Goal: Task Accomplishment & Management: Use online tool/utility

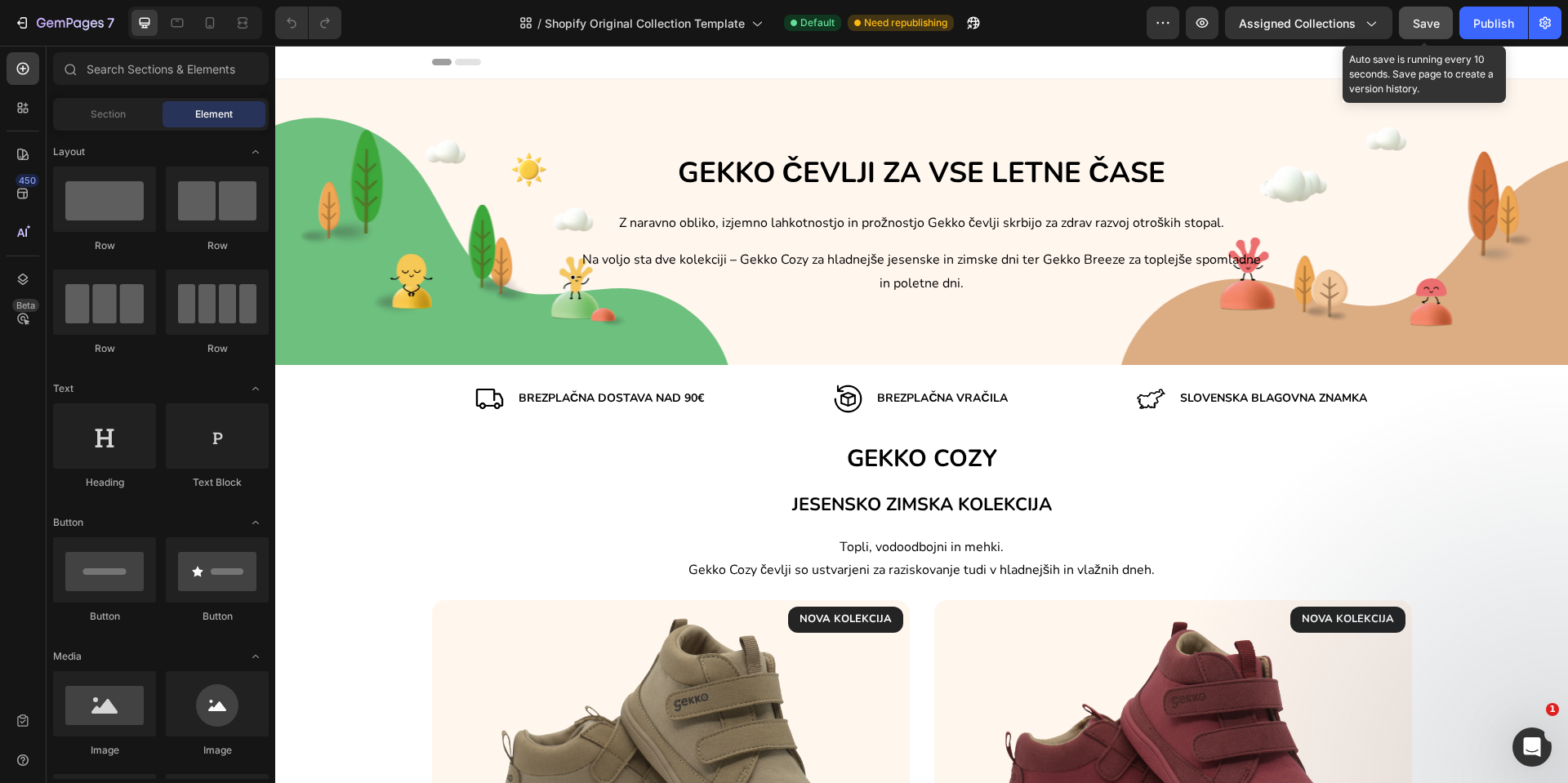
click at [1437, 18] on span "Save" at bounding box center [1426, 23] width 27 height 14
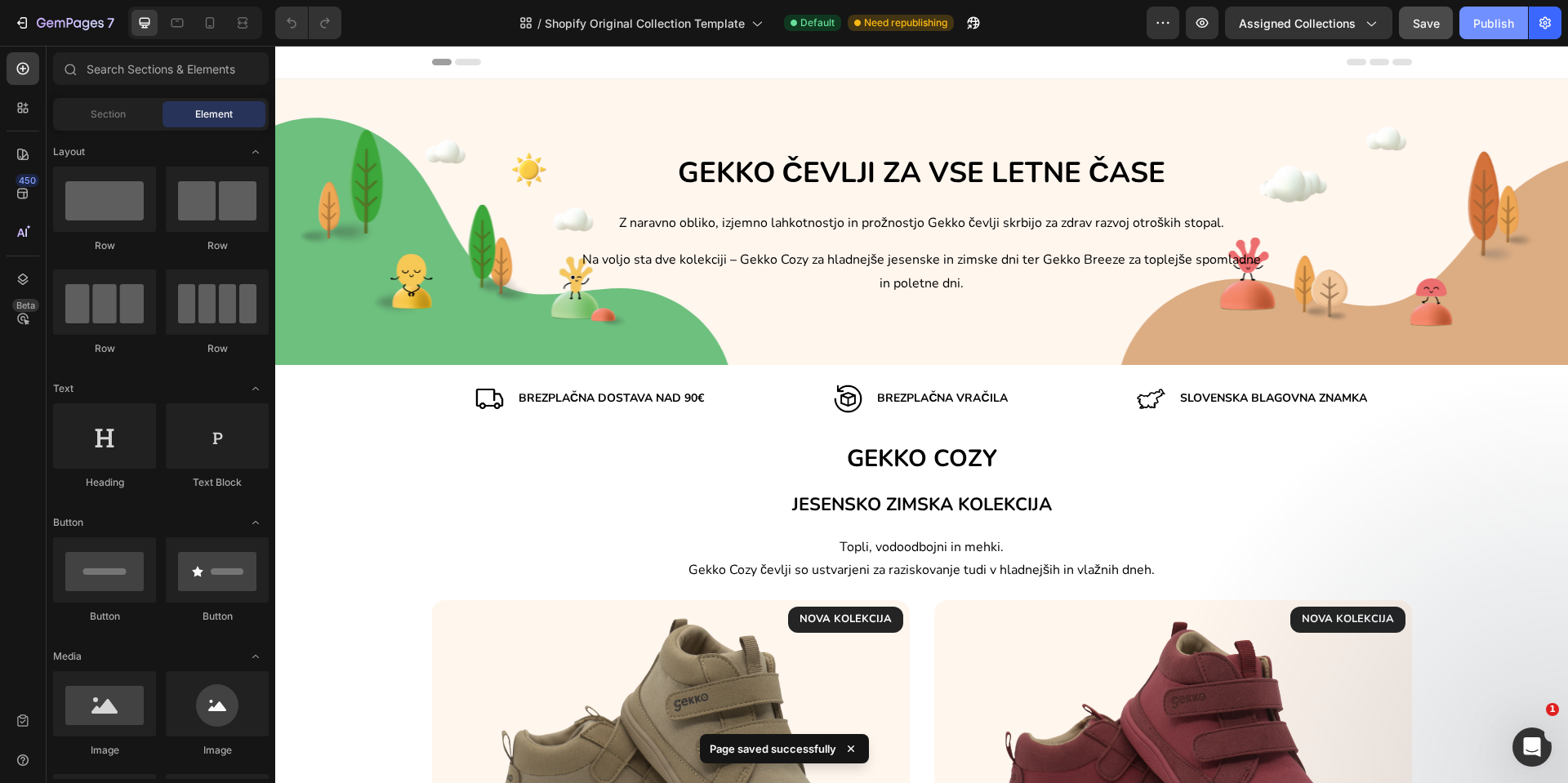
click at [1473, 25] on div "Publish" at bounding box center [1494, 23] width 41 height 17
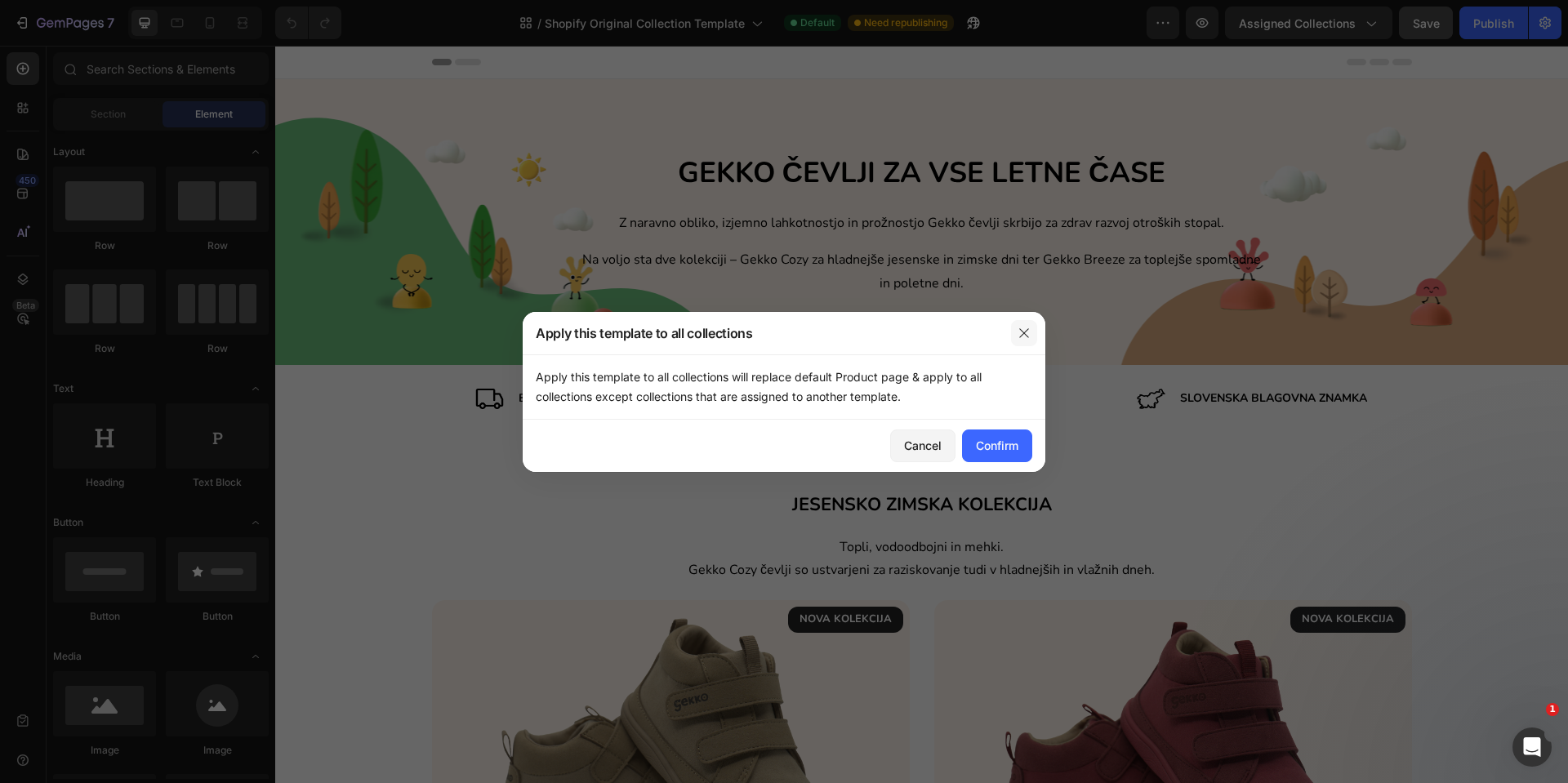
click at [1023, 334] on icon "button" at bounding box center [1024, 332] width 9 height 9
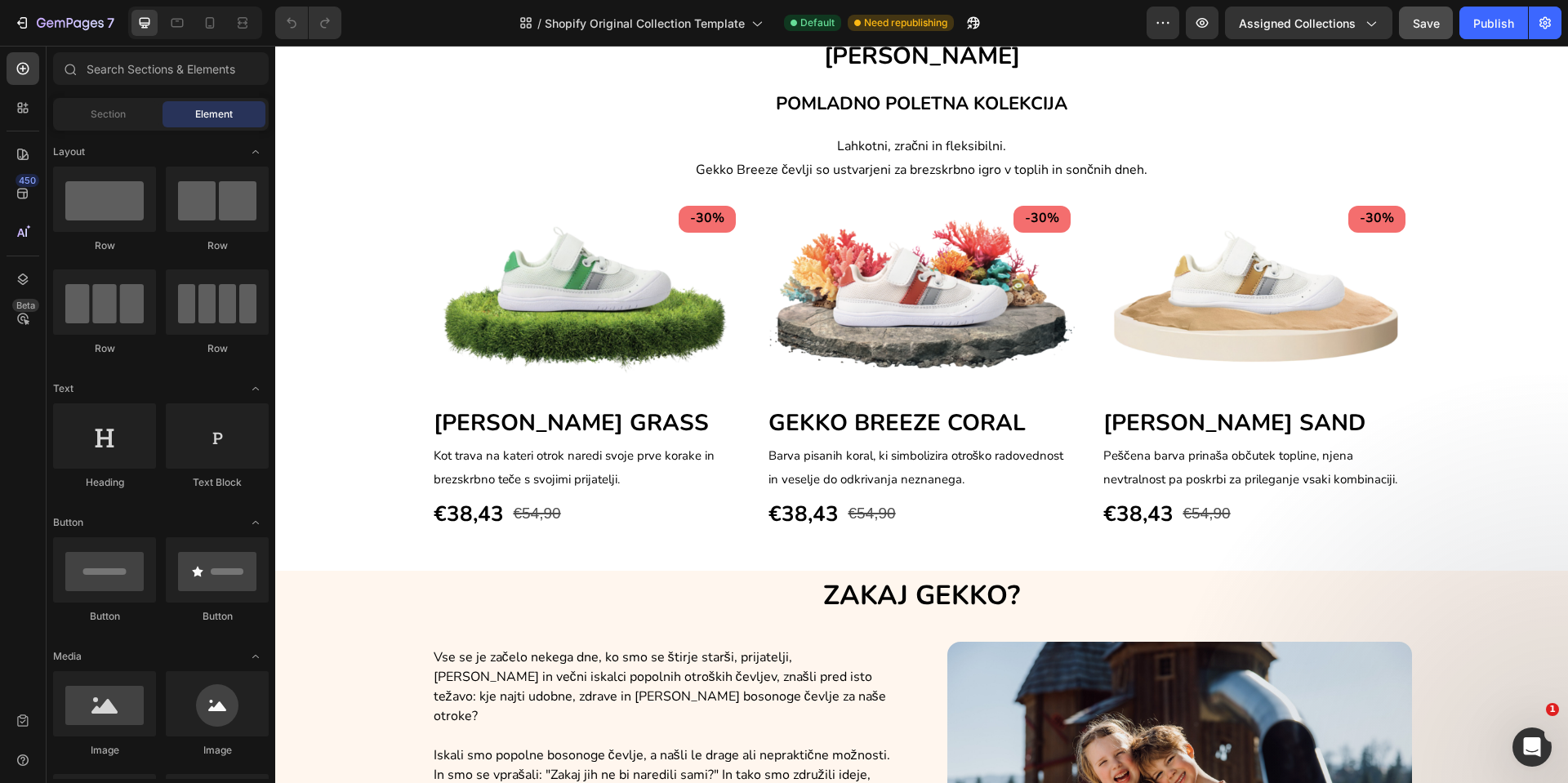
scroll to position [1037, 0]
click at [1515, 214] on div "-30% Text block Row Image [PERSON_NAME] GRASS Heading [PERSON_NAME] na [PERSON_…" at bounding box center [921, 364] width 1268 height 331
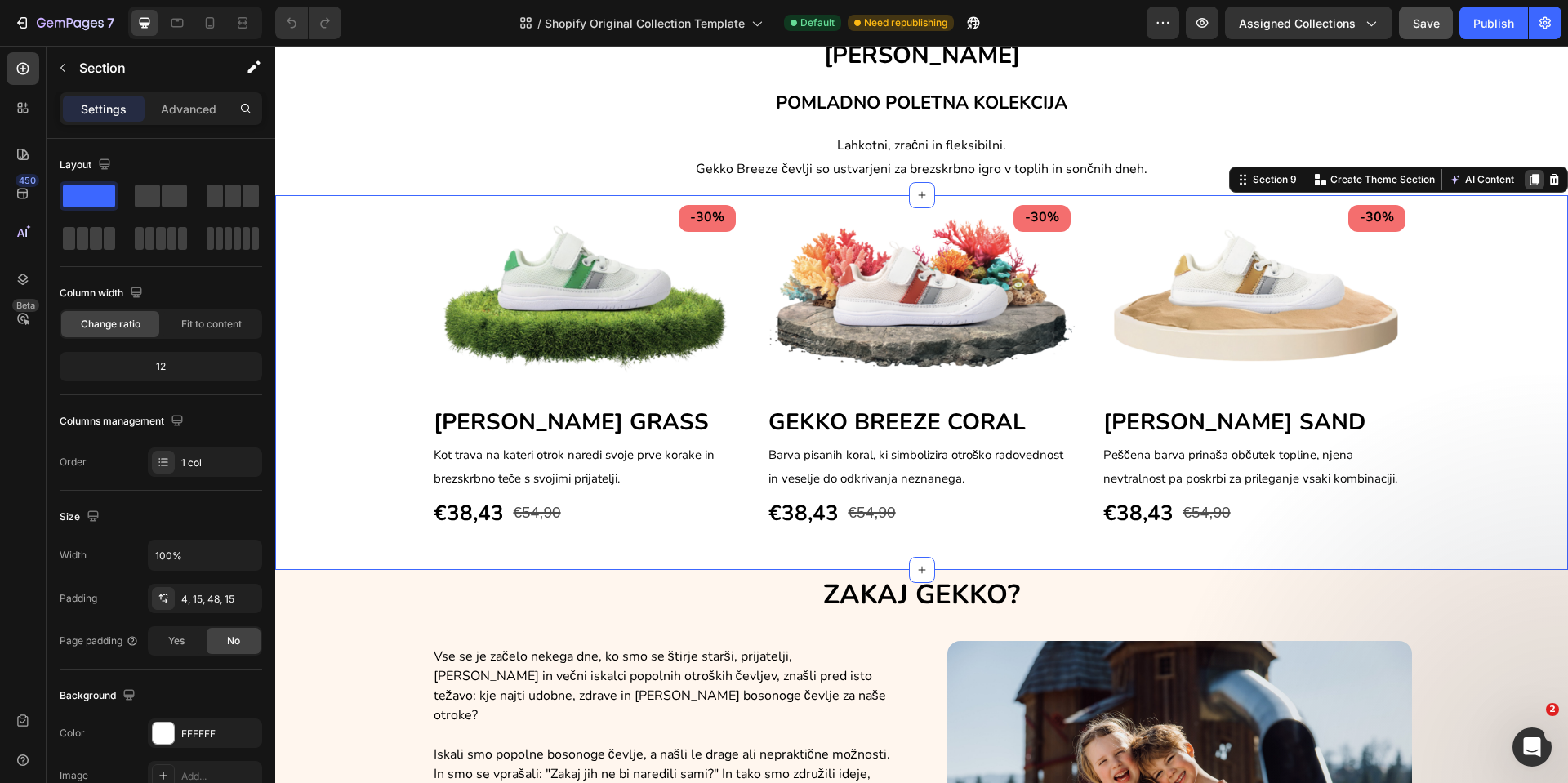
click at [1530, 177] on icon at bounding box center [1534, 181] width 9 height 11
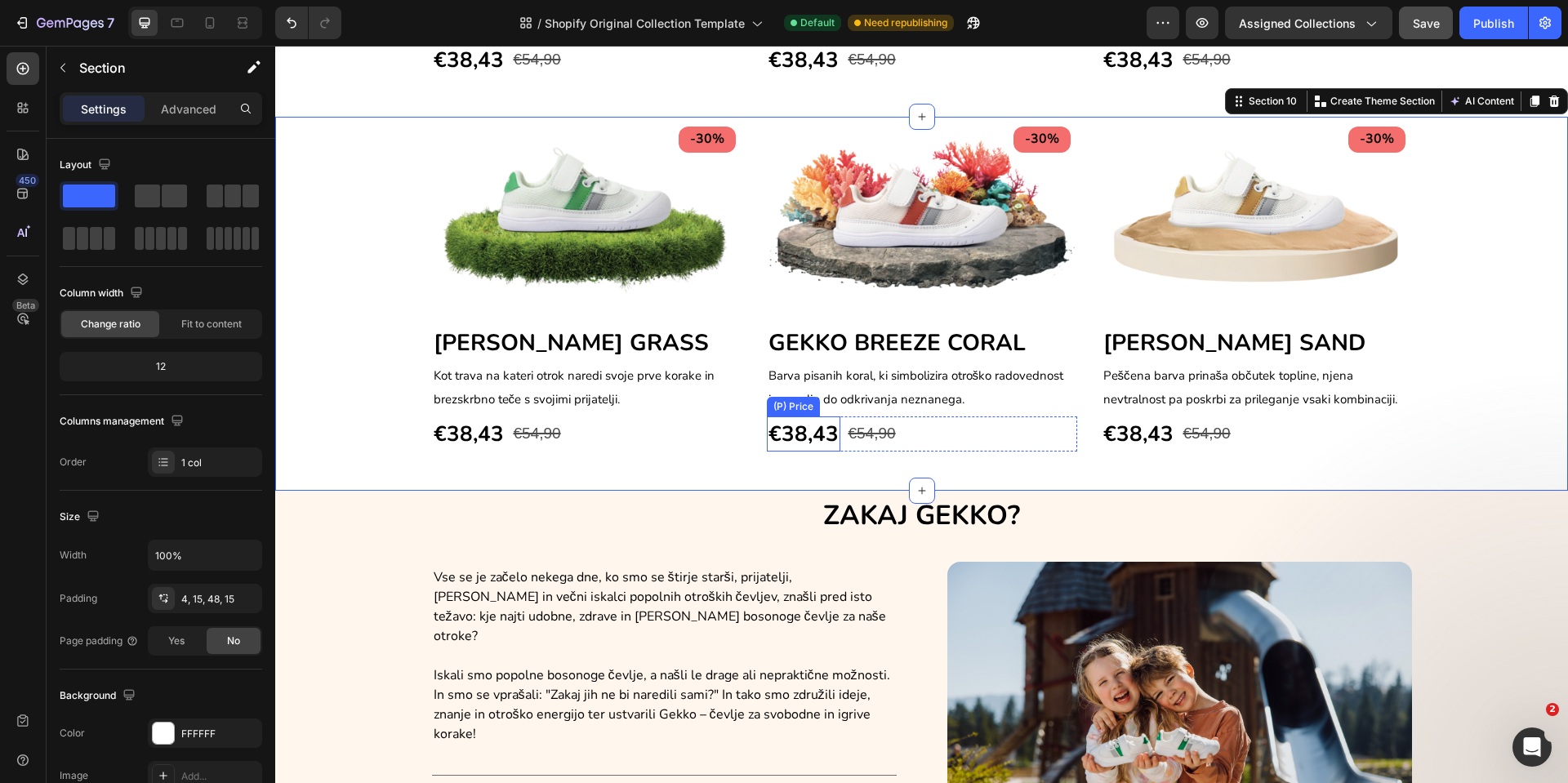
scroll to position [1503, 0]
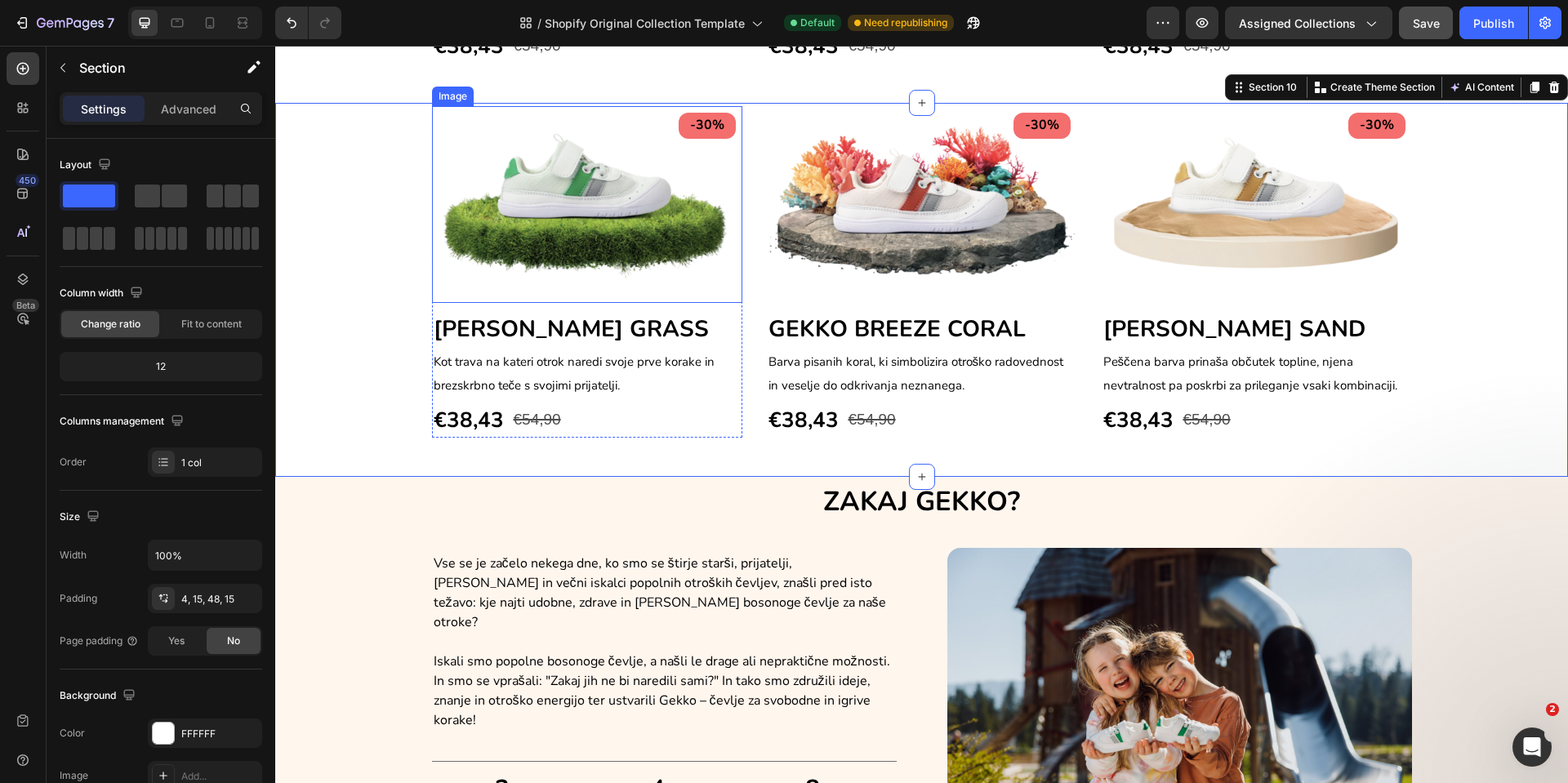
click at [570, 245] on img at bounding box center [587, 205] width 310 height 197
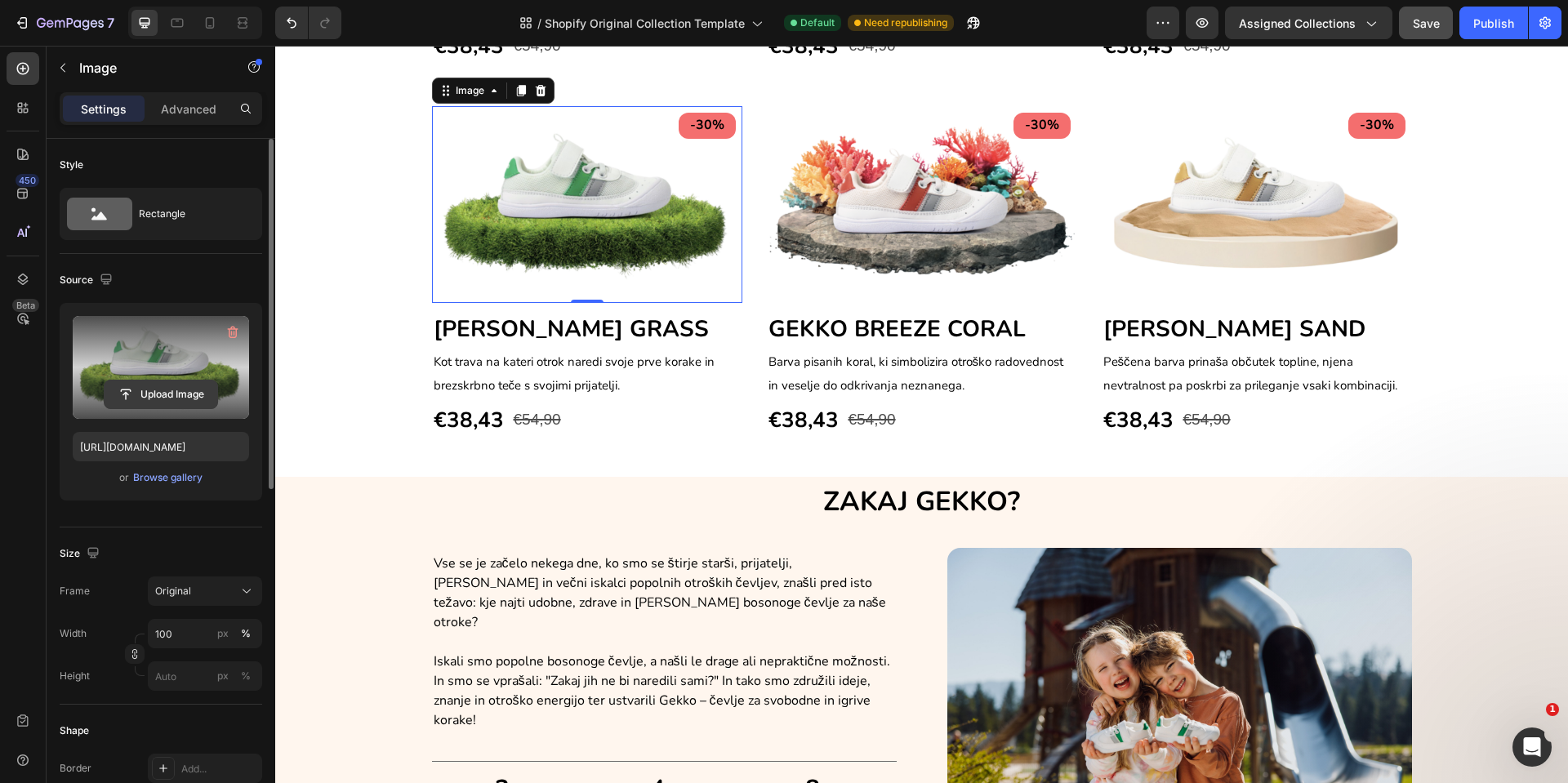
click at [157, 393] on input "file" at bounding box center [161, 394] width 113 height 28
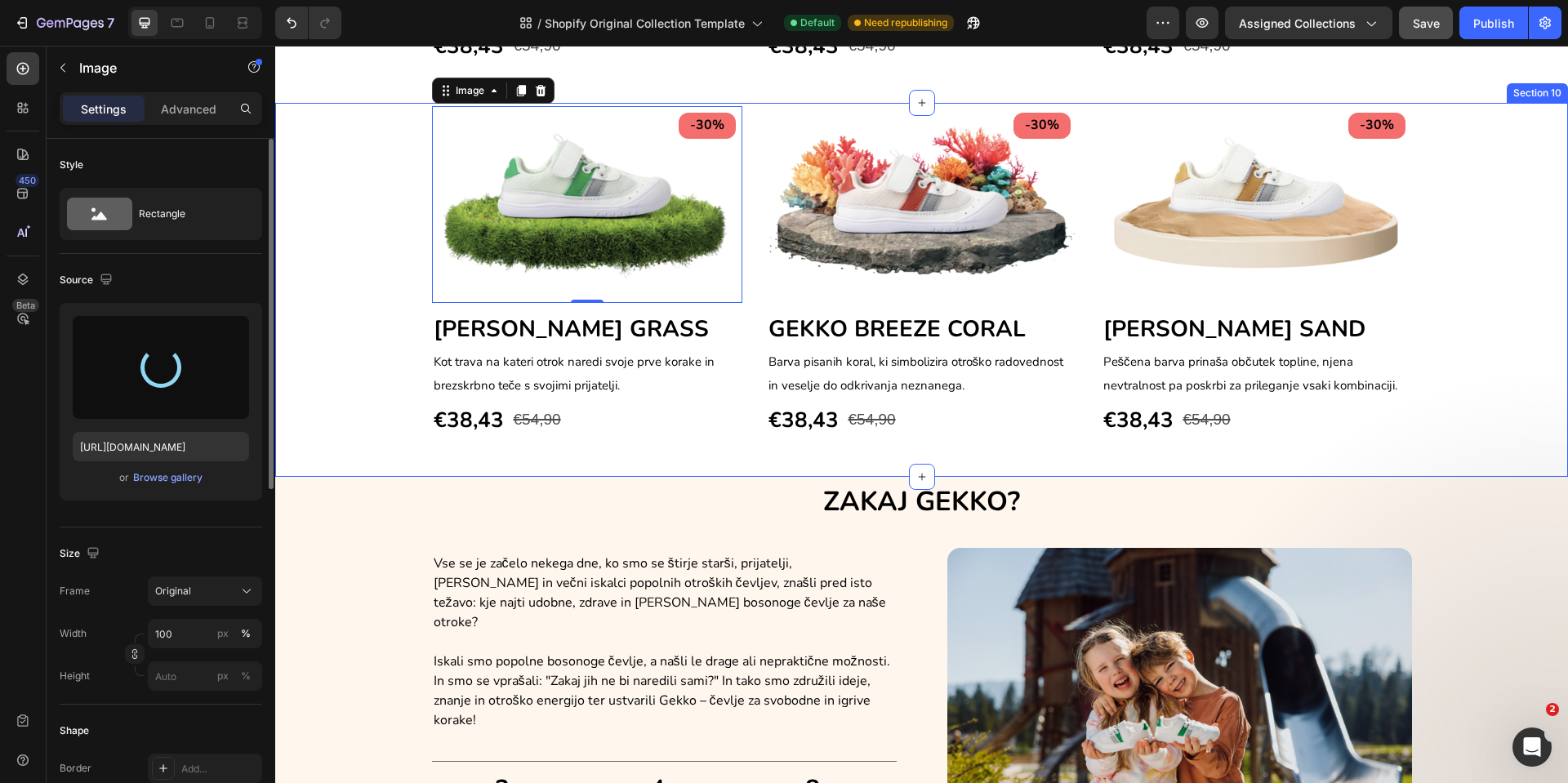
type input "[URL][DOMAIN_NAME]"
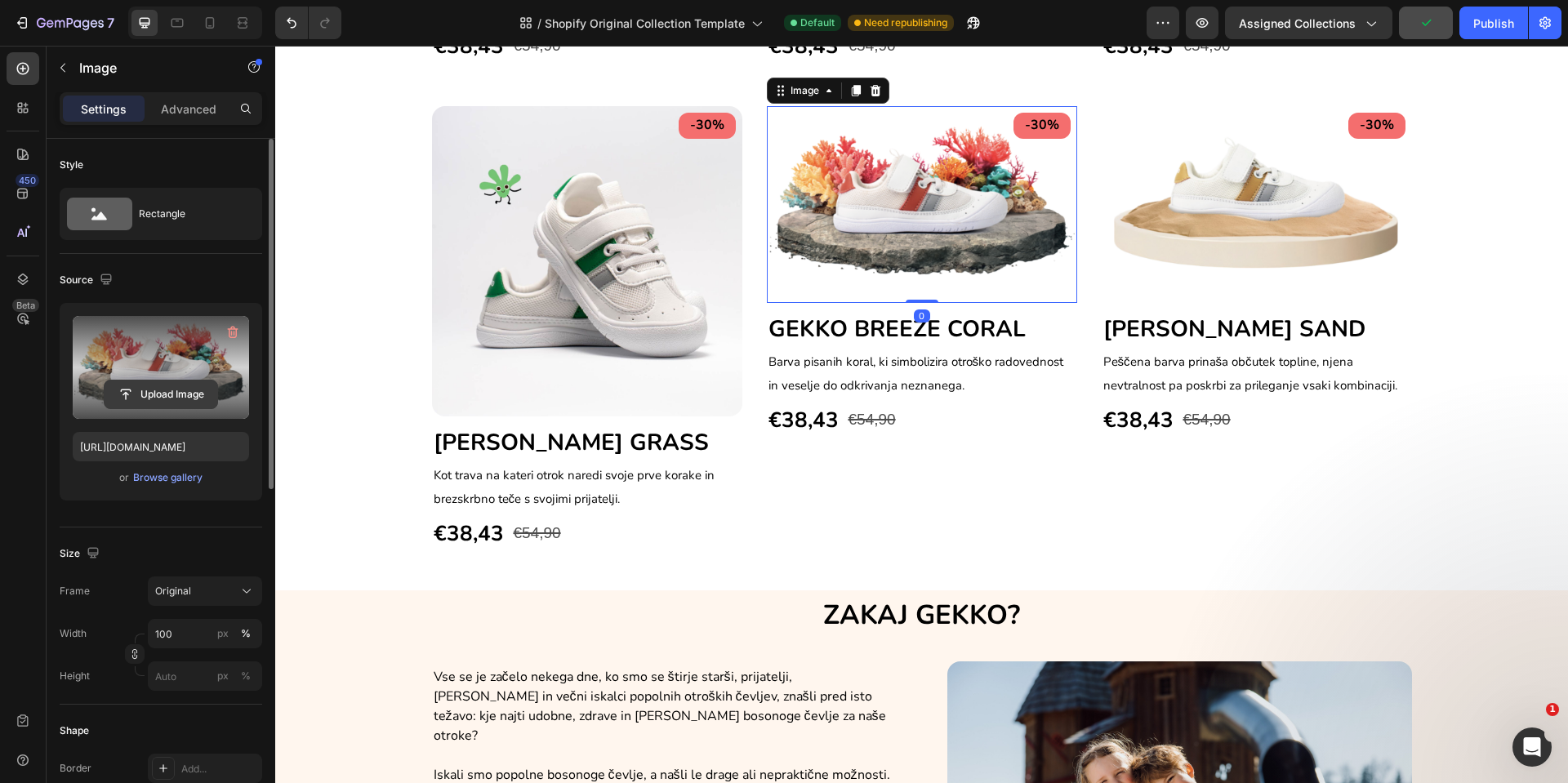
click at [150, 398] on input "file" at bounding box center [161, 394] width 113 height 28
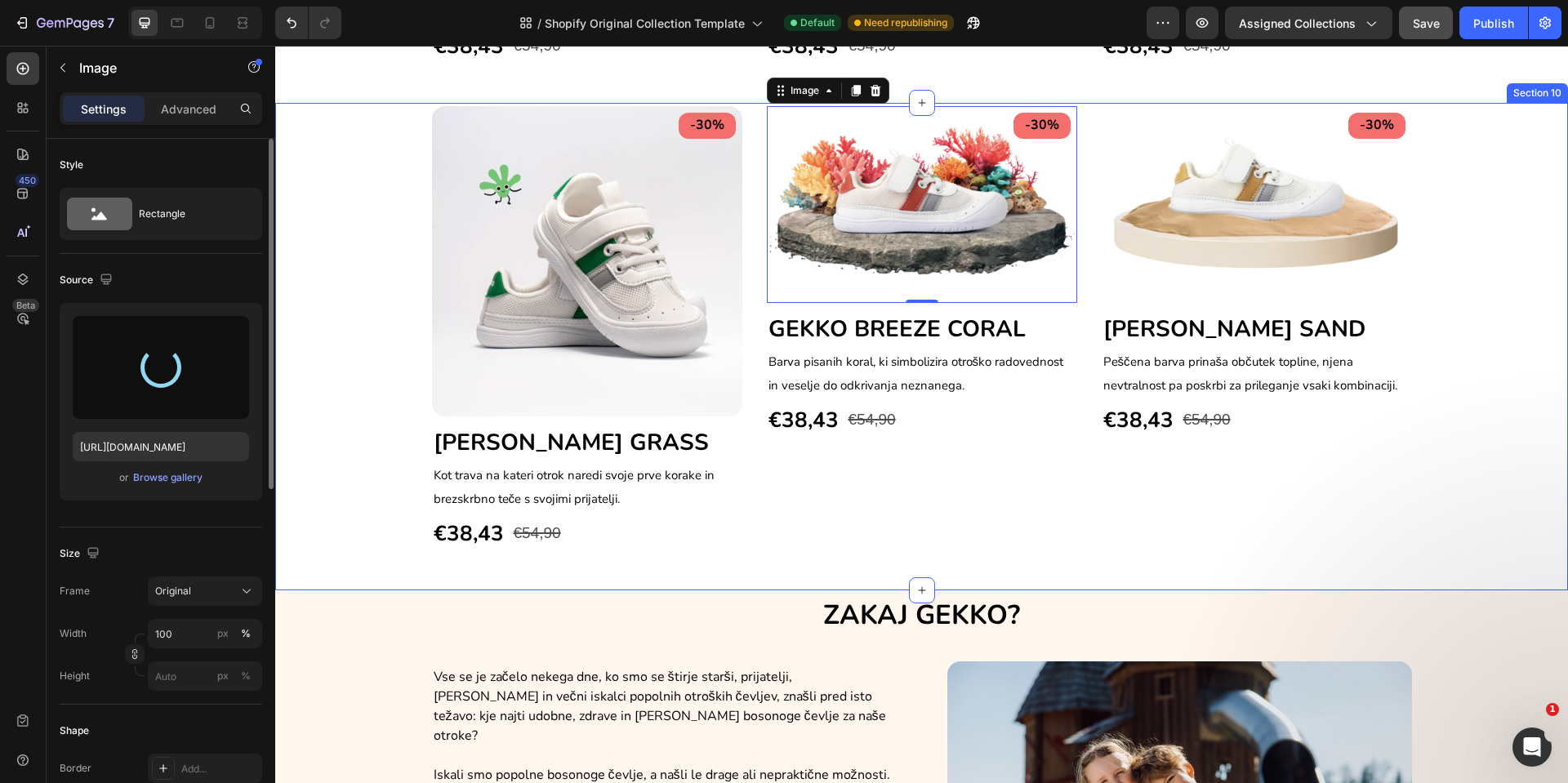
type input "[URL][DOMAIN_NAME]"
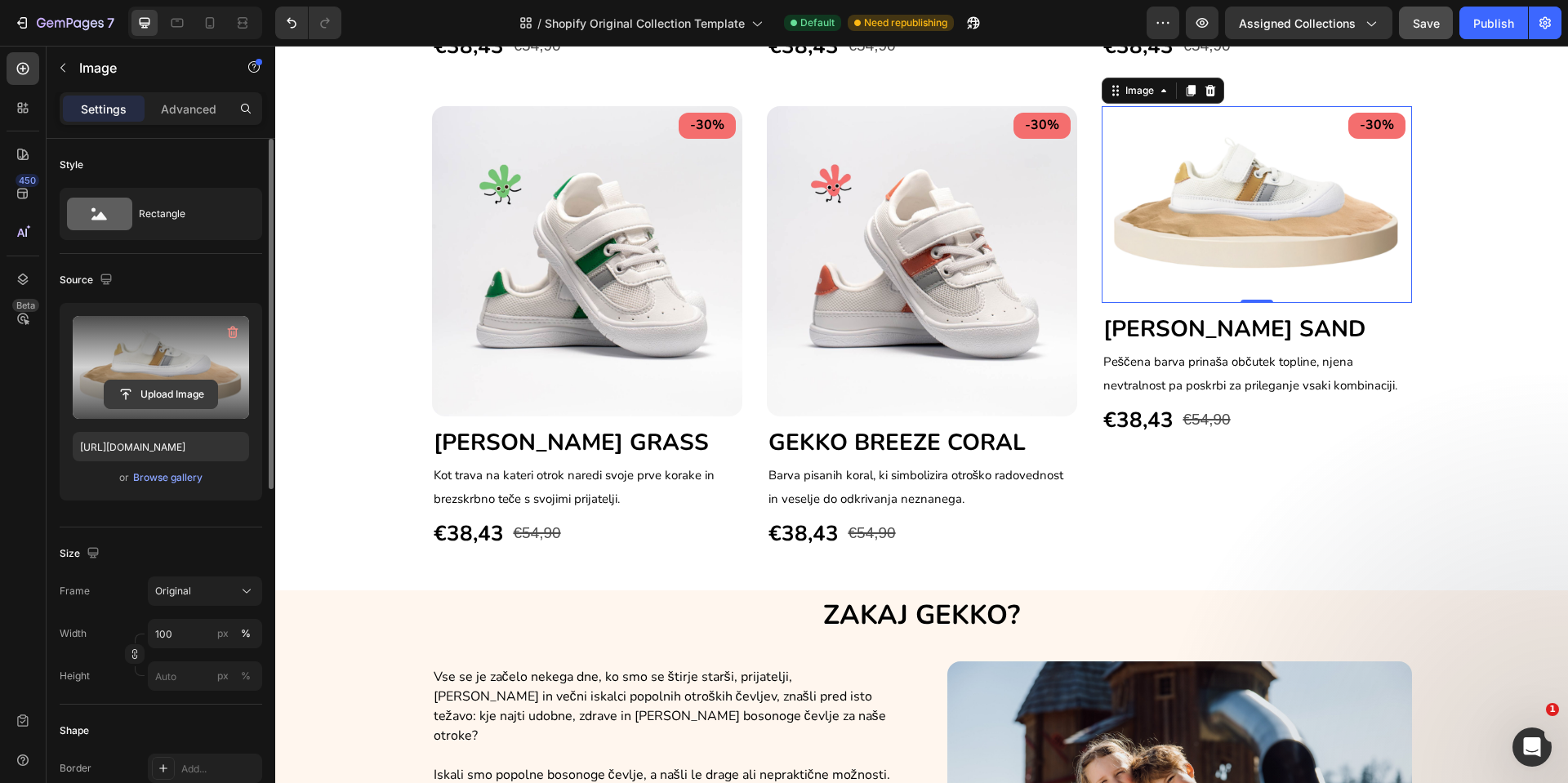
click at [153, 394] on input "file" at bounding box center [161, 394] width 113 height 28
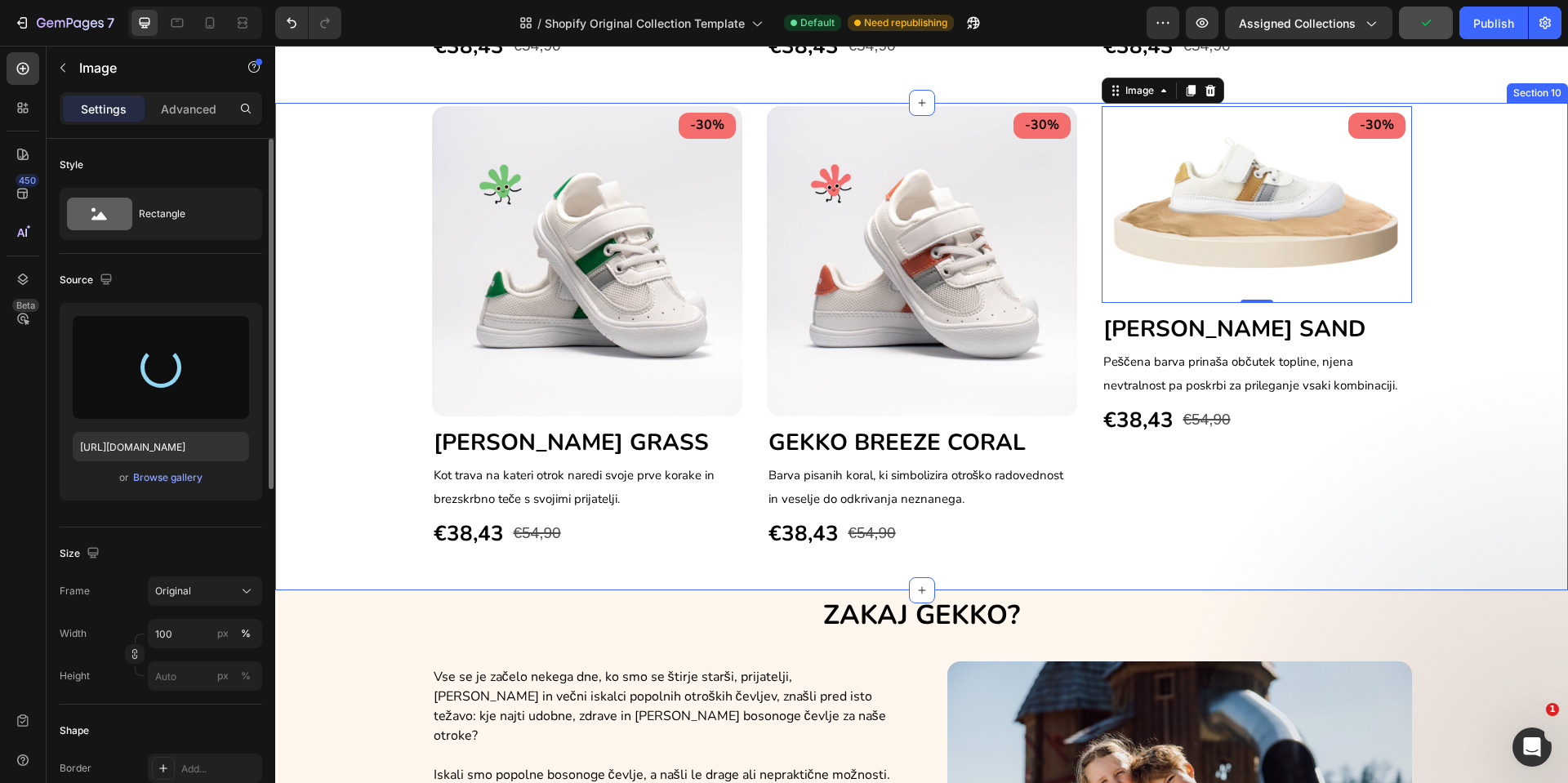
type input "[URL][DOMAIN_NAME]"
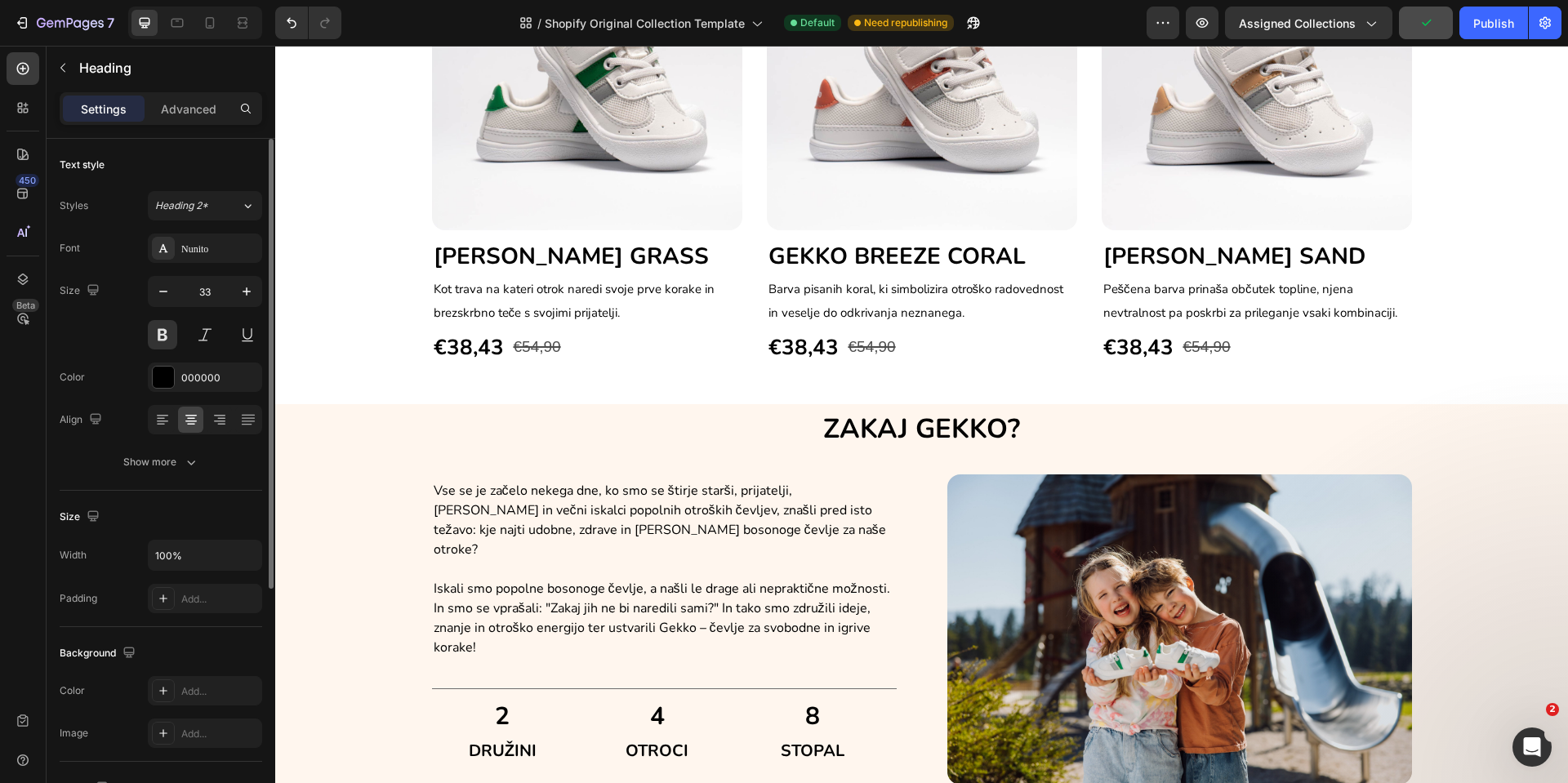
scroll to position [1680, 0]
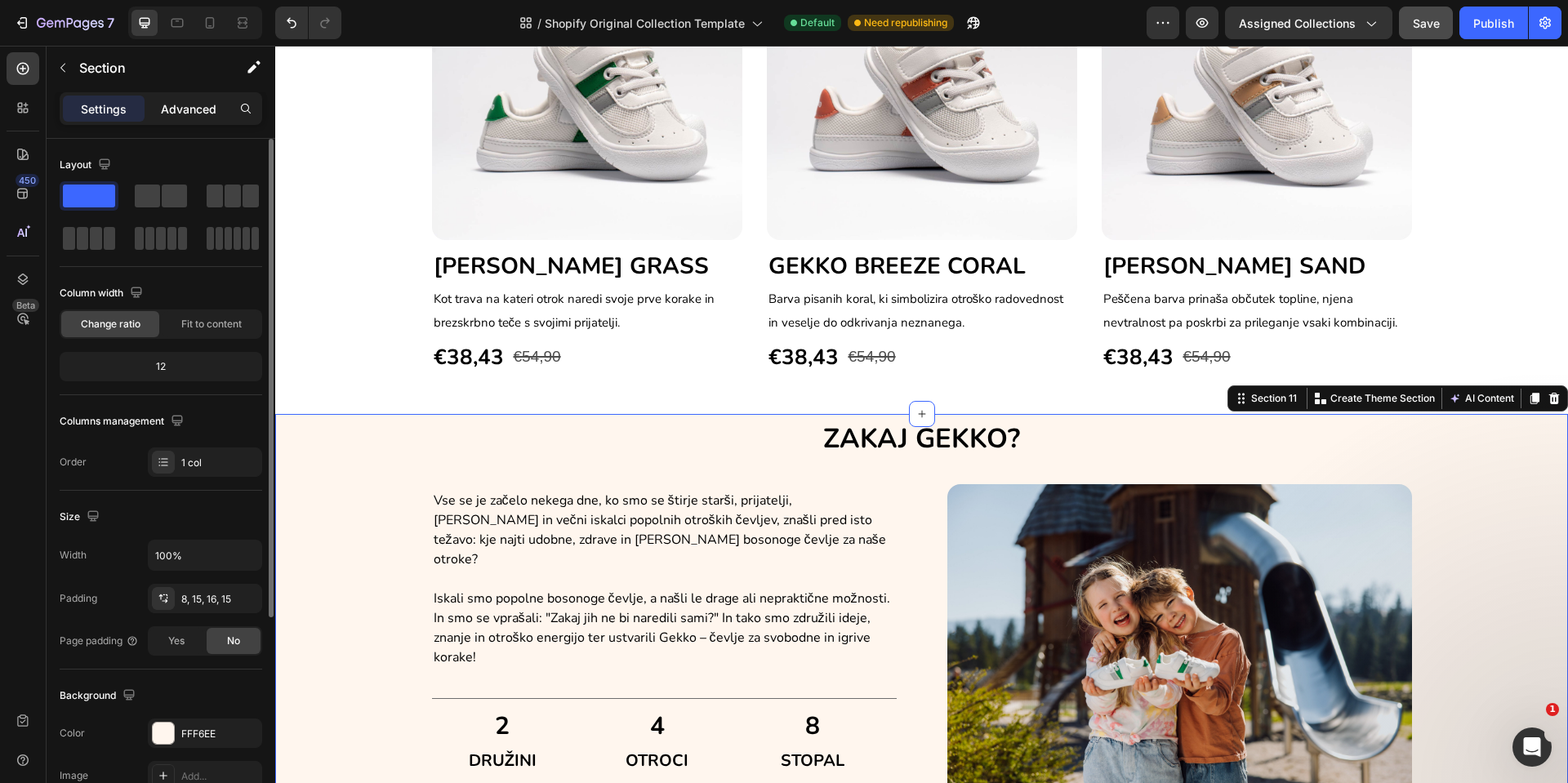
click at [187, 102] on p "Advanced" at bounding box center [189, 109] width 56 height 17
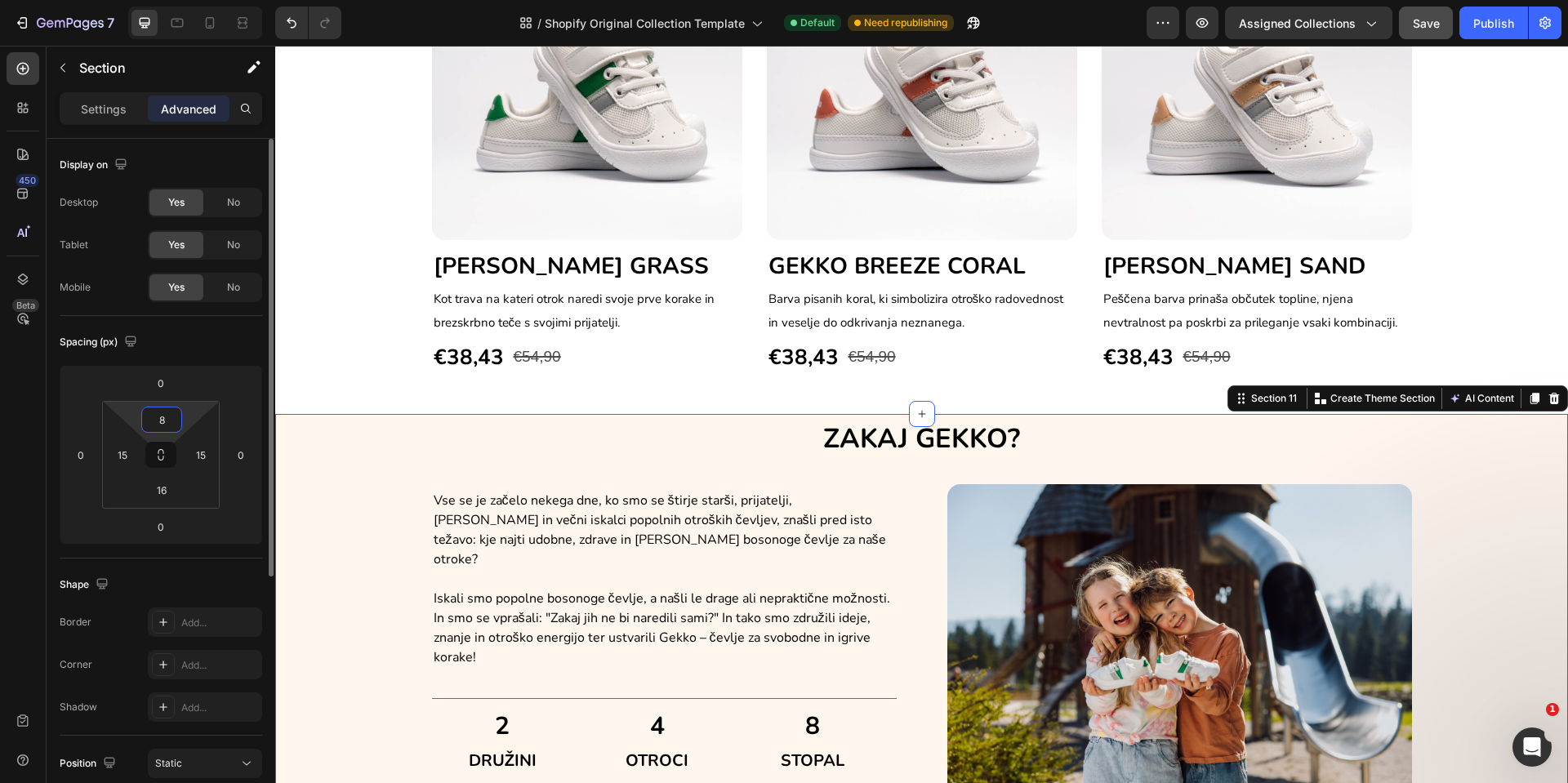
click at [149, 418] on input "8" at bounding box center [162, 420] width 33 height 25
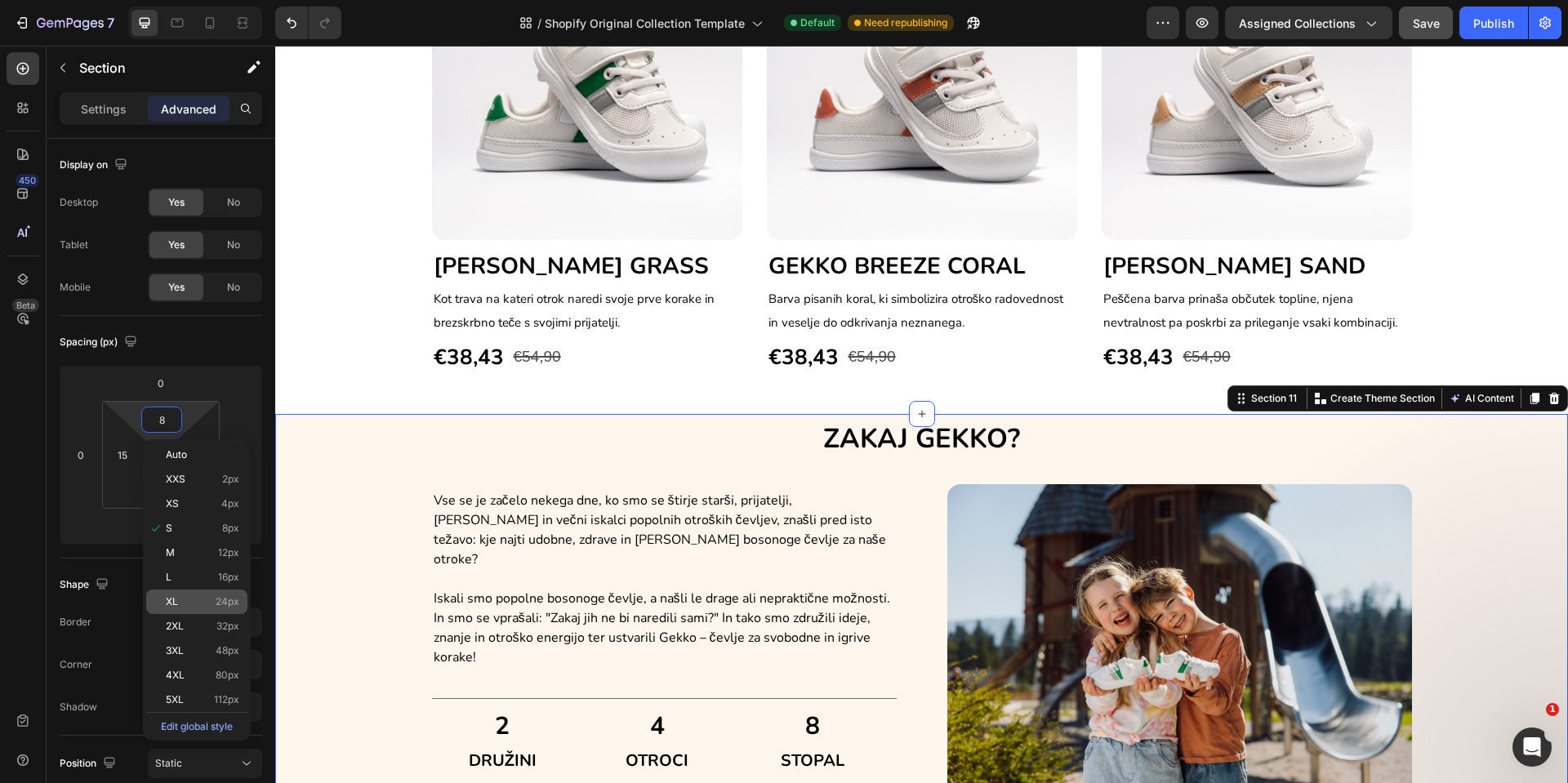
click at [170, 591] on div "XL 24px" at bounding box center [197, 602] width 101 height 25
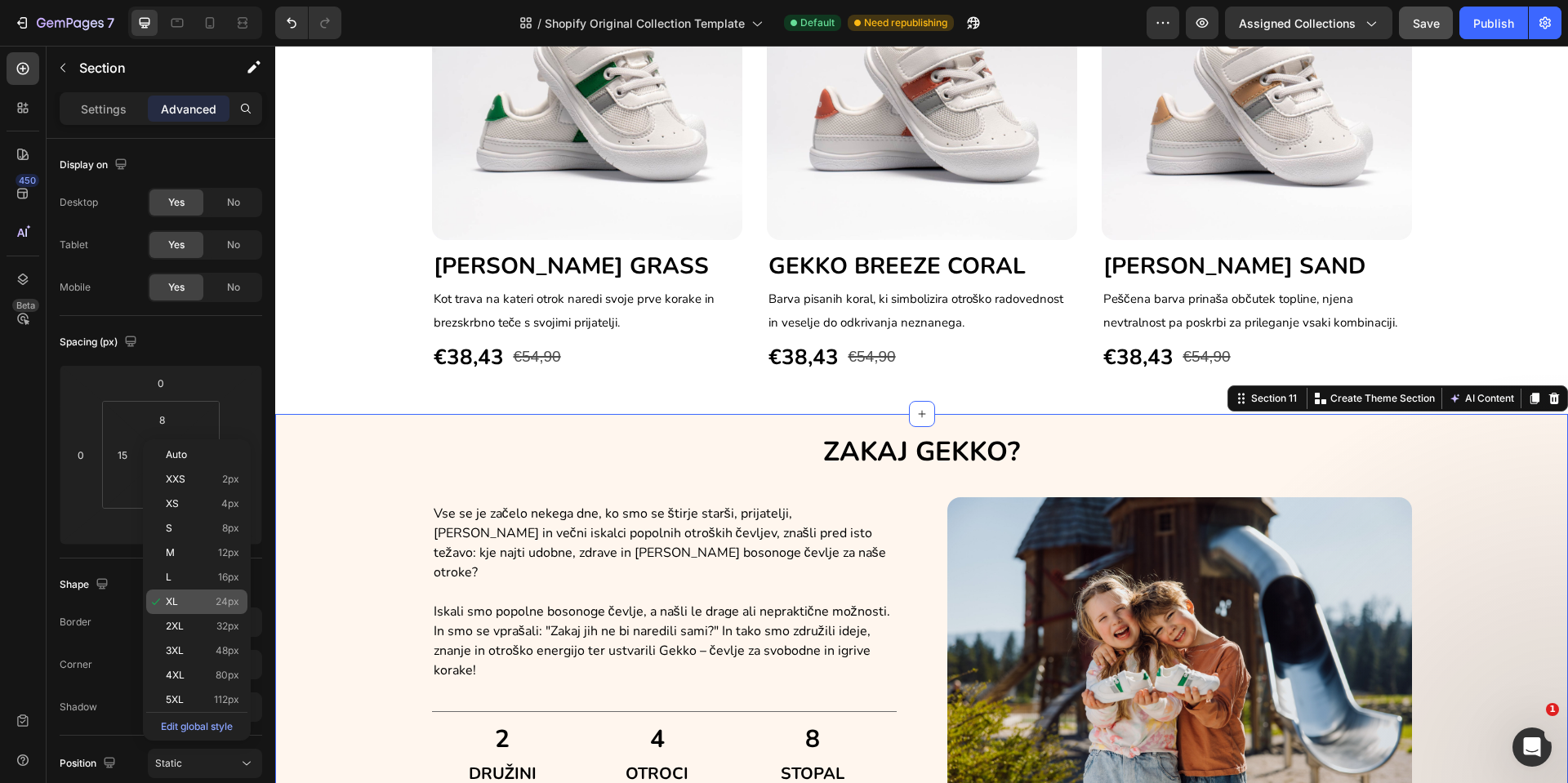
type input "24"
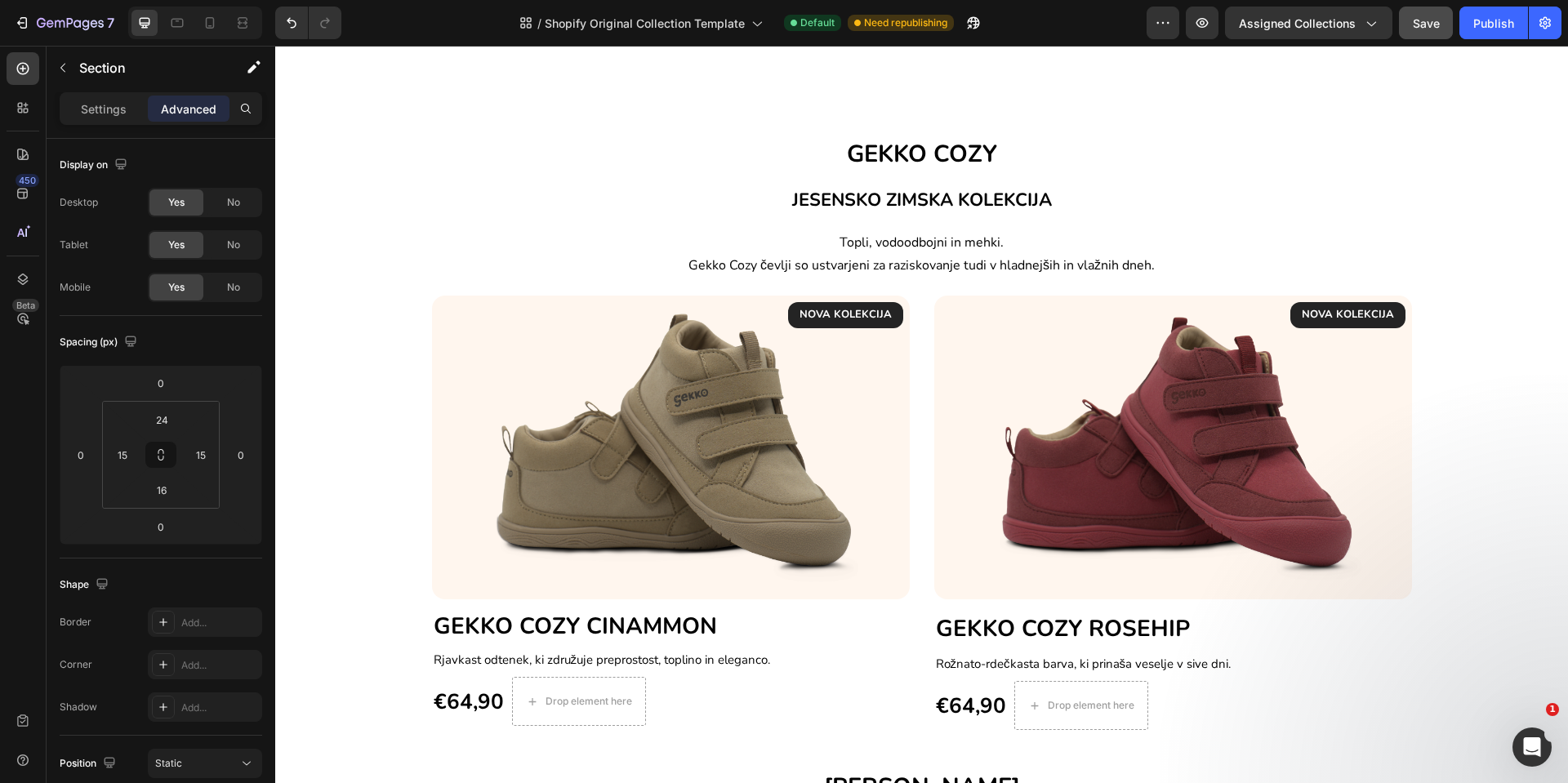
scroll to position [293, 0]
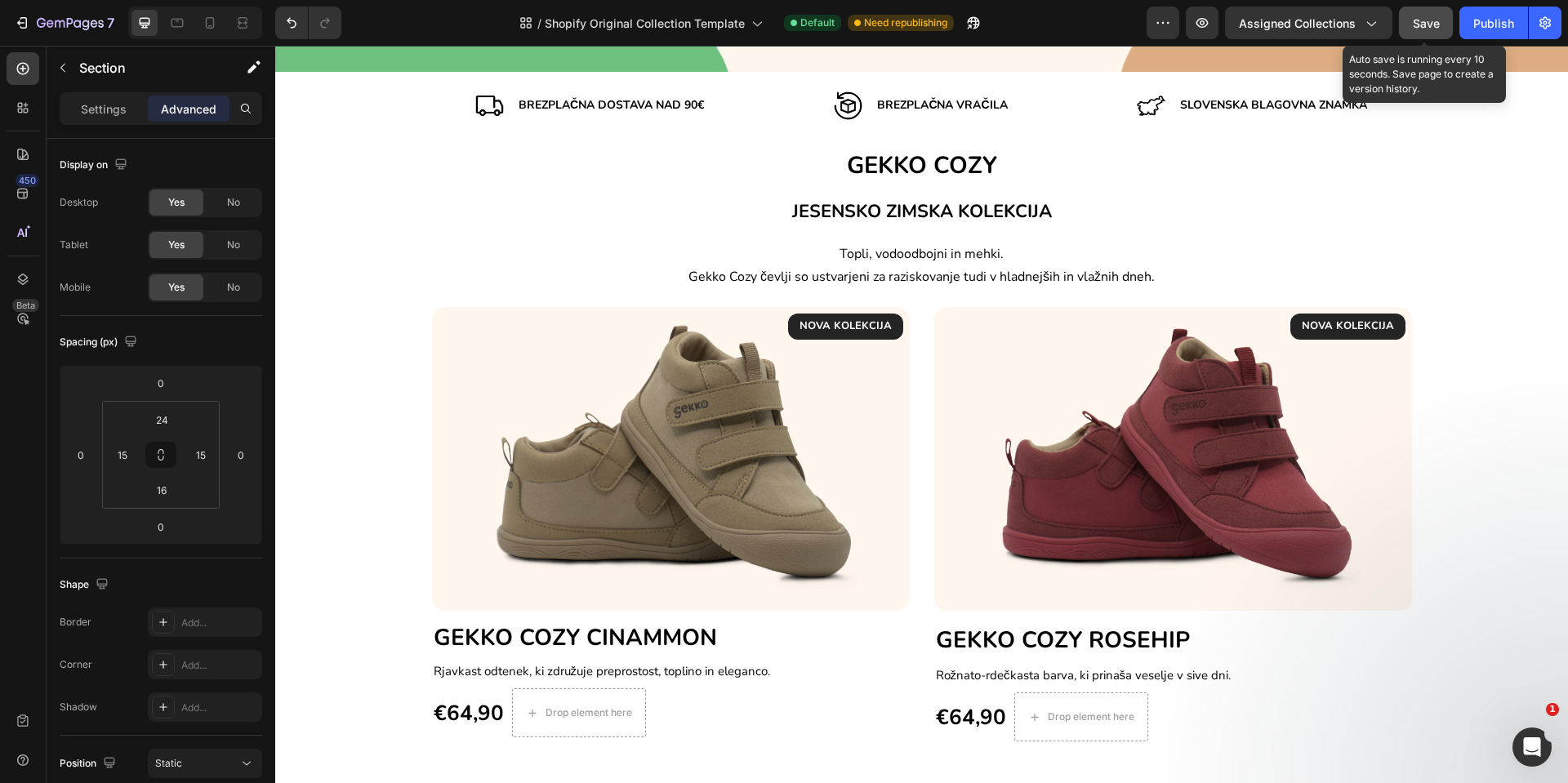
click at [1435, 16] on span "Save" at bounding box center [1426, 23] width 27 height 14
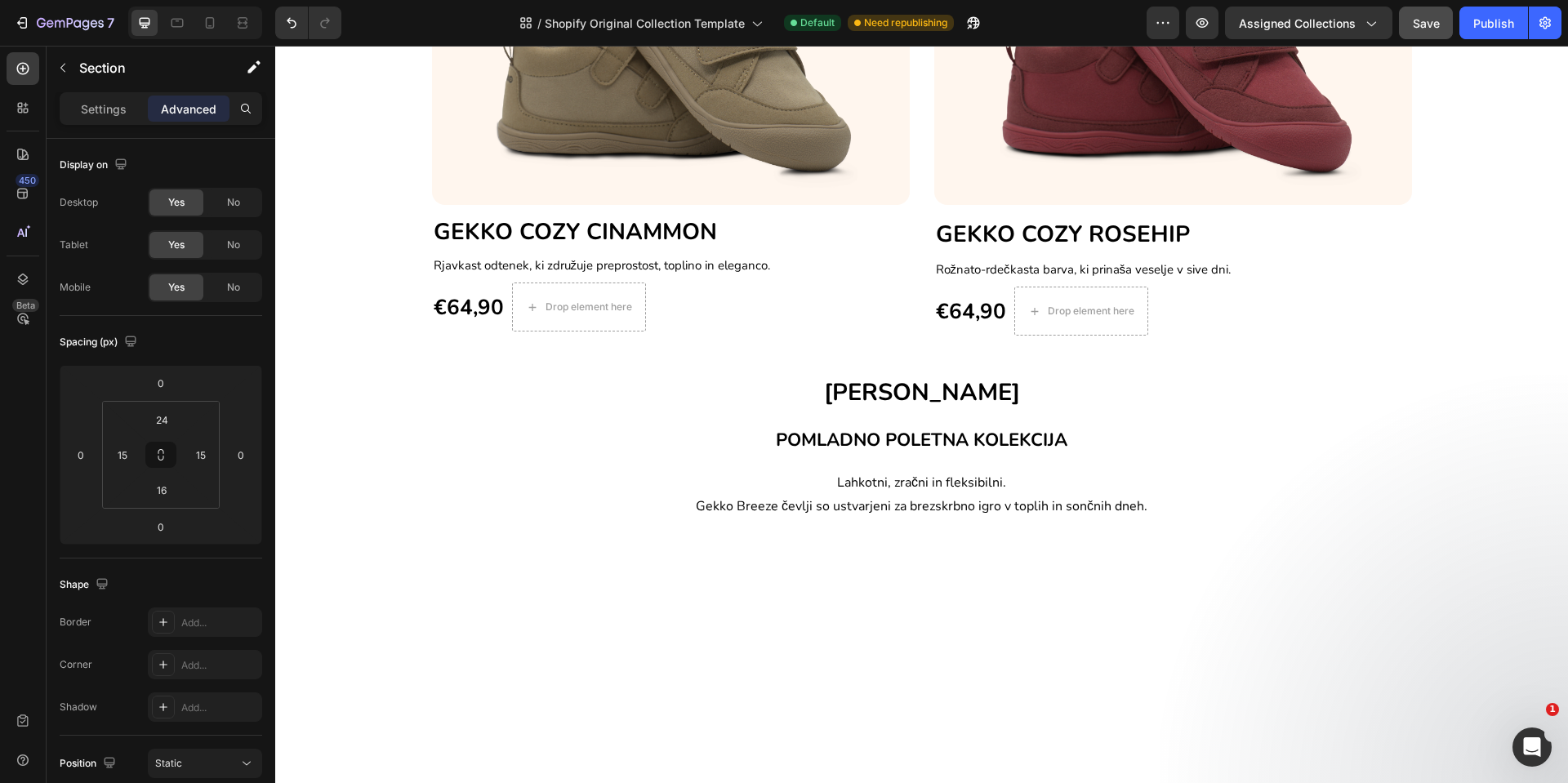
scroll to position [394, 0]
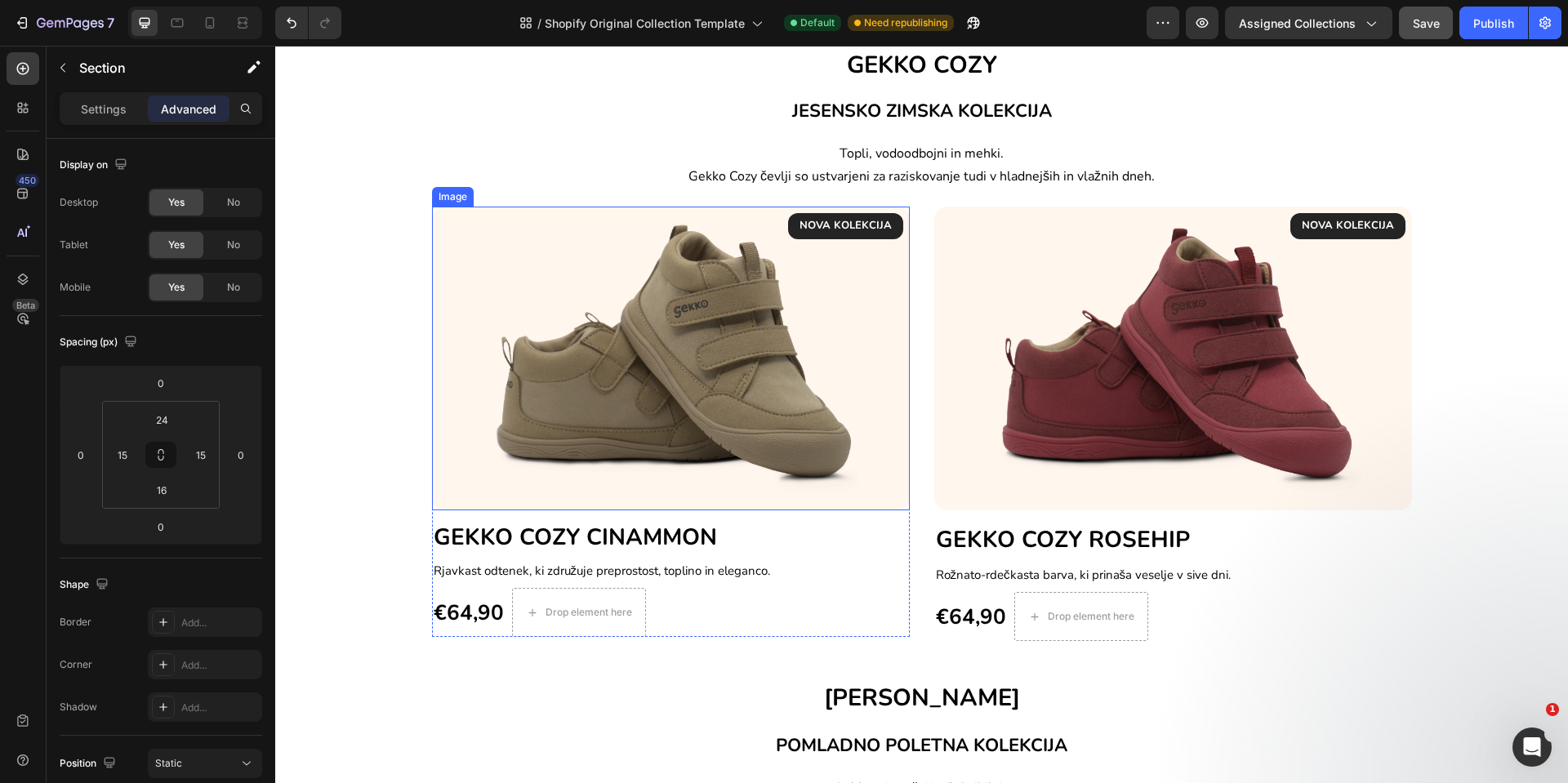
click at [605, 289] on img at bounding box center [671, 358] width 478 height 303
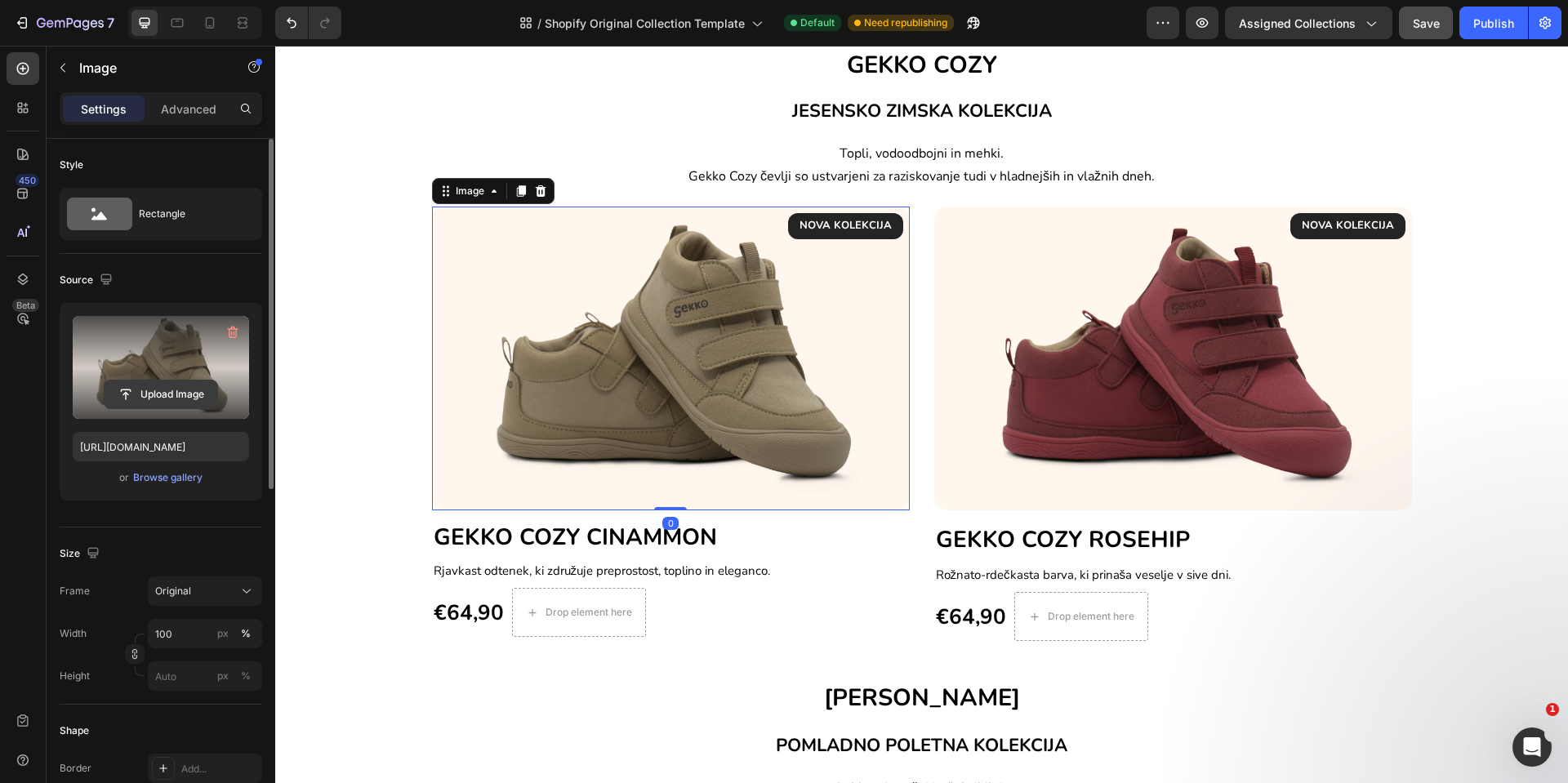
click at [141, 392] on input "file" at bounding box center [161, 394] width 113 height 28
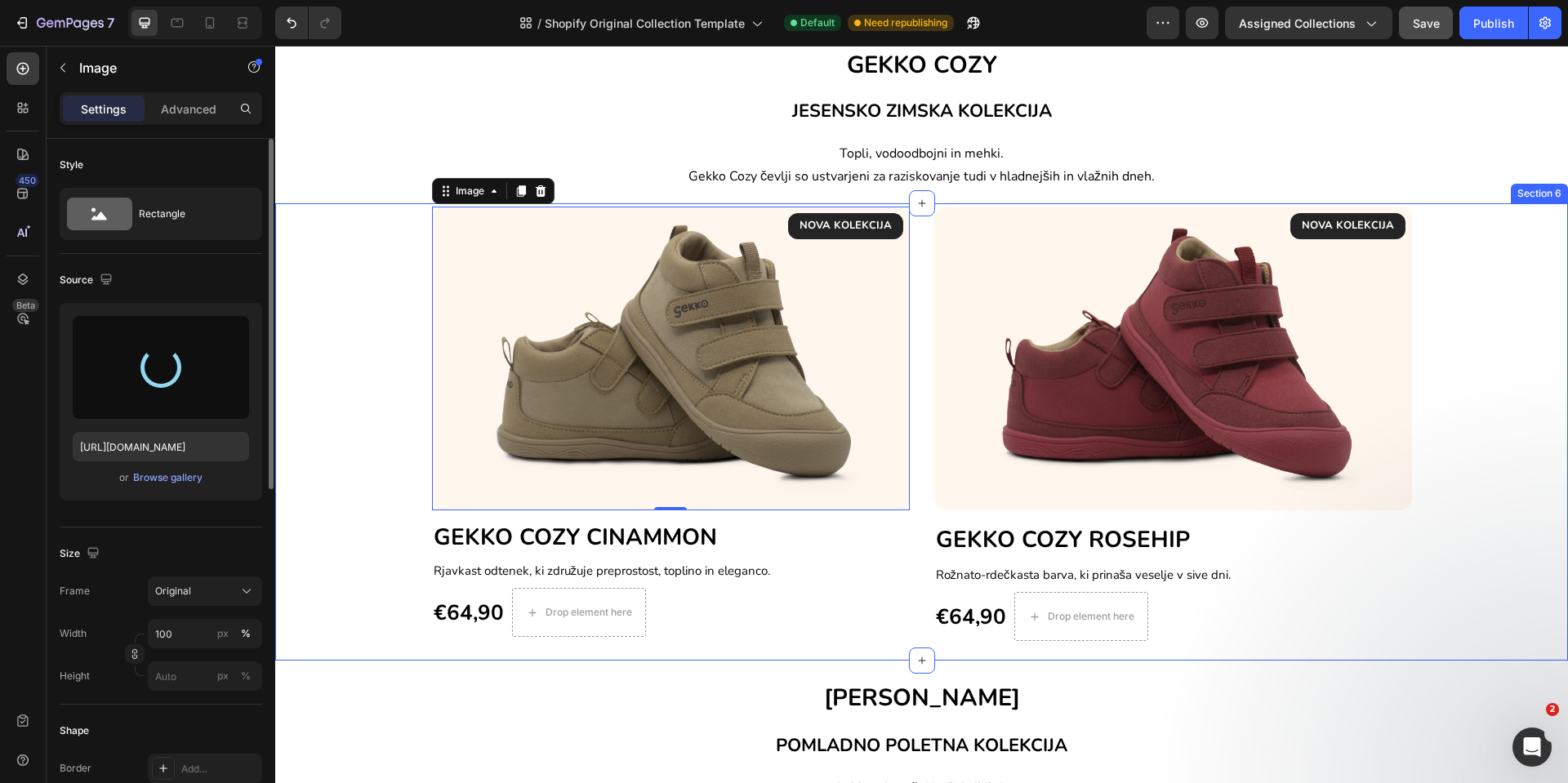
type input "[URL][DOMAIN_NAME]"
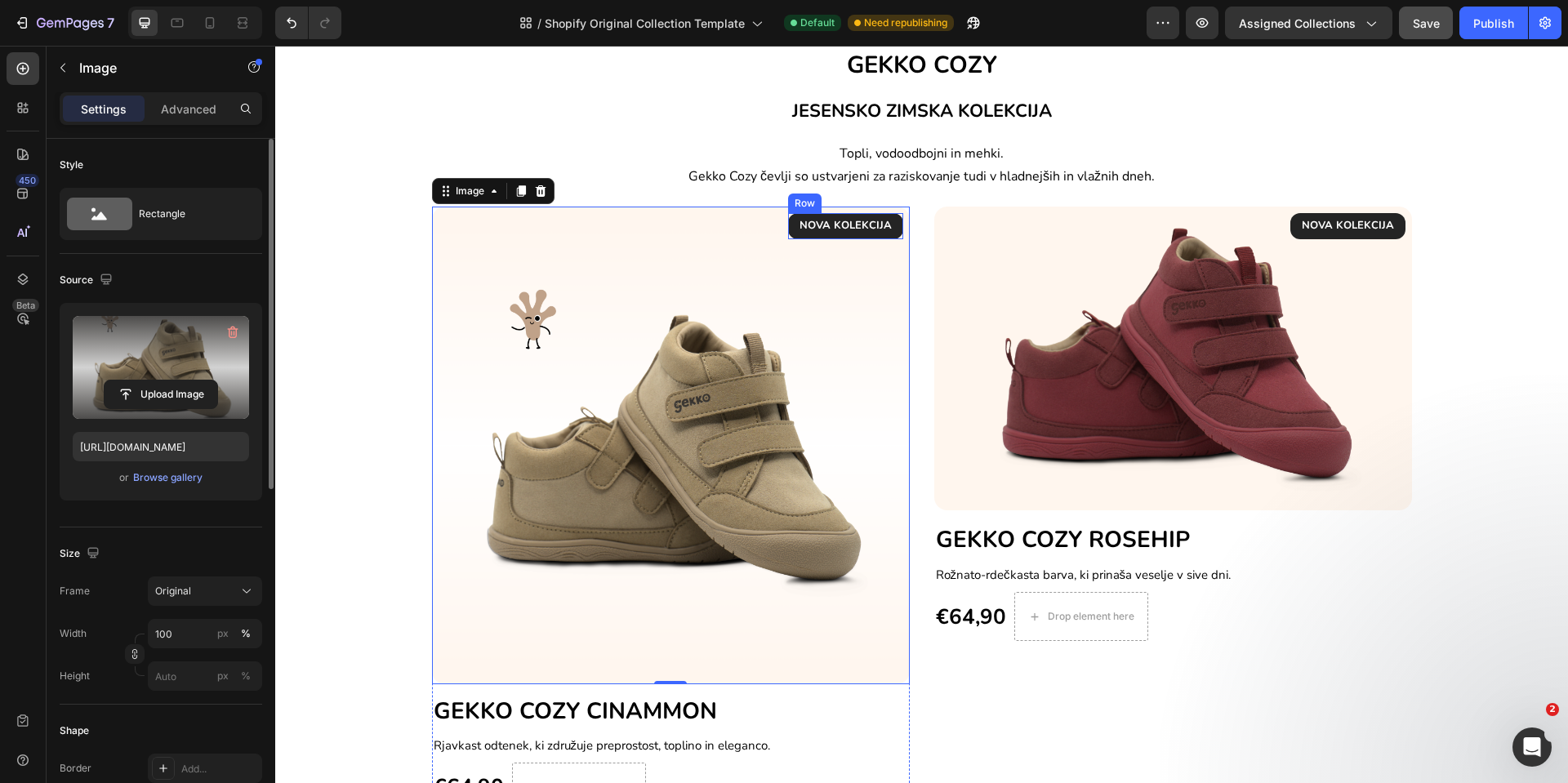
click at [888, 229] on div "NOVA KOLEKCIJA Text block Row" at bounding box center [845, 226] width 115 height 26
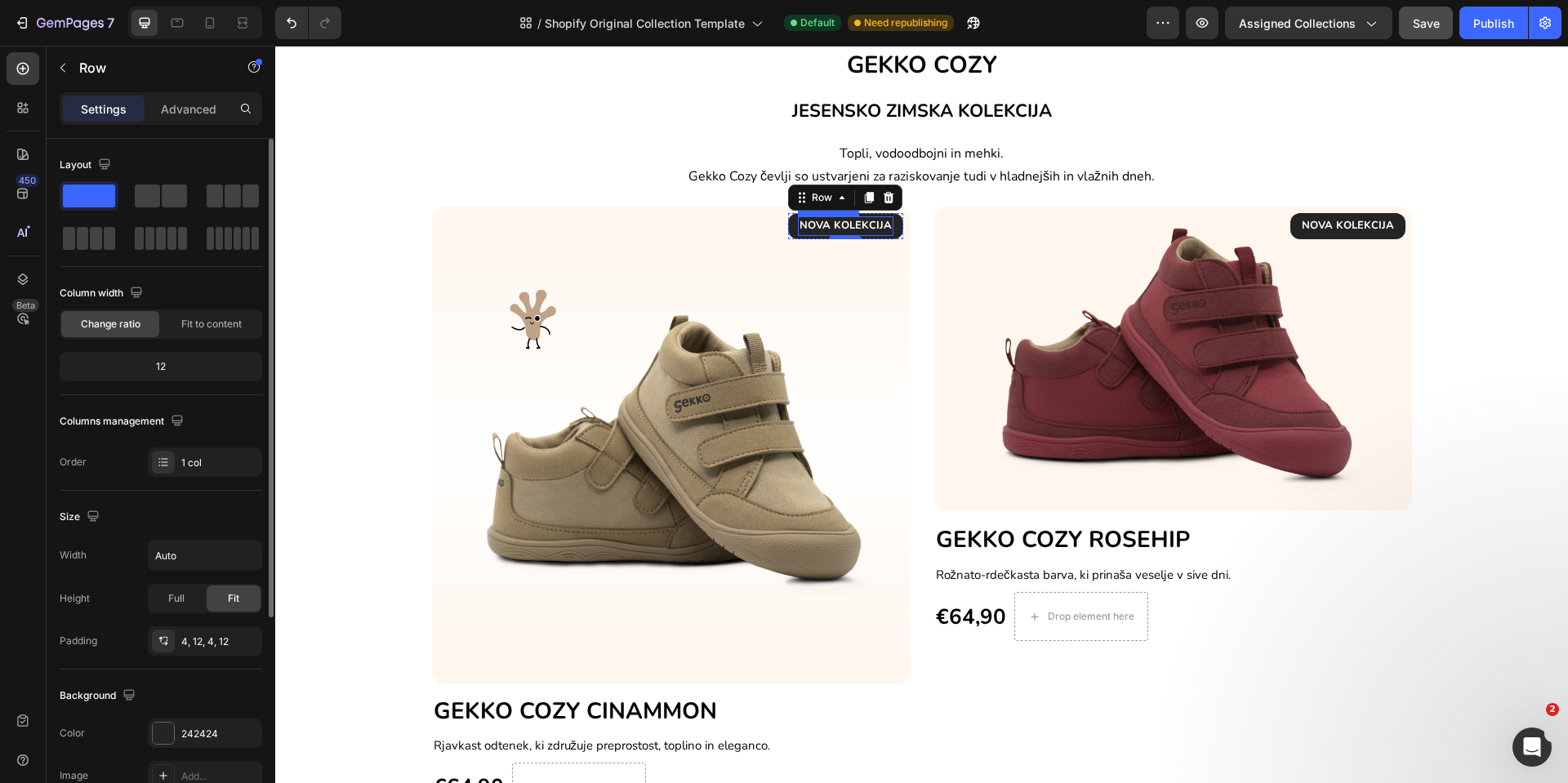
click at [860, 227] on p "NOVA KOLEKCIJA" at bounding box center [845, 226] width 92 height 16
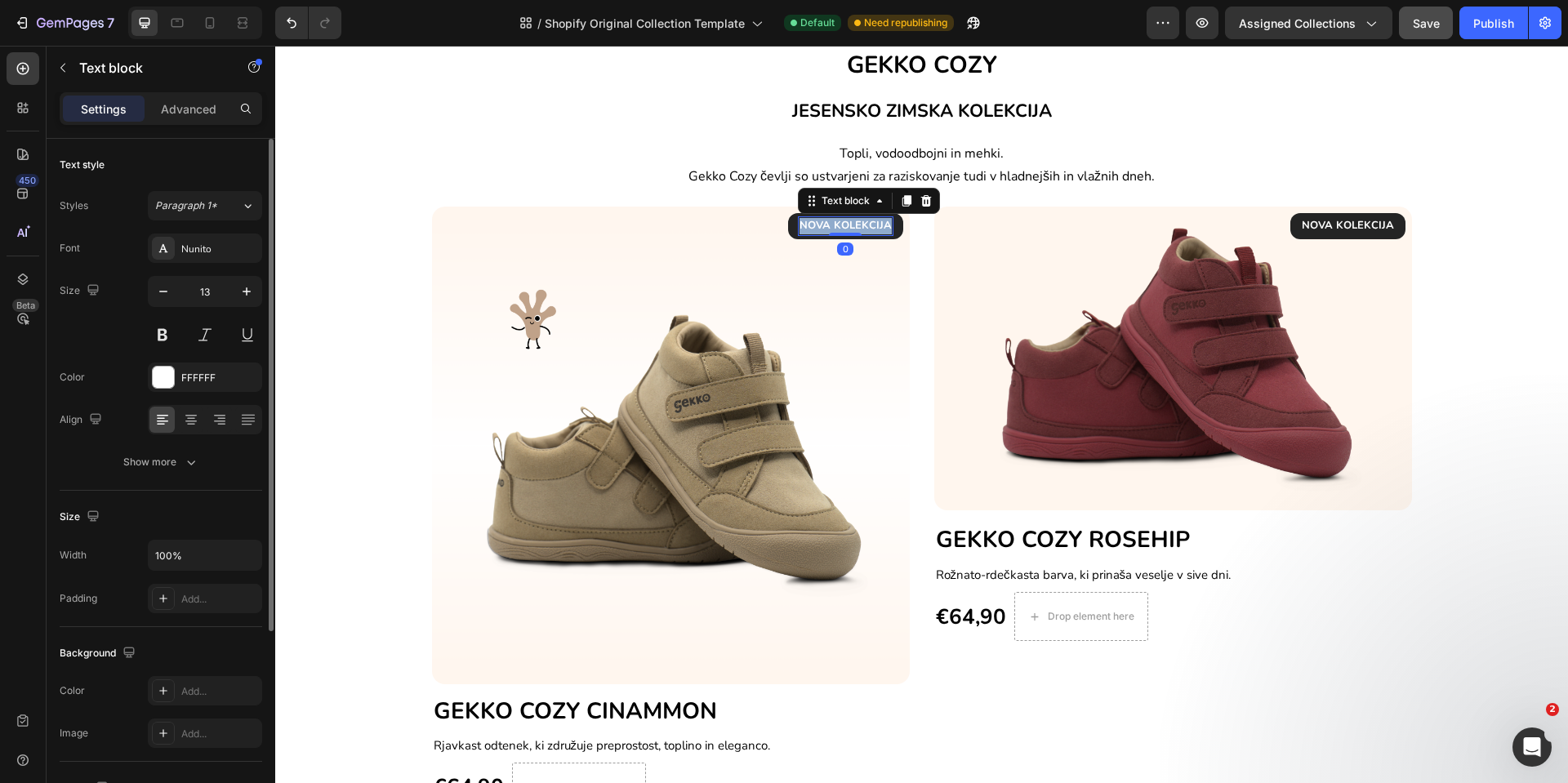
click at [860, 227] on p "NOVA KOLEKCIJA" at bounding box center [845, 226] width 92 height 16
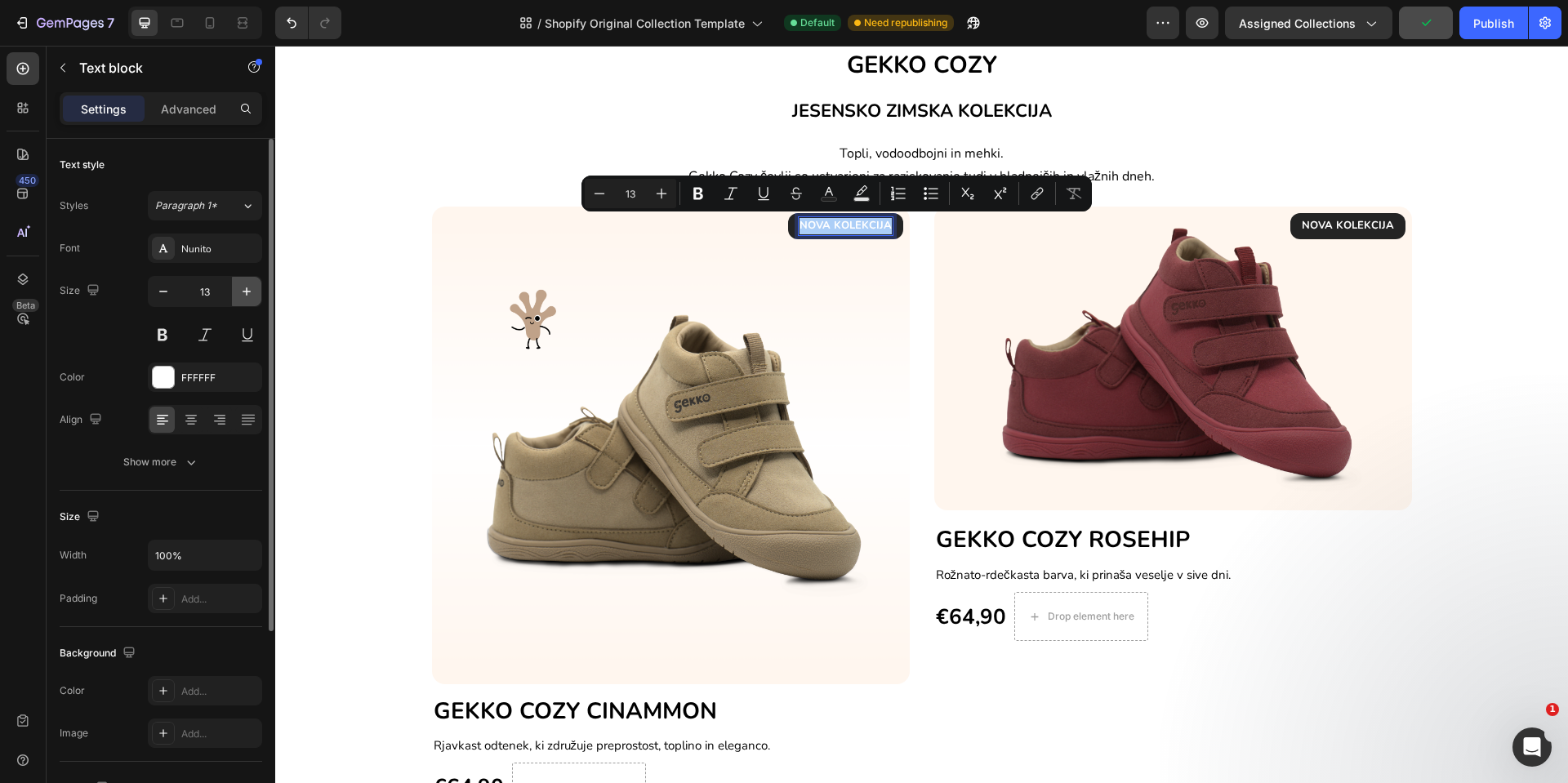
click at [250, 296] on icon "button" at bounding box center [246, 291] width 16 height 16
type input "14"
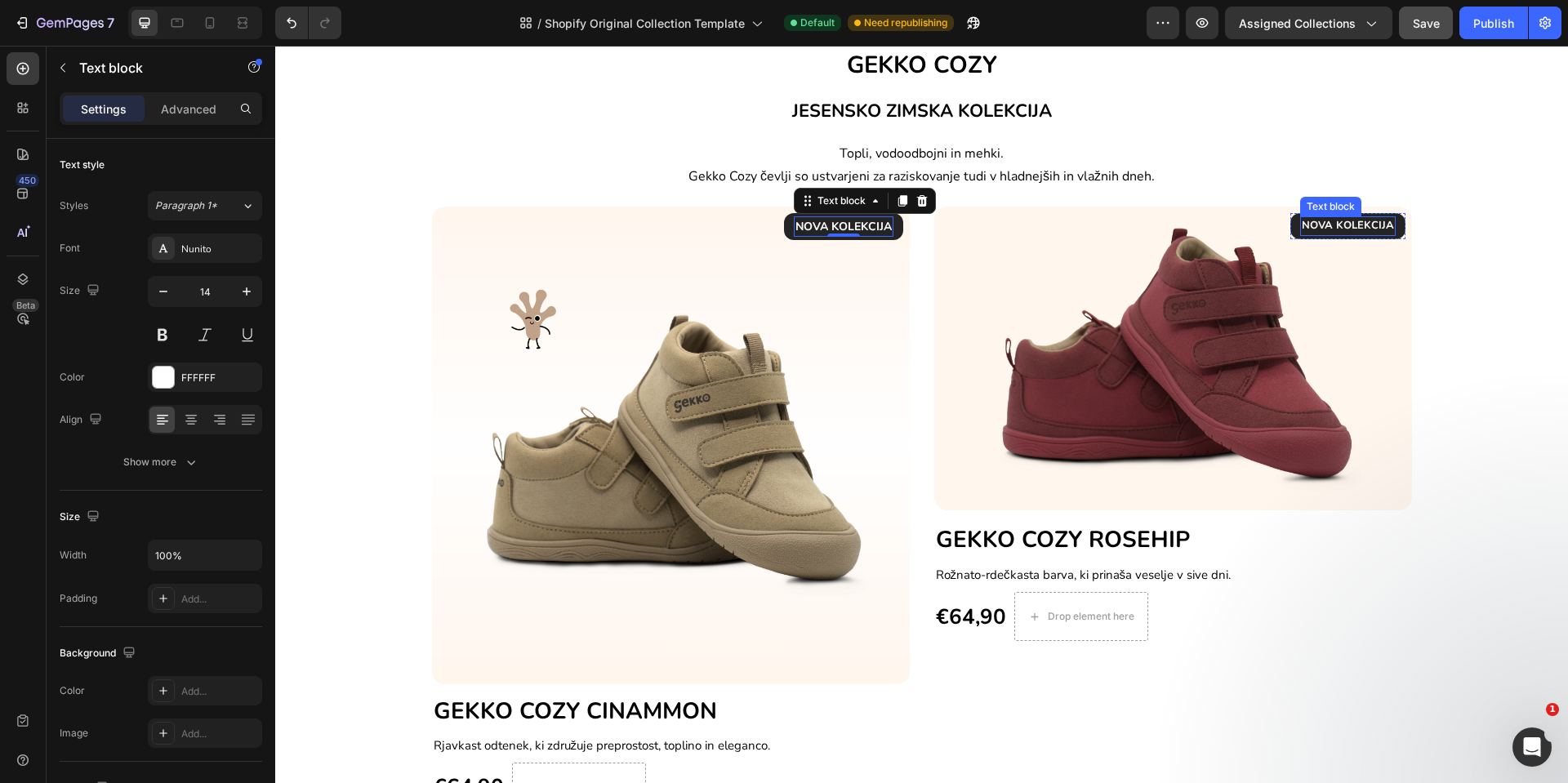
click at [1365, 220] on p "NOVA KOLEKCIJA" at bounding box center [1348, 226] width 92 height 16
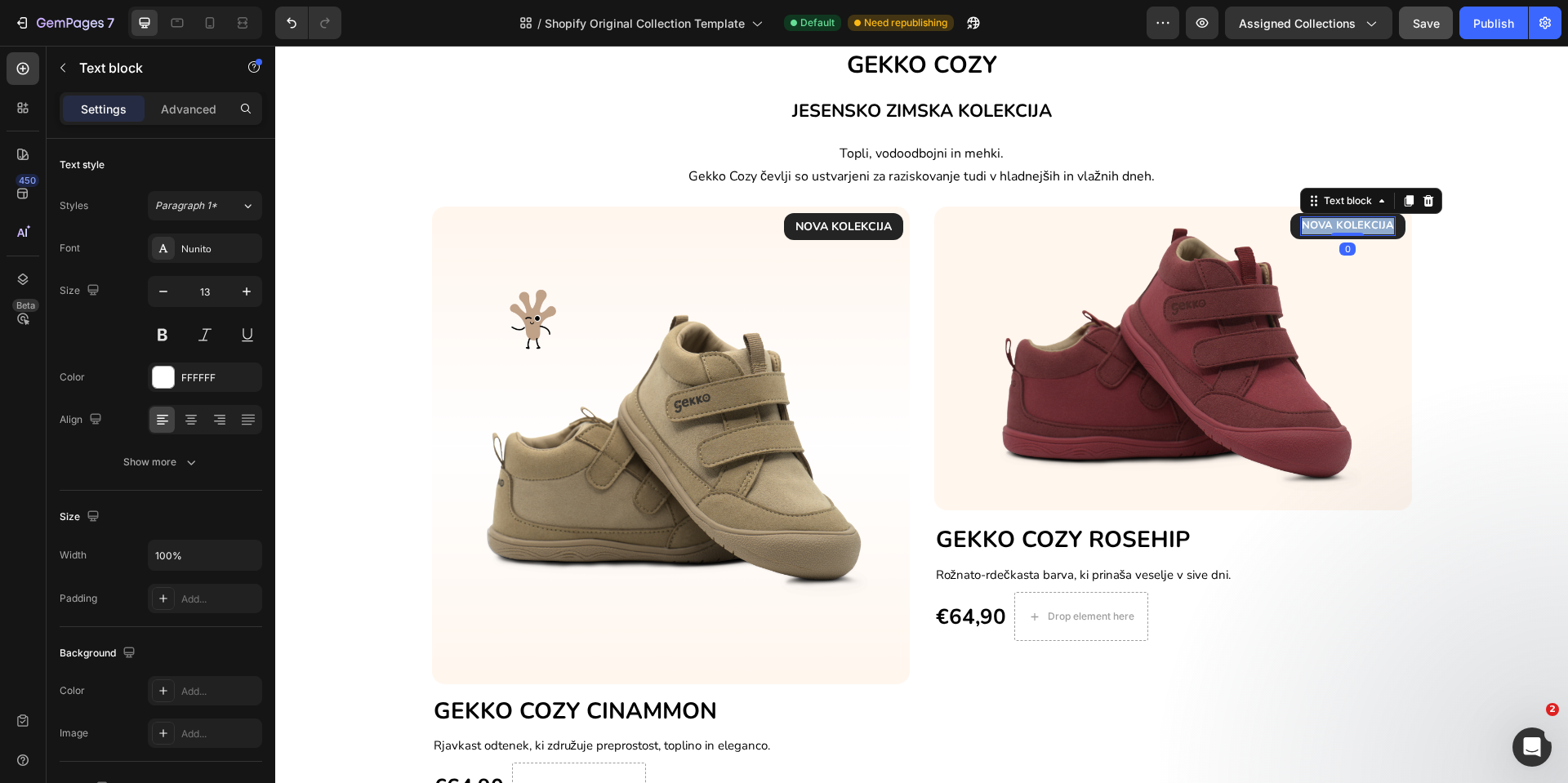
click at [1365, 220] on p "NOVA KOLEKCIJA" at bounding box center [1348, 226] width 92 height 16
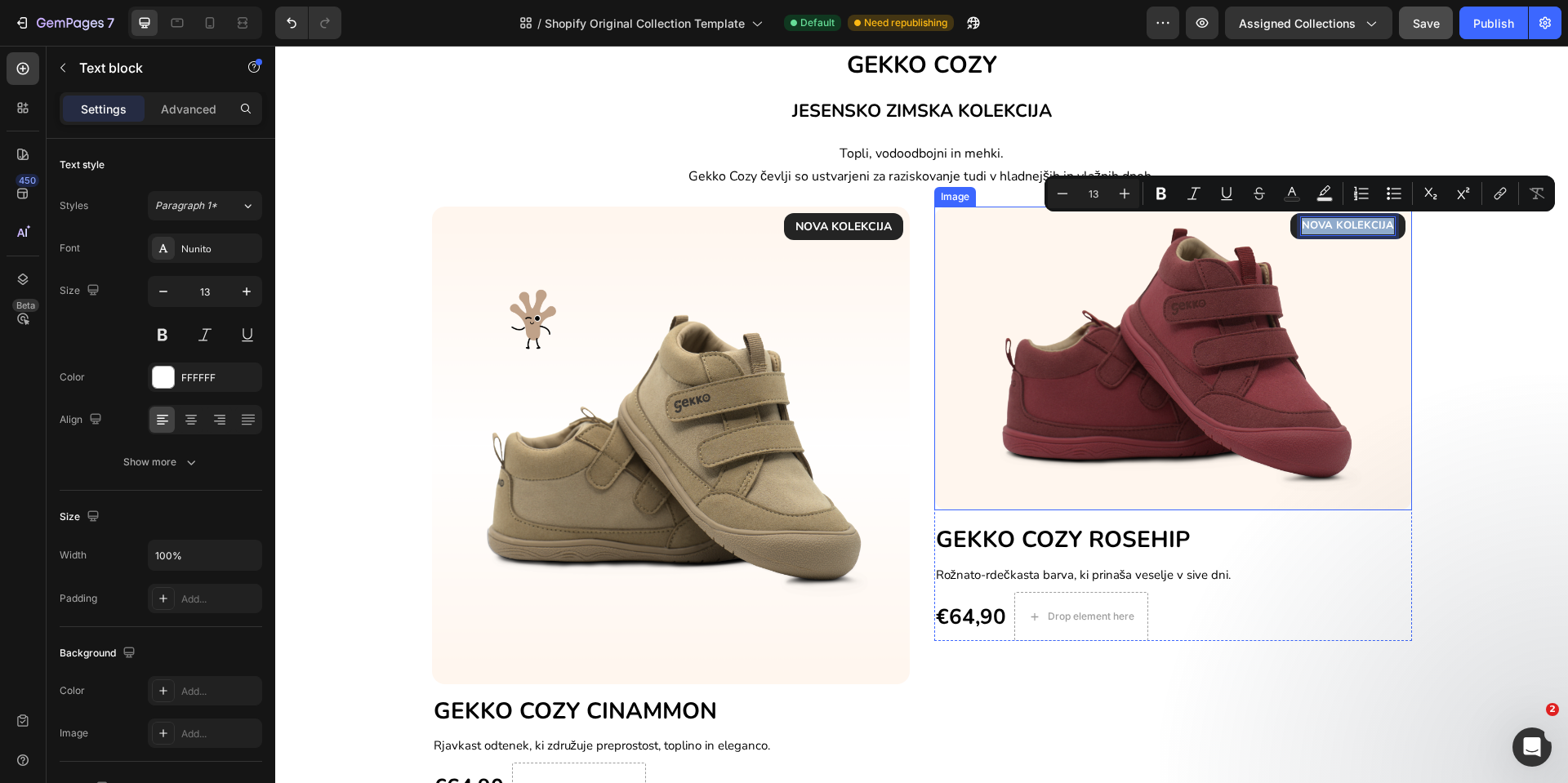
click at [1174, 329] on img at bounding box center [1174, 358] width 478 height 303
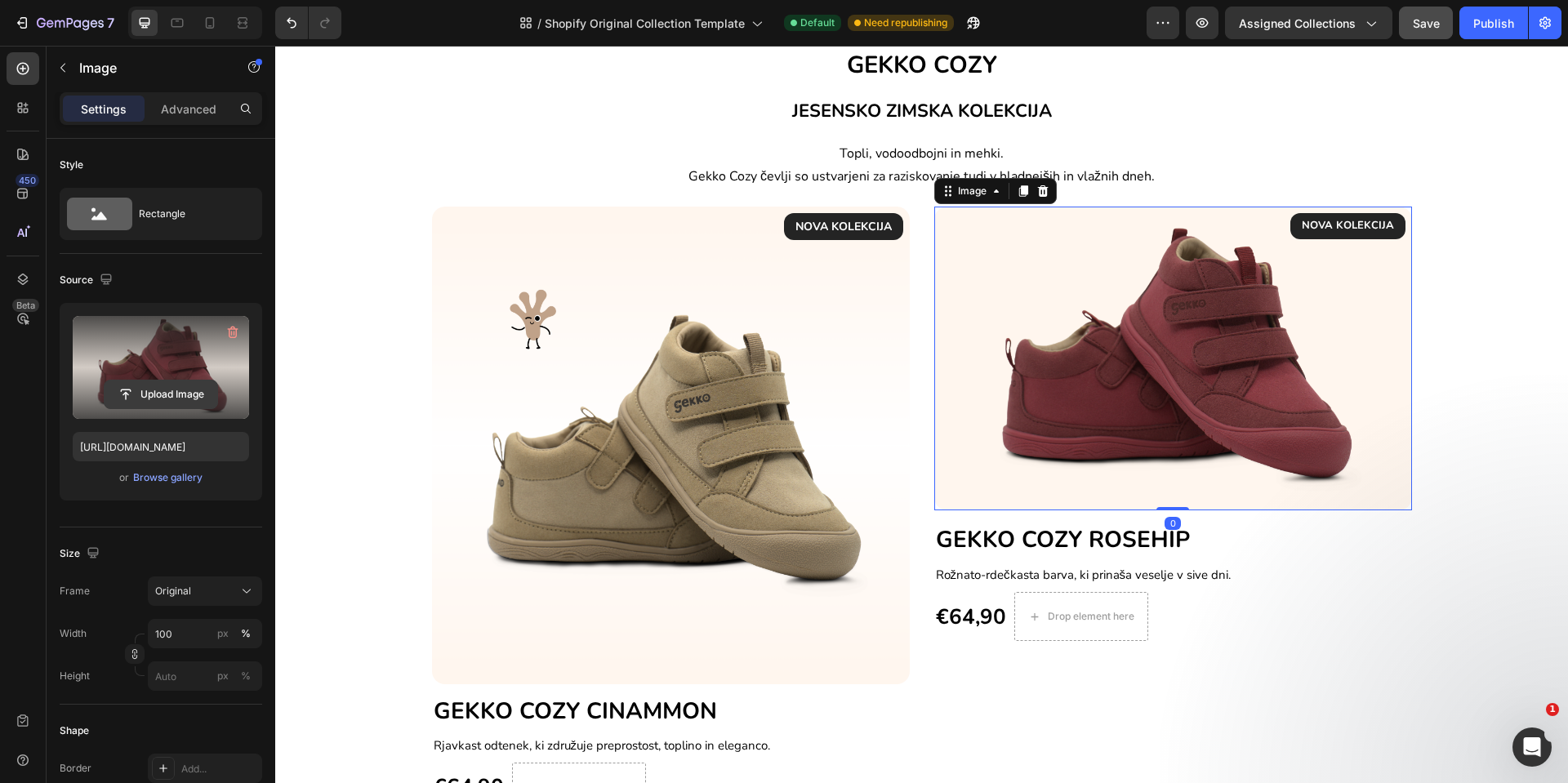
click at [148, 403] on input "file" at bounding box center [161, 394] width 113 height 28
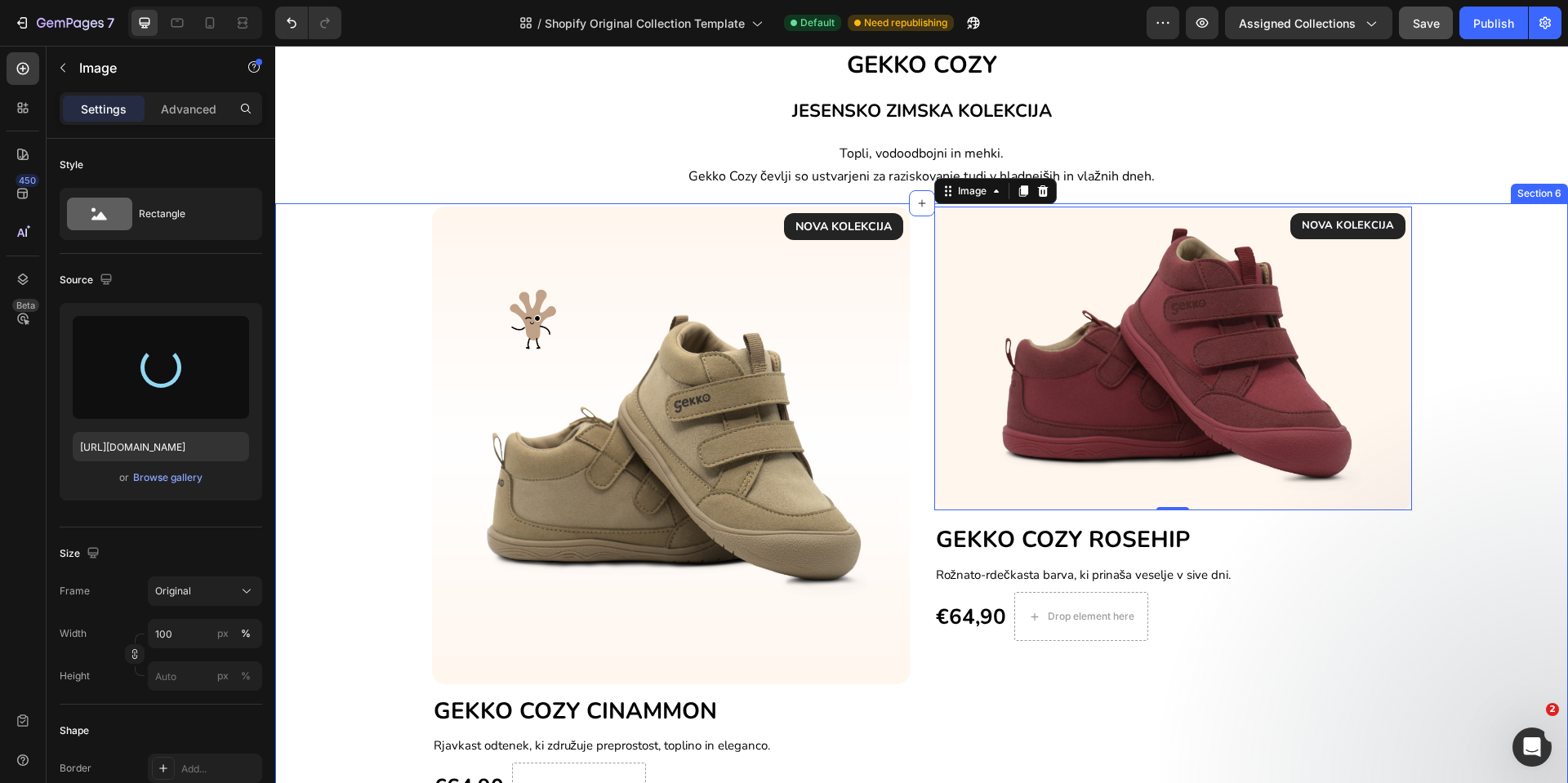
type input "[URL][DOMAIN_NAME]"
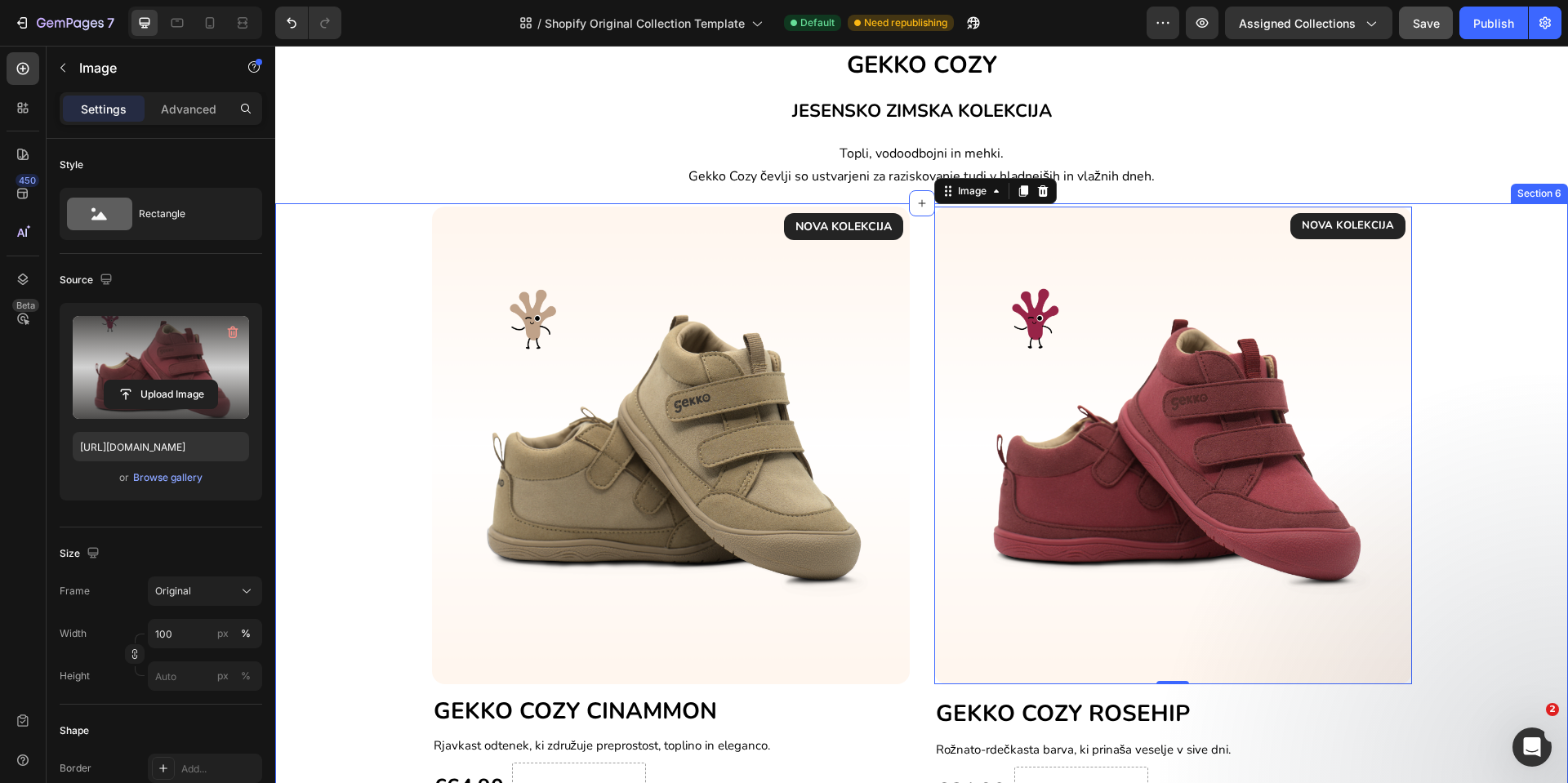
click at [1498, 454] on div "NOVA KOLEKCIJA Text block Row Image GEKKO COZY CINAMMON Heading Rjavkast odtene…" at bounding box center [921, 511] width 1268 height 610
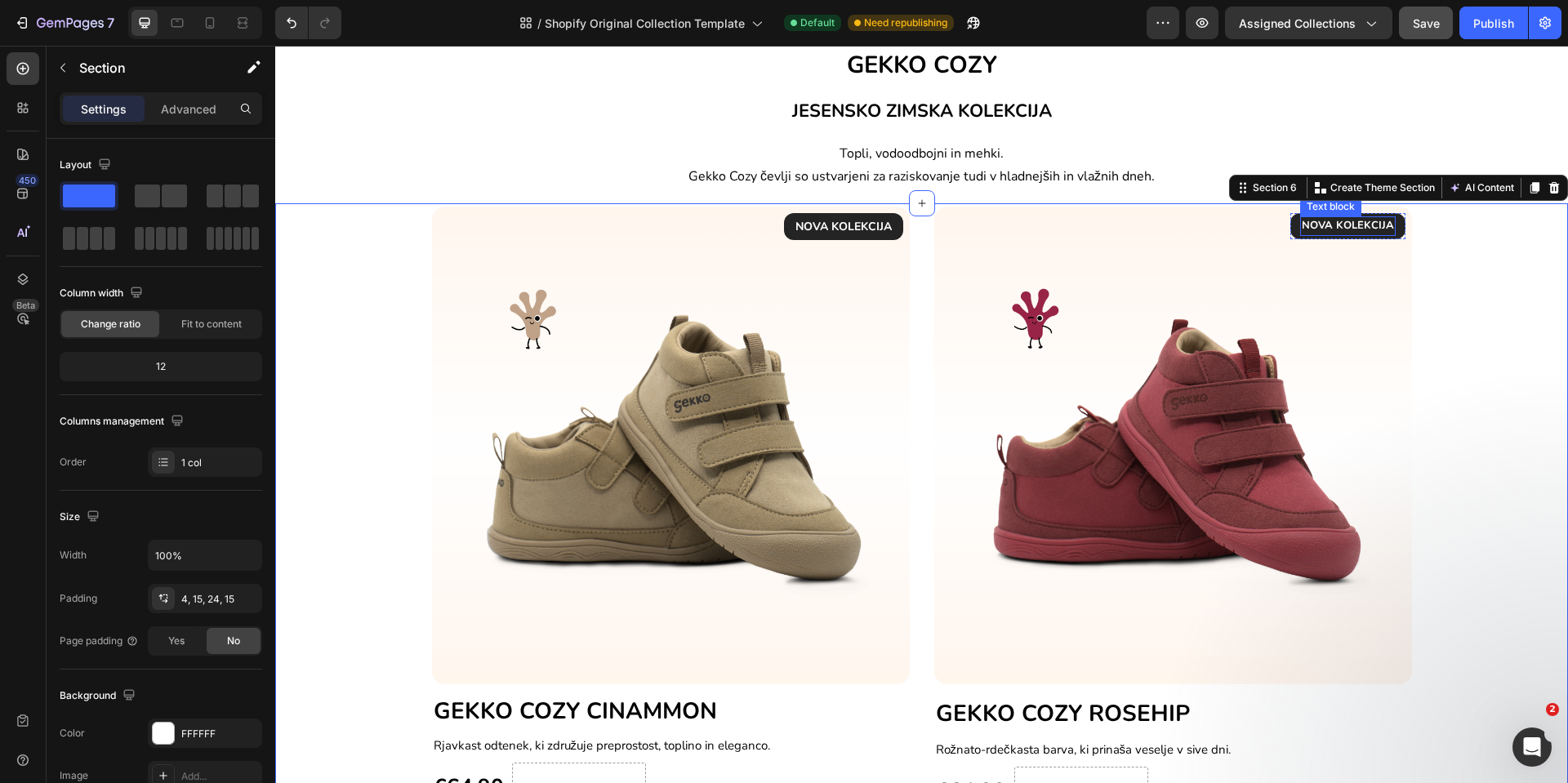
click at [1346, 230] on p "NOVA KOLEKCIJA" at bounding box center [1348, 226] width 92 height 16
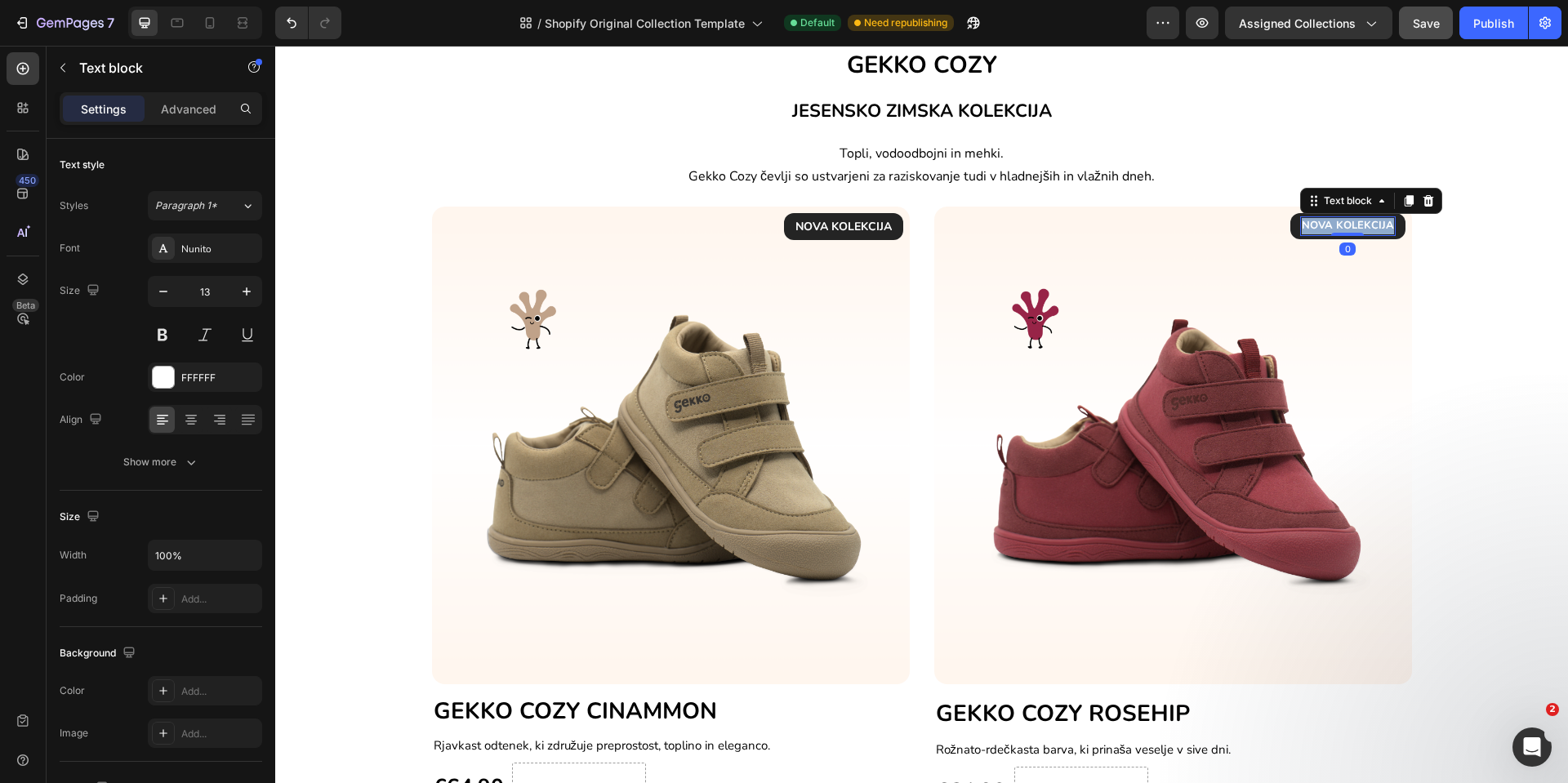
click at [1346, 230] on p "NOVA KOLEKCIJA" at bounding box center [1348, 226] width 92 height 16
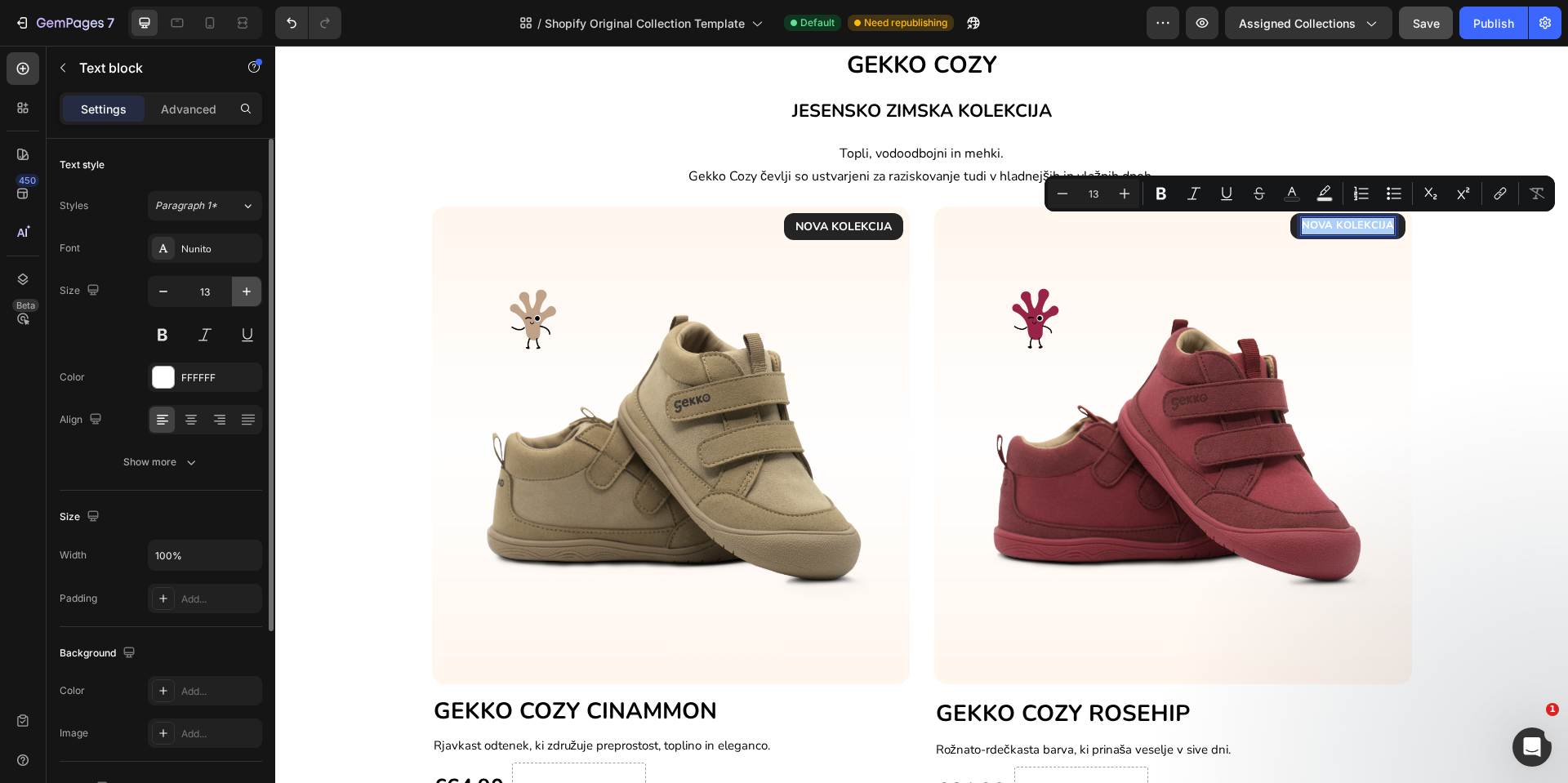
click at [245, 294] on icon "button" at bounding box center [246, 291] width 16 height 16
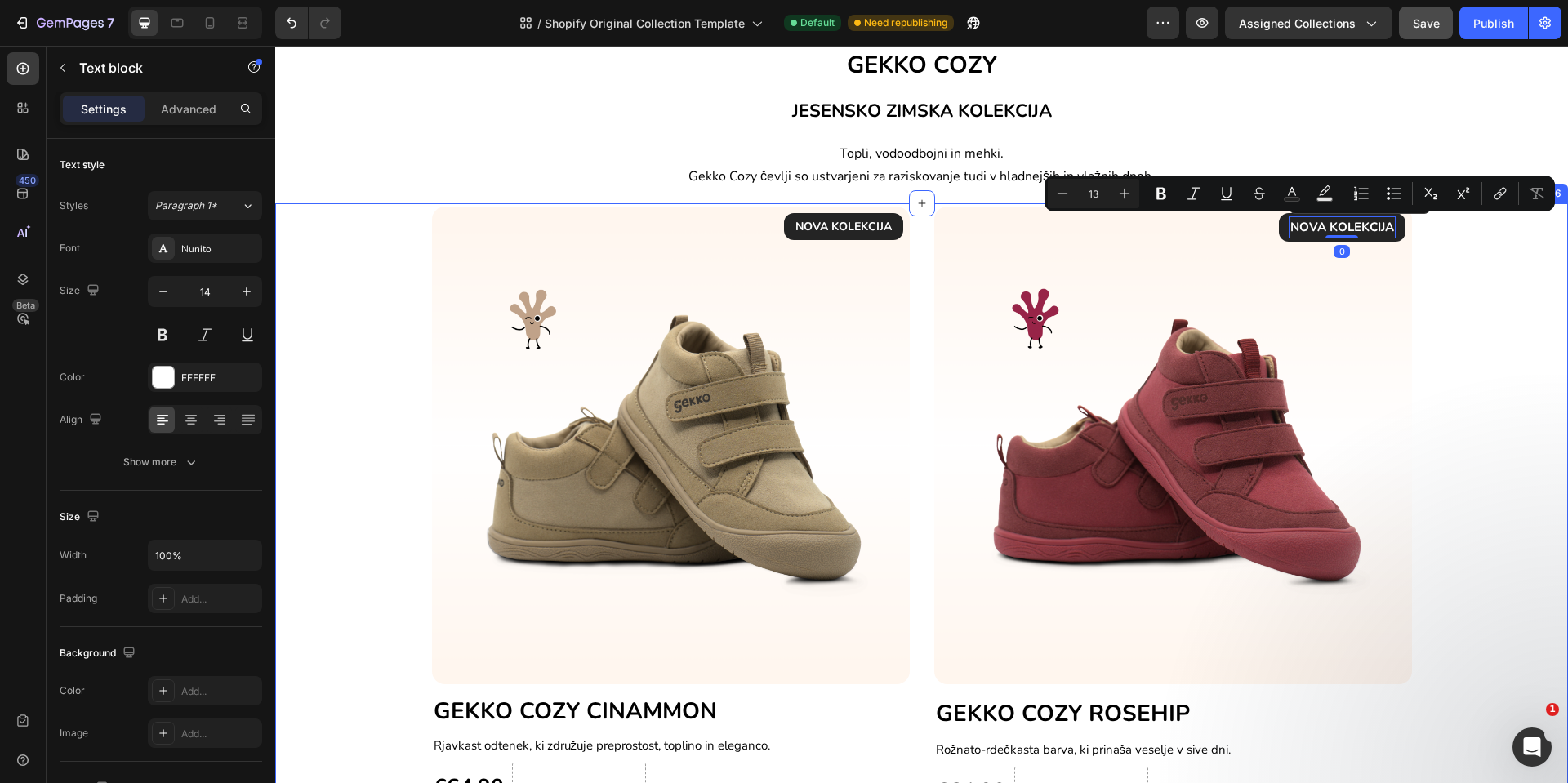
type input "15"
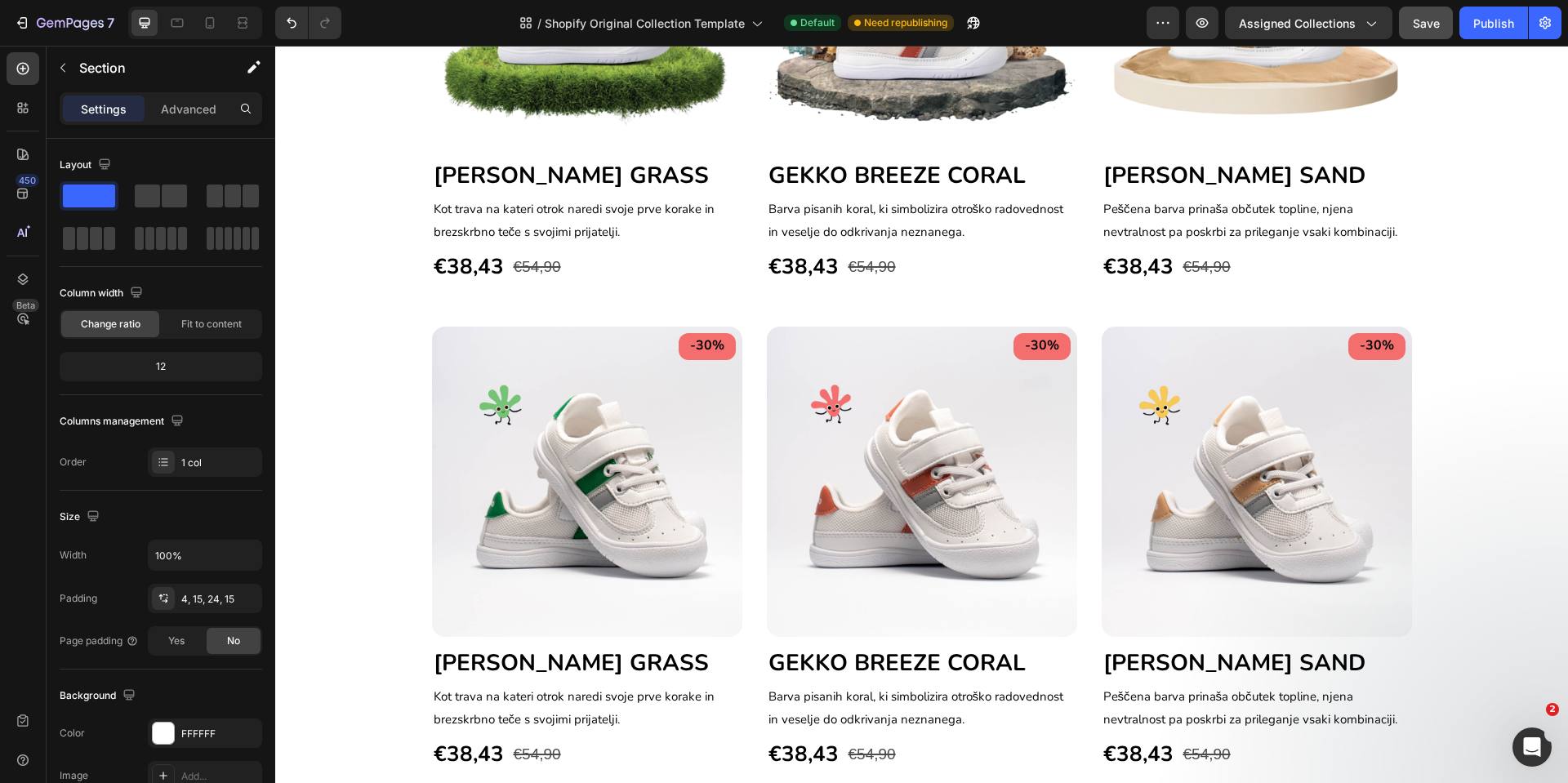
scroll to position [1226, 0]
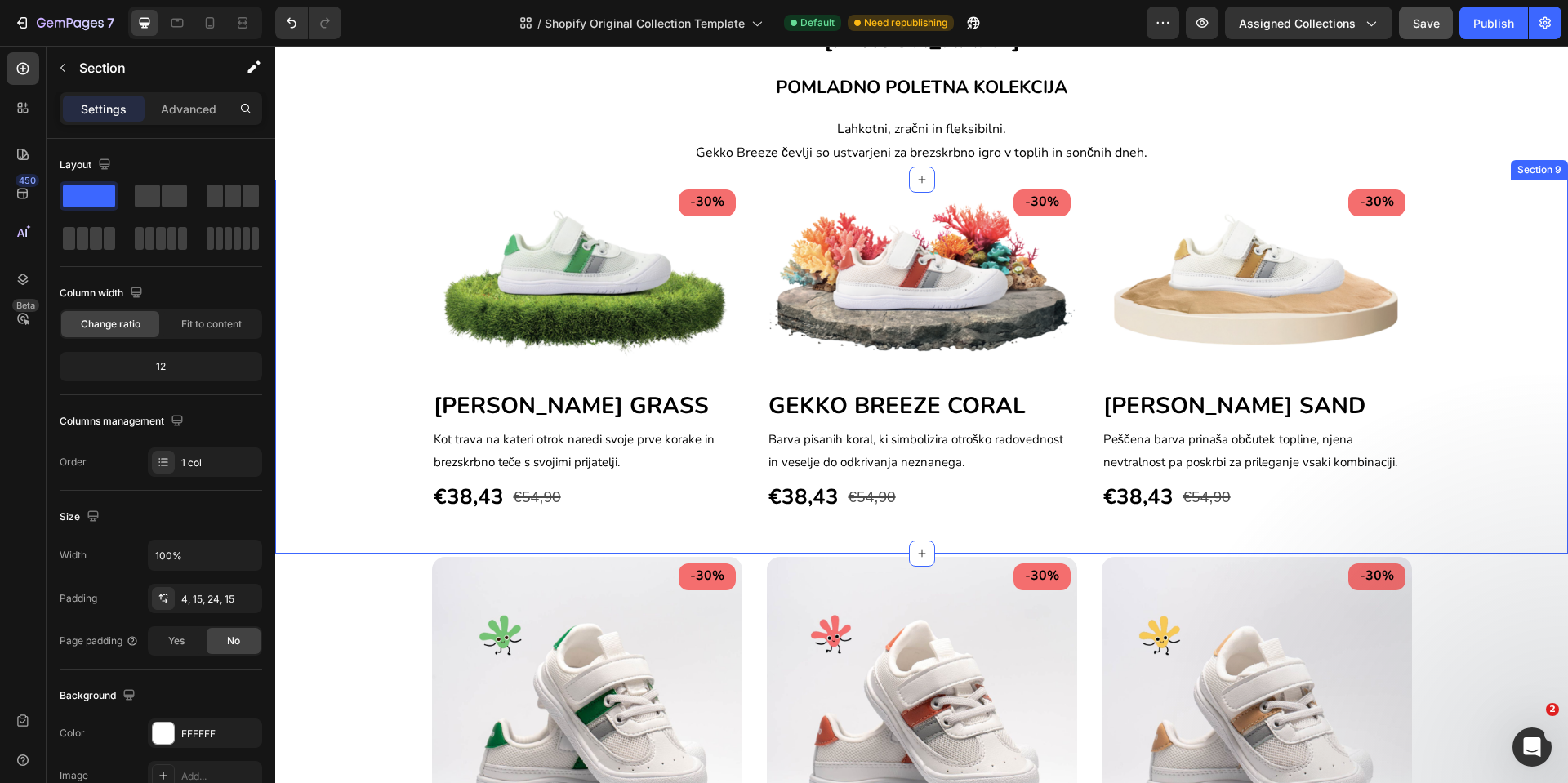
click at [337, 426] on div "-30% Text block Row Image [PERSON_NAME] GRASS Heading [PERSON_NAME] na [PERSON_…" at bounding box center [921, 349] width 1268 height 331
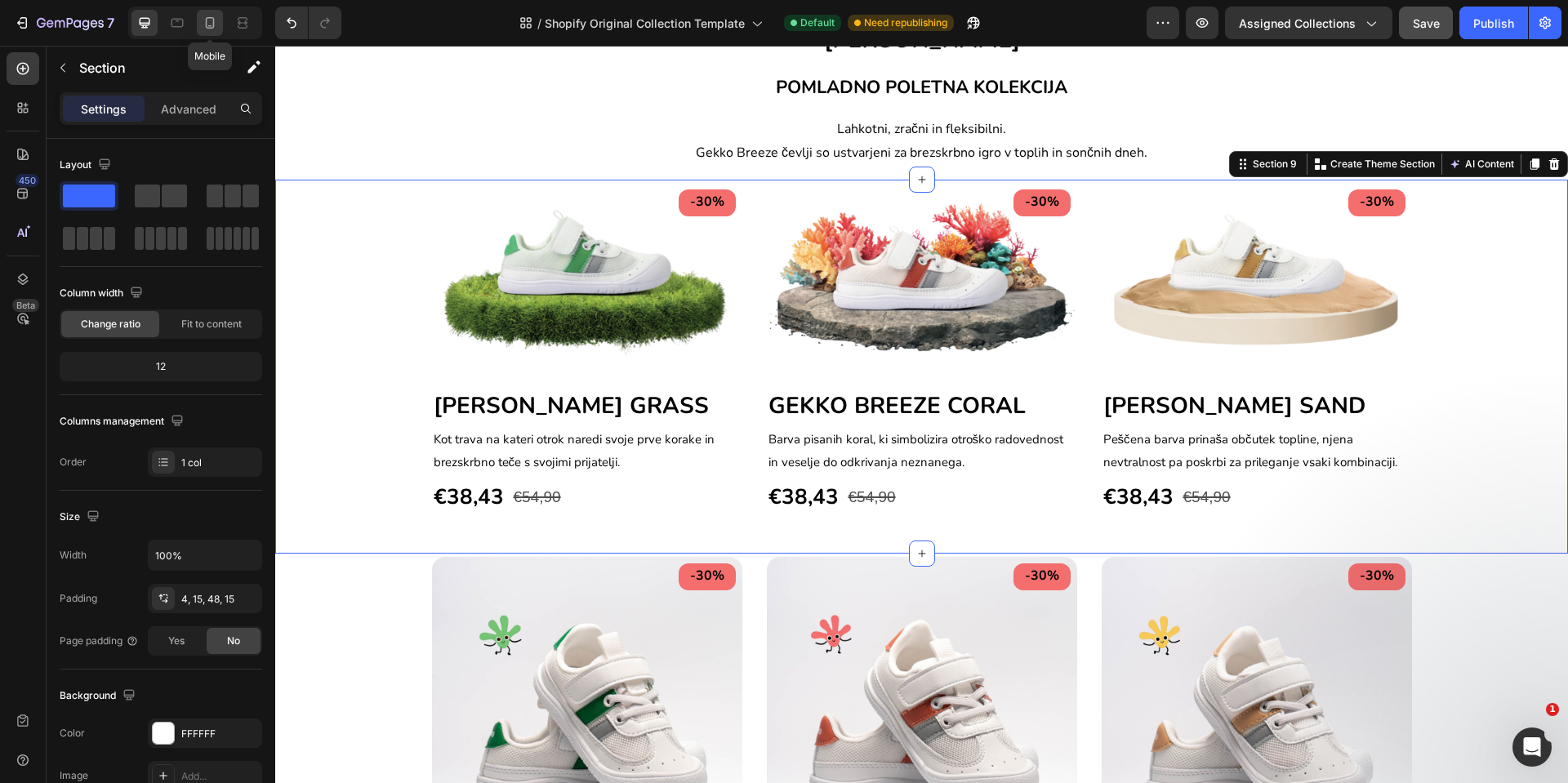
click at [210, 31] on div at bounding box center [210, 23] width 26 height 26
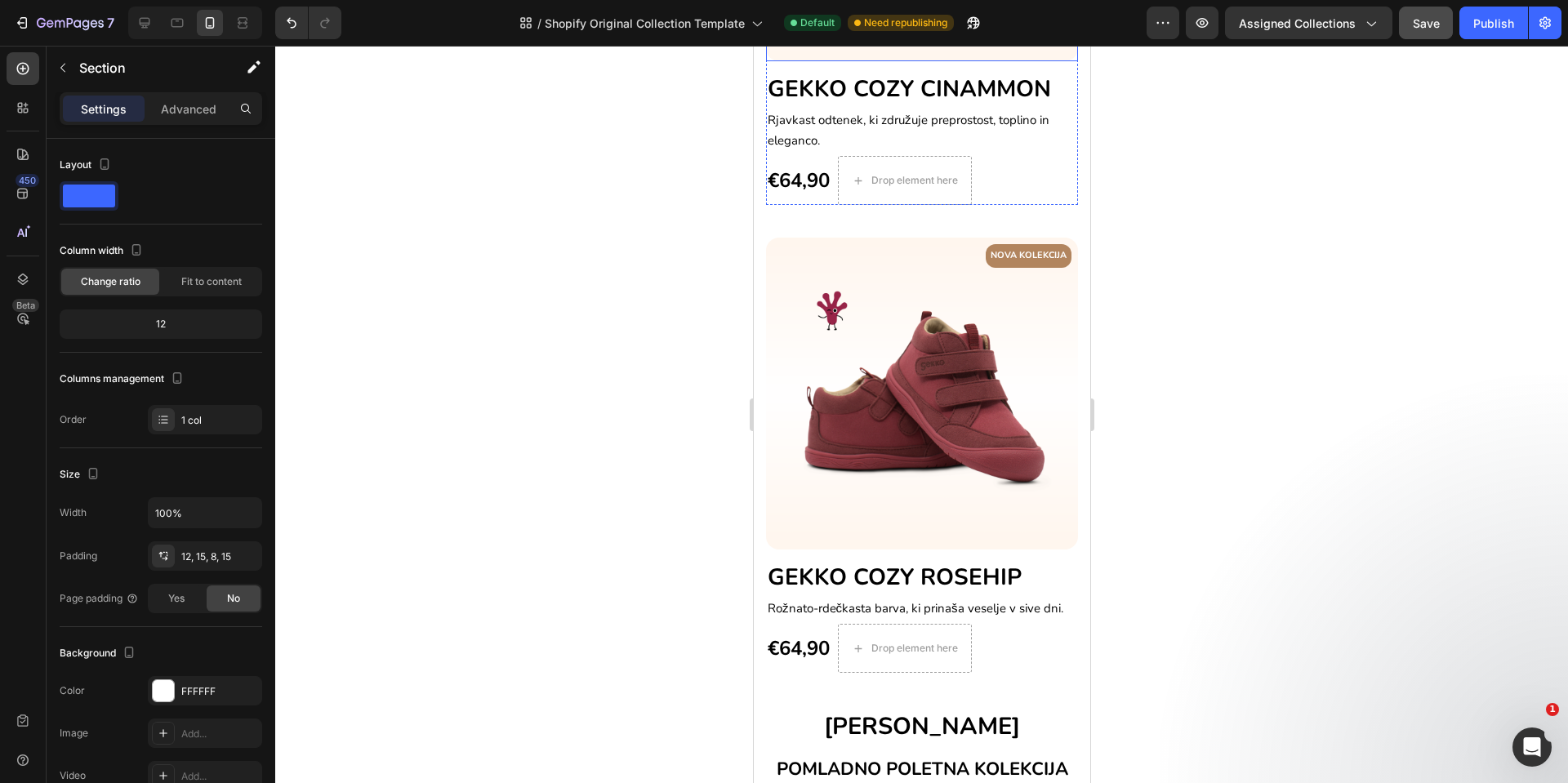
scroll to position [924, 0]
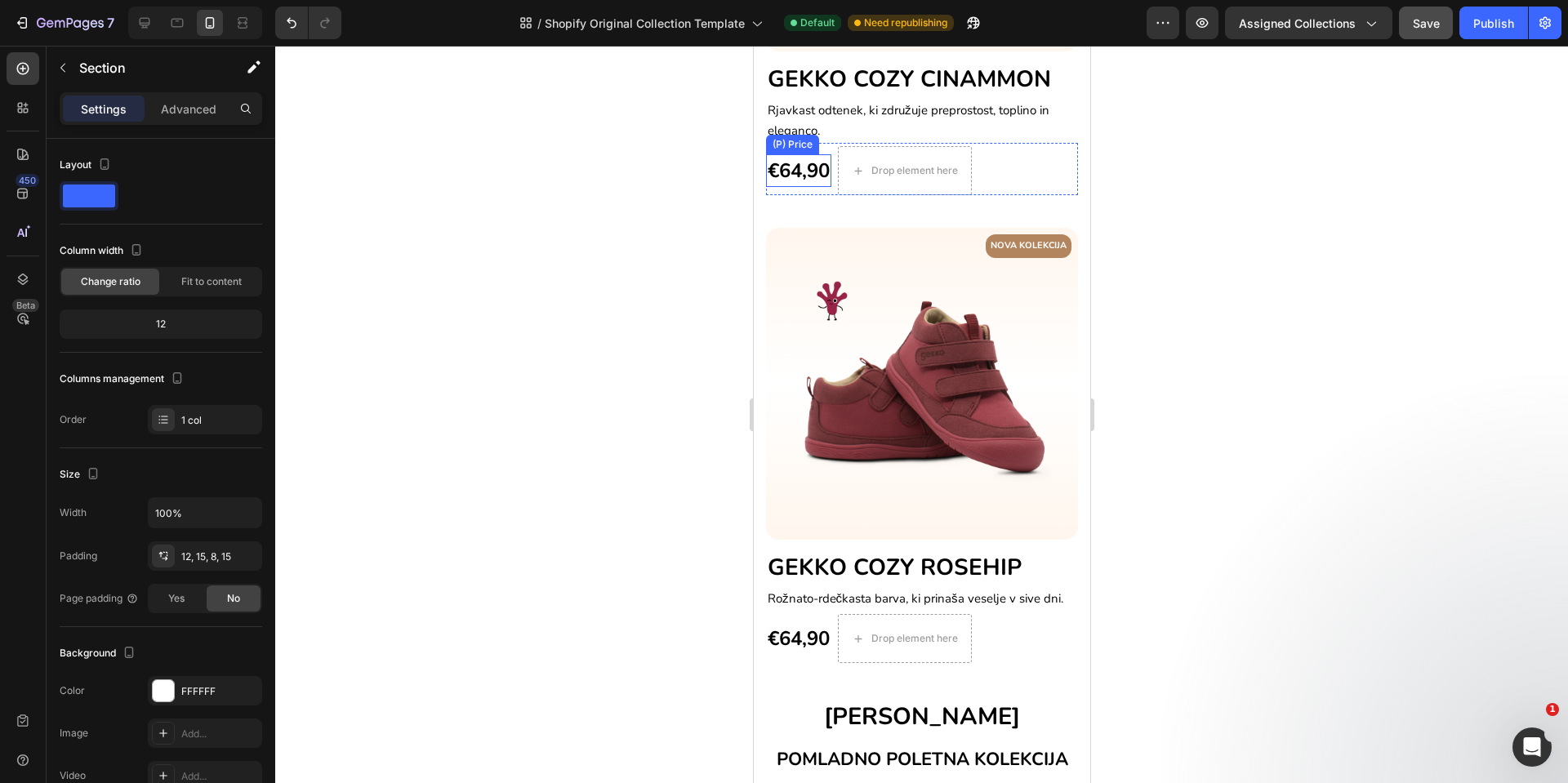
click at [822, 155] on div "€64,90" at bounding box center [798, 171] width 65 height 33
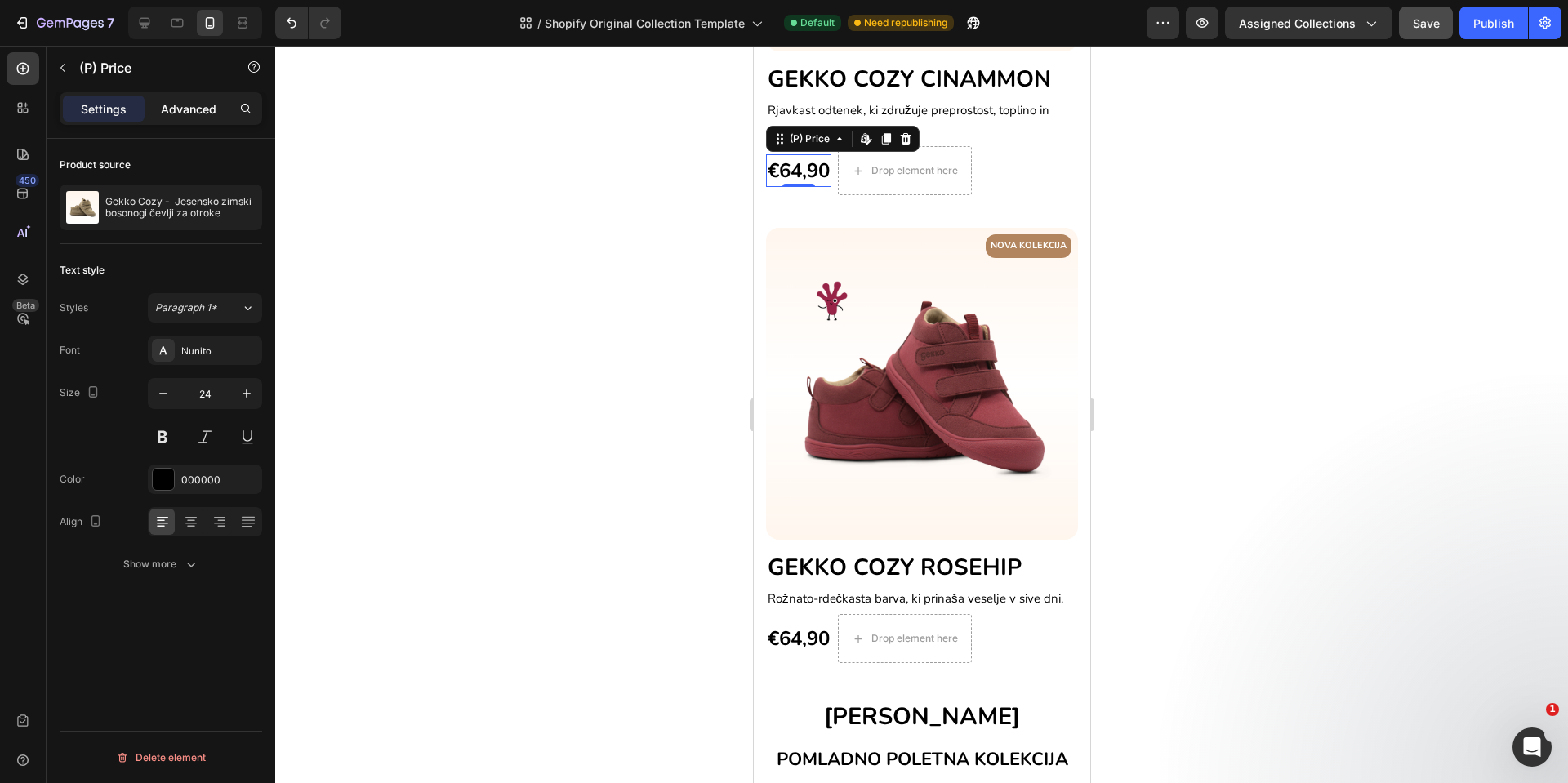
click at [194, 115] on p "Advanced" at bounding box center [189, 109] width 56 height 17
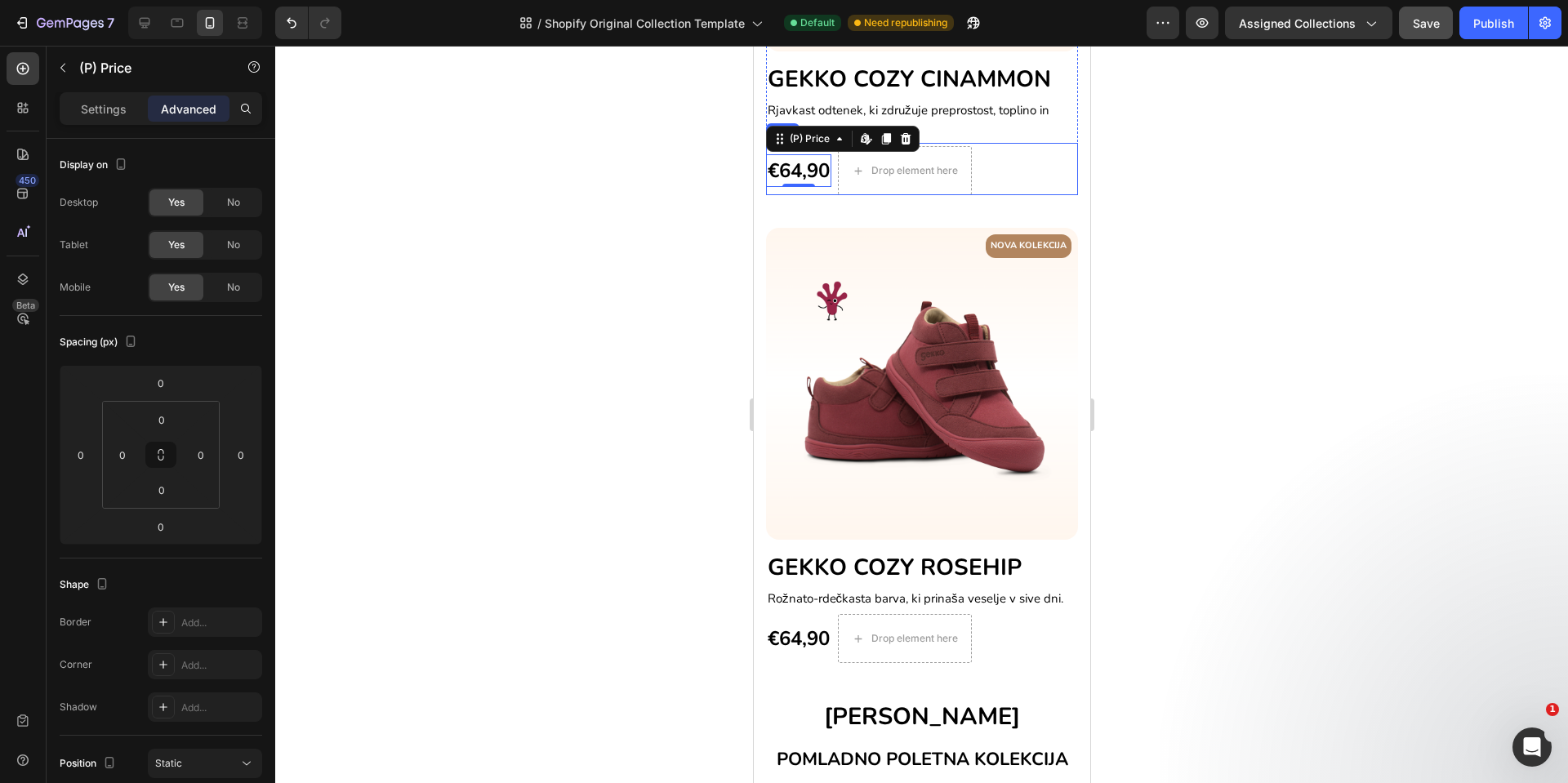
click at [832, 173] on div "€64,90 (P) Price Edit content in Shopify 0 (P) Price Edit content in Shopify 0 …" at bounding box center [921, 169] width 312 height 52
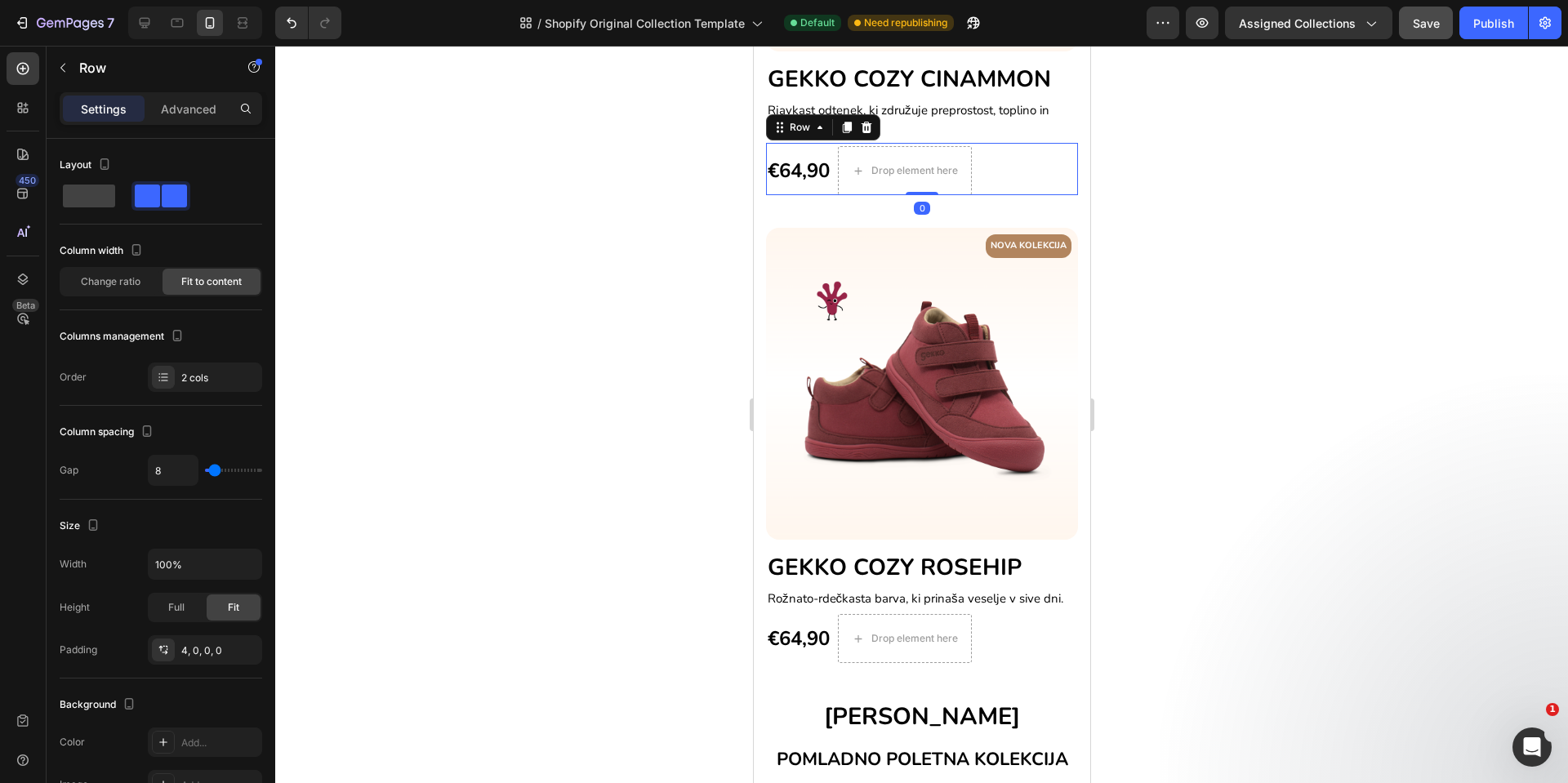
click at [178, 123] on div "Settings Advanced" at bounding box center [161, 109] width 203 height 33
click at [191, 114] on p "Advanced" at bounding box center [189, 109] width 56 height 17
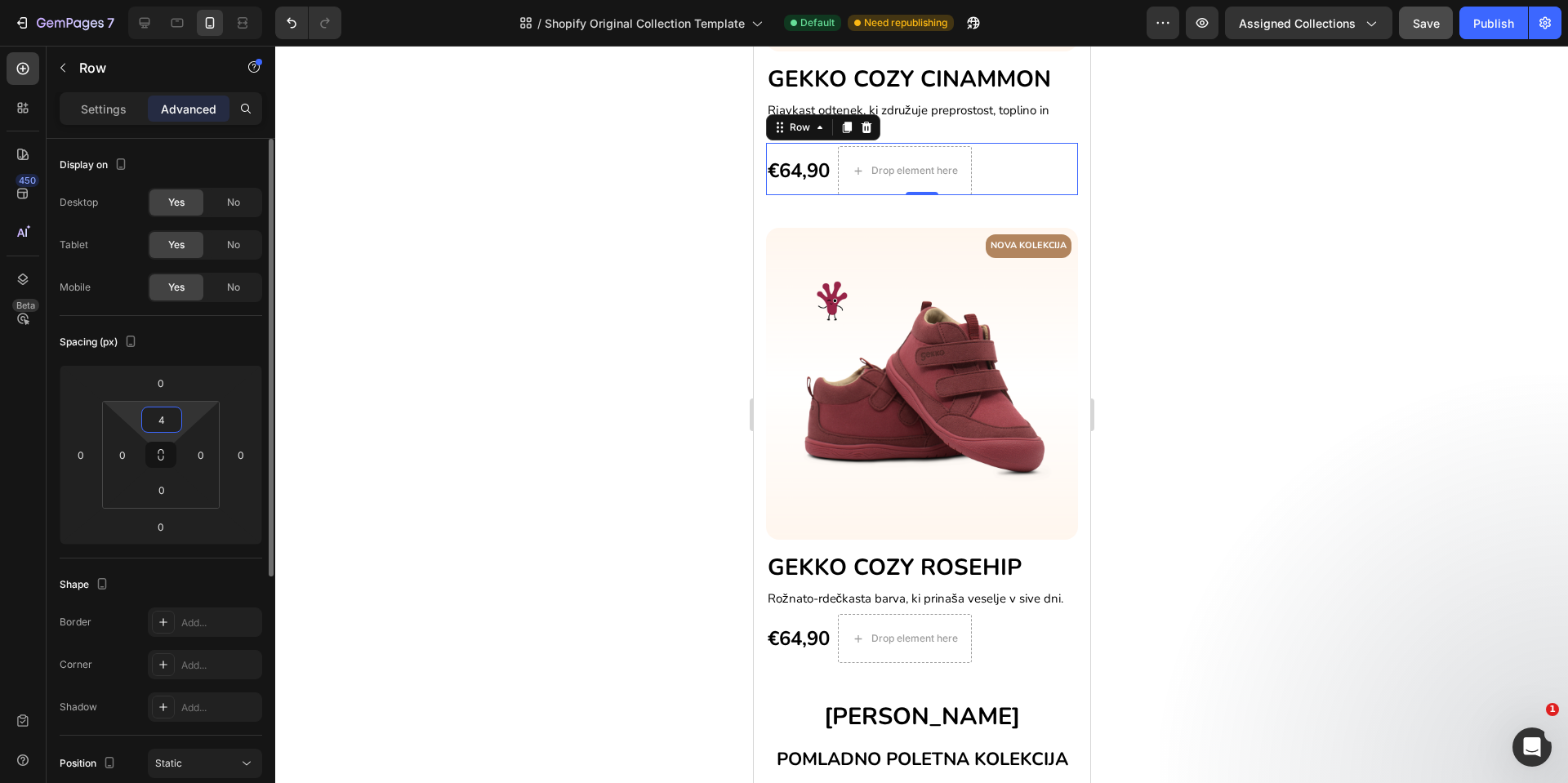
click at [154, 418] on input "4" at bounding box center [162, 420] width 33 height 25
click at [167, 421] on input "4" at bounding box center [162, 420] width 33 height 25
type input "0"
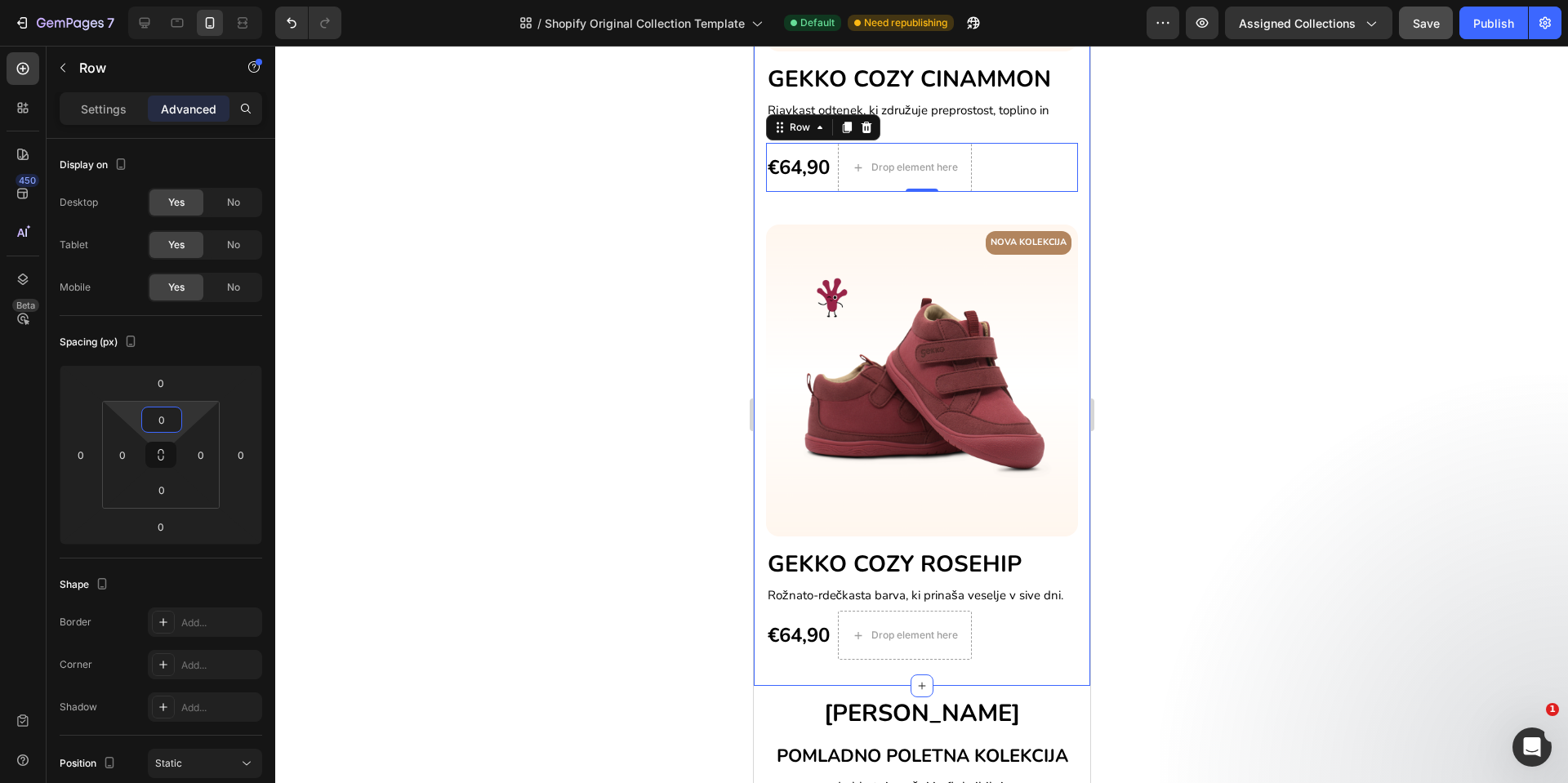
click at [757, 533] on div "NOVA KOLEKCIJA Text block Row Image GEKKO COZY CINAMMON Heading Rjavkast odtene…" at bounding box center [921, 208] width 336 height 956
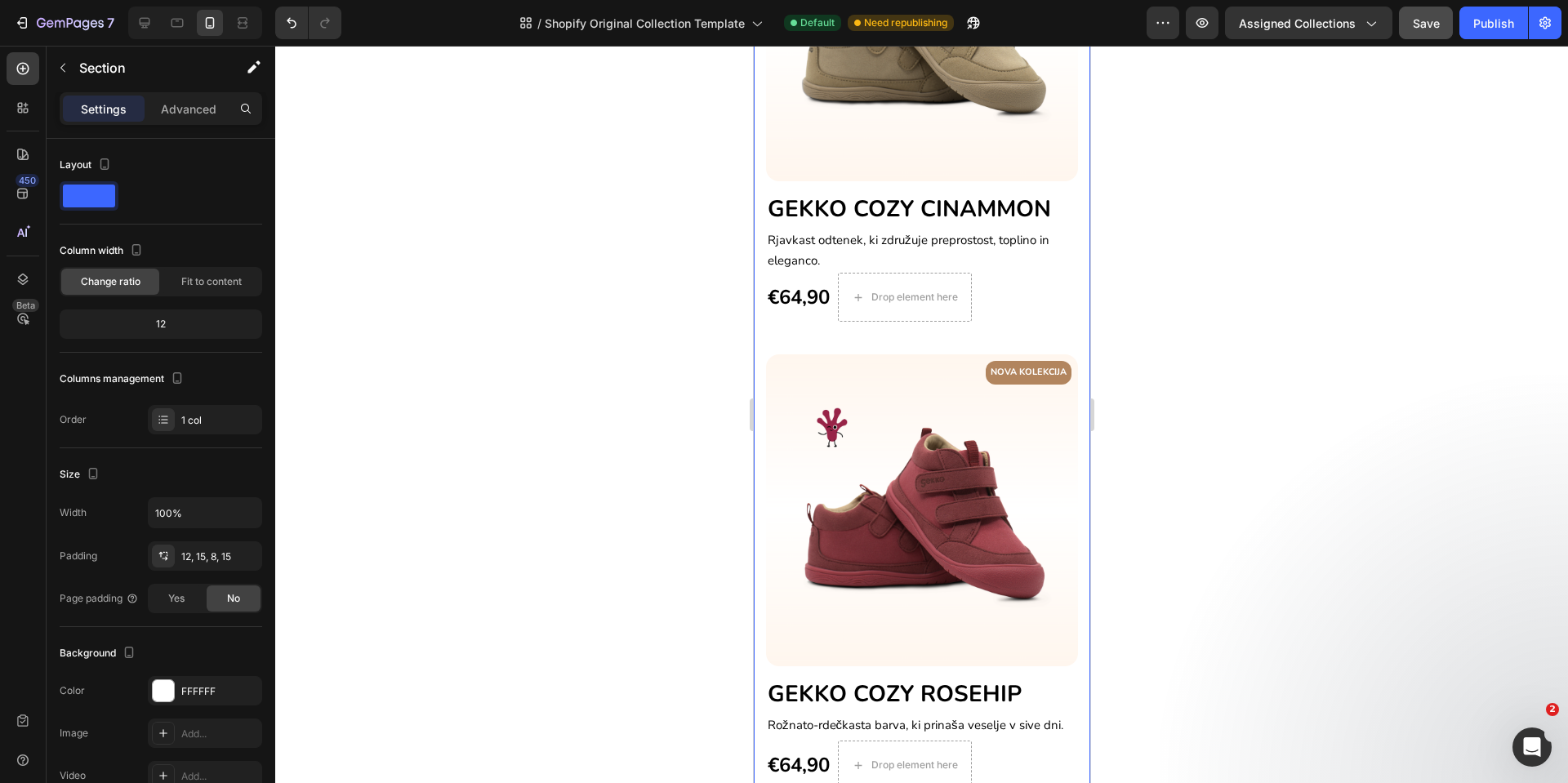
scroll to position [1198, 0]
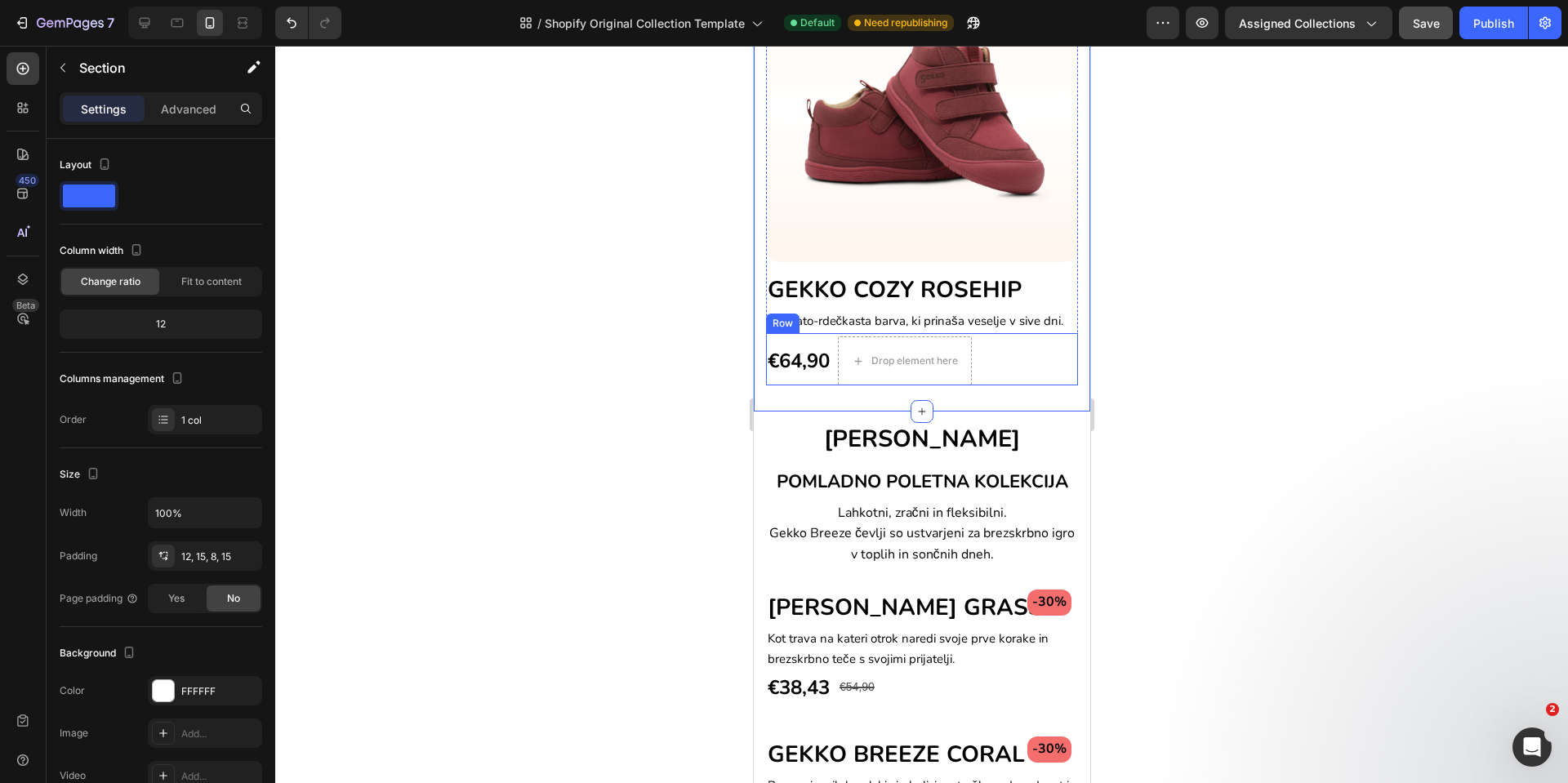
click at [828, 336] on div "€64,90 (P) Price (P) Price" at bounding box center [798, 361] width 65 height 49
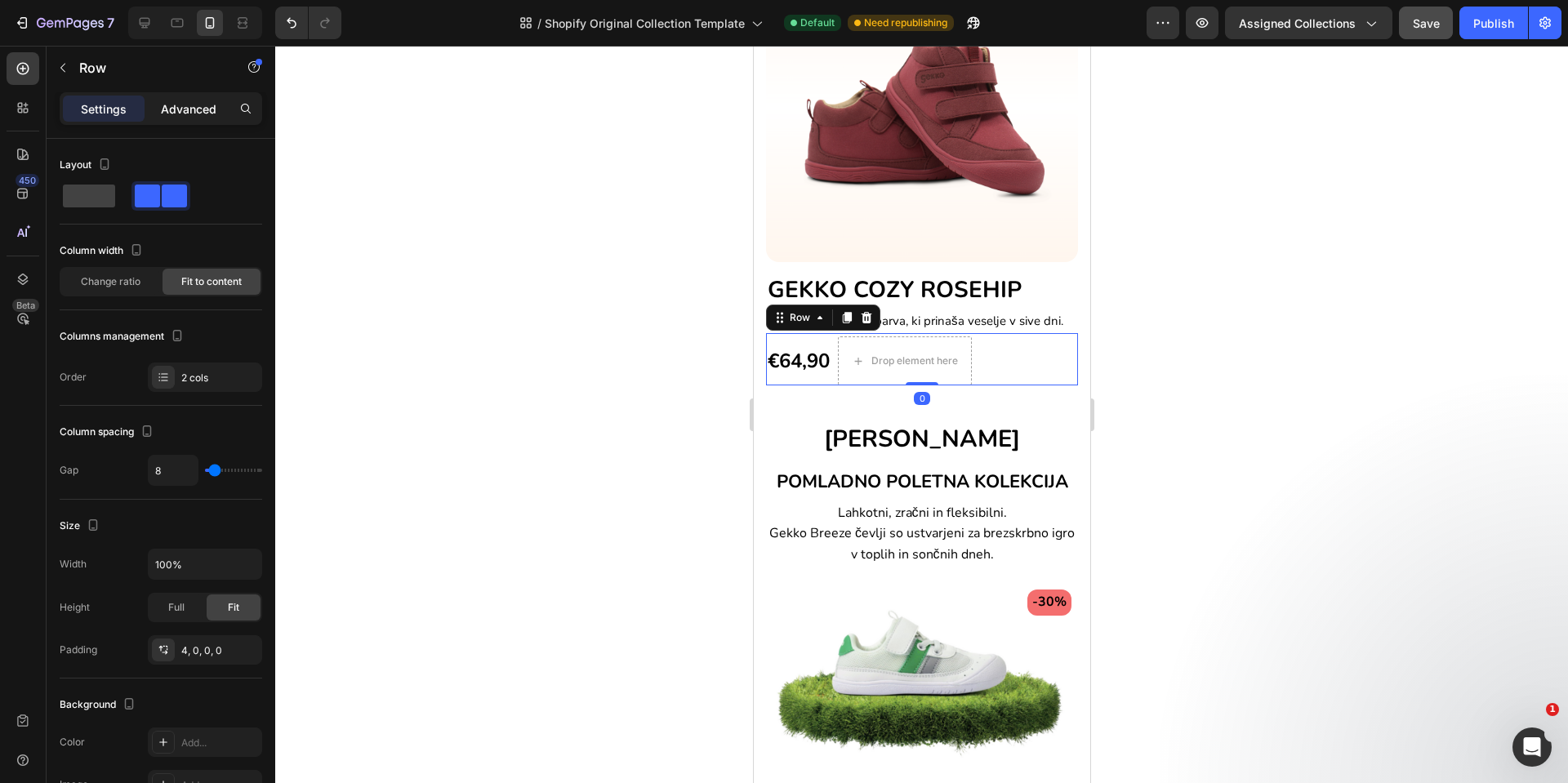
click at [182, 116] on p "Advanced" at bounding box center [189, 109] width 56 height 17
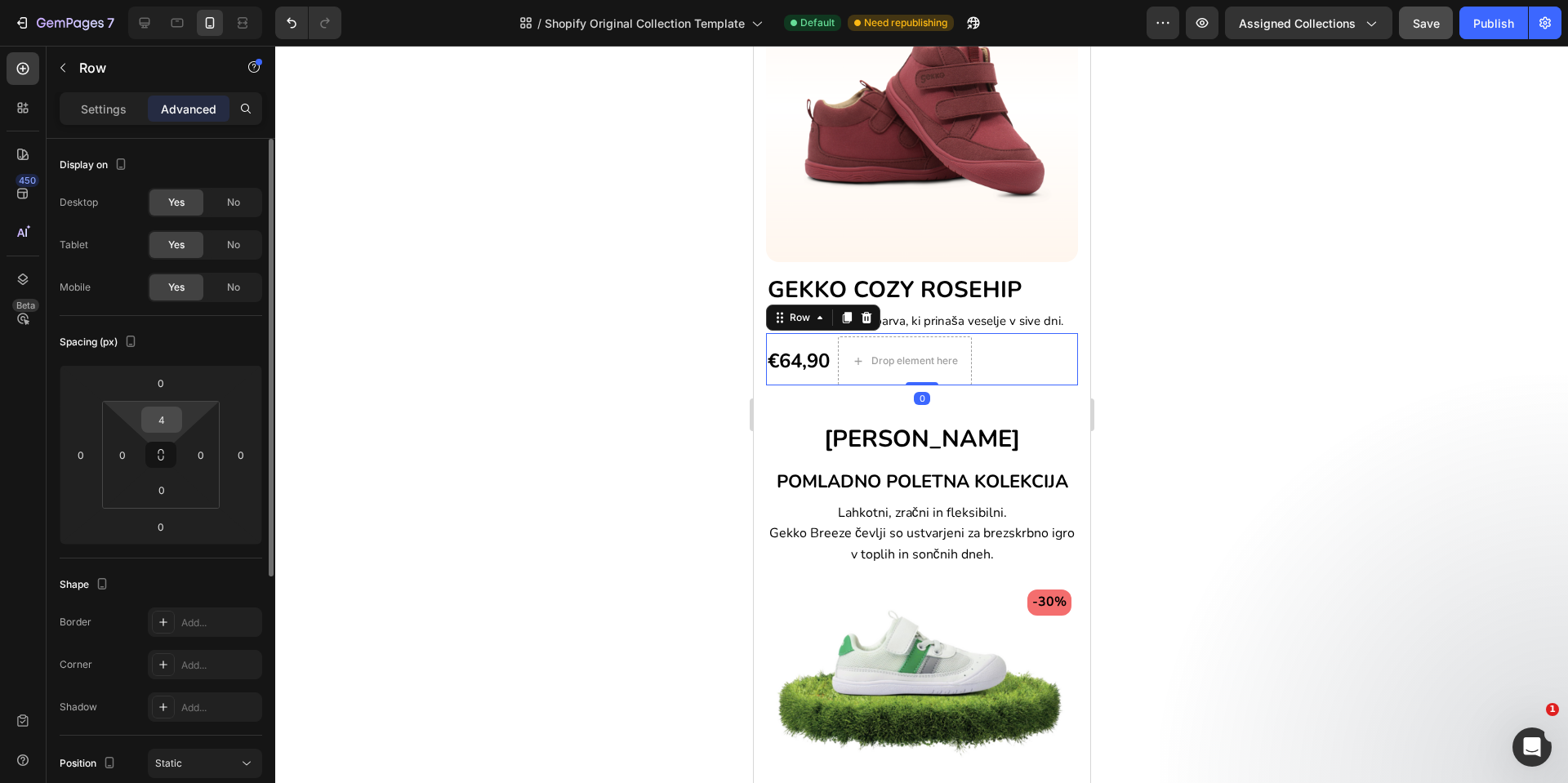
click at [169, 426] on input "4" at bounding box center [162, 420] width 33 height 25
type input "0"
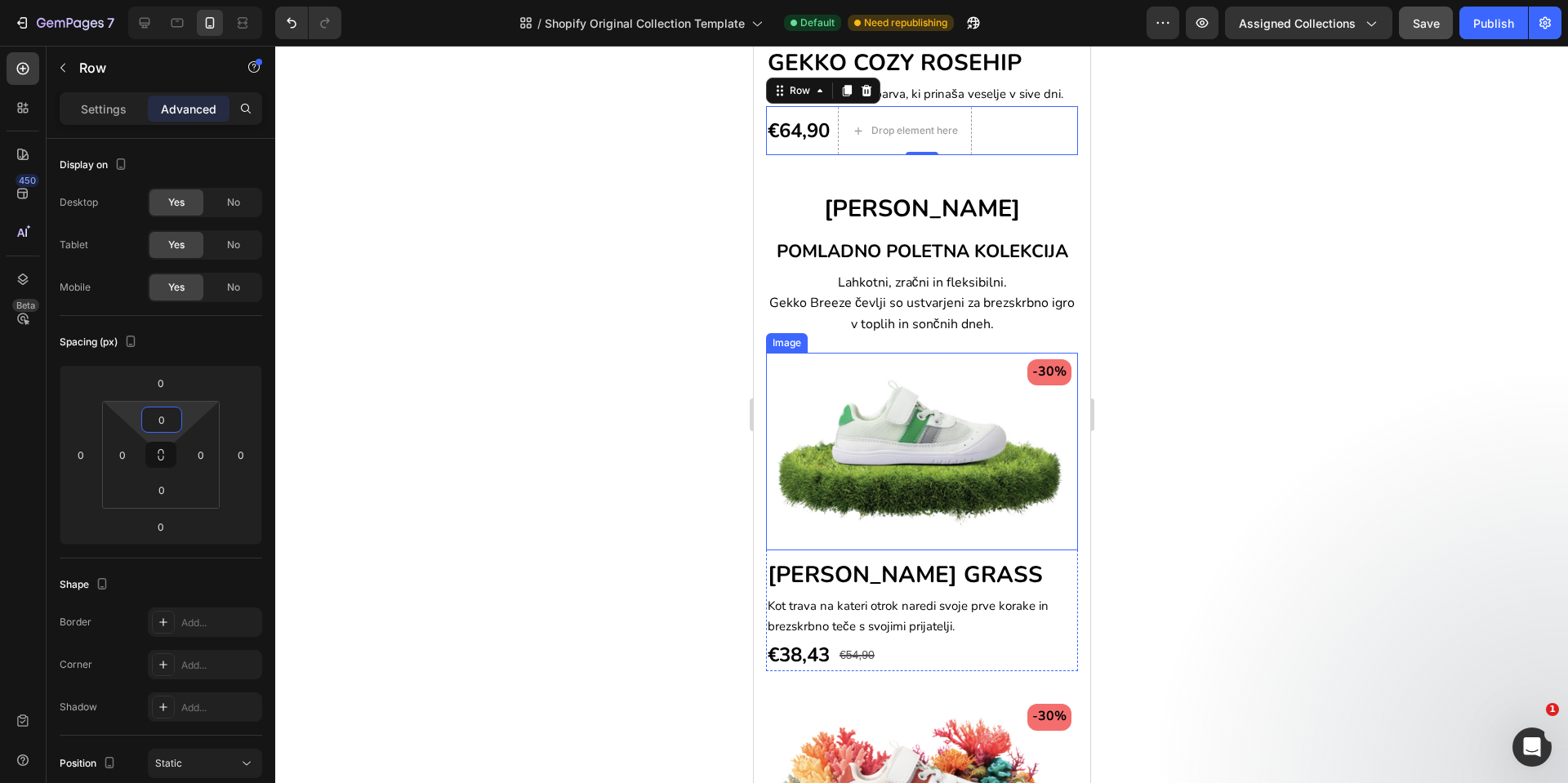
scroll to position [1426, 0]
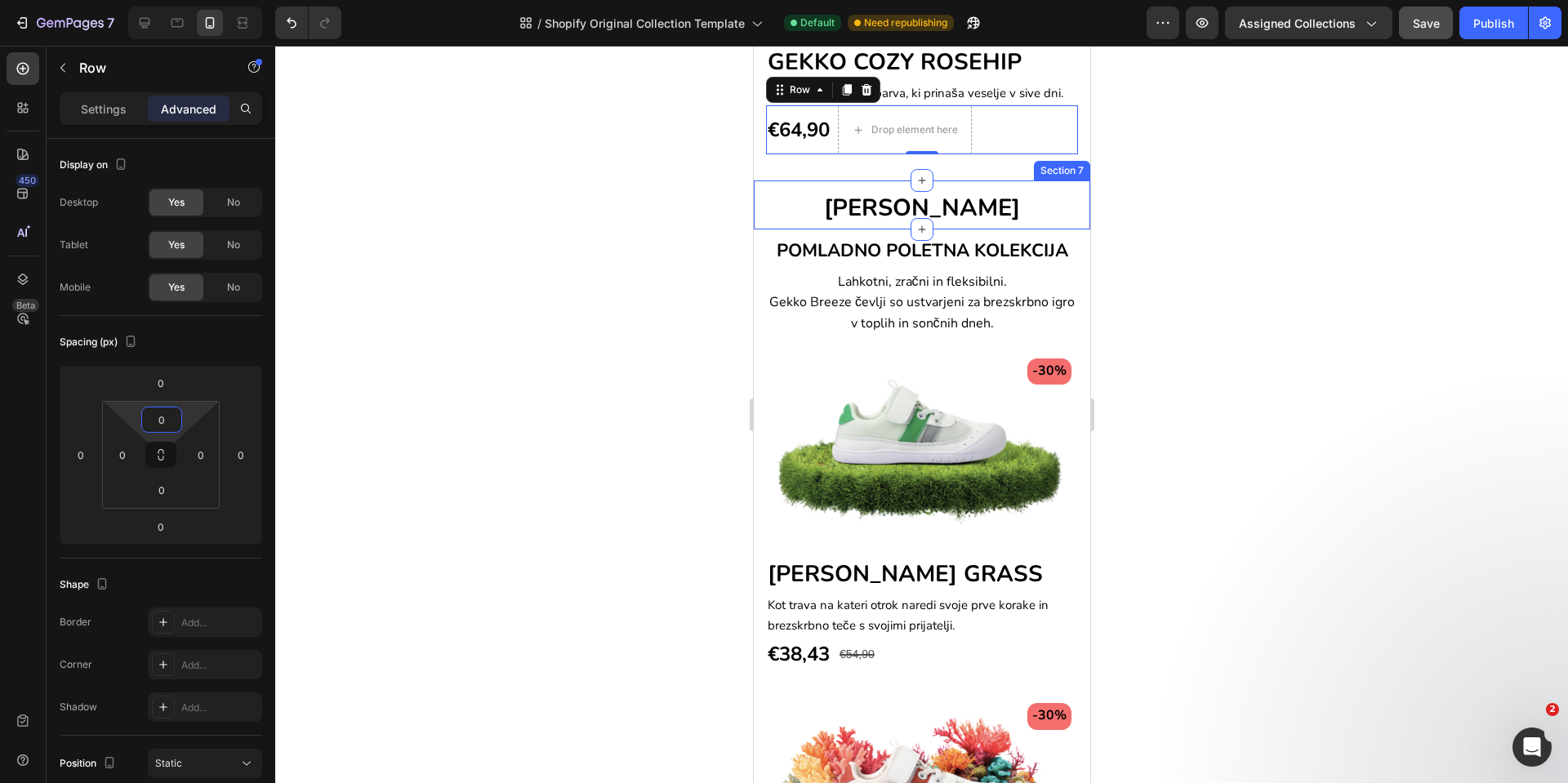
click at [1055, 182] on div "[PERSON_NAME] Heading" at bounding box center [921, 205] width 336 height 46
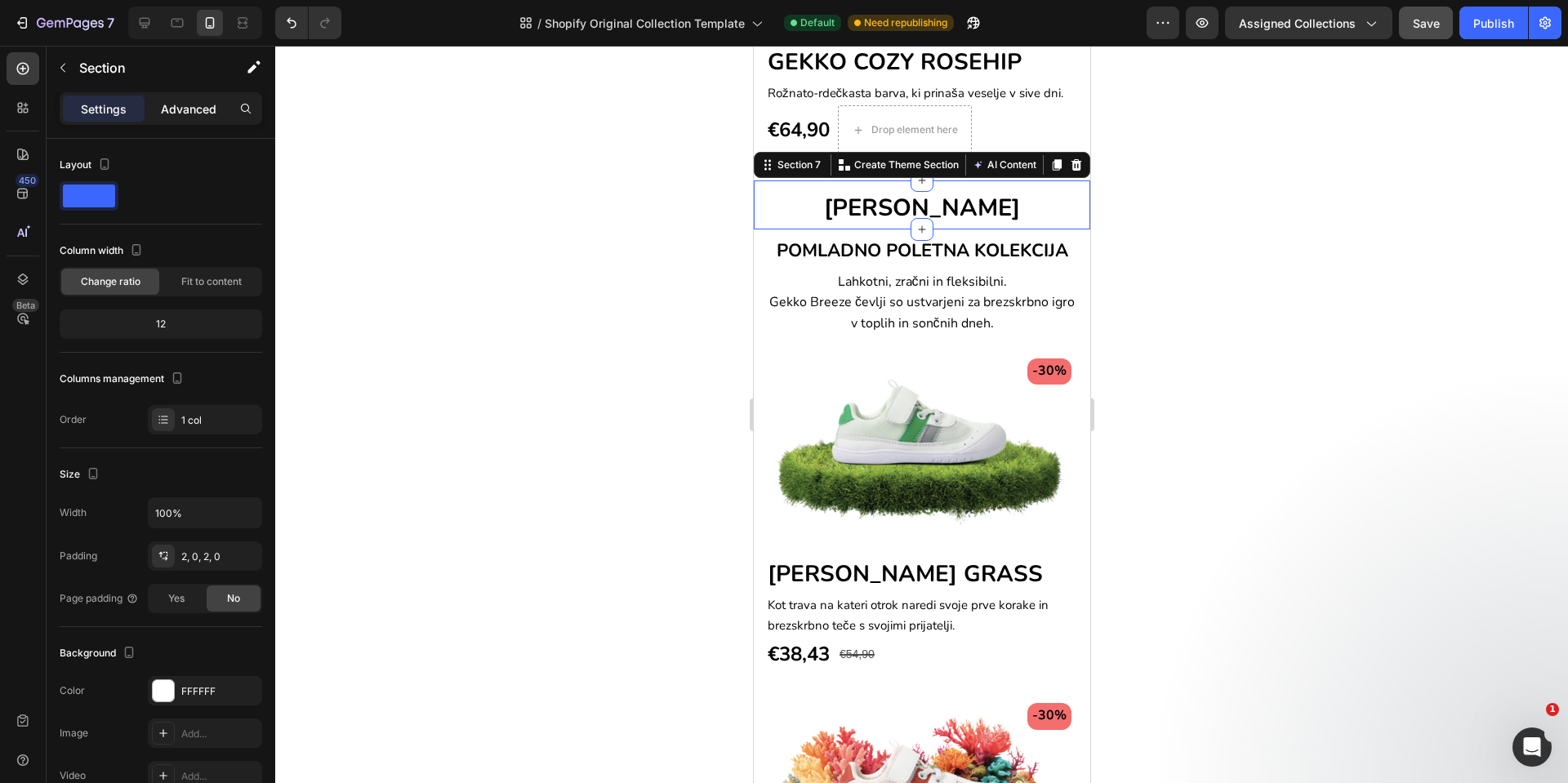
click at [204, 101] on p "Advanced" at bounding box center [189, 109] width 56 height 17
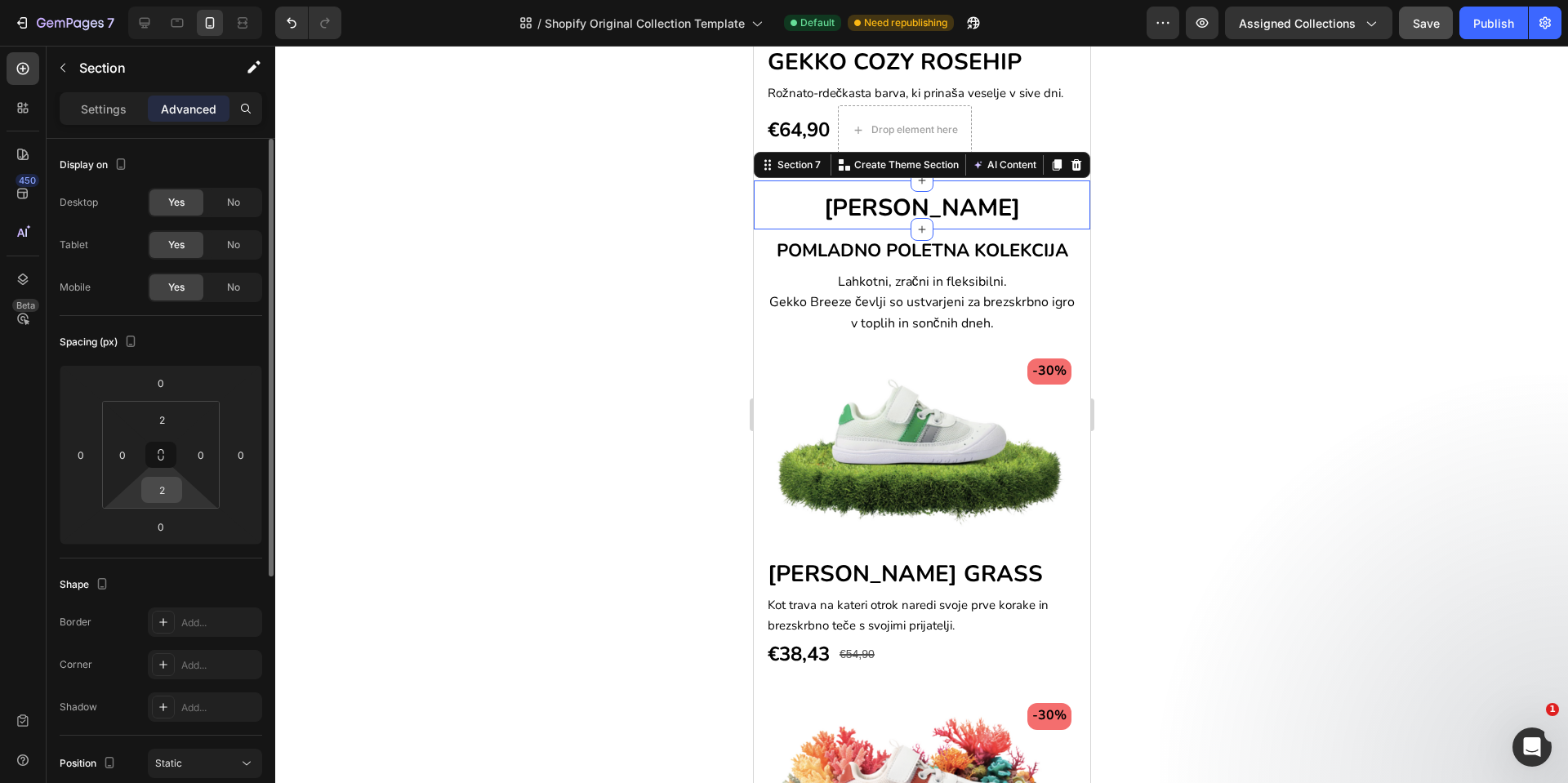
click at [164, 495] on input "2" at bounding box center [162, 490] width 33 height 25
type input "0"
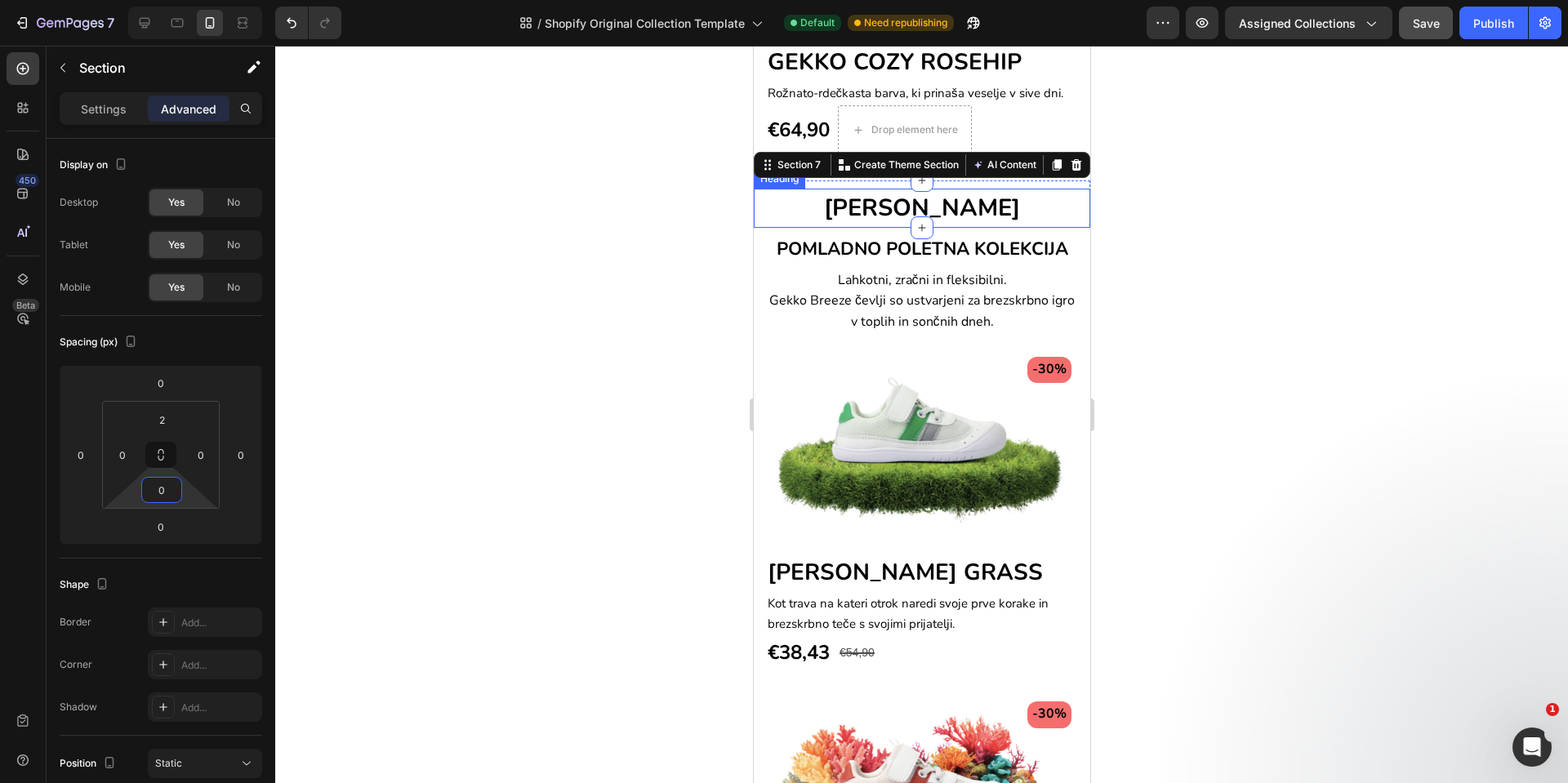
click at [978, 192] on span "[PERSON_NAME]" at bounding box center [921, 208] width 196 height 32
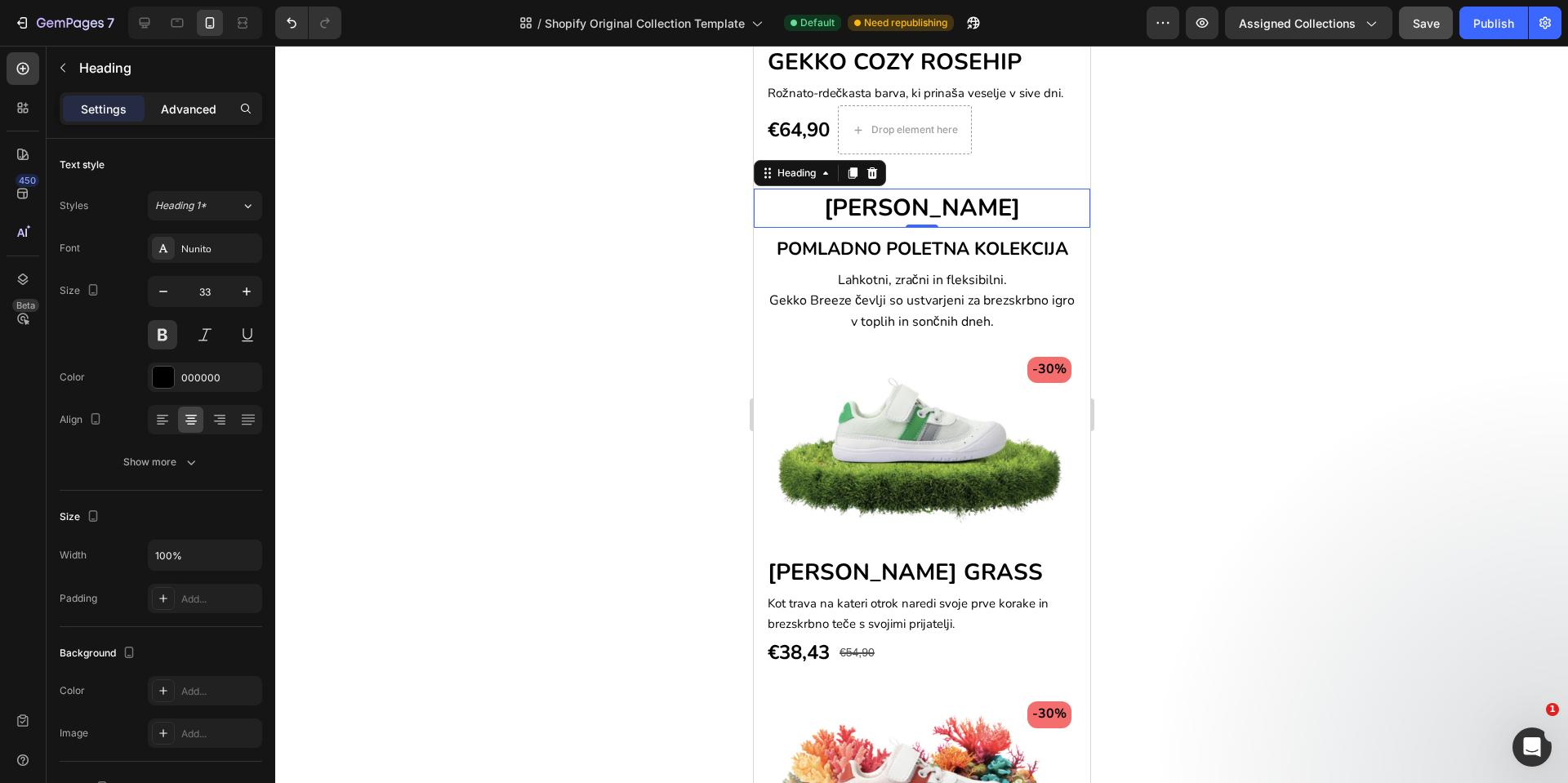
click at [218, 101] on div "Advanced" at bounding box center [189, 109] width 82 height 26
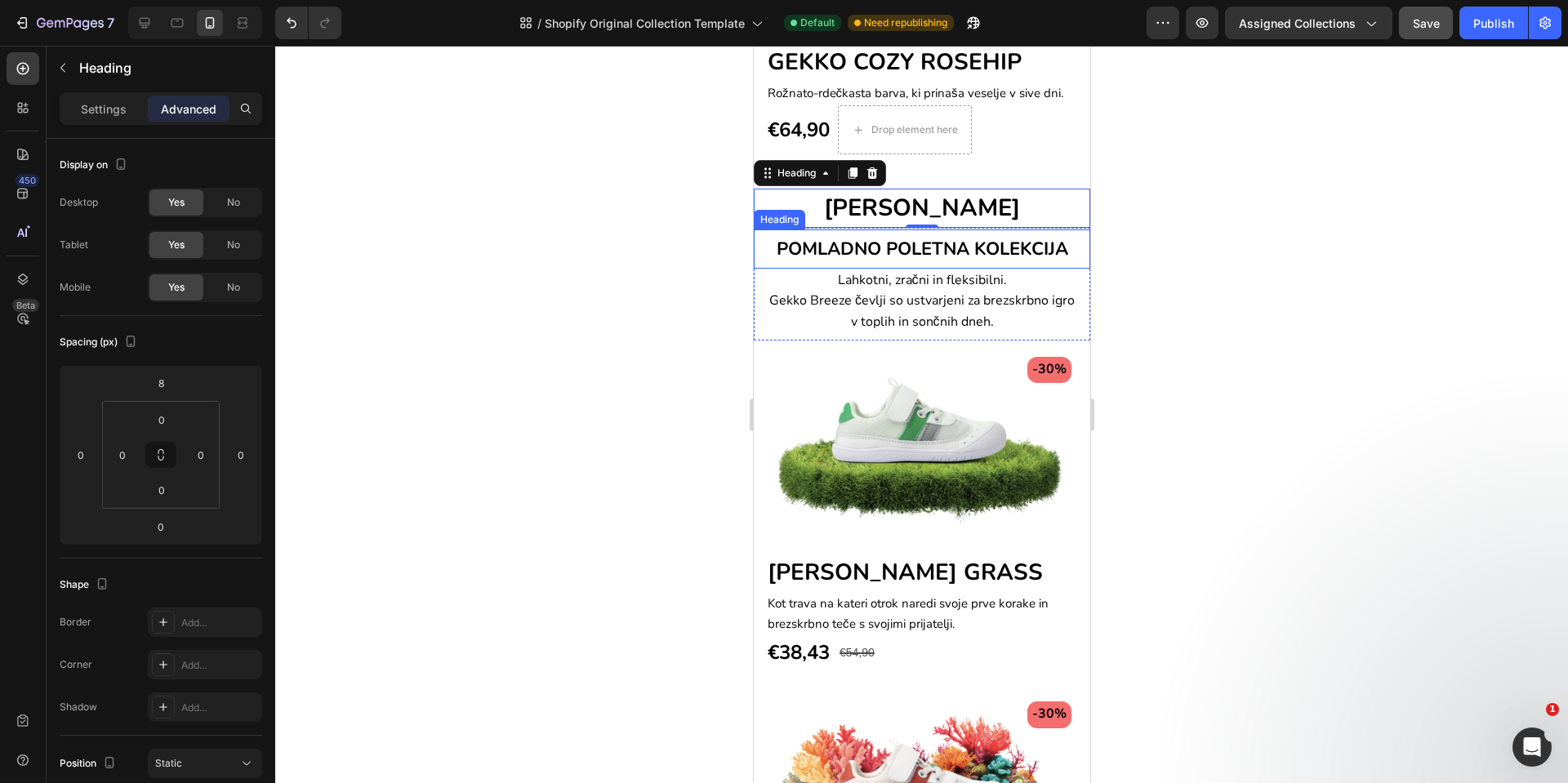
click at [1061, 236] on span "POMLADNO POLETNA KOLEKCIJA" at bounding box center [921, 249] width 291 height 25
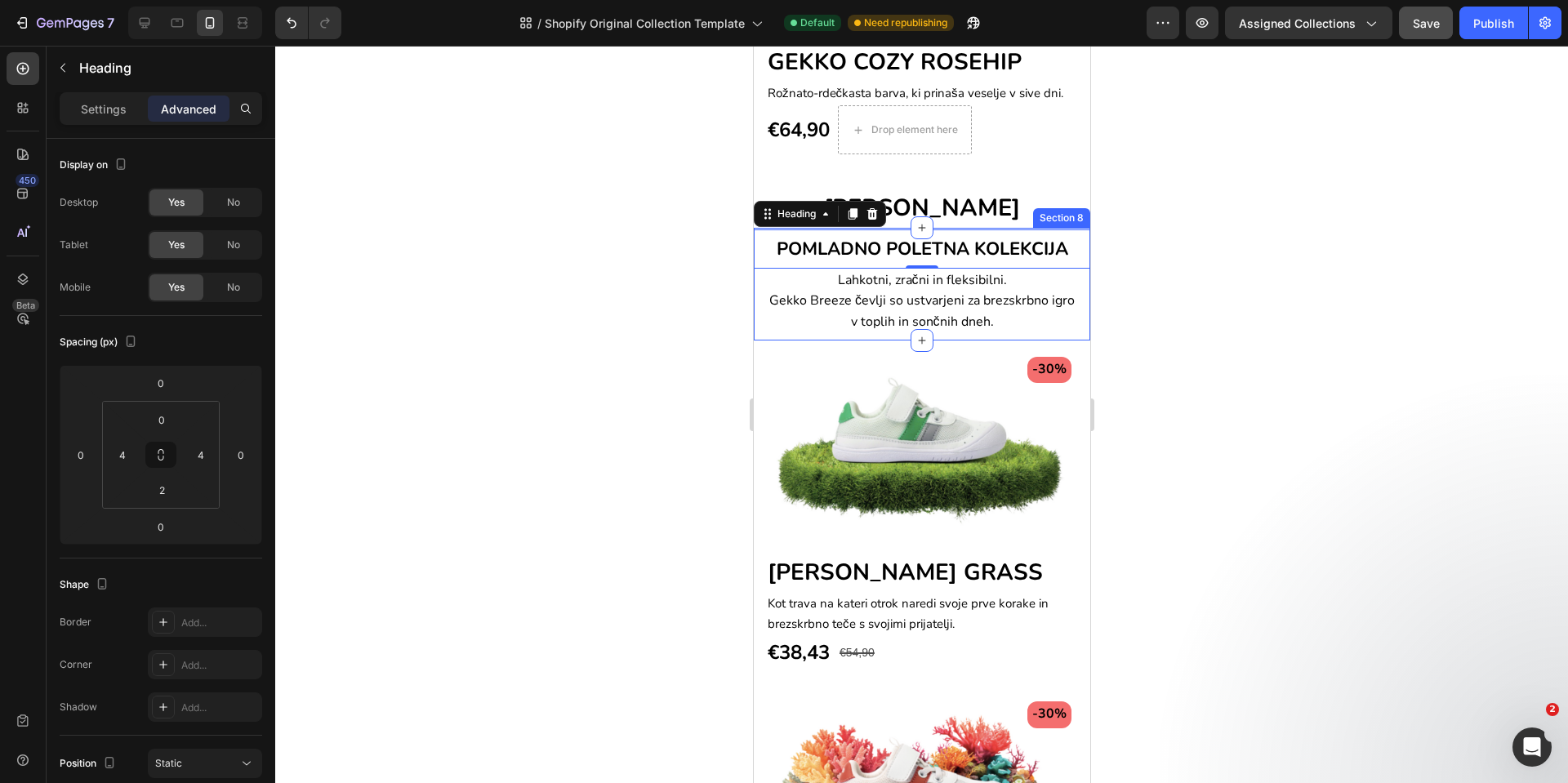
click at [995, 318] on div "POMLADNO POLETNA KOLEKCIJA Heading 0 Lahkotni, zračni in fleksibilni. Gekko Bre…" at bounding box center [921, 284] width 336 height 113
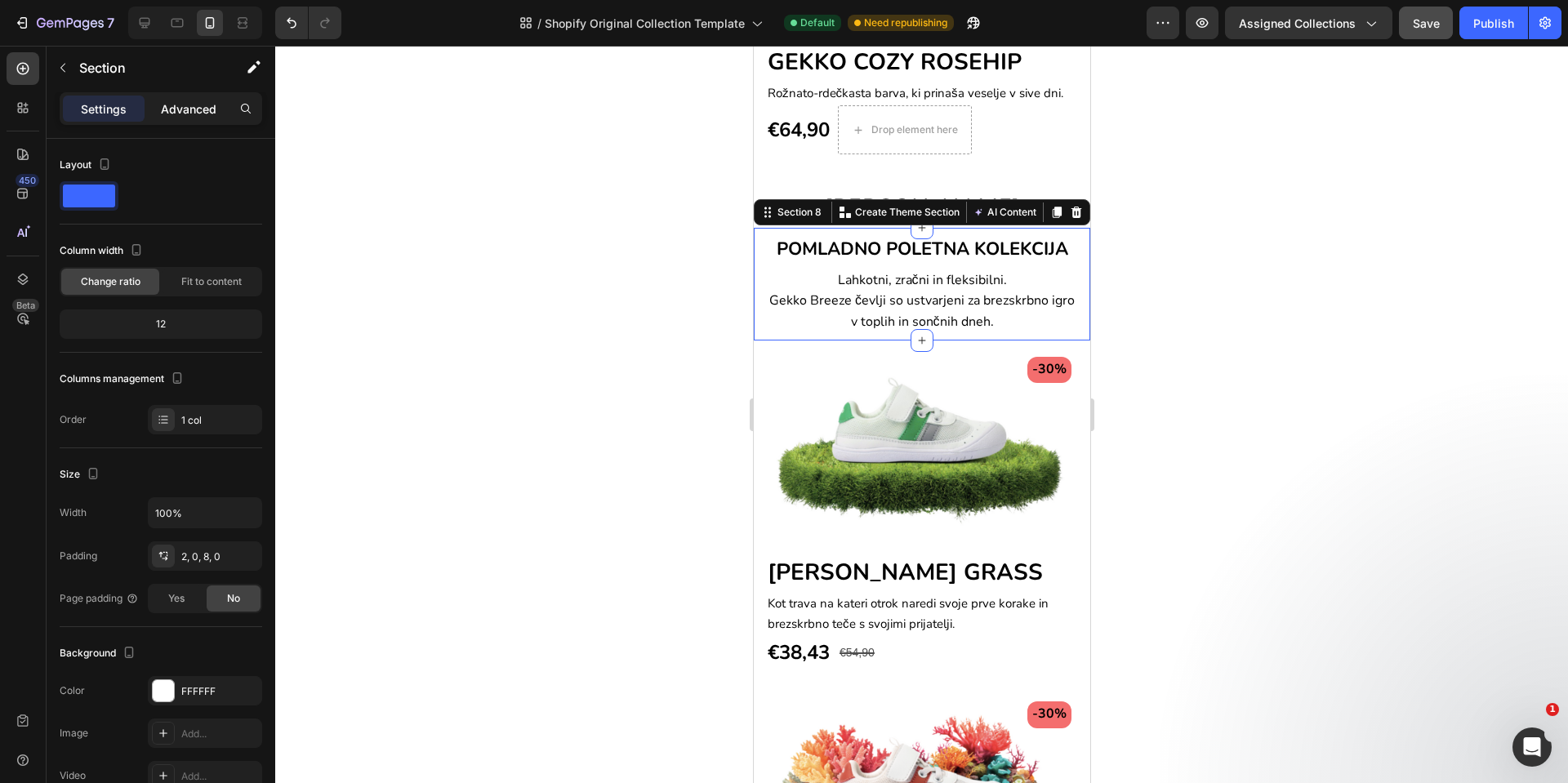
click at [187, 112] on p "Advanced" at bounding box center [189, 109] width 56 height 17
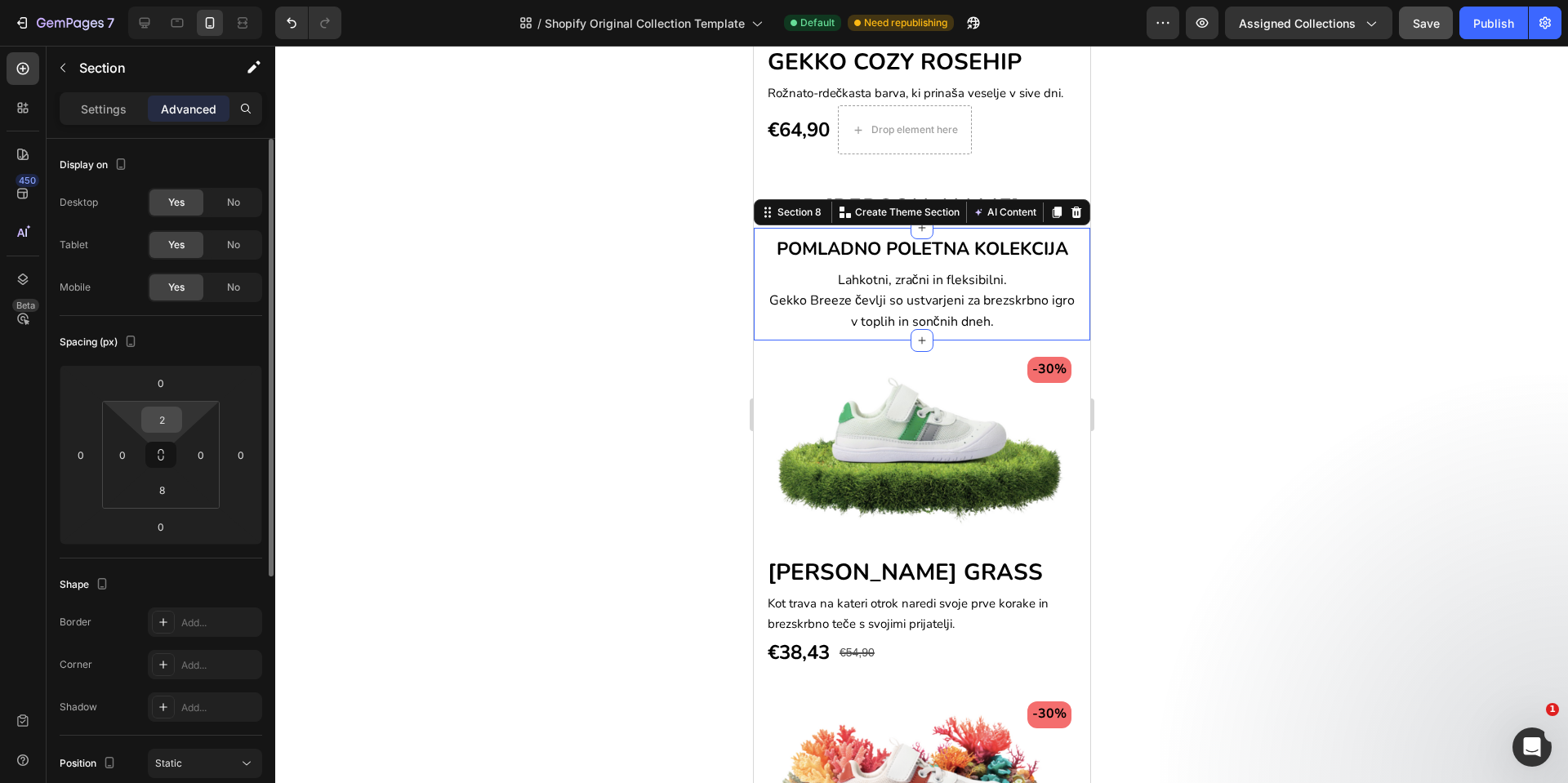
click at [168, 422] on input "2" at bounding box center [162, 420] width 33 height 25
type input "0"
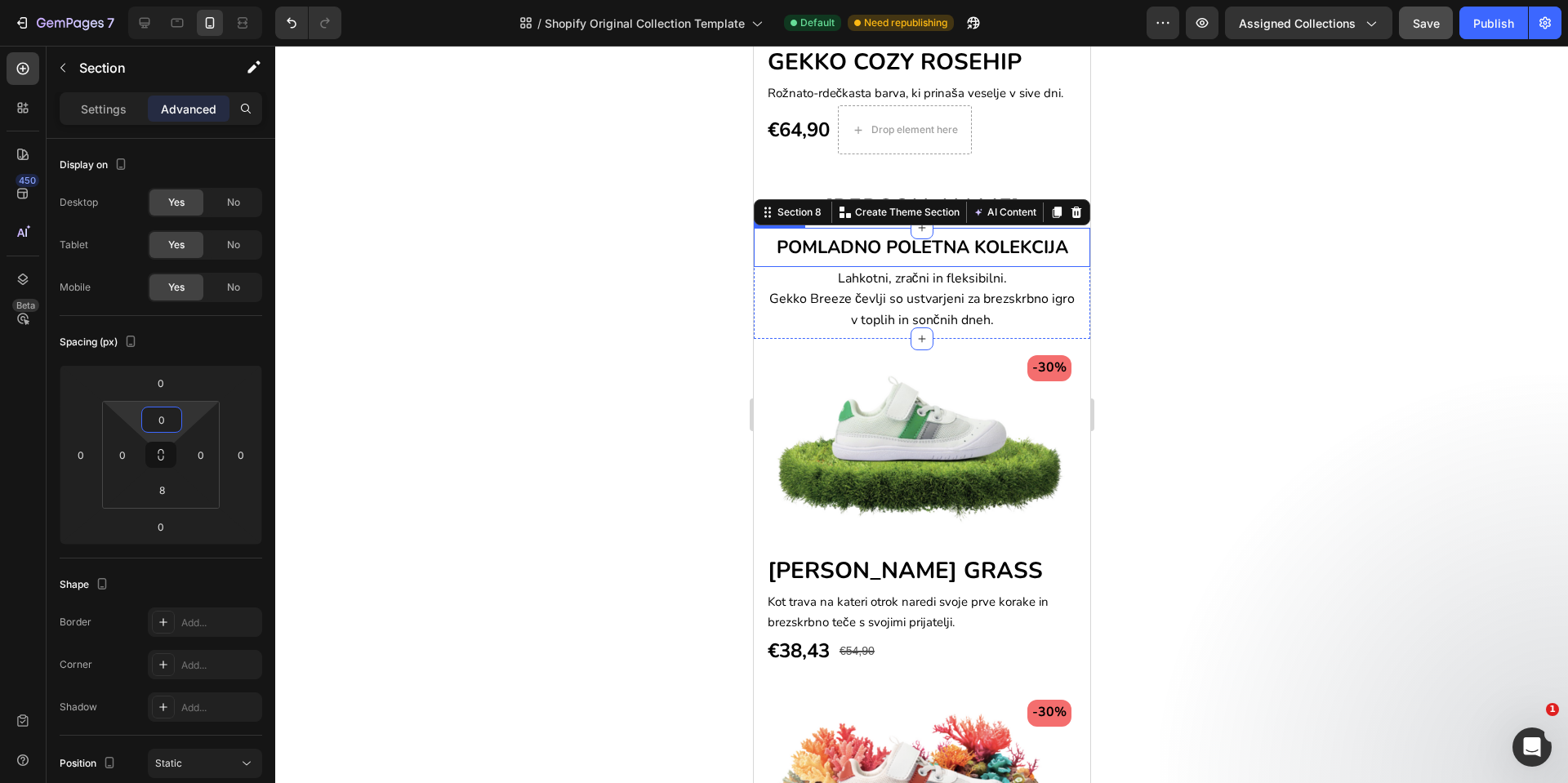
click at [851, 235] on span "POMLADNO POLETNA KOLEKCIJA" at bounding box center [921, 247] width 291 height 25
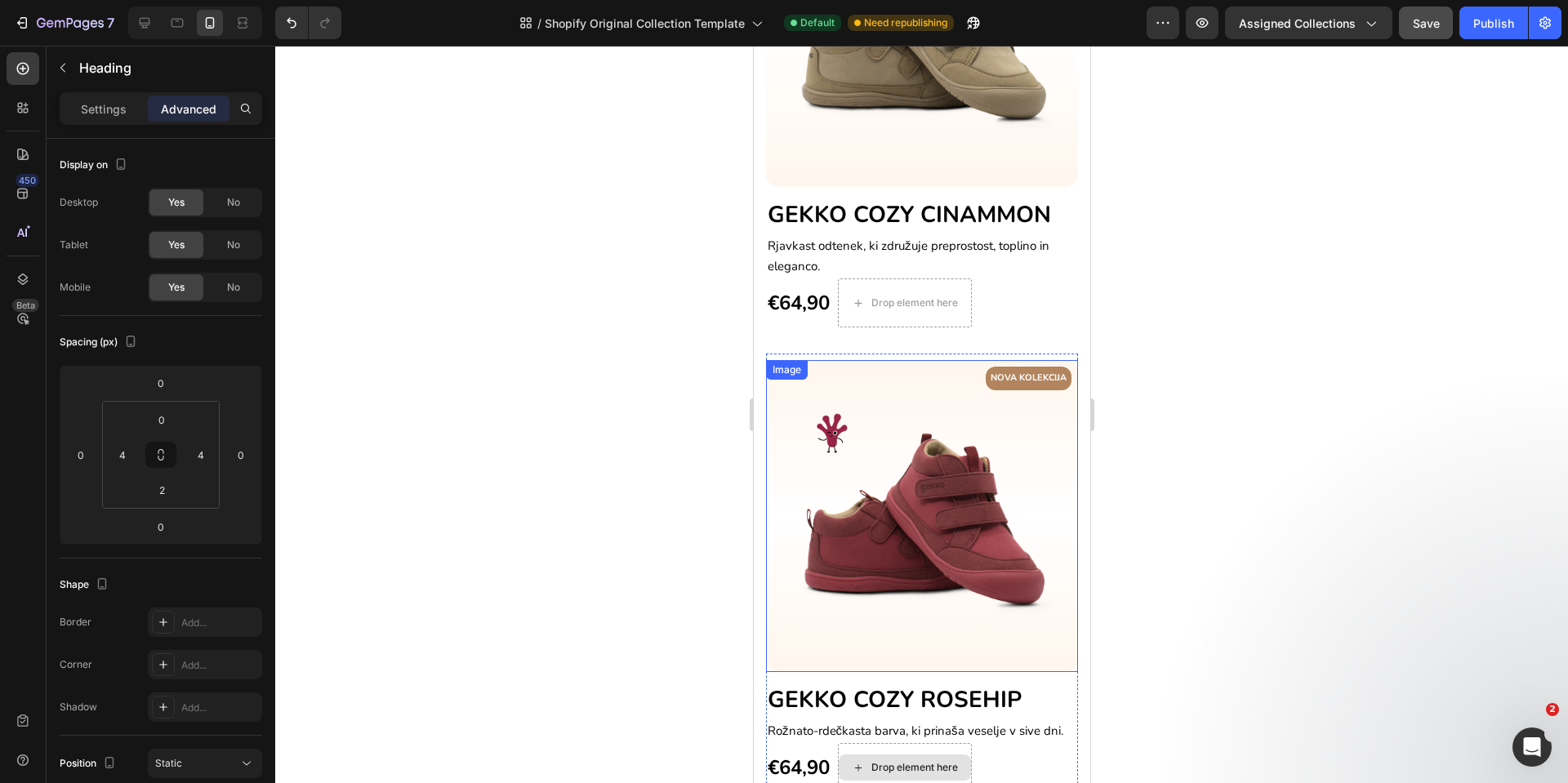
scroll to position [538, 0]
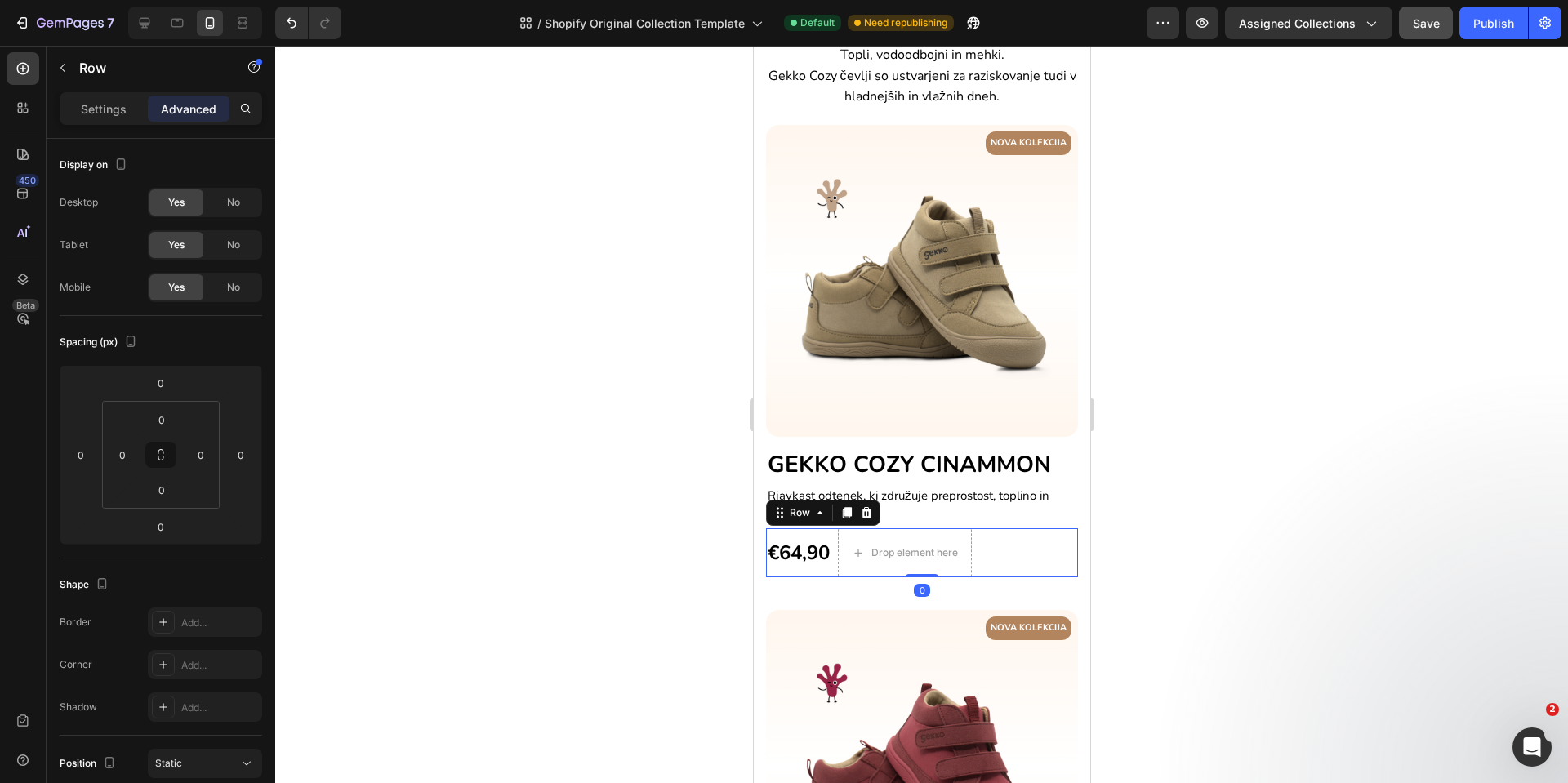
click at [814, 529] on div "€64,90 (P) Price (P) Price" at bounding box center [798, 553] width 65 height 49
click at [814, 537] on div "€64,90" at bounding box center [798, 553] width 65 height 33
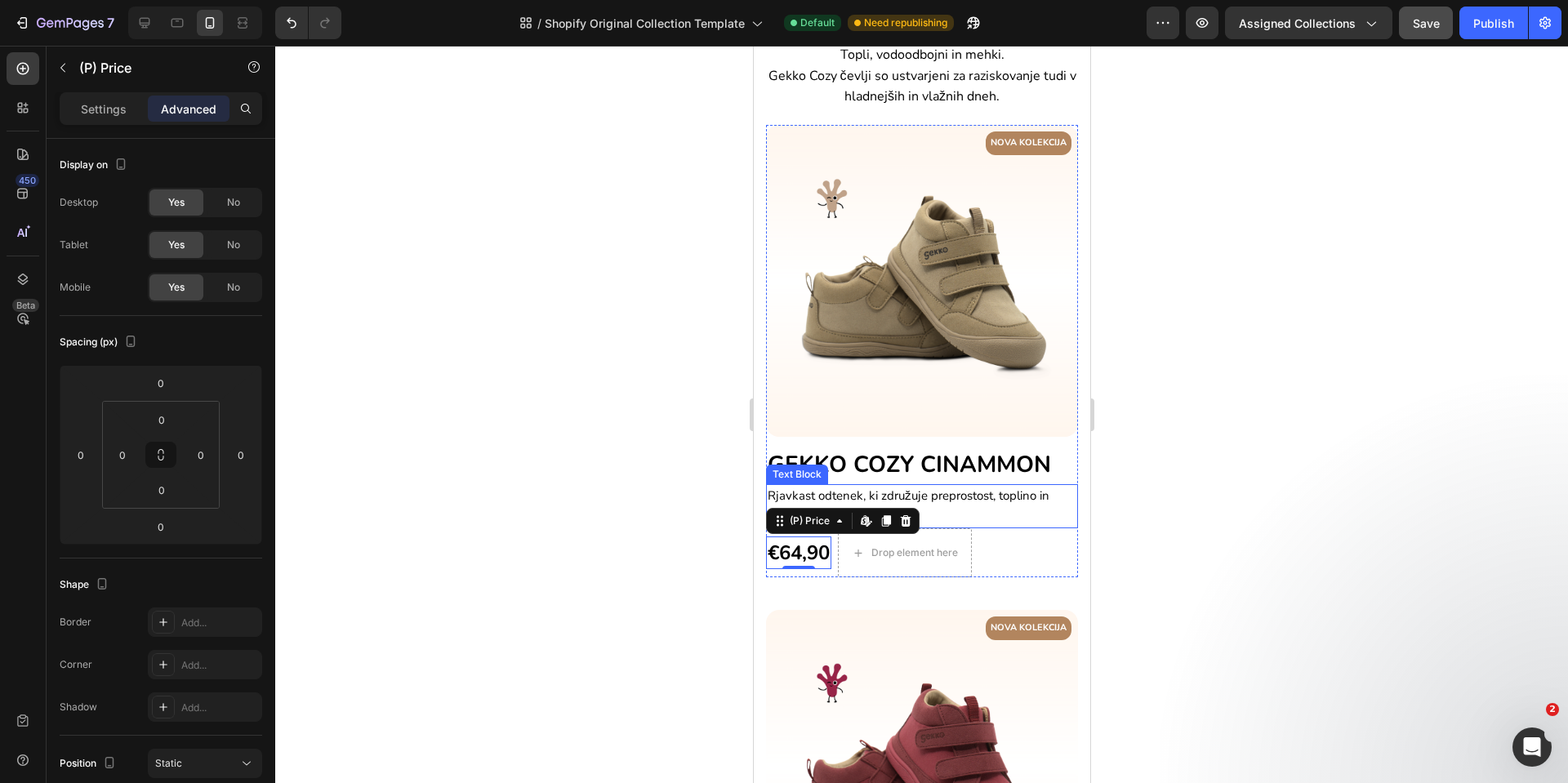
click at [987, 488] on p "Rjavkast odtenek, ki združuje preprostost, toplino in eleganco." at bounding box center [921, 506] width 309 height 41
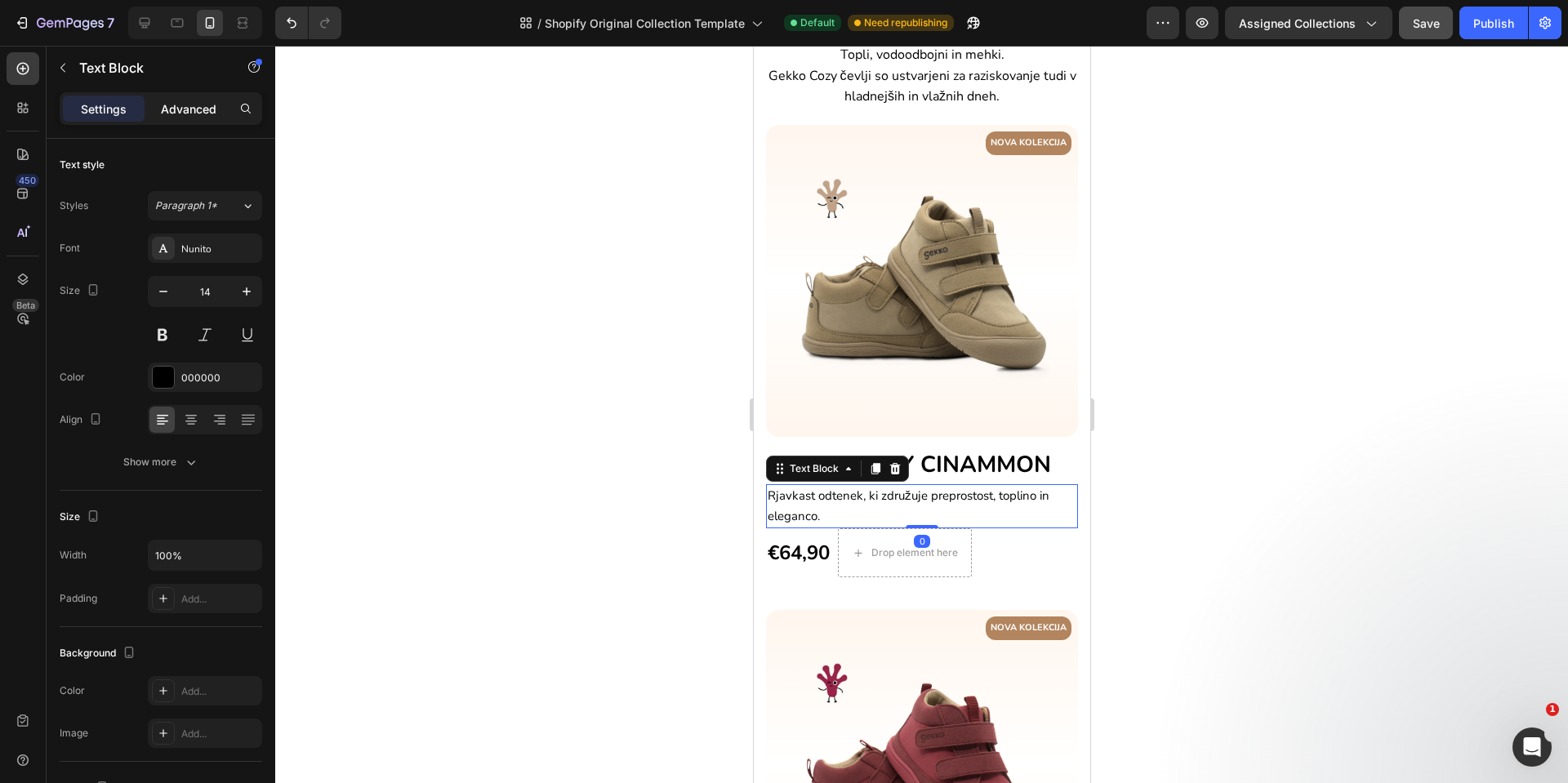
click at [186, 120] on div "Advanced" at bounding box center [189, 109] width 82 height 26
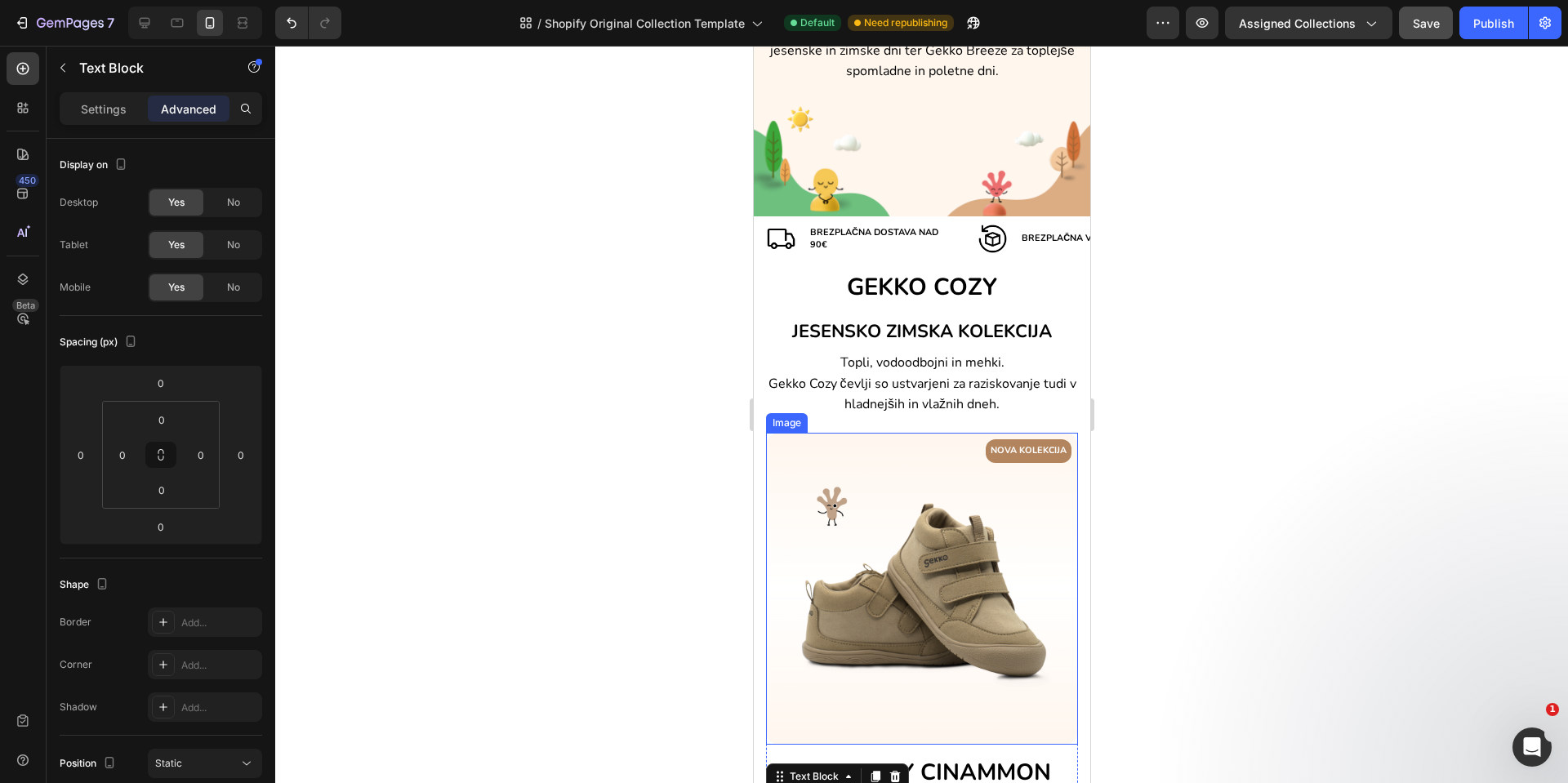
scroll to position [227, 0]
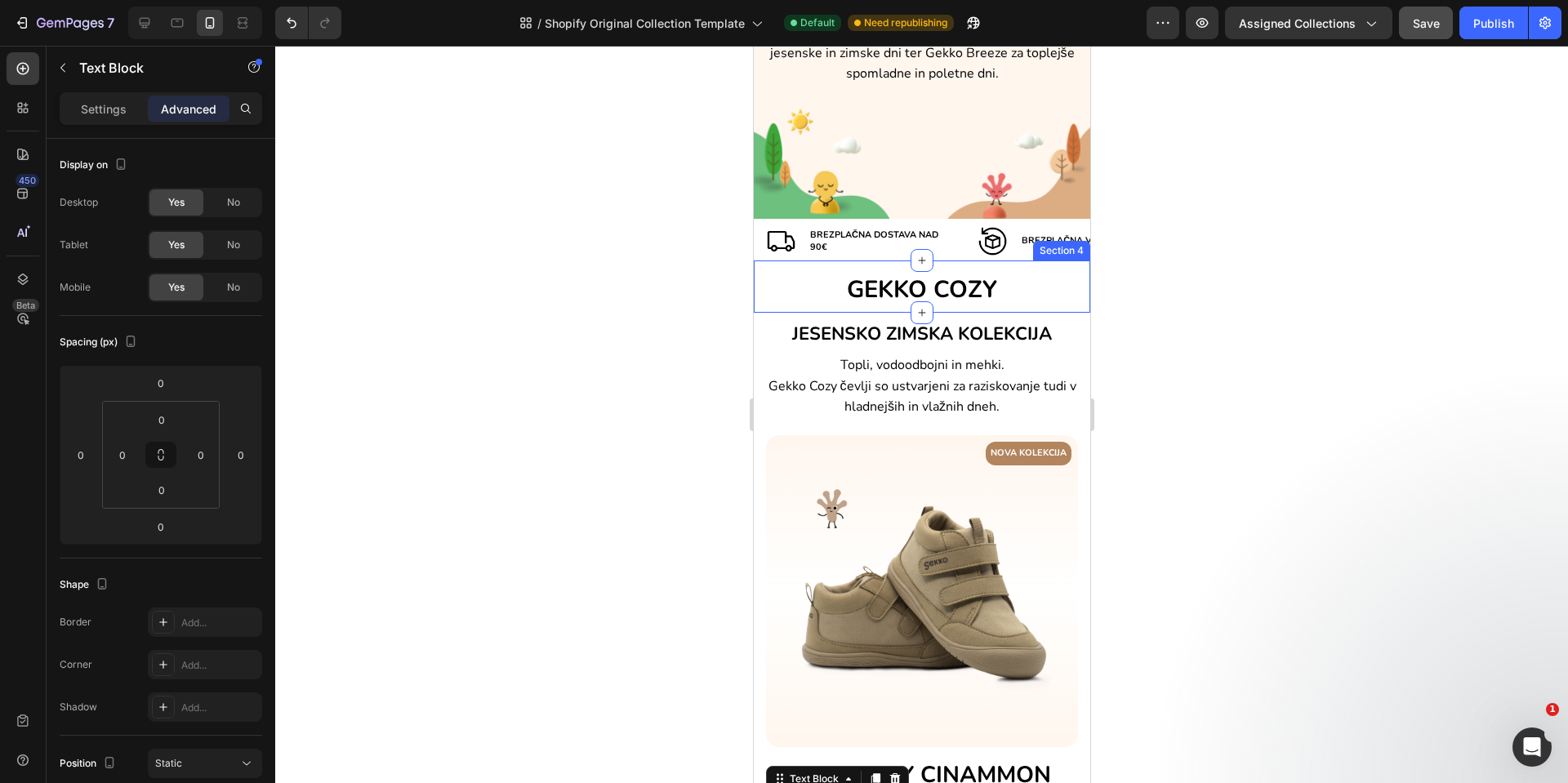
click at [1011, 306] on div "GEKKO COZY Heading Section 4" at bounding box center [921, 286] width 336 height 52
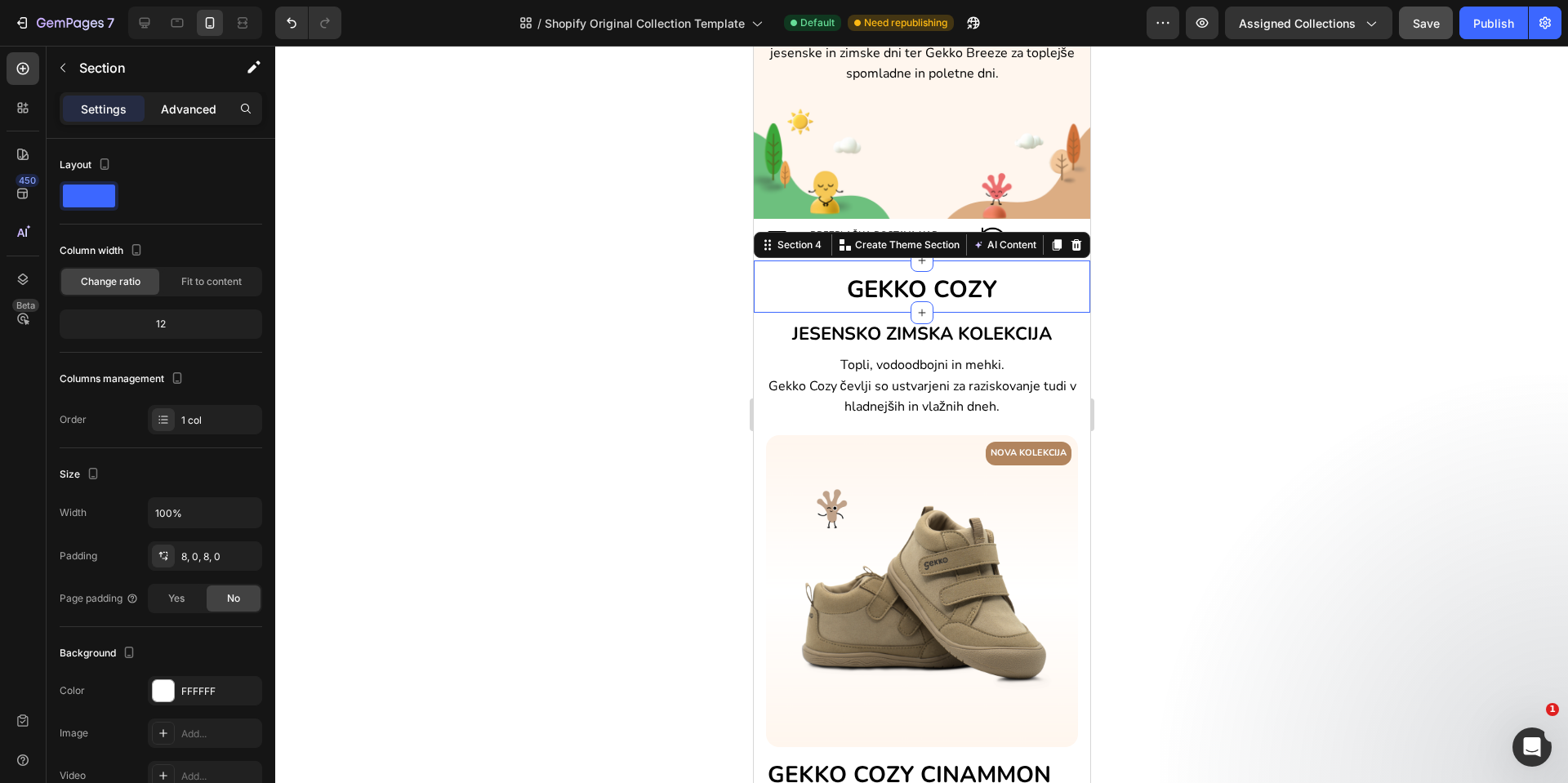
click at [174, 102] on p "Advanced" at bounding box center [189, 109] width 56 height 17
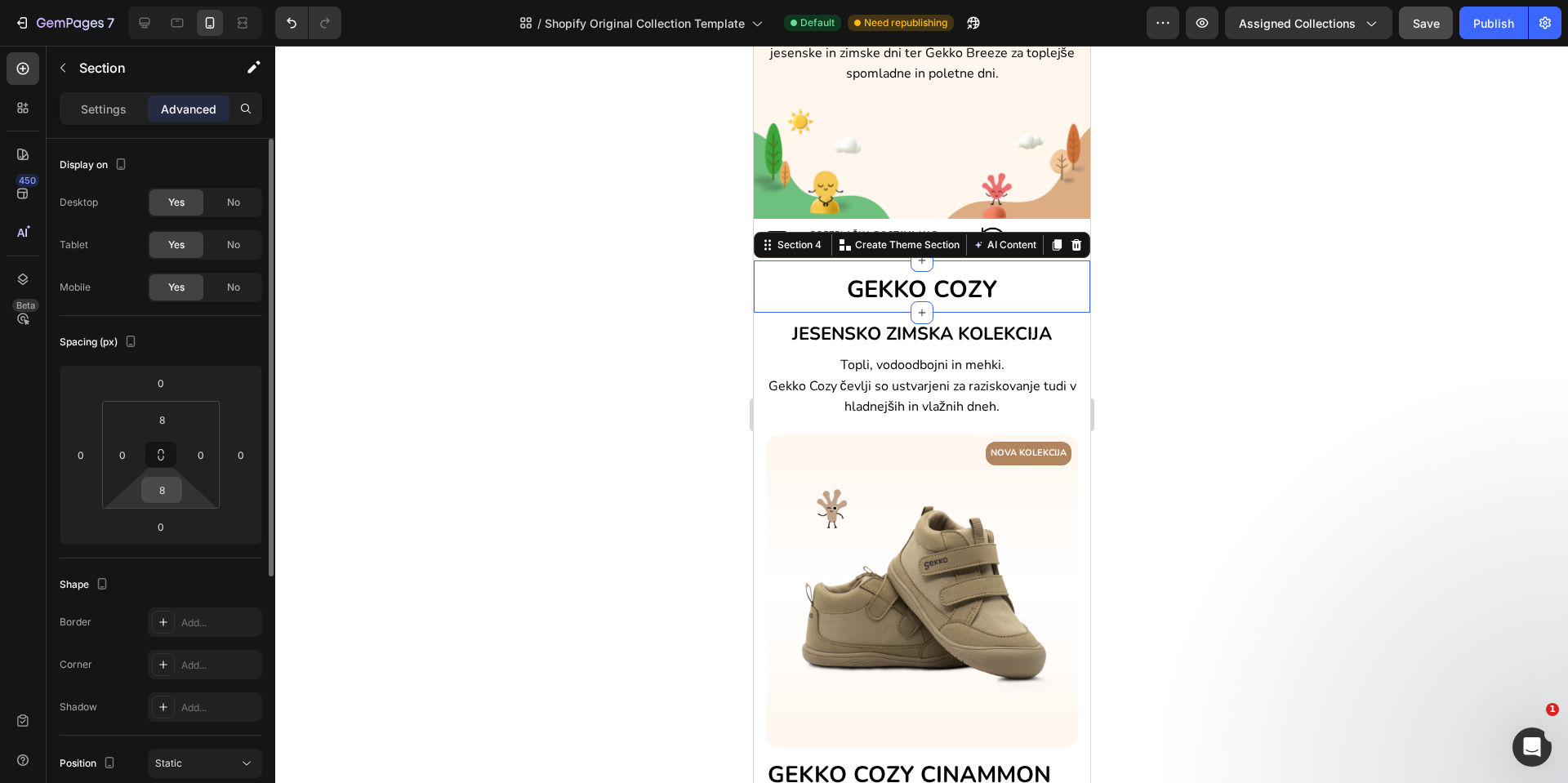
click at [172, 488] on input "8" at bounding box center [162, 490] width 33 height 25
type input "0"
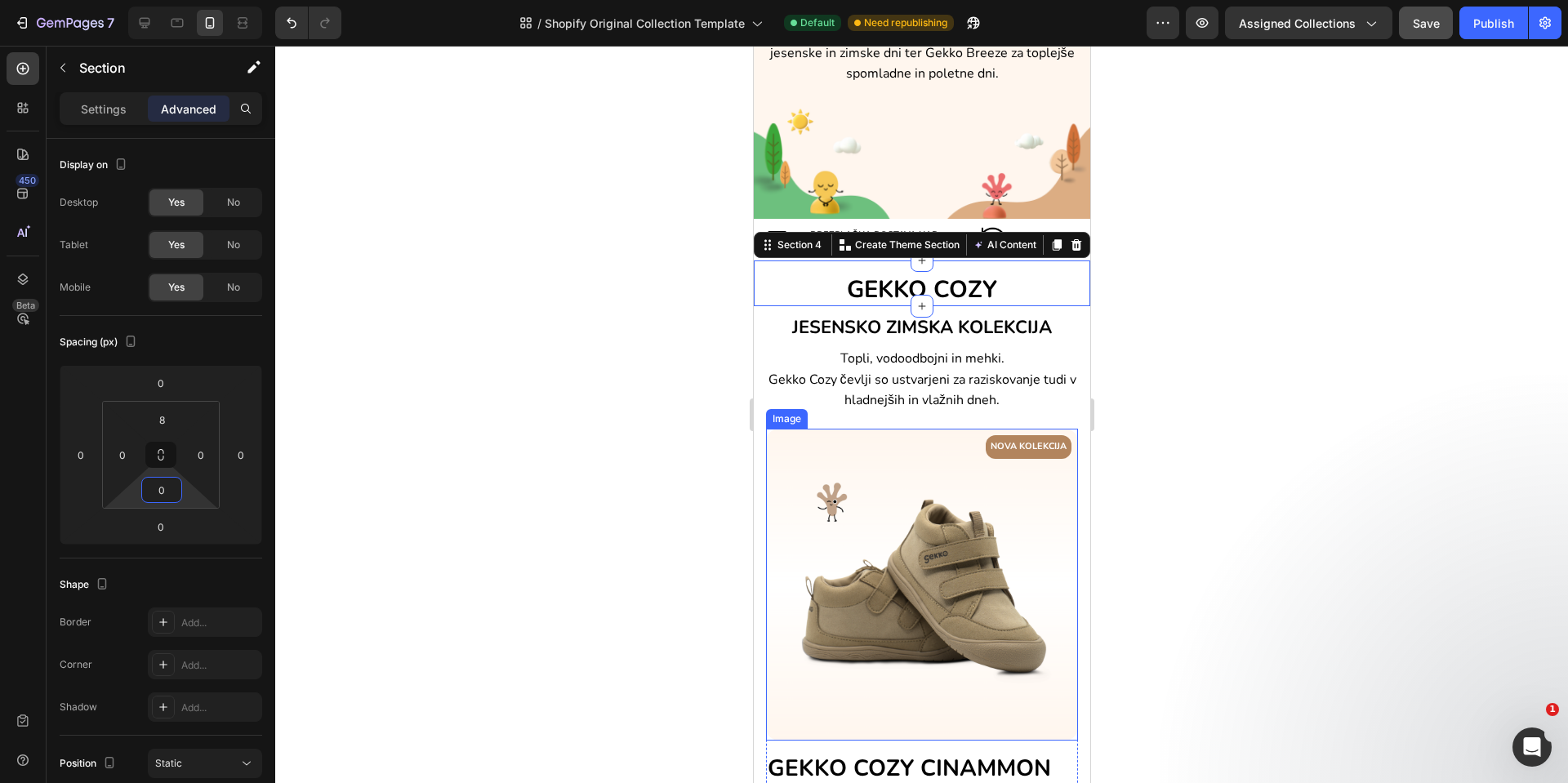
click at [928, 641] on img at bounding box center [921, 584] width 312 height 312
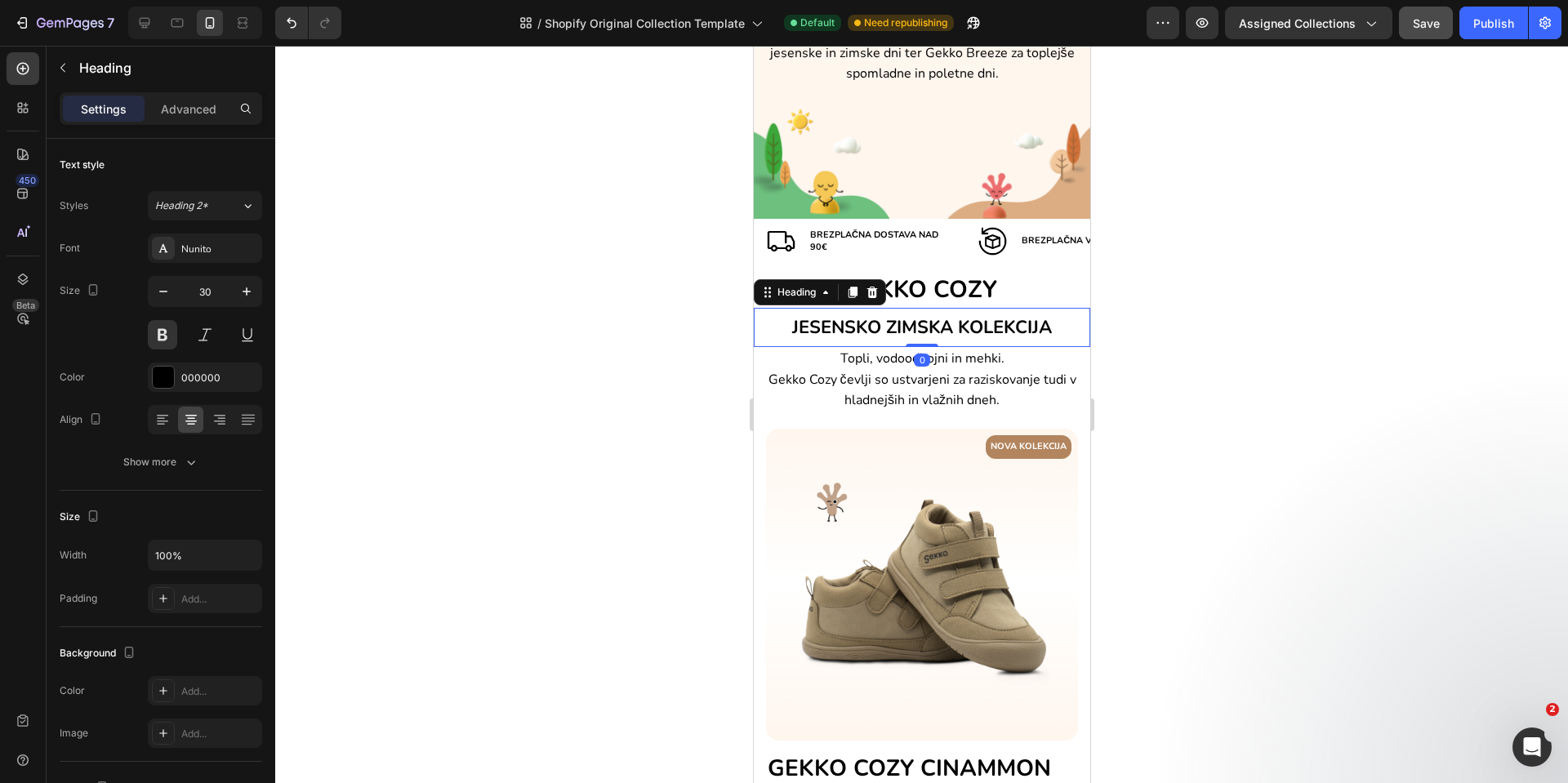
click at [1059, 316] on h2 "JESENSKO ZIMSKA KOLEKCIJA" at bounding box center [921, 326] width 336 height 38
click at [222, 112] on div "Advanced" at bounding box center [189, 109] width 82 height 26
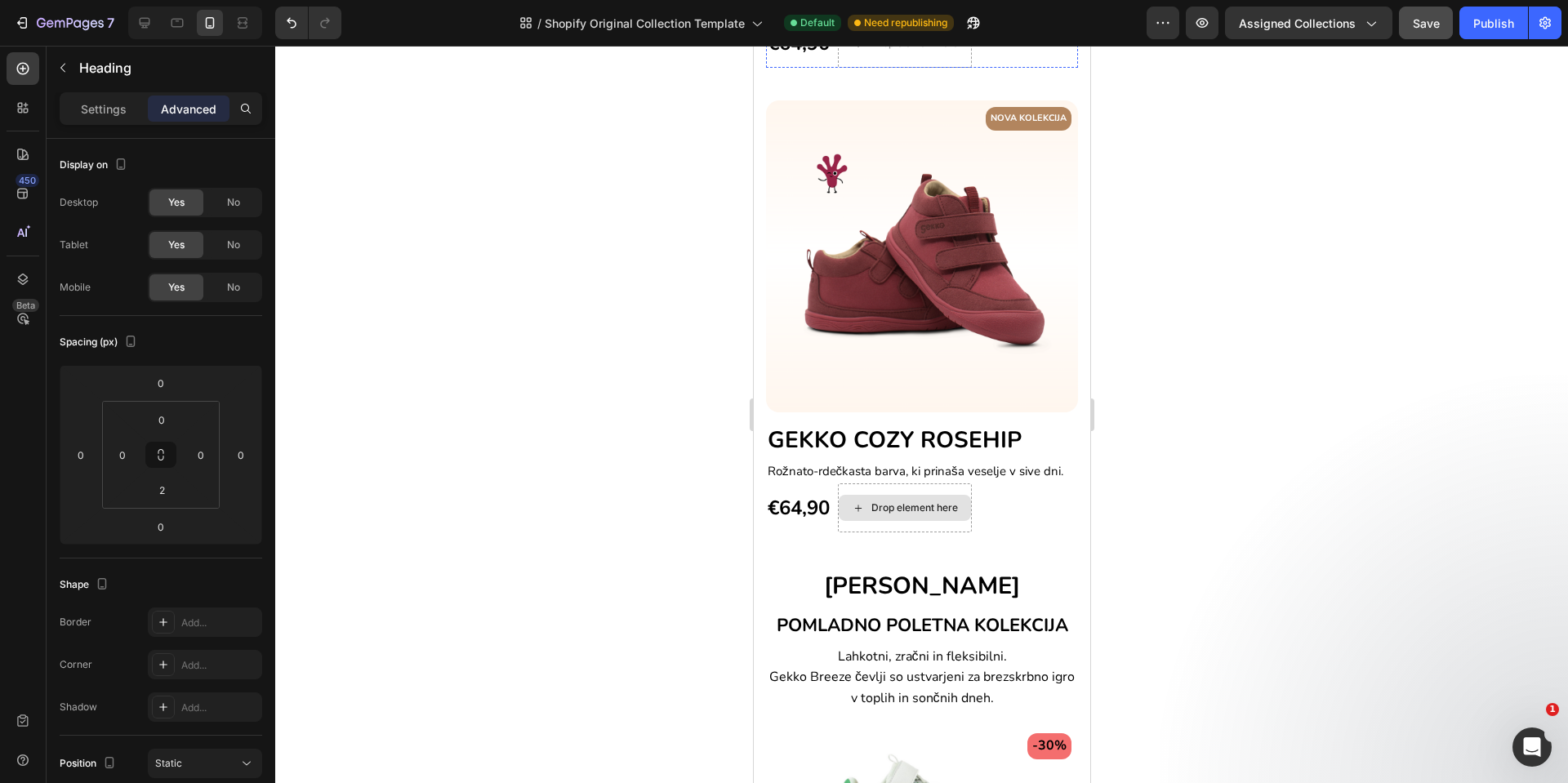
scroll to position [1095, 0]
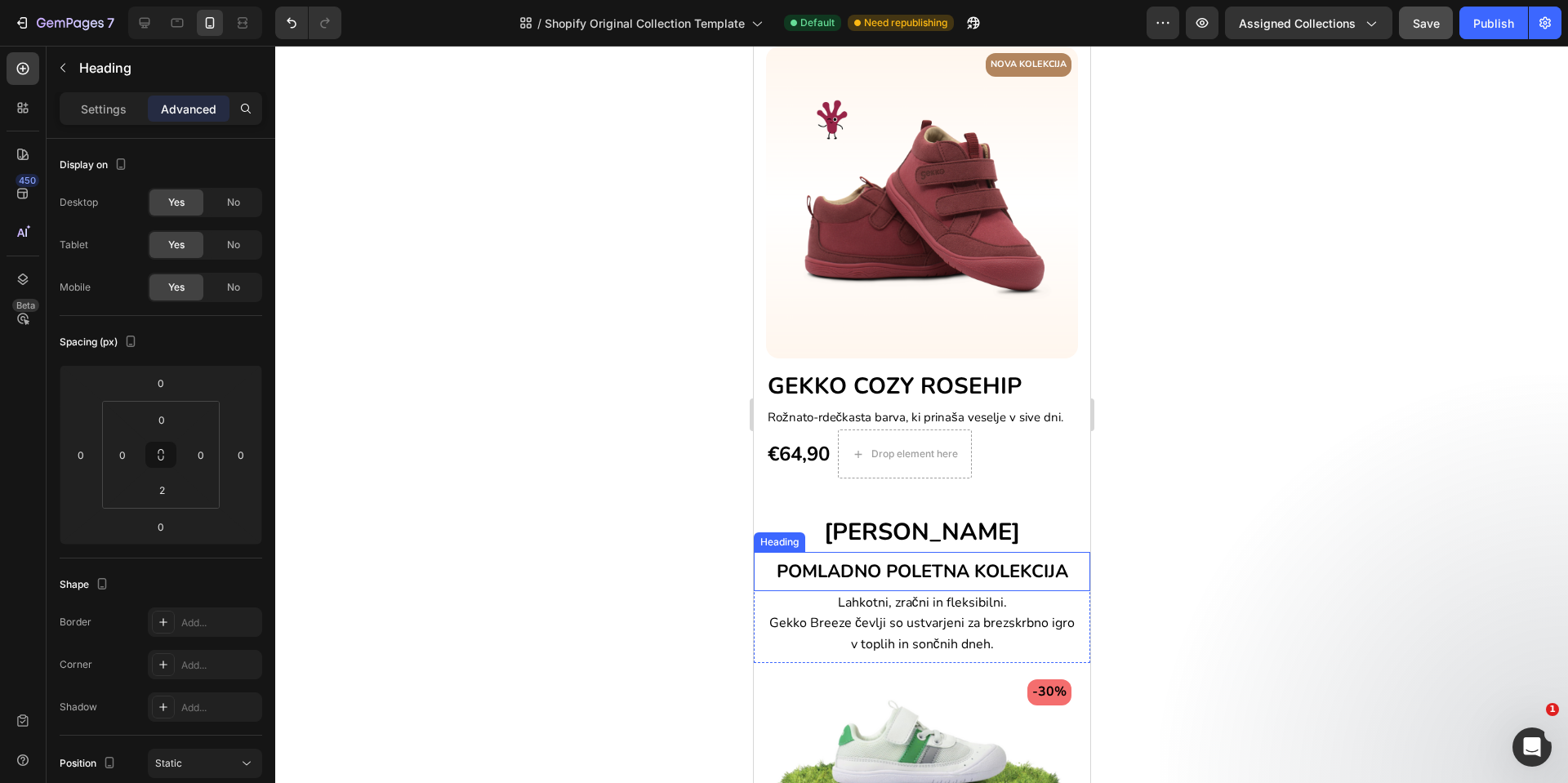
click at [932, 565] on span "POMLADNO POLETNA KOLEKCIJA" at bounding box center [921, 572] width 291 height 25
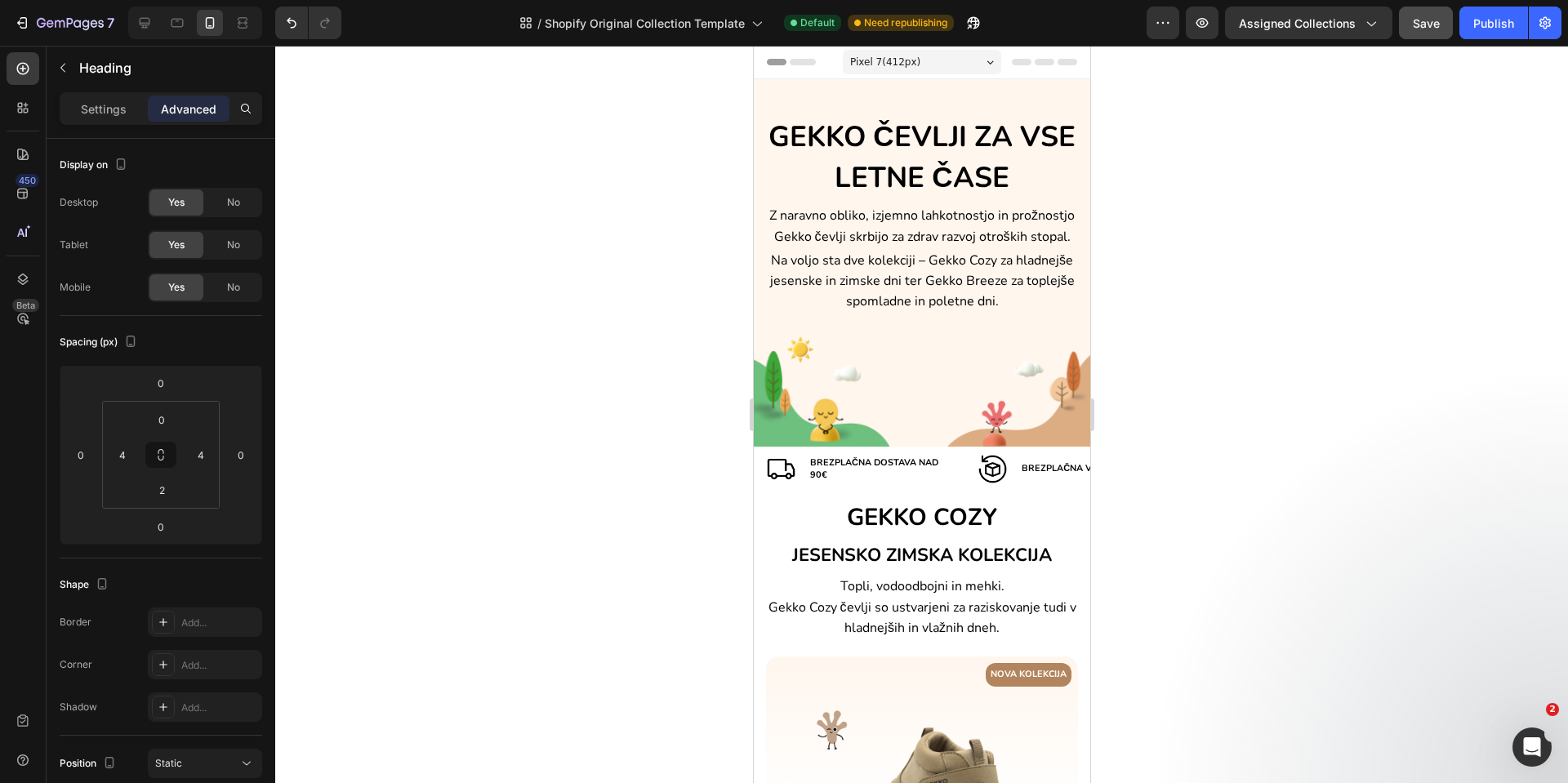
scroll to position [219, 0]
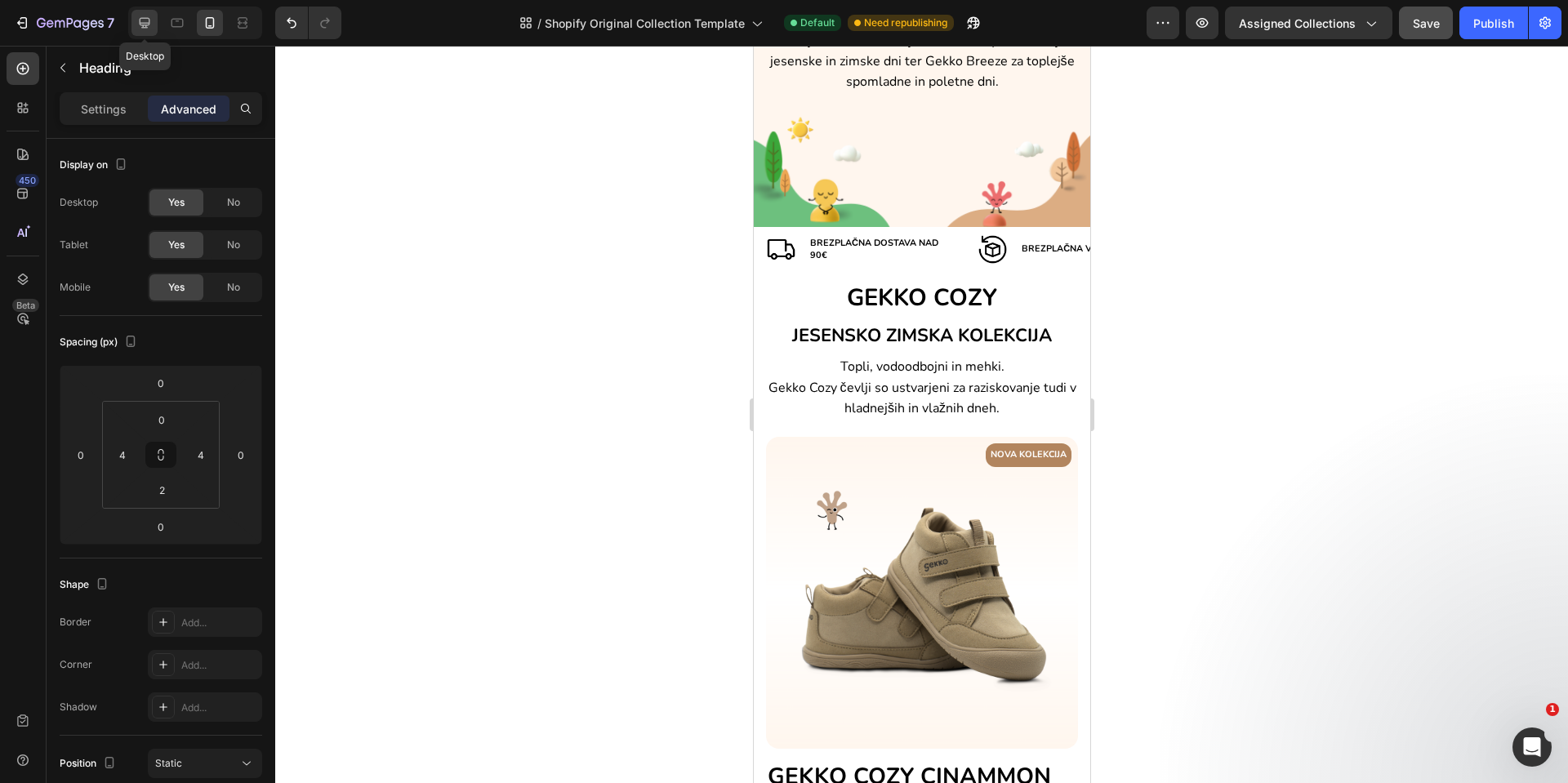
click at [151, 25] on icon at bounding box center [145, 23] width 16 height 16
type input "0"
type input "12"
type input "0"
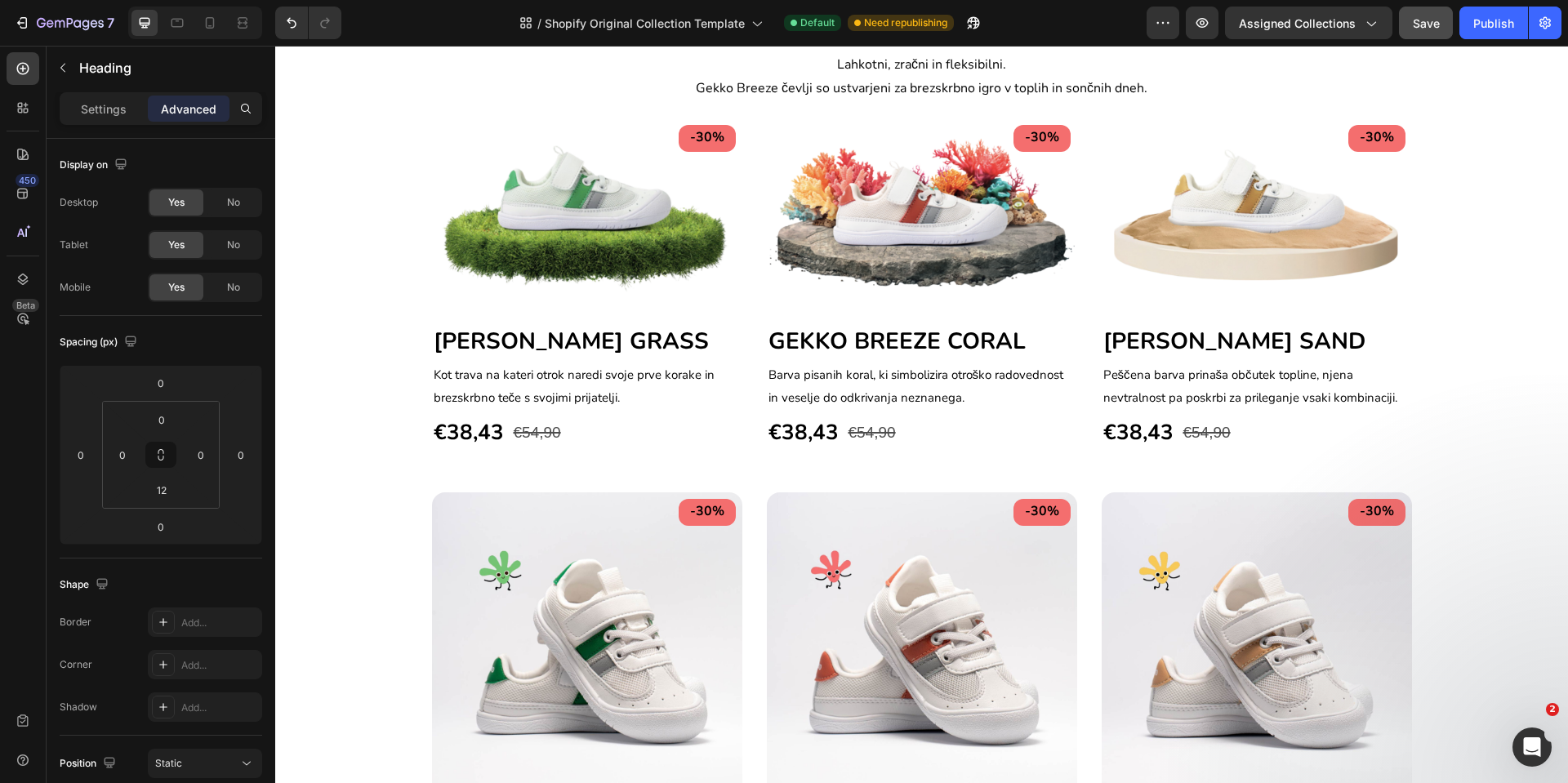
scroll to position [1266, 0]
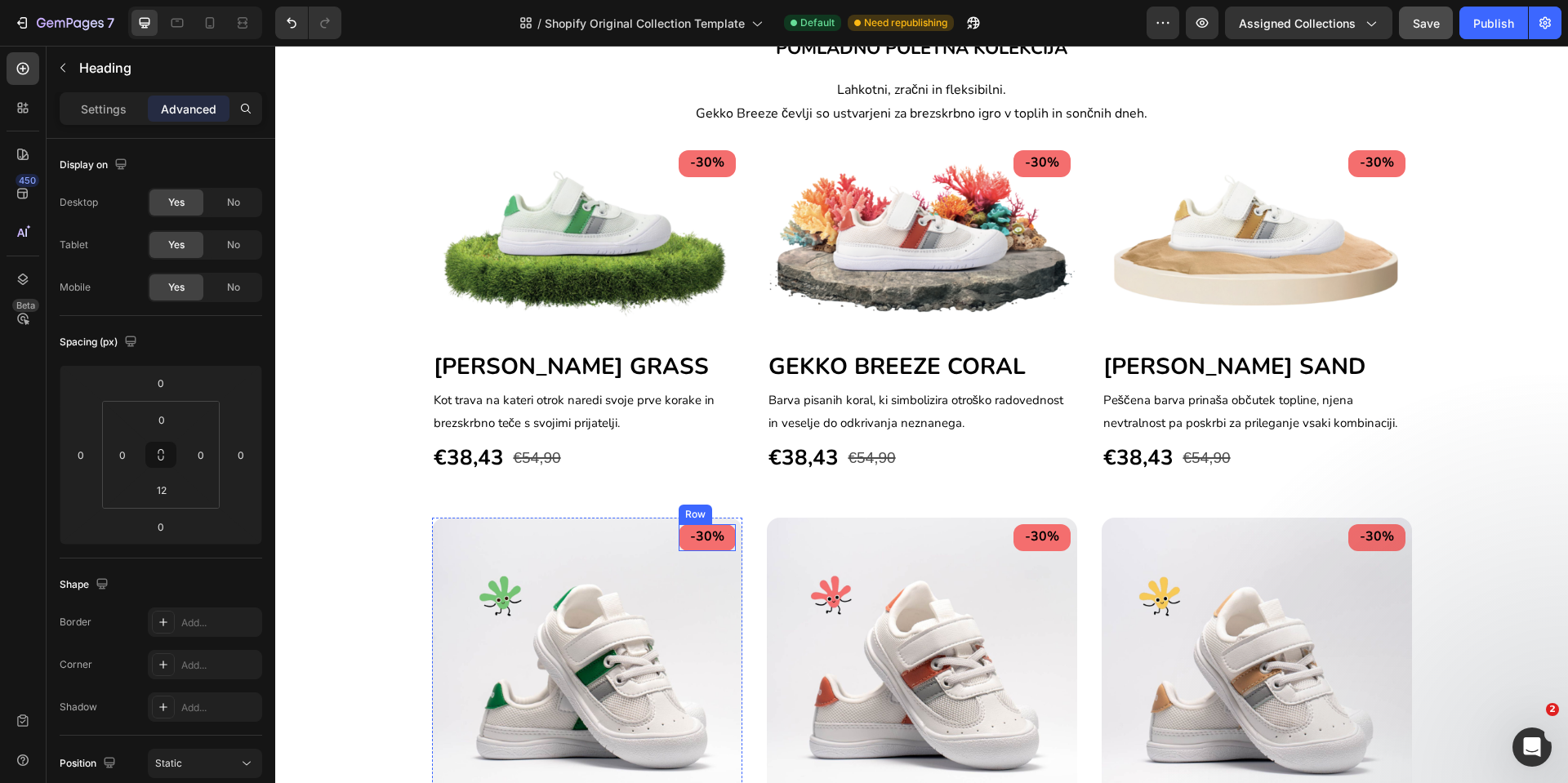
click at [717, 546] on div "-30% Text block Row" at bounding box center [707, 538] width 57 height 27
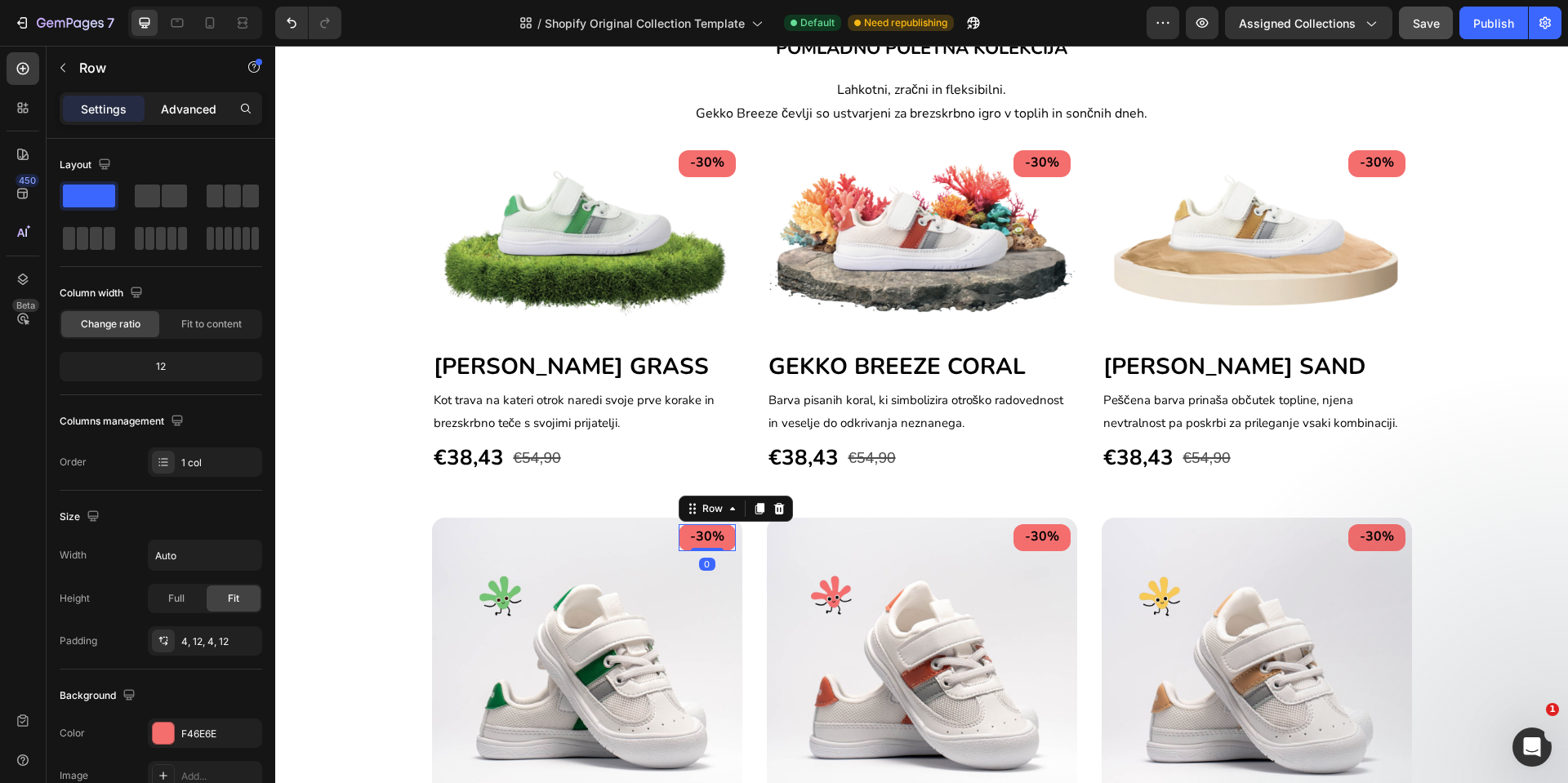
click at [182, 119] on div "Advanced" at bounding box center [189, 109] width 82 height 26
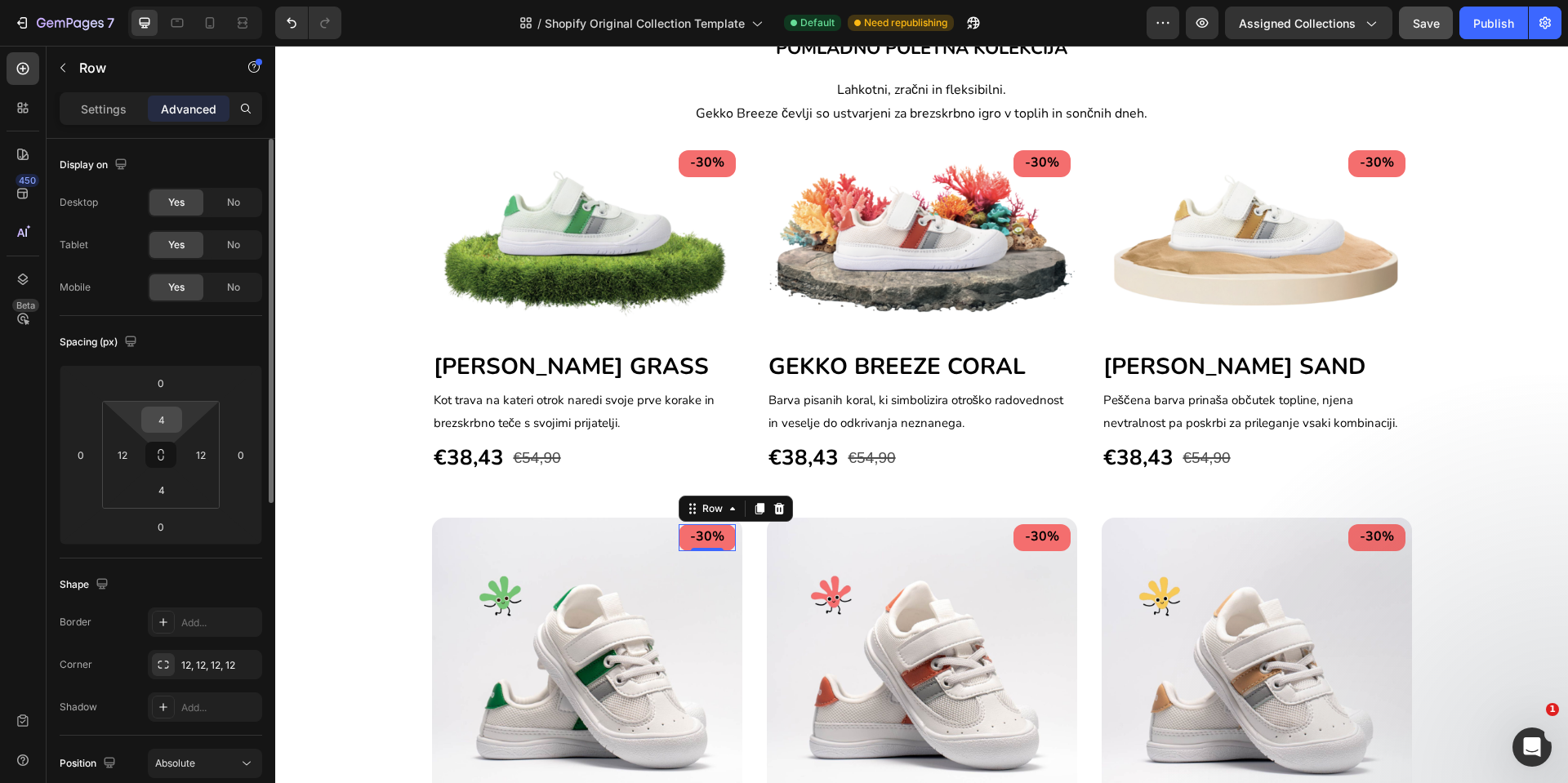
click at [163, 416] on input "4" at bounding box center [162, 420] width 33 height 25
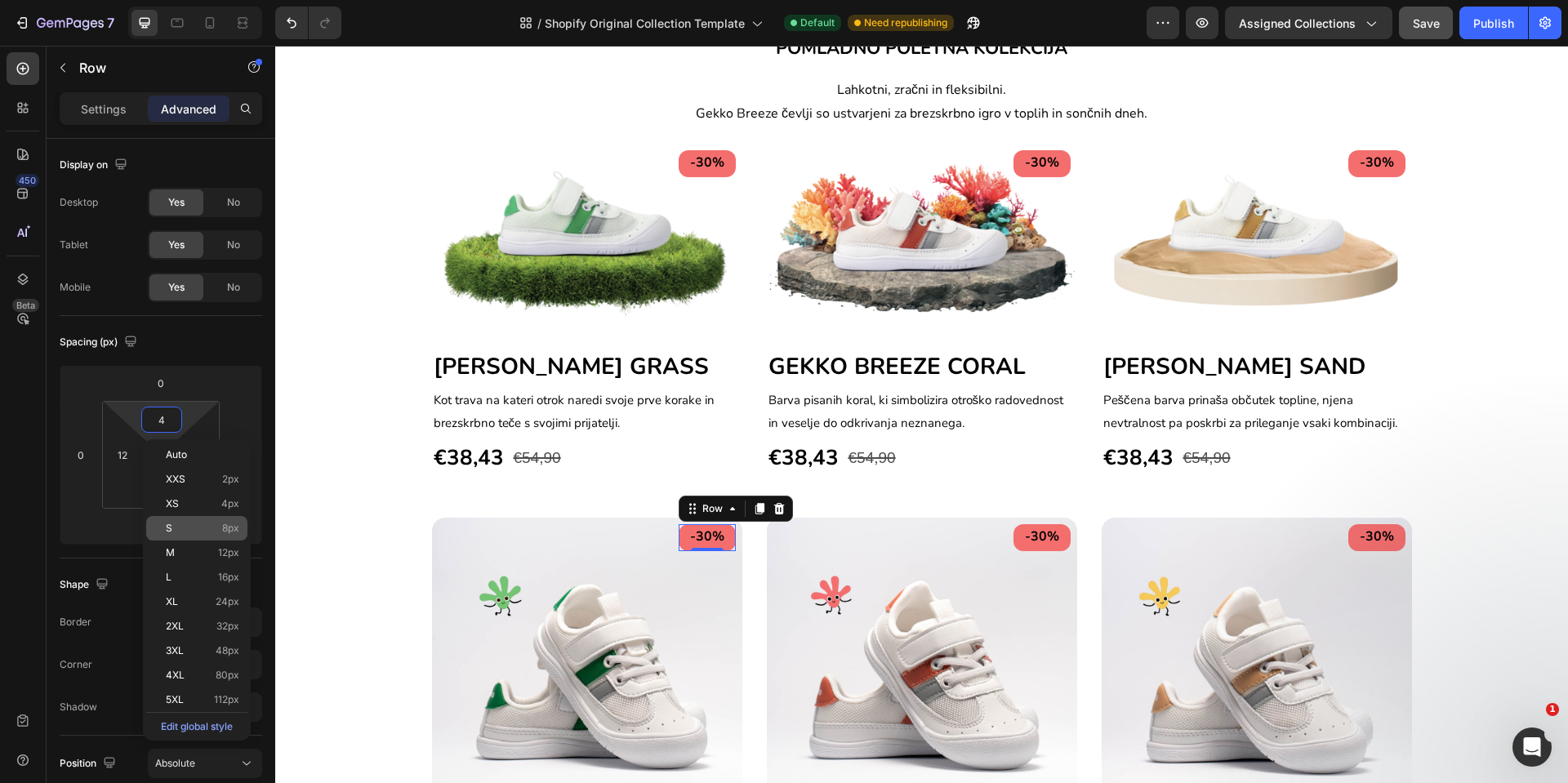
click at [182, 533] on p "S 8px" at bounding box center [203, 529] width 74 height 11
type input "8"
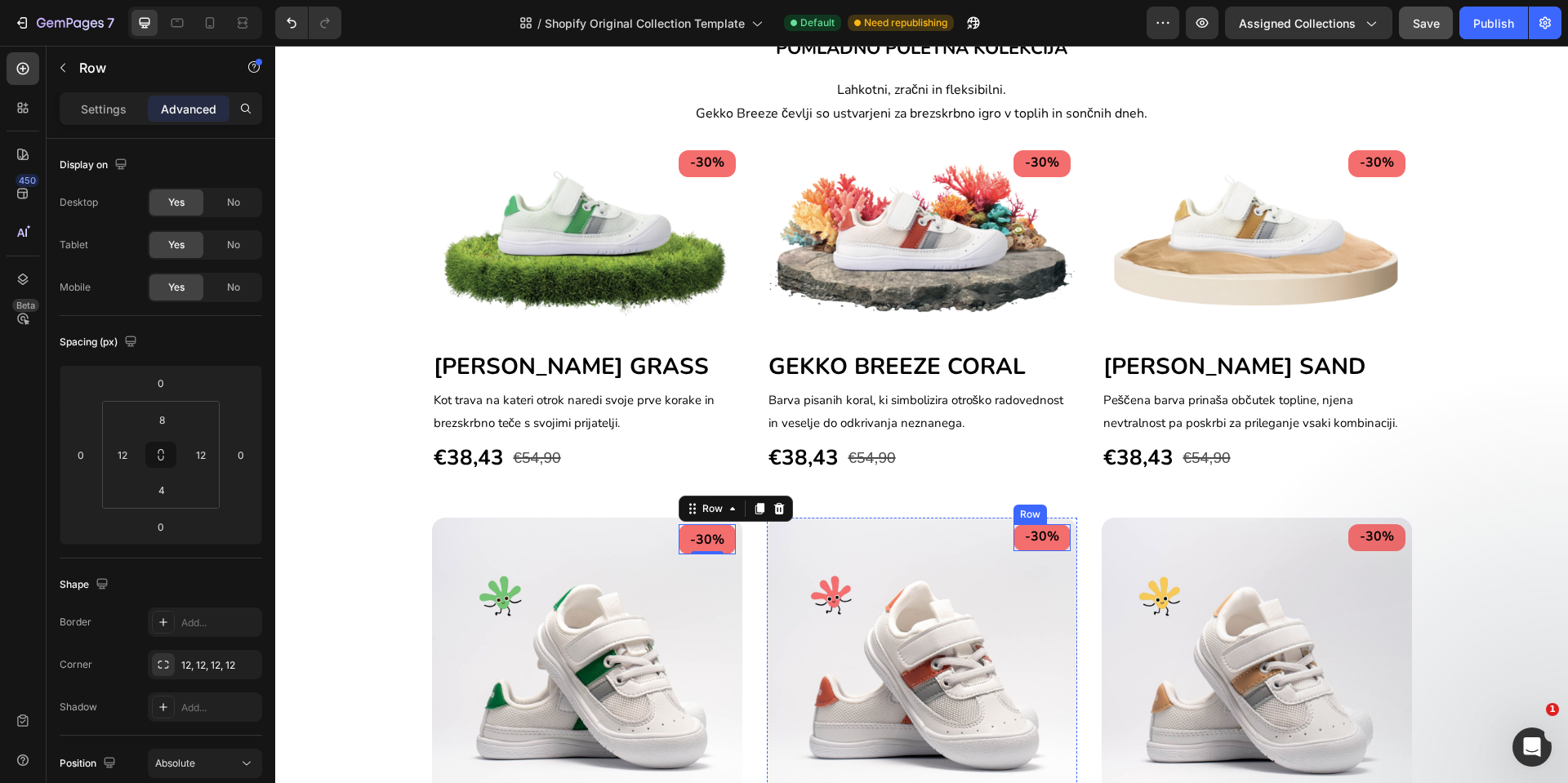
click at [1051, 547] on div "-30% Text block Row" at bounding box center [1043, 538] width 57 height 27
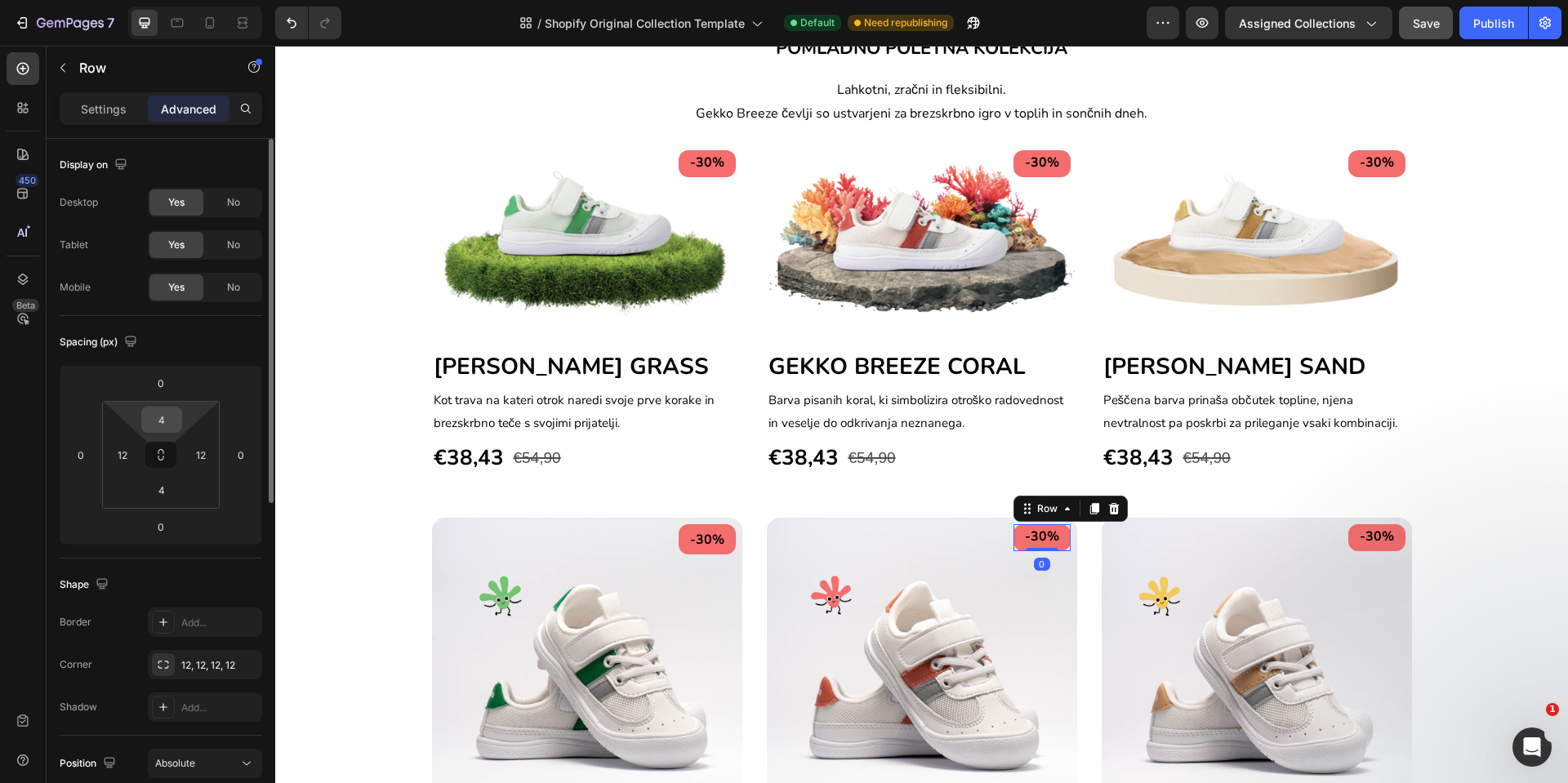
click at [157, 427] on input "4" at bounding box center [162, 420] width 33 height 25
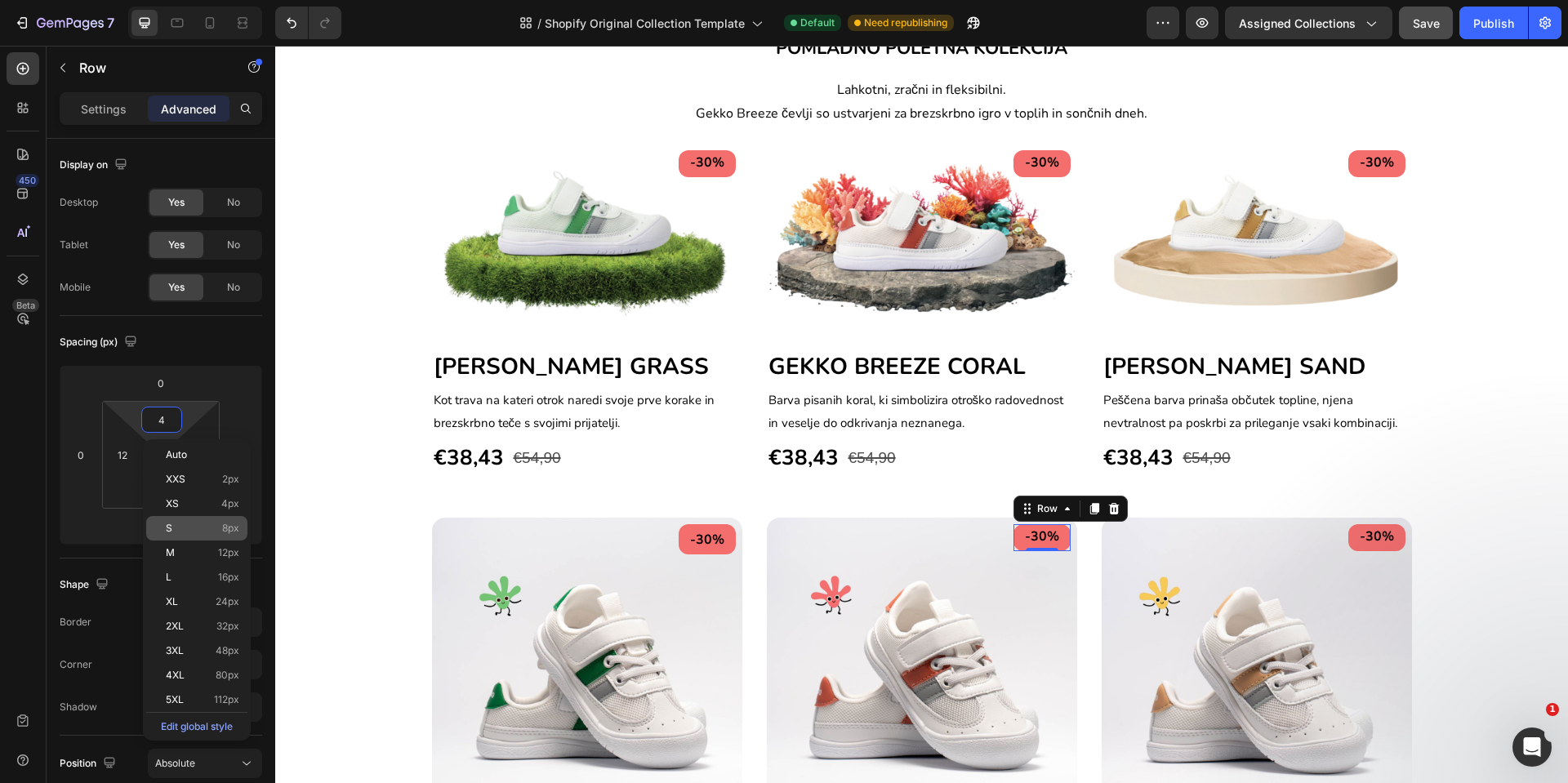
click at [210, 531] on p "S 8px" at bounding box center [203, 529] width 74 height 11
type input "8"
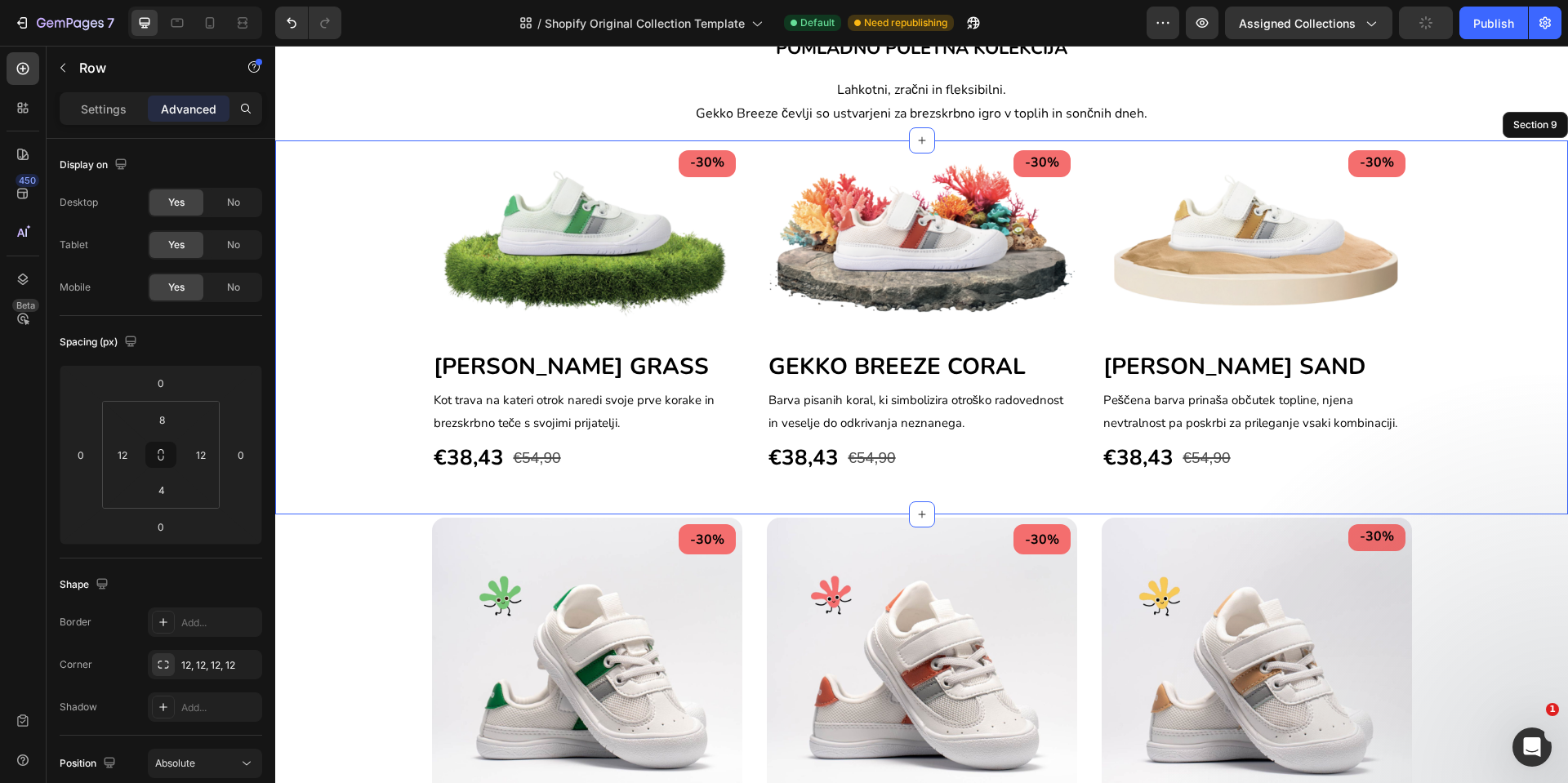
click at [1444, 438] on div "-30% Text block Row Image [PERSON_NAME] GRASS Heading [PERSON_NAME] na [PERSON_…" at bounding box center [921, 309] width 1268 height 331
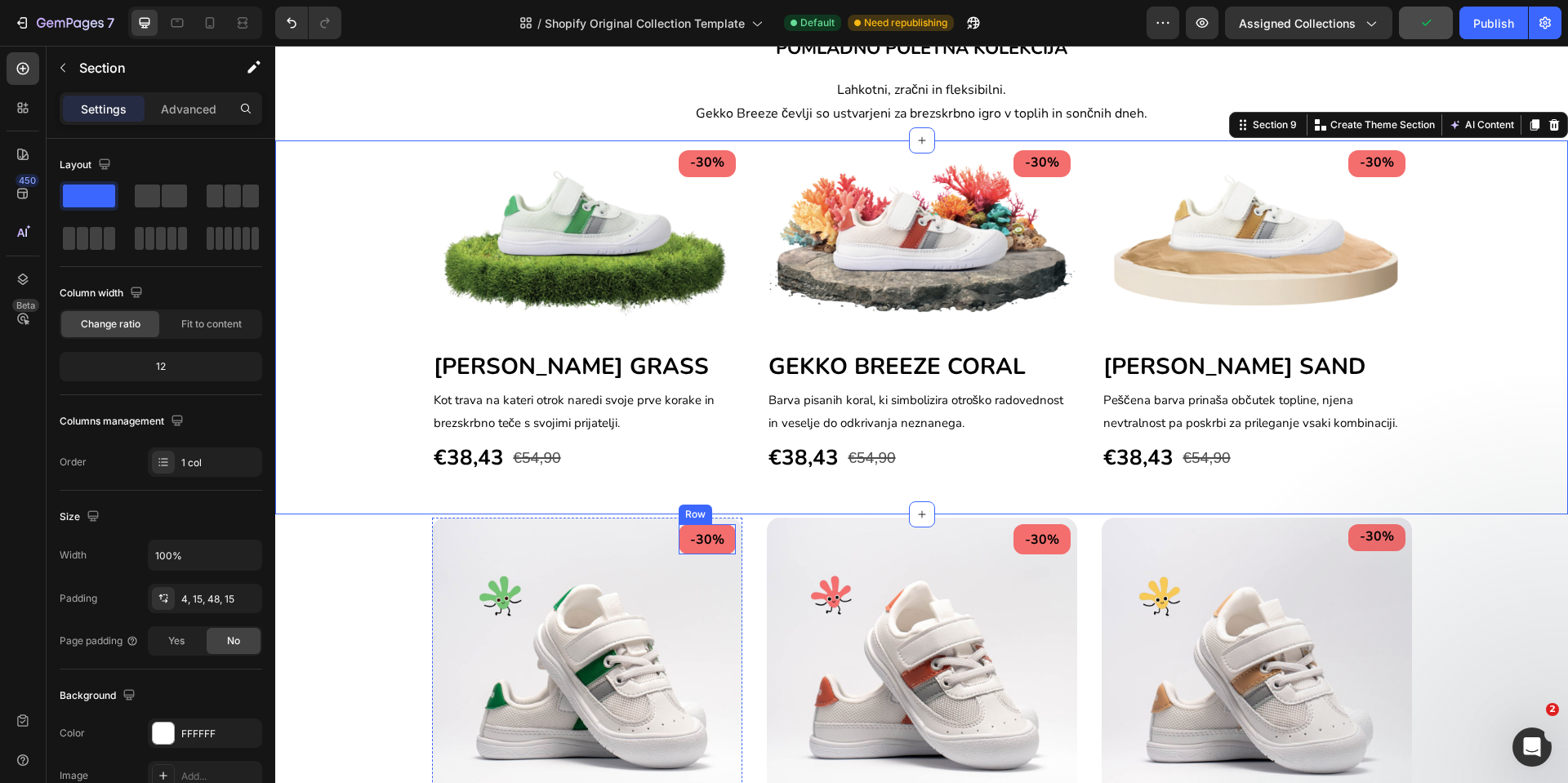
click at [721, 549] on div "-30% Text block Row" at bounding box center [707, 539] width 57 height 30
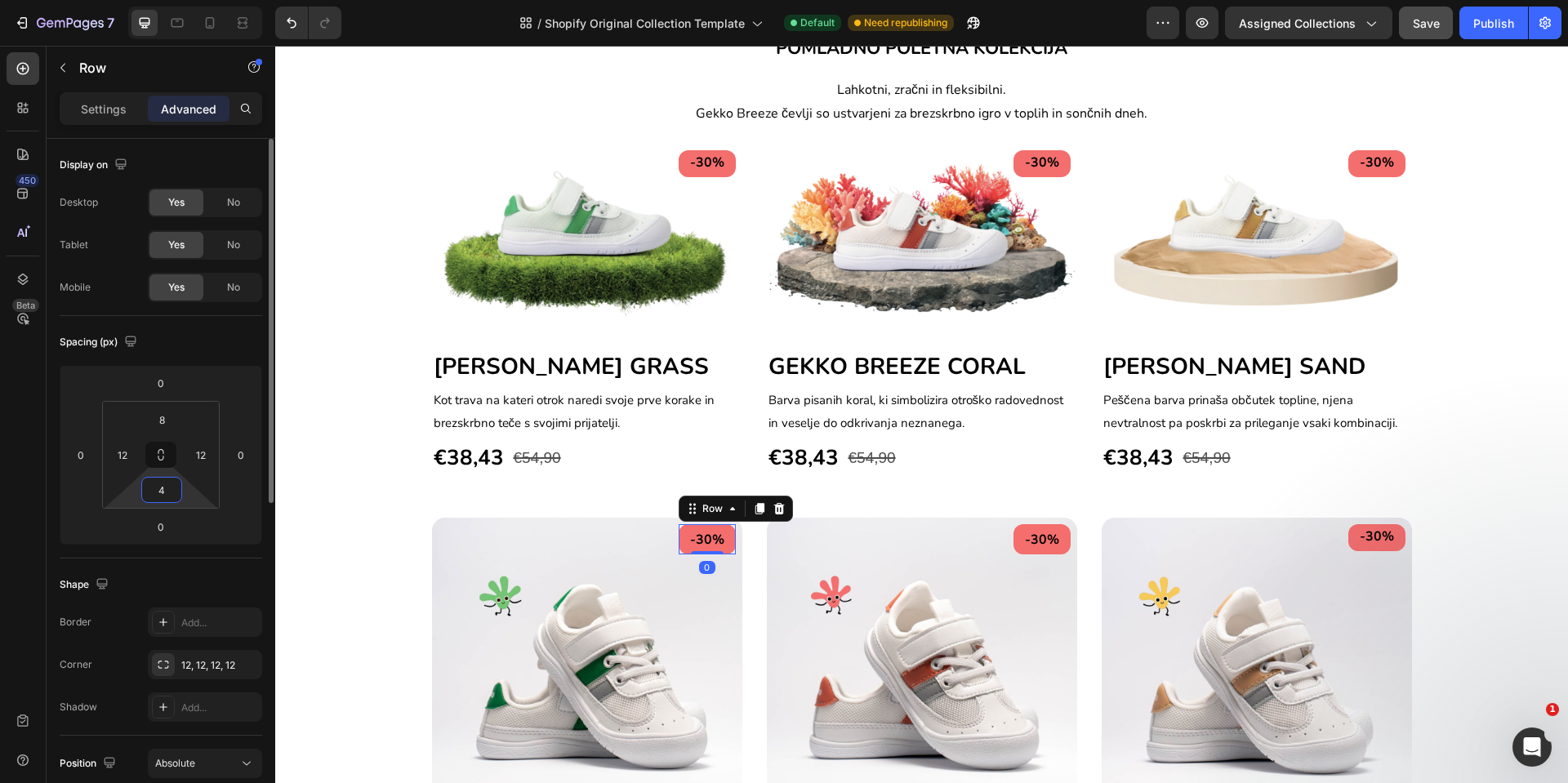
click at [171, 480] on input "4" at bounding box center [162, 490] width 33 height 25
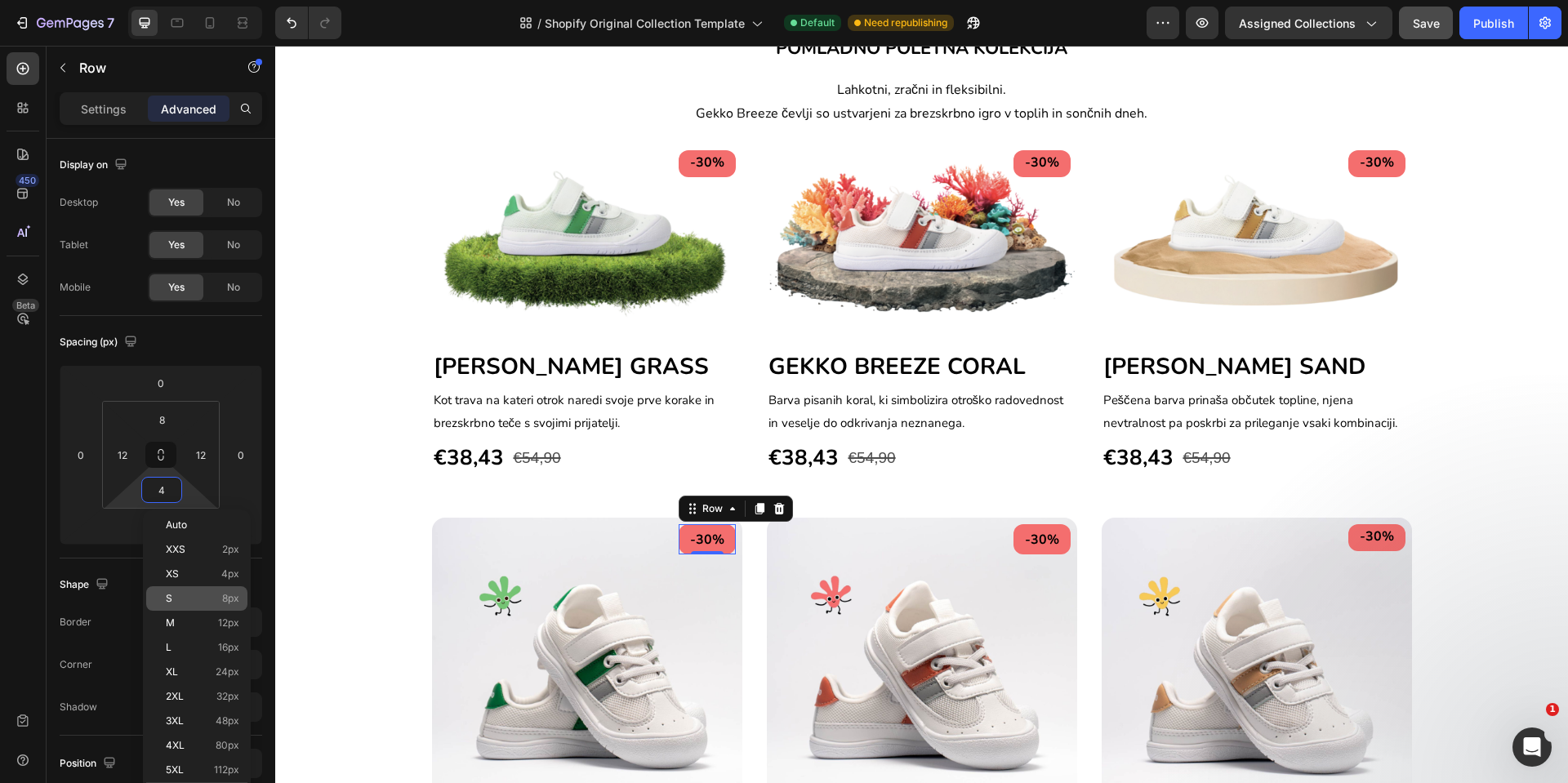
click at [184, 595] on p "S 8px" at bounding box center [203, 599] width 74 height 11
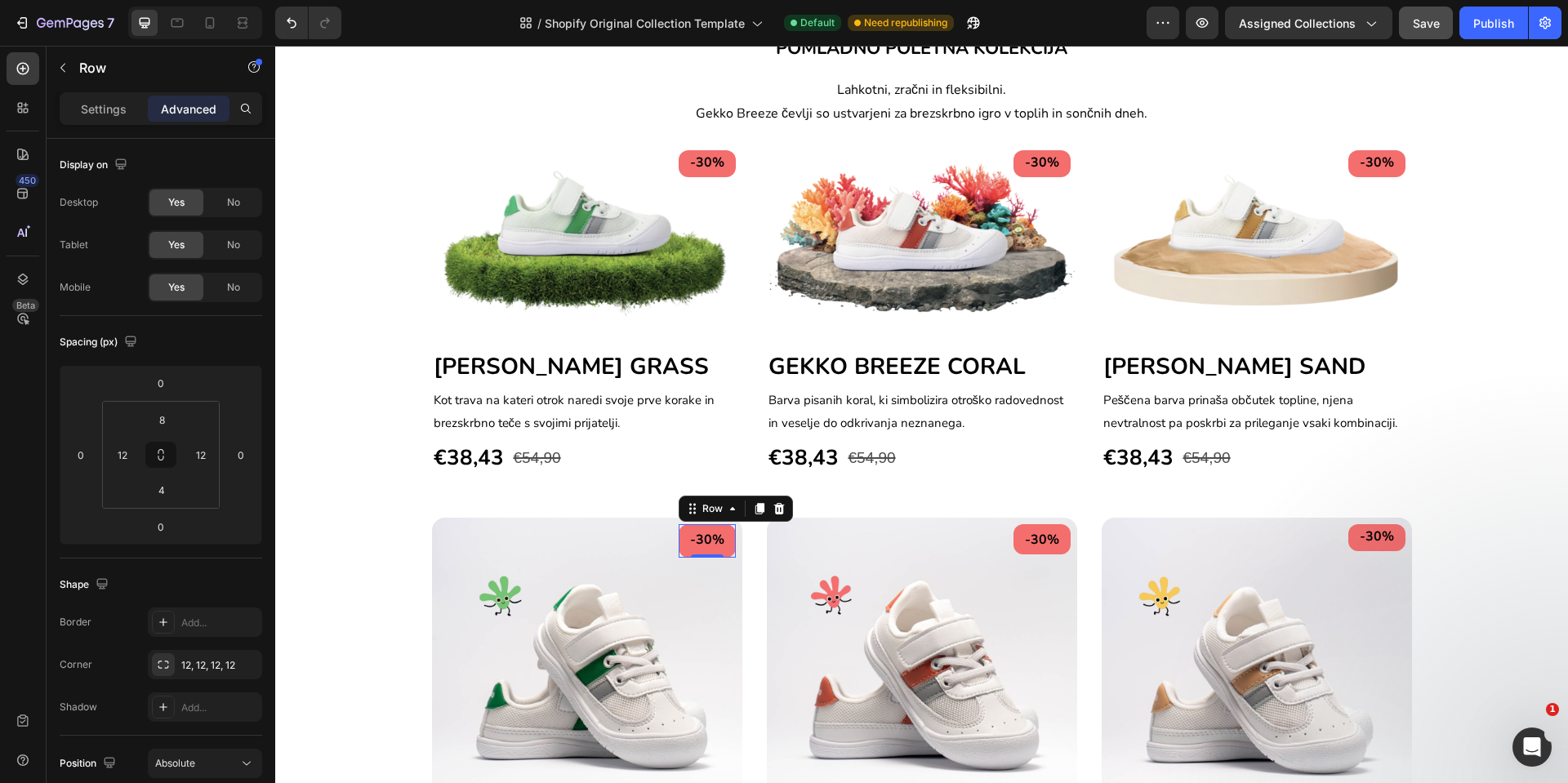
type input "8"
click at [752, 636] on div "-30% Text block Row 0 Image [PERSON_NAME] GRASS Heading [PERSON_NAME] na [PERSO…" at bounding box center [922, 740] width 980 height 445
click at [715, 551] on div "-30%" at bounding box center [707, 541] width 38 height 20
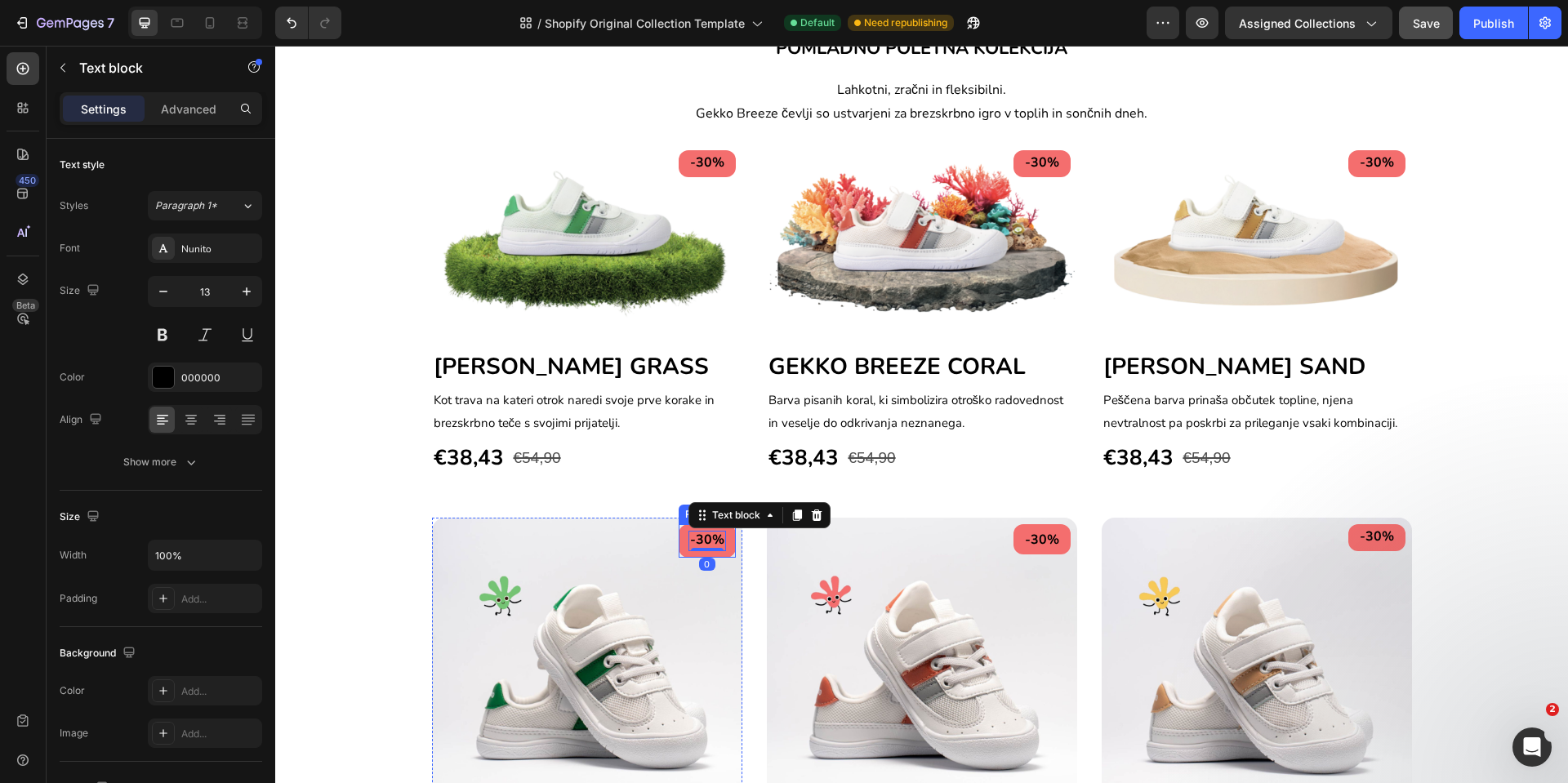
click at [720, 551] on div "-30% Text block 0 Row" at bounding box center [707, 541] width 57 height 34
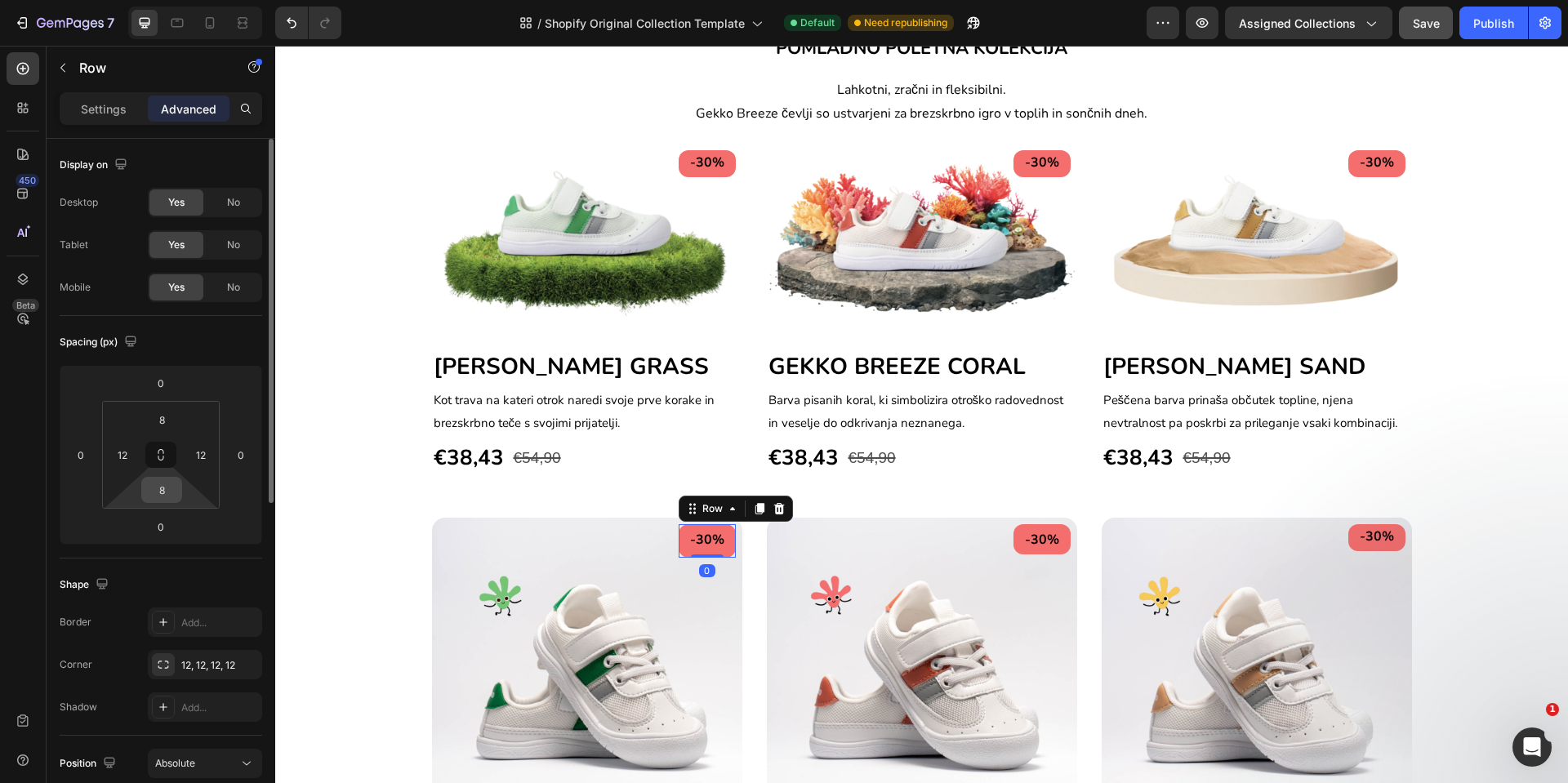
click at [171, 489] on input "8" at bounding box center [162, 490] width 33 height 25
type input "6"
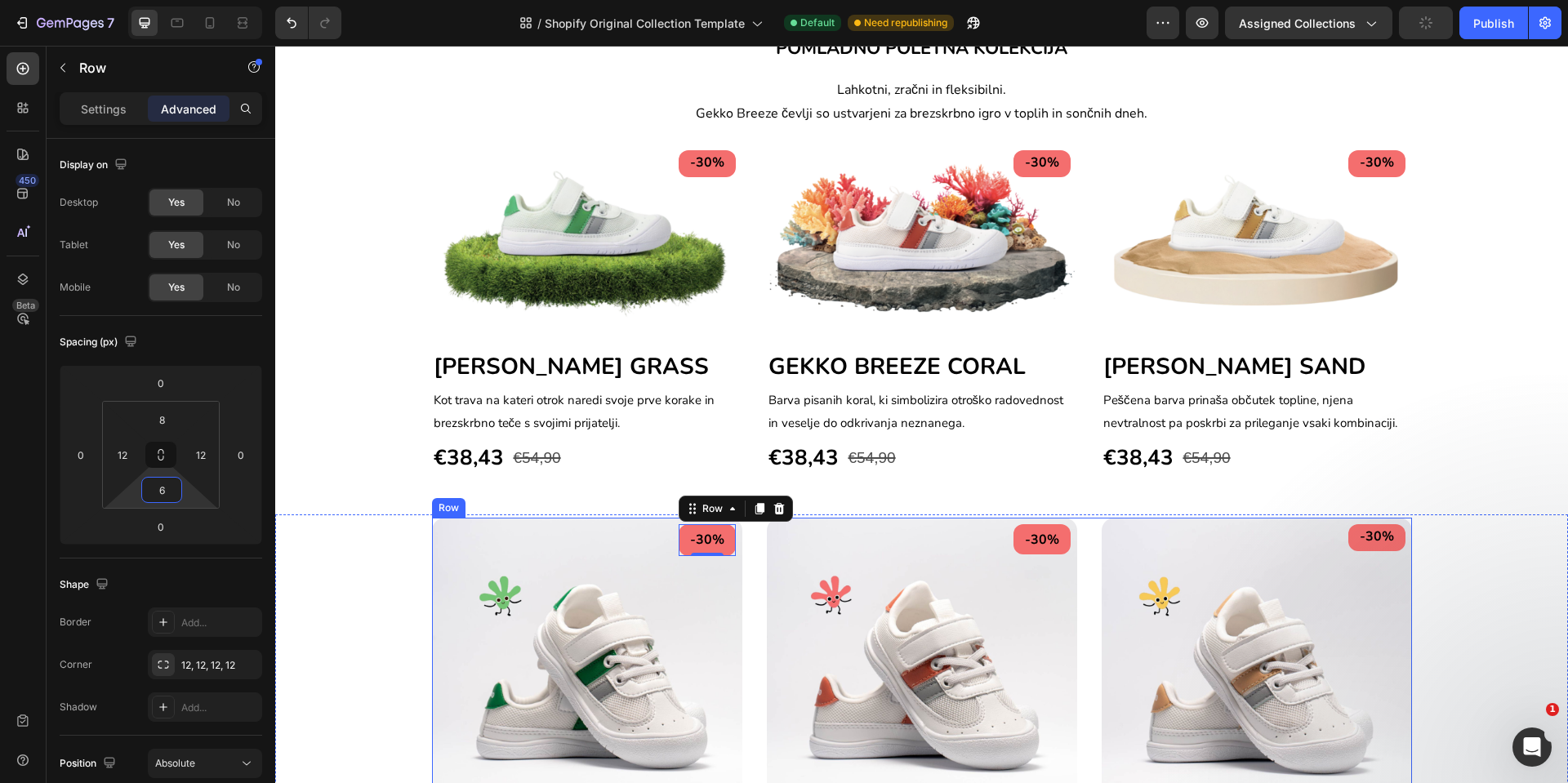
click at [741, 605] on div "-30% Text block Row 0 Image [PERSON_NAME] GRASS Heading [PERSON_NAME] na [PERSO…" at bounding box center [922, 740] width 980 height 445
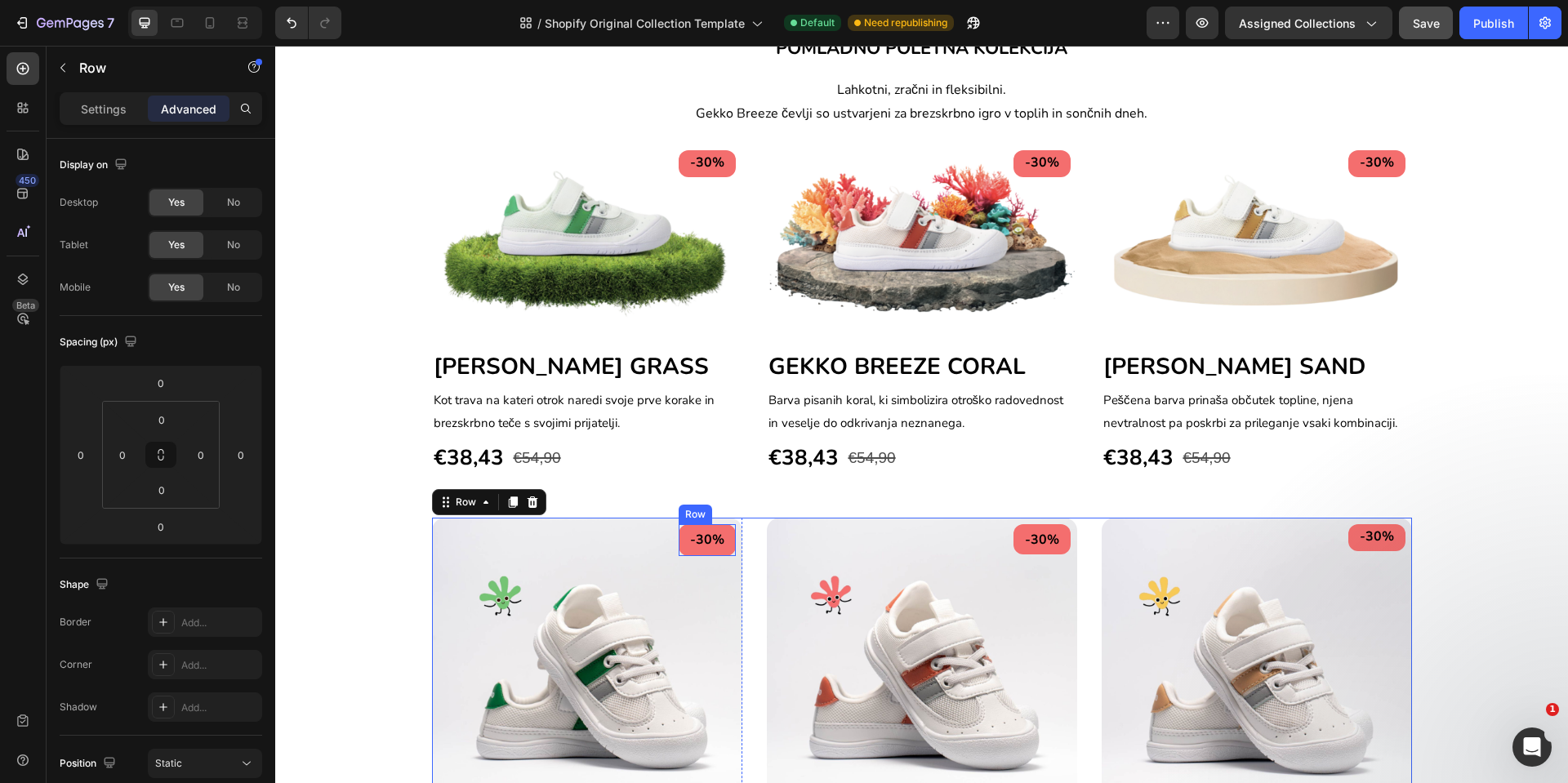
click at [719, 551] on div "-30% Text block Row" at bounding box center [707, 540] width 57 height 32
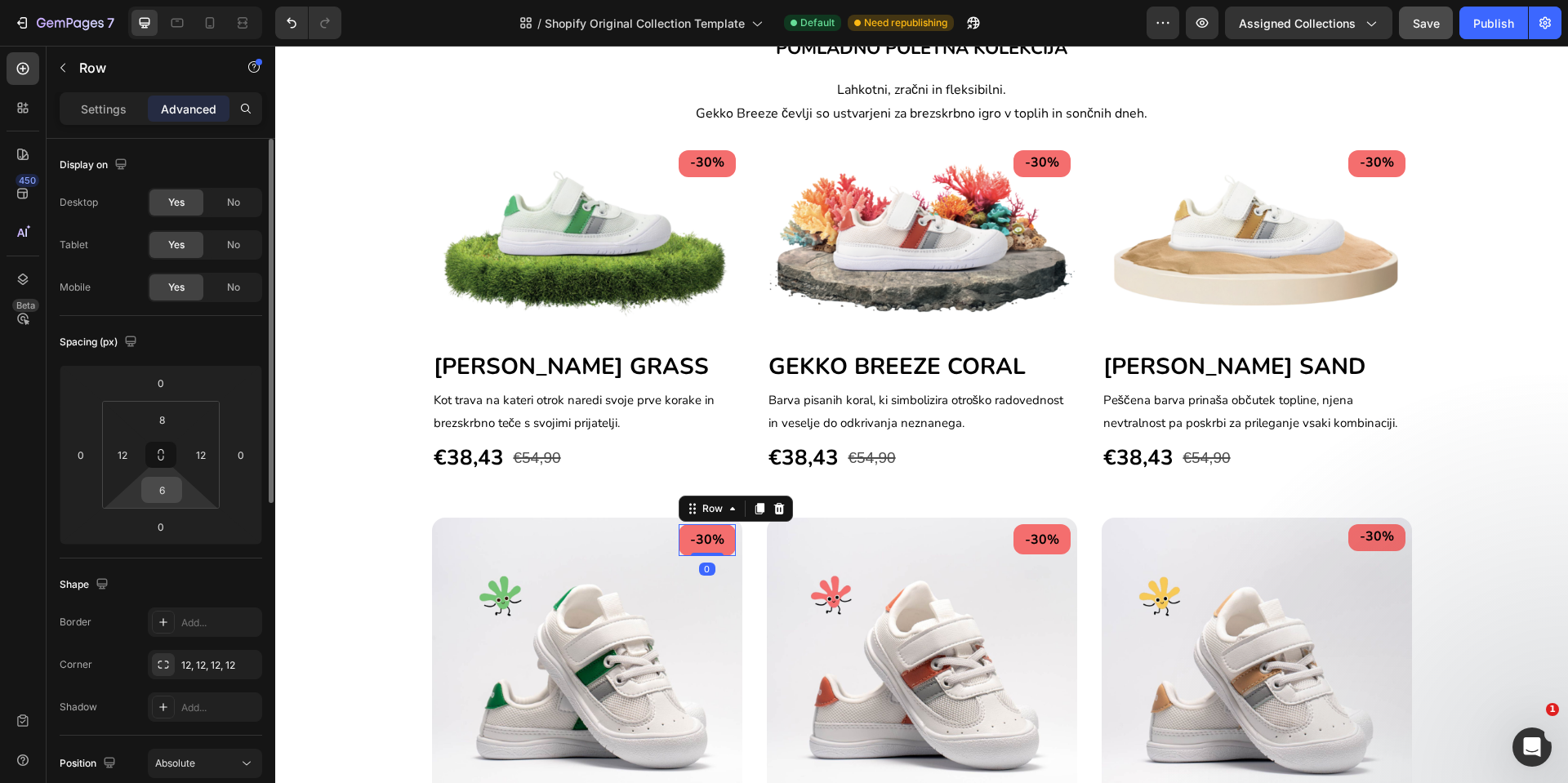
click at [179, 492] on div "6" at bounding box center [162, 490] width 41 height 26
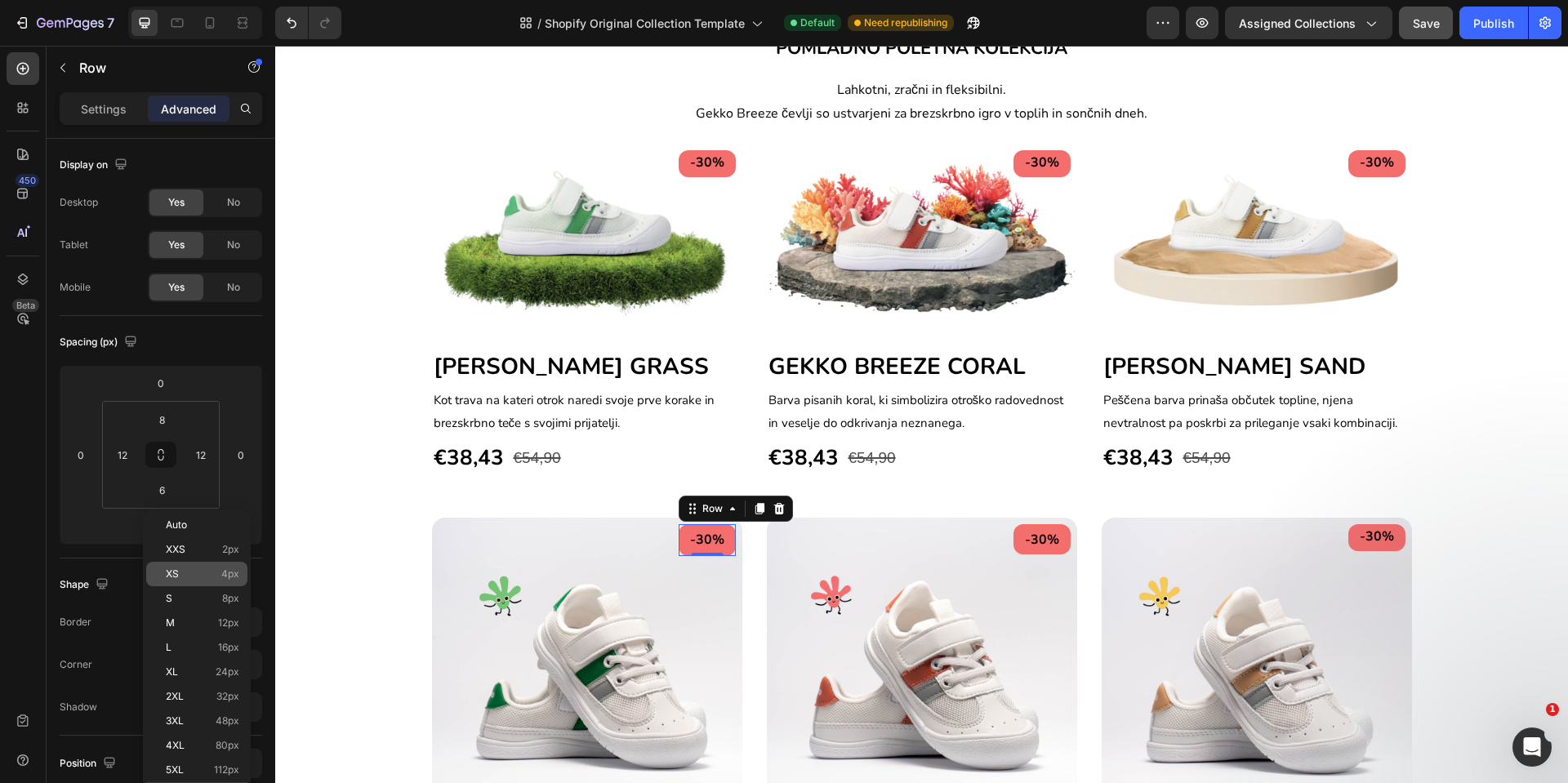
click at [188, 578] on p "XS 4px" at bounding box center [203, 574] width 74 height 11
type input "4"
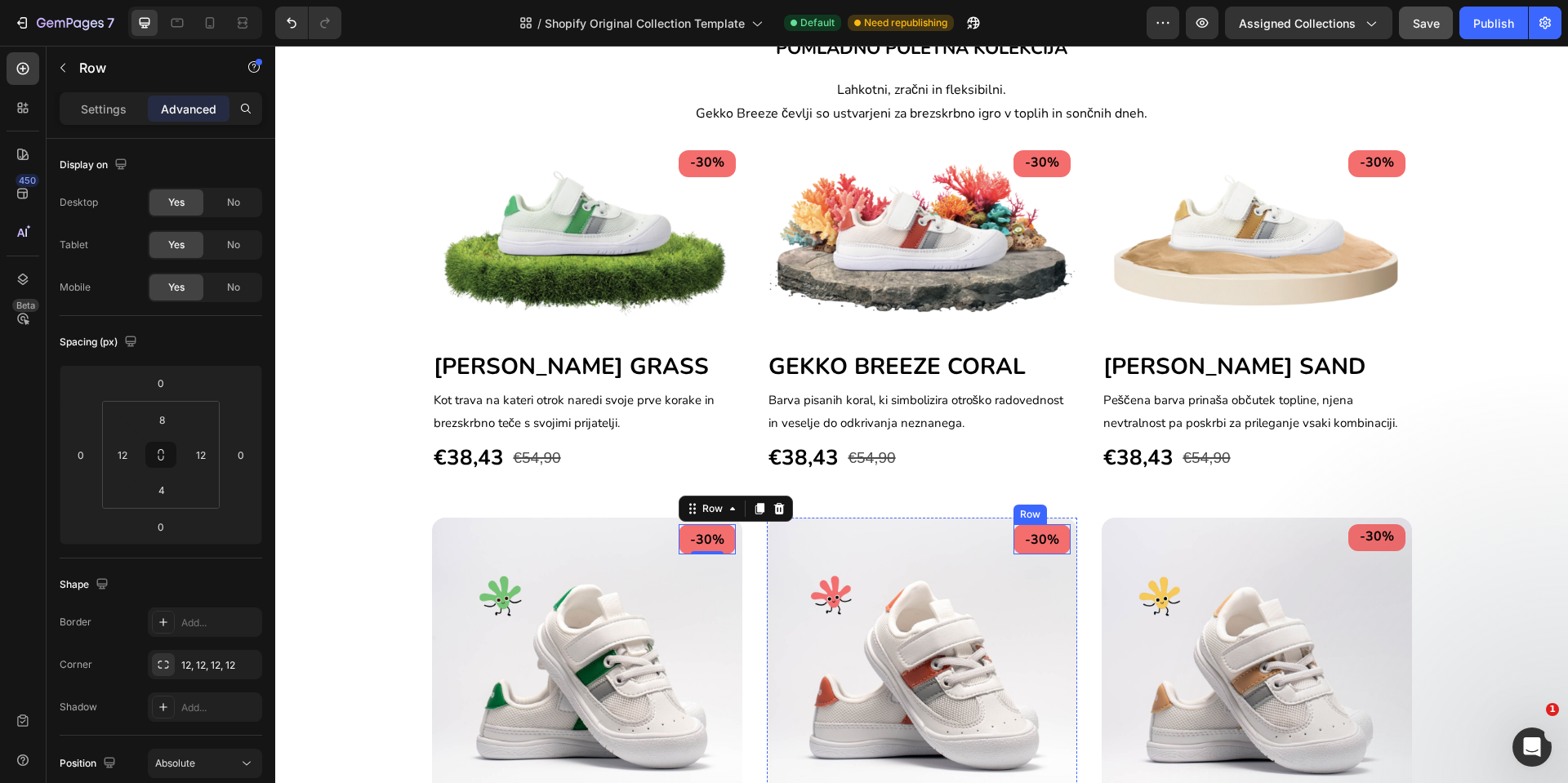
click at [1054, 529] on div "-30% Text block Row" at bounding box center [1043, 539] width 57 height 30
click at [720, 534] on div "-30% Text block Row" at bounding box center [707, 539] width 57 height 30
click at [1390, 539] on div "-30% Text block Row" at bounding box center [1377, 538] width 57 height 27
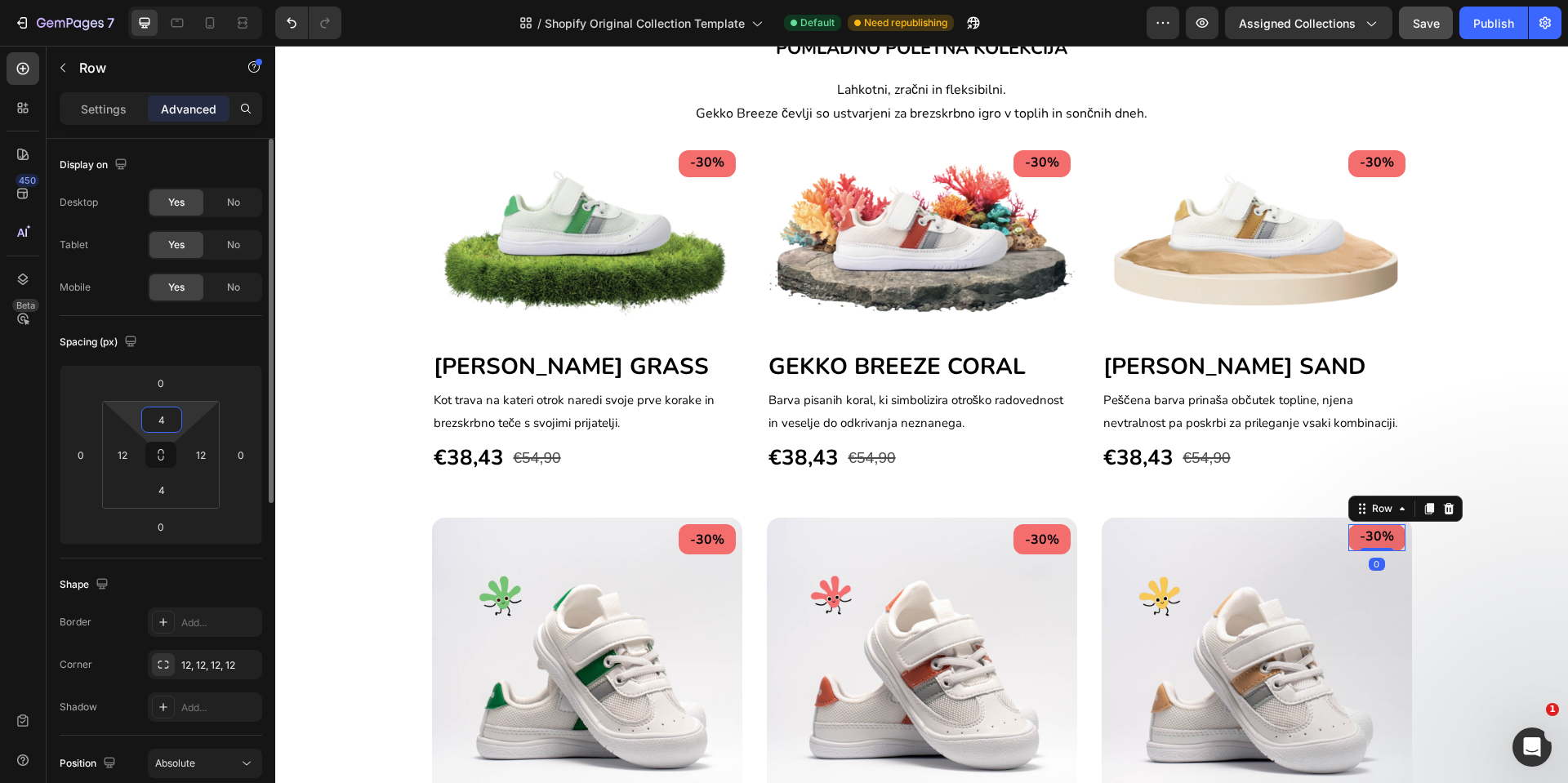
click at [160, 422] on input "4" at bounding box center [162, 420] width 33 height 25
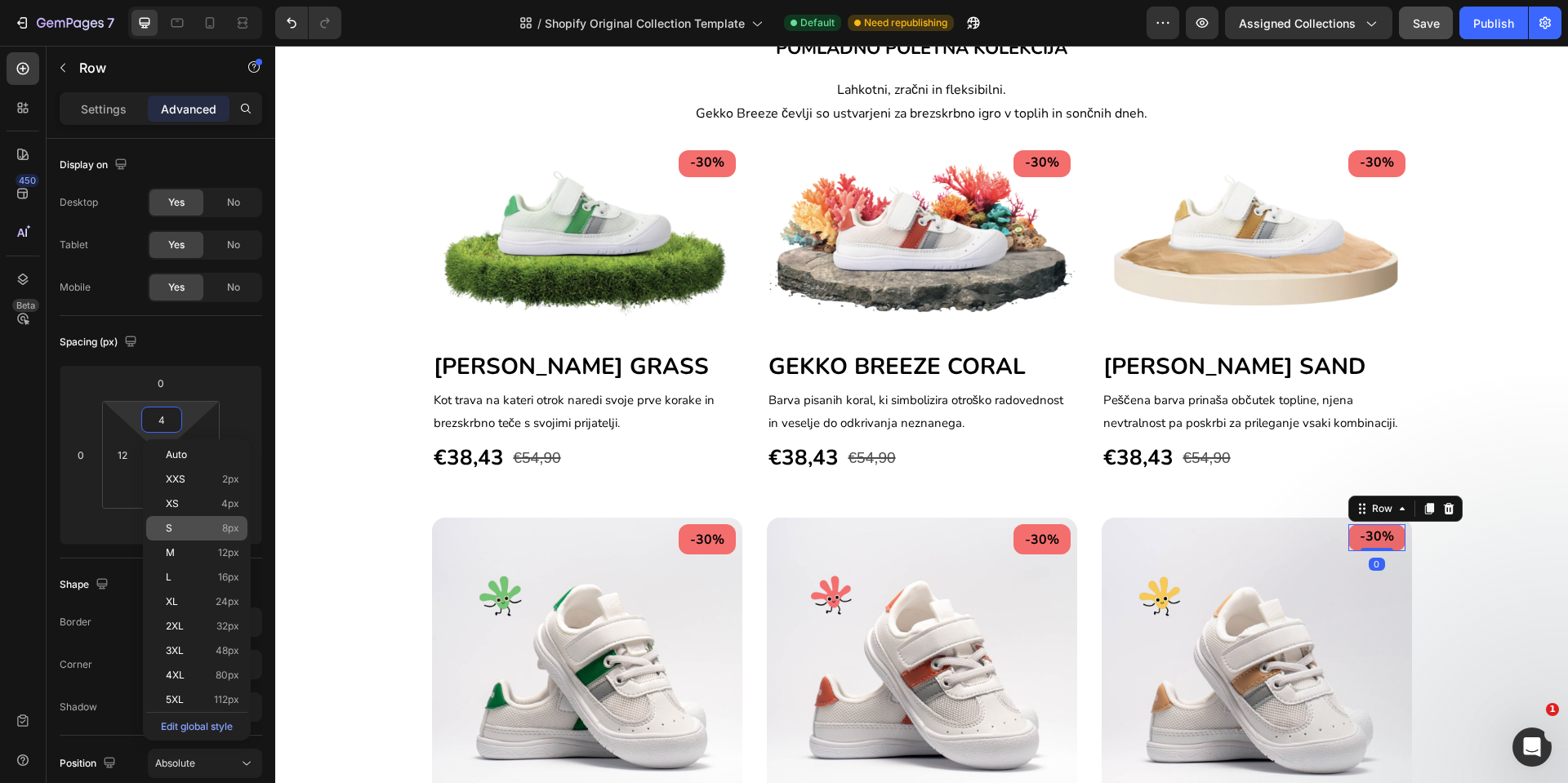
click at [216, 532] on p "S 8px" at bounding box center [203, 529] width 74 height 11
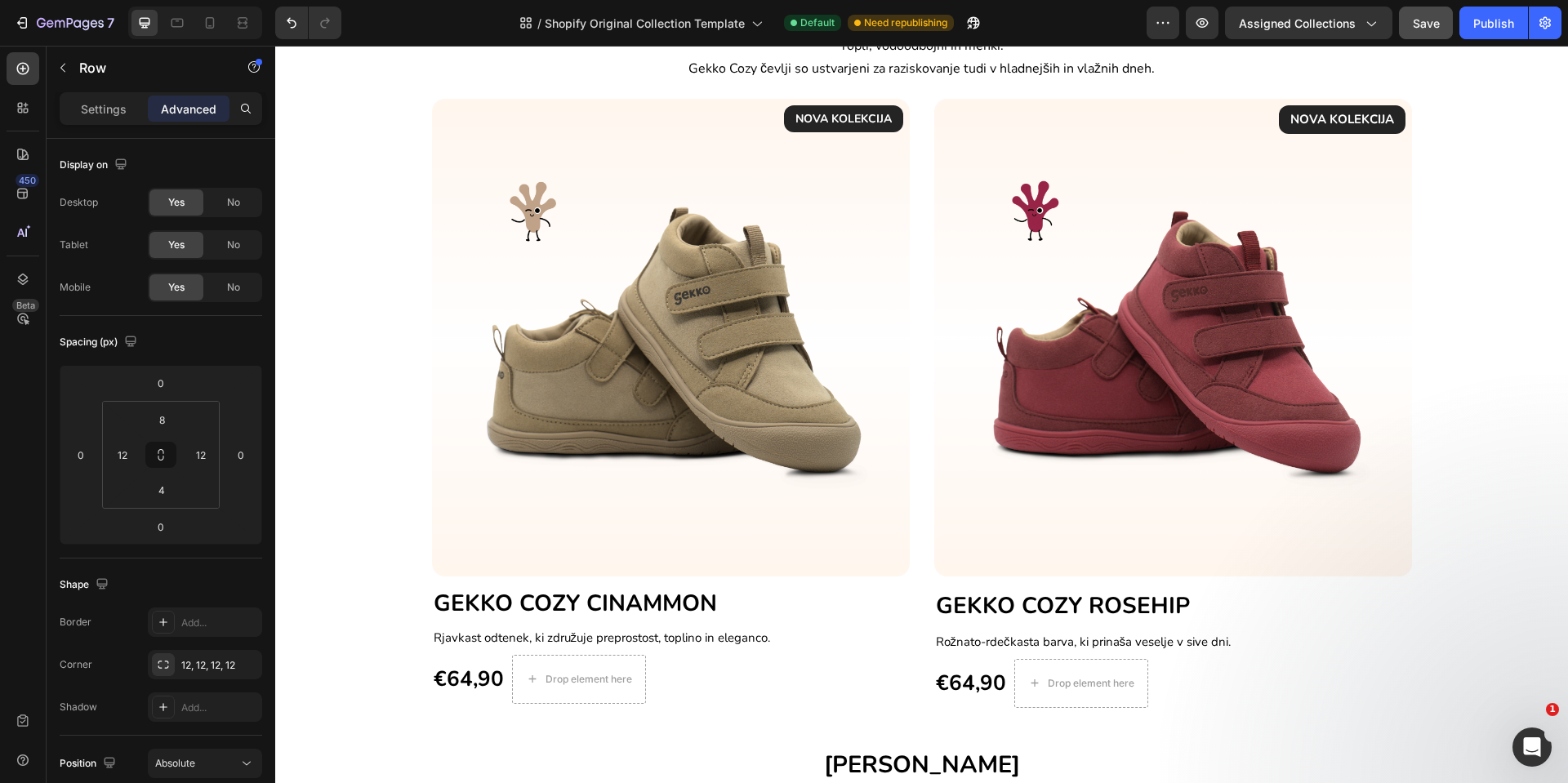
scroll to position [479, 0]
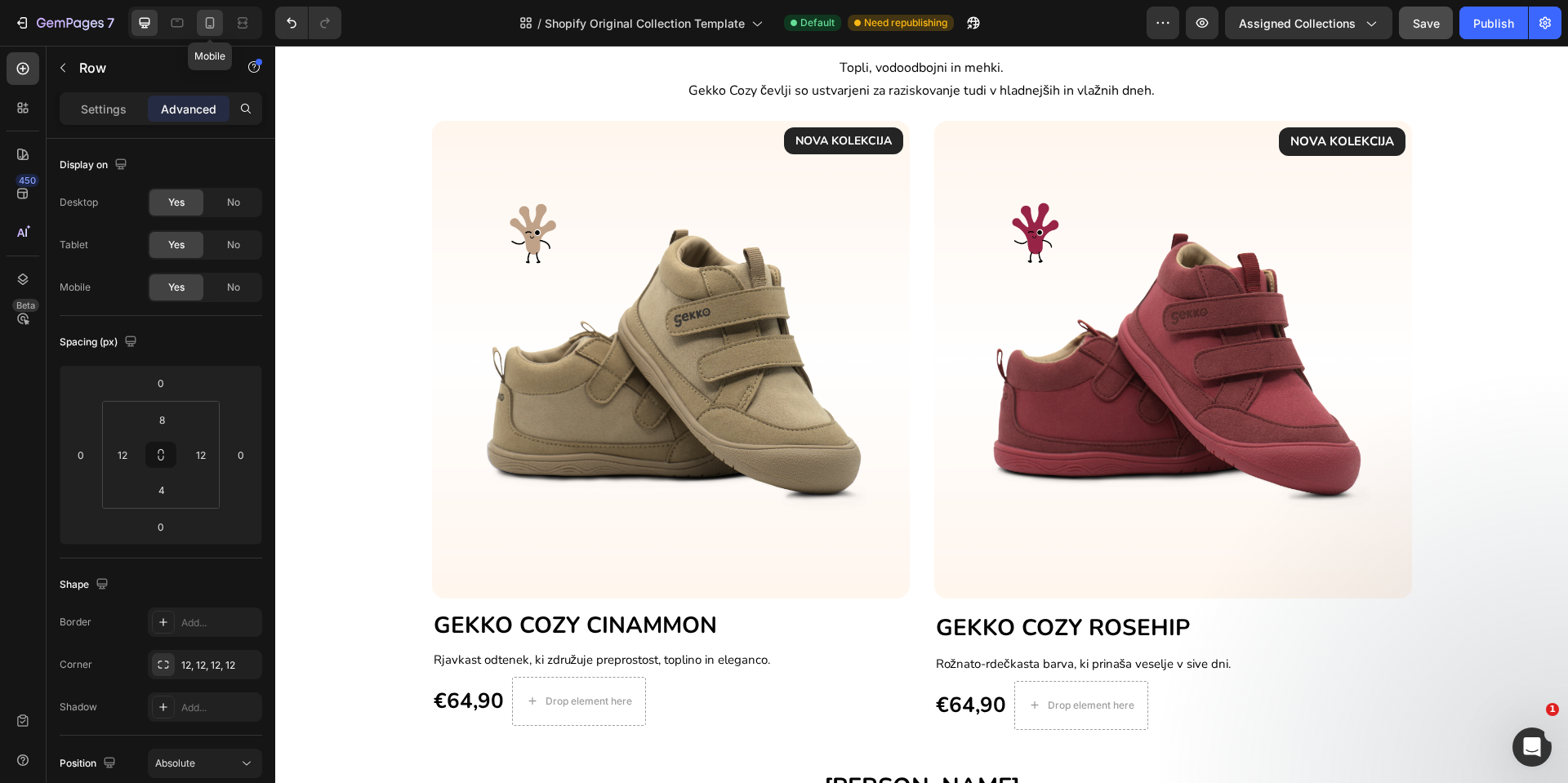
click at [210, 22] on icon at bounding box center [210, 23] width 16 height 16
type input "4"
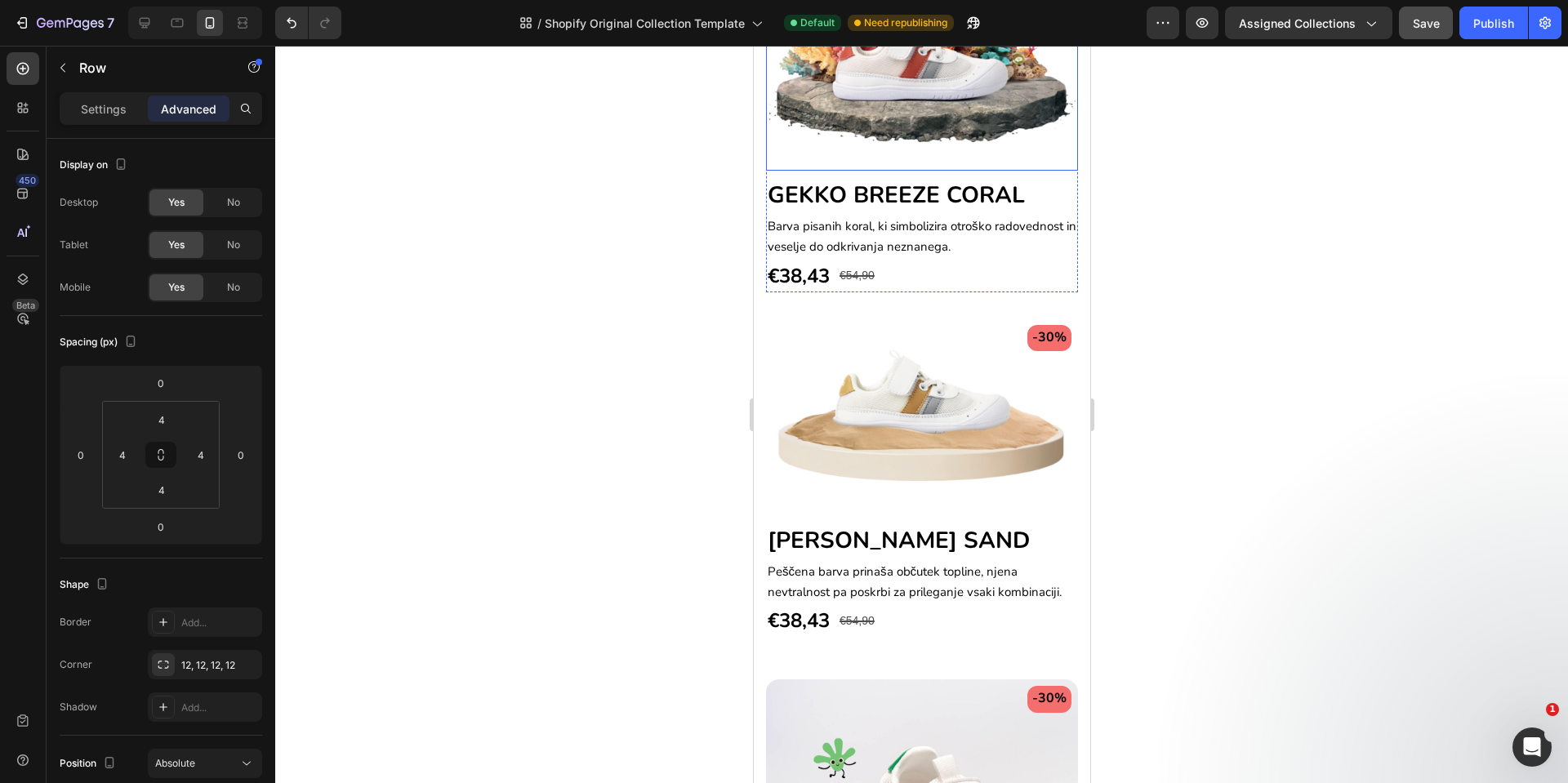
scroll to position [2354, 0]
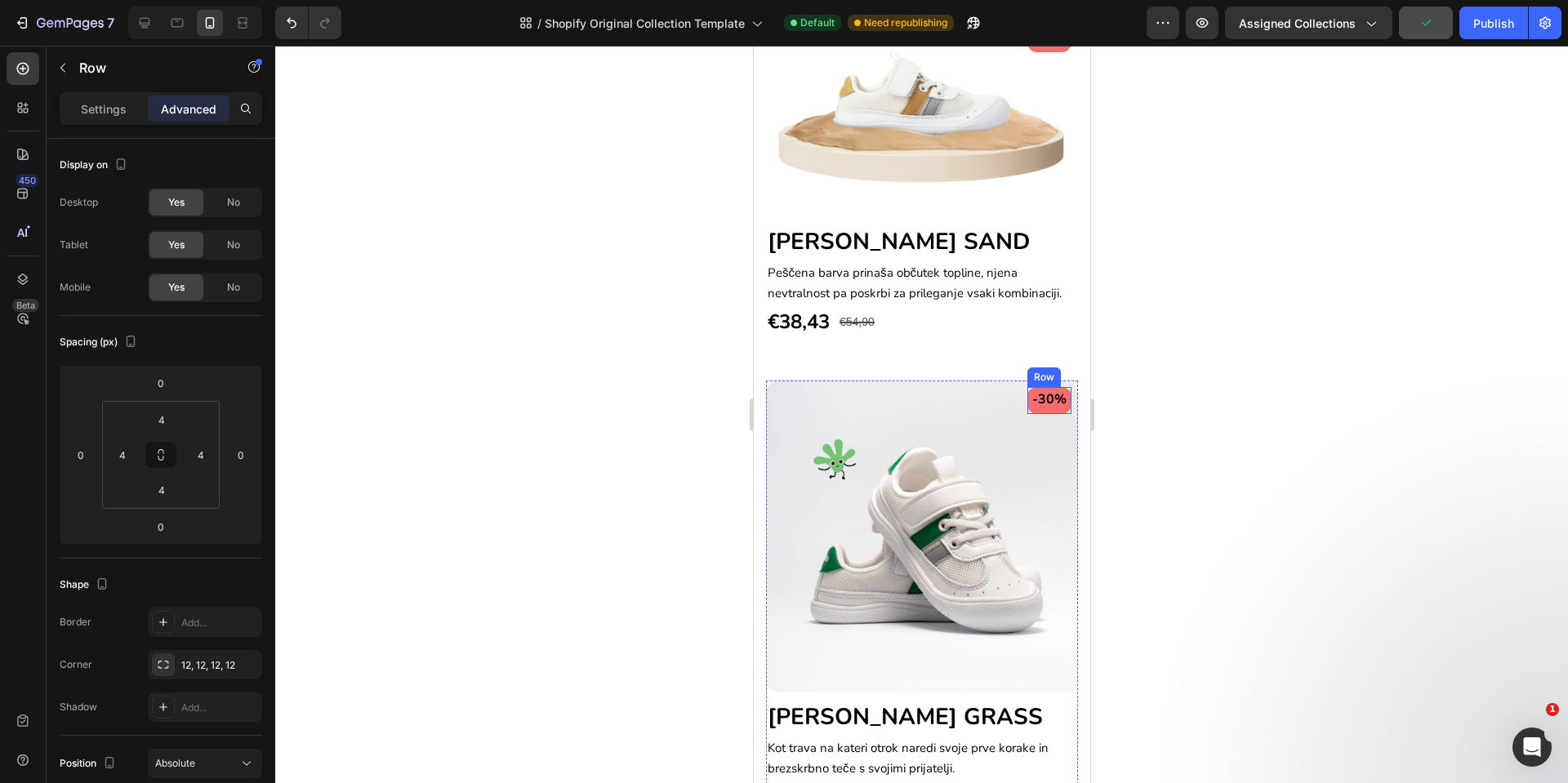
click at [1048, 396] on img at bounding box center [921, 536] width 312 height 312
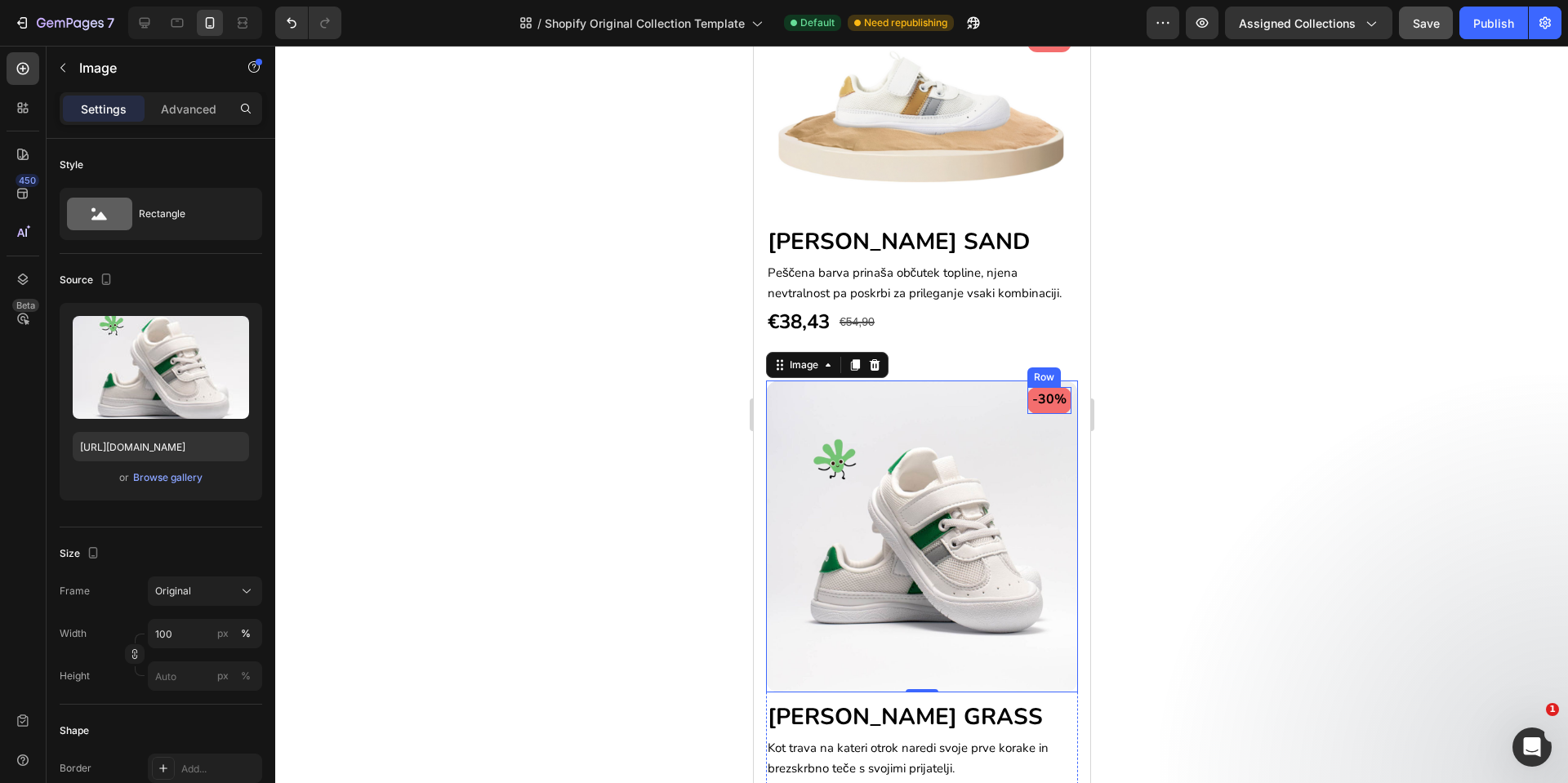
click at [1027, 395] on div "-30% Text block Row" at bounding box center [1049, 400] width 44 height 27
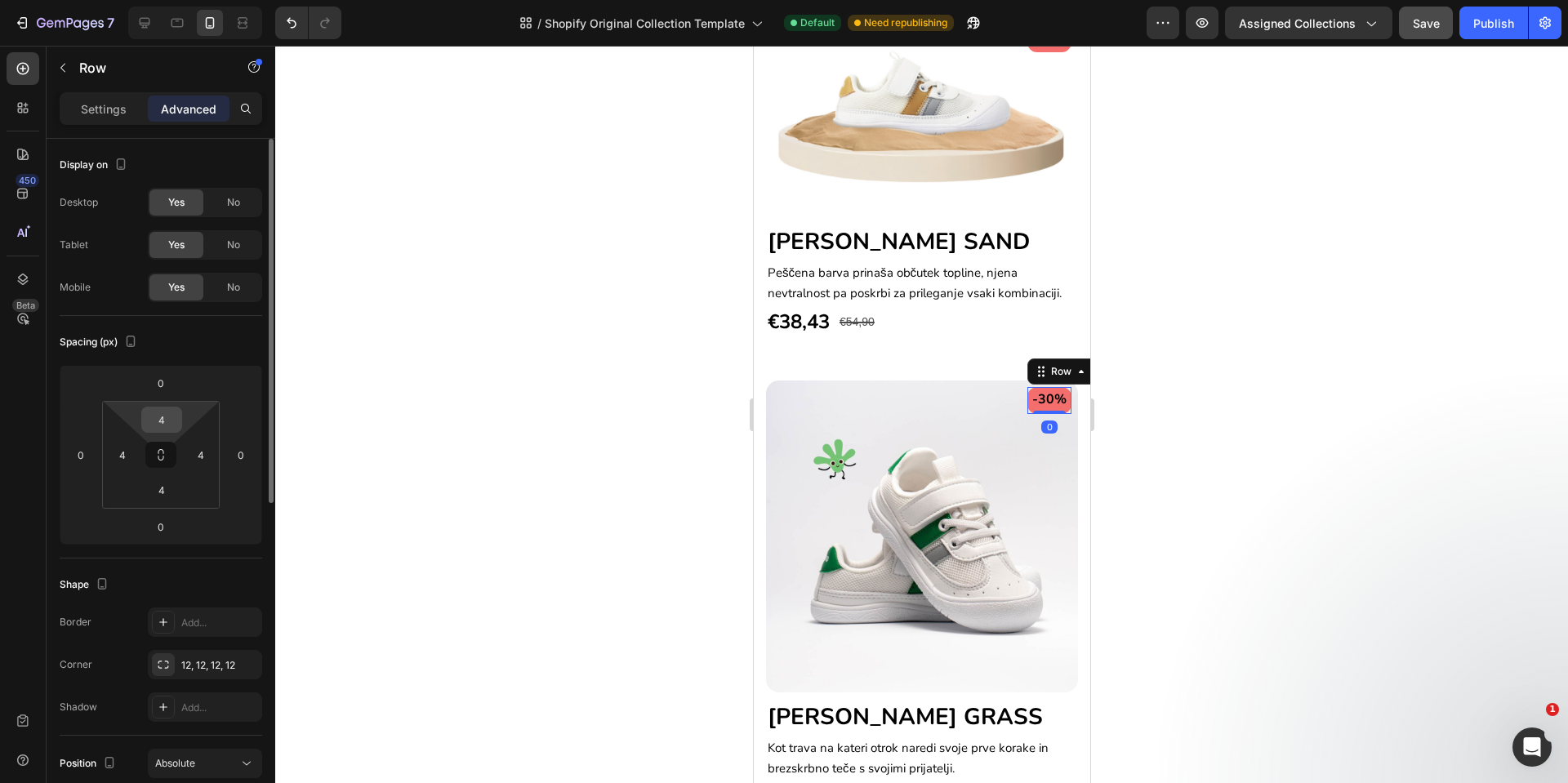
click at [163, 429] on input "4" at bounding box center [162, 420] width 33 height 25
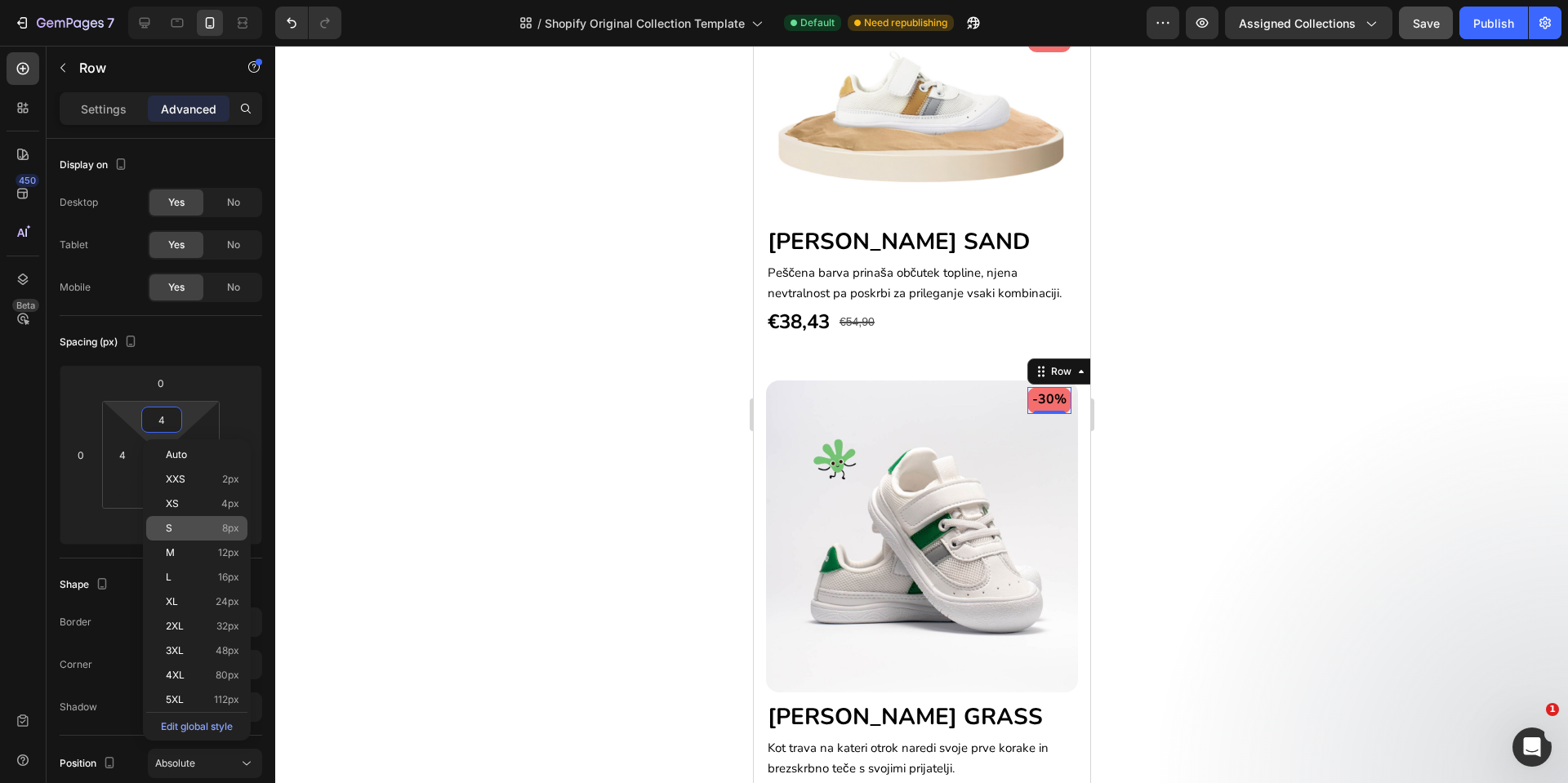
click at [204, 534] on div "S 8px" at bounding box center [197, 529] width 101 height 25
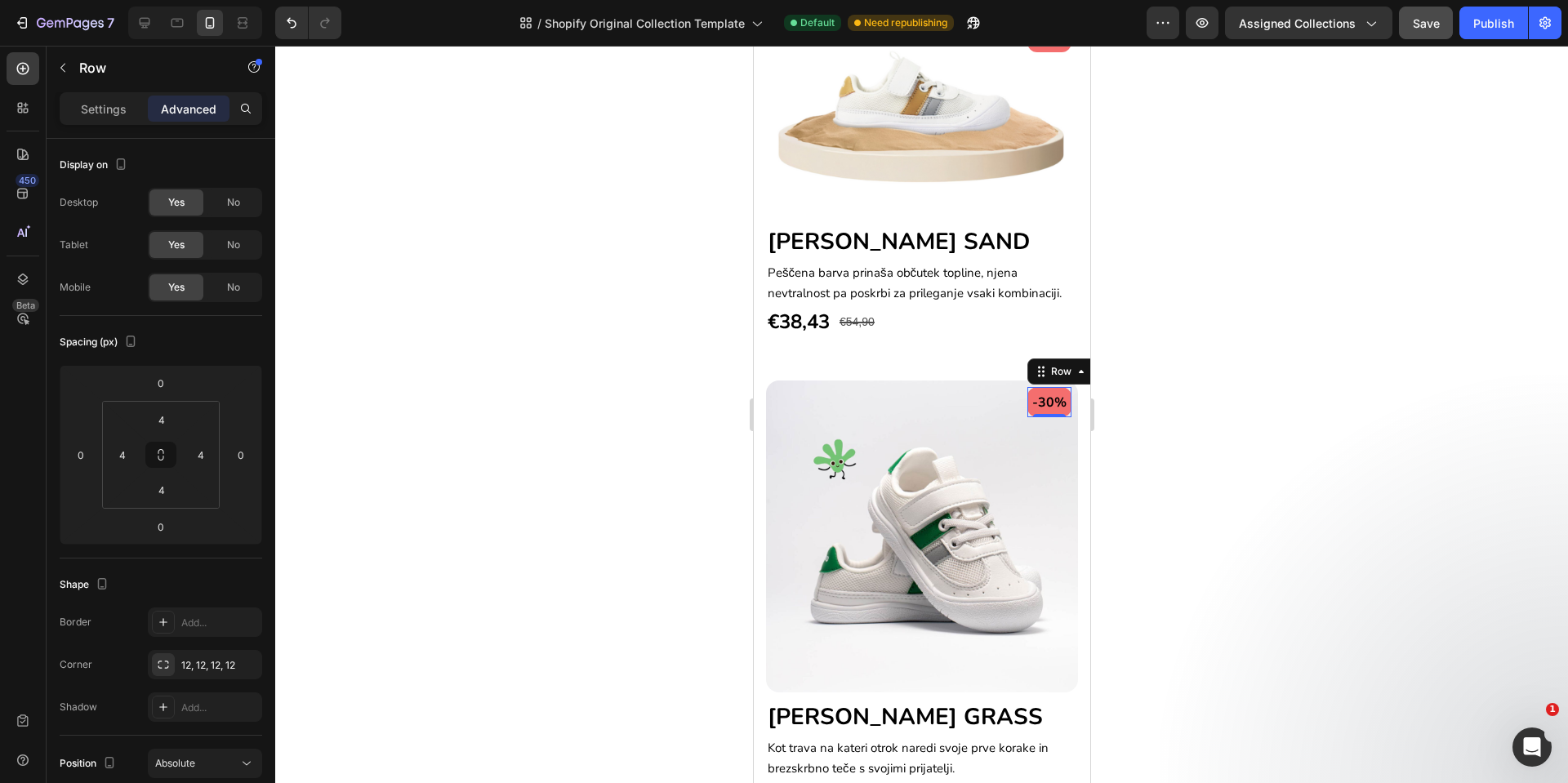
type input "8"
click at [917, 616] on img at bounding box center [921, 536] width 312 height 312
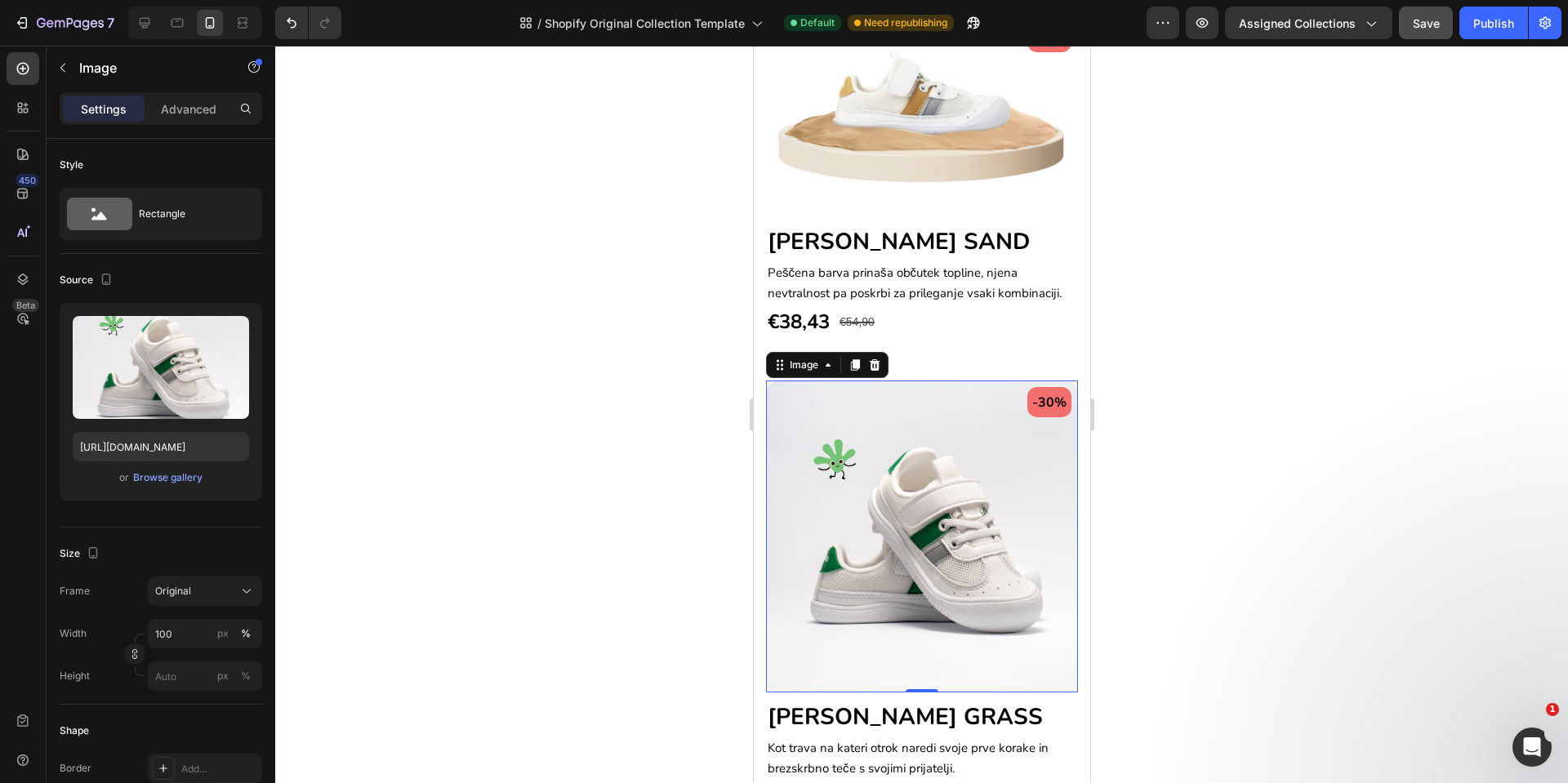
scroll to position [2597, 0]
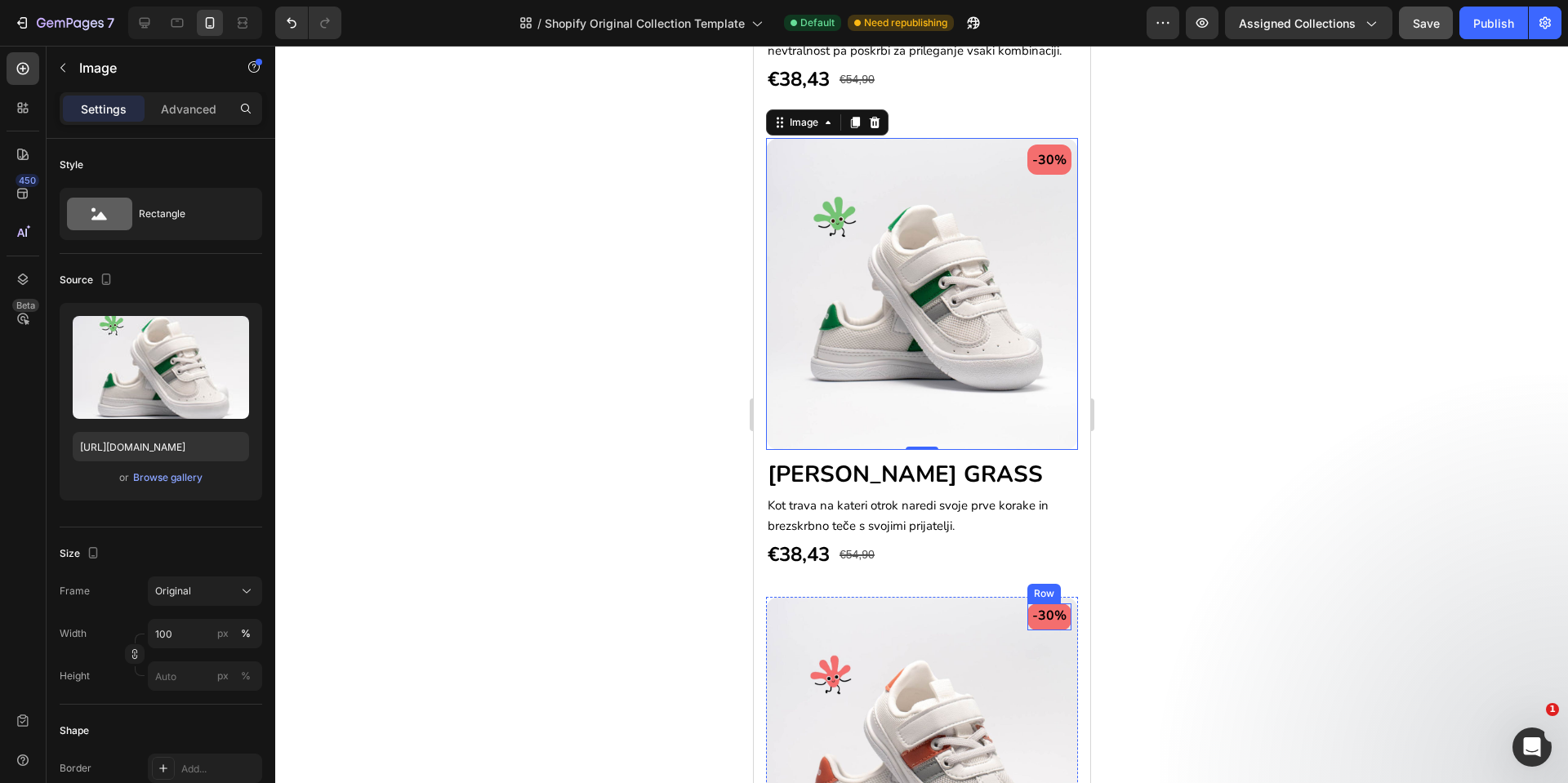
click at [1027, 604] on div "-30% Text block Row" at bounding box center [1049, 617] width 44 height 27
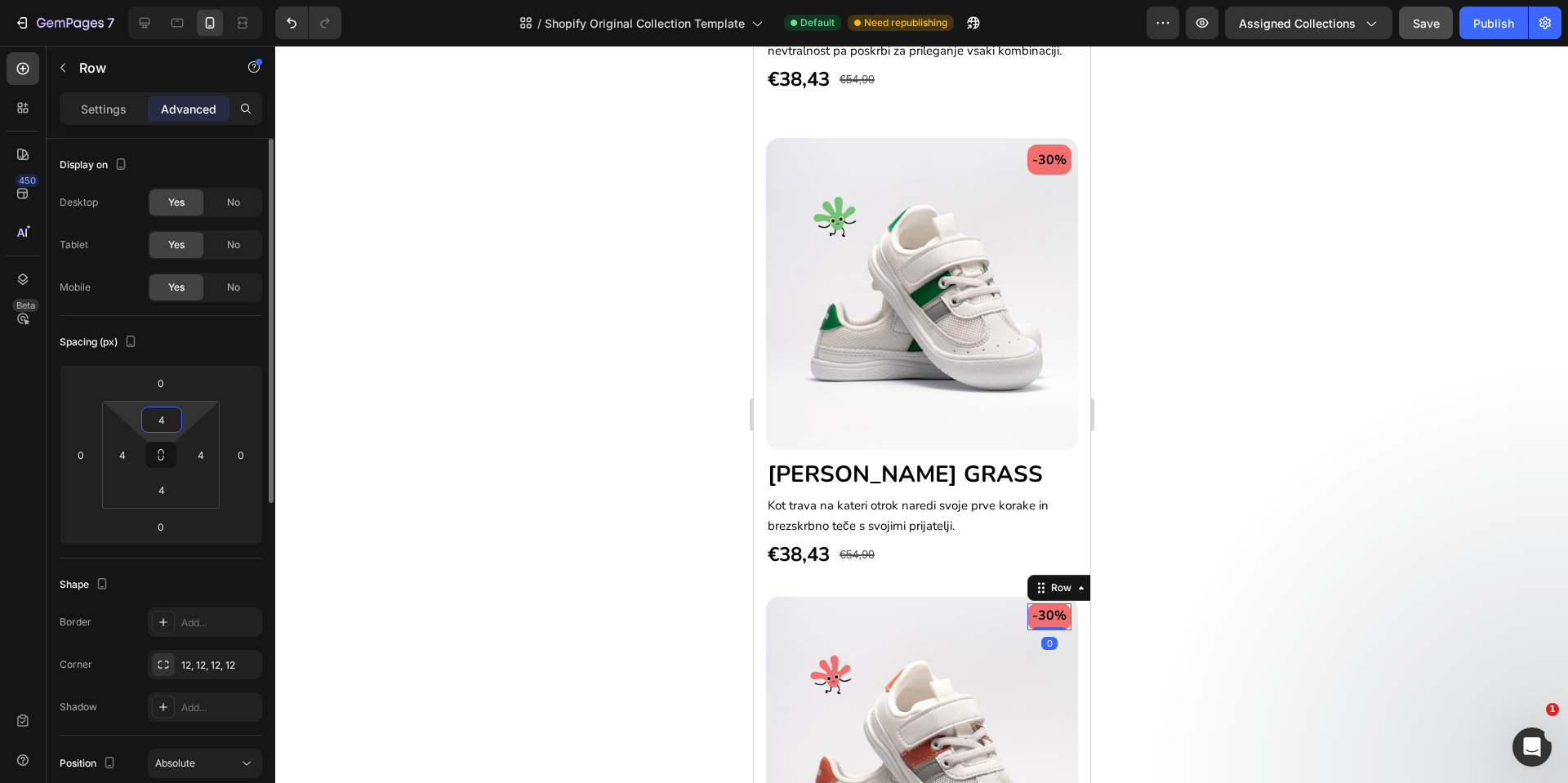
click at [169, 416] on input "4" at bounding box center [162, 420] width 33 height 25
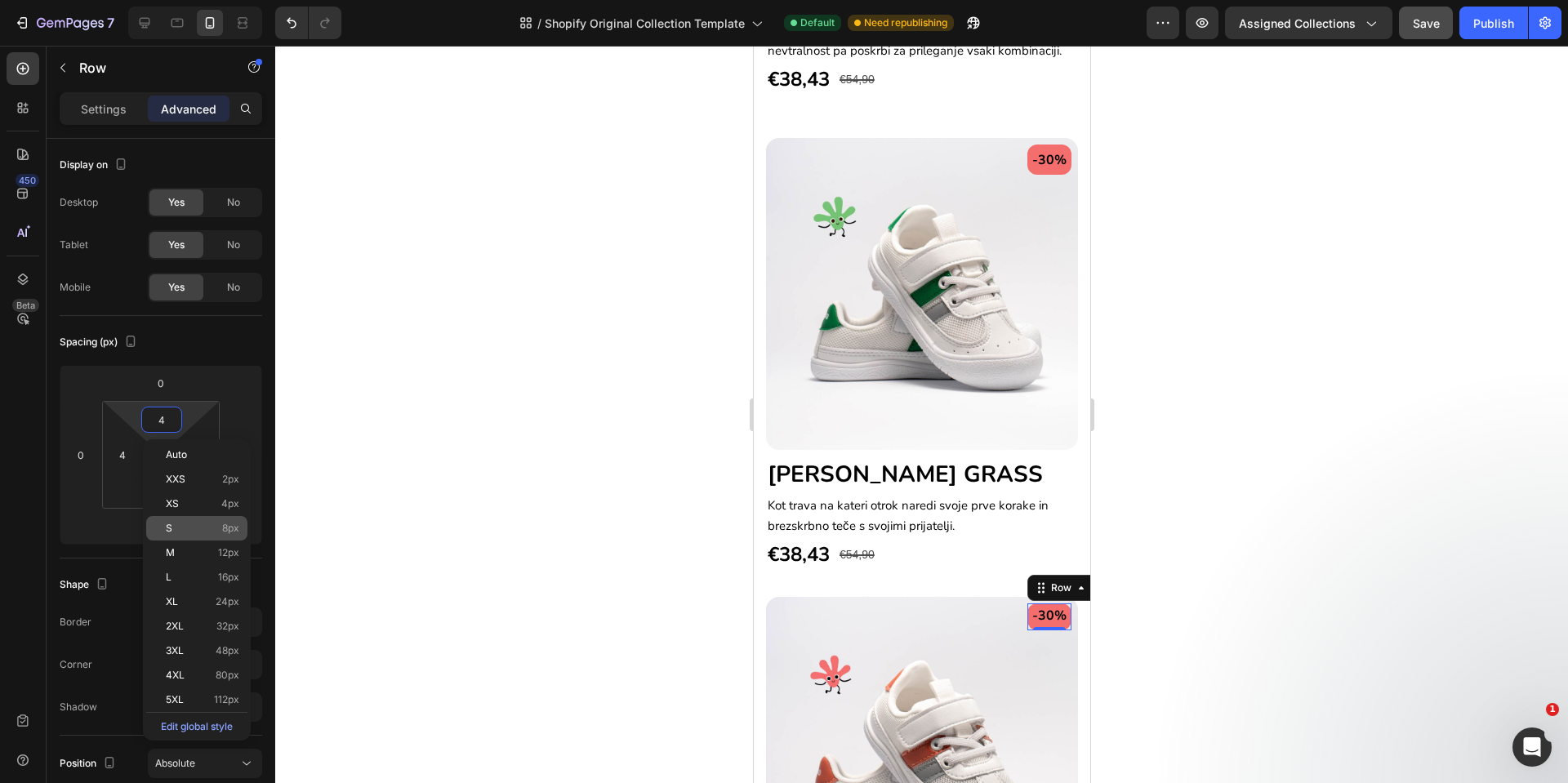
click at [192, 528] on p "S 8px" at bounding box center [203, 529] width 74 height 11
type input "8"
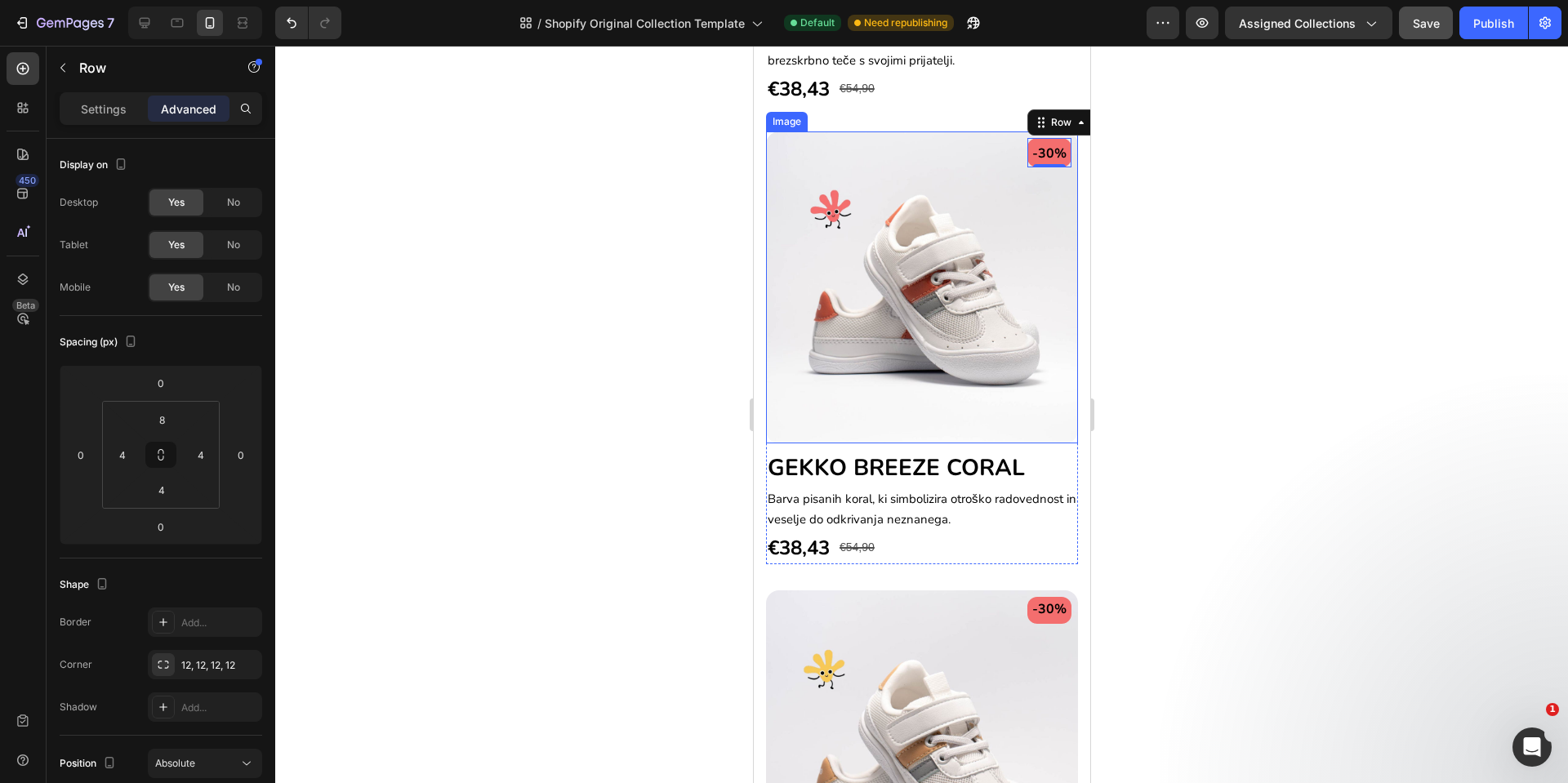
scroll to position [3194, 0]
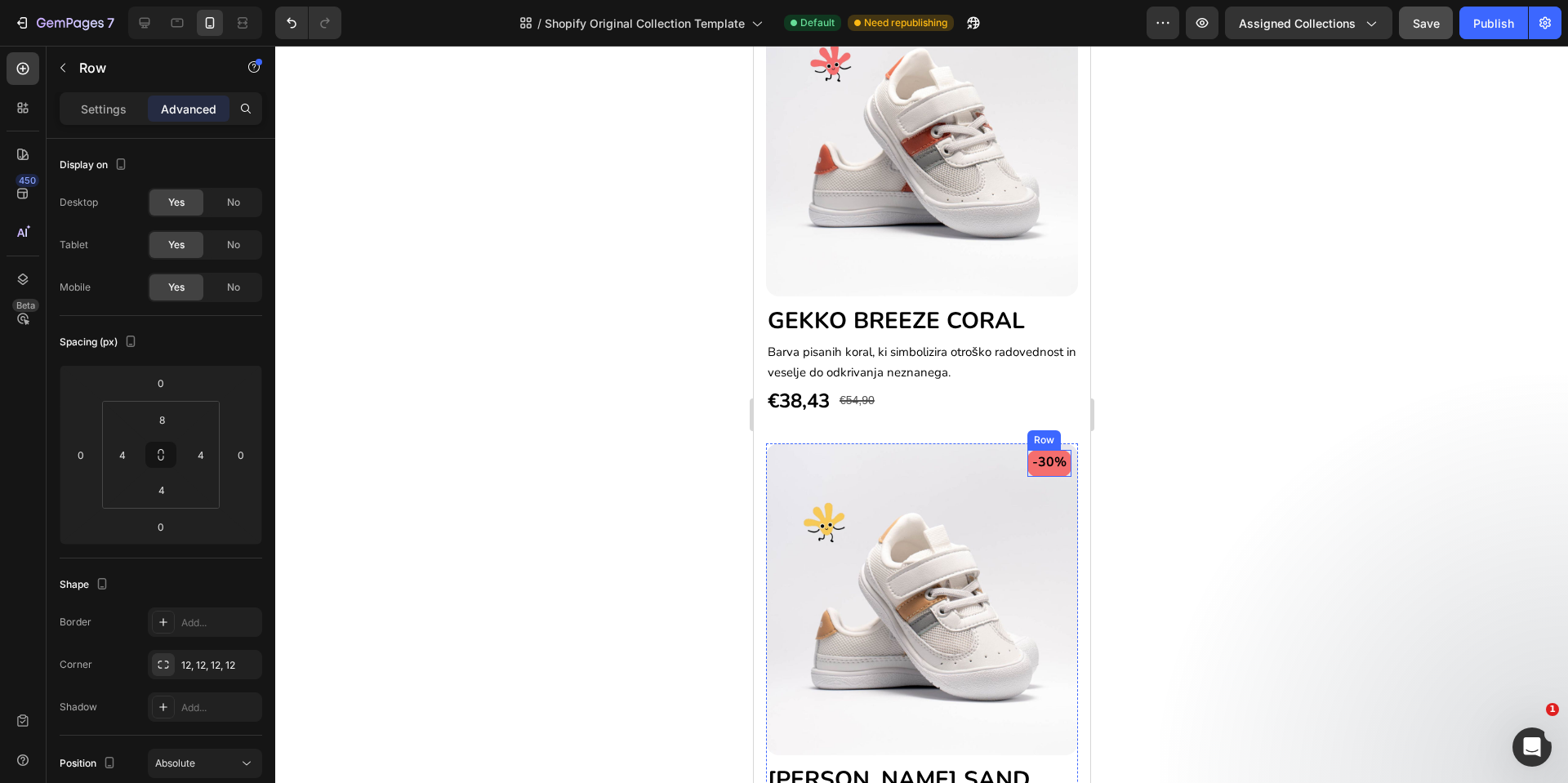
click at [1012, 443] on img at bounding box center [921, 599] width 312 height 312
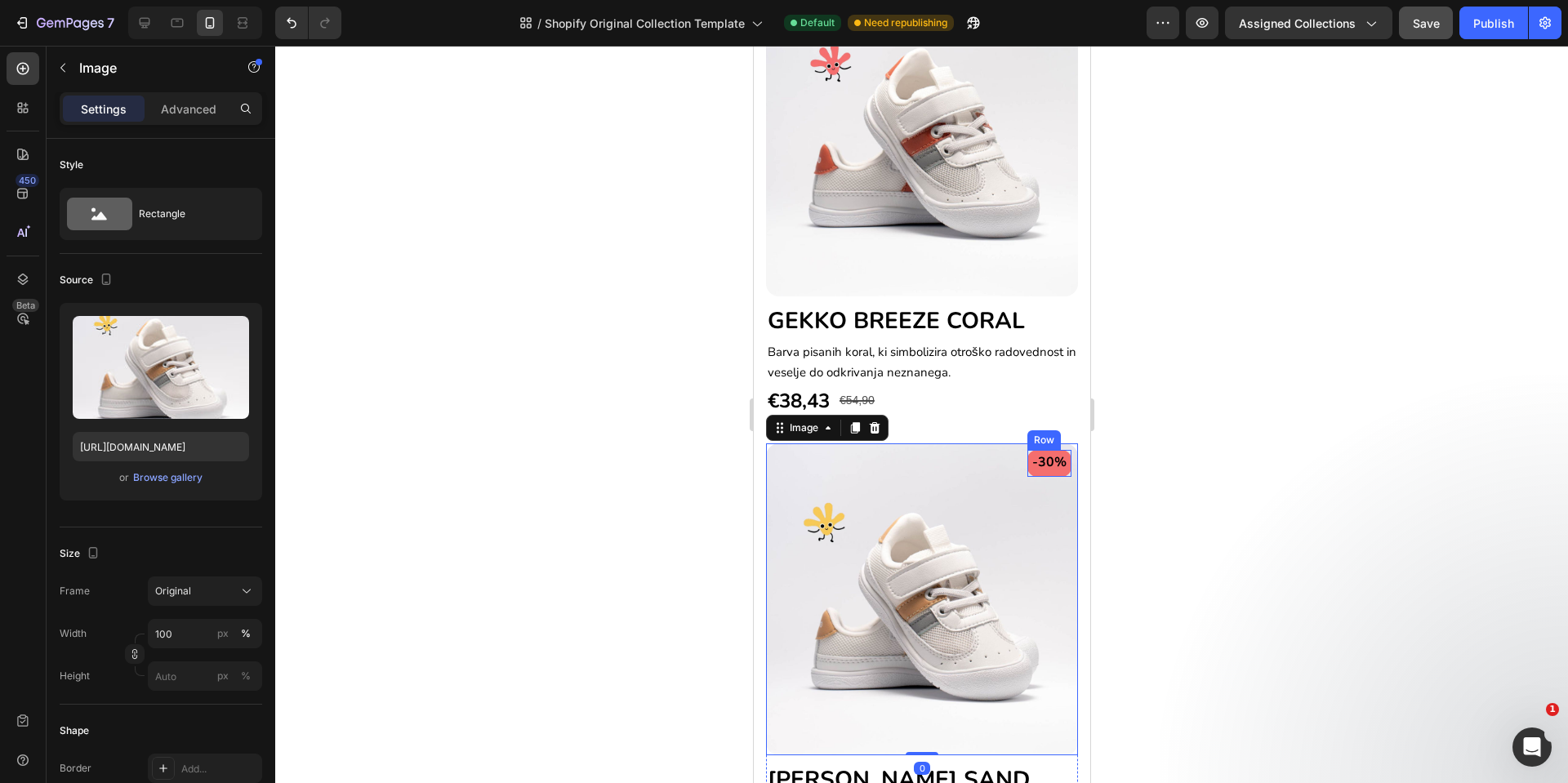
click at [1027, 450] on div "-30% Text block Row" at bounding box center [1049, 463] width 44 height 27
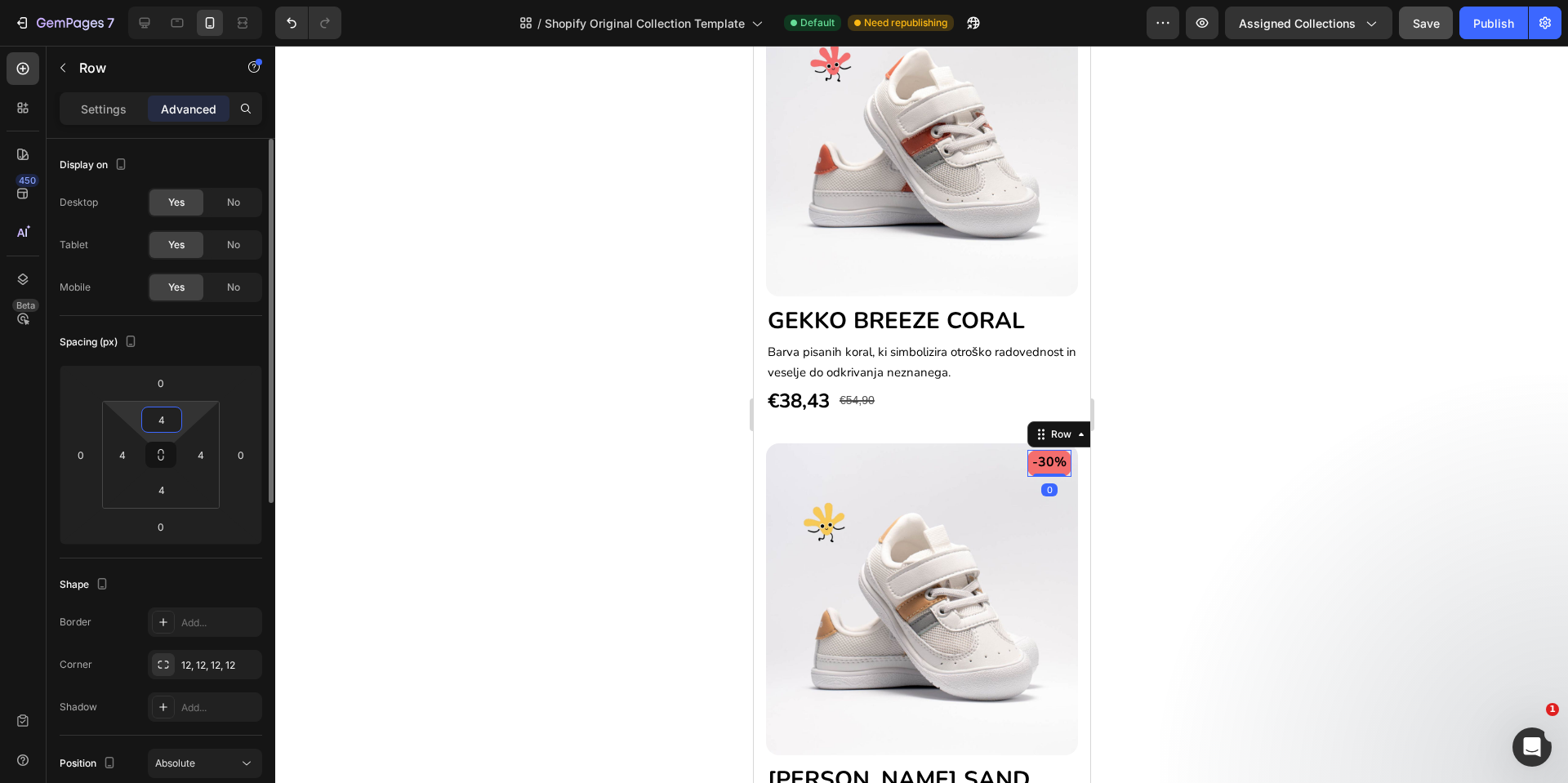
click at [173, 410] on input "4" at bounding box center [162, 420] width 33 height 25
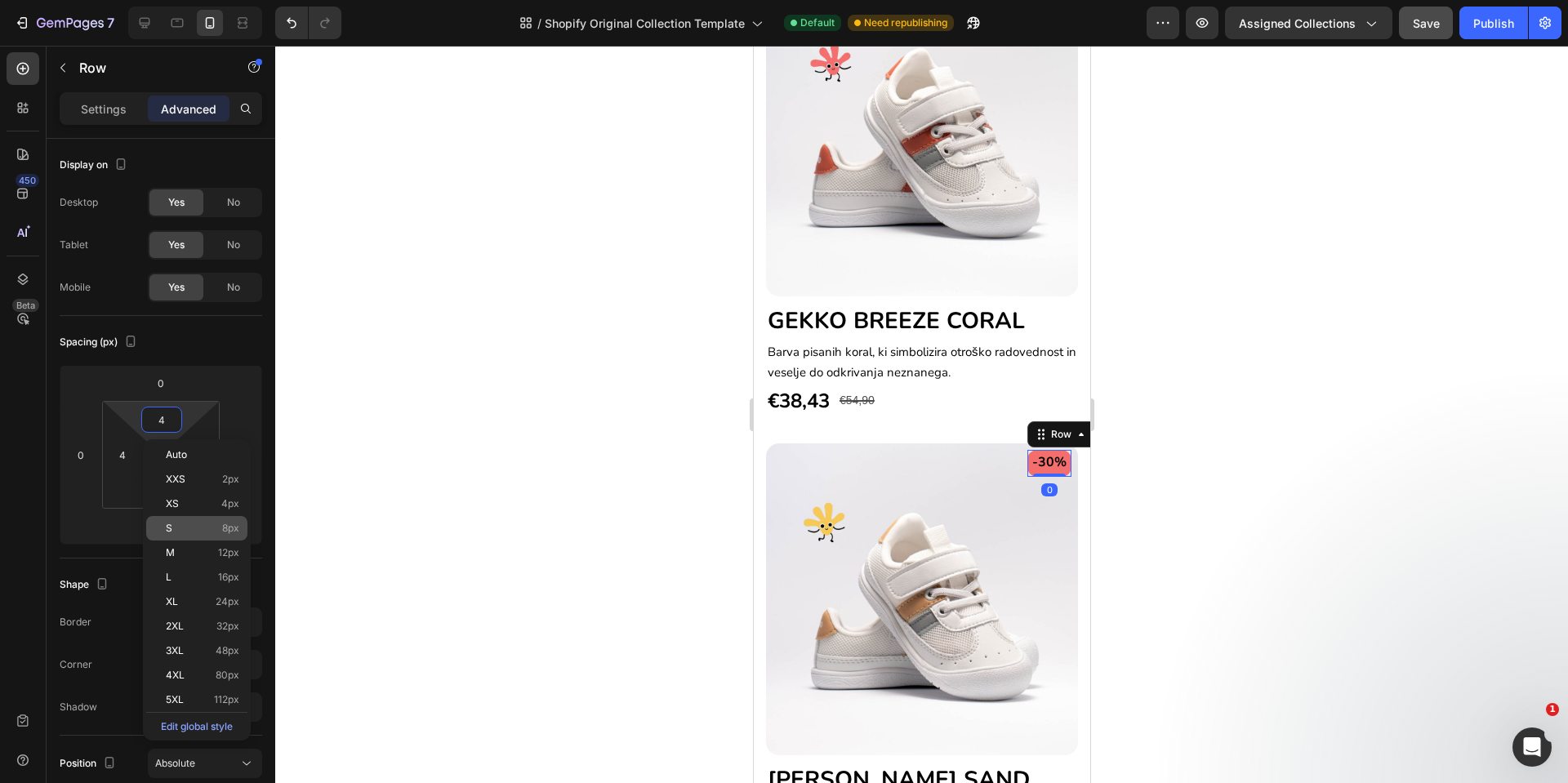
click at [224, 525] on span "8px" at bounding box center [230, 529] width 17 height 11
type input "8"
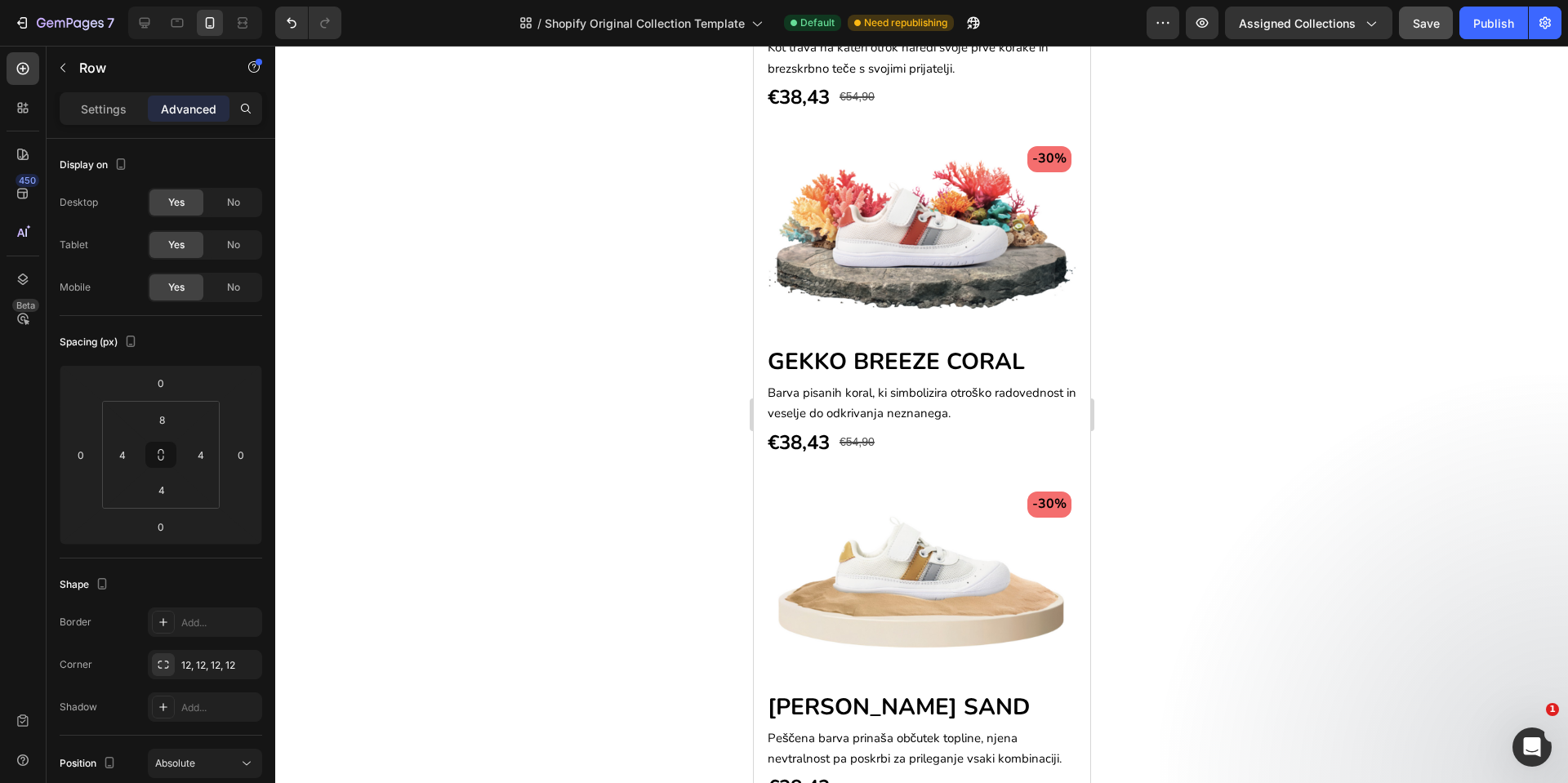
scroll to position [1301, 0]
click at [177, 27] on icon at bounding box center [178, 23] width 12 height 9
type input "12"
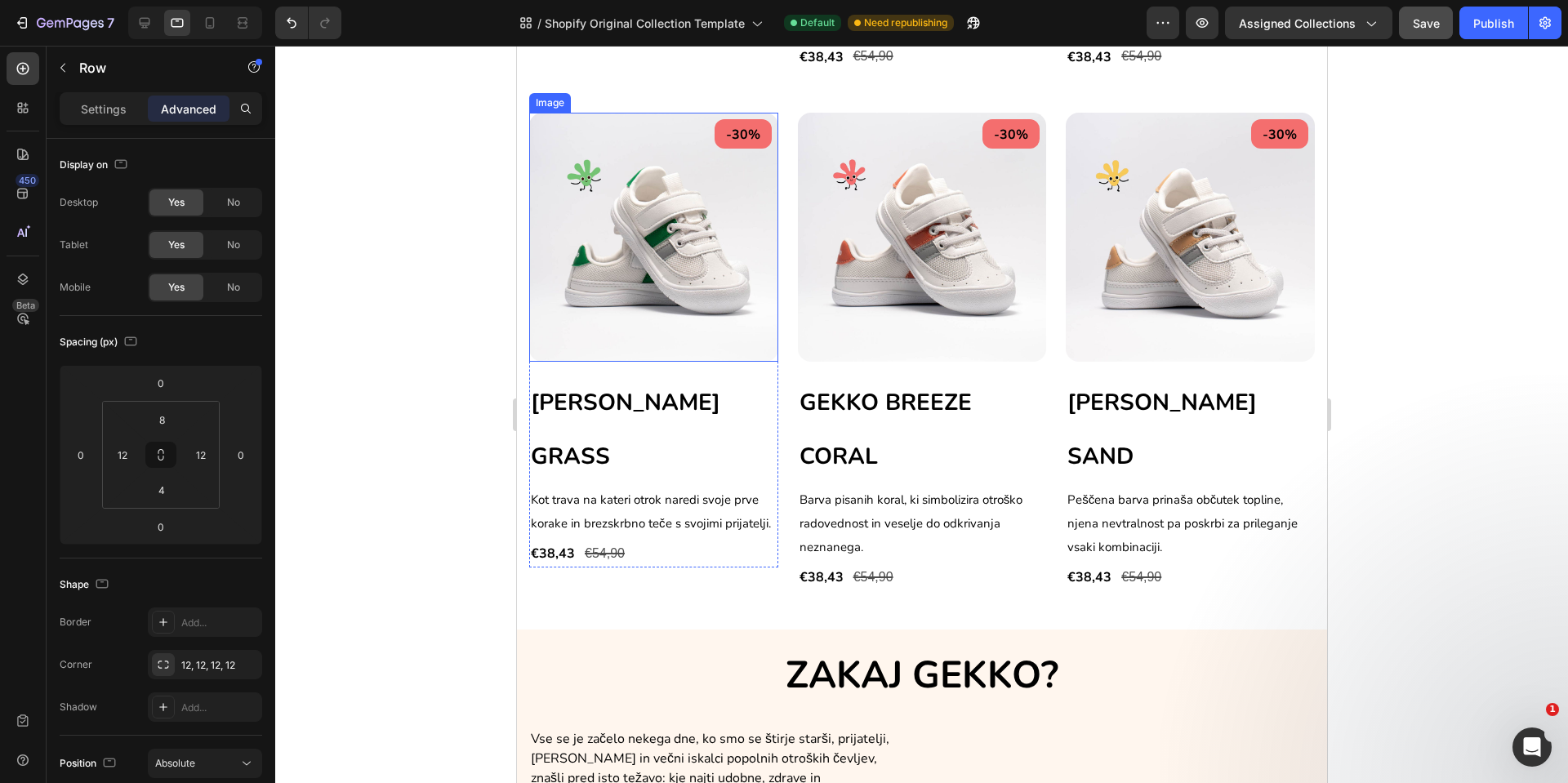
scroll to position [1451, 0]
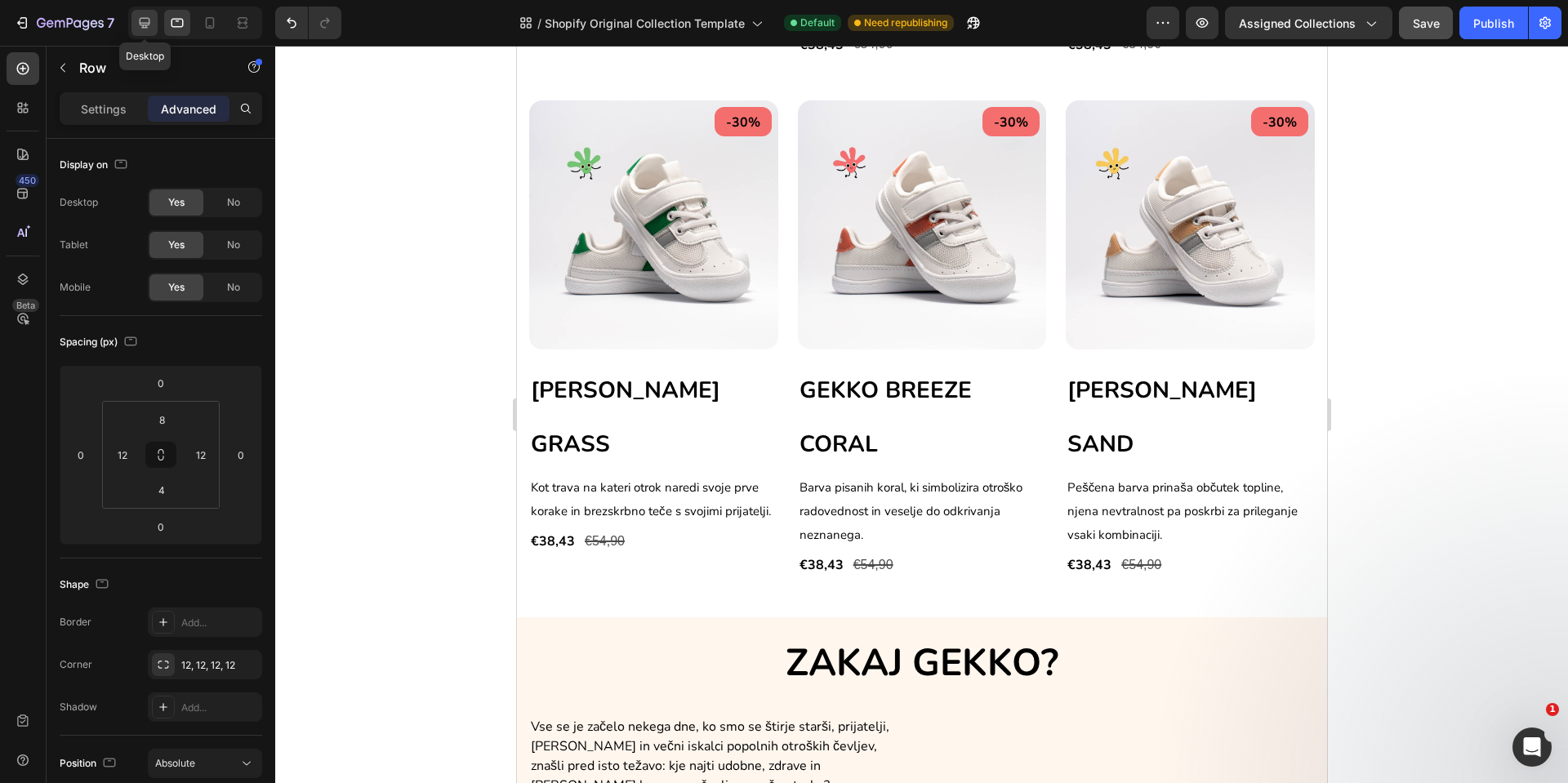
click at [157, 20] on div at bounding box center [145, 23] width 26 height 26
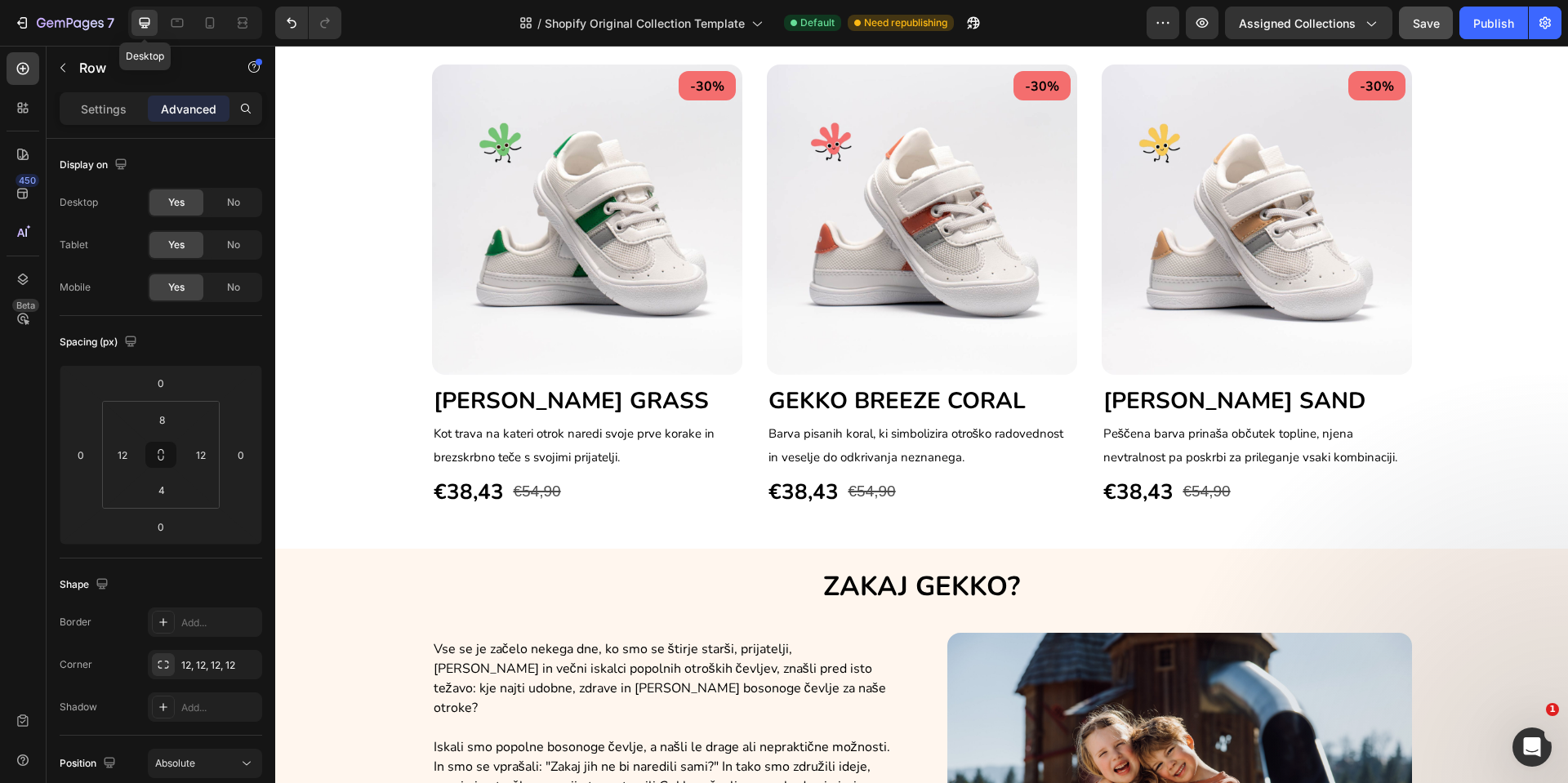
scroll to position [1420, 0]
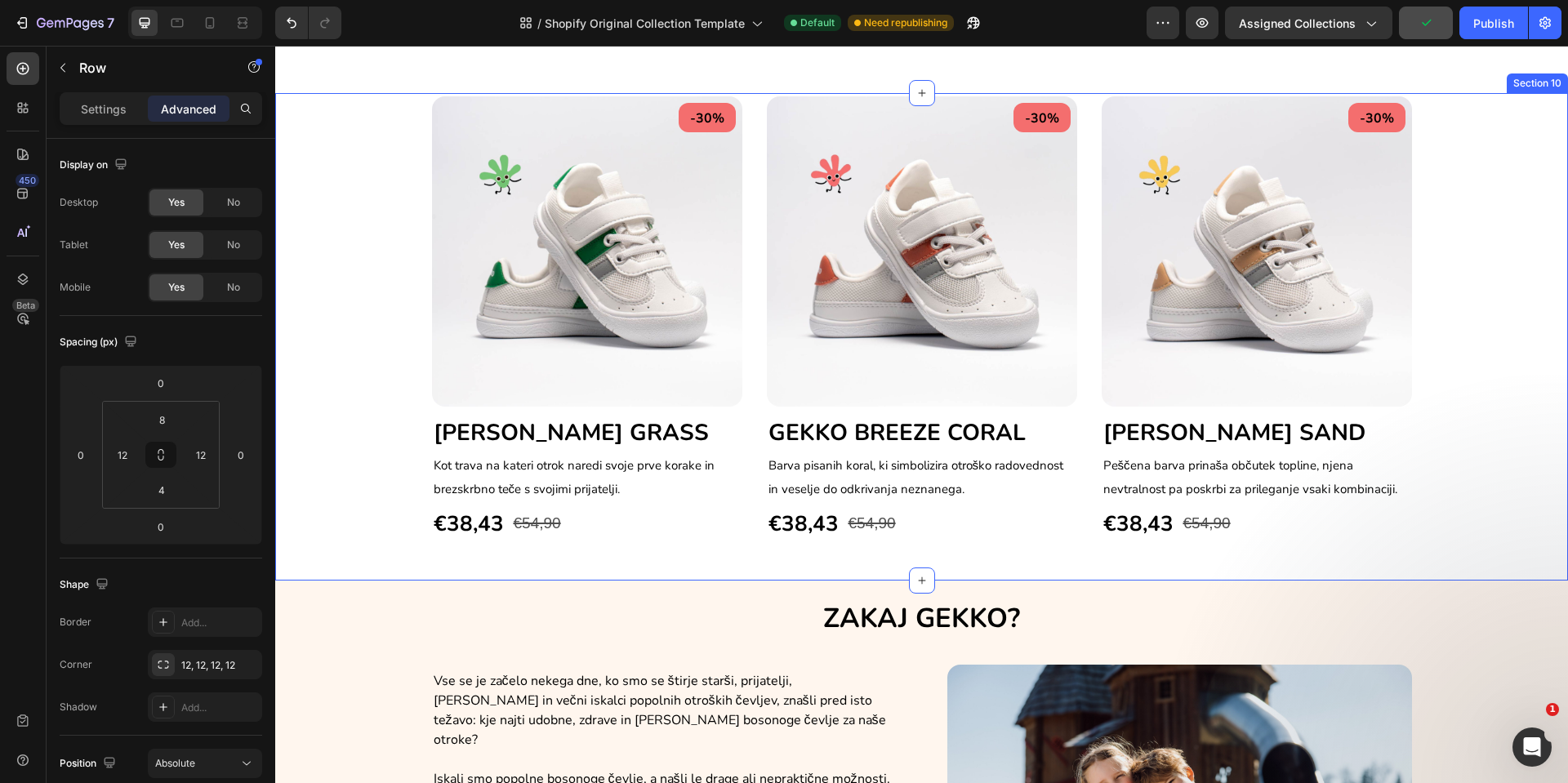
click at [337, 380] on div "-30% Text block Row Image [PERSON_NAME] GRASS Heading [PERSON_NAME] na [PERSON_…" at bounding box center [921, 319] width 1268 height 445
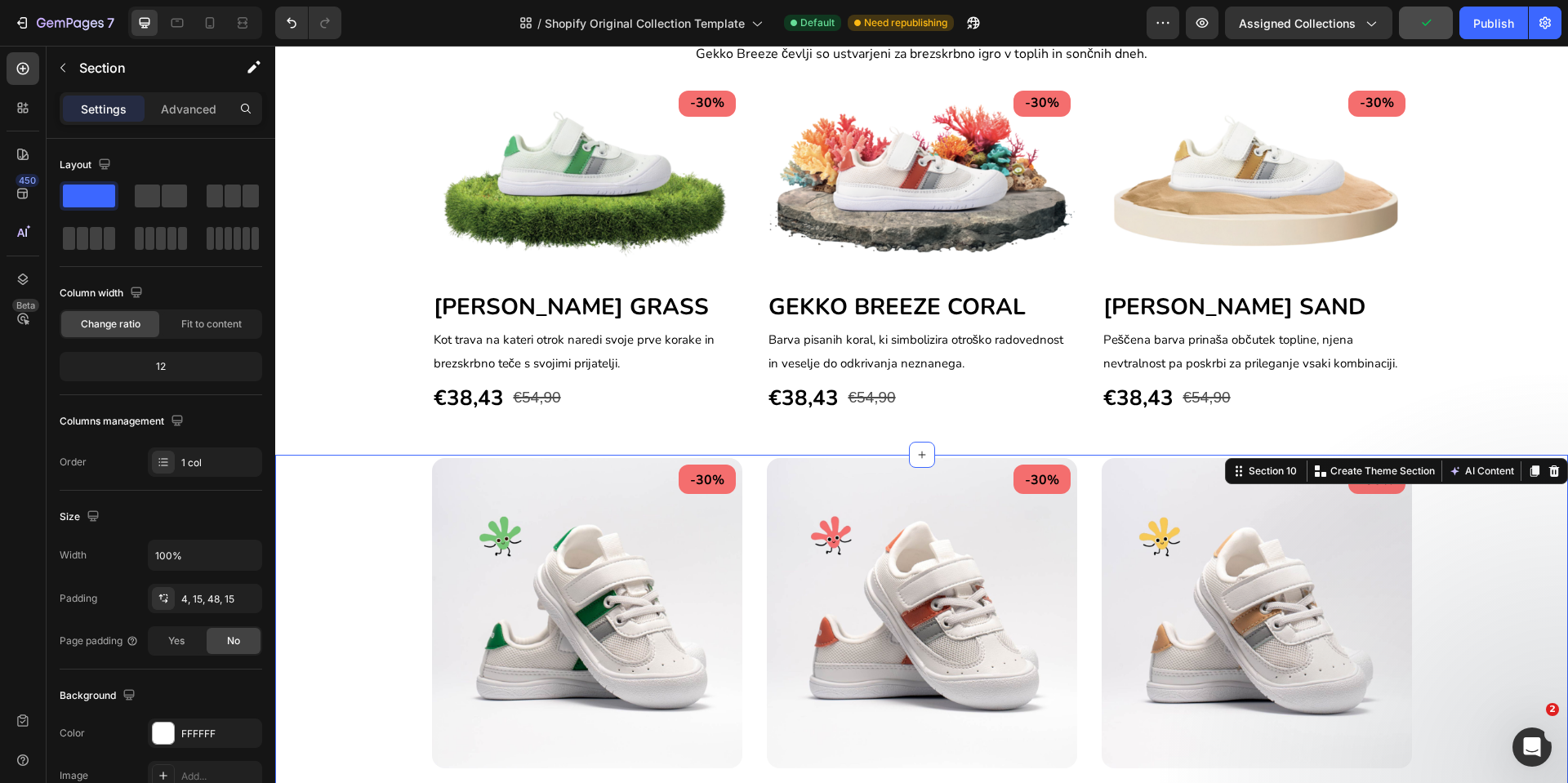
scroll to position [1061, 0]
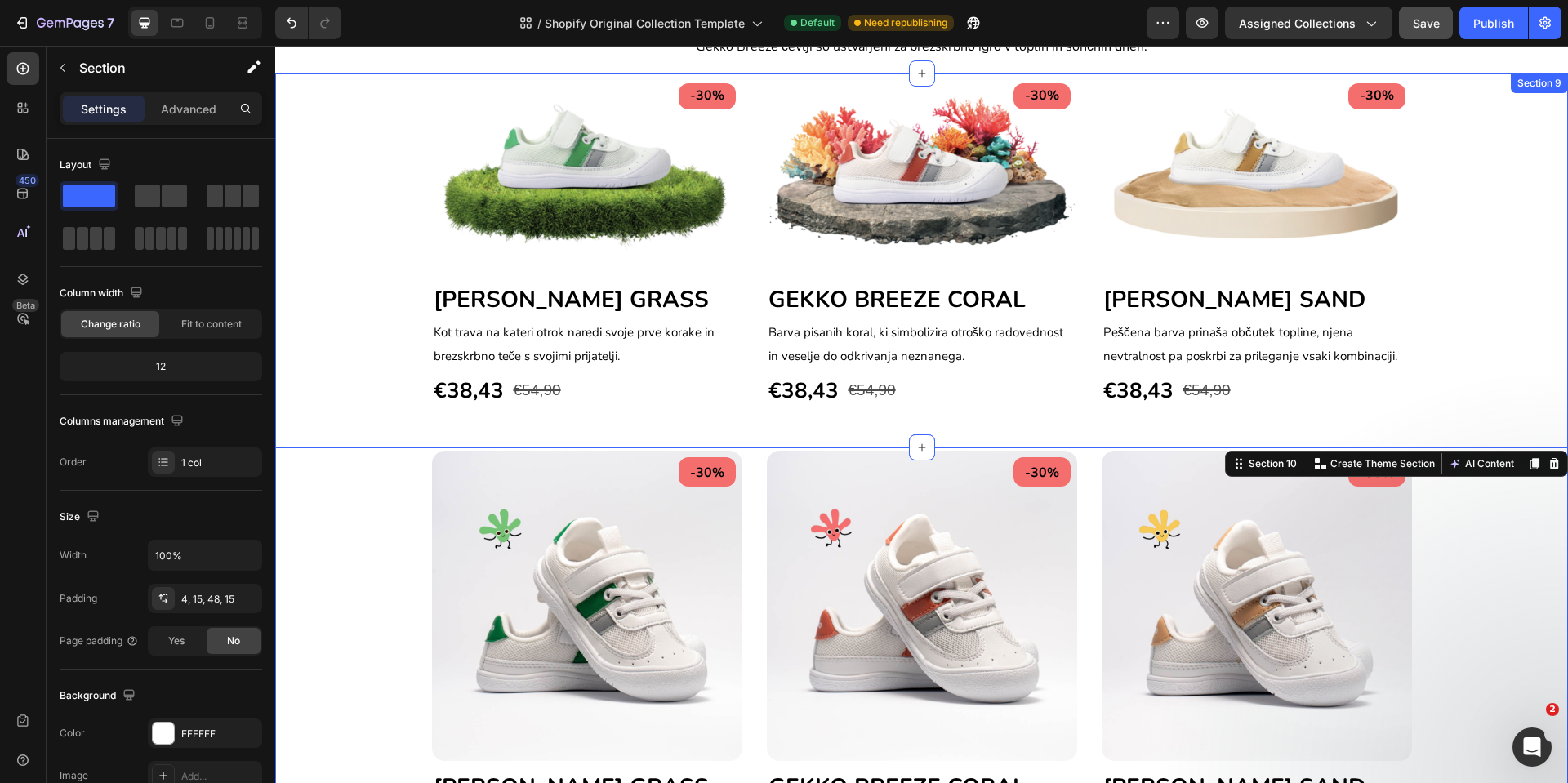
click at [332, 335] on div "-30% Text block Row Image [PERSON_NAME] GRASS Heading [PERSON_NAME] na [PERSON_…" at bounding box center [921, 242] width 1268 height 331
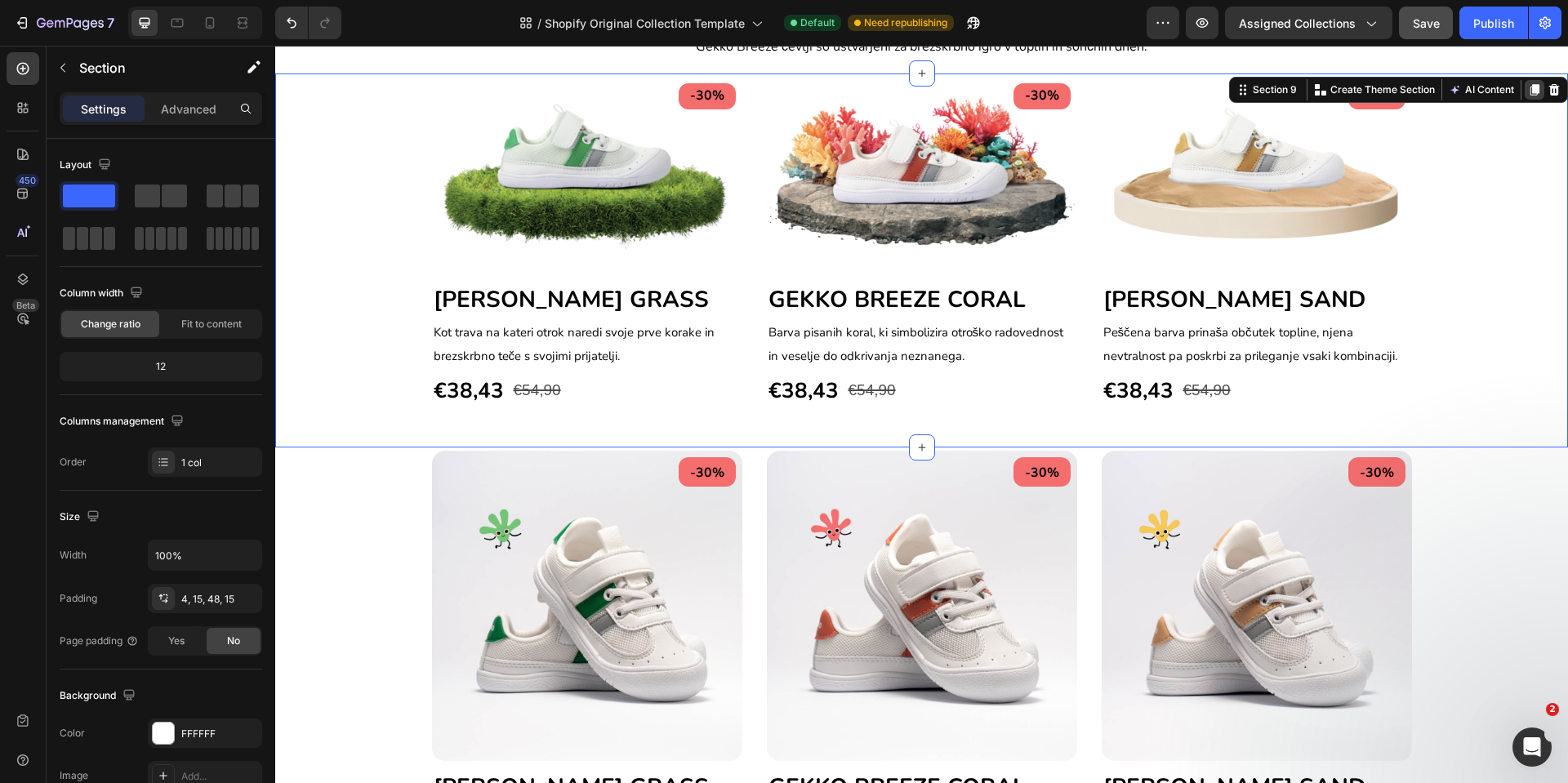
click at [1528, 87] on icon at bounding box center [1534, 90] width 13 height 13
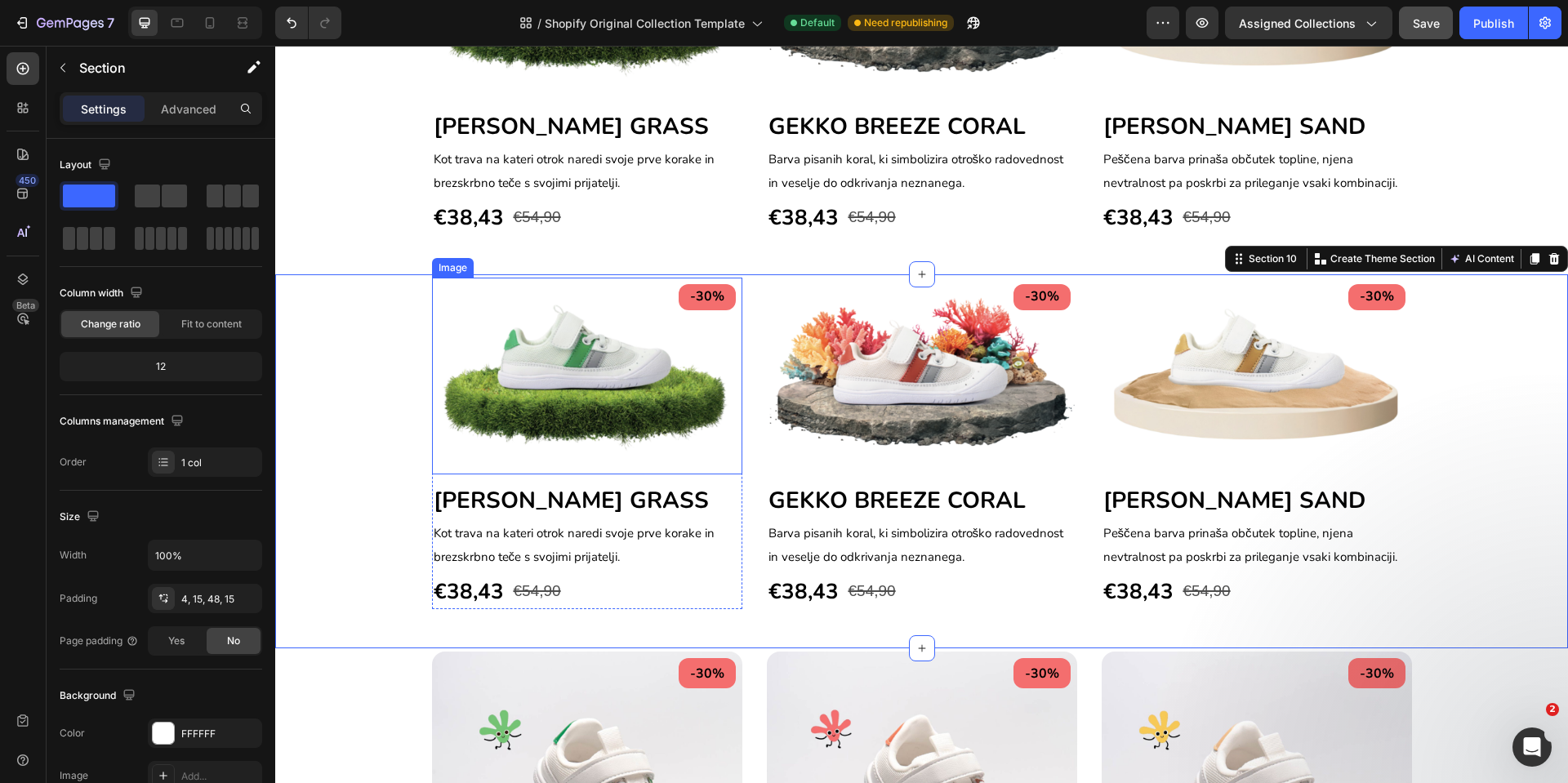
scroll to position [1037, 0]
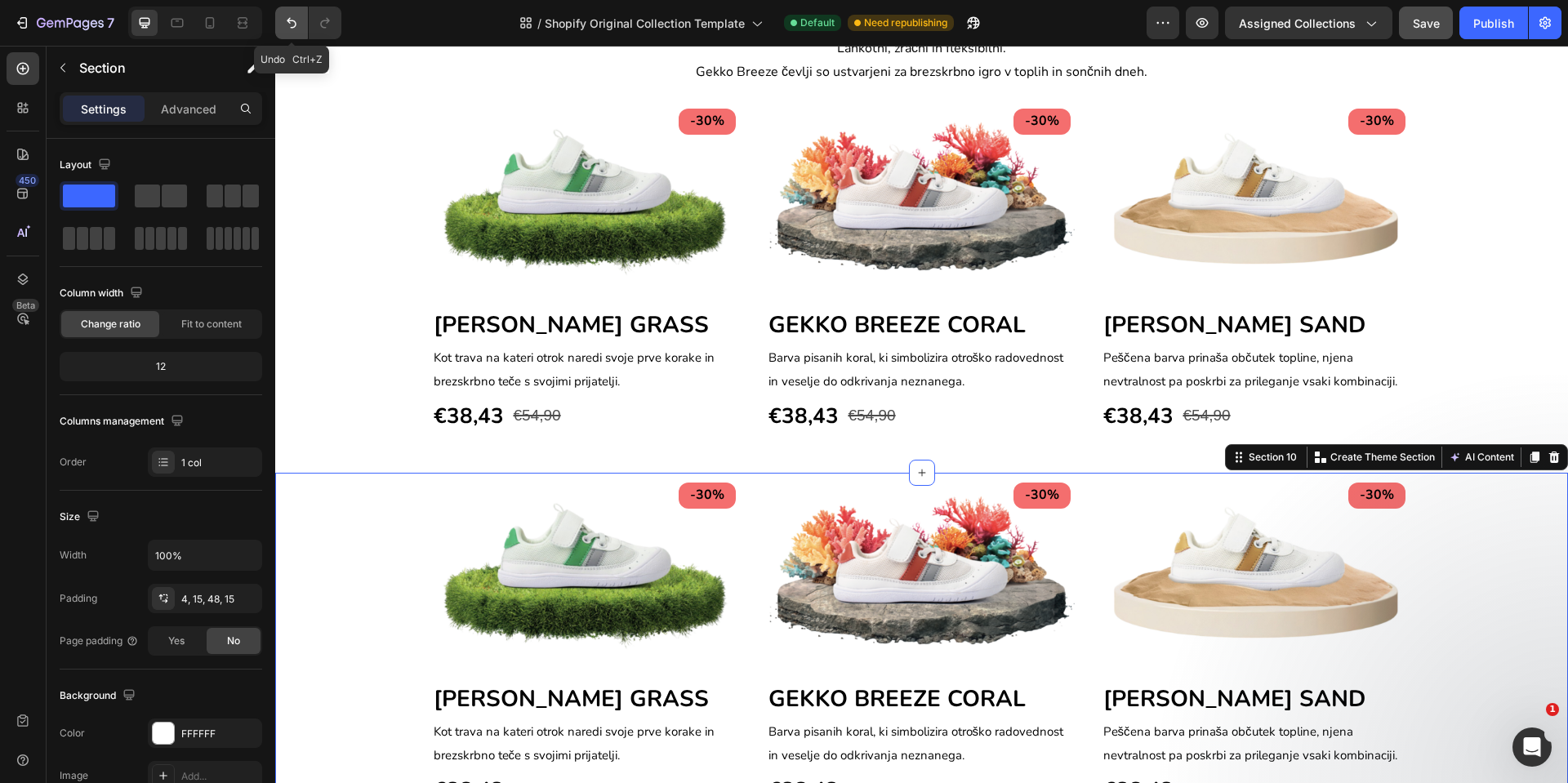
click at [289, 26] on icon "Undo/Redo" at bounding box center [291, 23] width 16 height 16
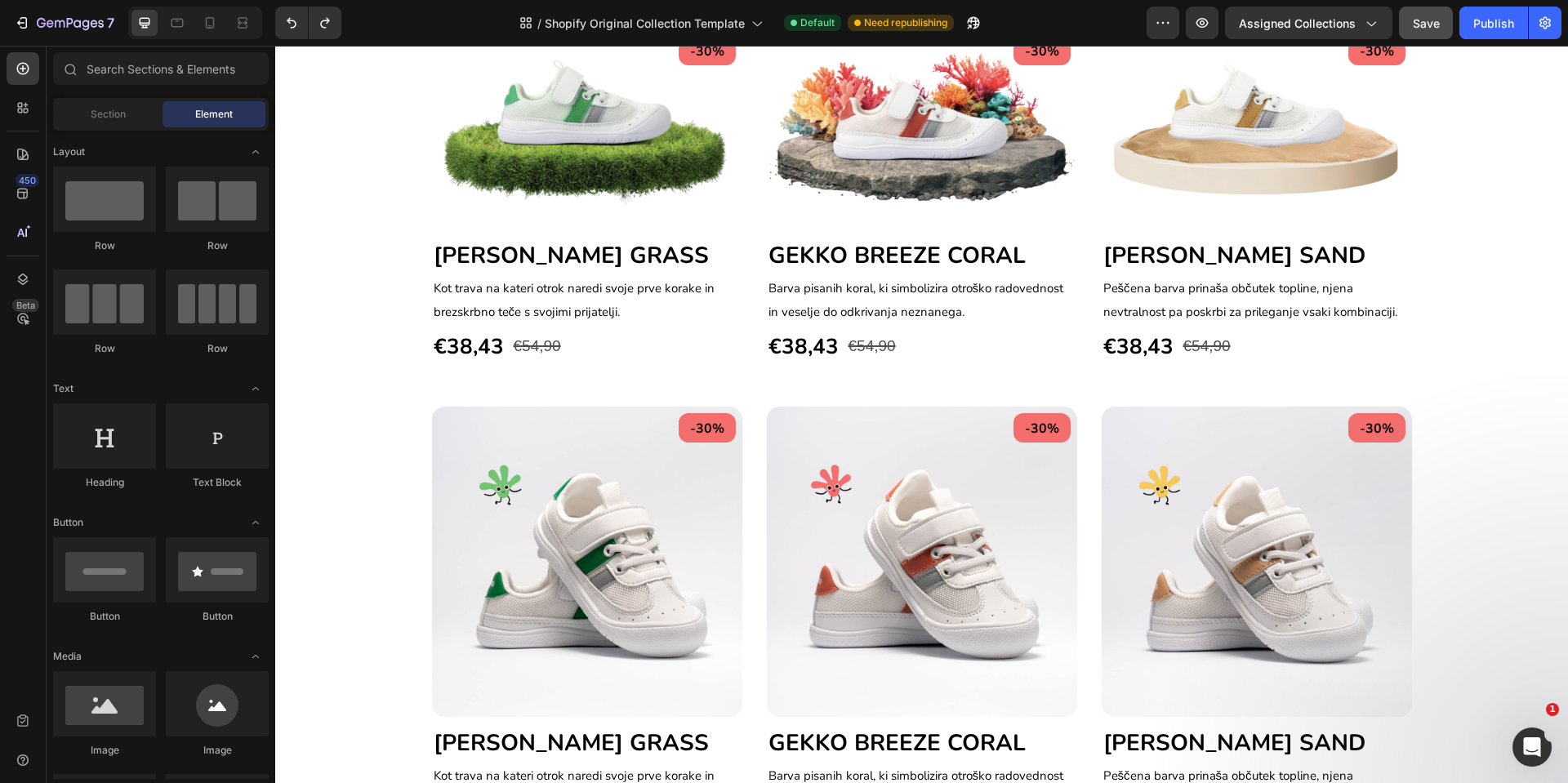
scroll to position [1105, 0]
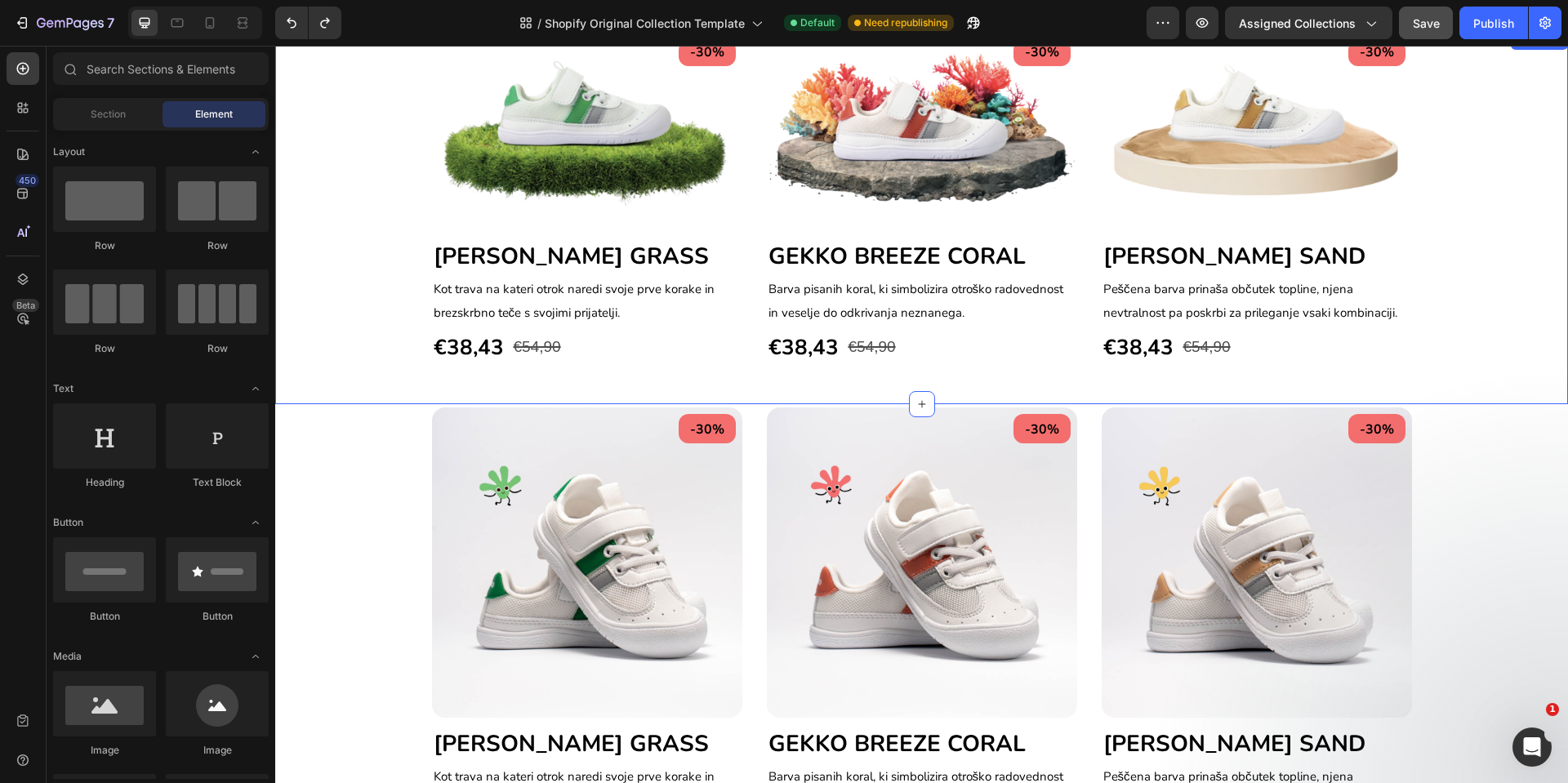
click at [343, 271] on div "-30% Text block Row Image [PERSON_NAME] GRASS Heading [PERSON_NAME] na [PERSON_…" at bounding box center [921, 199] width 1268 height 331
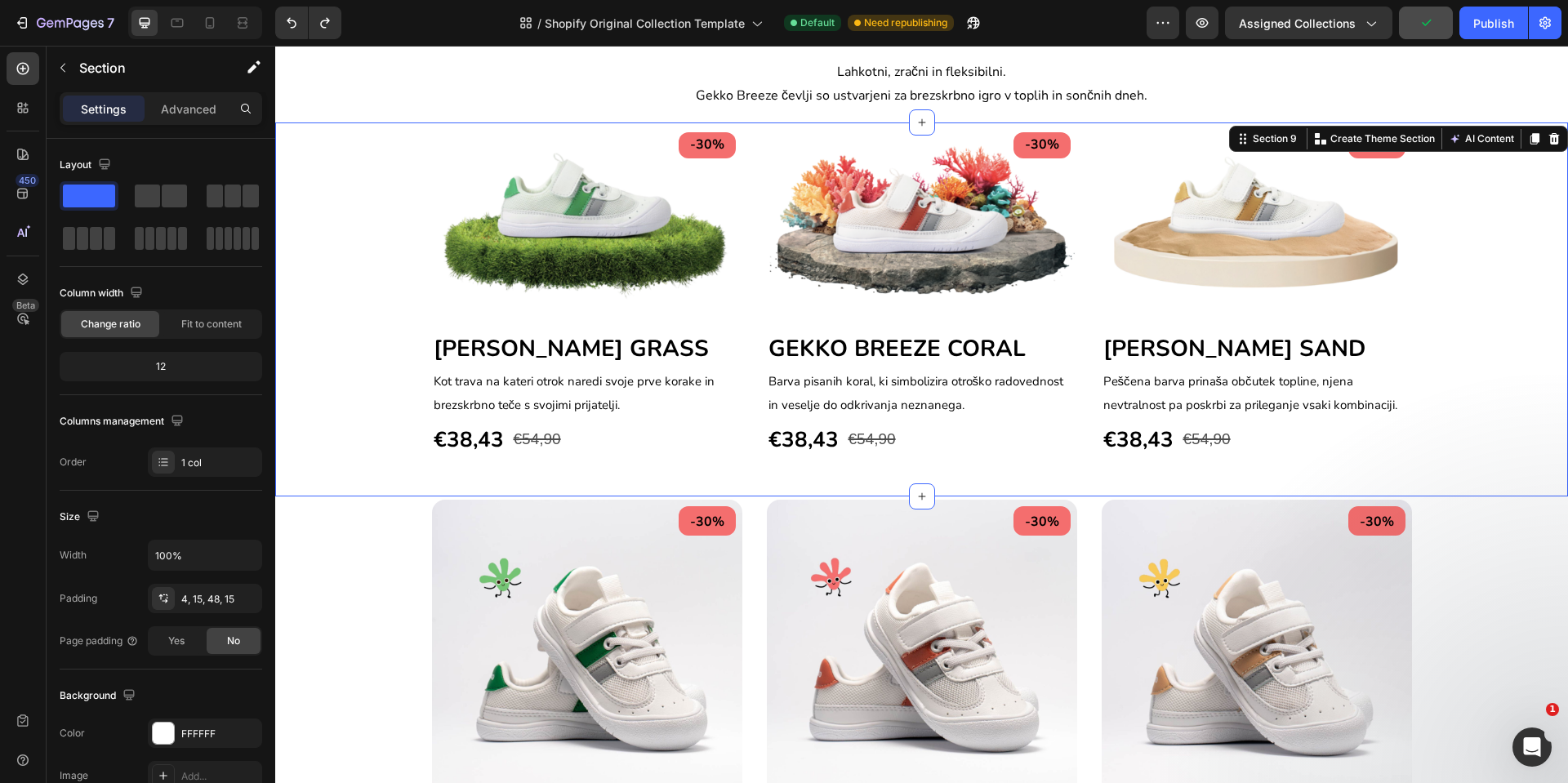
scroll to position [1012, 0]
click at [1548, 137] on icon at bounding box center [1554, 140] width 13 height 13
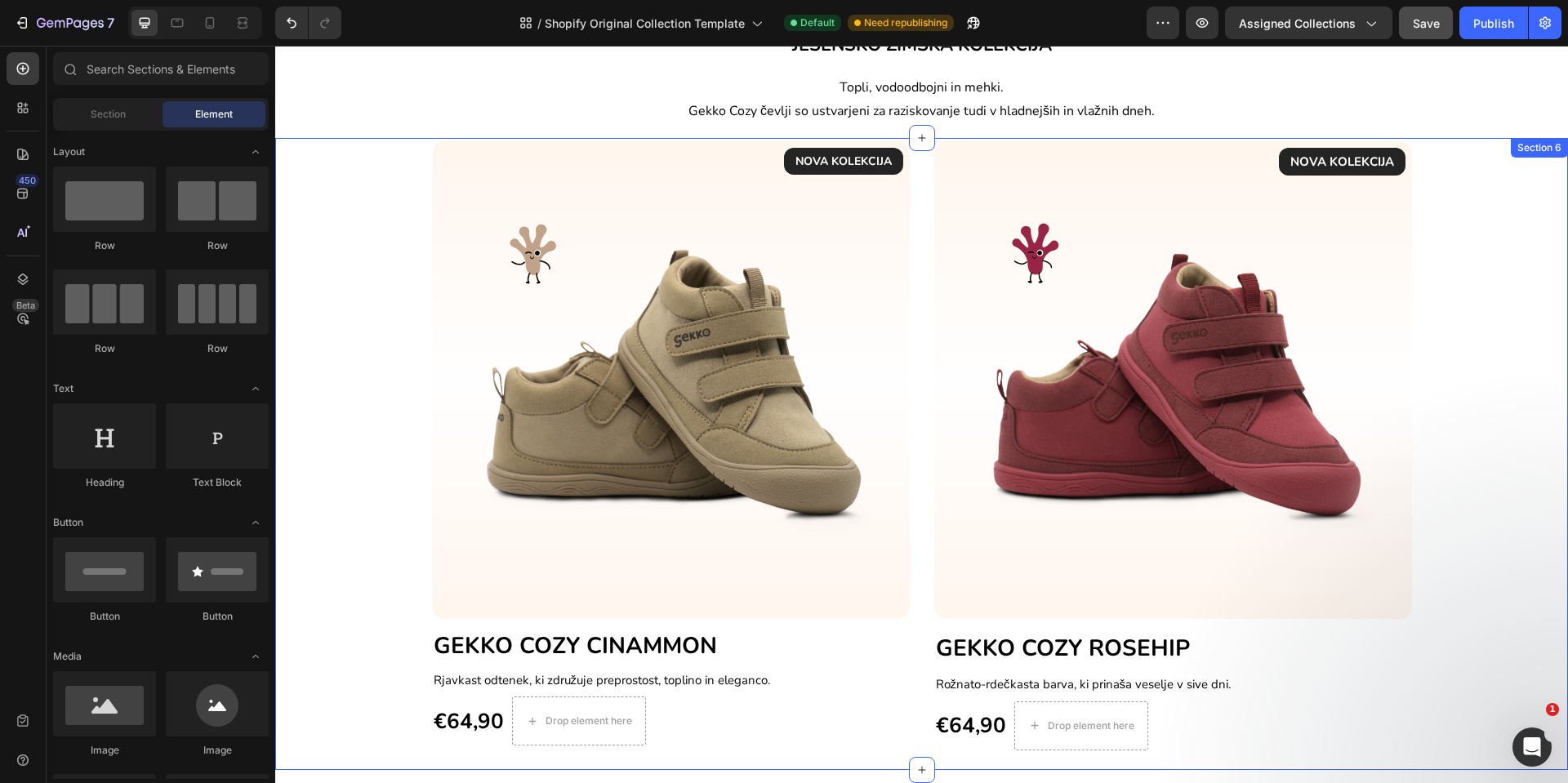
scroll to position [412, 0]
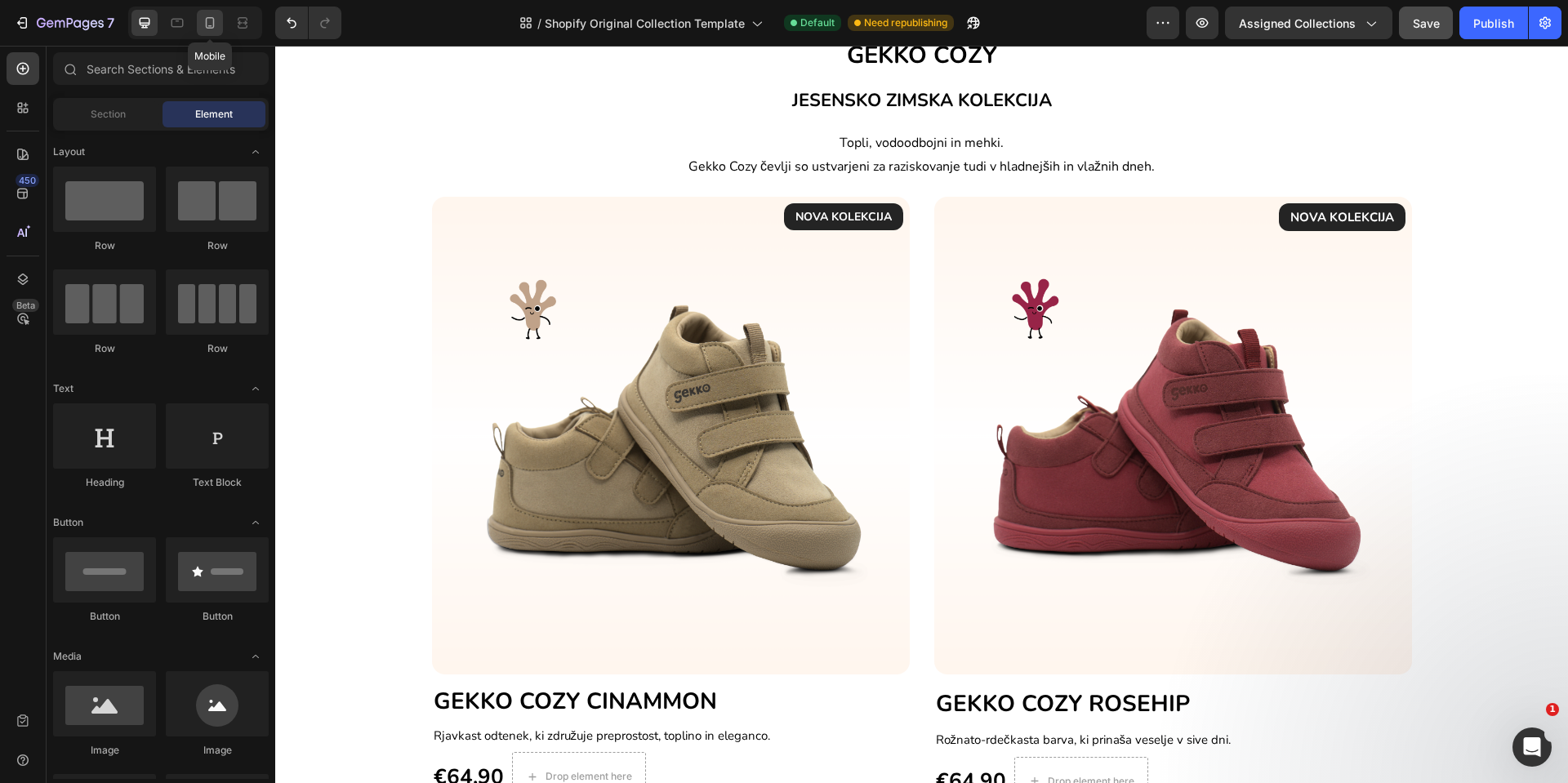
click at [214, 27] on icon at bounding box center [210, 23] width 9 height 11
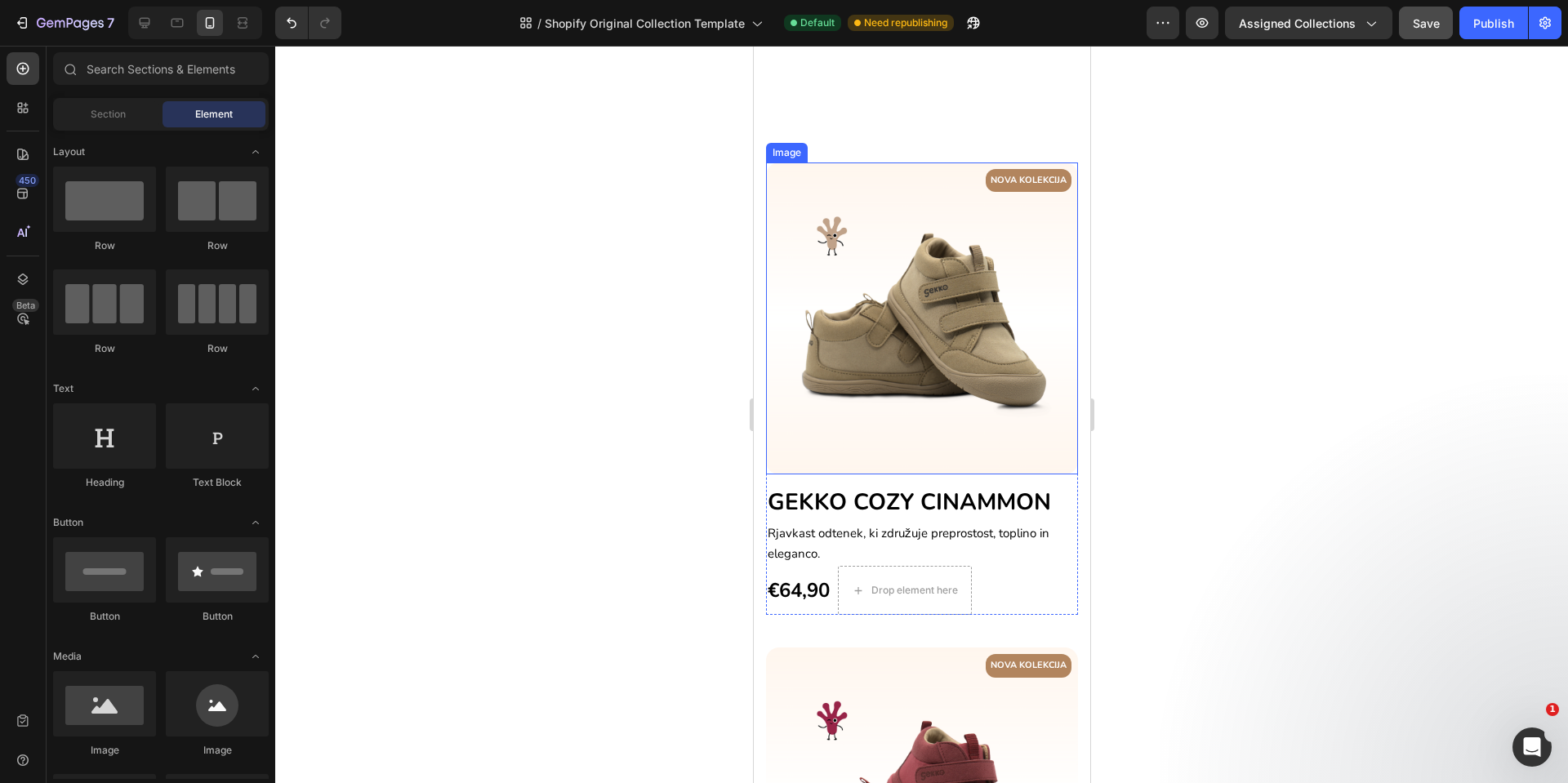
scroll to position [799, 0]
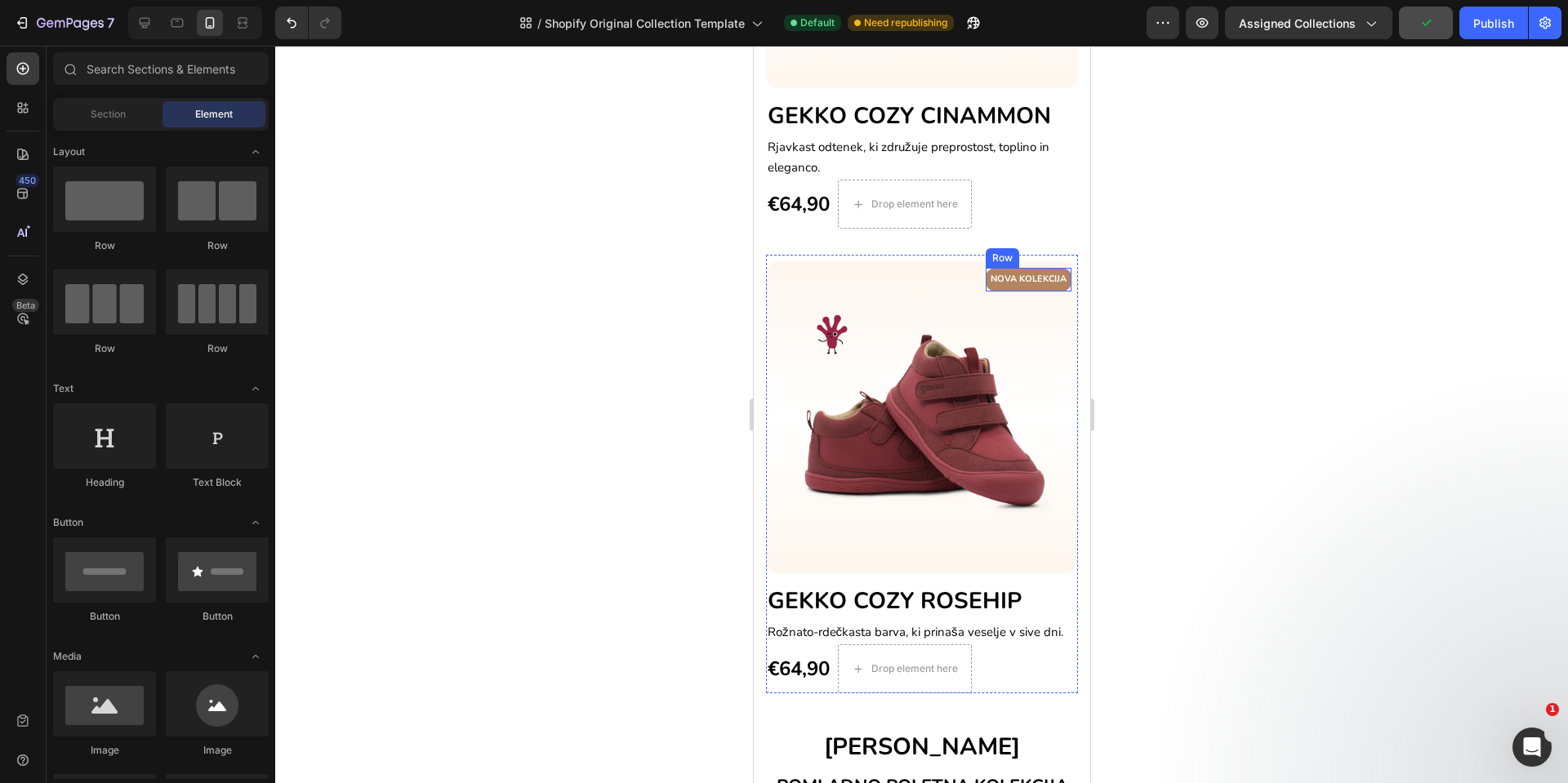
click at [1016, 270] on div "NOVA KOLEKCIJA Text block Row" at bounding box center [1028, 279] width 86 height 24
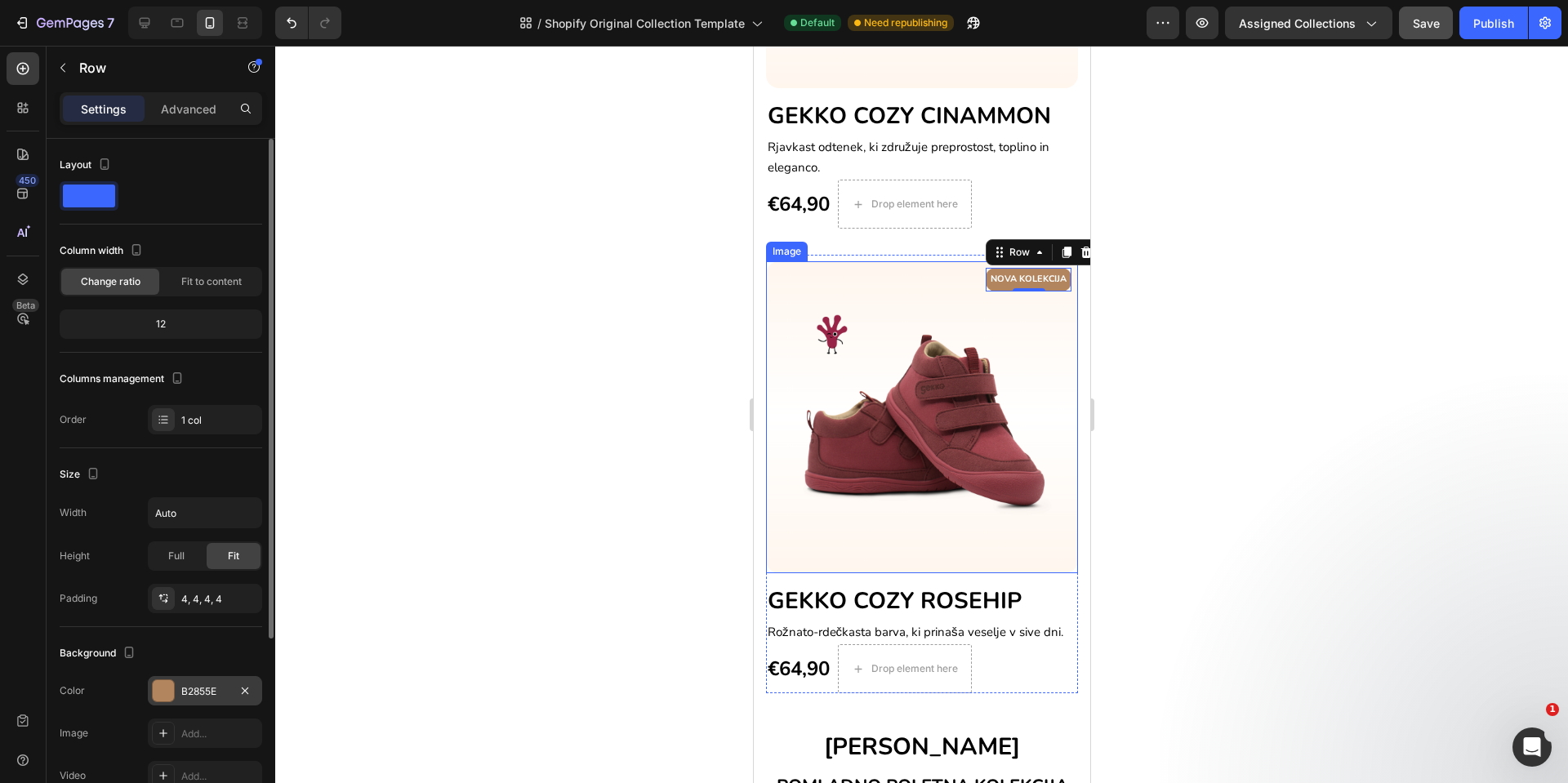
click at [172, 688] on div at bounding box center [164, 691] width 21 height 21
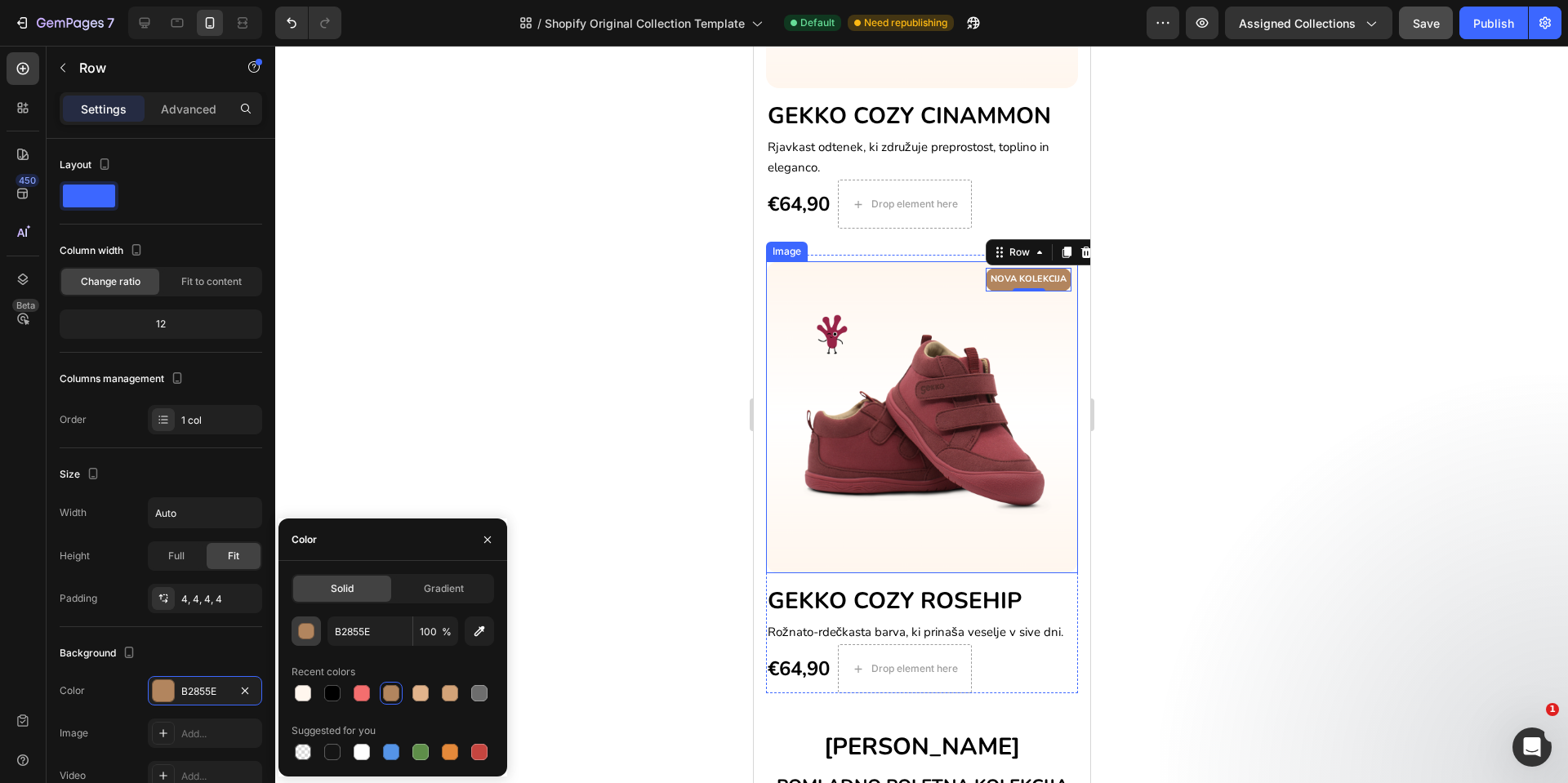
click at [306, 631] on div "button" at bounding box center [307, 632] width 16 height 16
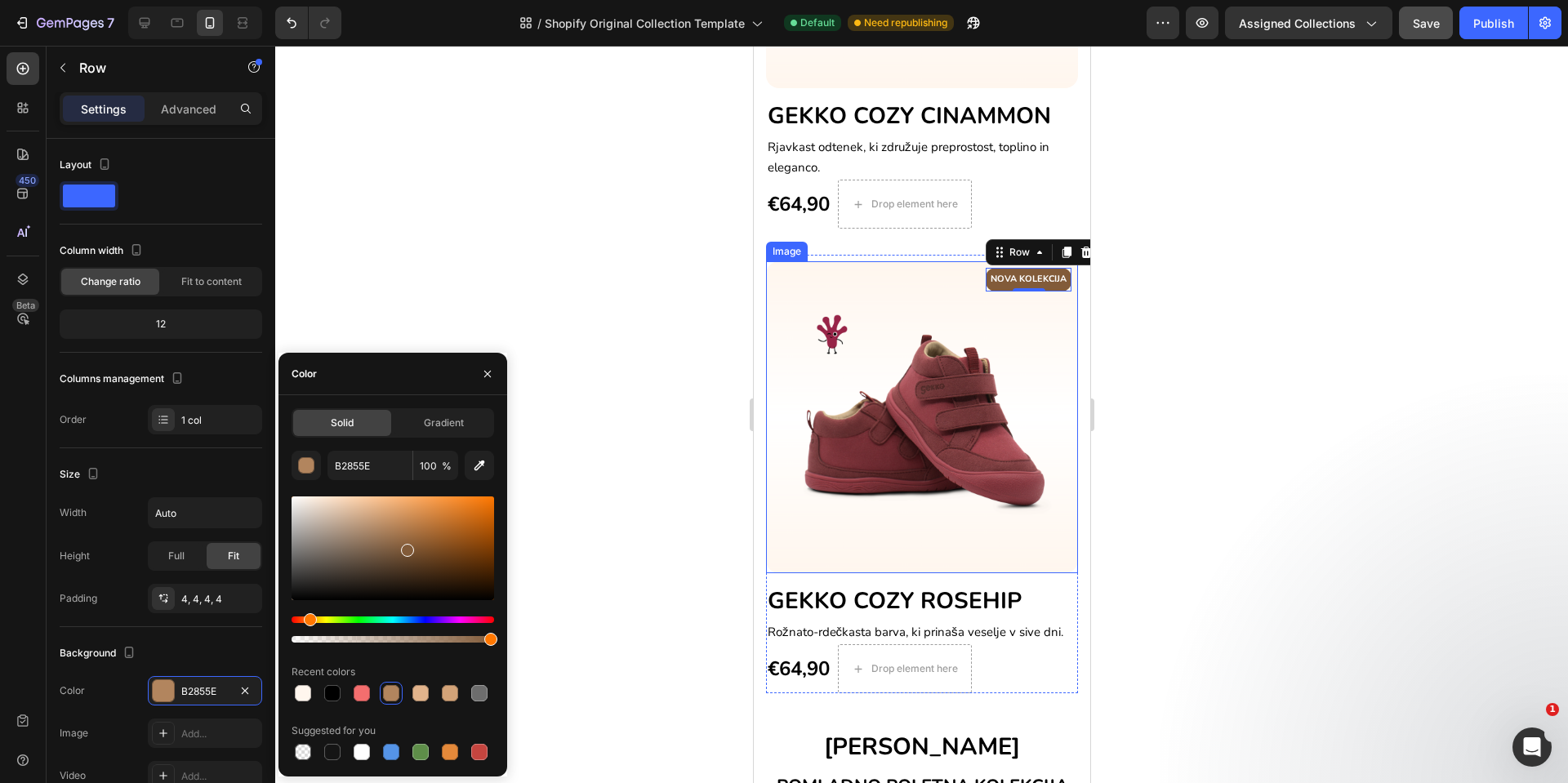
type input "825B39"
drag, startPoint x: 390, startPoint y: 532, endPoint x: 405, endPoint y: 547, distance: 21.2
click at [405, 547] on div at bounding box center [408, 551] width 13 height 13
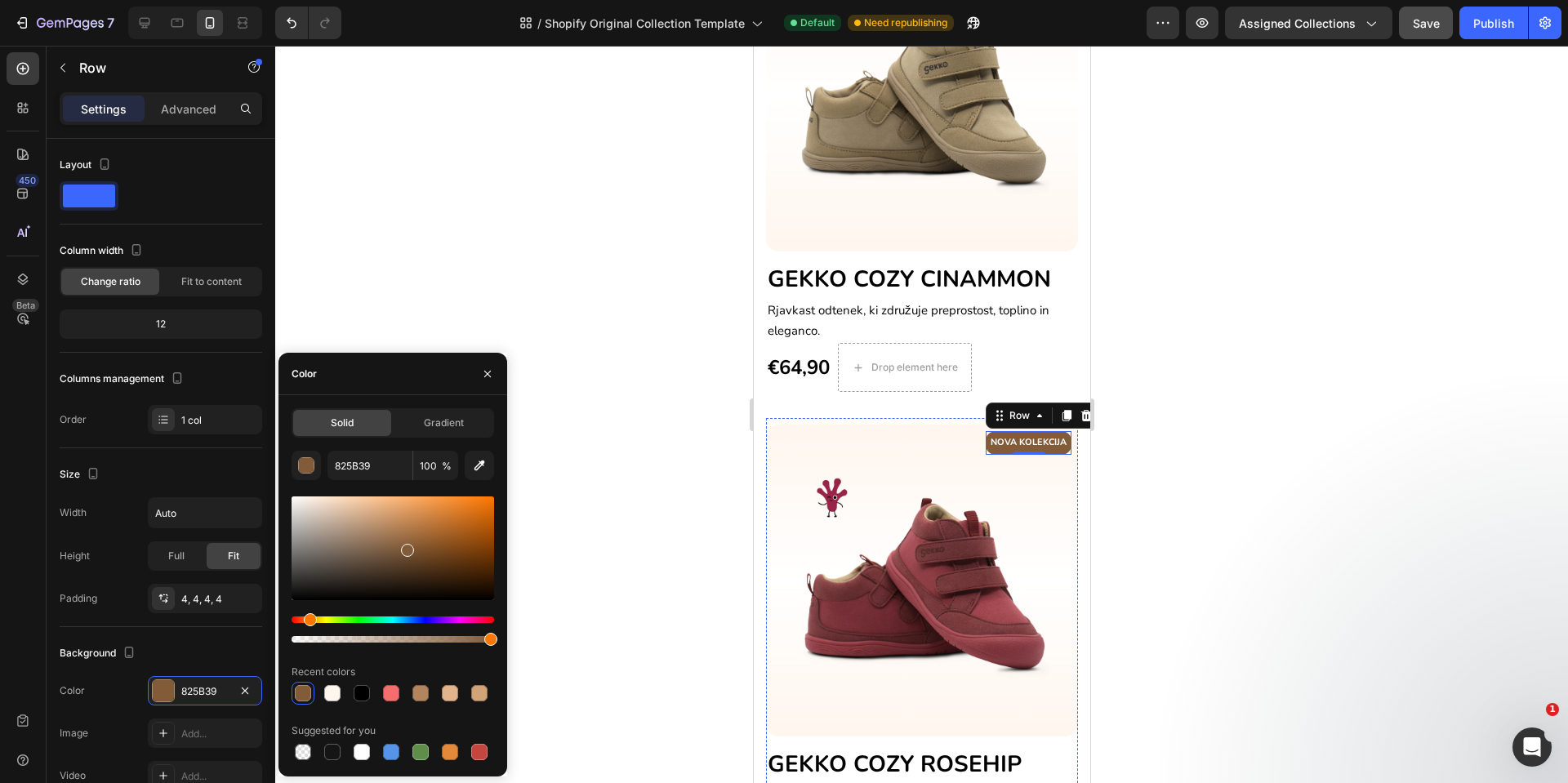
scroll to position [479, 0]
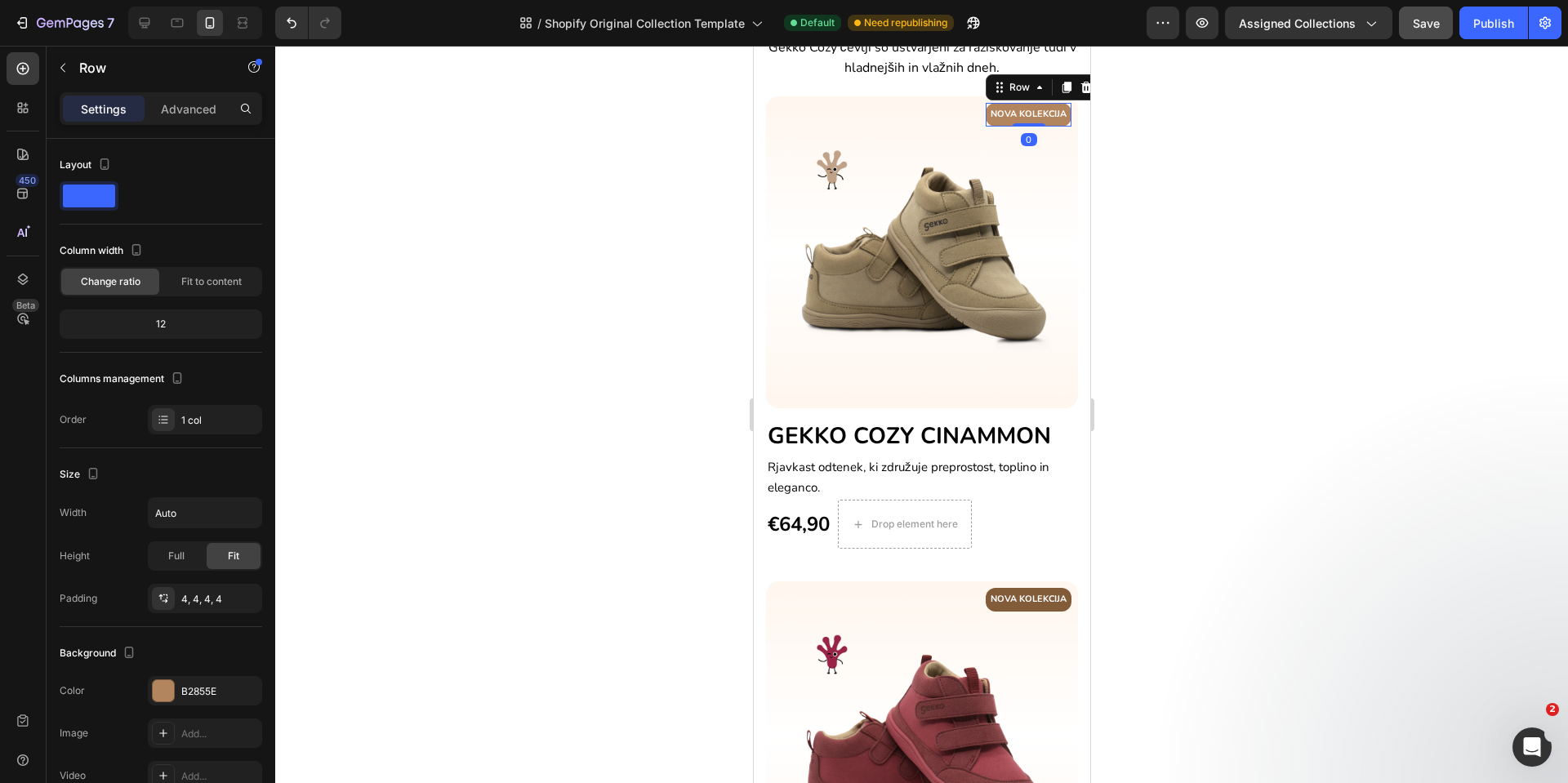
click at [1037, 124] on div "NOVA KOLEKCIJA Text block Row 0" at bounding box center [1028, 115] width 86 height 24
click at [166, 689] on div at bounding box center [164, 691] width 21 height 21
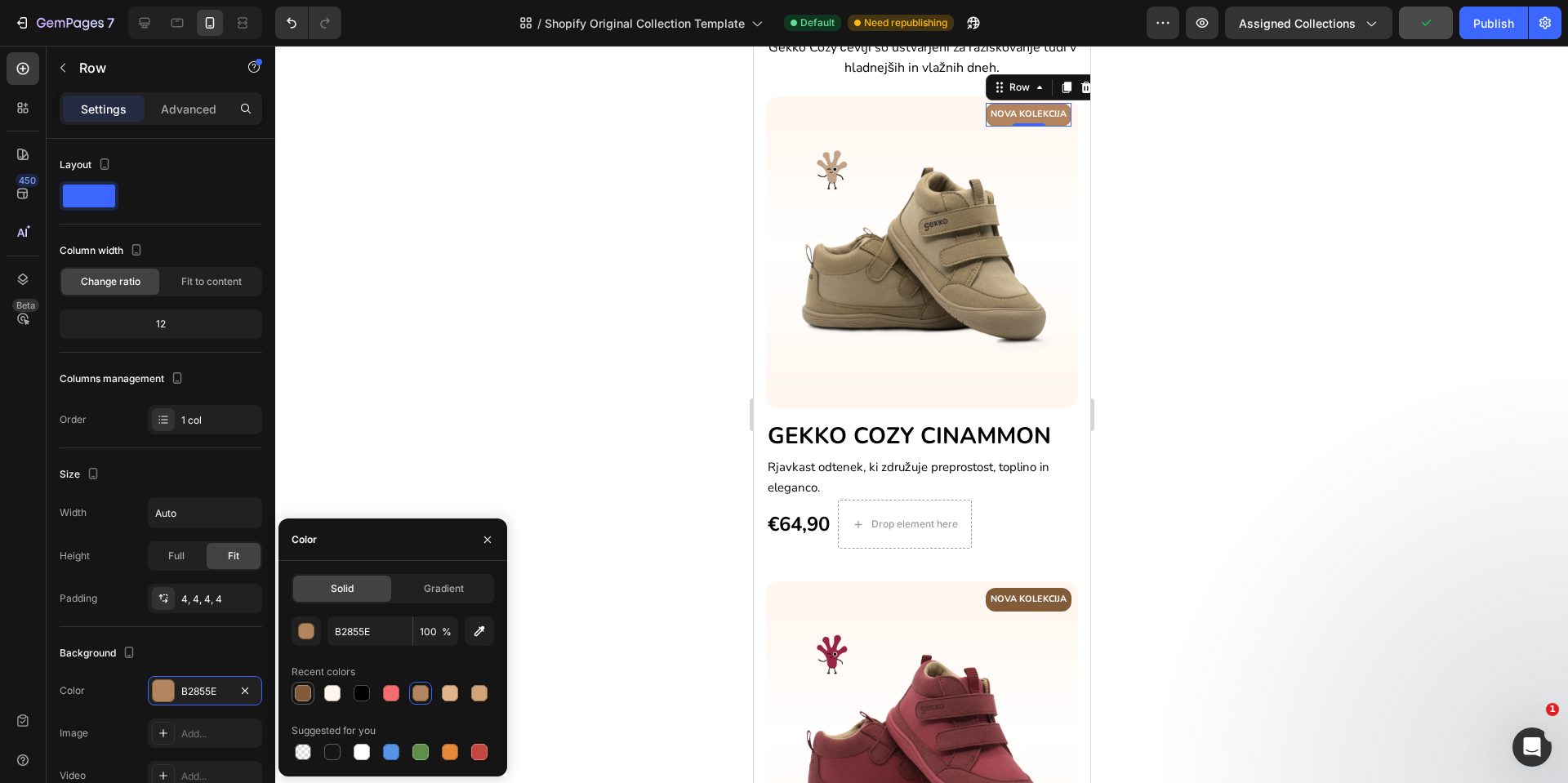
click at [299, 691] on div at bounding box center [303, 693] width 16 height 16
type input "825B39"
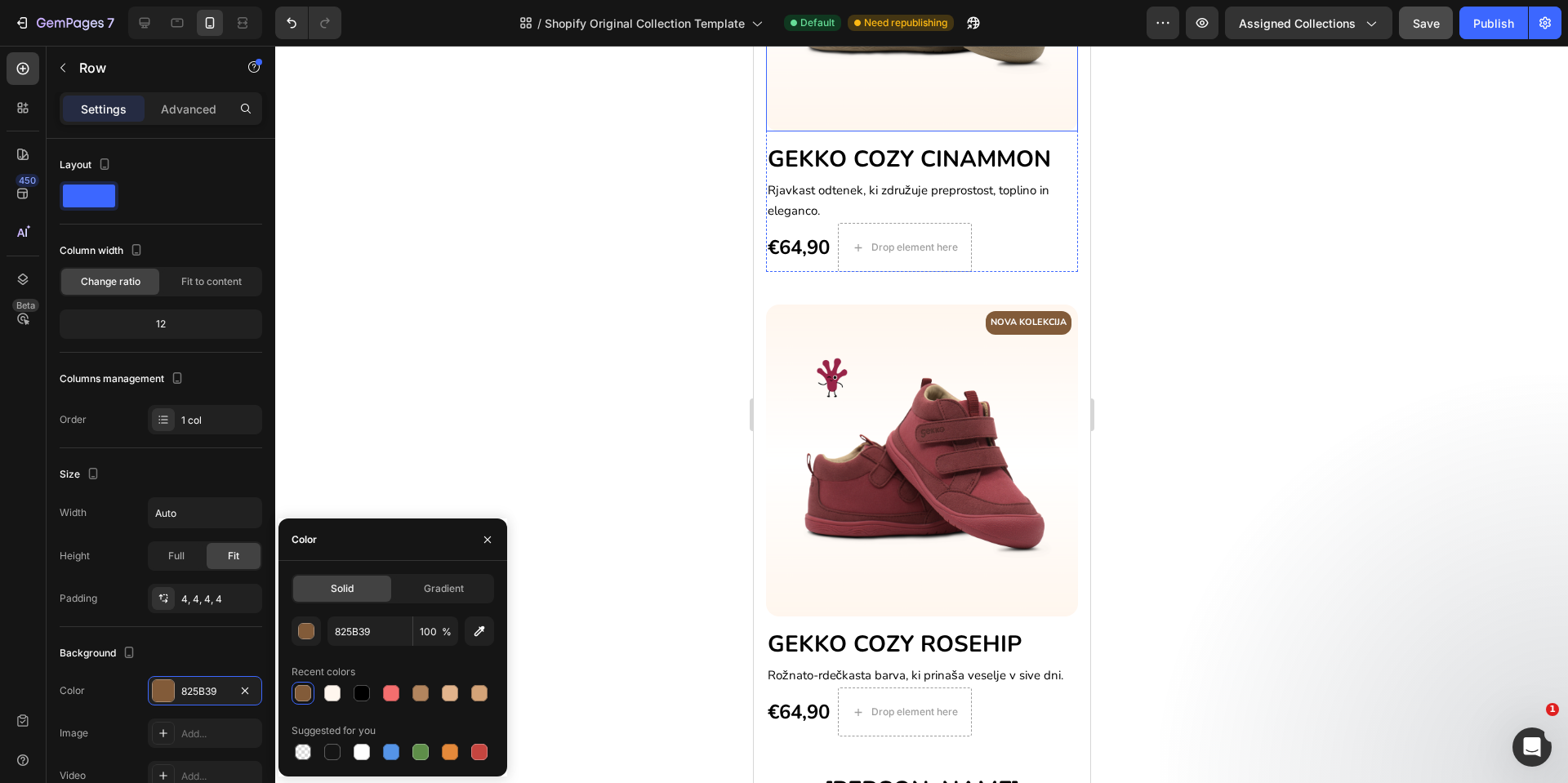
scroll to position [757, 0]
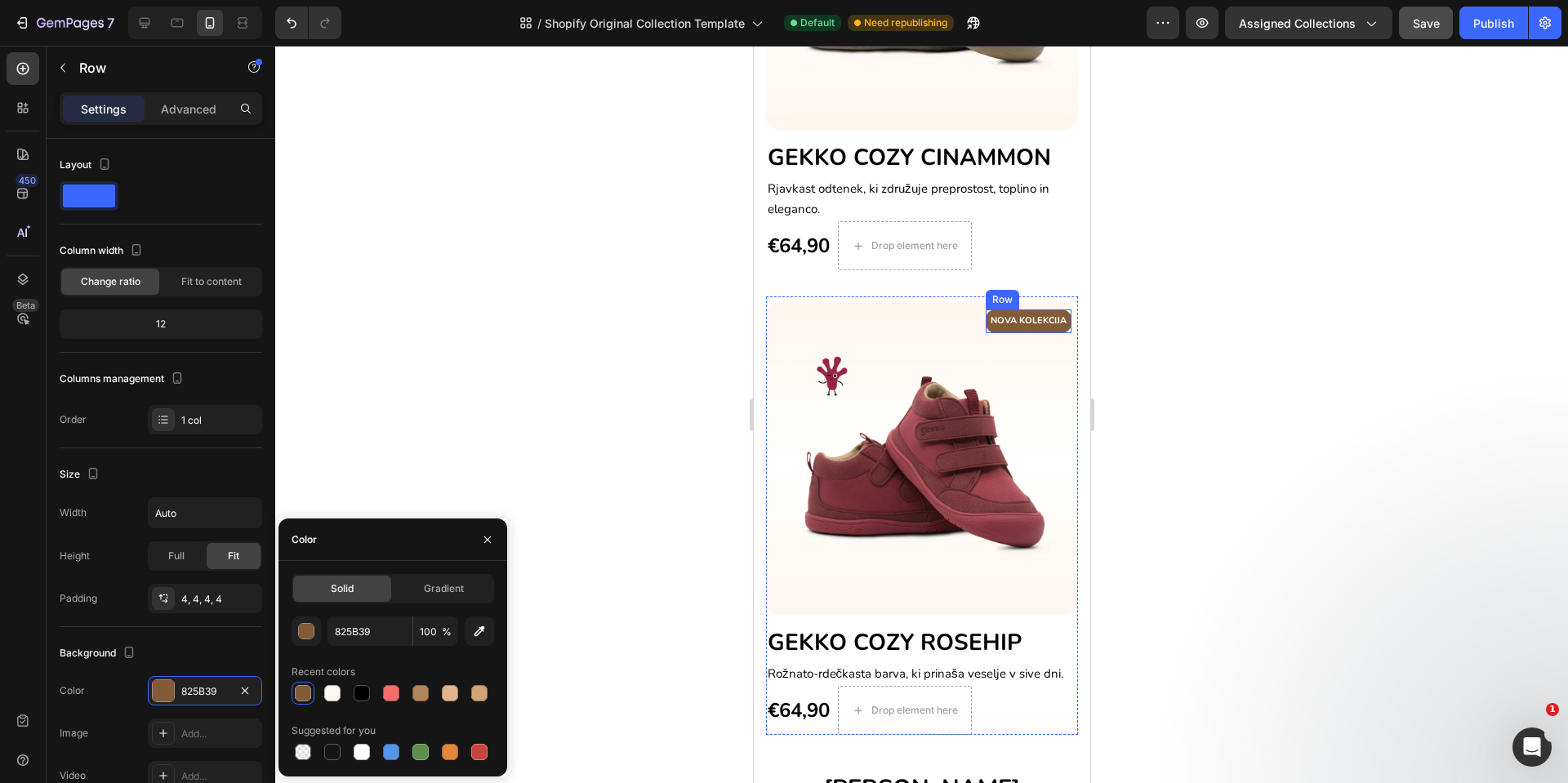
click at [1008, 311] on div "NOVA KOLEKCIJA Text block Row" at bounding box center [1028, 321] width 86 height 24
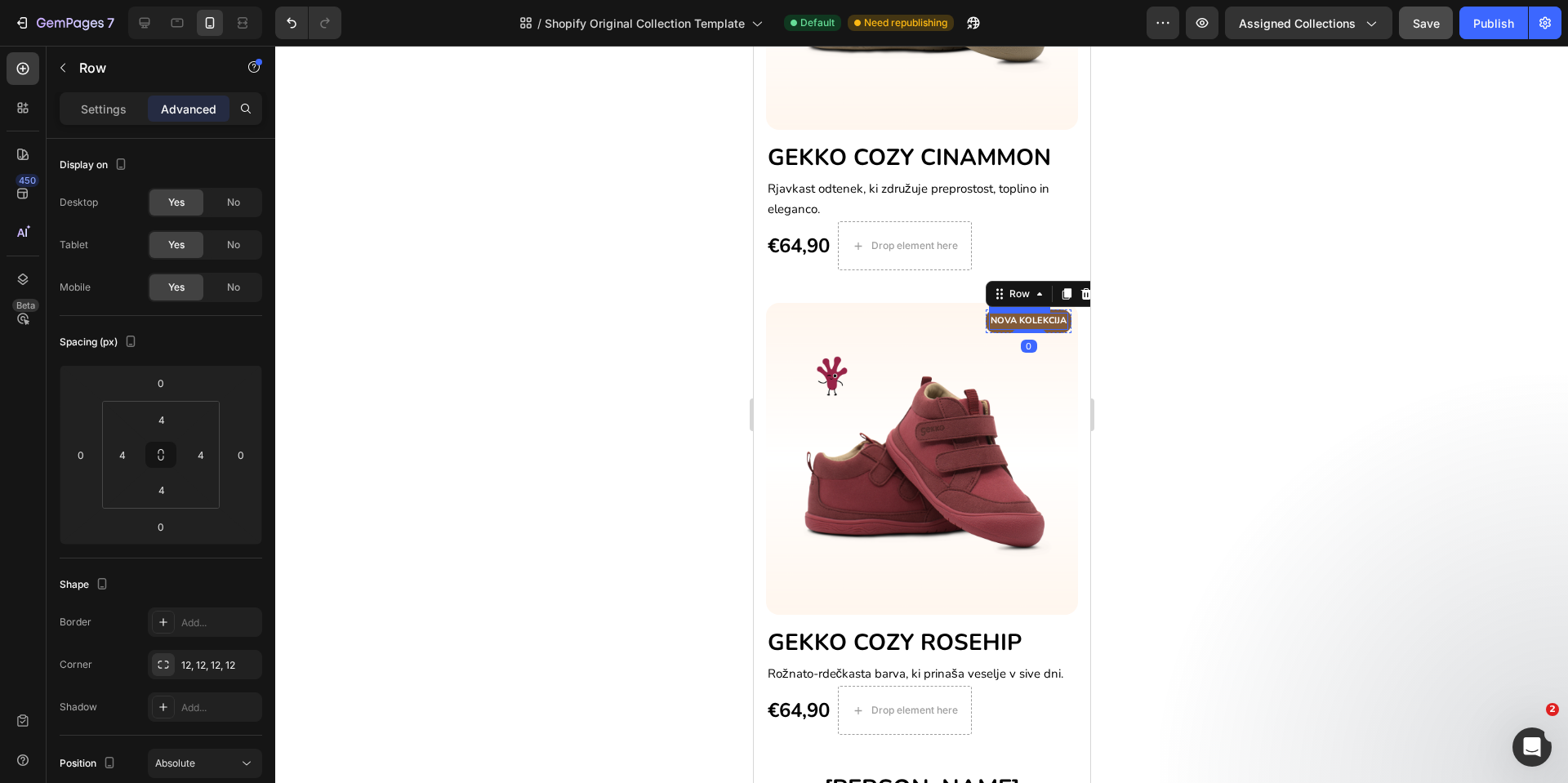
click at [1030, 314] on p "NOVA KOLEKCIJA" at bounding box center [1028, 321] width 76 height 14
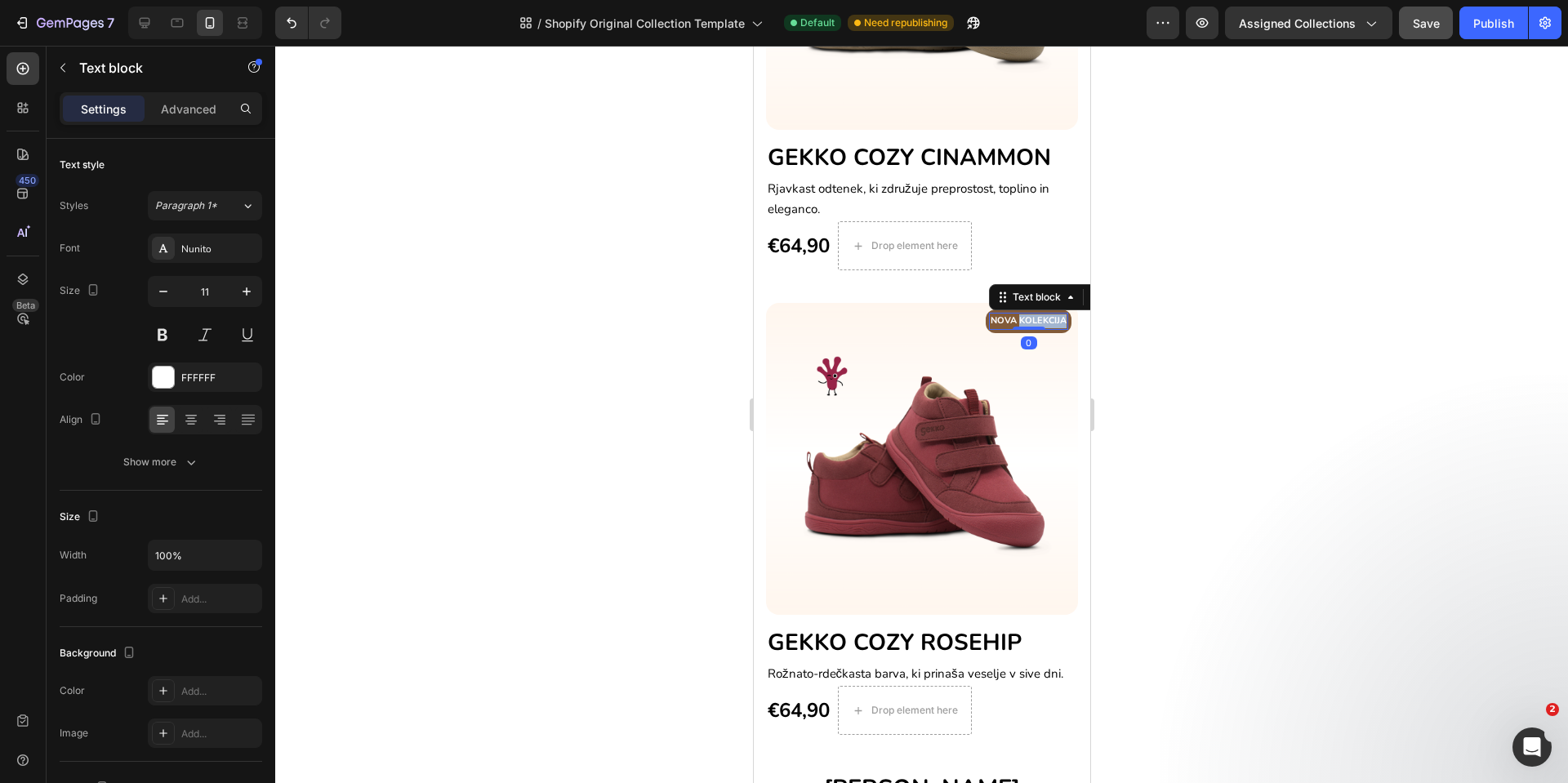
click at [1030, 314] on p "NOVA KOLEKCIJA" at bounding box center [1028, 321] width 76 height 14
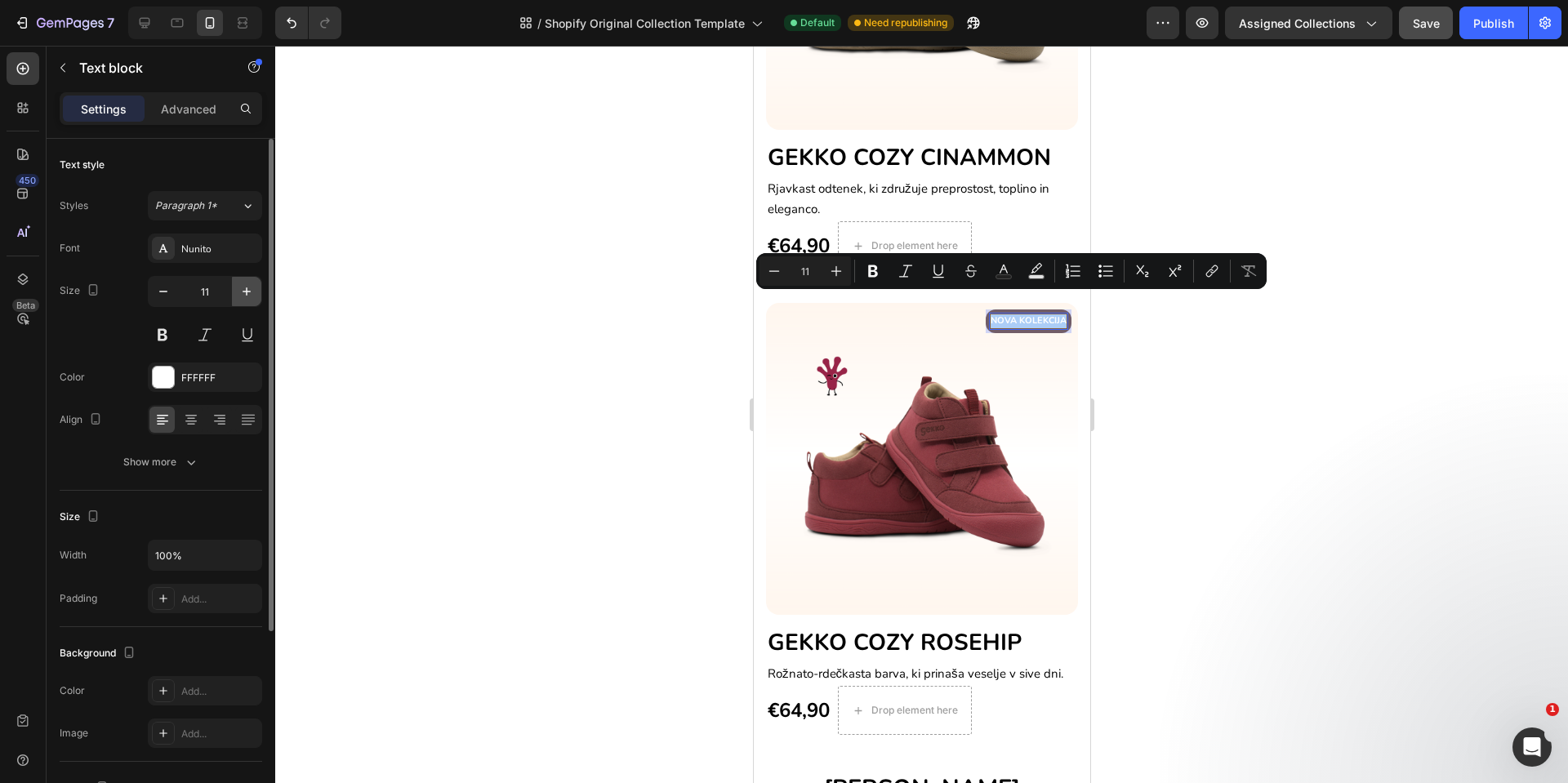
click at [255, 293] on button "button" at bounding box center [246, 291] width 29 height 29
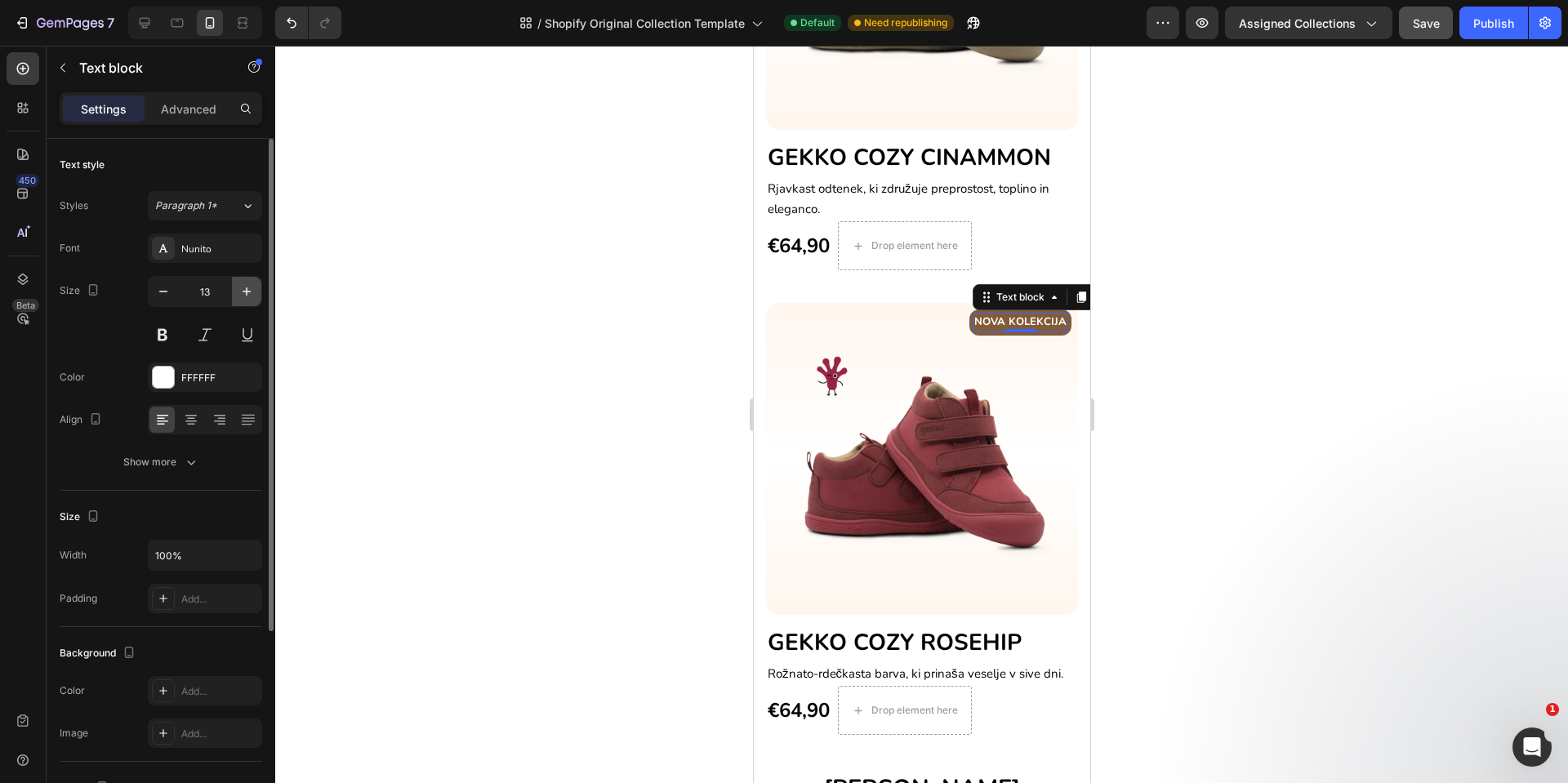
click at [255, 293] on button "button" at bounding box center [246, 291] width 29 height 29
click at [161, 290] on icon "button" at bounding box center [164, 291] width 8 height 2
type input "15"
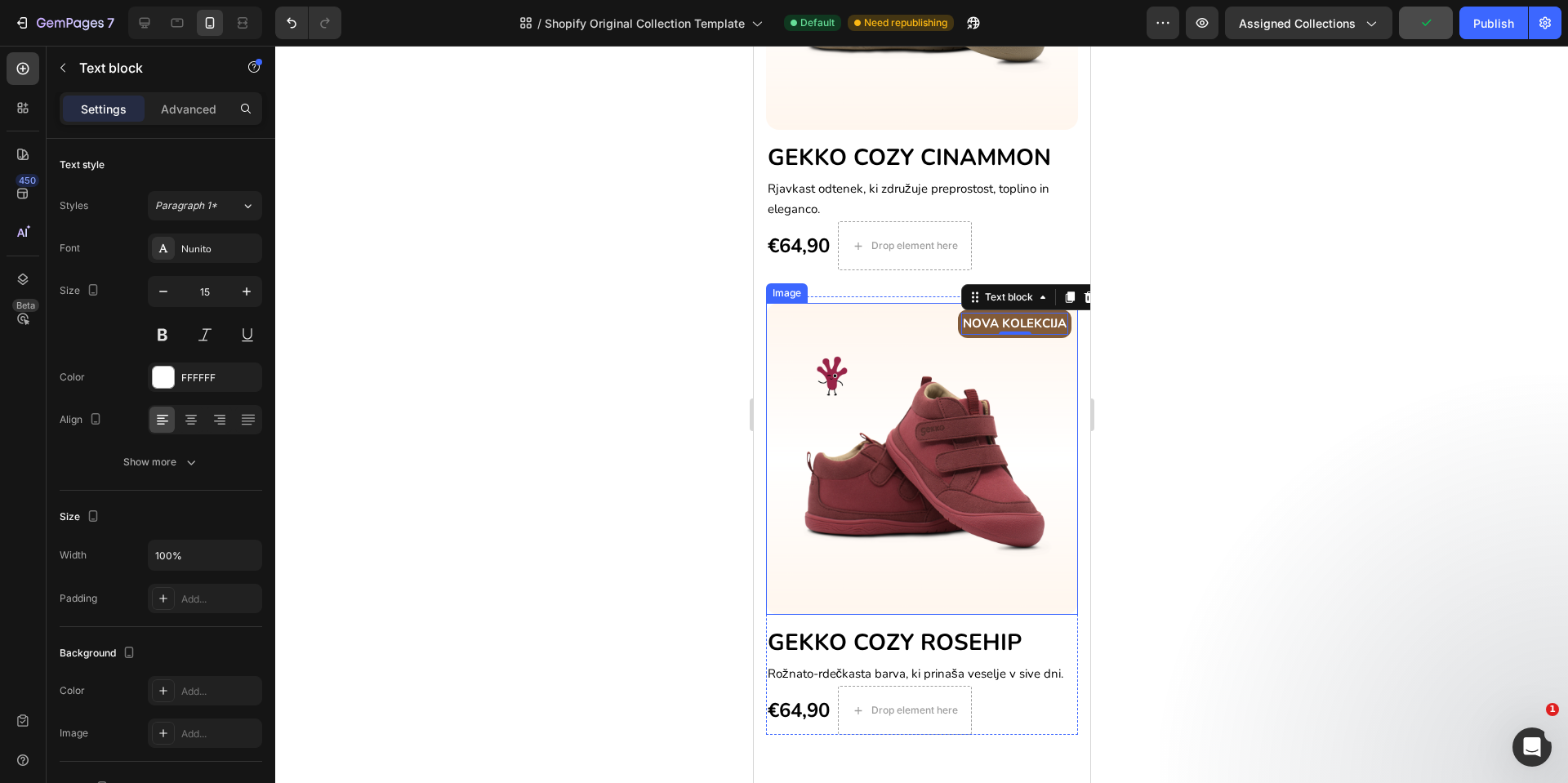
scroll to position [583, 0]
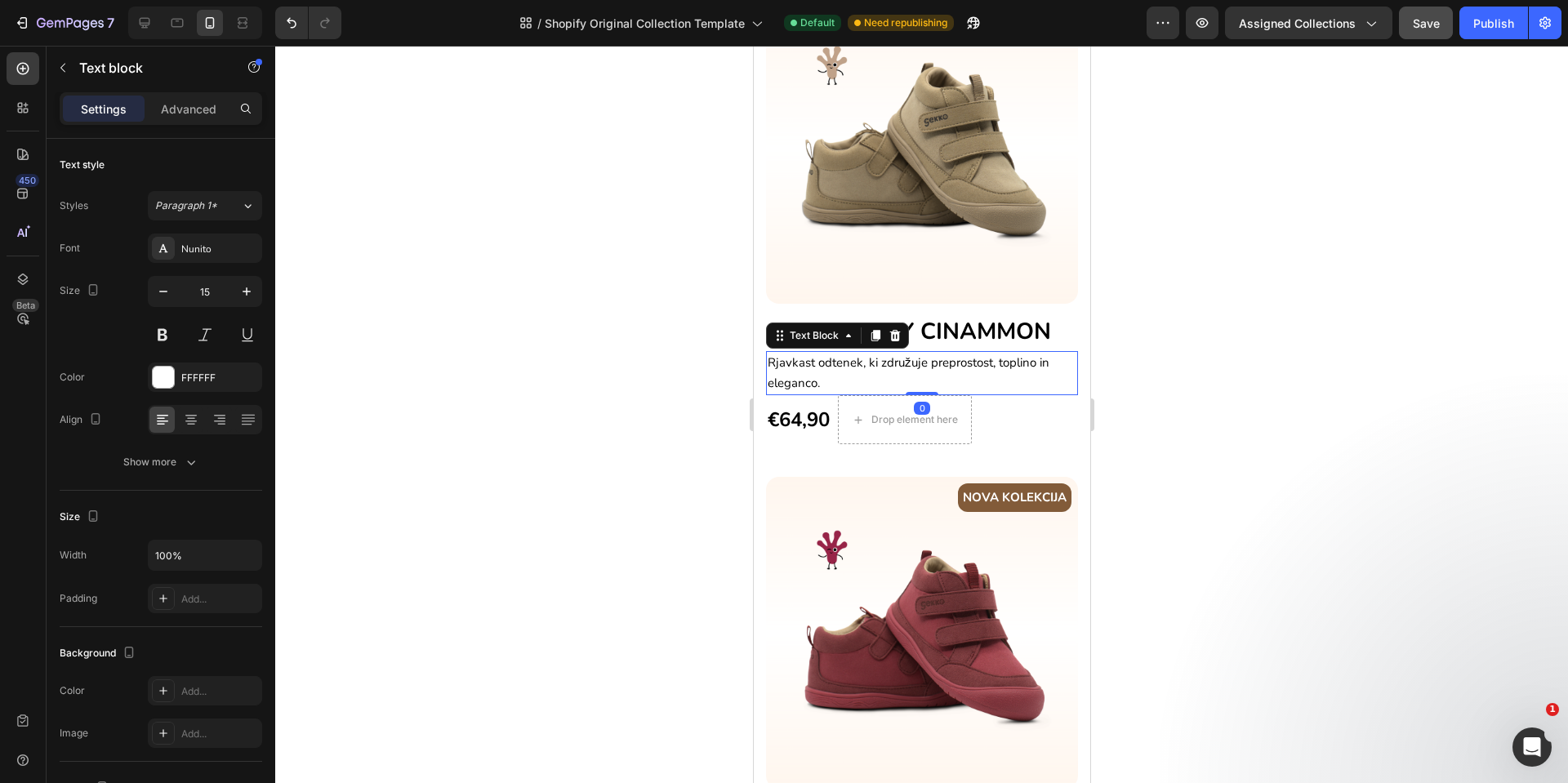
click at [1028, 354] on span "Rjavkast odtenek, ki združuje preprostost, toplino in eleganco." at bounding box center [908, 372] width 282 height 37
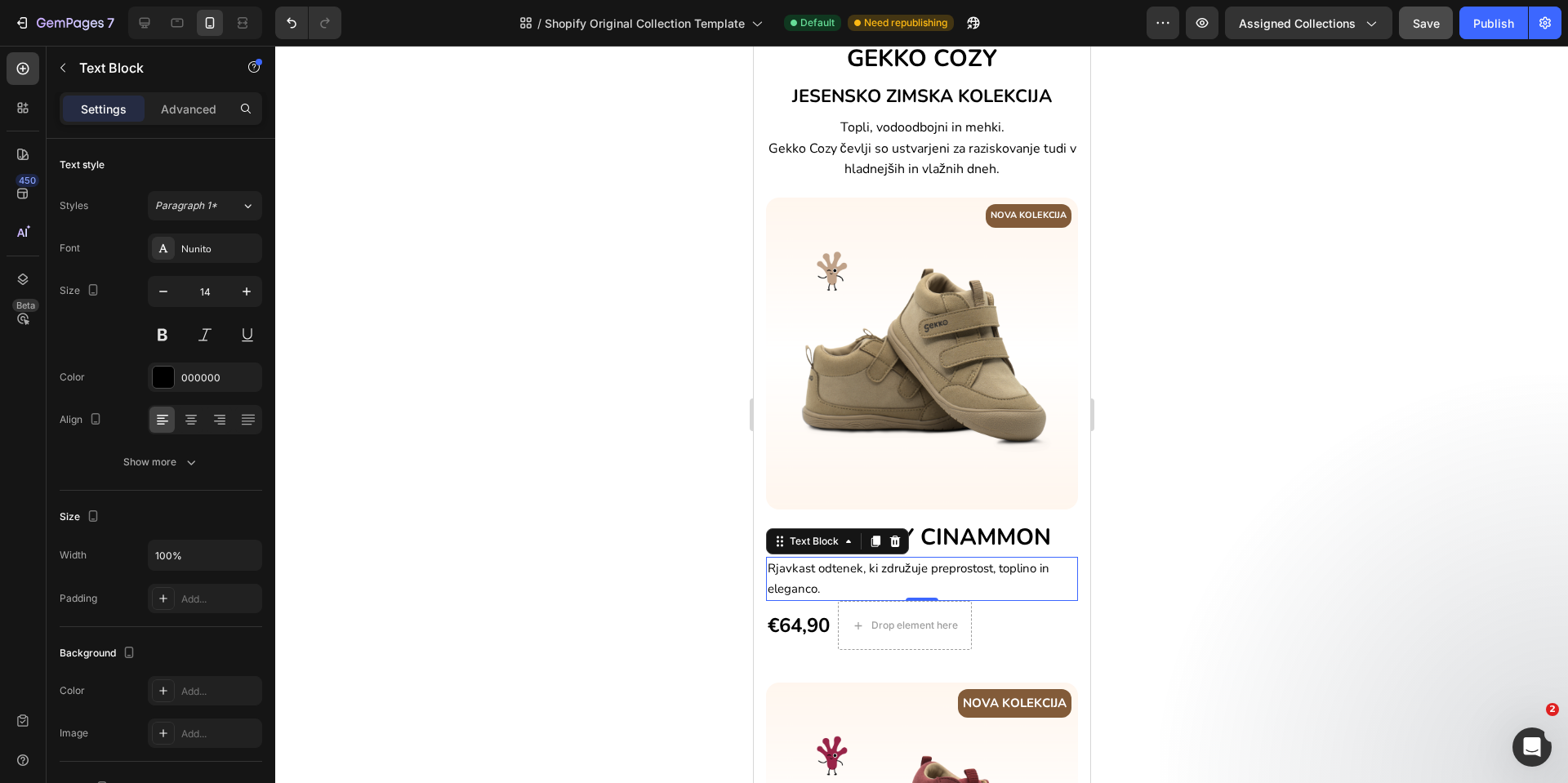
scroll to position [378, 0]
click at [1016, 211] on p "NOVA KOLEKCIJA" at bounding box center [1028, 214] width 76 height 14
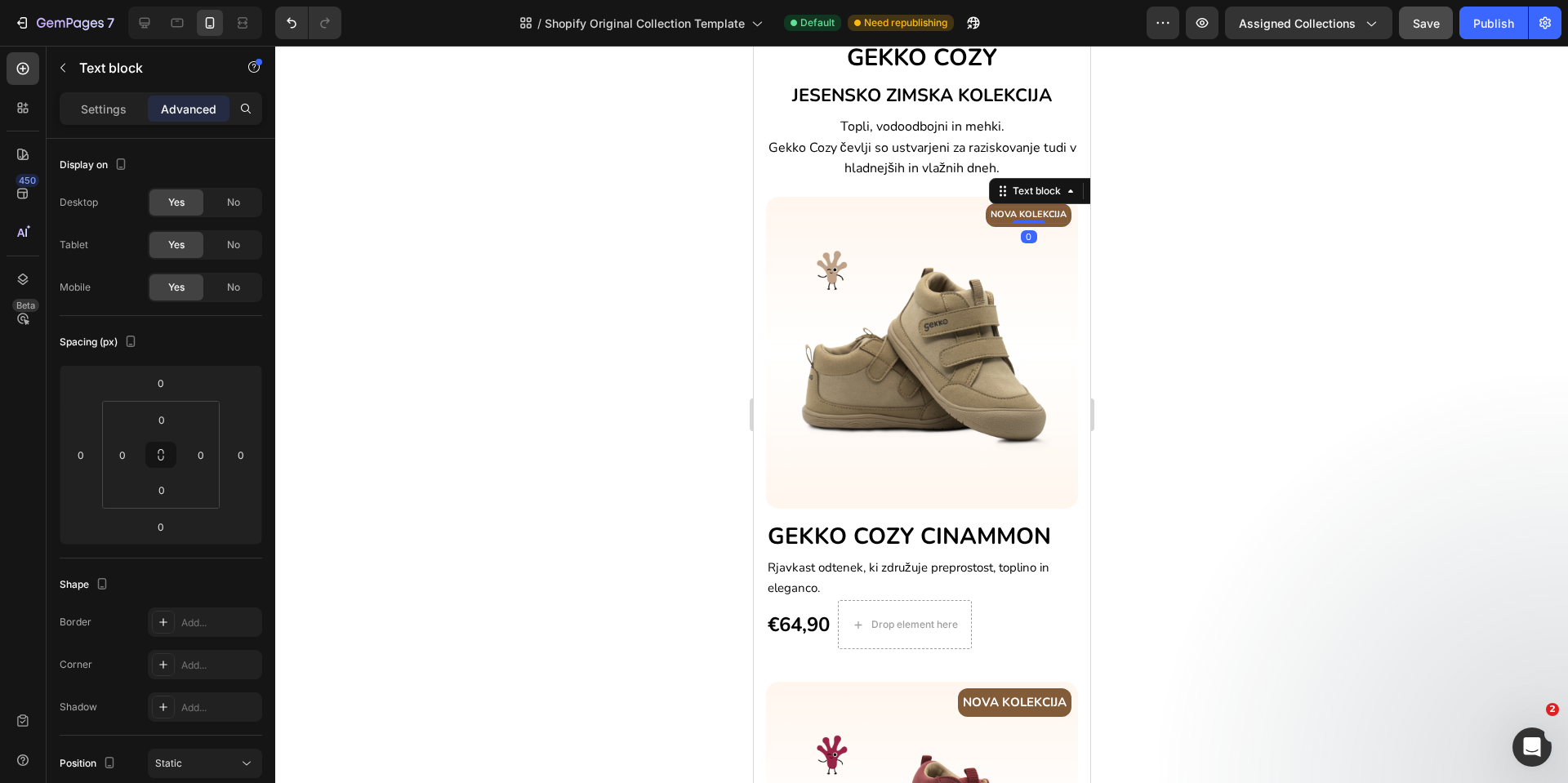
click at [1016, 211] on p "NOVA KOLEKCIJA" at bounding box center [1028, 214] width 76 height 14
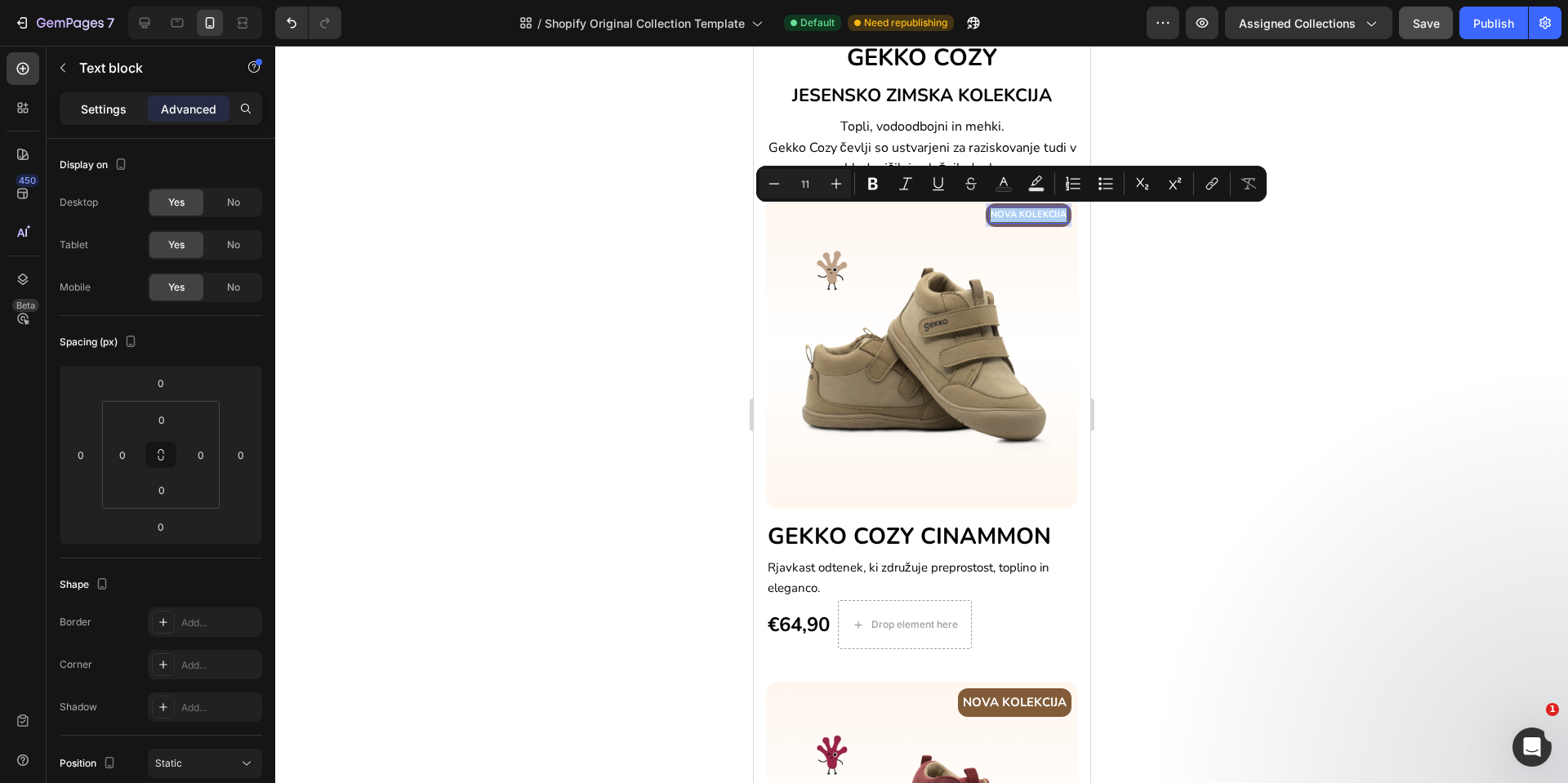
click at [79, 94] on div "Settings Advanced" at bounding box center [161, 109] width 203 height 33
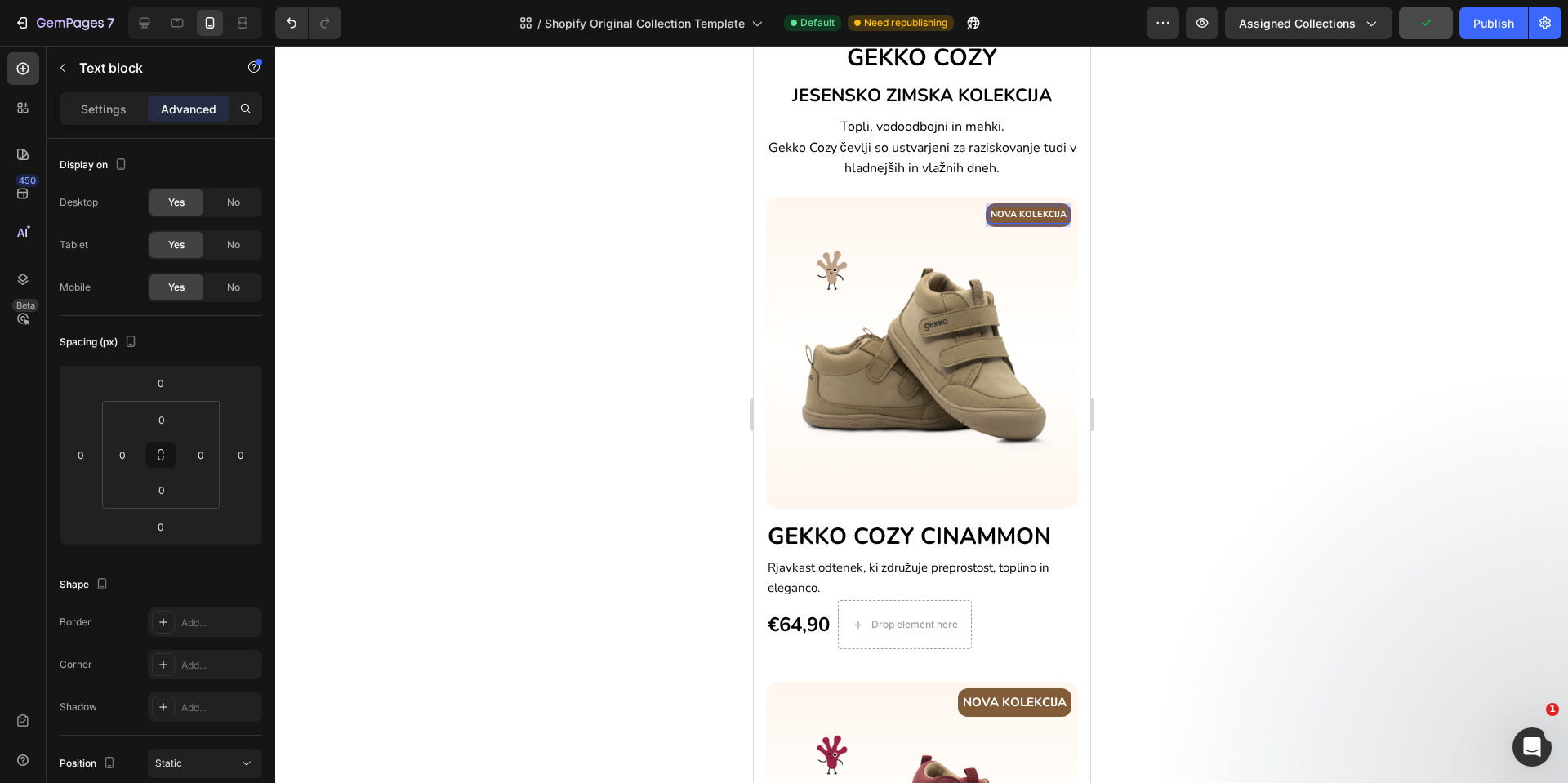
click at [997, 213] on p "NOVA KOLEKCIJA" at bounding box center [1028, 214] width 76 height 14
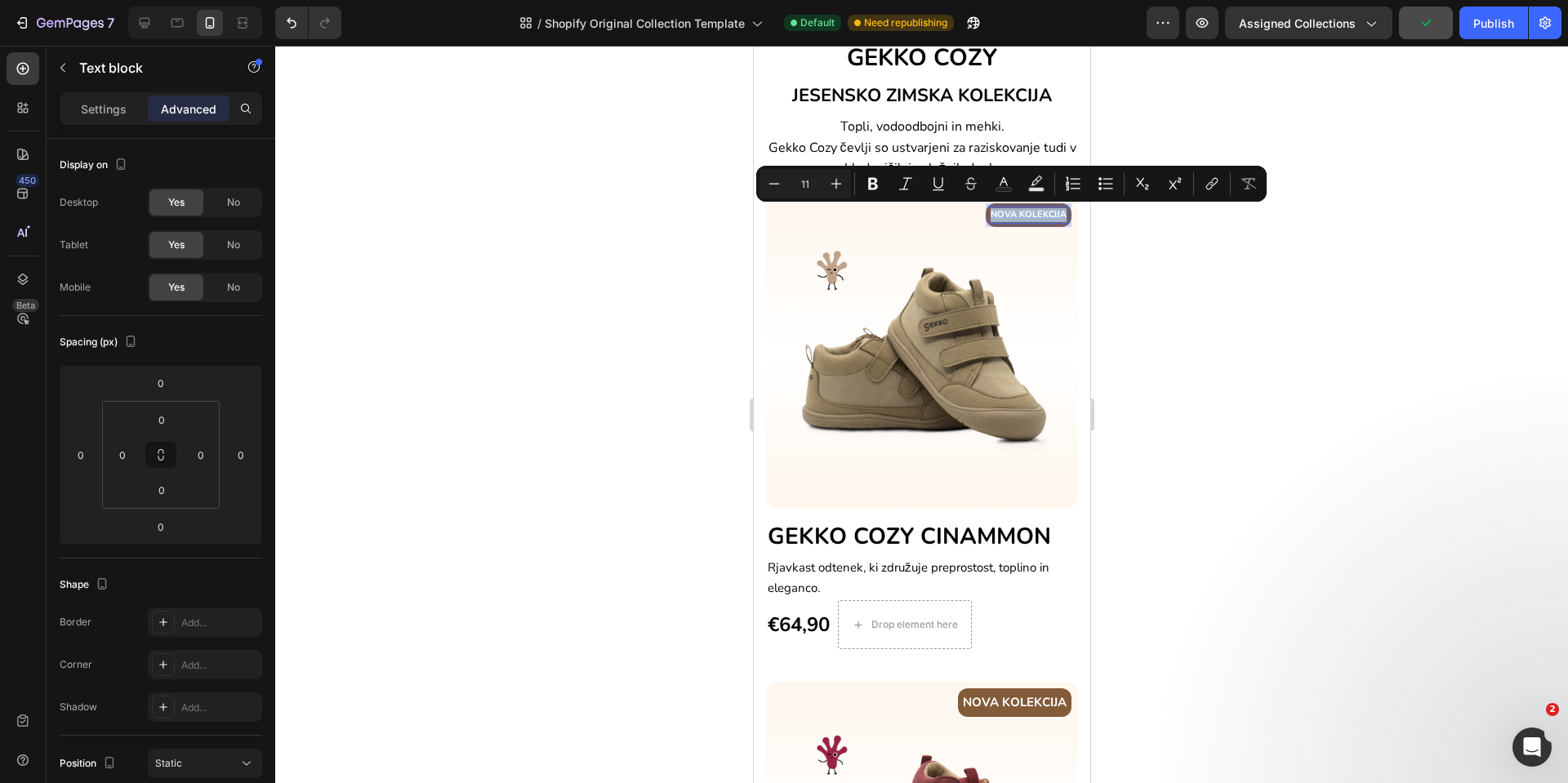
click at [997, 213] on p "NOVA KOLEKCIJA" at bounding box center [1028, 214] width 76 height 14
click at [103, 117] on div "Settings" at bounding box center [104, 109] width 82 height 26
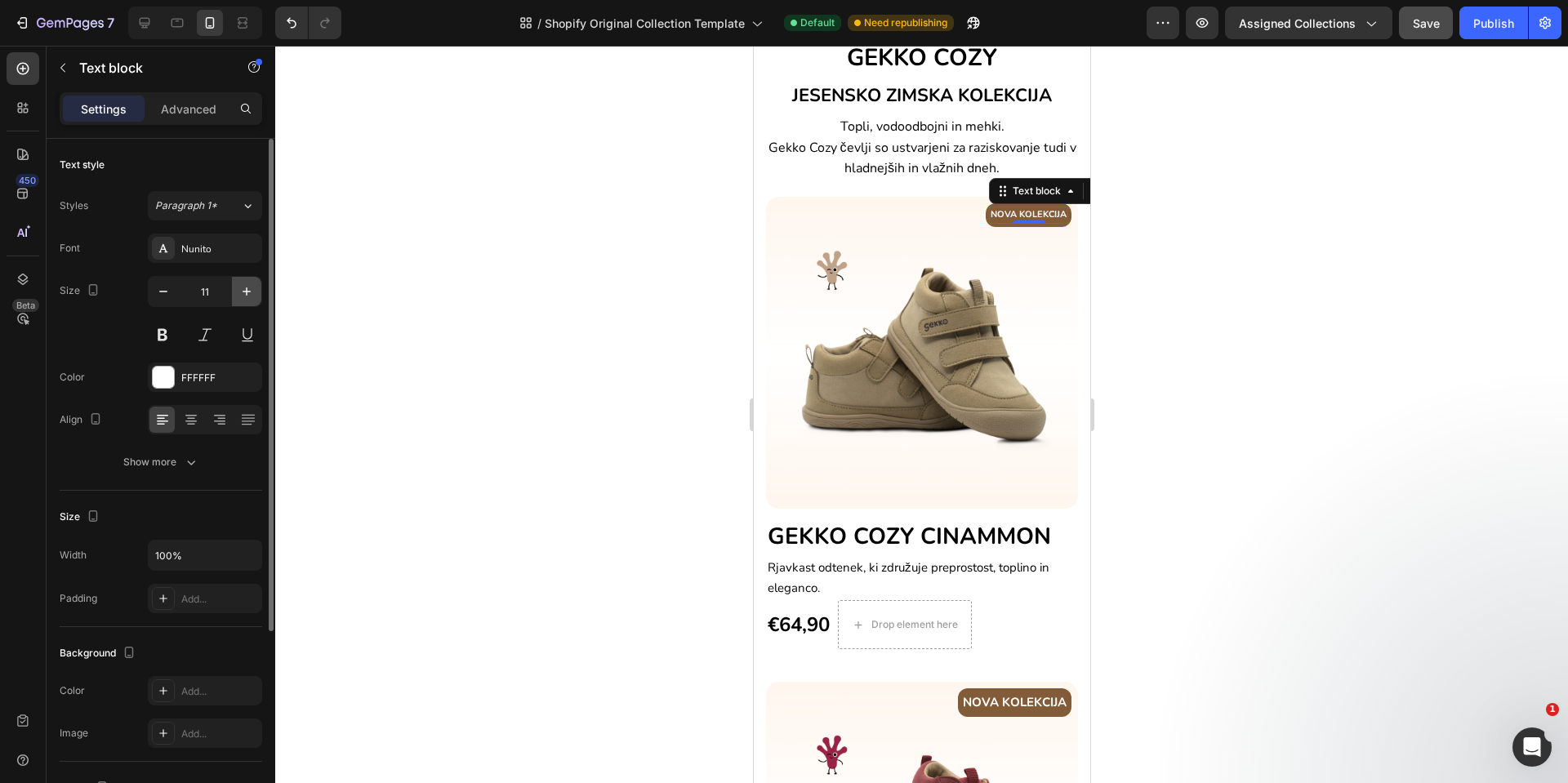
click at [251, 283] on icon "button" at bounding box center [246, 291] width 16 height 16
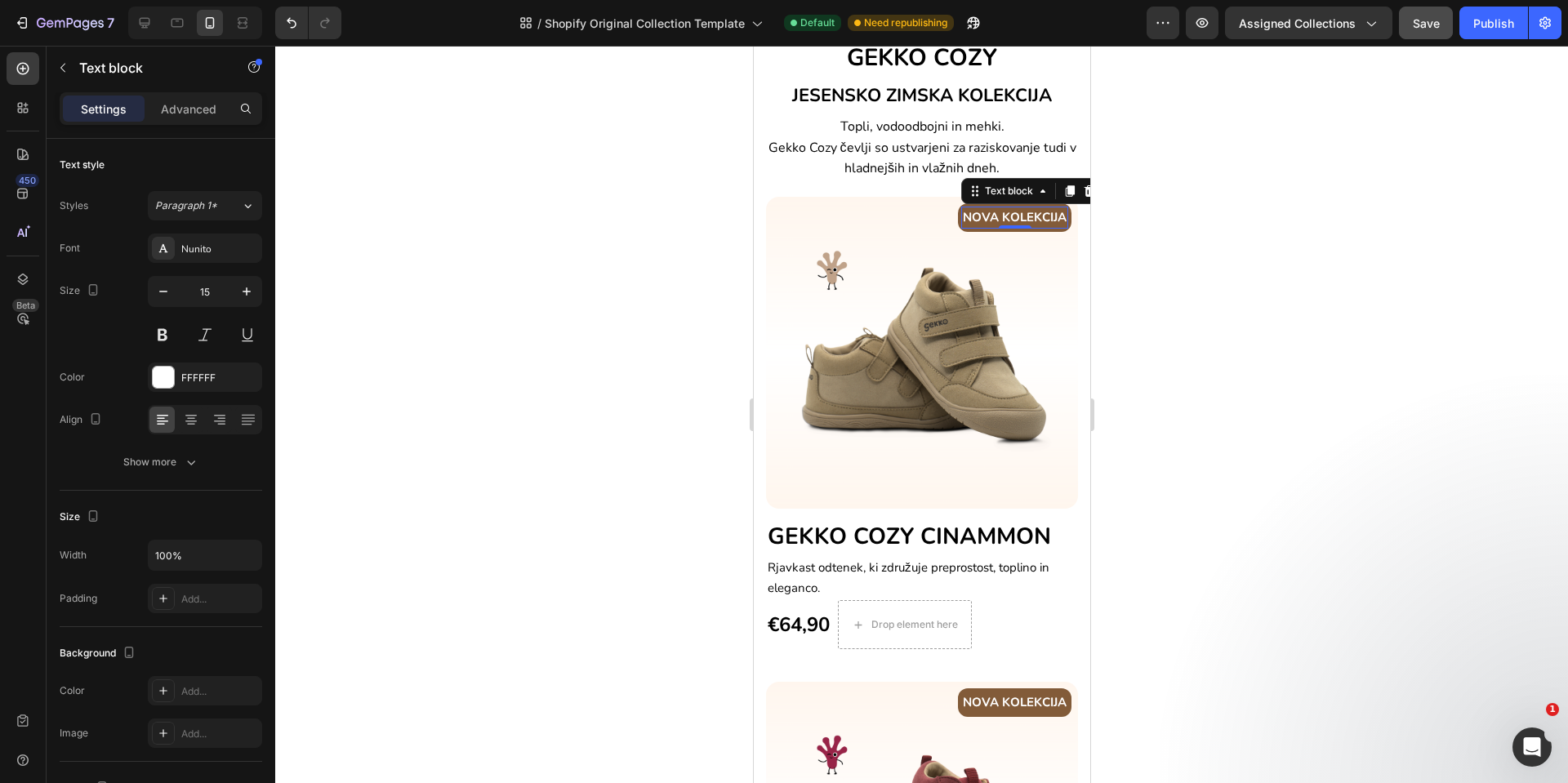
type input "16"
click at [1015, 461] on img at bounding box center [921, 353] width 312 height 312
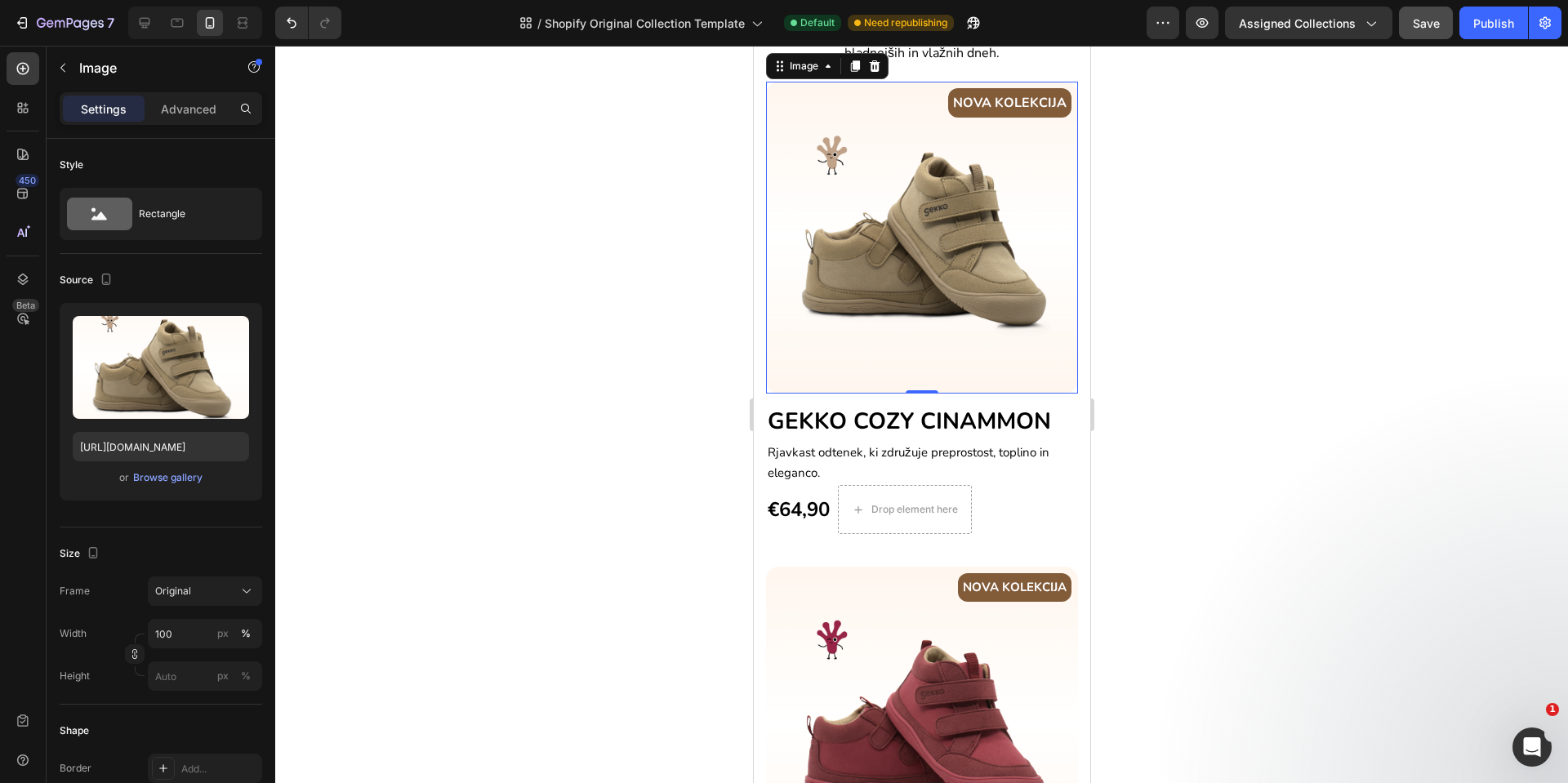
scroll to position [493, 0]
click at [957, 582] on div "NOVA KOLEKCIJA Text block Row" at bounding box center [1014, 588] width 114 height 29
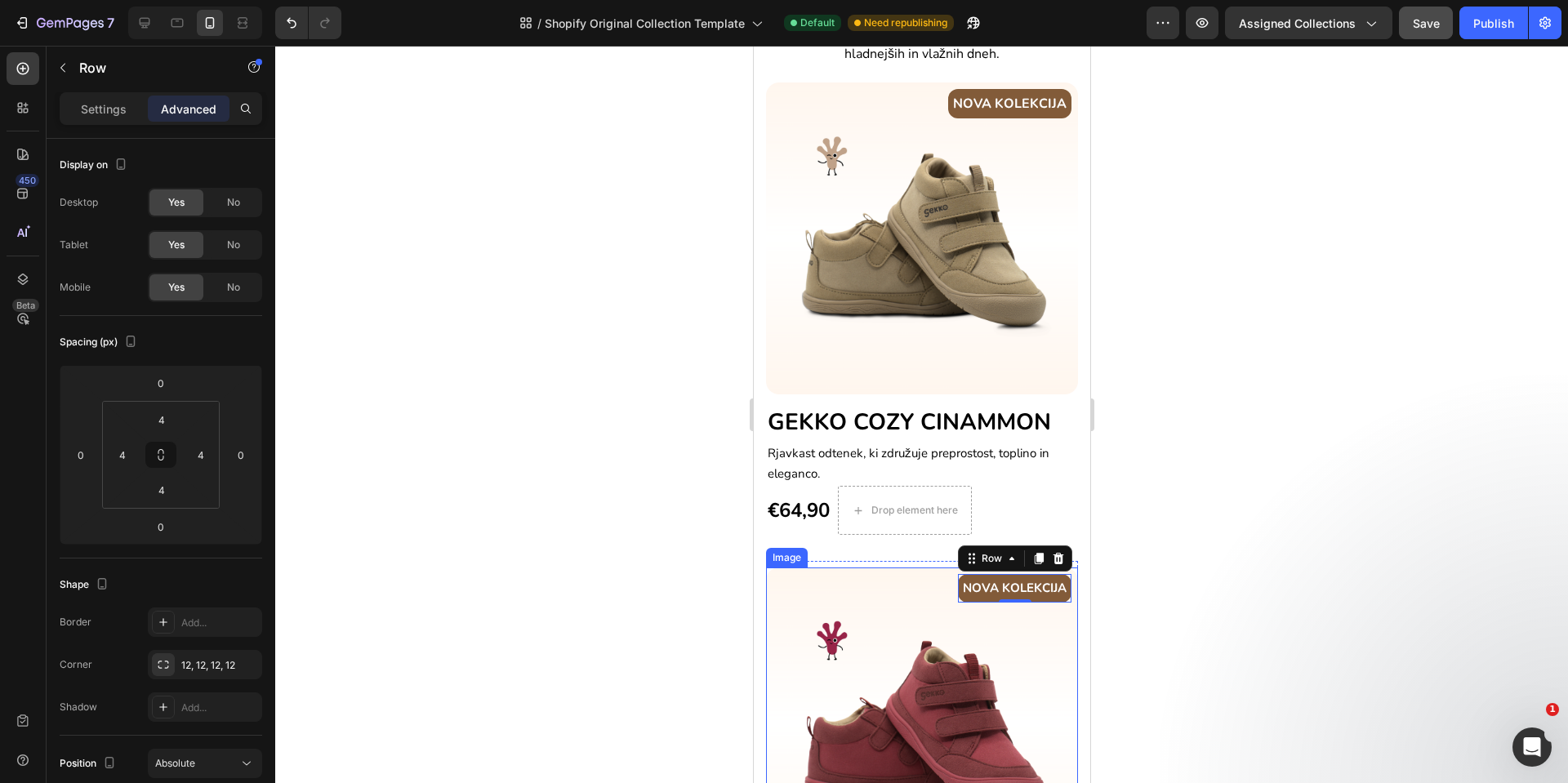
click at [1013, 646] on img at bounding box center [921, 723] width 312 height 312
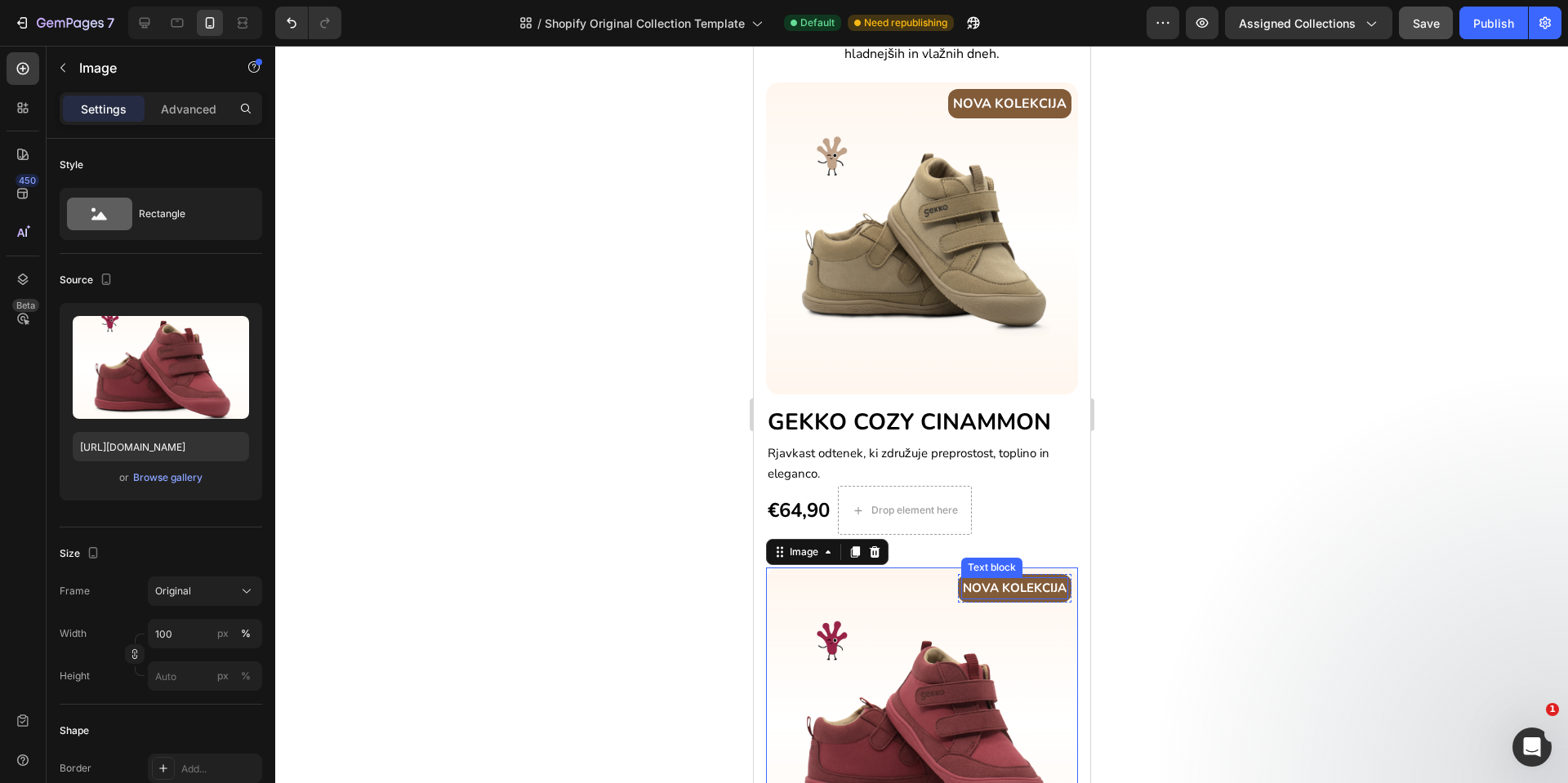
click at [962, 579] on p "NOVA KOLEKCIJA" at bounding box center [1014, 588] width 104 height 19
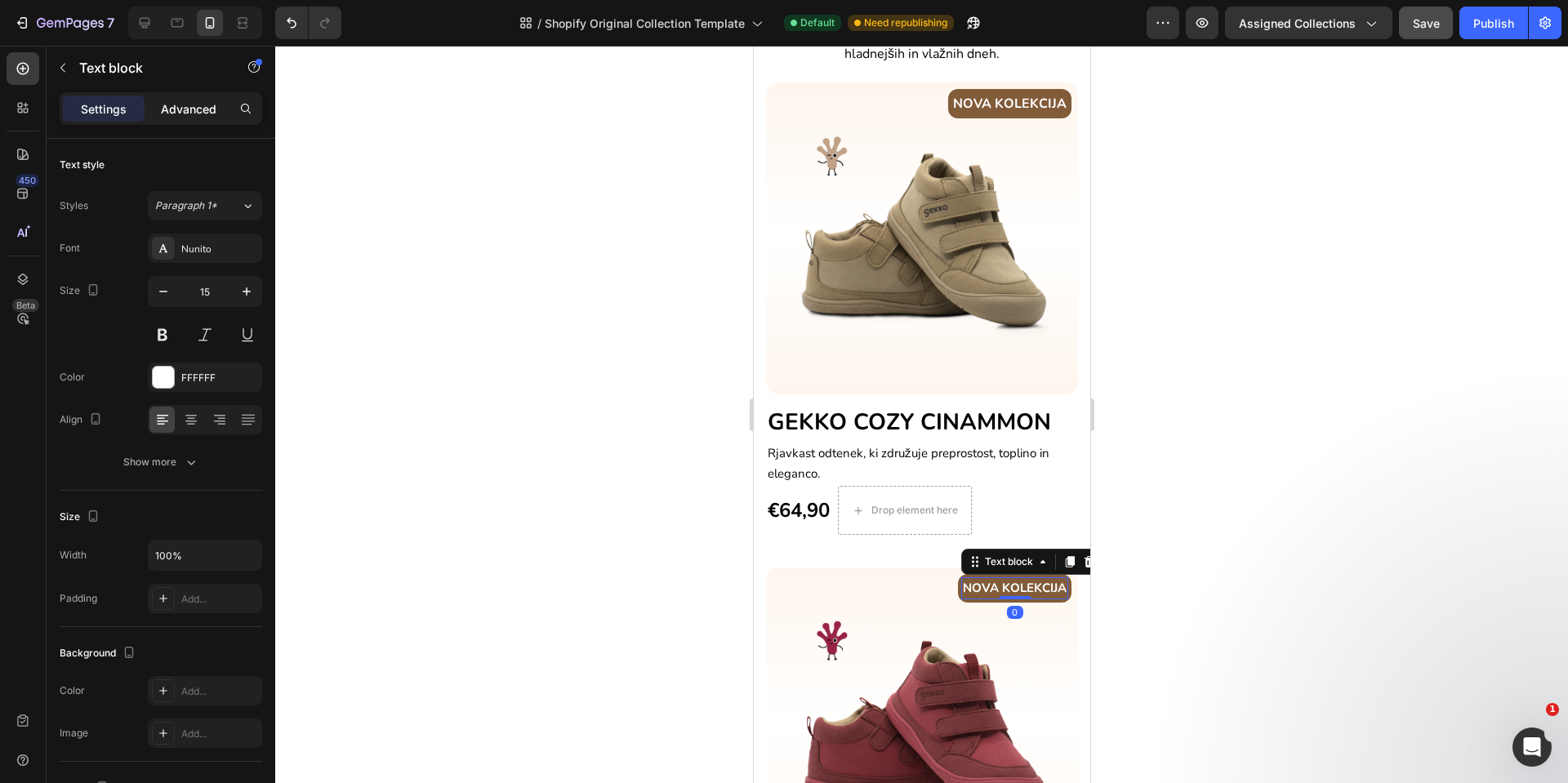
click at [185, 113] on p "Advanced" at bounding box center [189, 109] width 56 height 17
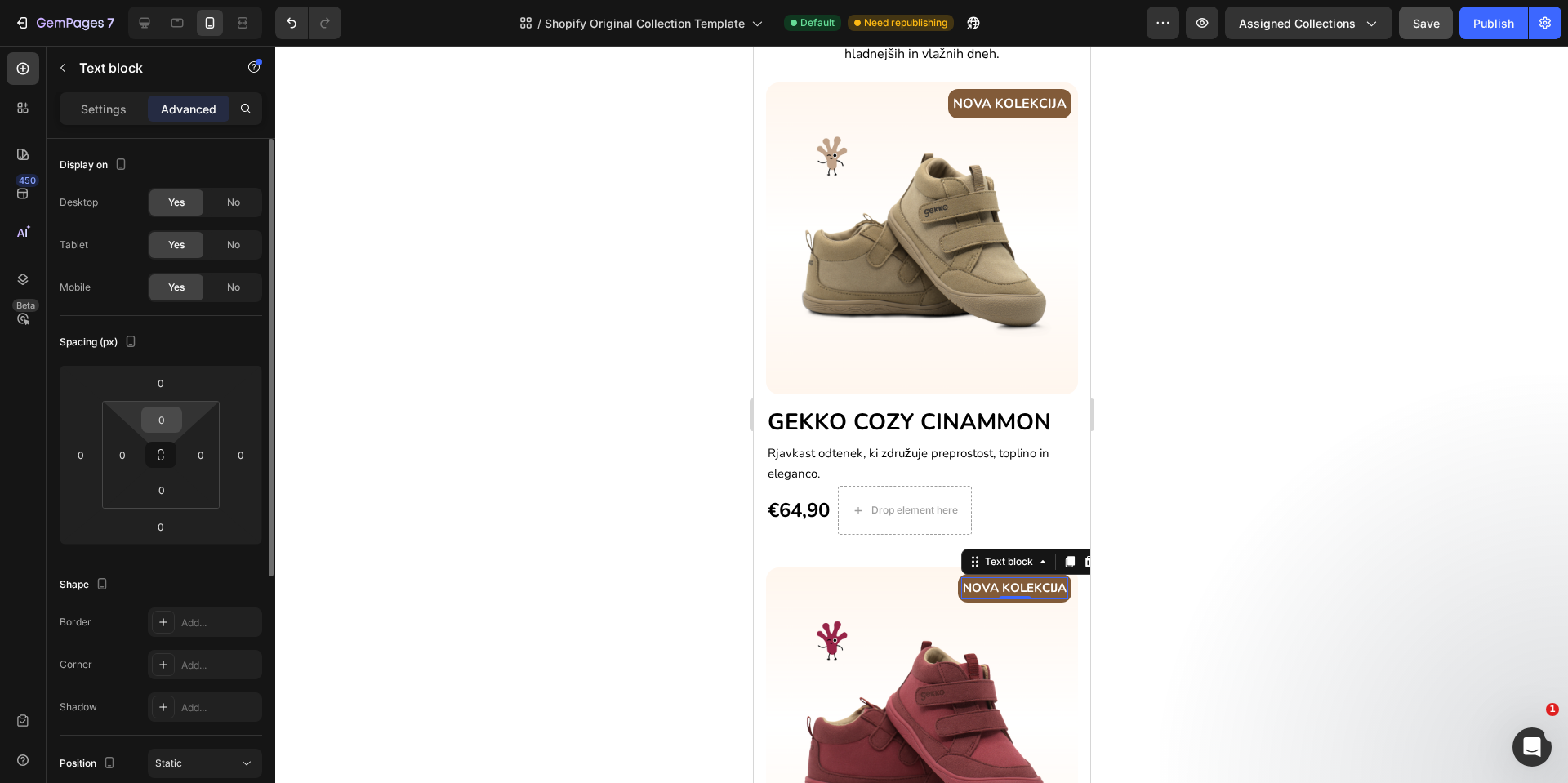
click at [157, 424] on input "0" at bounding box center [162, 420] width 33 height 25
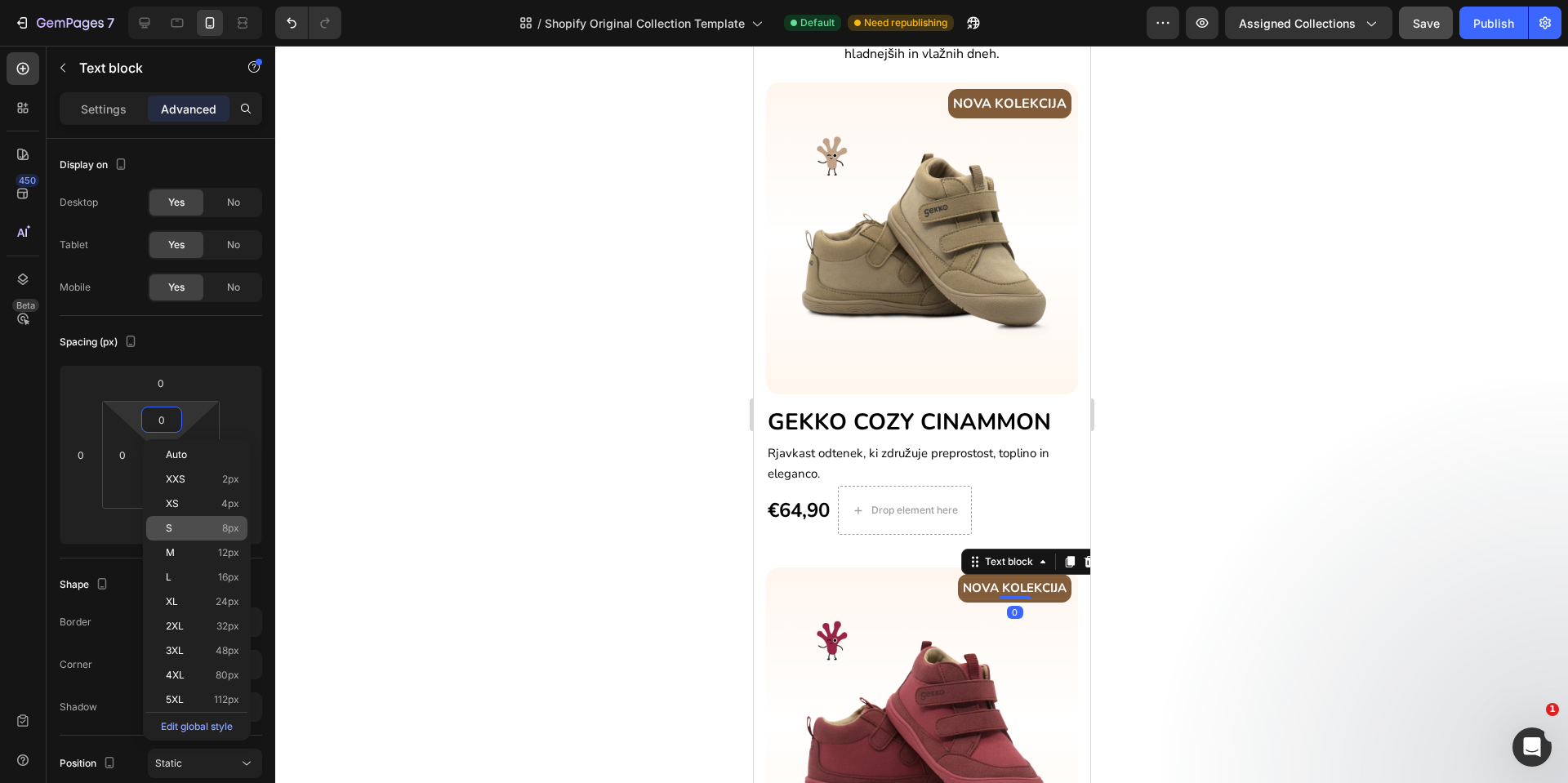
click at [187, 516] on div "S 8px" at bounding box center [197, 529] width 101 height 25
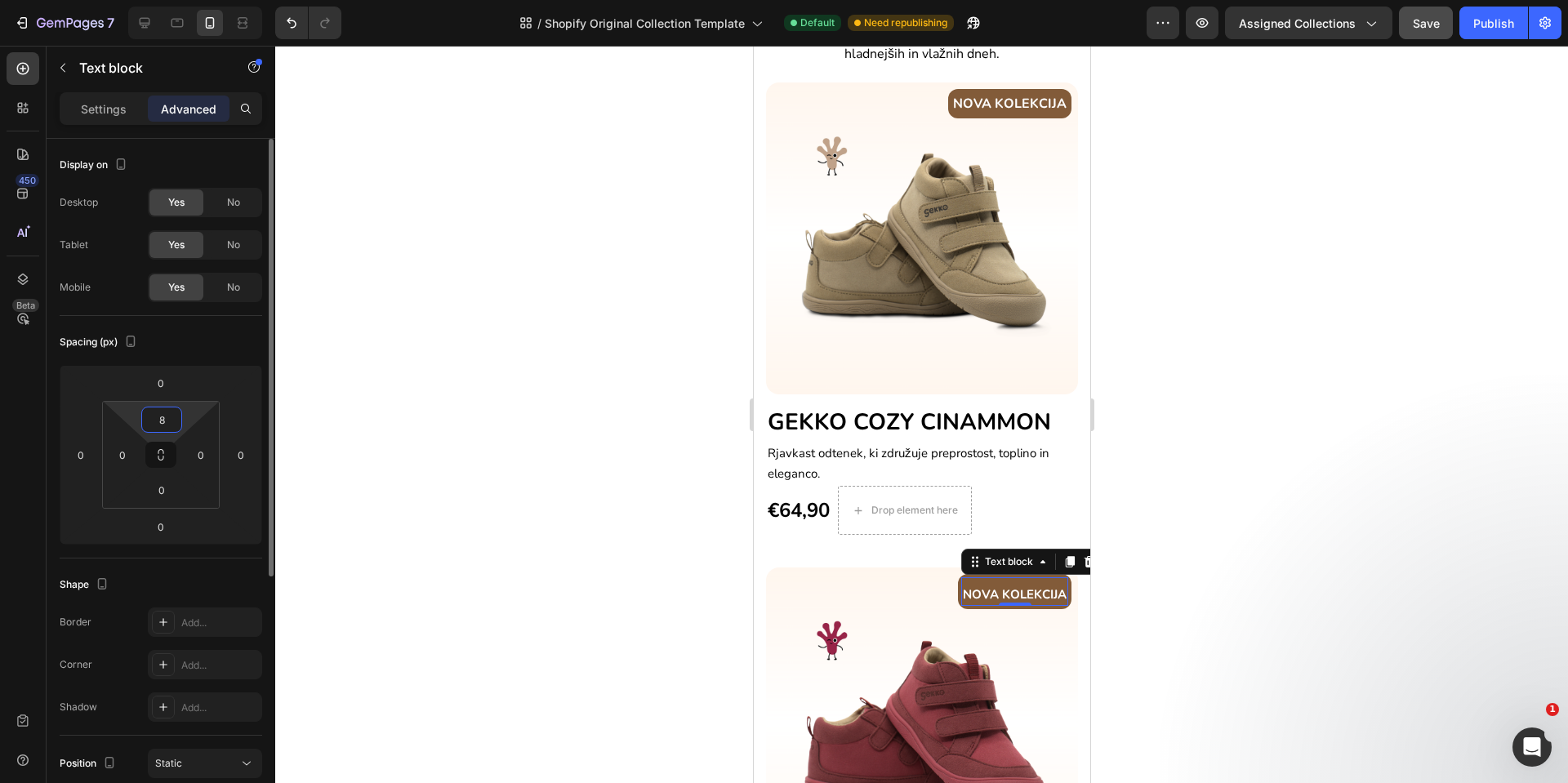
click at [158, 419] on input "8" at bounding box center [162, 420] width 33 height 25
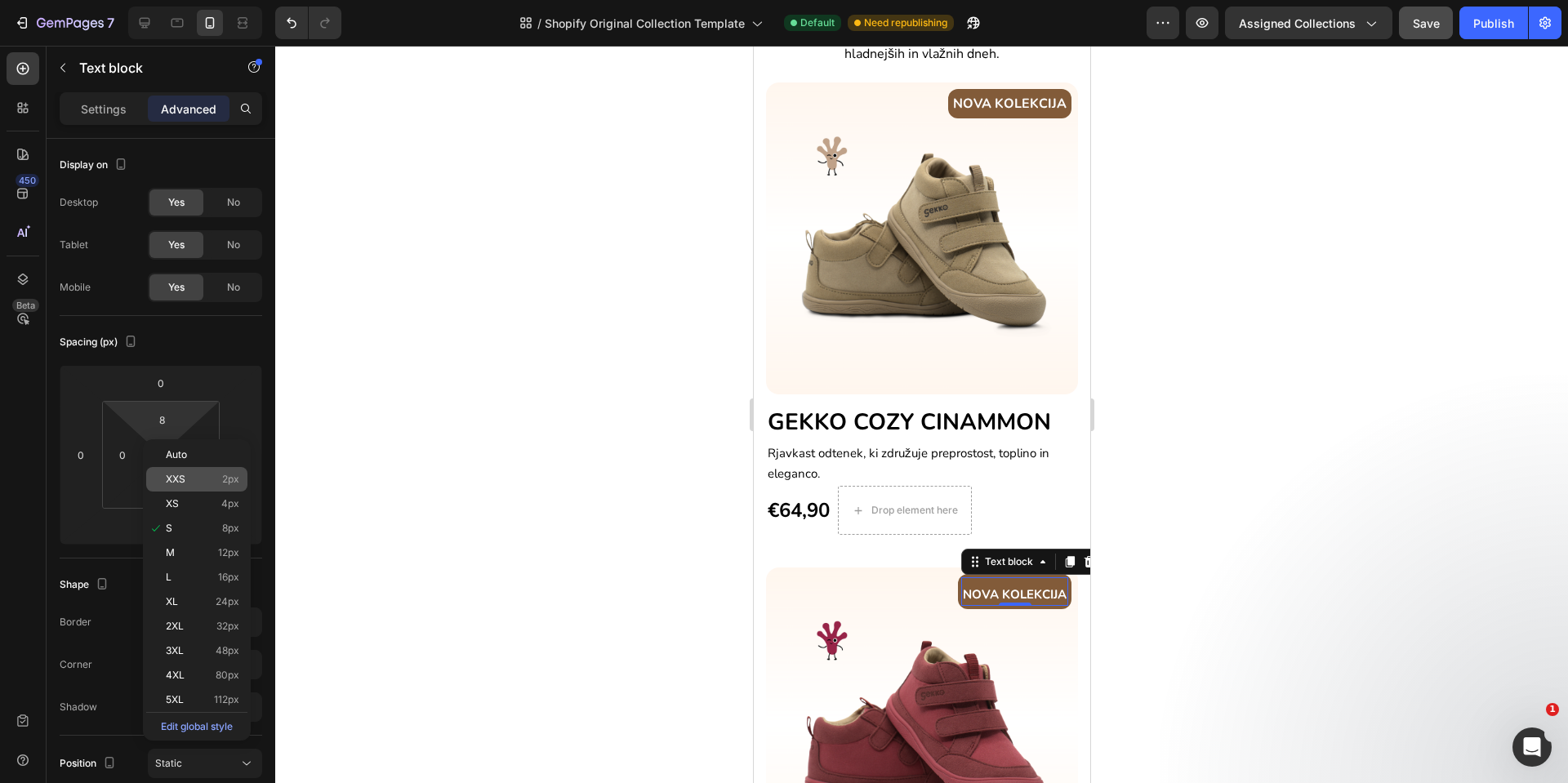
click at [172, 470] on div "XXS 2px" at bounding box center [197, 479] width 101 height 25
type input "2"
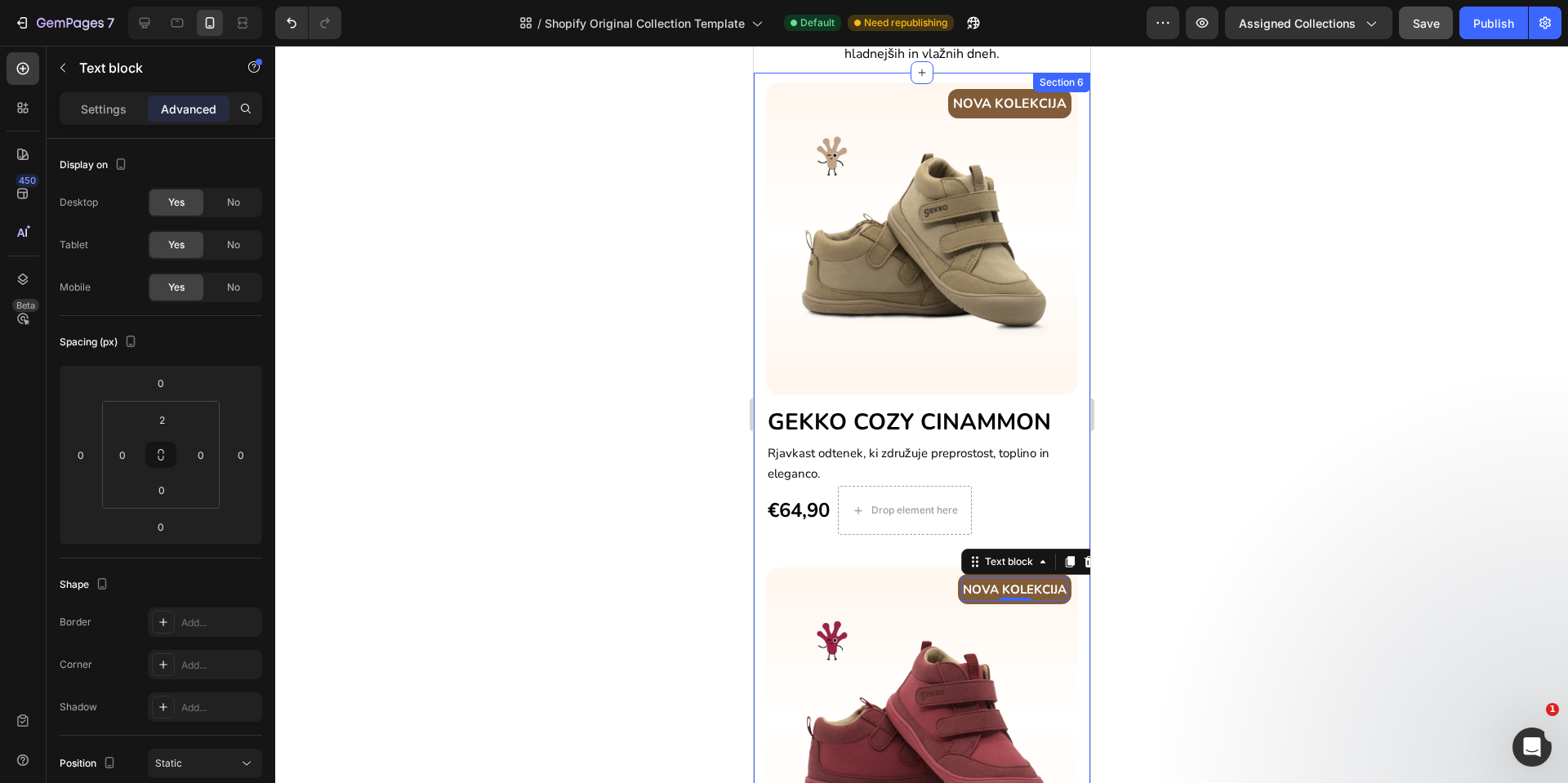
click at [755, 342] on div "NOVA KOLEKCIJA Text block Row Image GEKKO COZY CINAMMON Heading Rjavkast odtene…" at bounding box center [921, 549] width 336 height 953
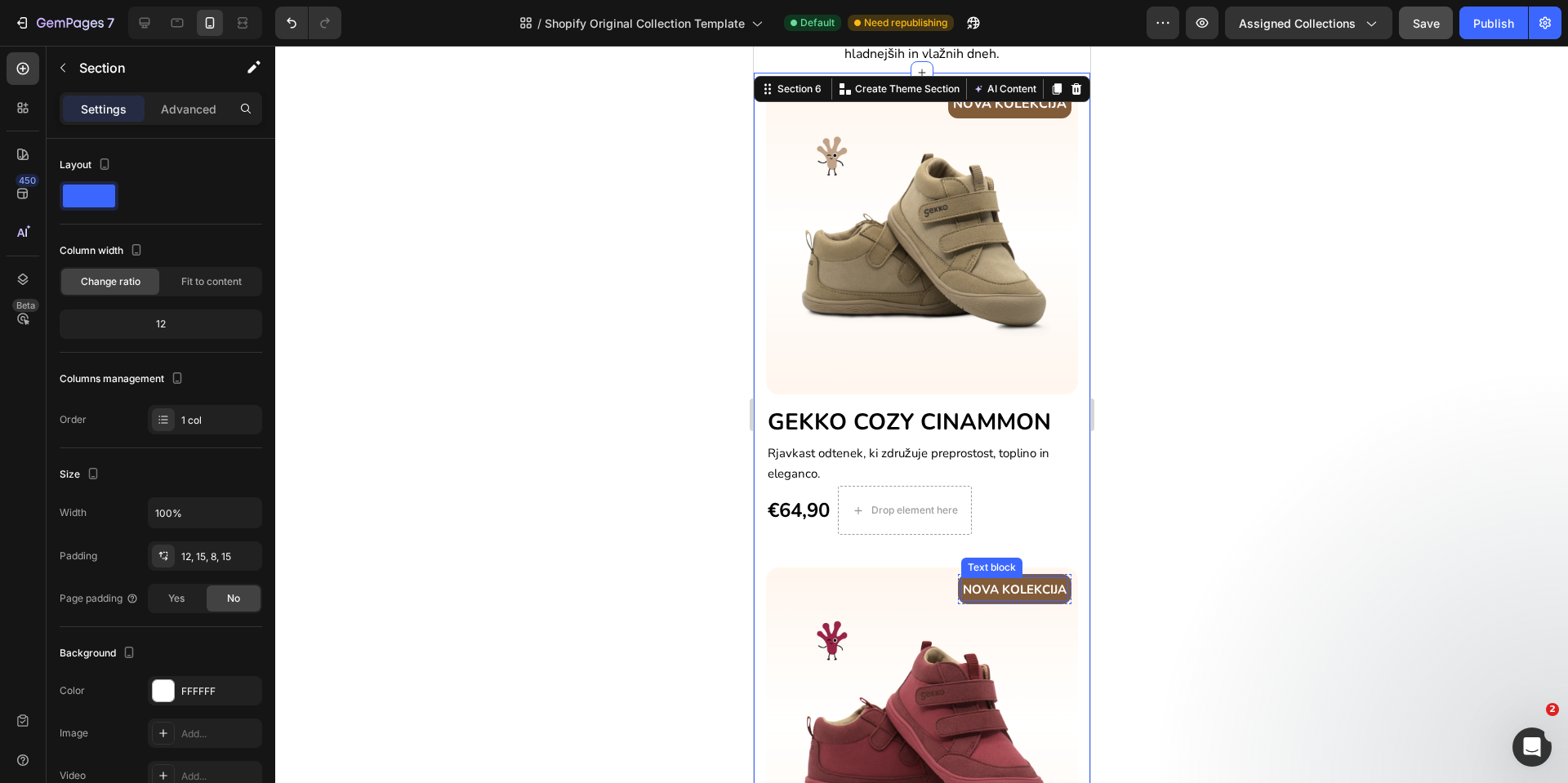
click at [1020, 581] on p "NOVA KOLEKCIJA" at bounding box center [1014, 590] width 104 height 19
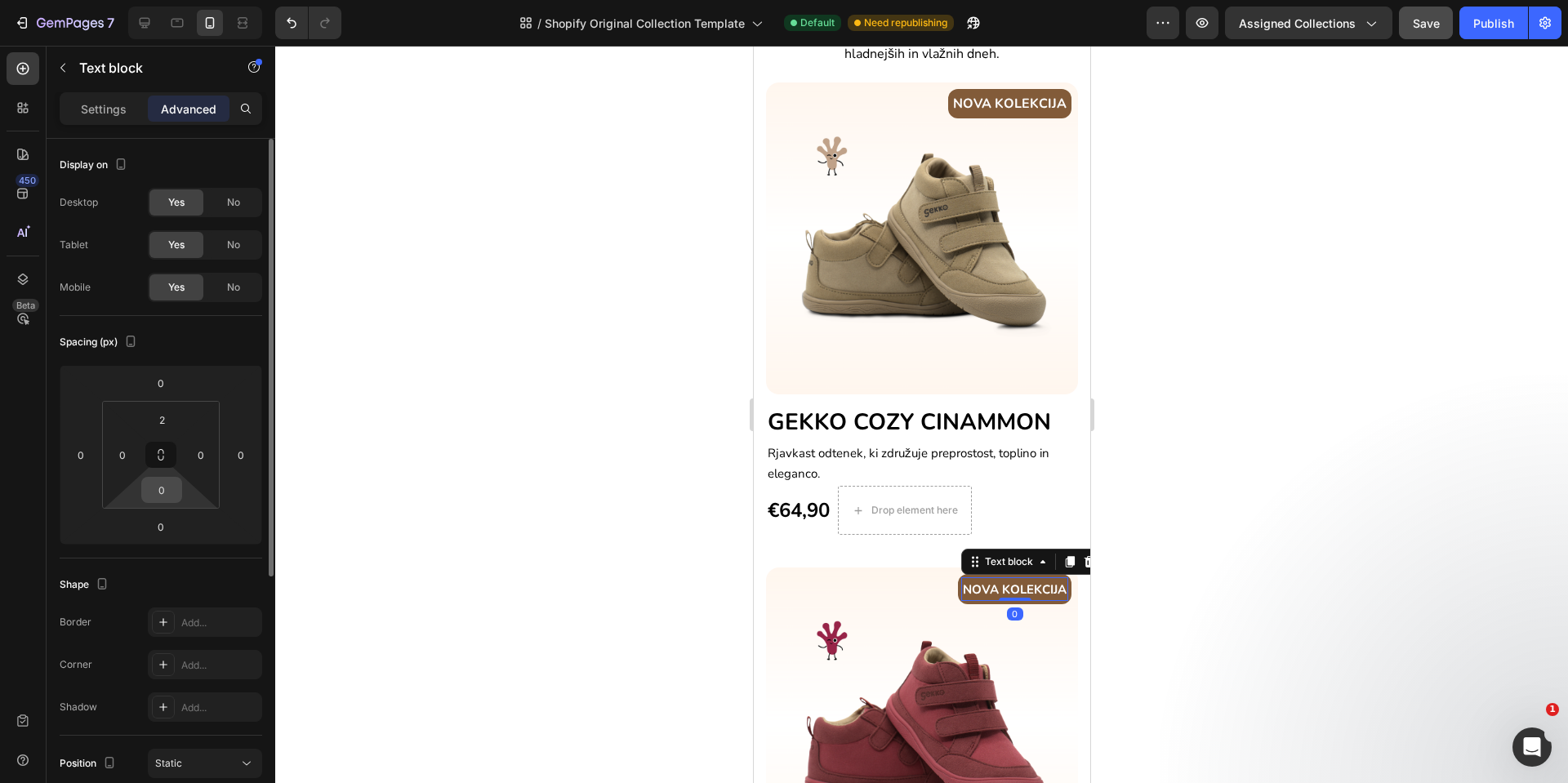
click at [160, 494] on input "0" at bounding box center [162, 490] width 33 height 25
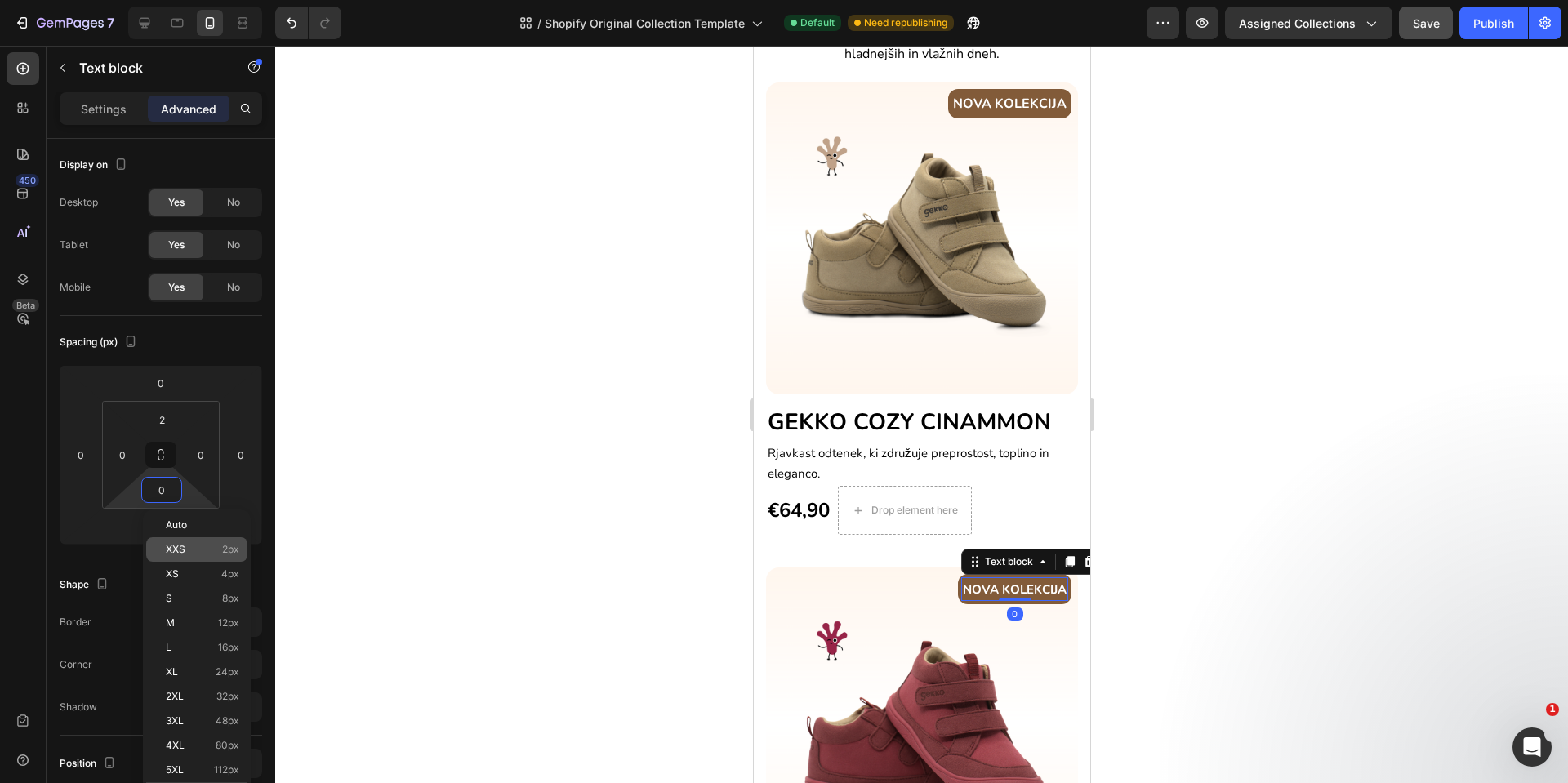
click at [185, 546] on span "XXS" at bounding box center [176, 550] width 20 height 11
type input "2"
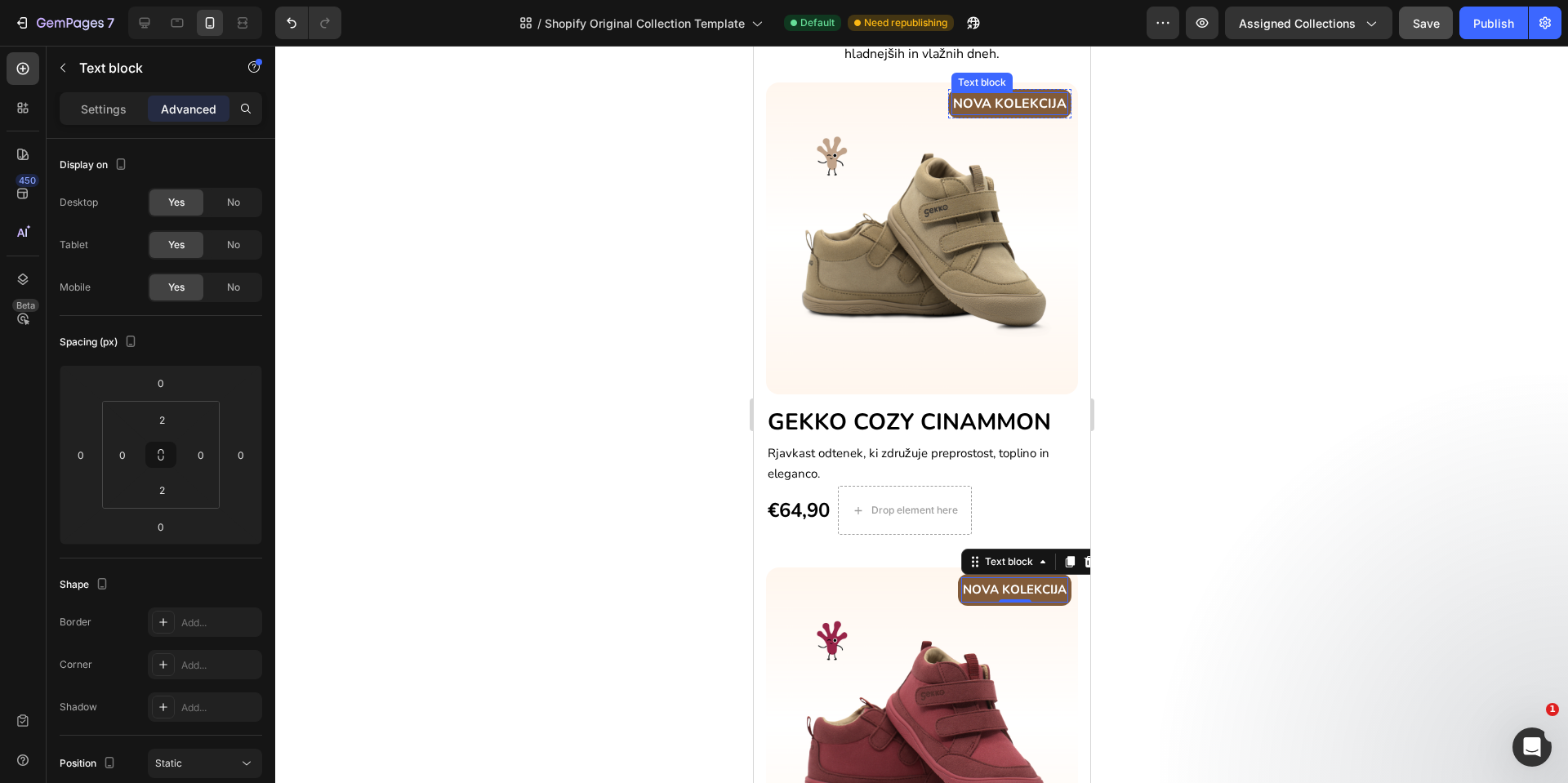
click at [978, 102] on p "NOVA KOLEKCIJA" at bounding box center [1009, 104] width 114 height 20
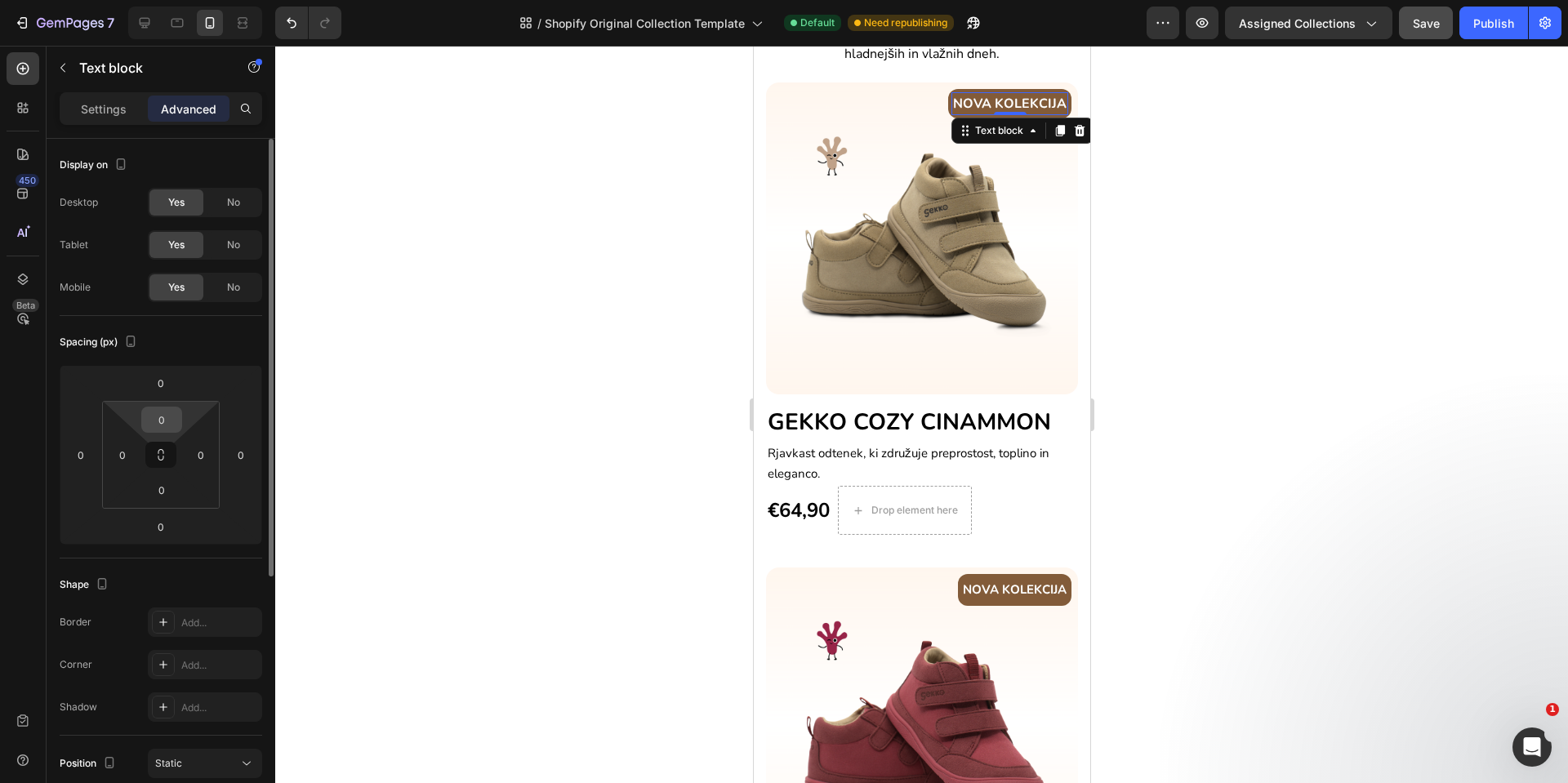
click at [164, 428] on input "0" at bounding box center [162, 420] width 33 height 25
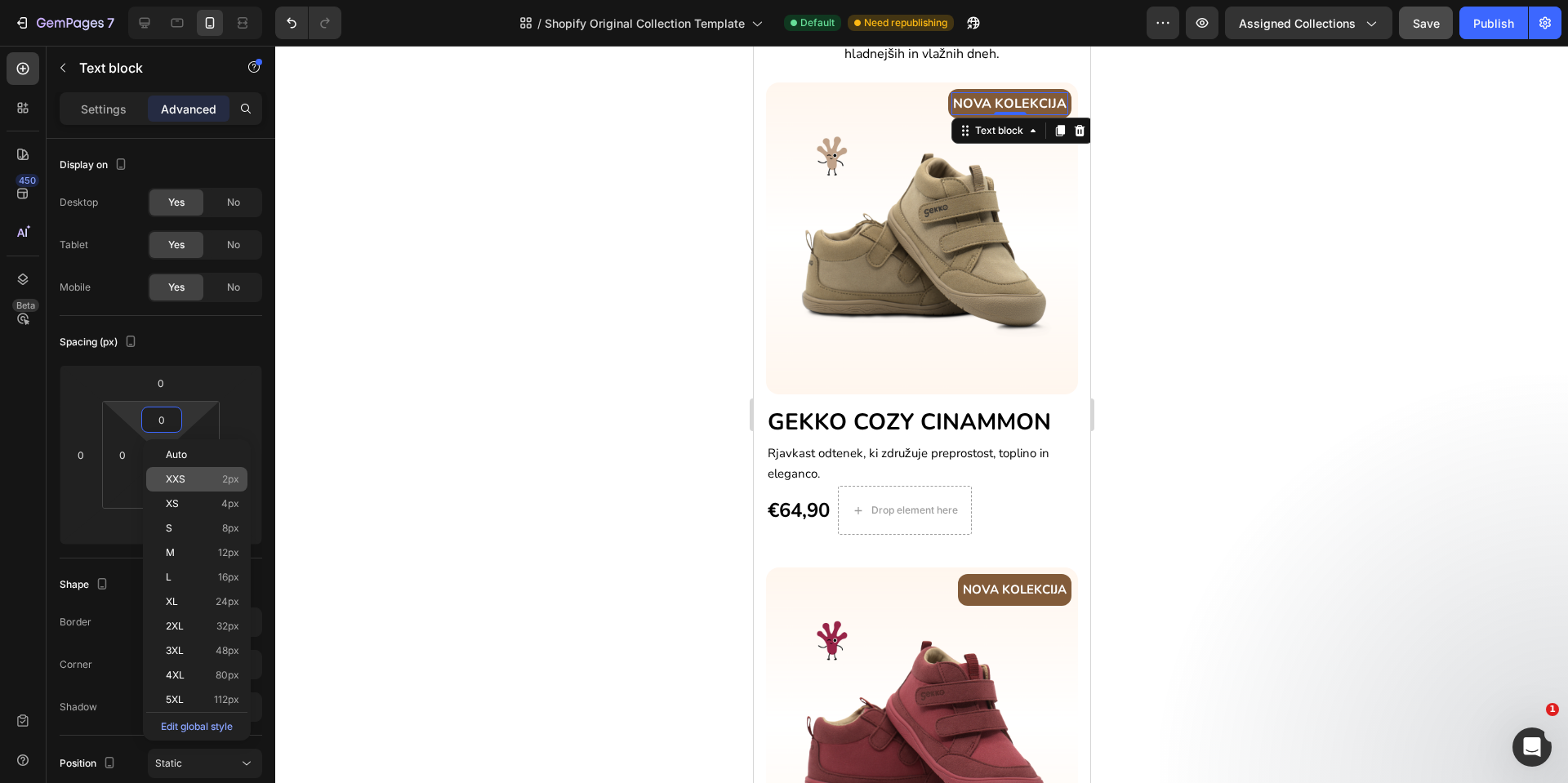
click at [173, 470] on div "XXS 2px" at bounding box center [197, 479] width 101 height 25
type input "2"
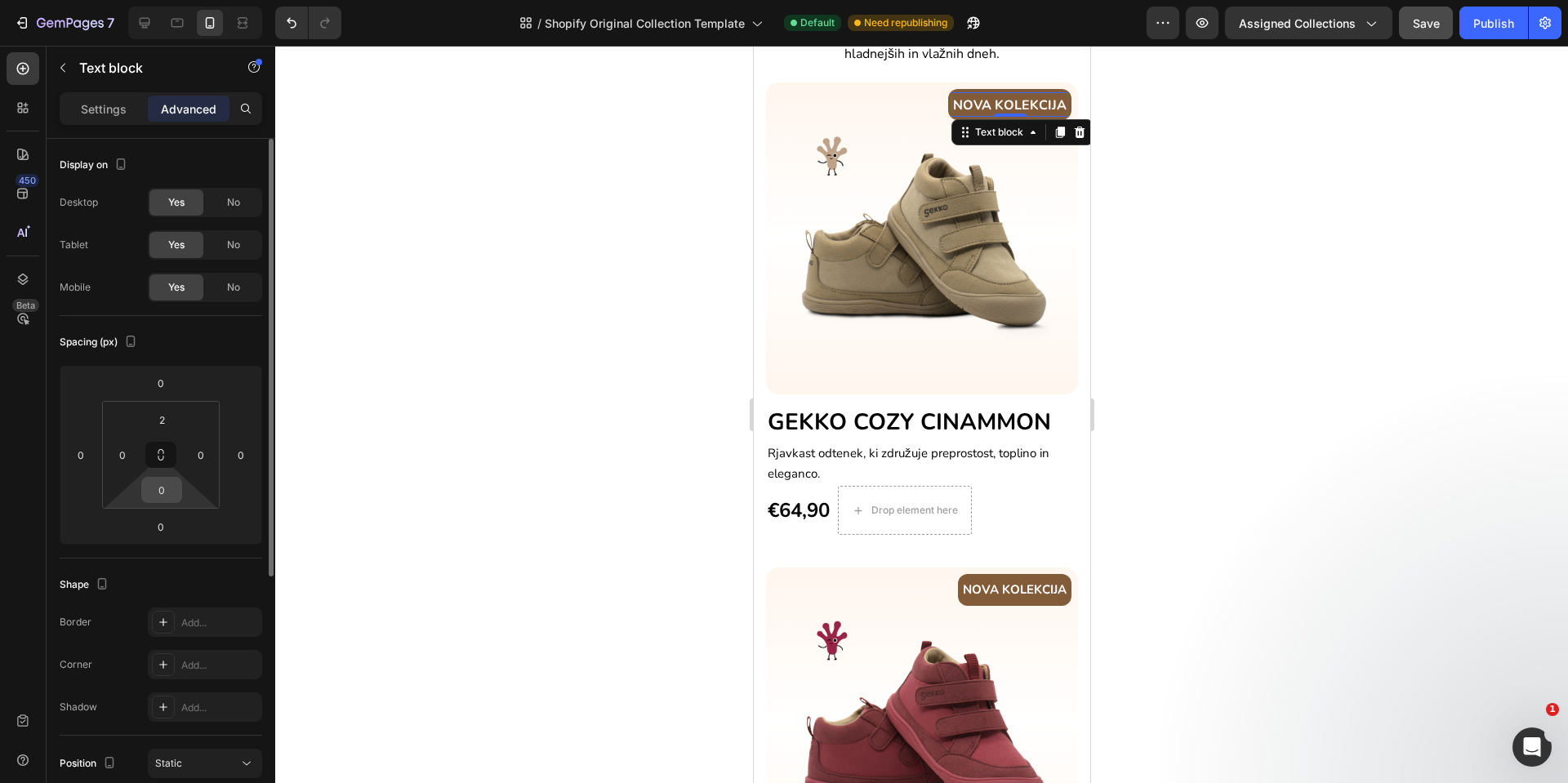
click at [173, 497] on input "0" at bounding box center [162, 490] width 33 height 25
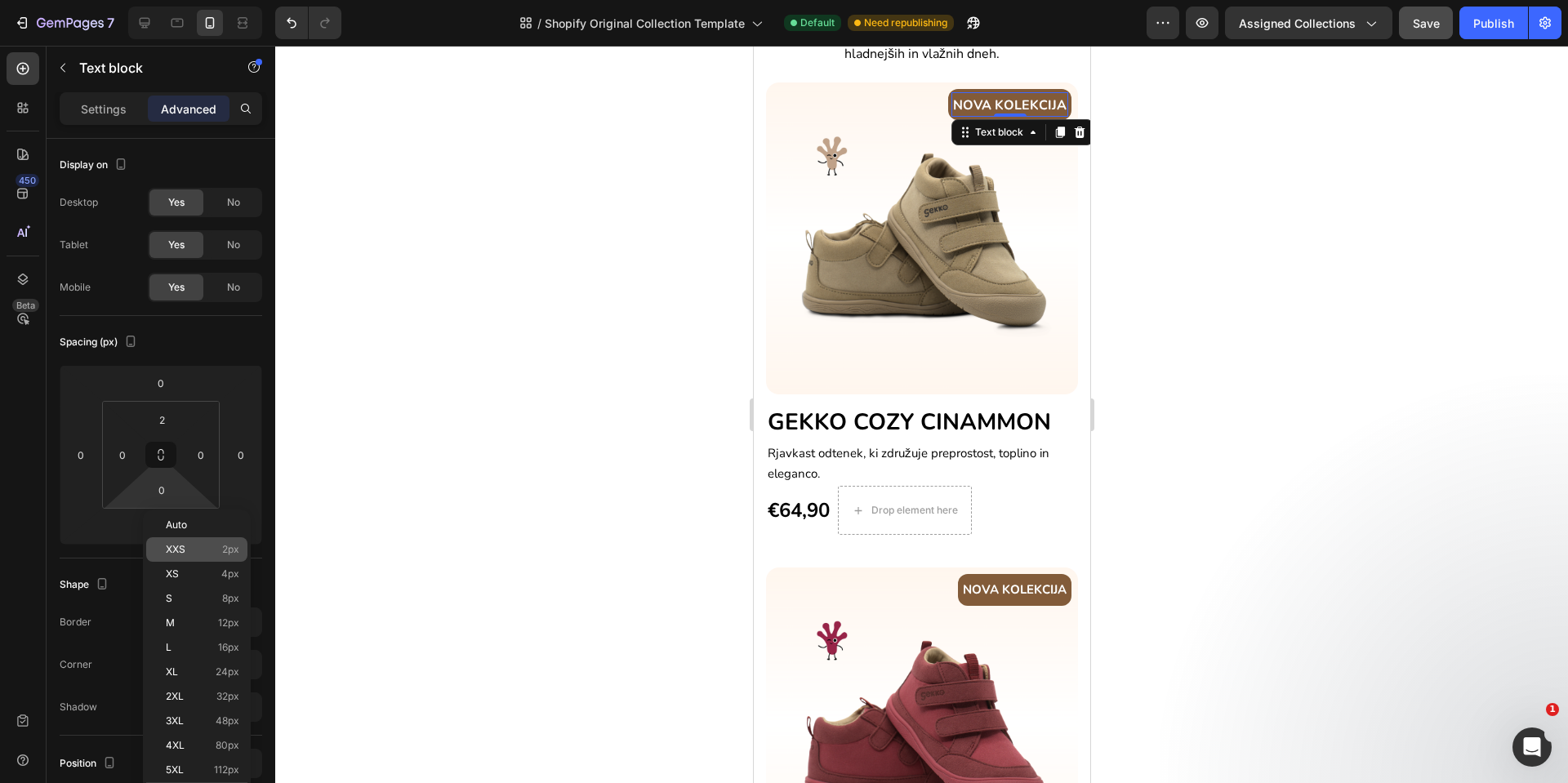
click at [181, 547] on span "XXS" at bounding box center [176, 550] width 20 height 11
type input "2"
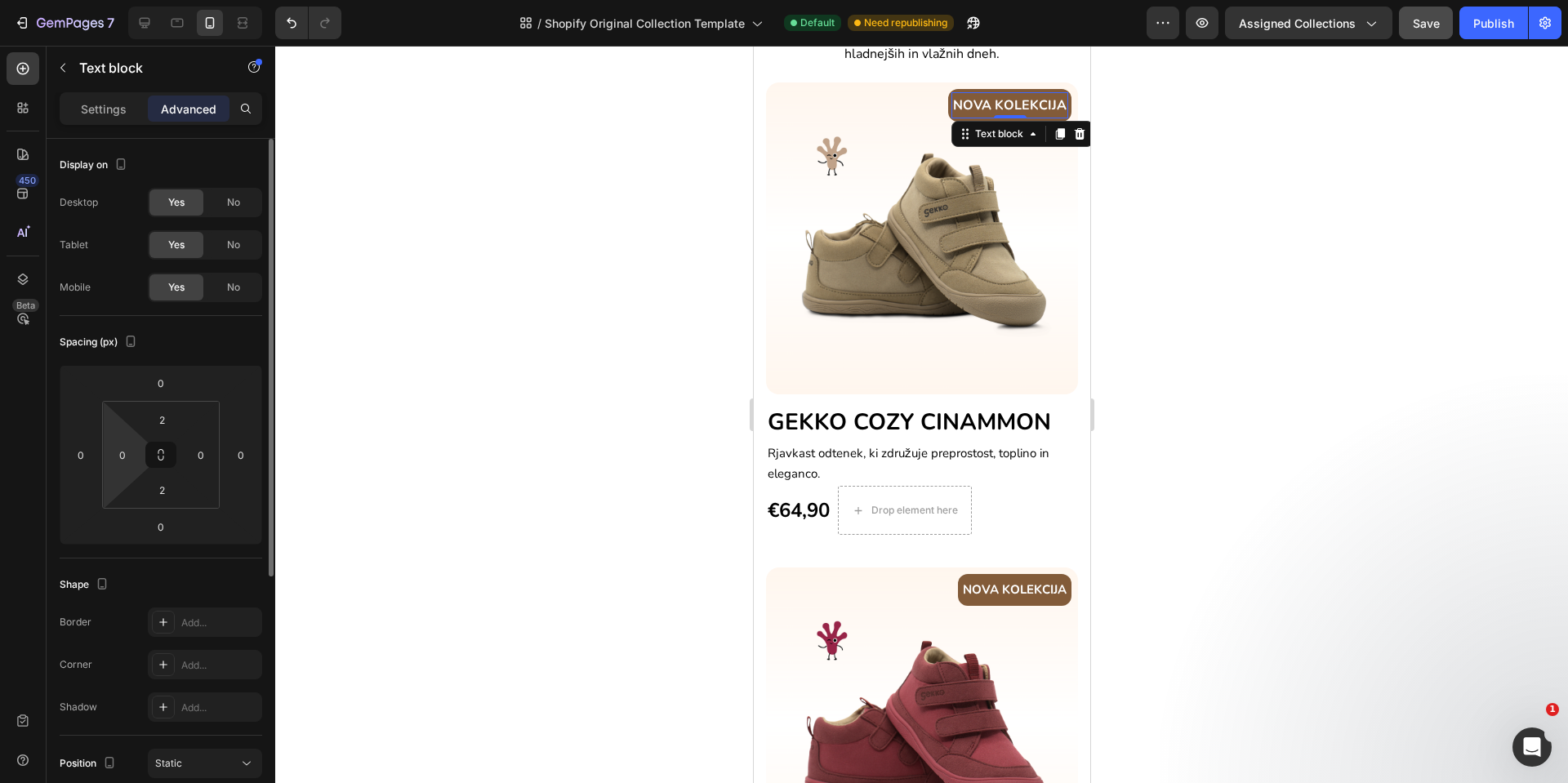
click at [123, 0] on html "7 / Shopify Original Collection Template Default Need republishing Preview Assi…" at bounding box center [784, 0] width 1568 height 0
click at [119, 453] on input "0" at bounding box center [123, 455] width 25 height 25
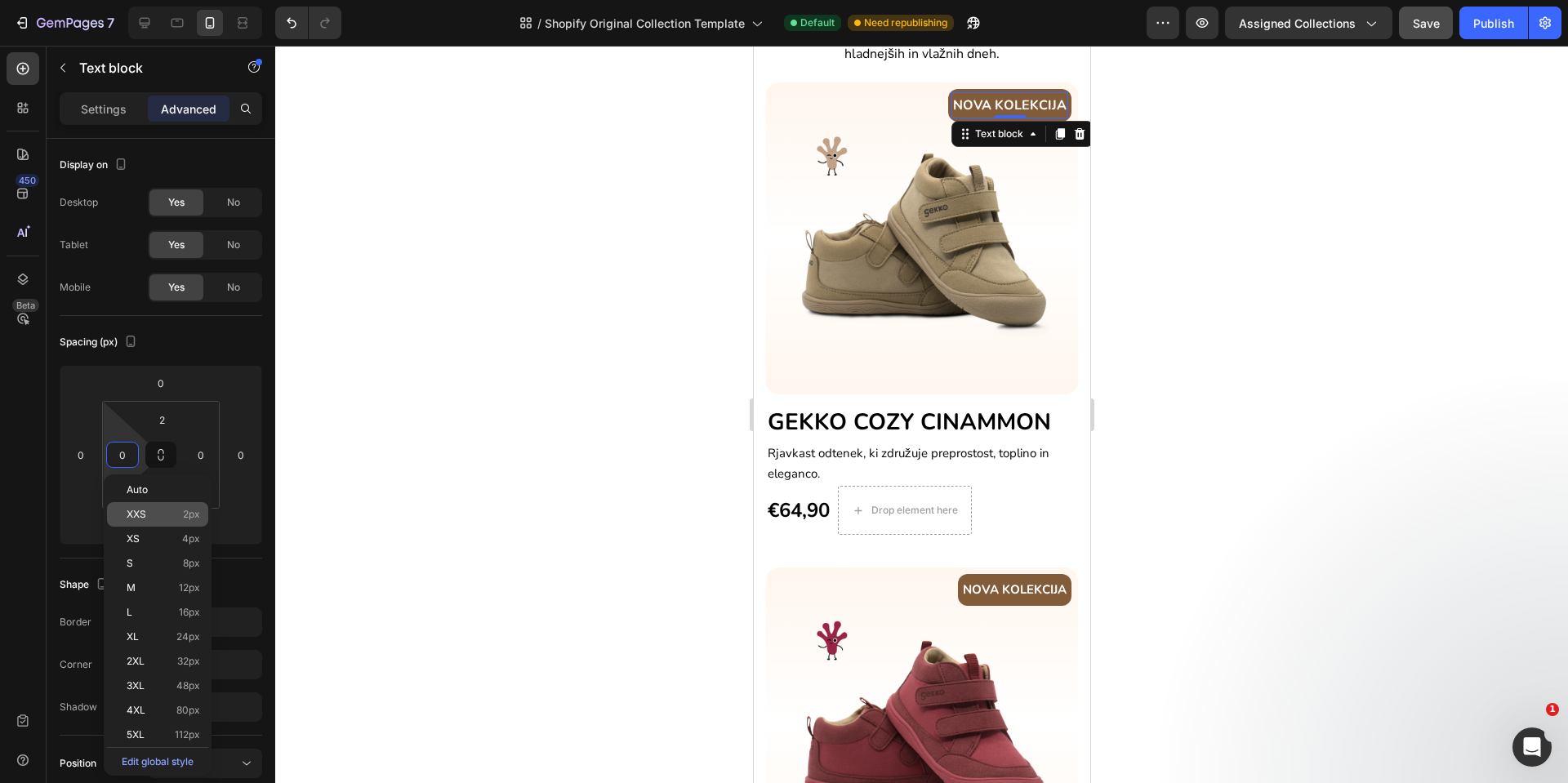
click at [151, 515] on p "XXS 2px" at bounding box center [164, 515] width 74 height 11
type input "2"
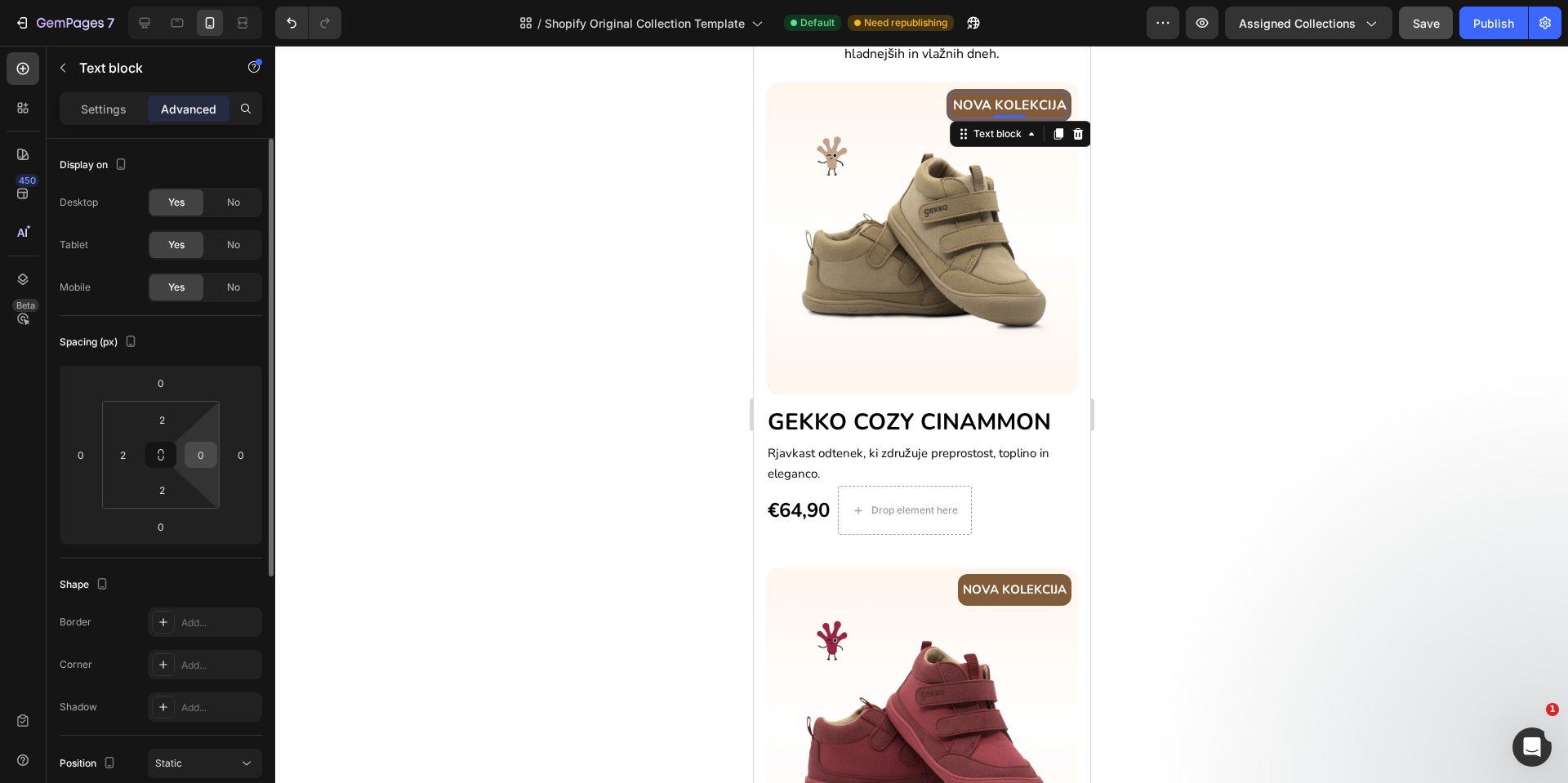
click at [205, 456] on input "0" at bounding box center [201, 455] width 25 height 25
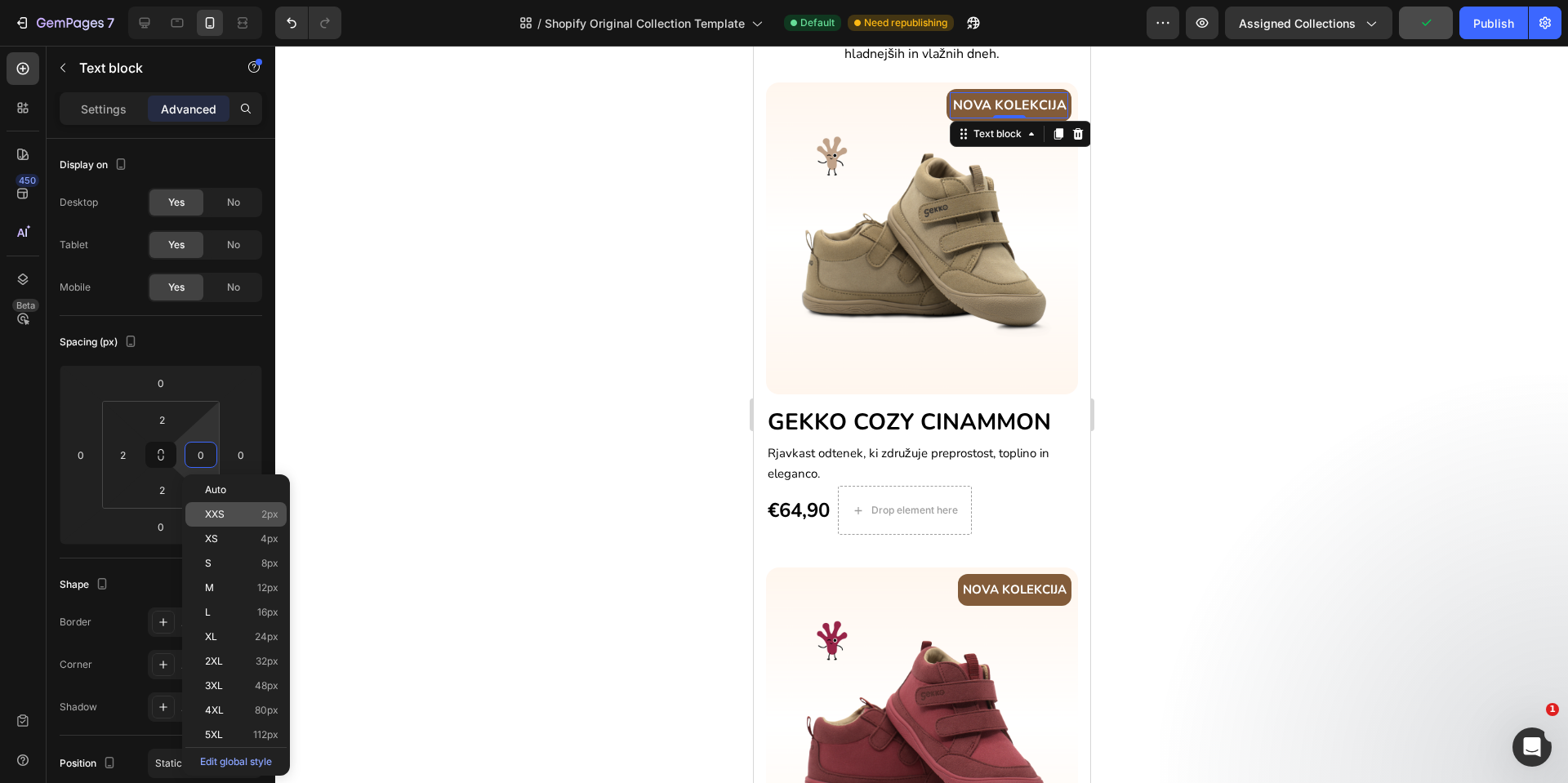
click at [219, 510] on span "XXS" at bounding box center [215, 515] width 20 height 11
type input "2"
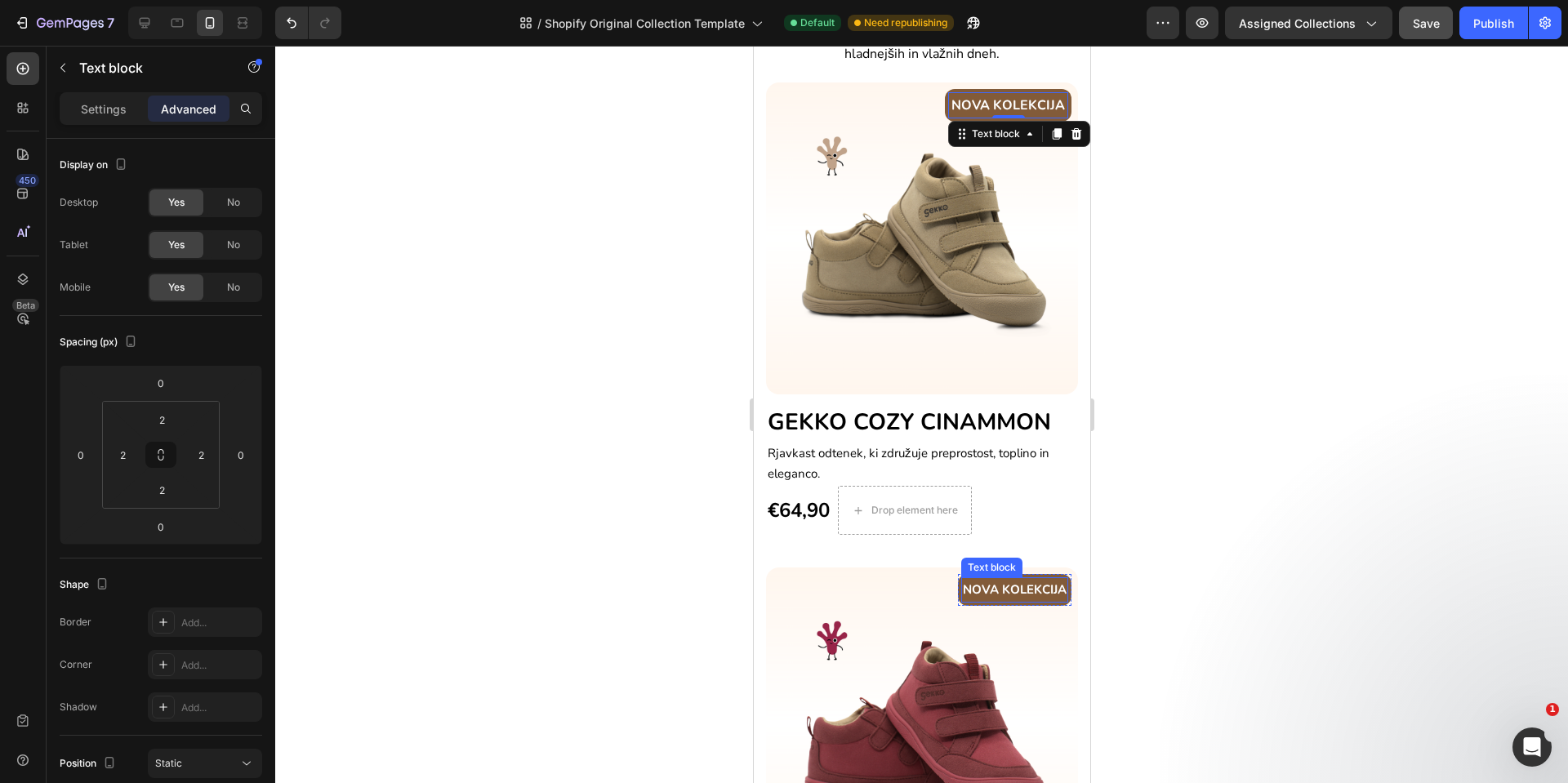
click at [984, 581] on p "NOVA KOLEKCIJA" at bounding box center [1014, 590] width 104 height 19
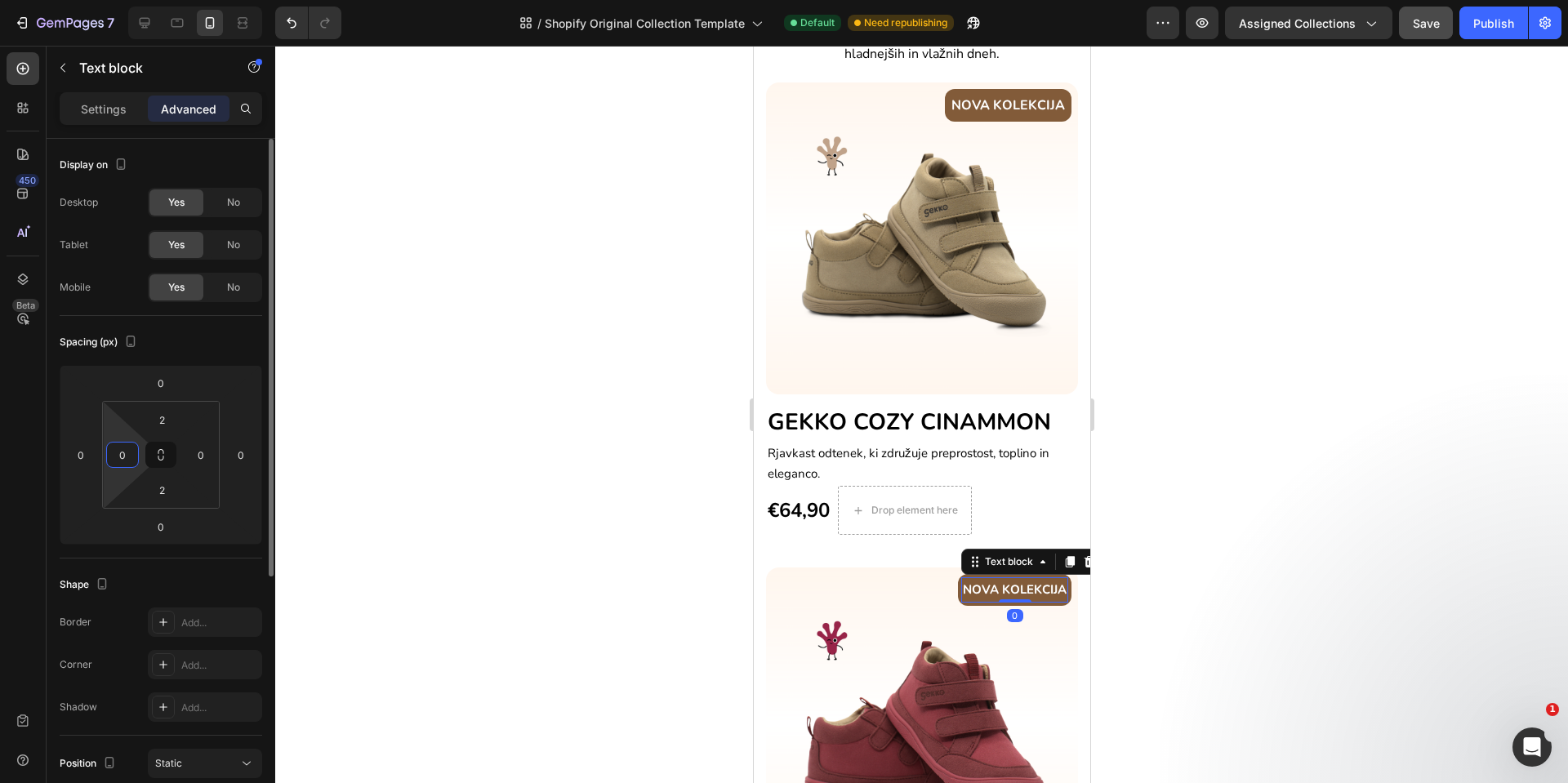
click at [130, 458] on input "0" at bounding box center [123, 455] width 25 height 25
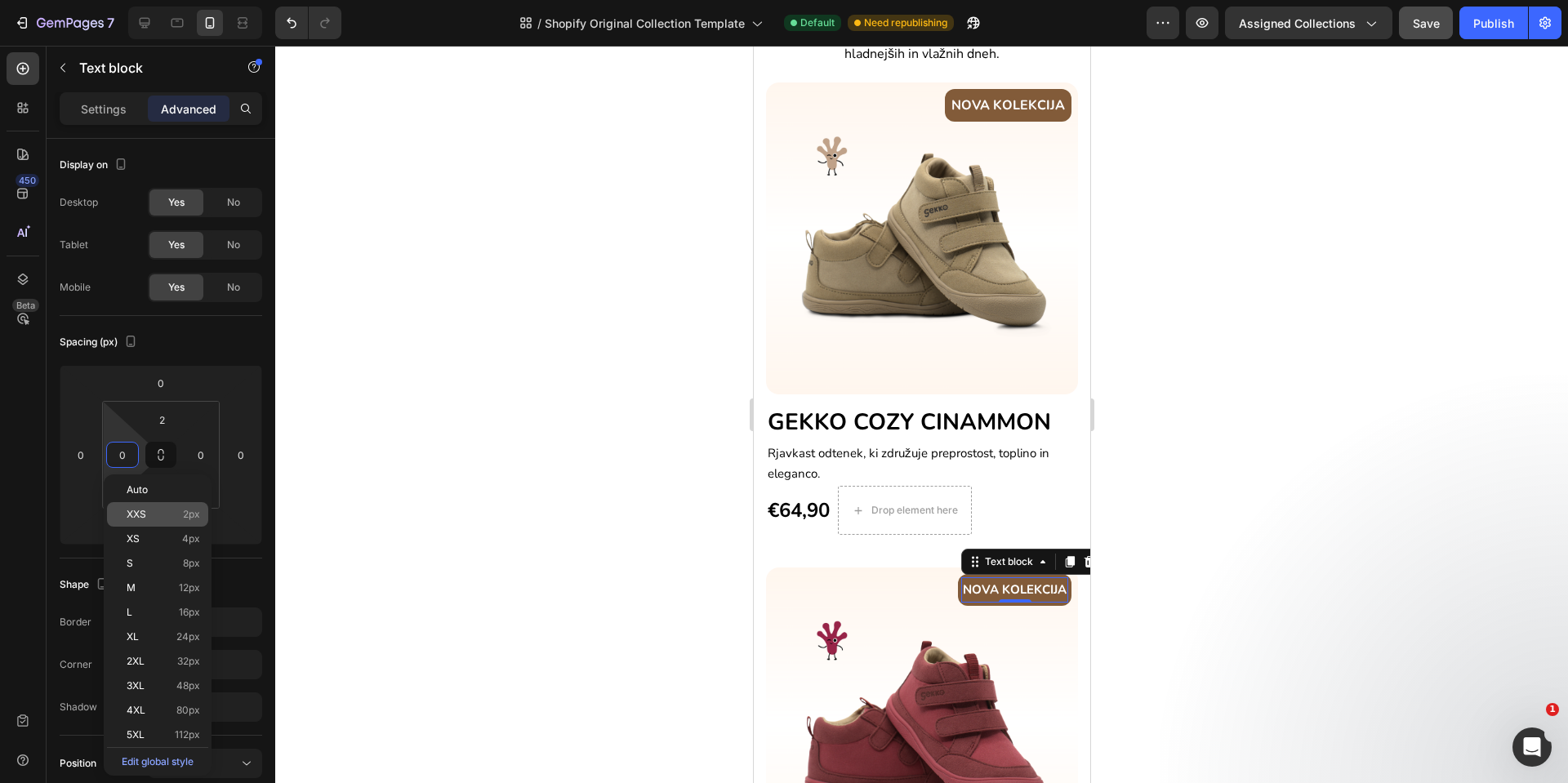
click at [146, 509] on p "XXS 2px" at bounding box center [164, 515] width 74 height 11
type input "2"
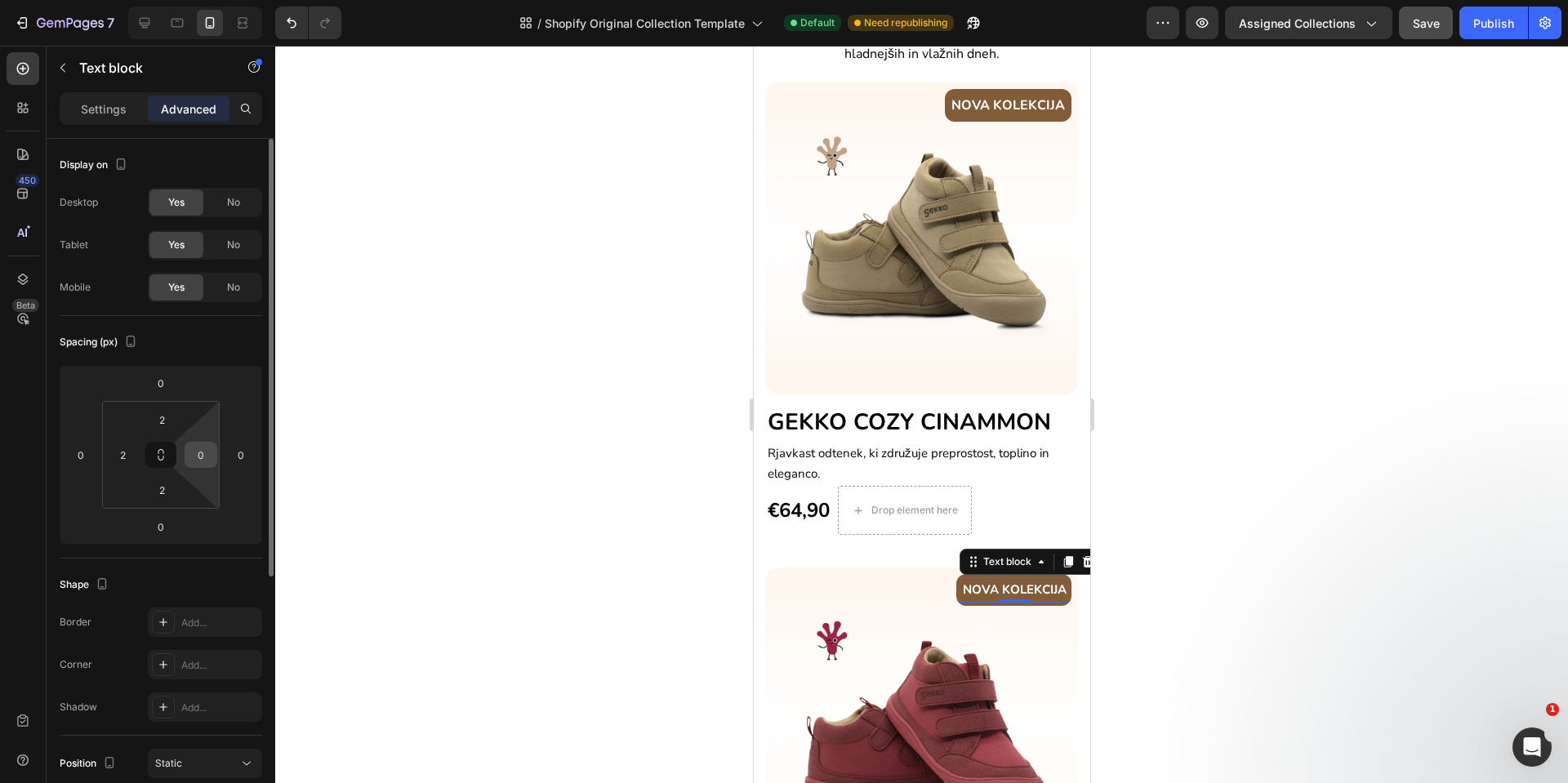
click at [188, 457] on div "0" at bounding box center [201, 455] width 33 height 26
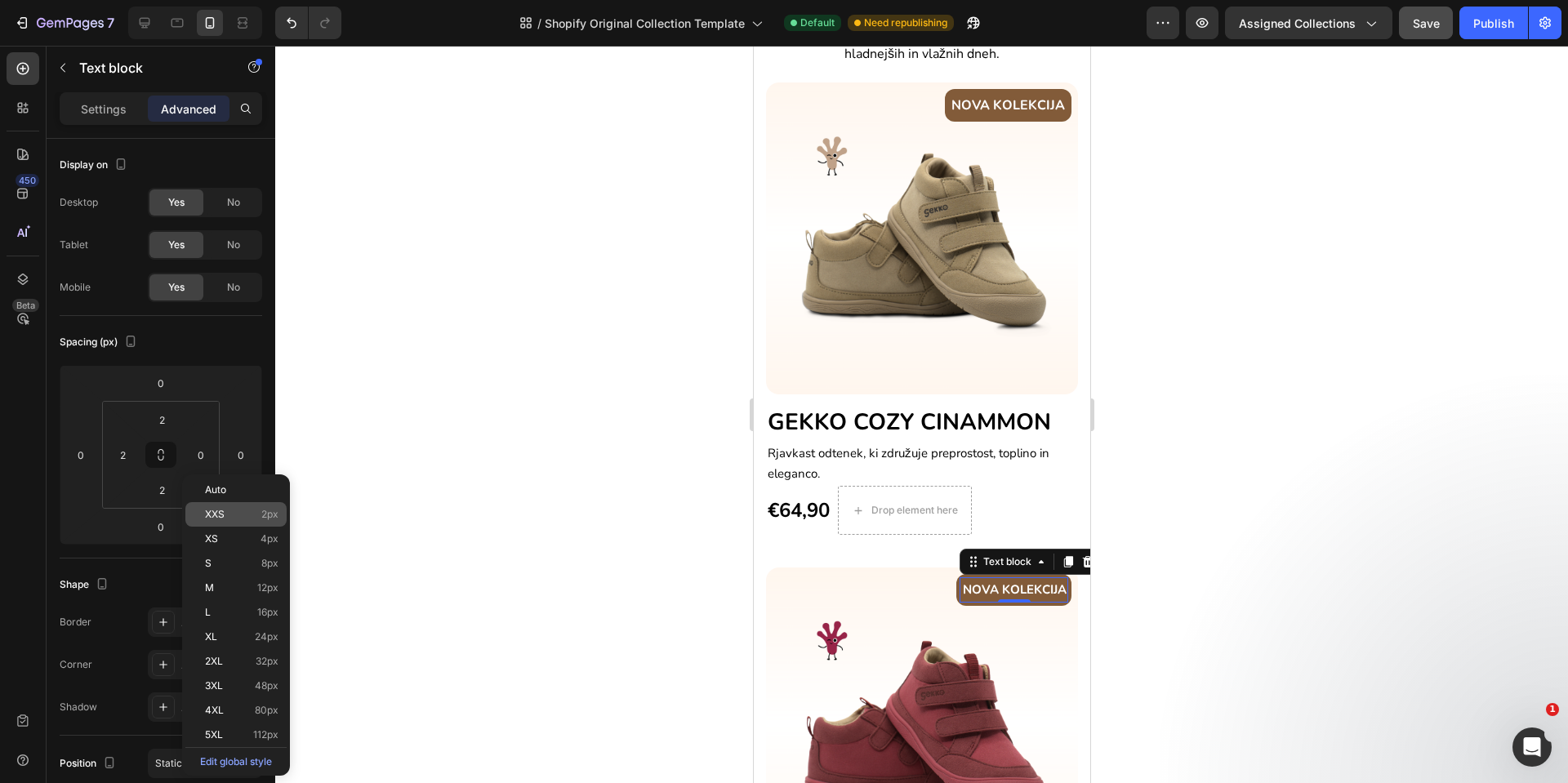
click at [223, 521] on div "XXS 2px" at bounding box center [237, 515] width 101 height 25
type input "2"
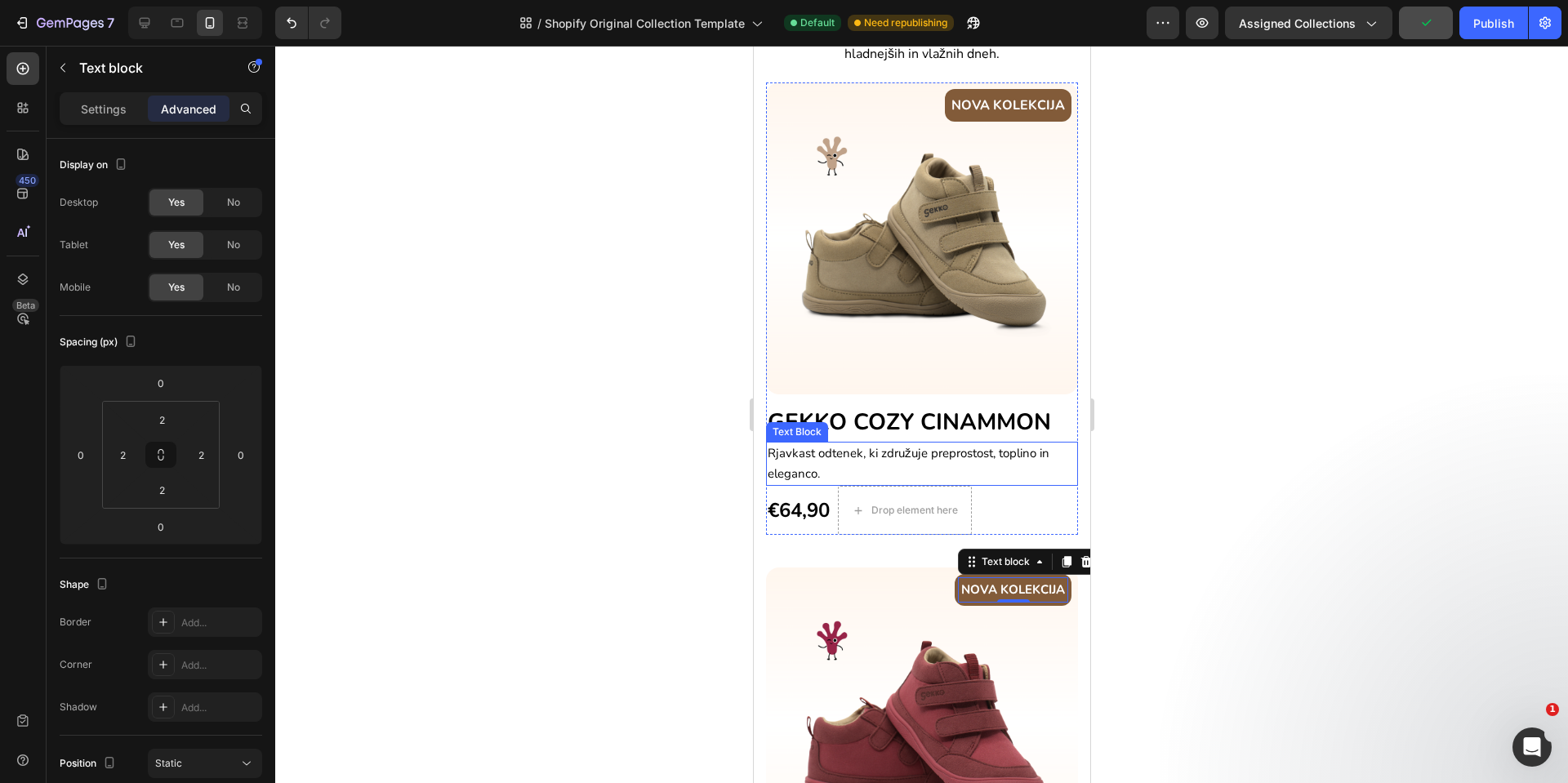
click at [1010, 445] on p "Rjavkast odtenek, ki združuje preprostost, toplino in eleganco." at bounding box center [921, 464] width 309 height 41
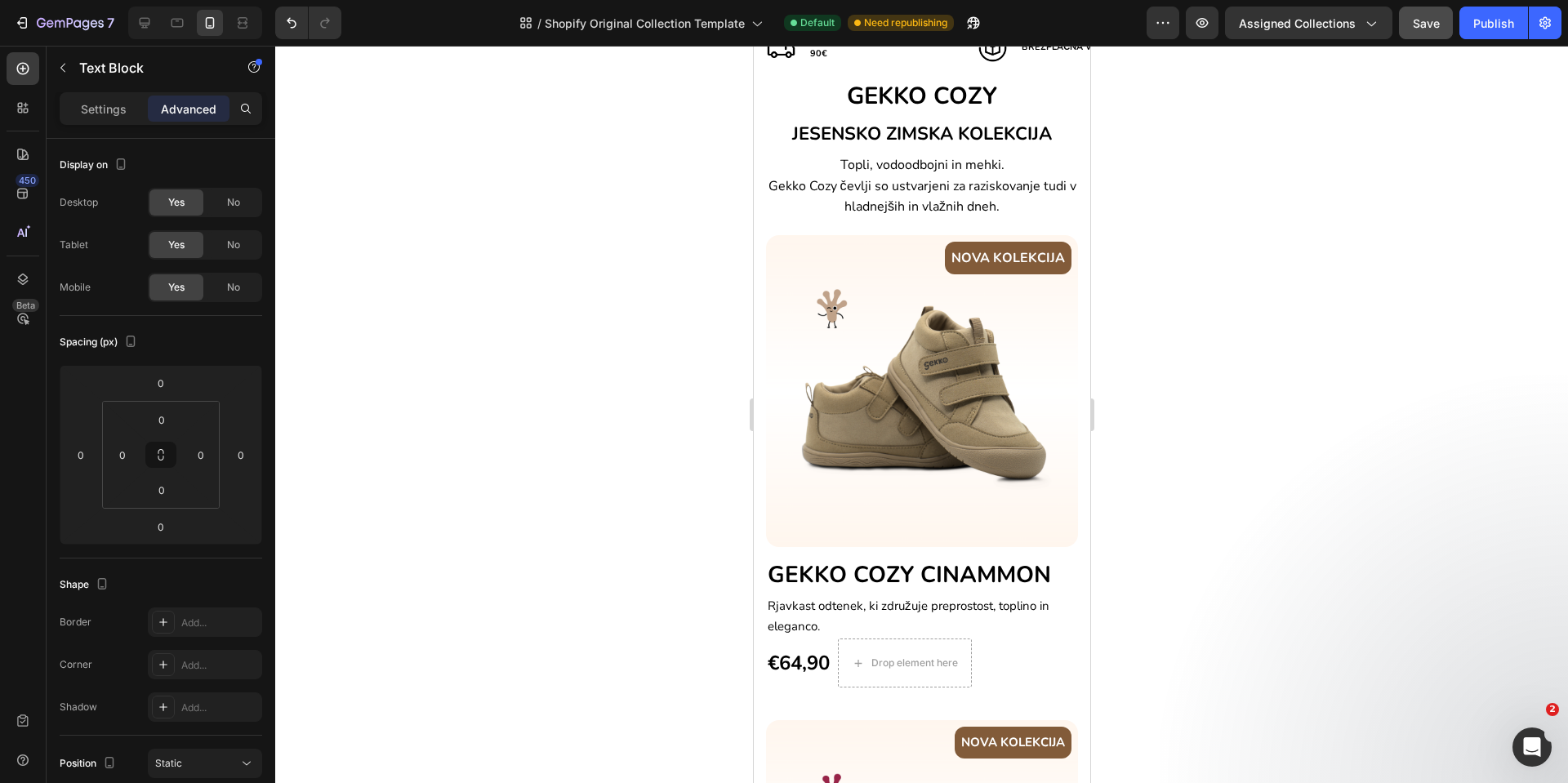
scroll to position [267, 0]
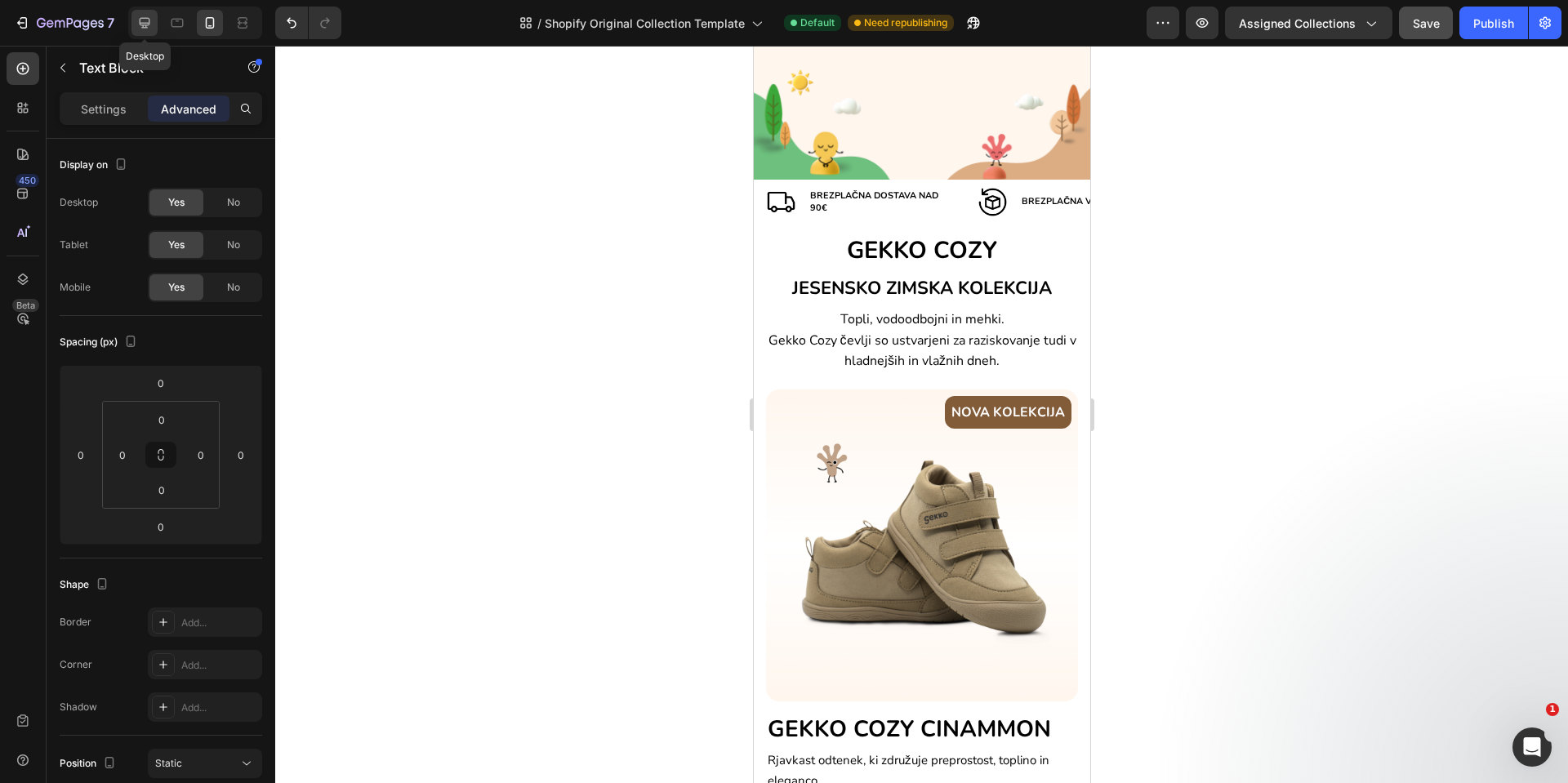
click at [138, 19] on icon at bounding box center [145, 23] width 16 height 16
type input "4"
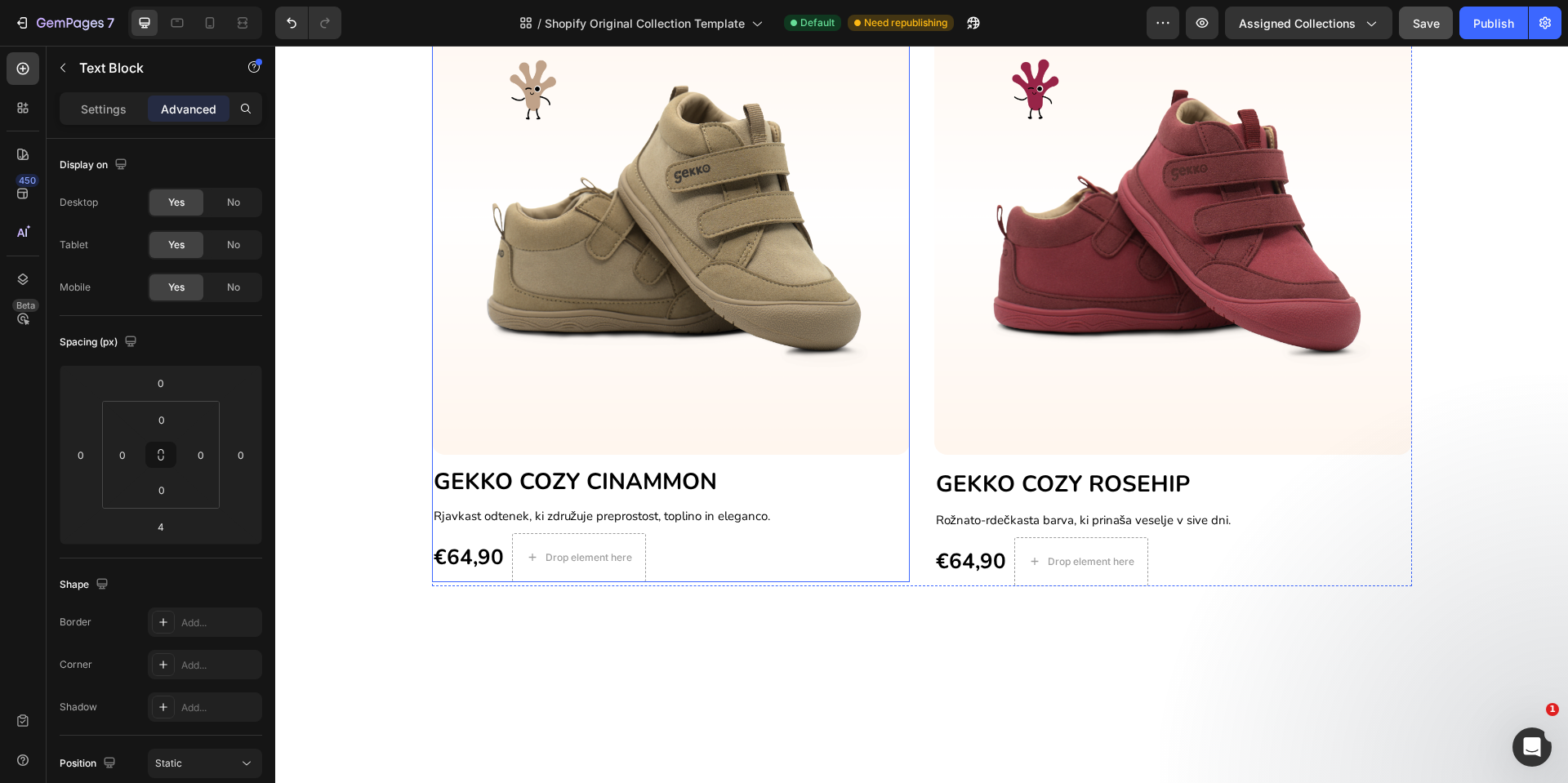
scroll to position [324, 0]
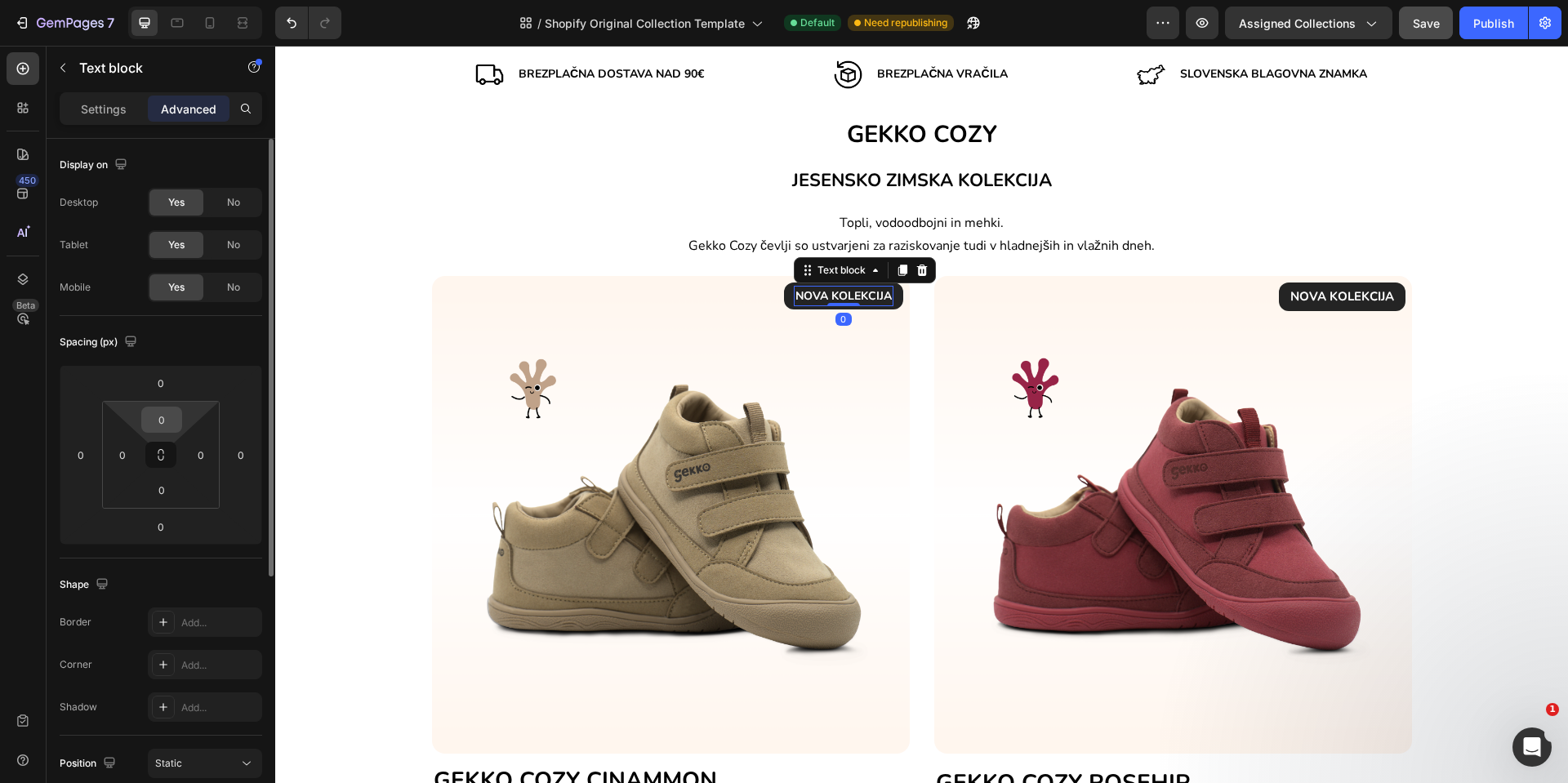
click at [162, 425] on input "0" at bounding box center [162, 420] width 33 height 25
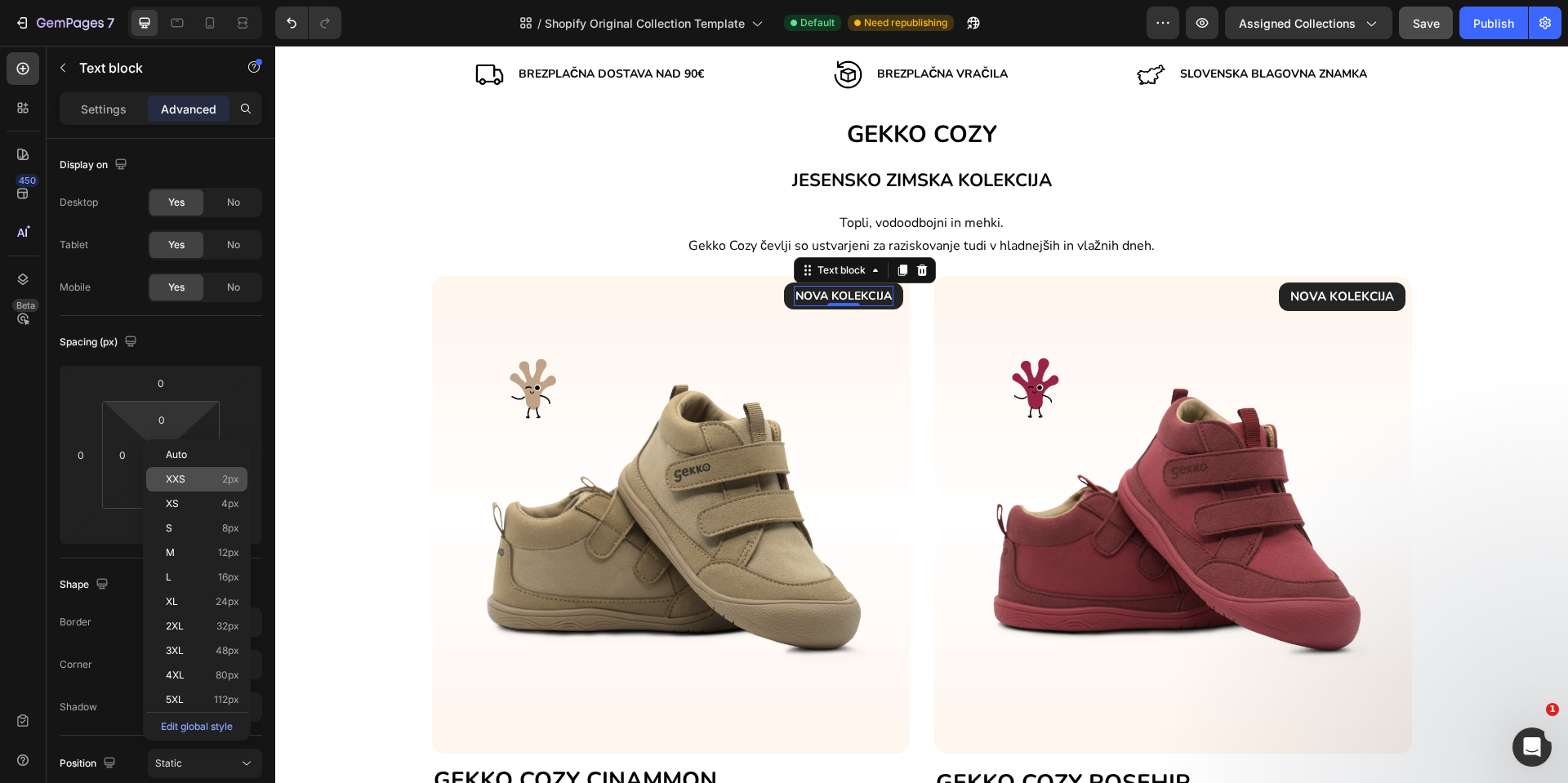
click at [178, 485] on div "XXS 2px" at bounding box center [197, 479] width 101 height 25
type input "2"
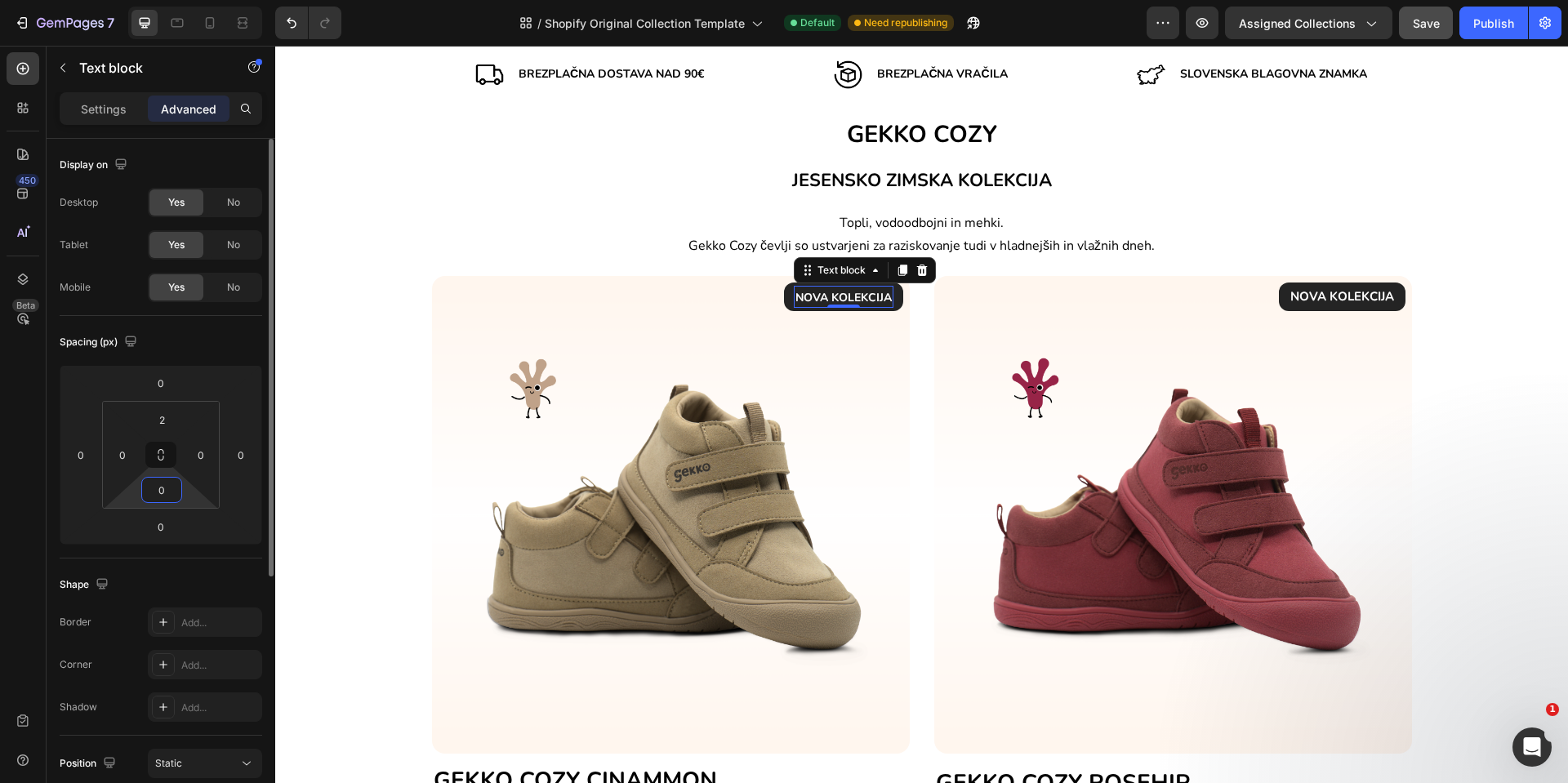
click at [164, 486] on input "0" at bounding box center [162, 490] width 33 height 25
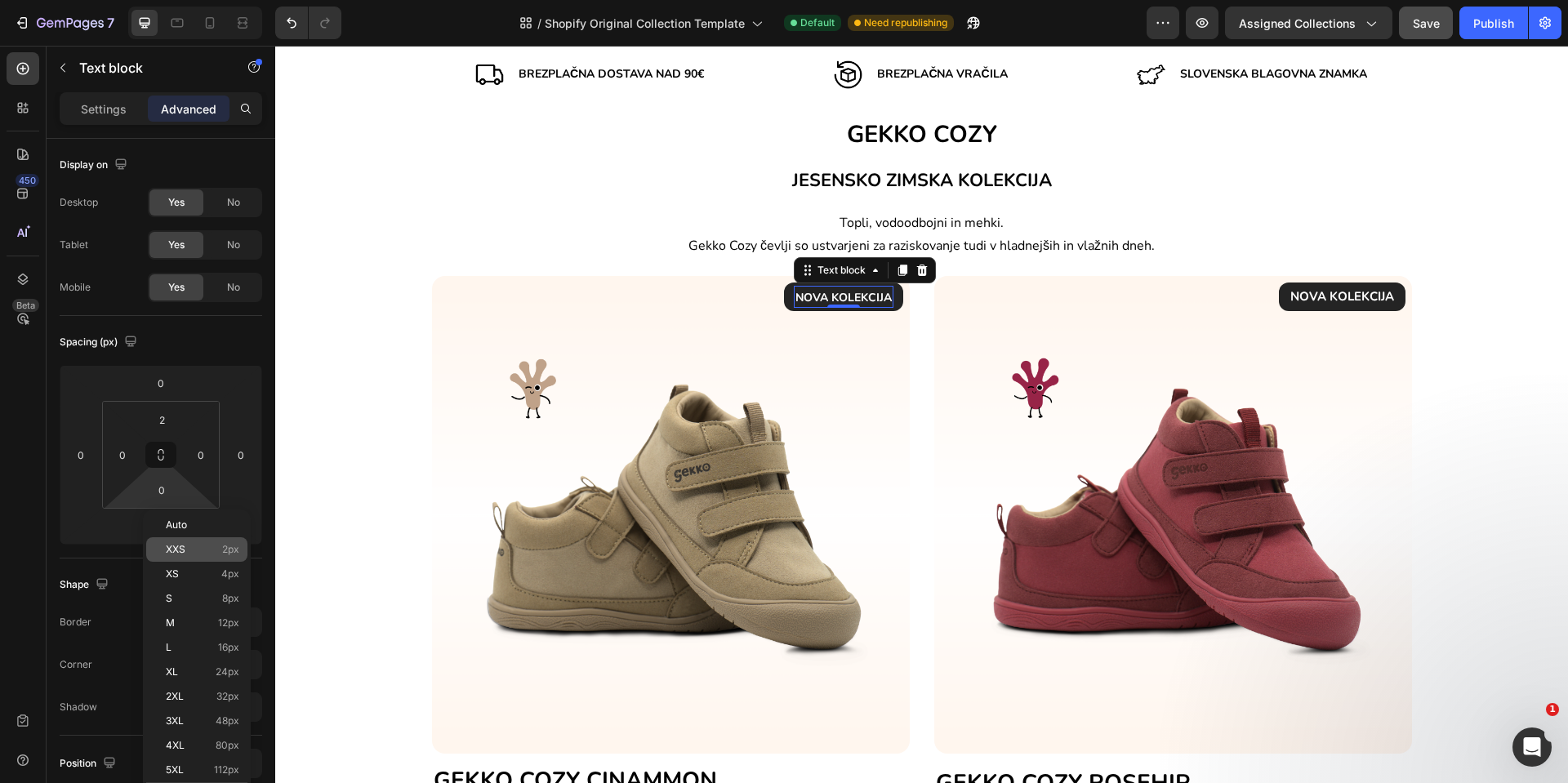
click at [195, 547] on p "XXS 2px" at bounding box center [203, 550] width 74 height 11
type input "2"
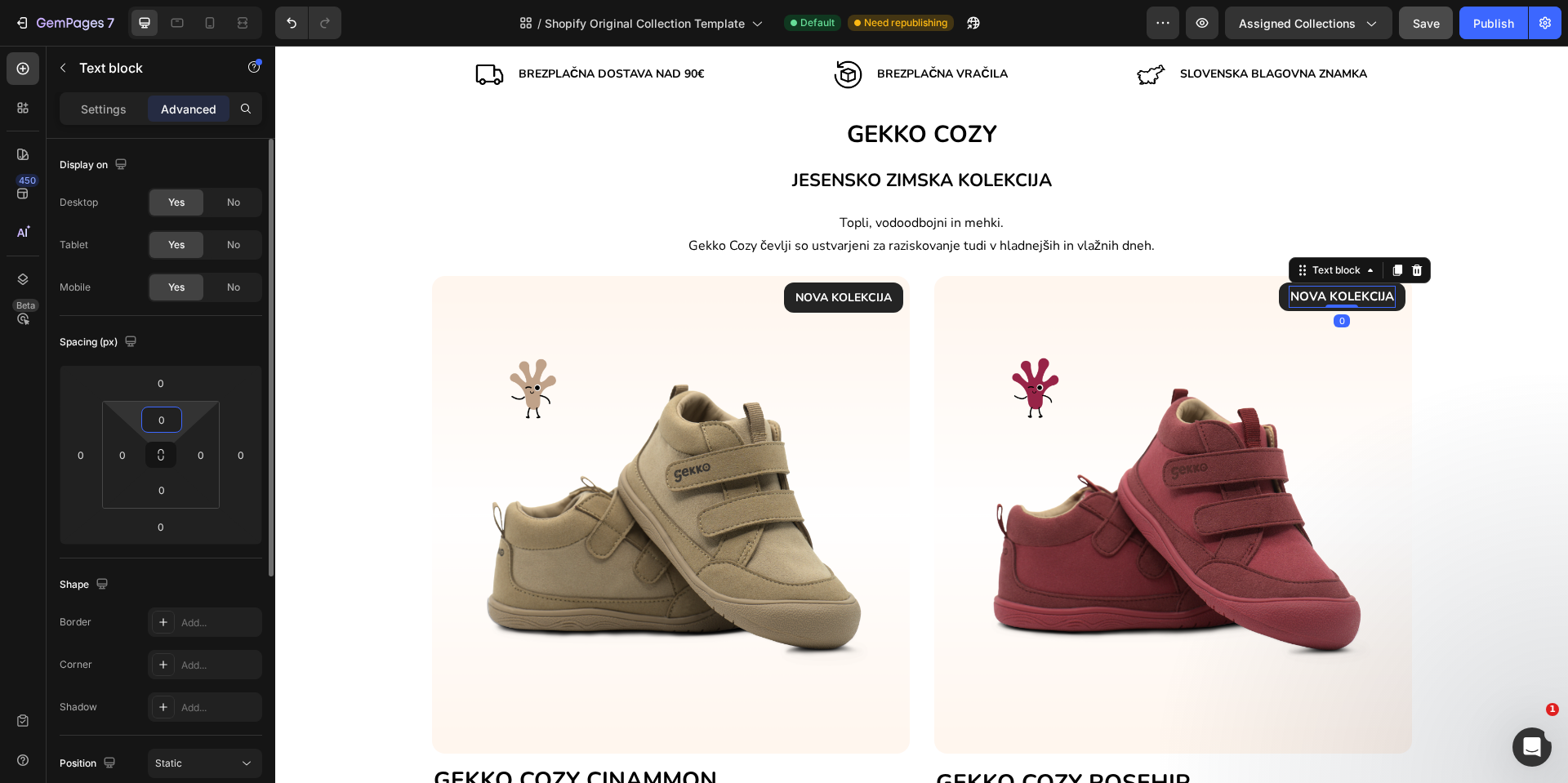
click at [165, 427] on input "0" at bounding box center [162, 420] width 33 height 25
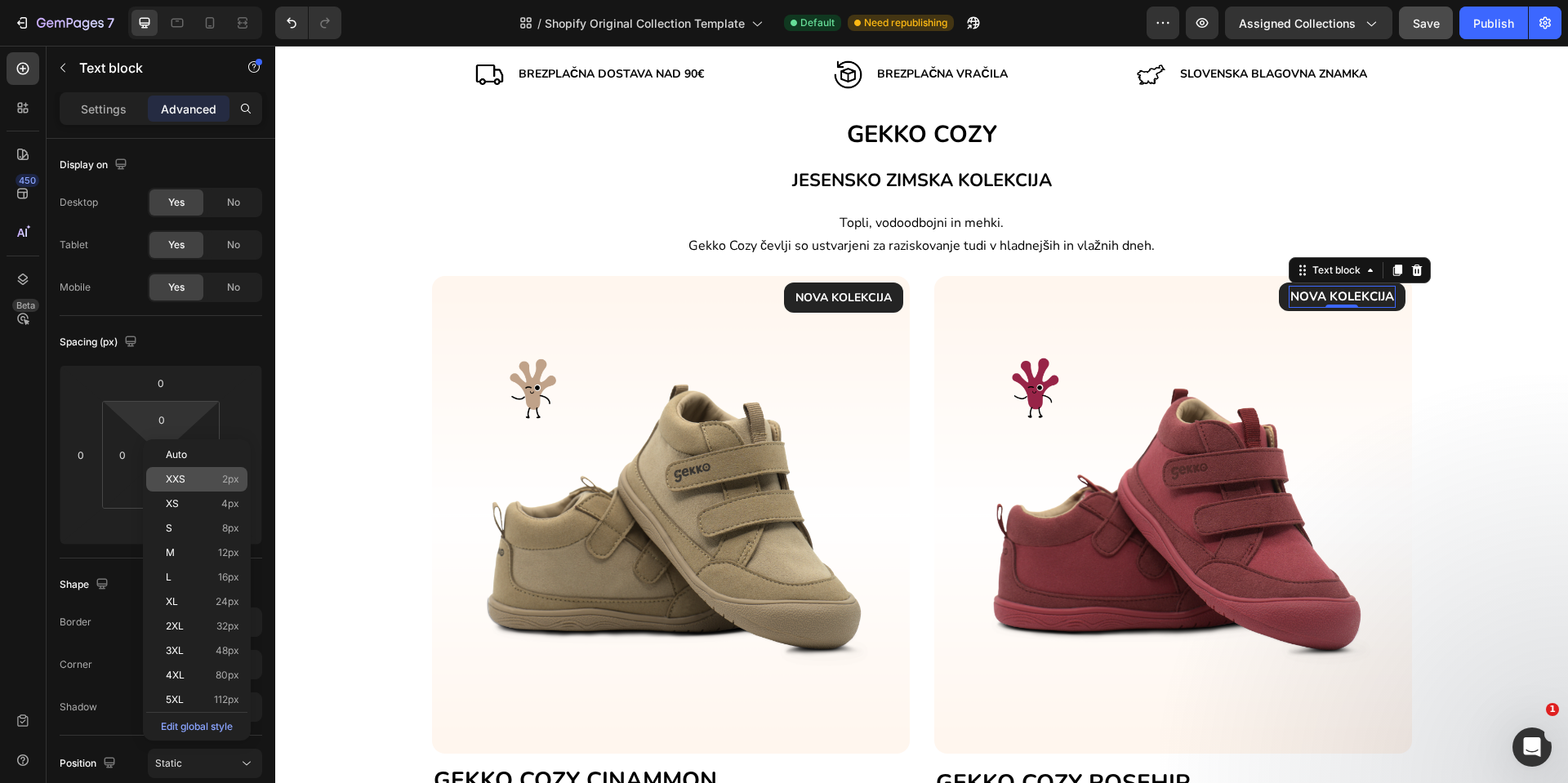
click at [177, 472] on div "XXS 2px" at bounding box center [197, 479] width 101 height 25
type input "2"
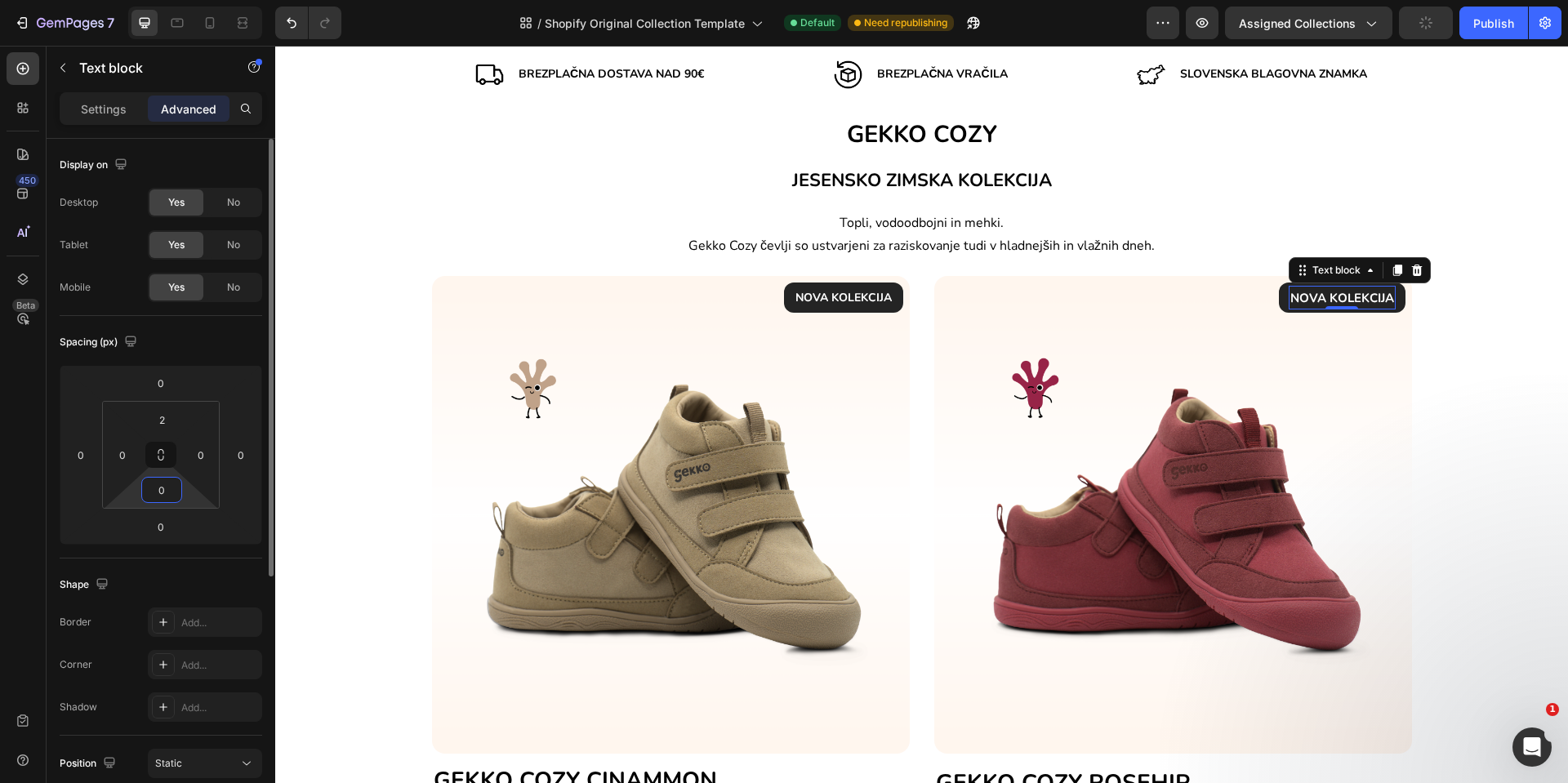
click at [169, 480] on input "0" at bounding box center [162, 490] width 33 height 25
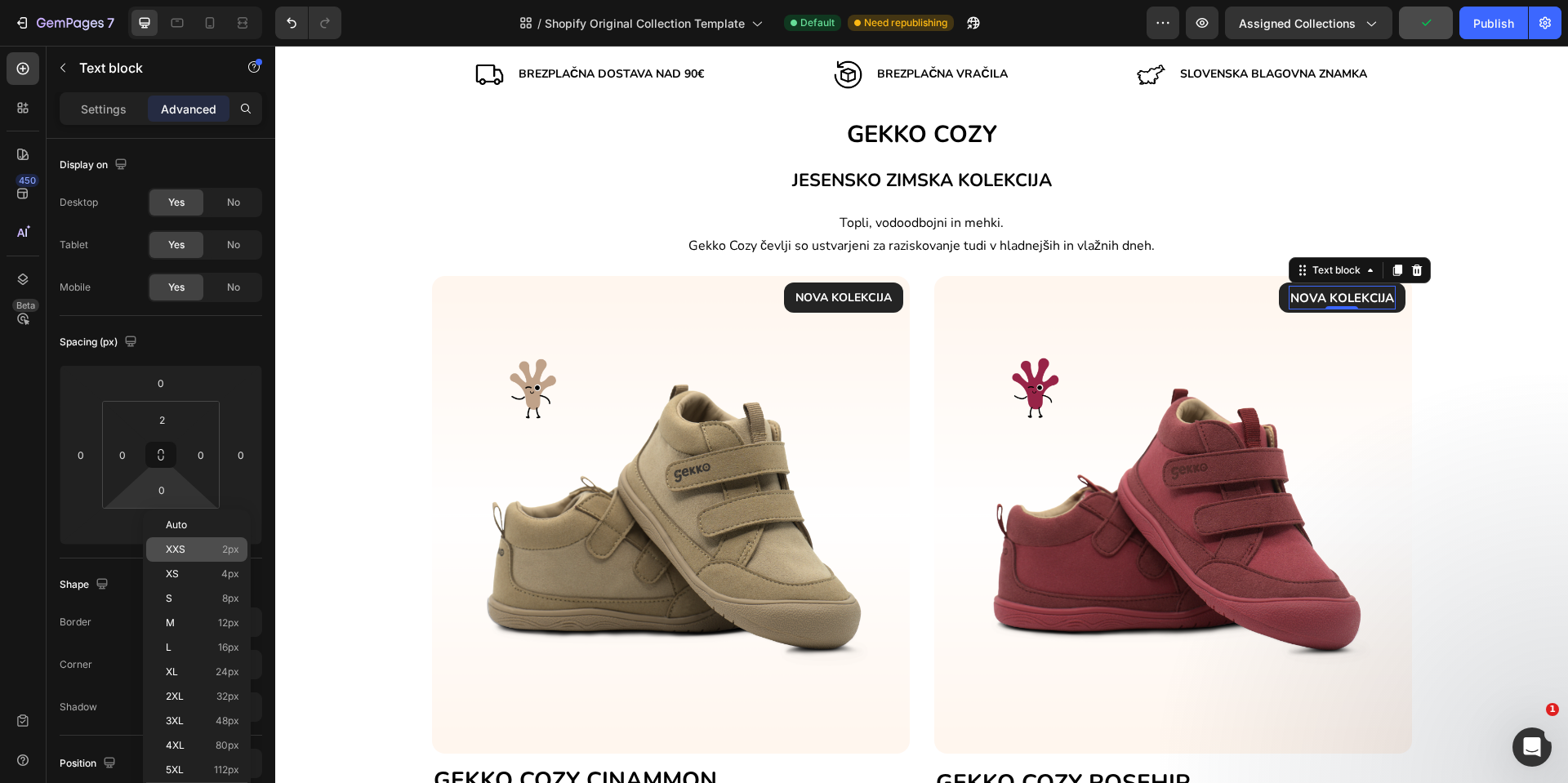
click at [208, 547] on p "XXS 2px" at bounding box center [203, 550] width 74 height 11
type input "2"
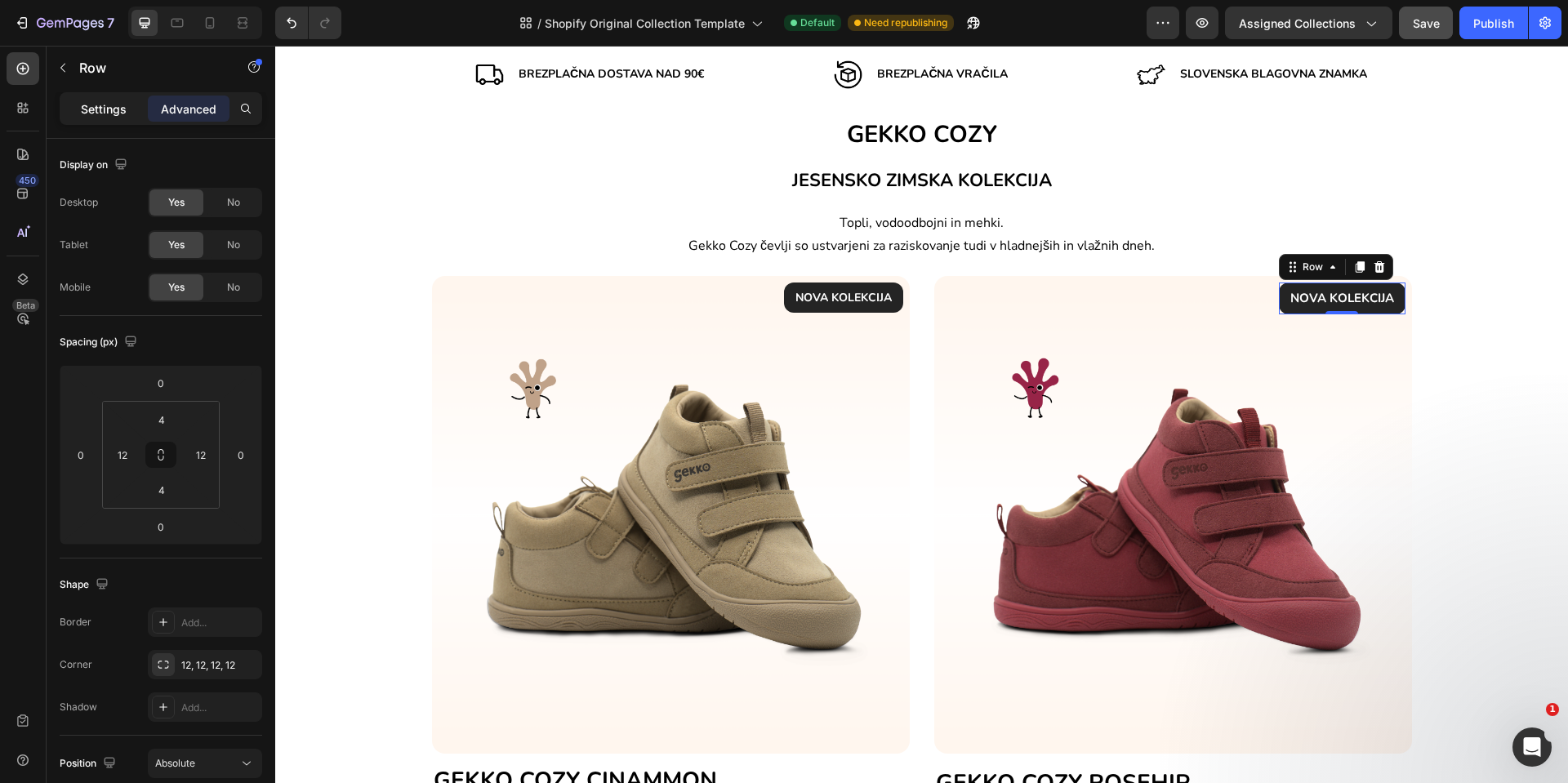
click at [92, 118] on div "Settings" at bounding box center [104, 109] width 82 height 26
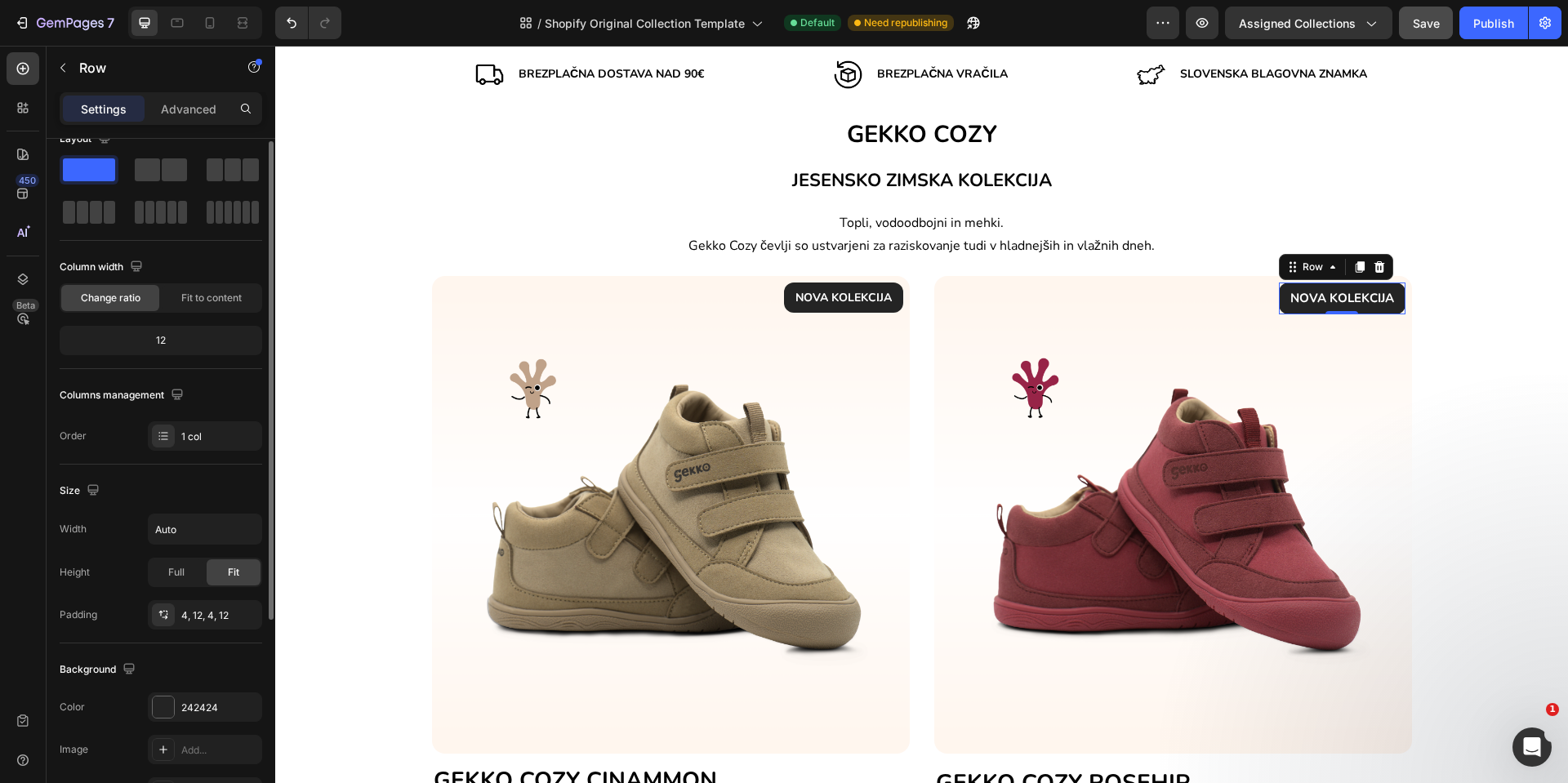
scroll to position [8, 0]
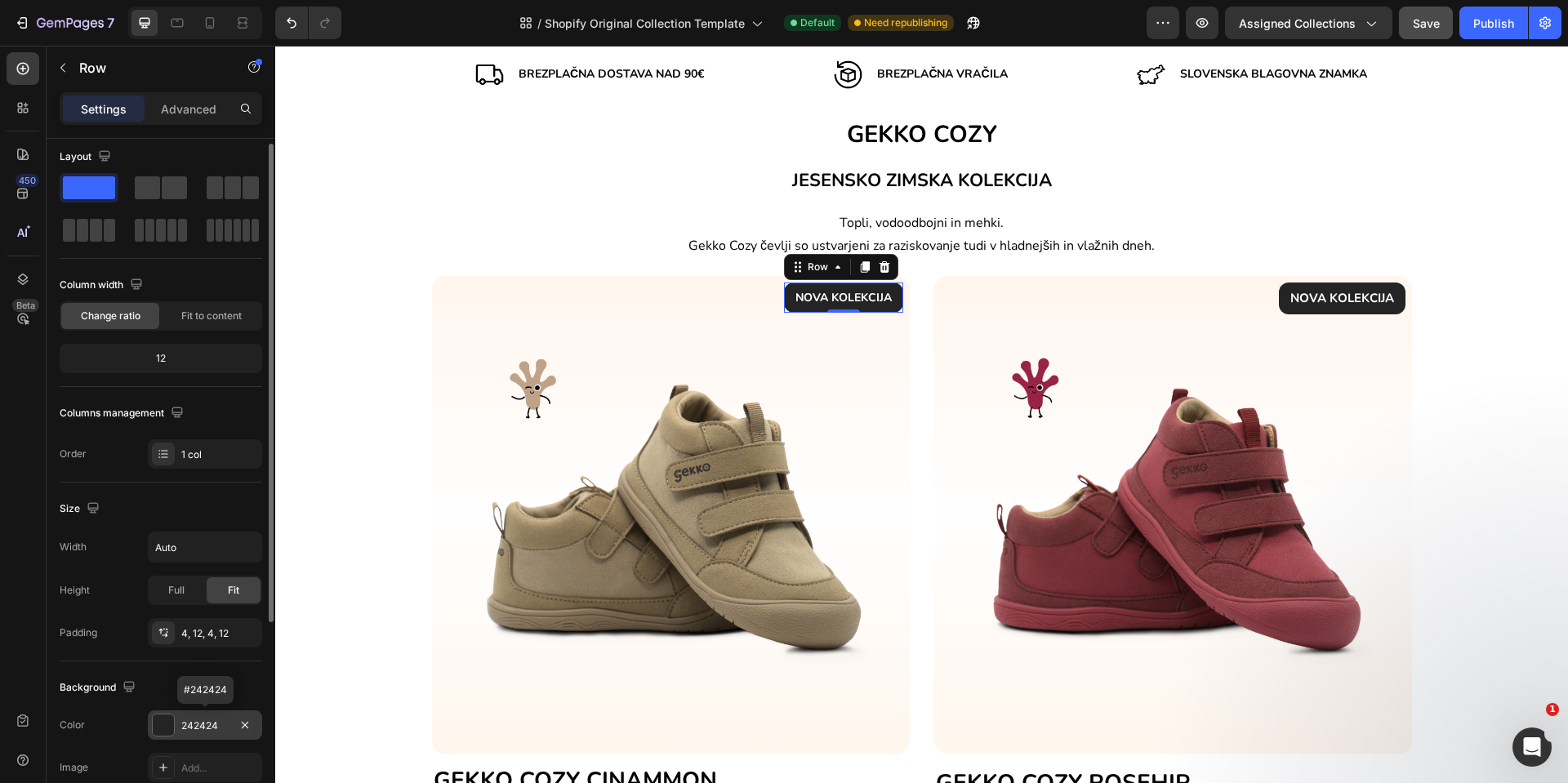
click at [159, 718] on div at bounding box center [164, 725] width 21 height 21
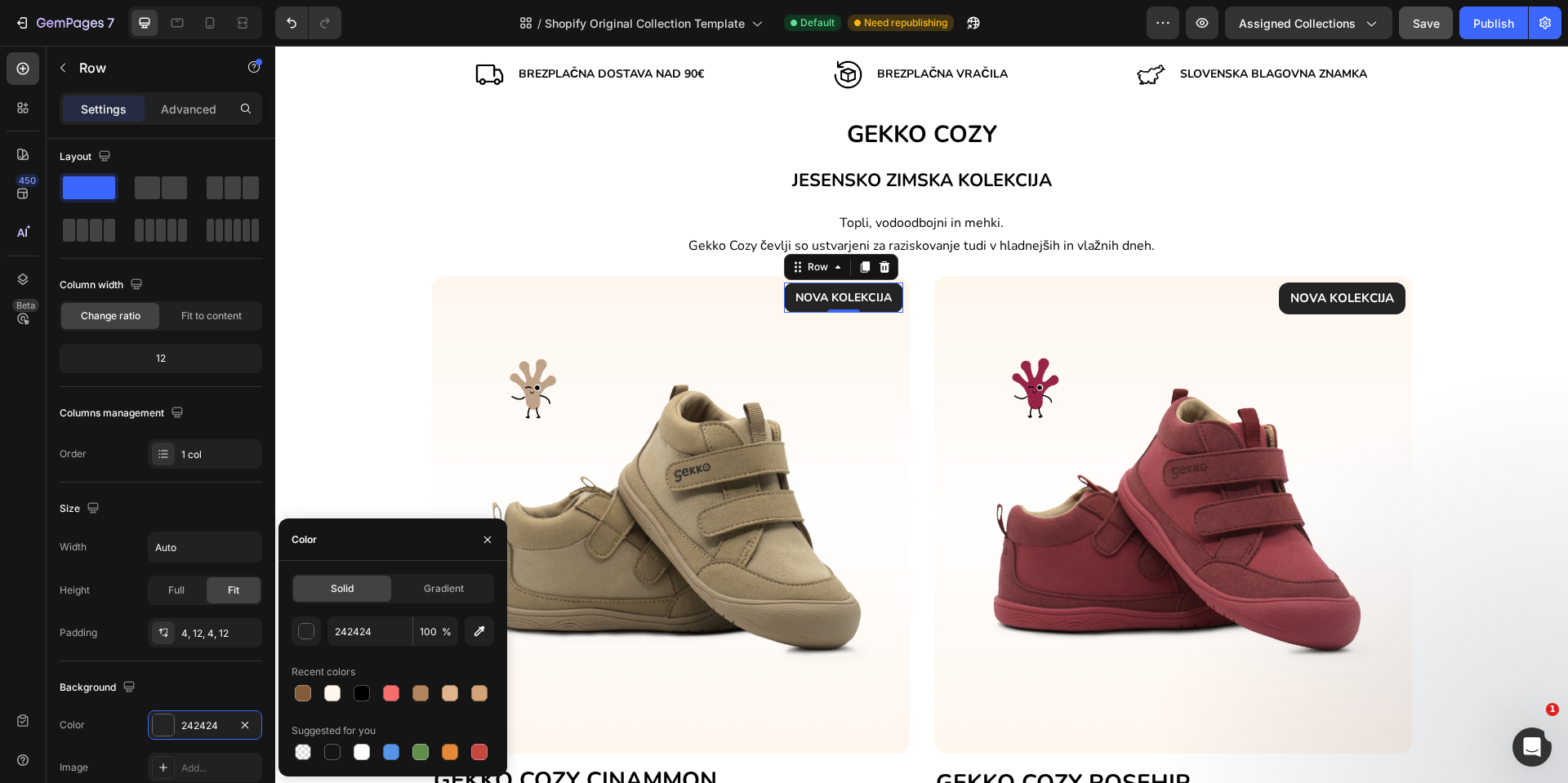
click at [302, 678] on div "Recent colors" at bounding box center [323, 672] width 64 height 15
click at [302, 695] on div at bounding box center [303, 693] width 16 height 16
type input "825B39"
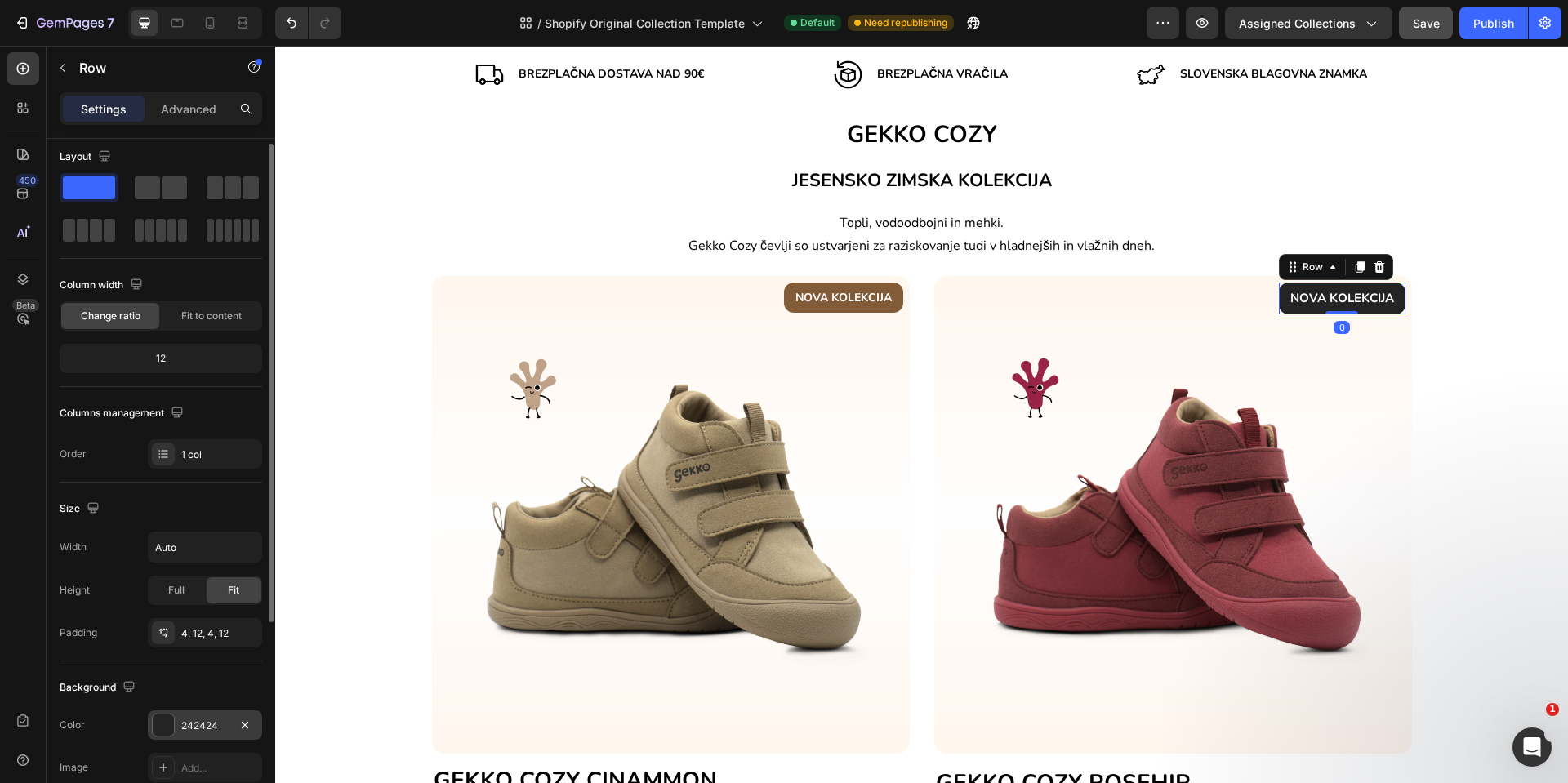
click at [168, 718] on div at bounding box center [164, 725] width 21 height 21
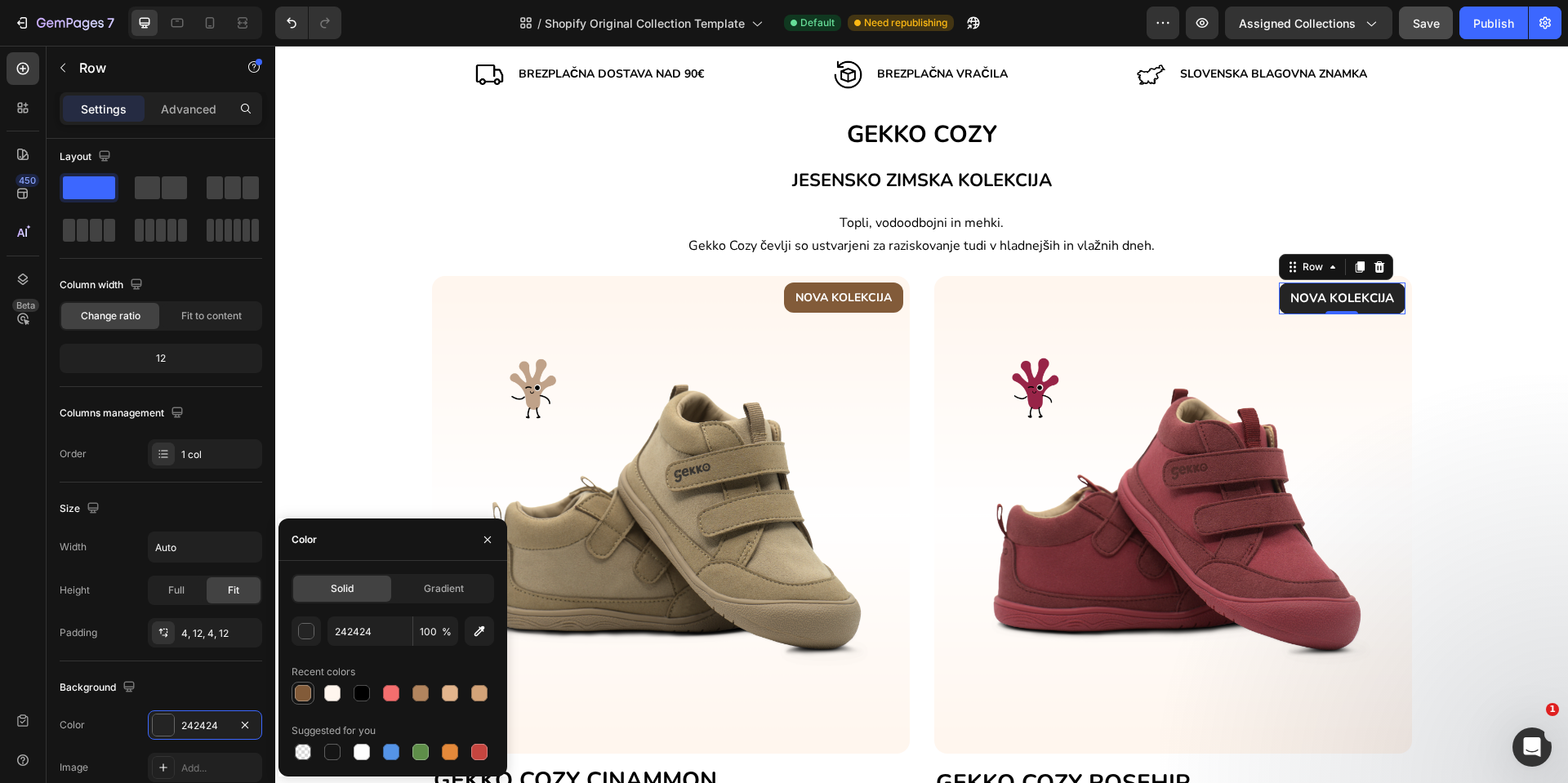
click at [301, 685] on div at bounding box center [303, 693] width 16 height 16
type input "825B39"
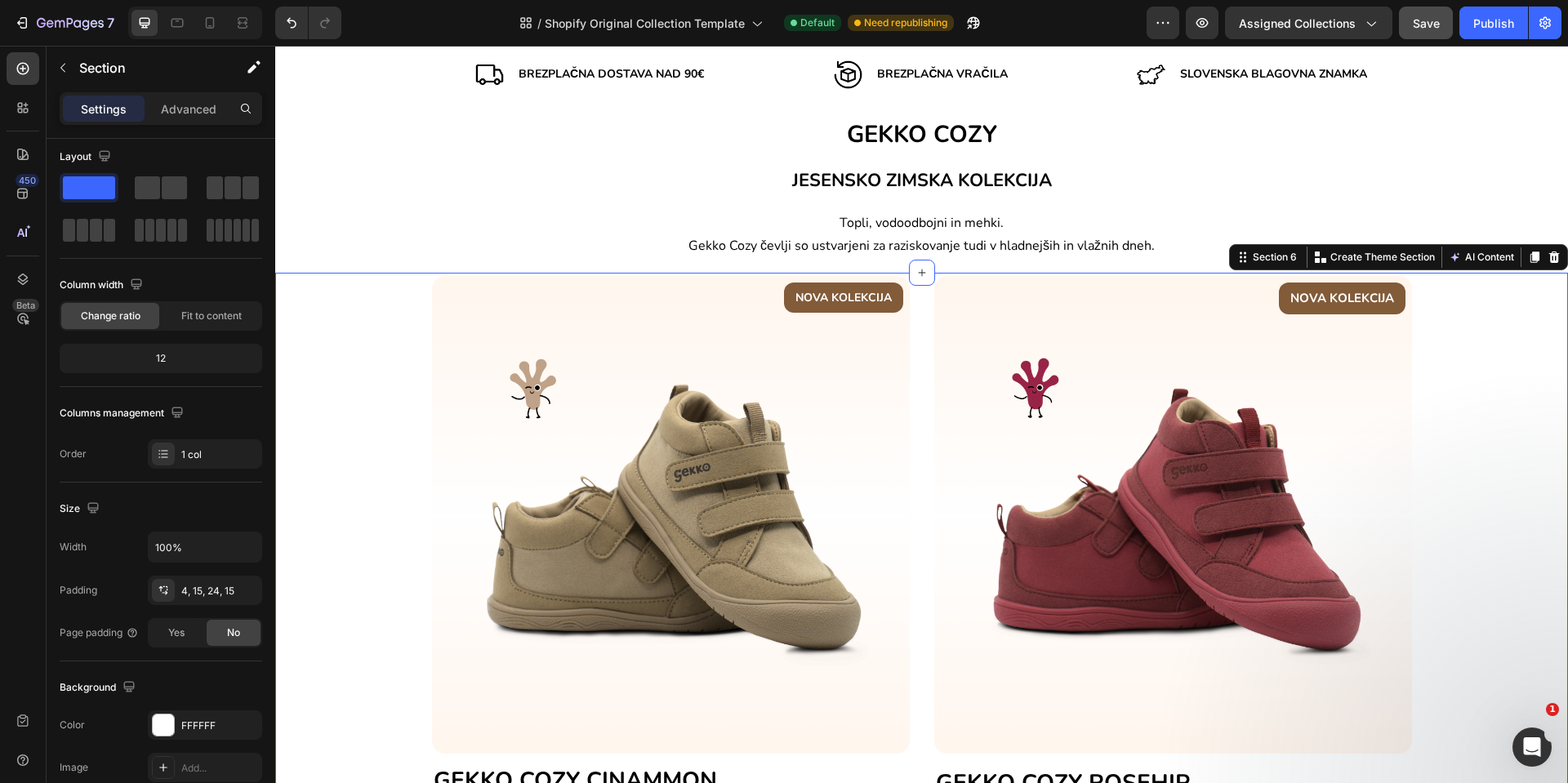
click at [358, 407] on div "NOVA KOLEKCIJA Text block Row Image GEKKO COZY CINAMMON Heading Rjavkast odtene…" at bounding box center [921, 580] width 1268 height 610
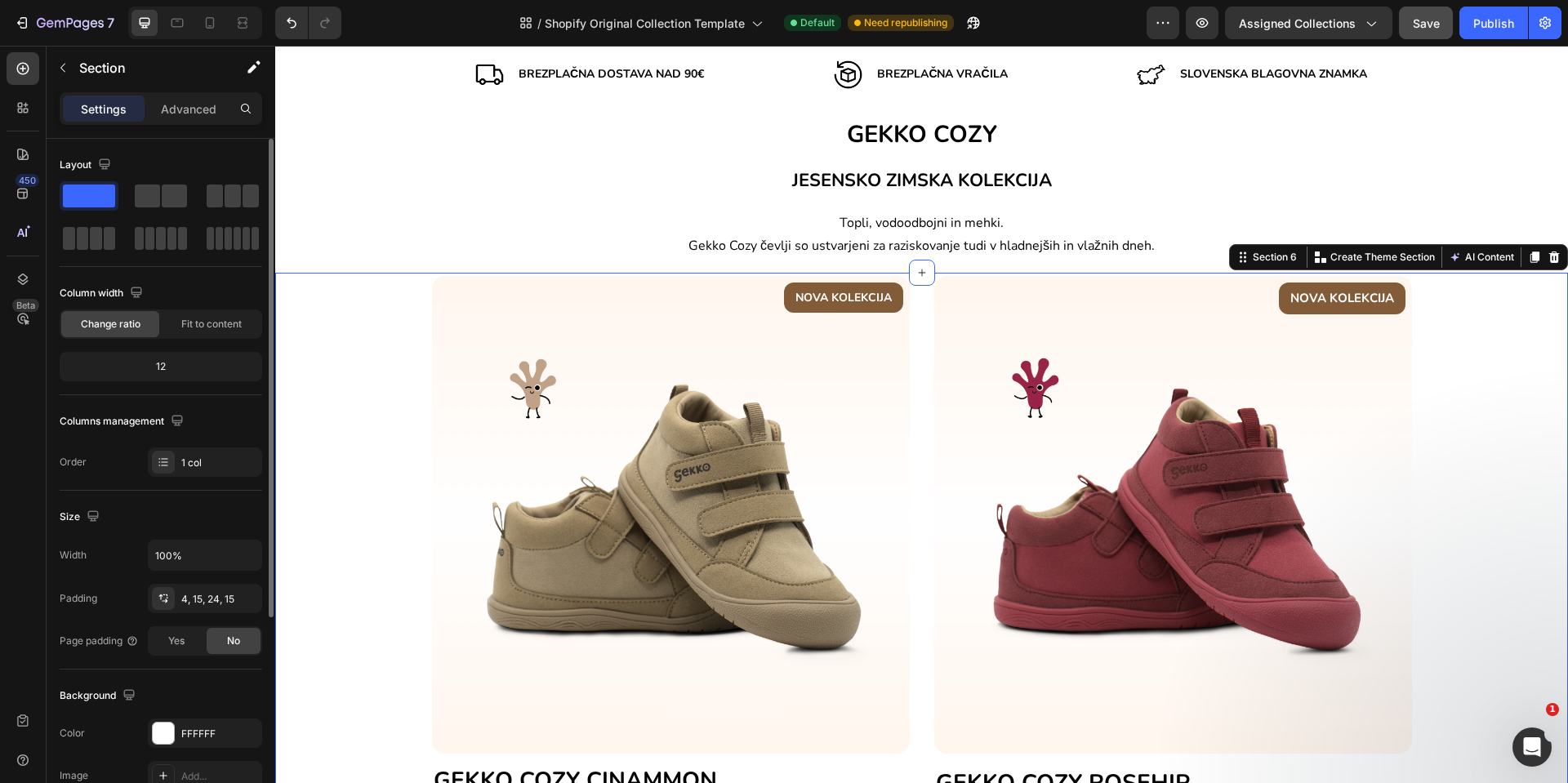
scroll to position [72, 0]
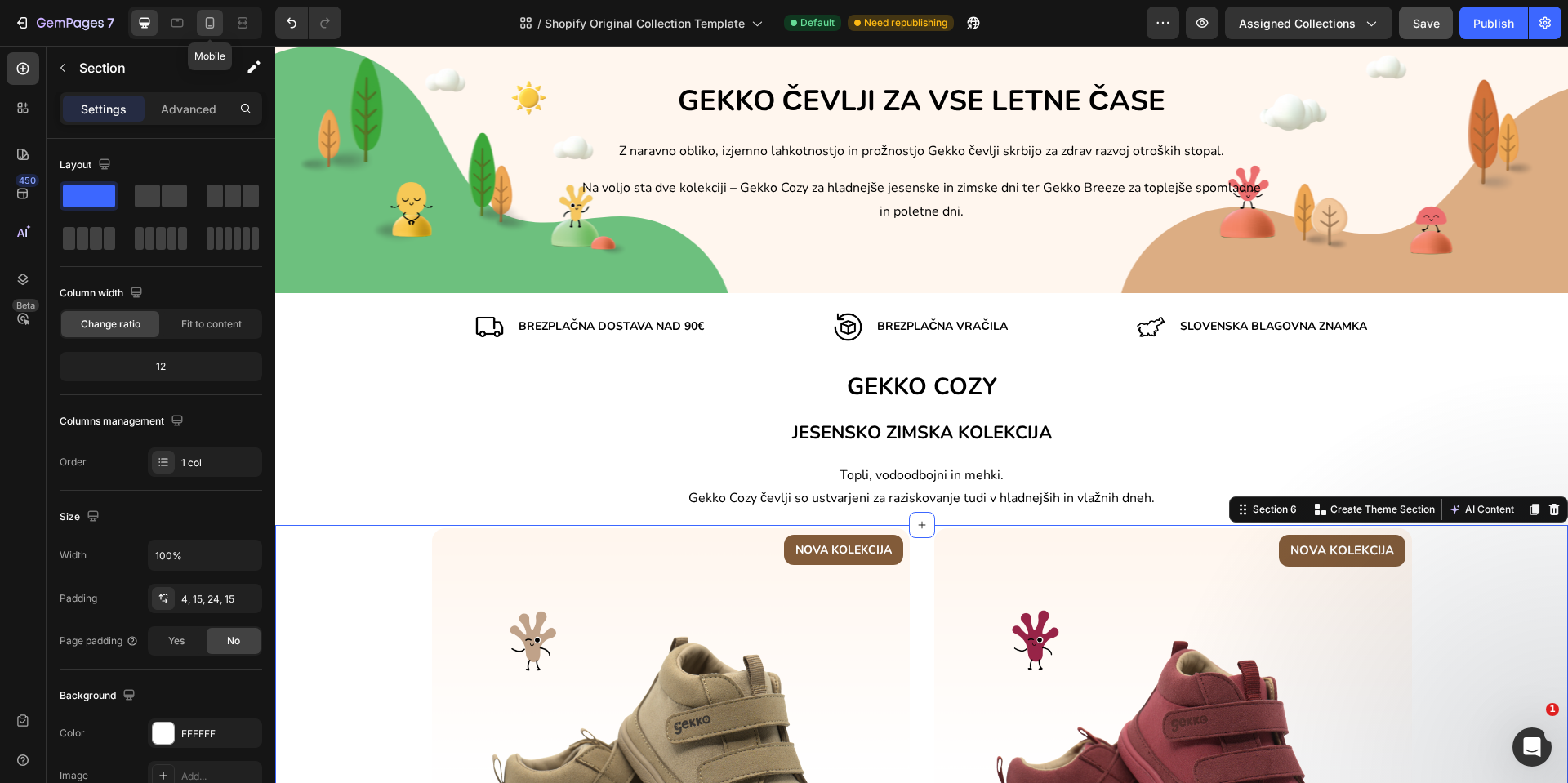
click at [203, 30] on icon at bounding box center [210, 23] width 16 height 16
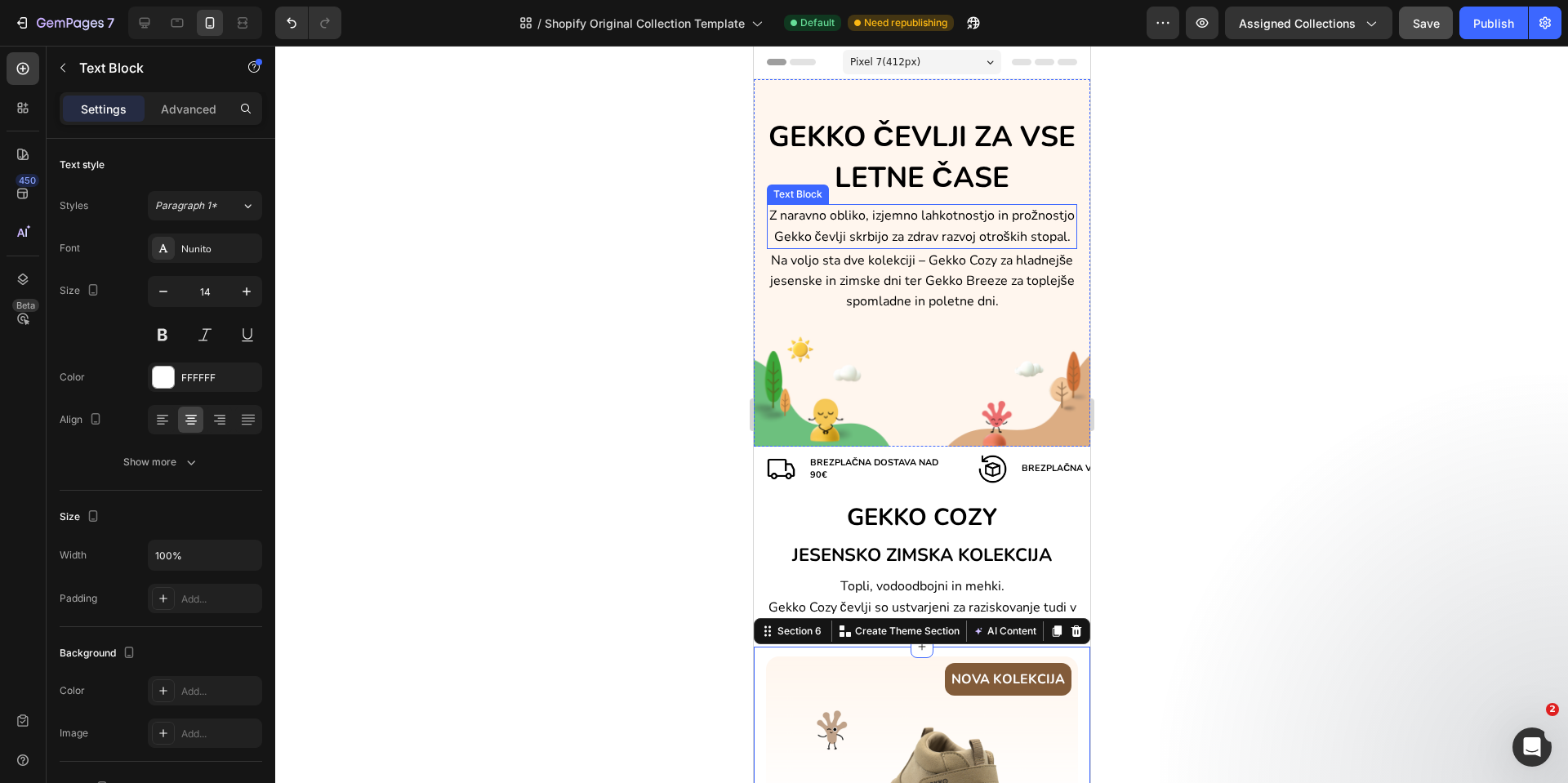
click at [1001, 245] on p "Z naravno obliko, izjemno lahkotnostjo in prožnostjo Gekko čevlji skrbijo za zd…" at bounding box center [921, 227] width 307 height 41
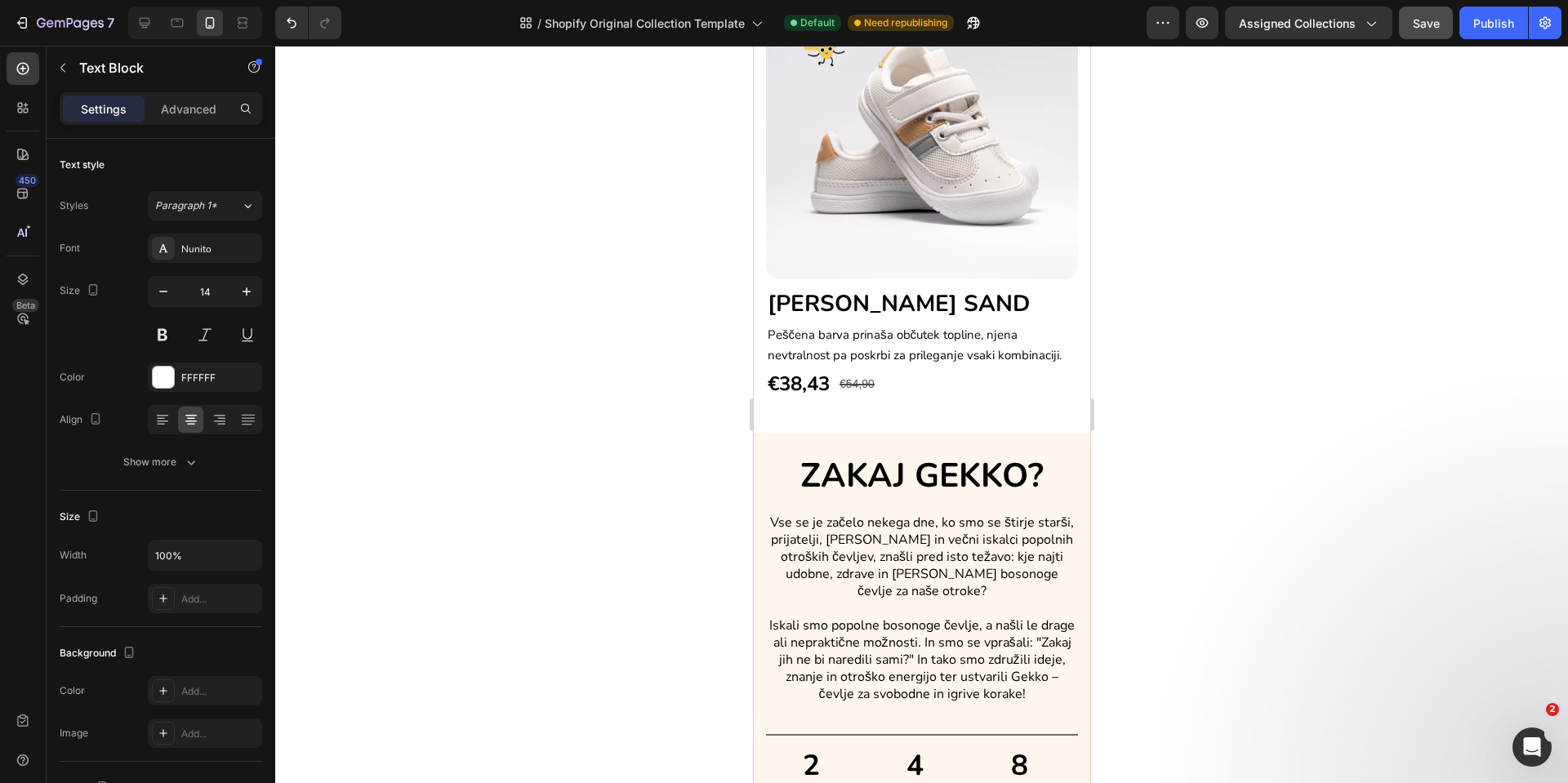
scroll to position [2699, 0]
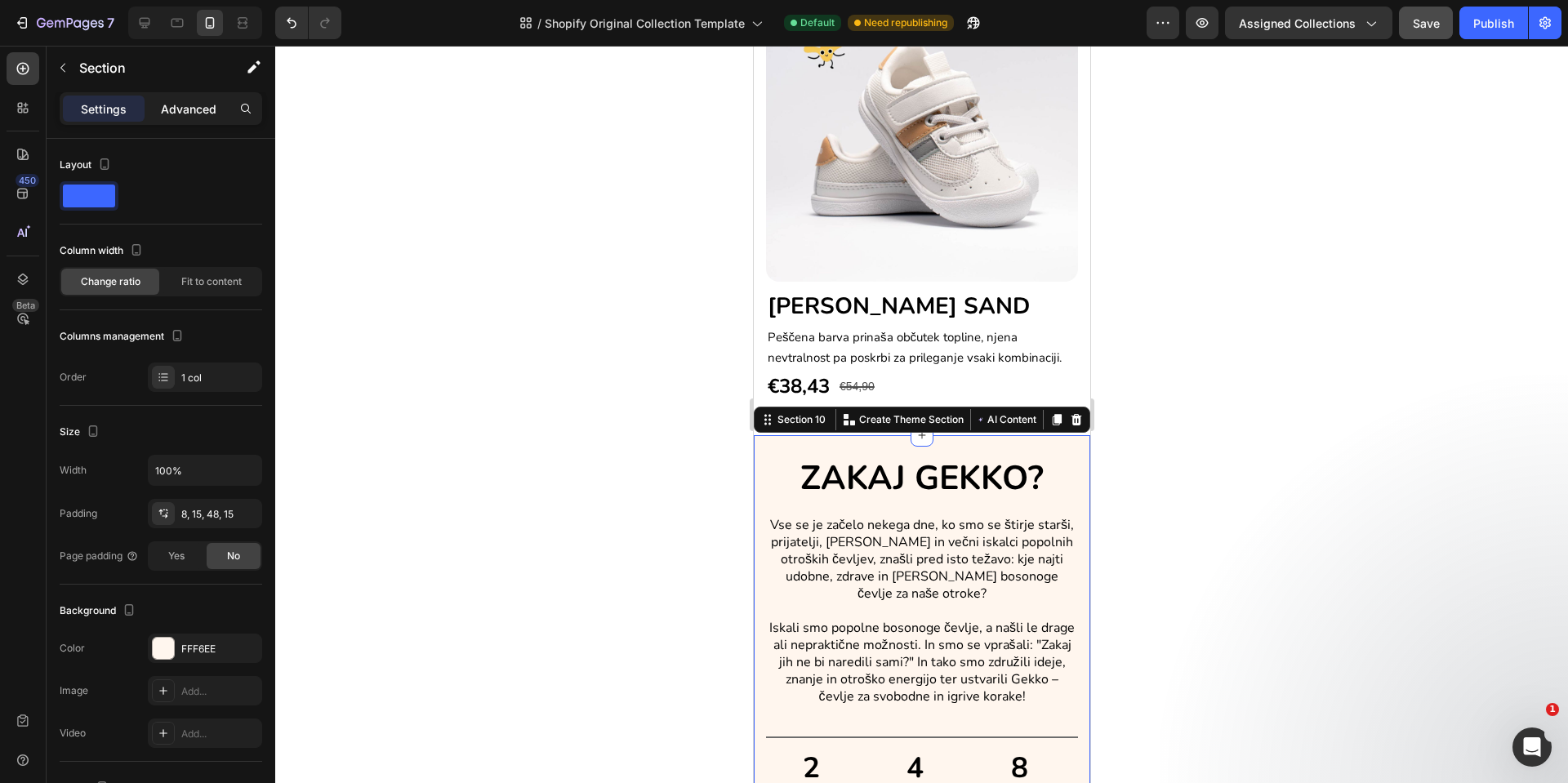
click at [187, 115] on p "Advanced" at bounding box center [189, 109] width 56 height 17
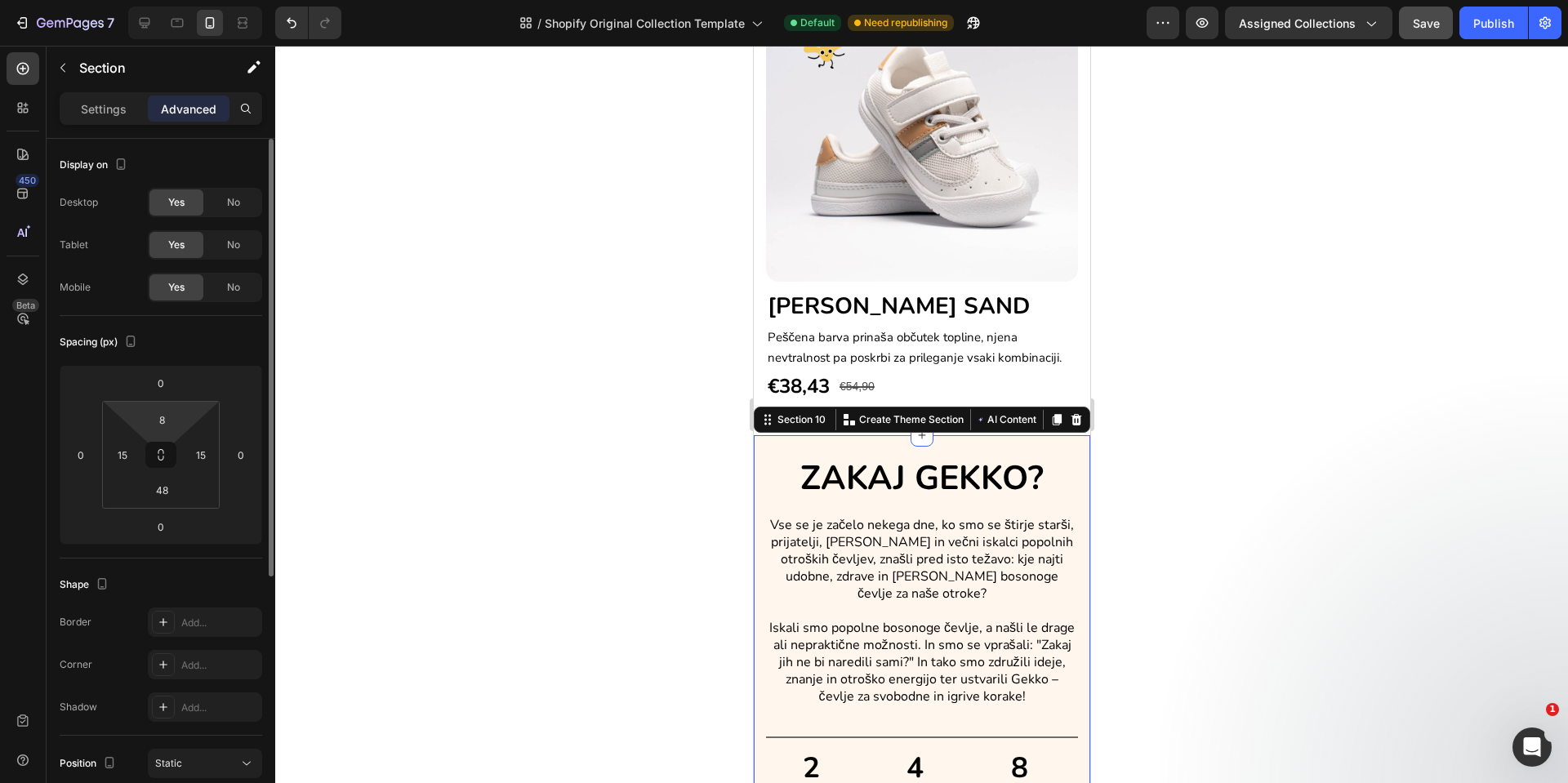
click at [164, 0] on html "7 / Shopify Original Collection Template Default Need republishing Preview Assi…" at bounding box center [784, 0] width 1568 height 0
click at [164, 414] on input "8" at bounding box center [162, 420] width 33 height 25
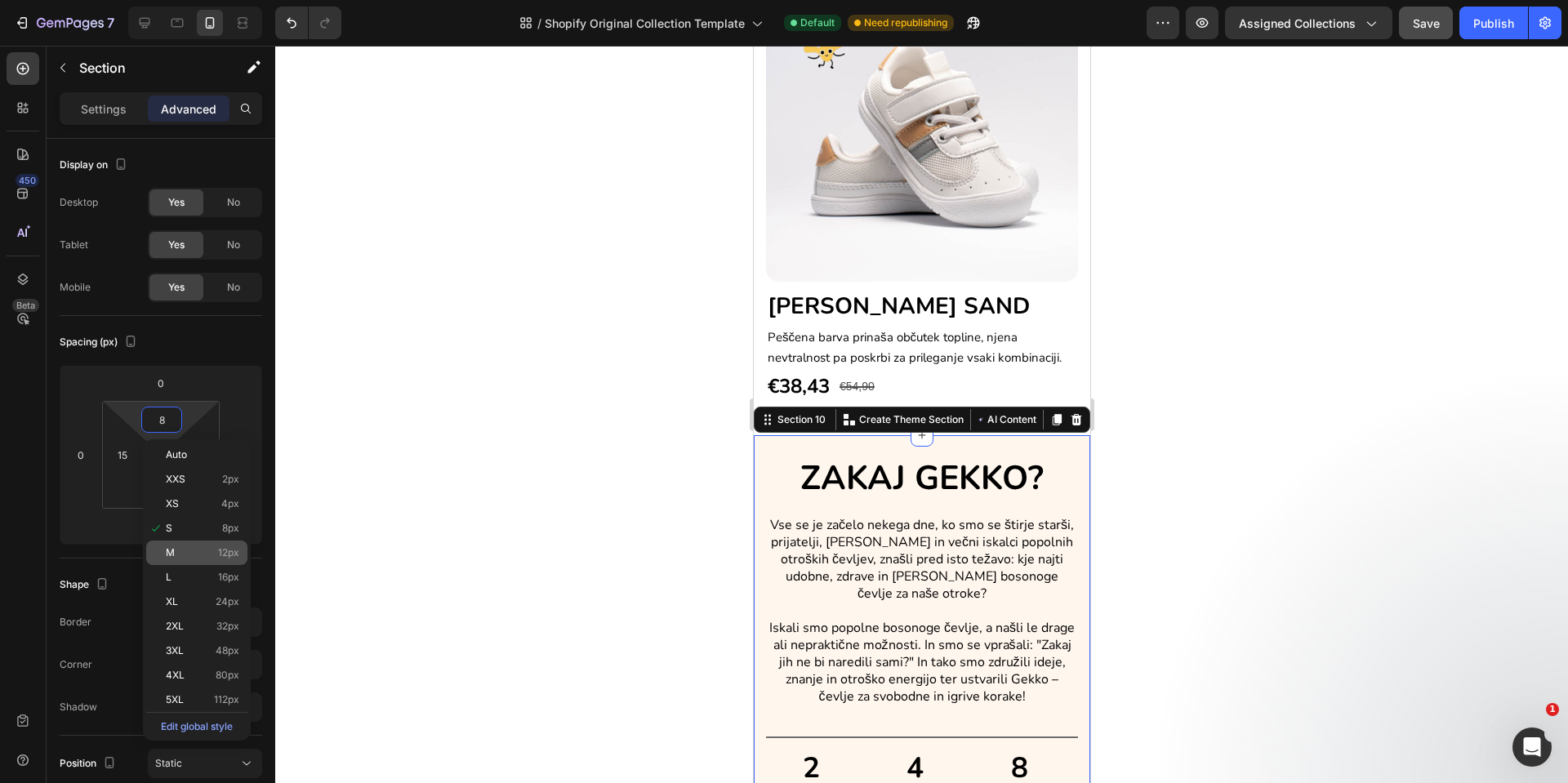
click at [187, 551] on p "M 12px" at bounding box center [203, 553] width 74 height 11
type input "12"
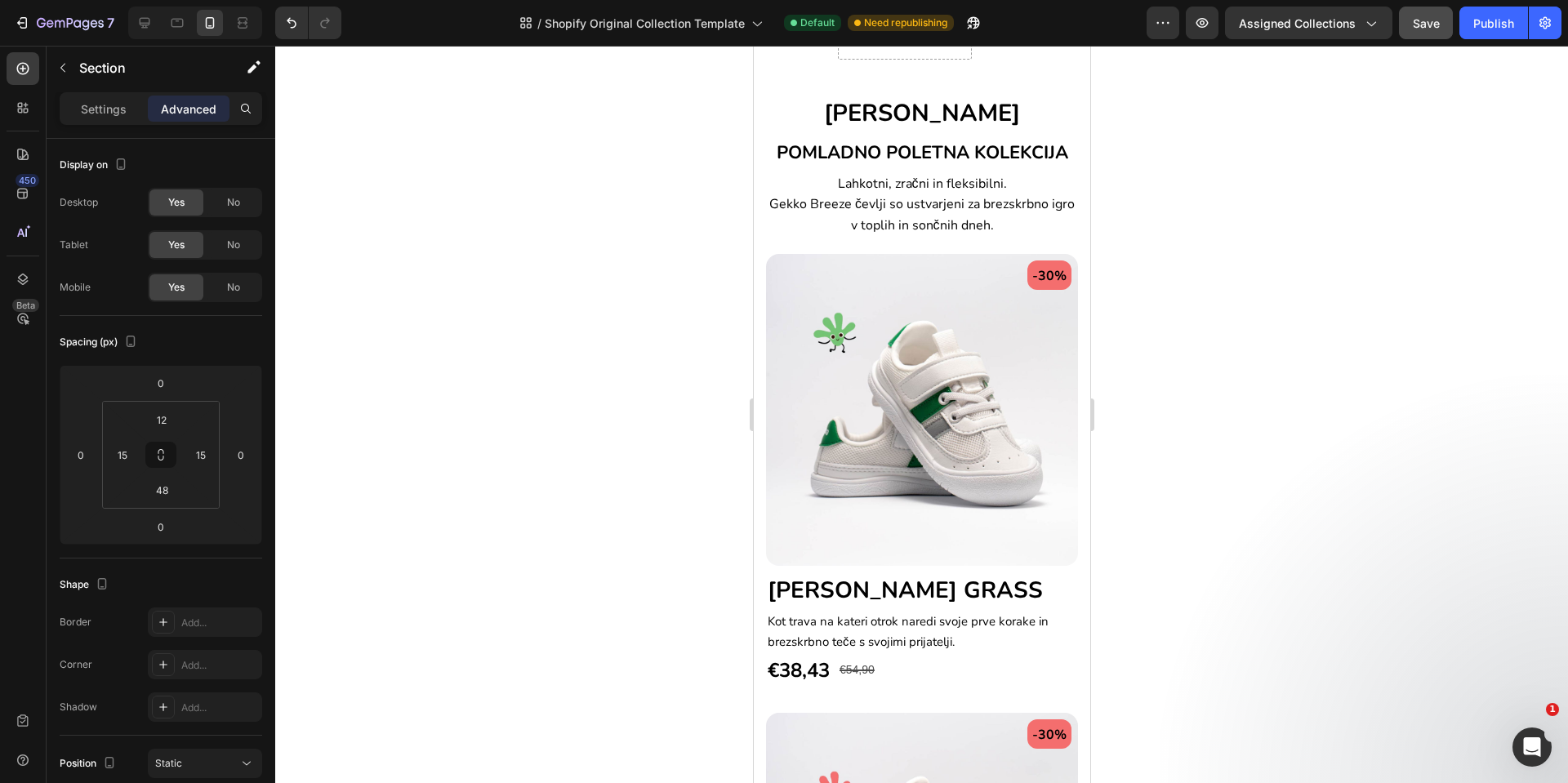
scroll to position [1391, 0]
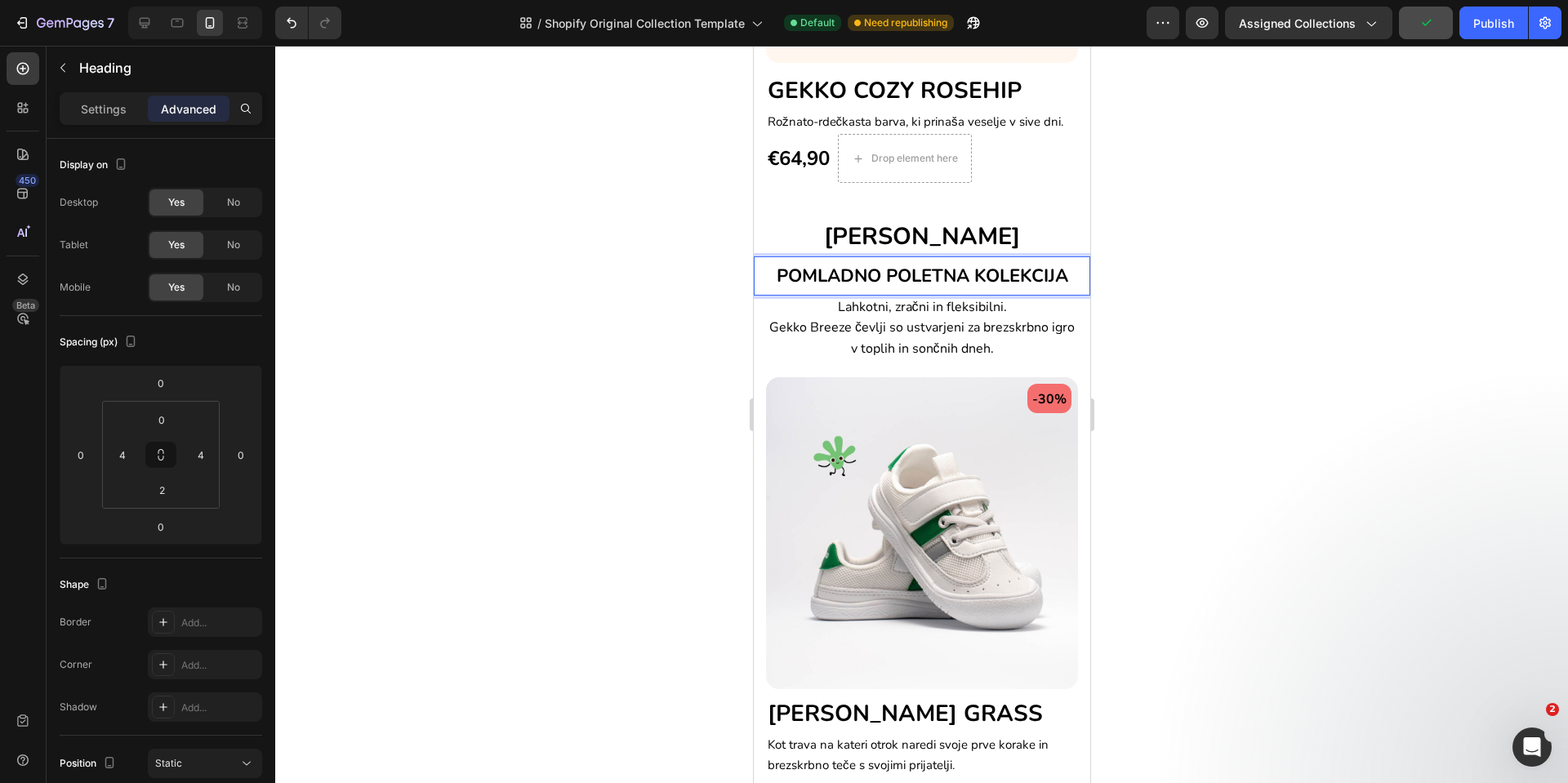
click at [873, 263] on span "POMLADNO POLETNA KOLEKCIJA" at bounding box center [921, 276] width 291 height 25
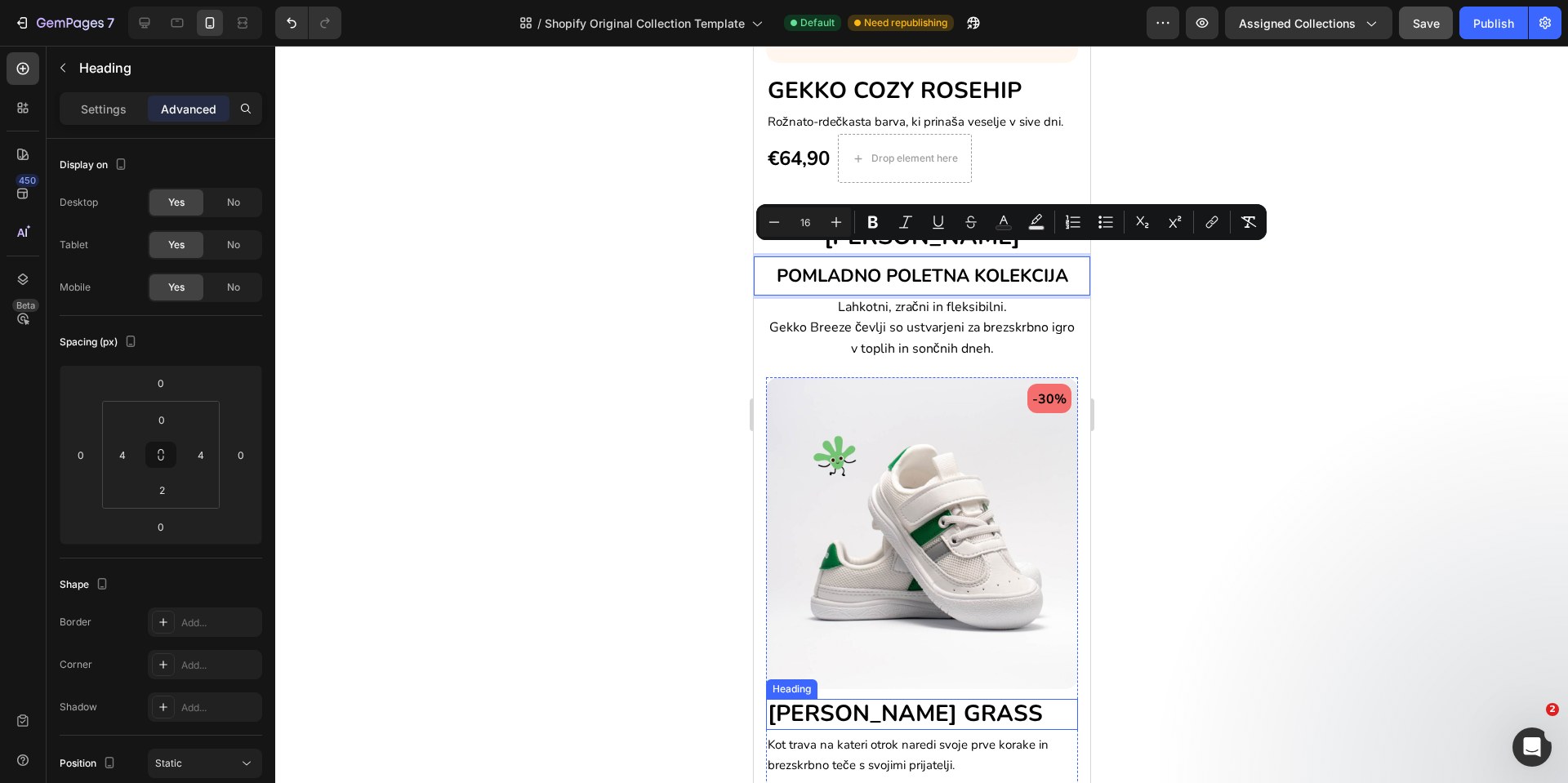
click at [809, 698] on span "[PERSON_NAME] GRASS" at bounding box center [904, 713] width 275 height 31
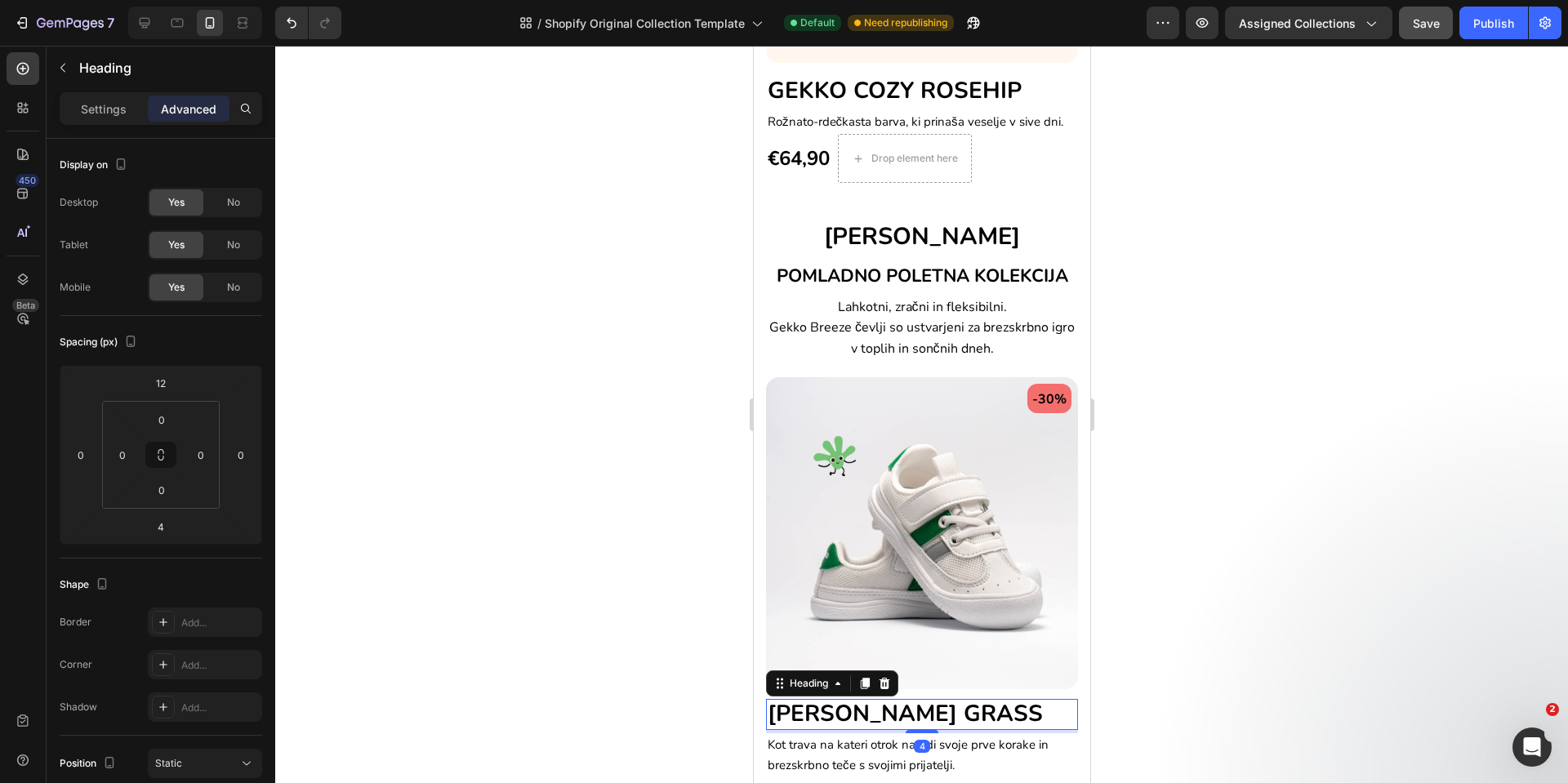
click at [809, 698] on span "[PERSON_NAME] GRASS" at bounding box center [904, 713] width 275 height 31
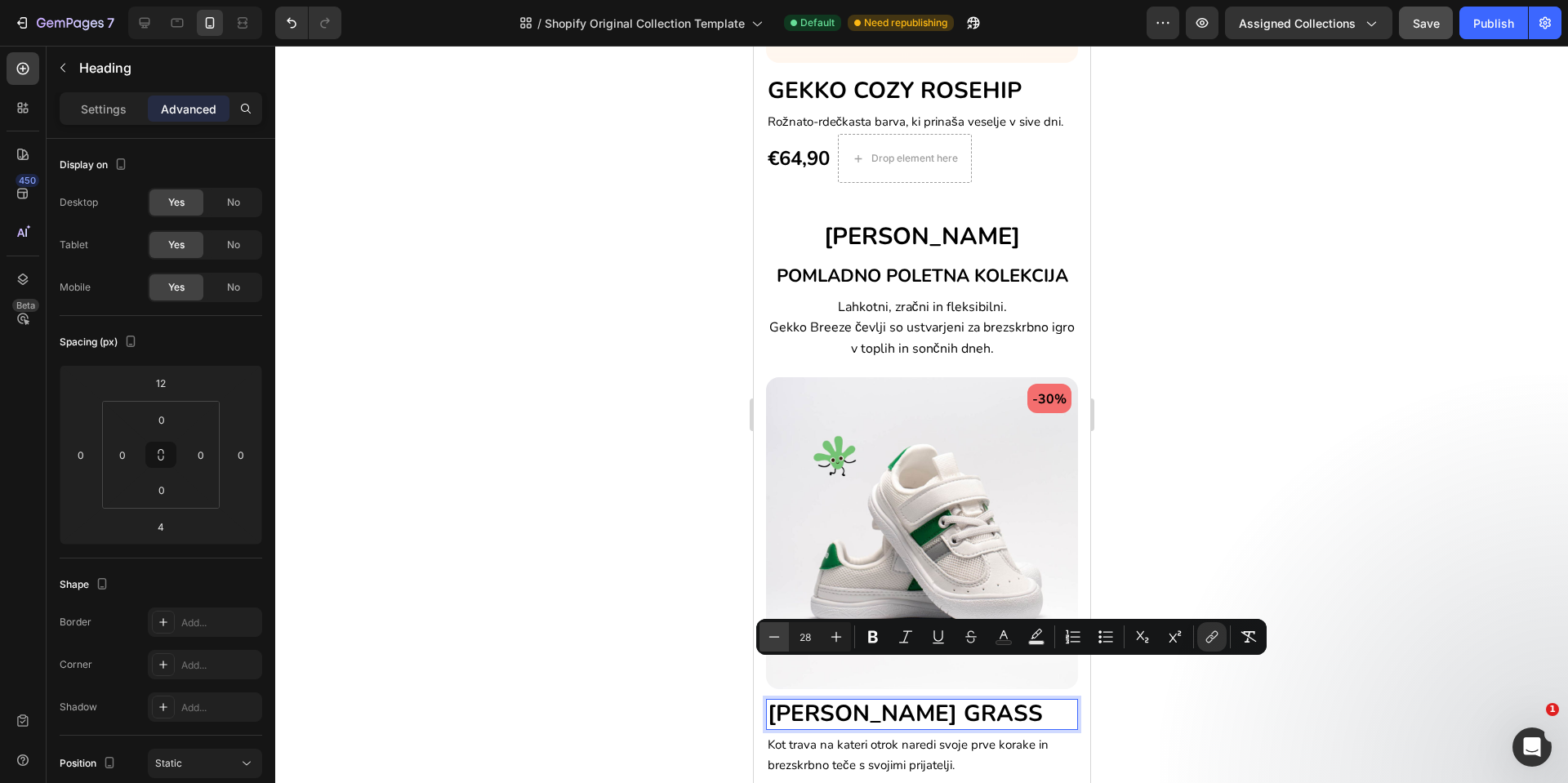
click at [771, 638] on icon "Editor contextual toolbar" at bounding box center [774, 637] width 16 height 16
type input "25"
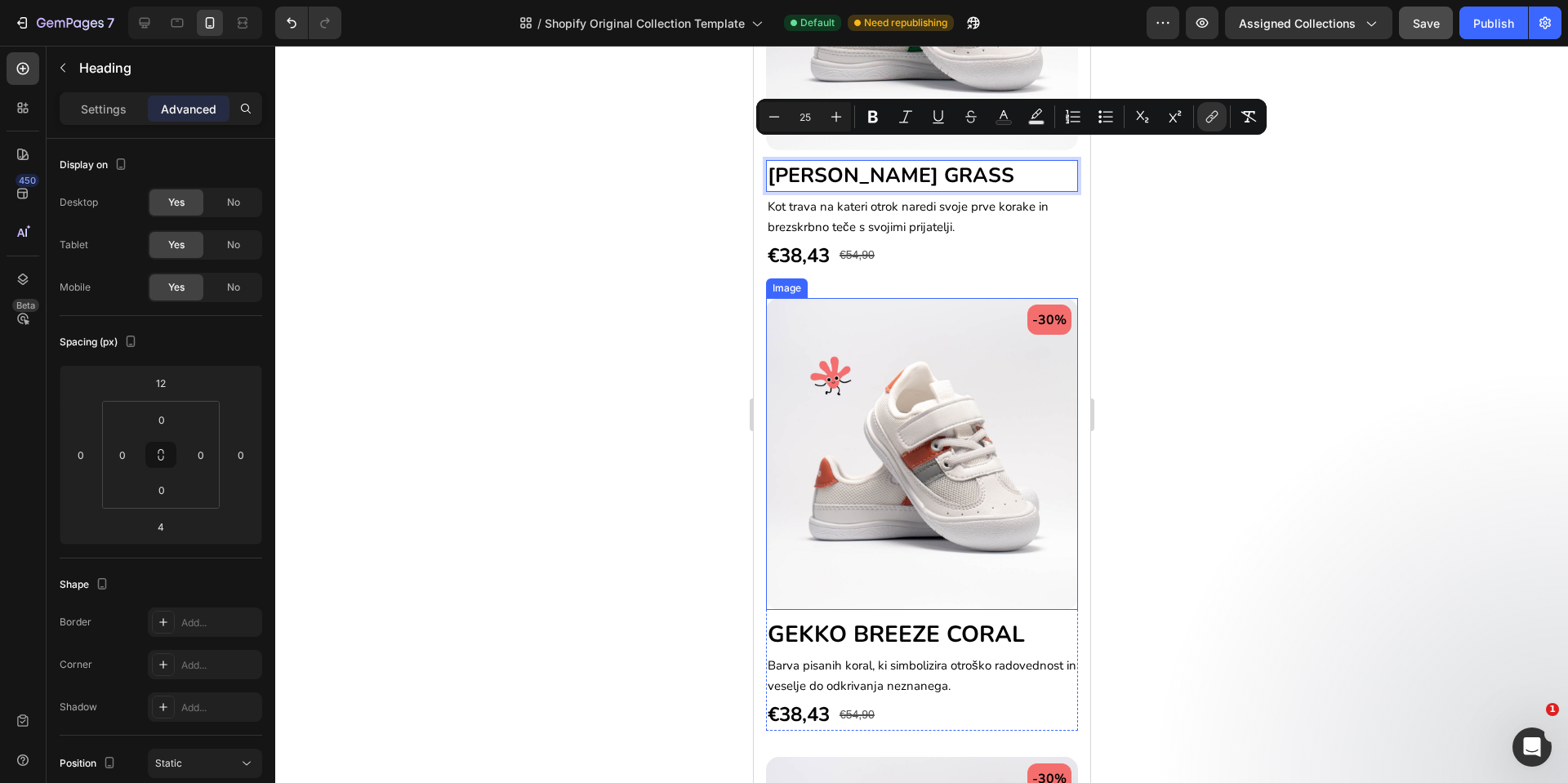
scroll to position [1915, 0]
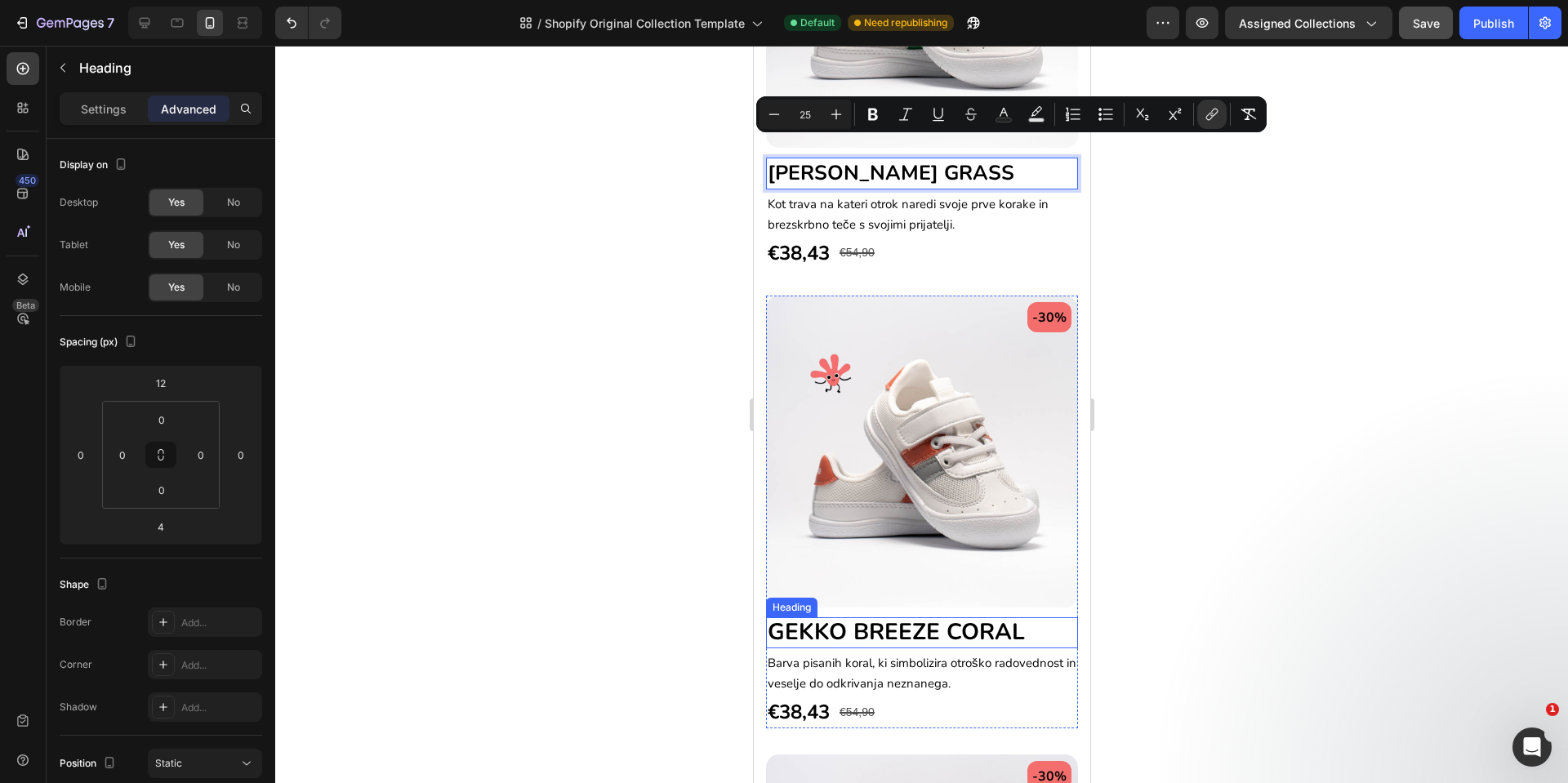
click at [815, 617] on span "GEKKO BREEZE CORAL" at bounding box center [895, 632] width 257 height 31
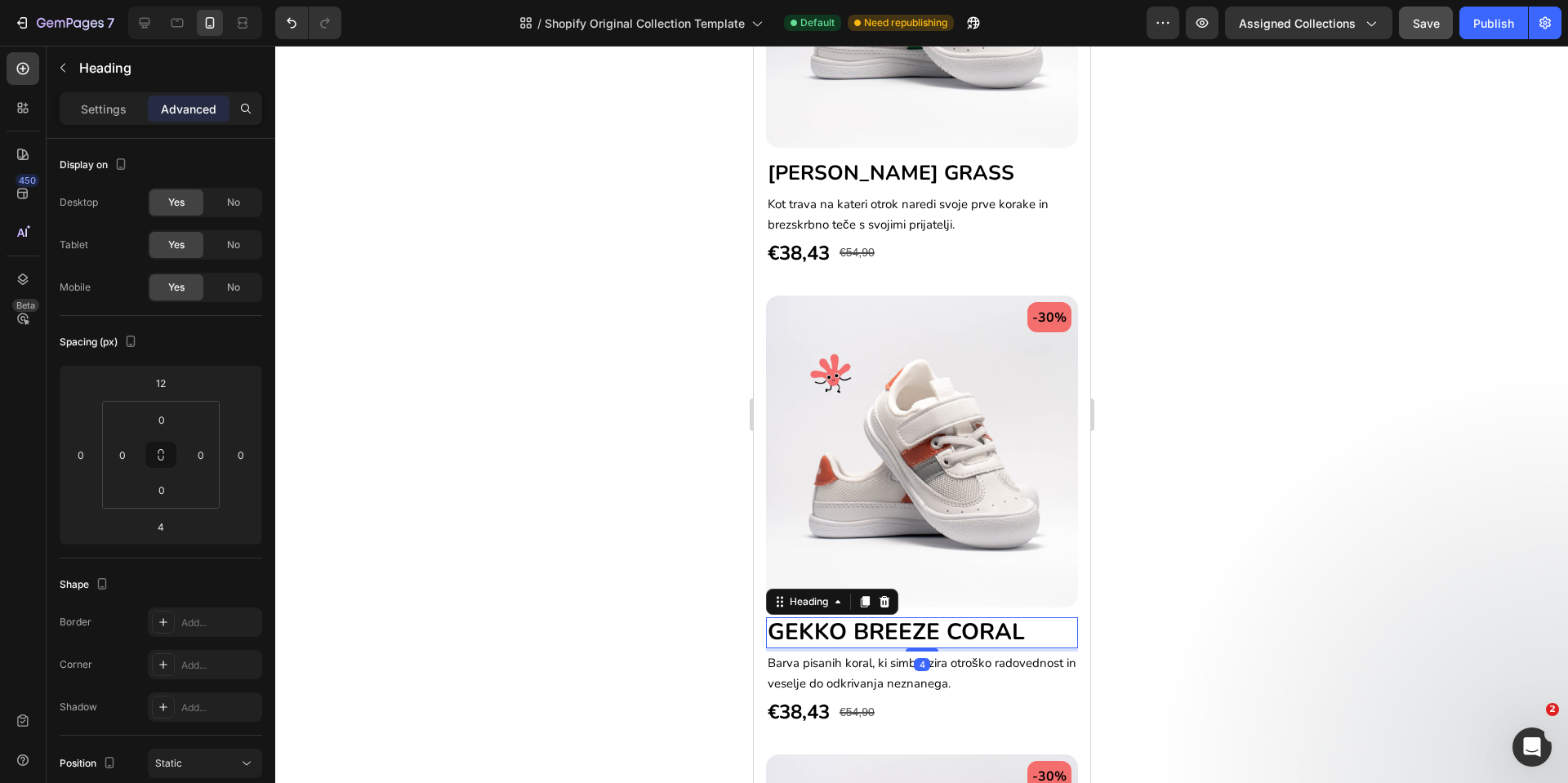
click at [815, 617] on span "GEKKO BREEZE CORAL" at bounding box center [895, 632] width 257 height 31
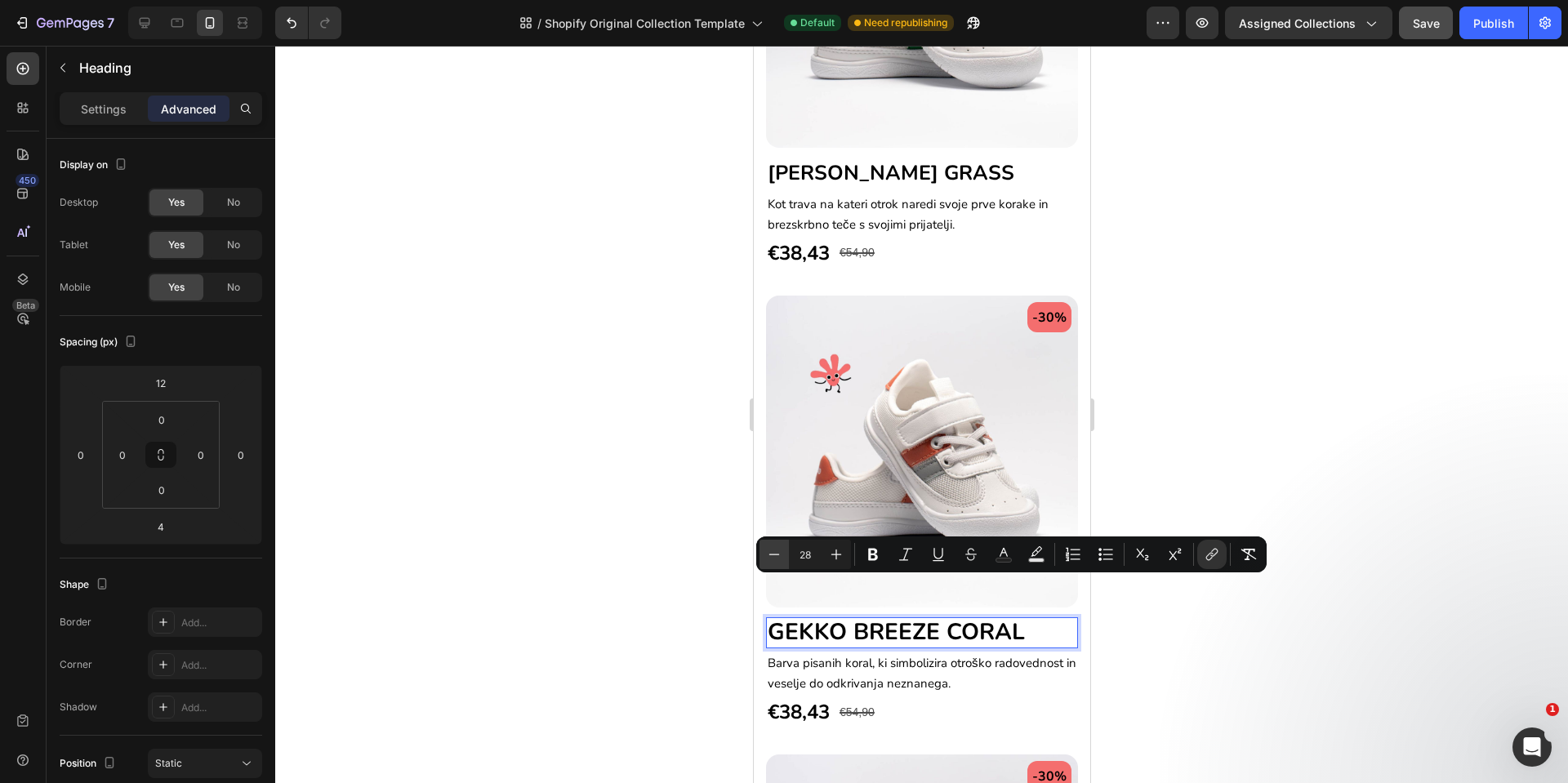
click at [766, 542] on button "Minus" at bounding box center [774, 555] width 29 height 29
type input "25"
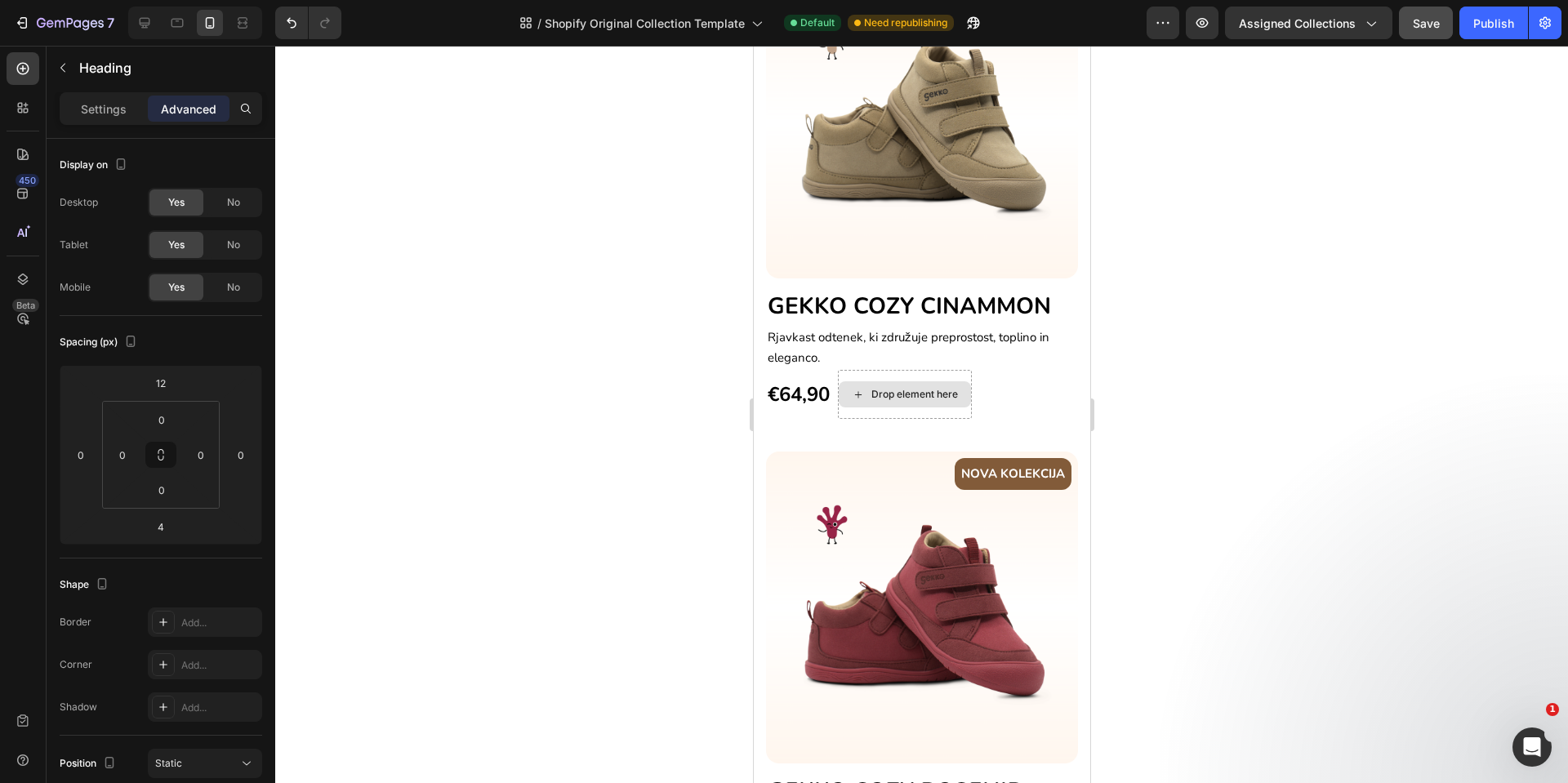
scroll to position [681, 0]
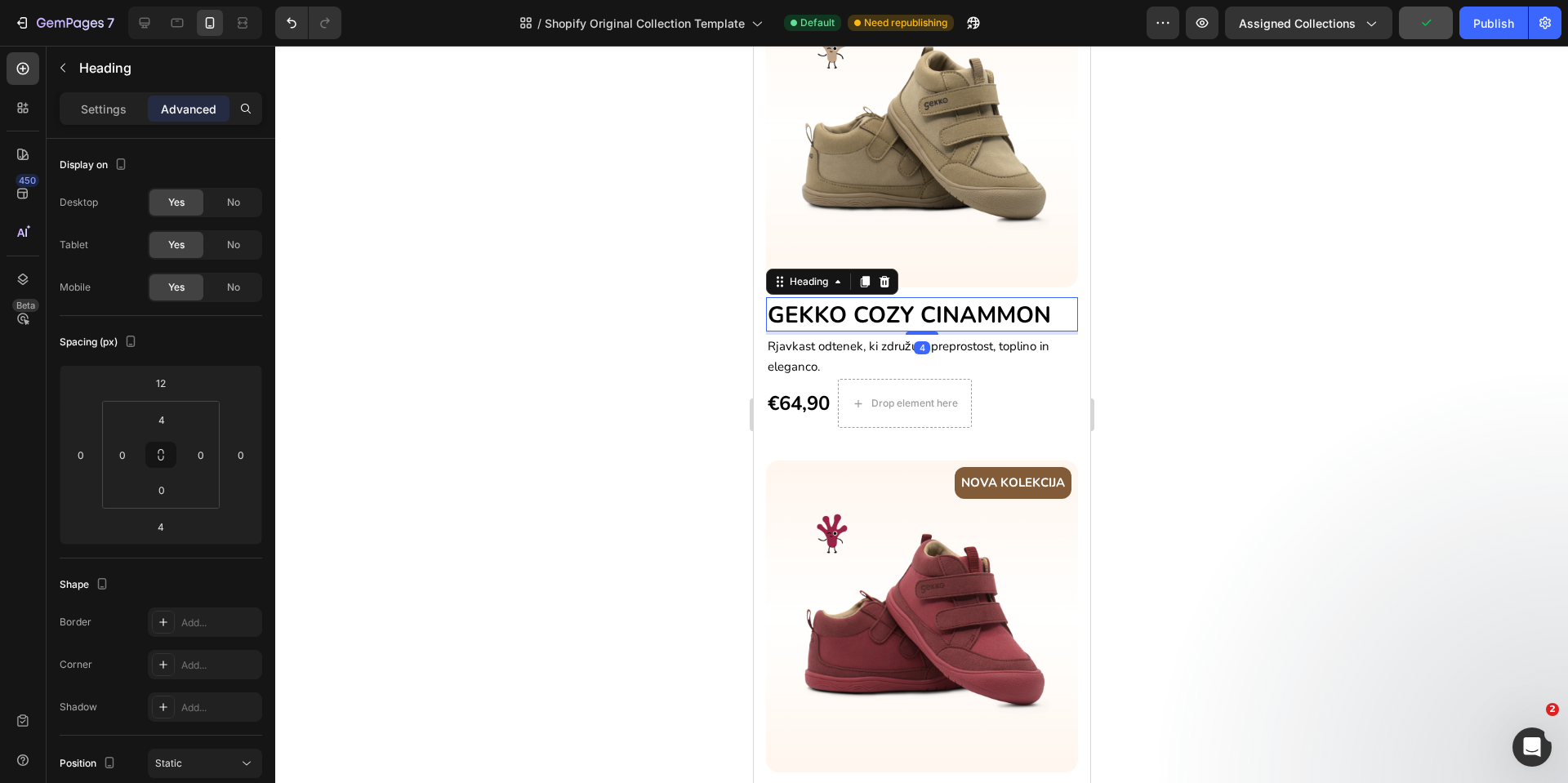
click at [872, 299] on span "GEKKO COZY CINAMMON" at bounding box center [908, 315] width 283 height 31
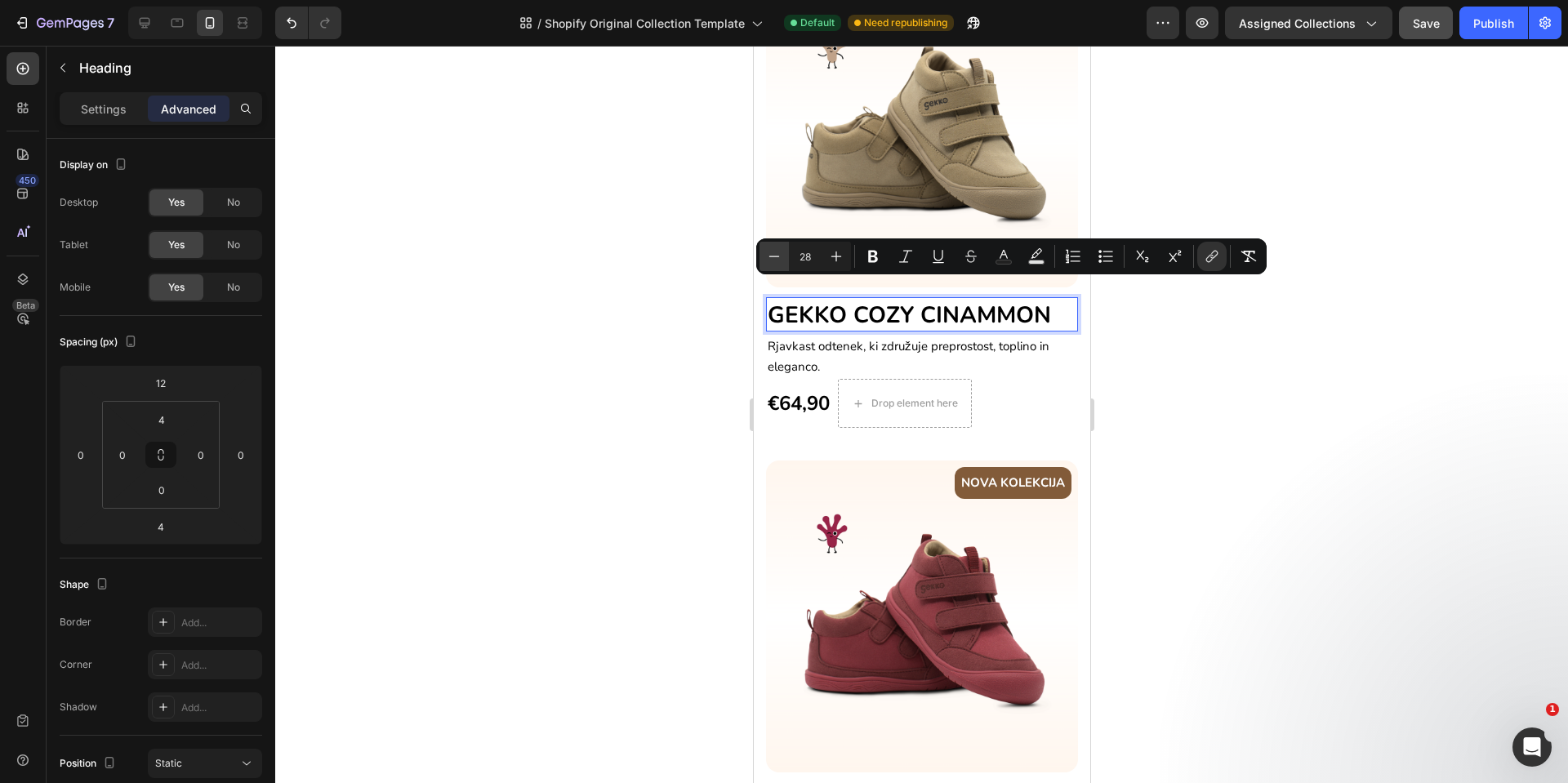
click at [766, 253] on icon "Editor contextual toolbar" at bounding box center [774, 256] width 16 height 16
type input "25"
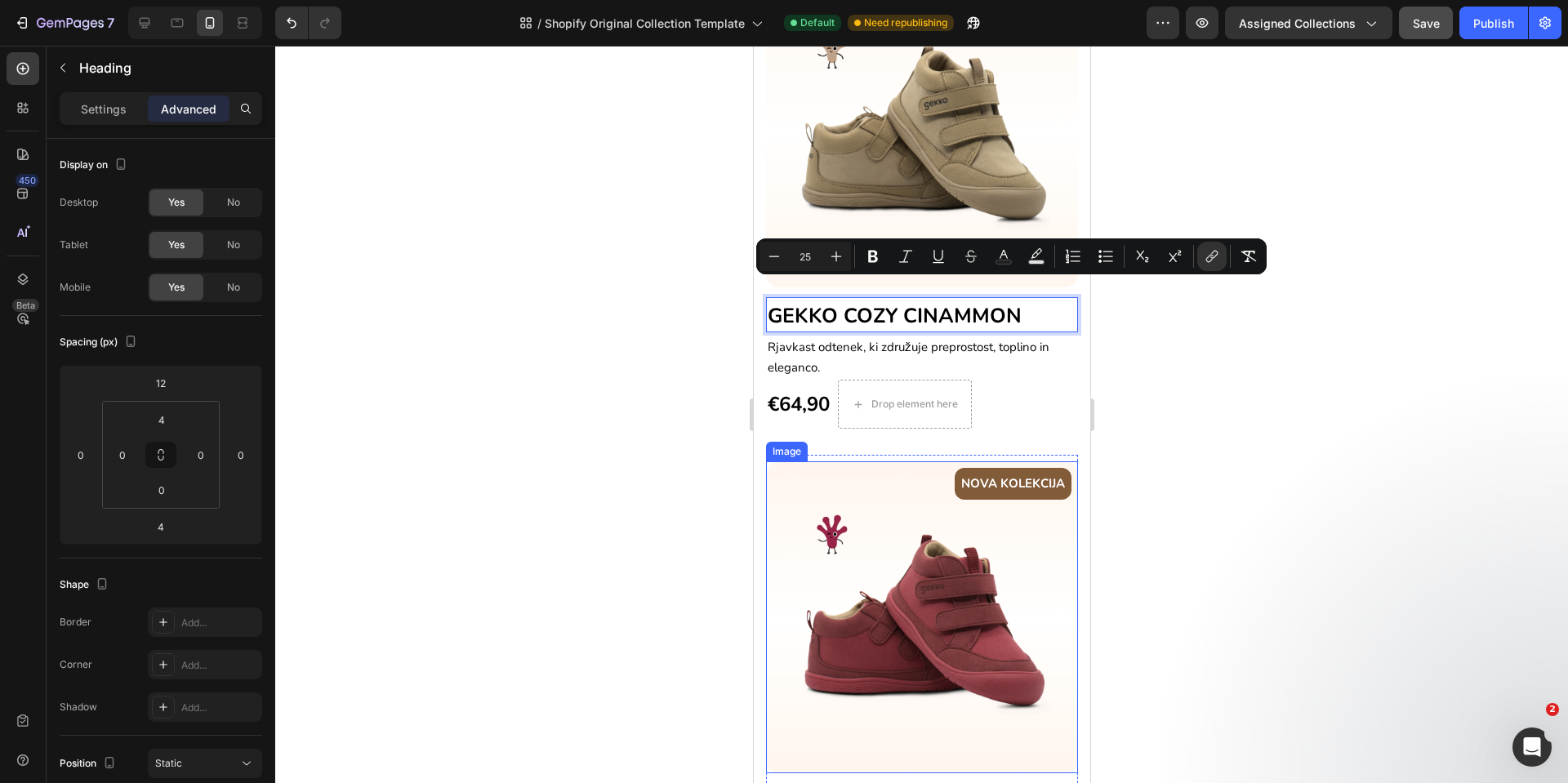
scroll to position [889, 0]
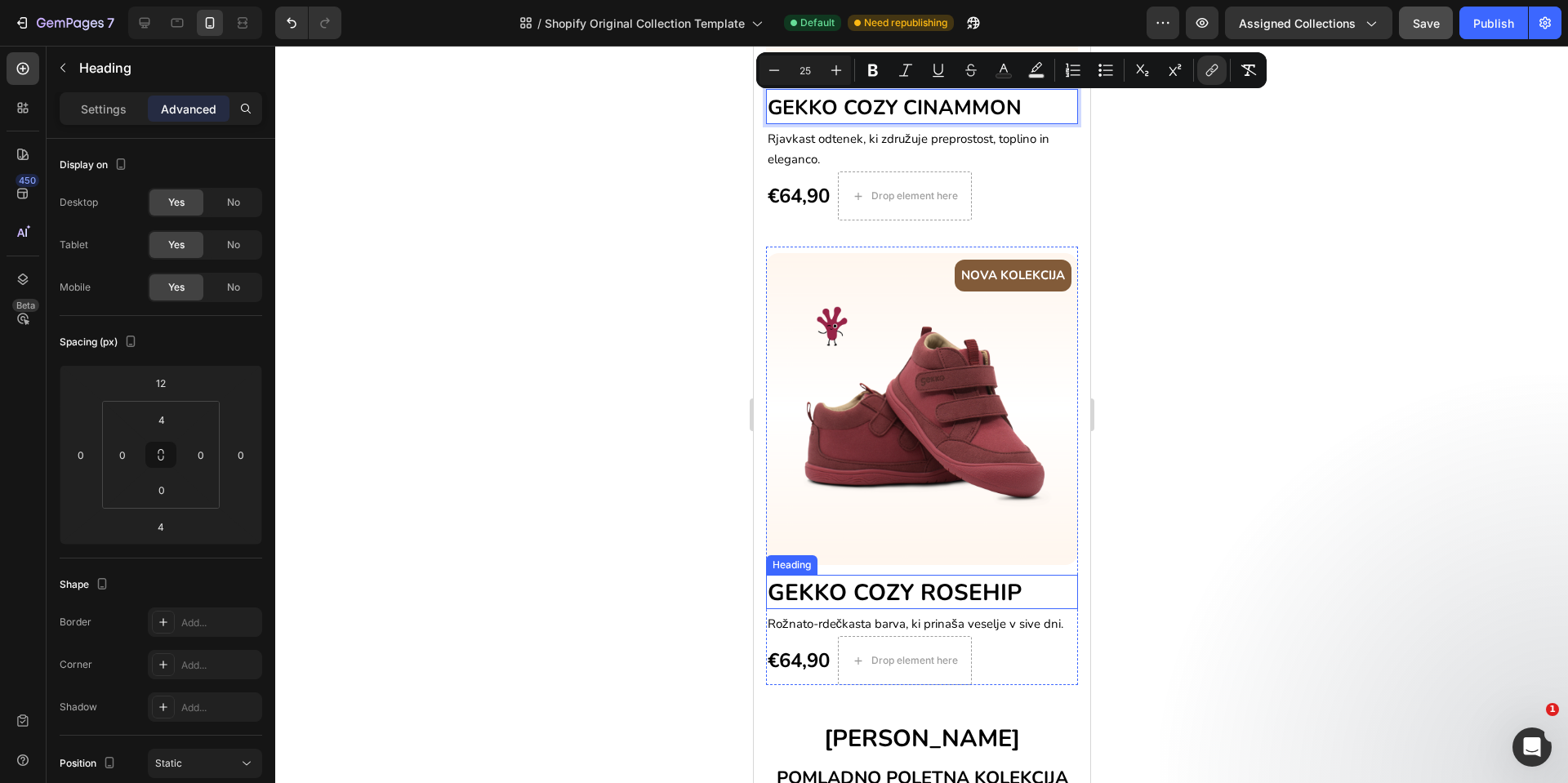
click at [822, 578] on span "GEKKO COZY ROSEHIP" at bounding box center [894, 593] width 254 height 31
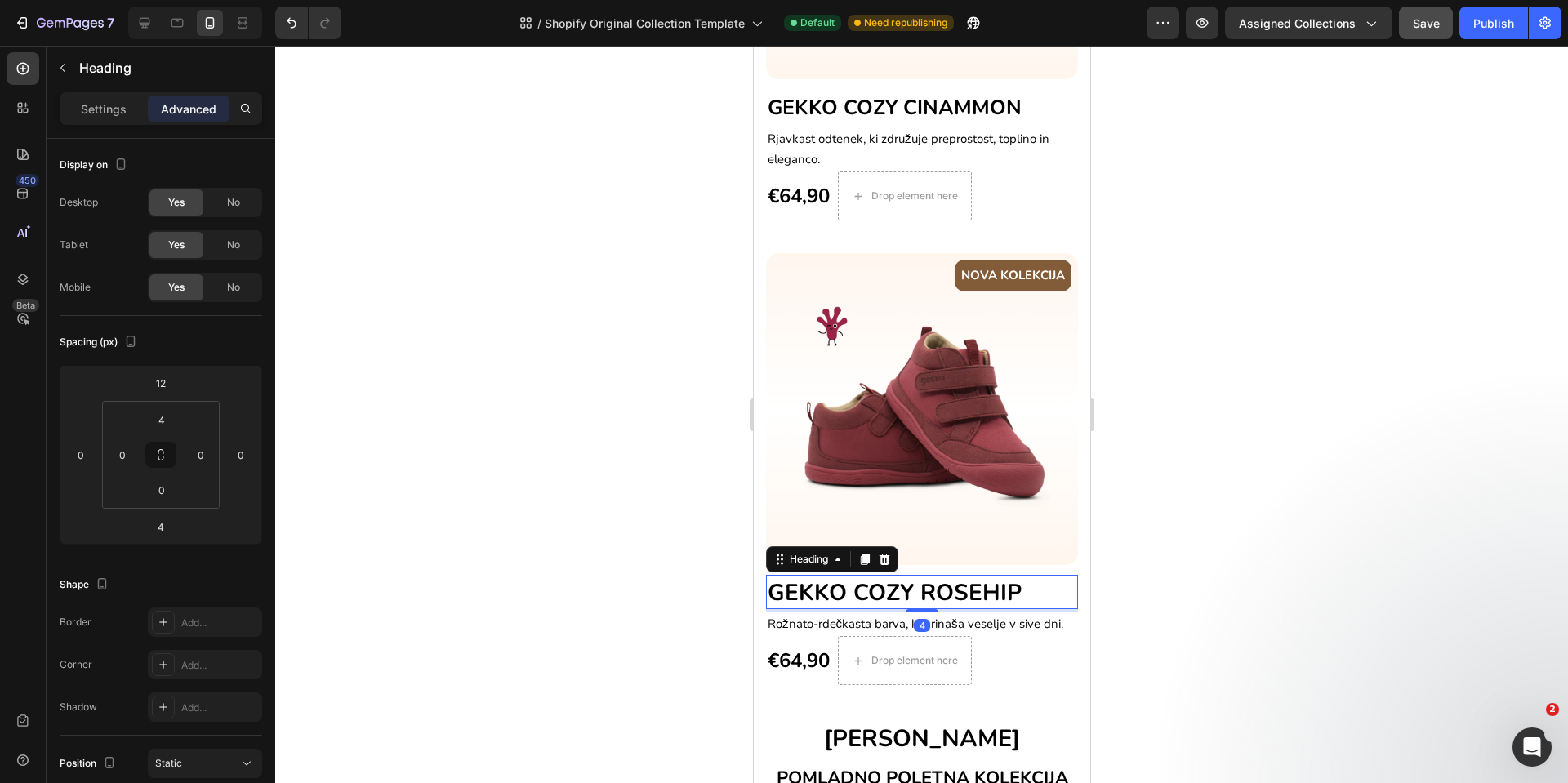
click at [822, 578] on span "GEKKO COZY ROSEHIP" at bounding box center [894, 593] width 254 height 31
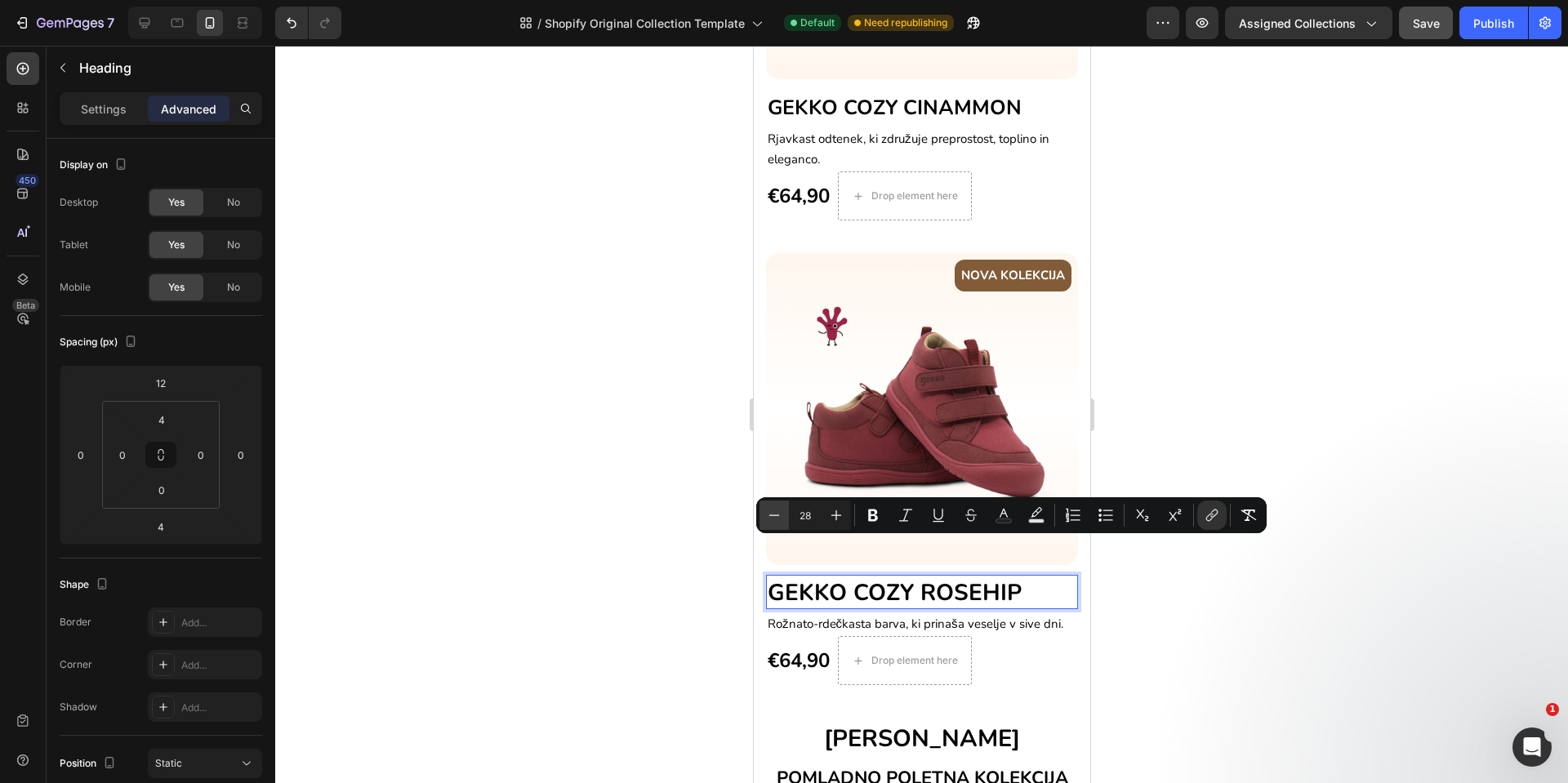
click at [773, 513] on icon "Editor contextual toolbar" at bounding box center [774, 515] width 16 height 16
type input "25"
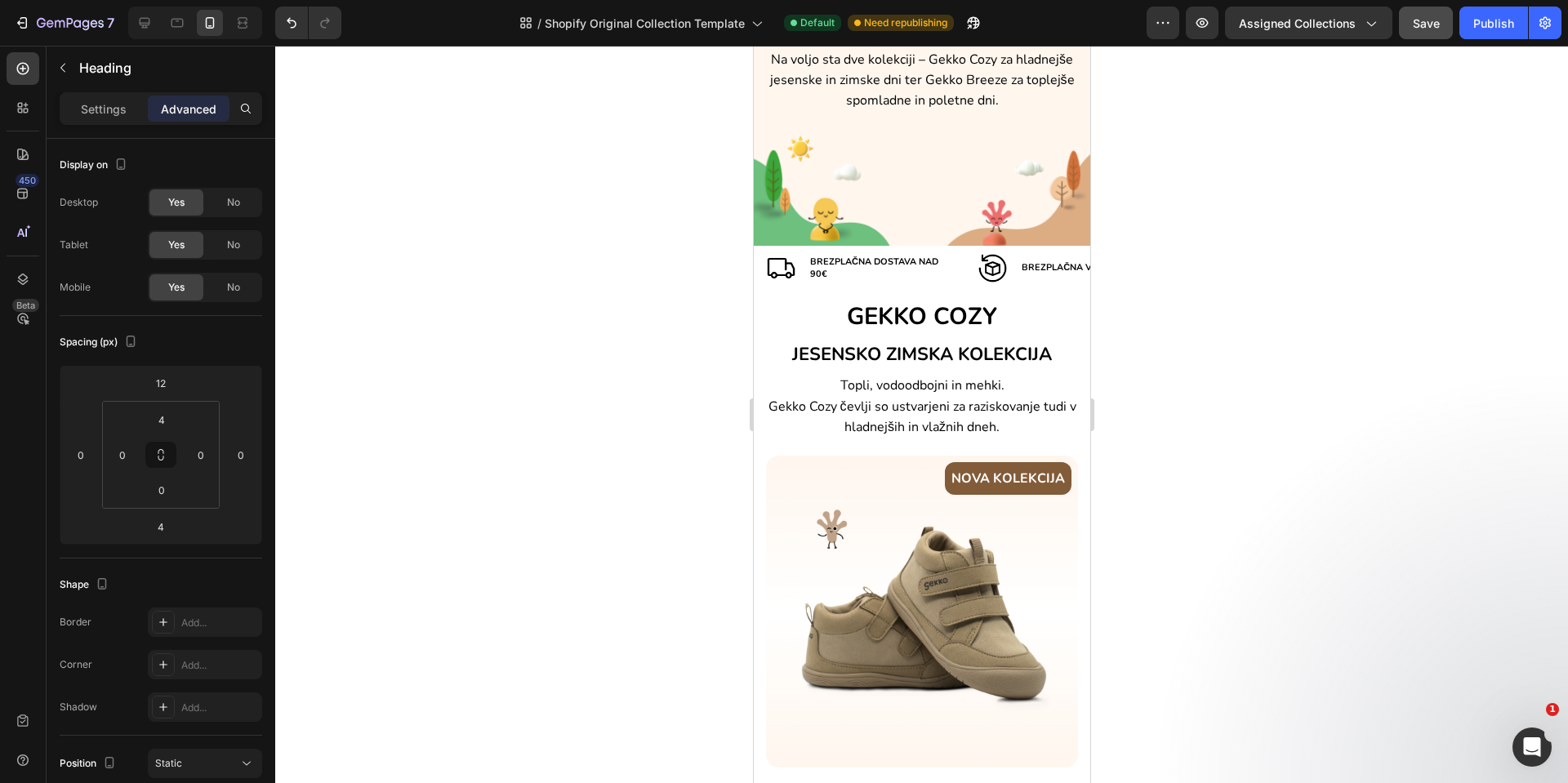
scroll to position [88, 0]
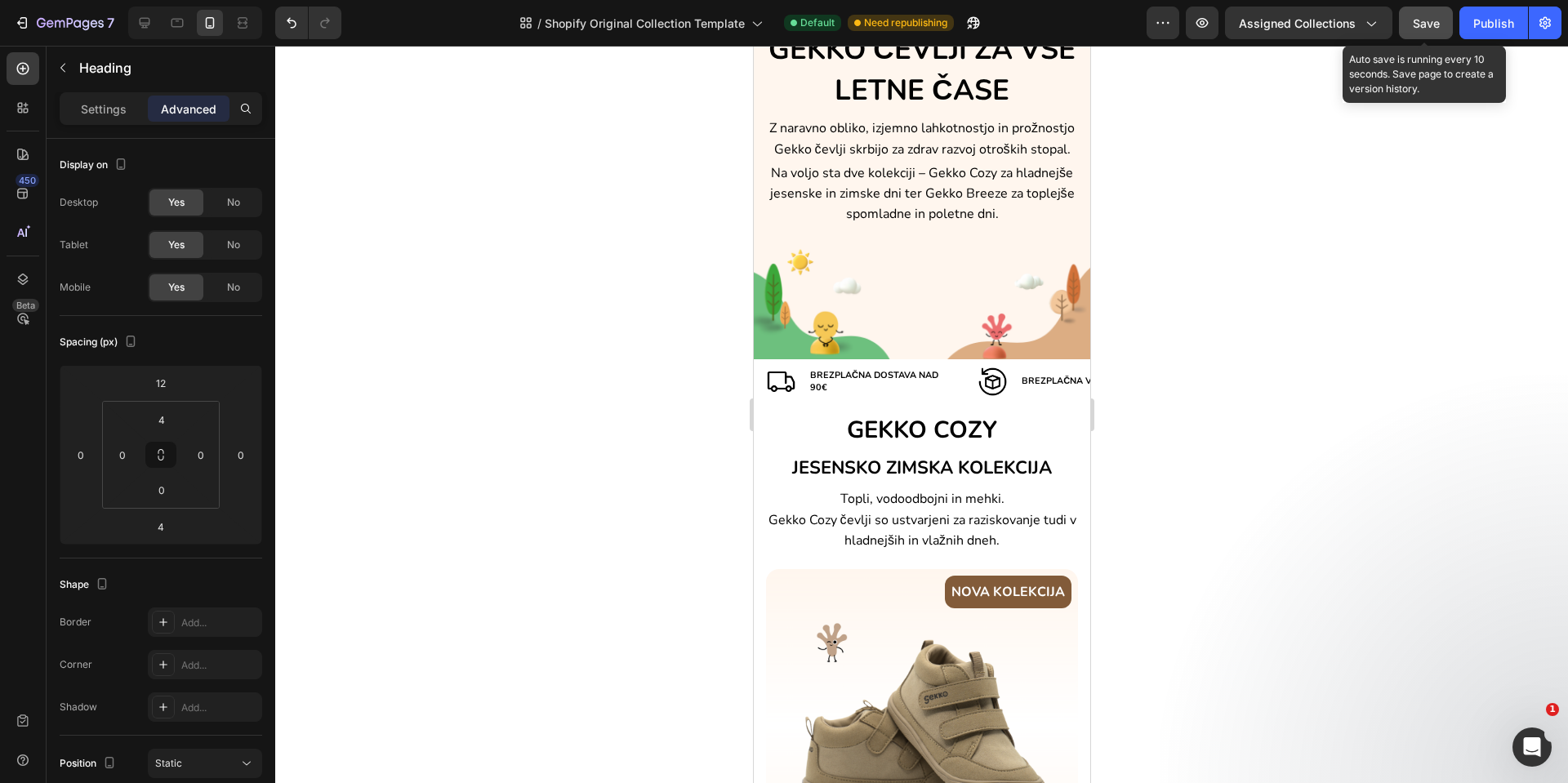
click at [1415, 25] on span "Save" at bounding box center [1426, 23] width 27 height 14
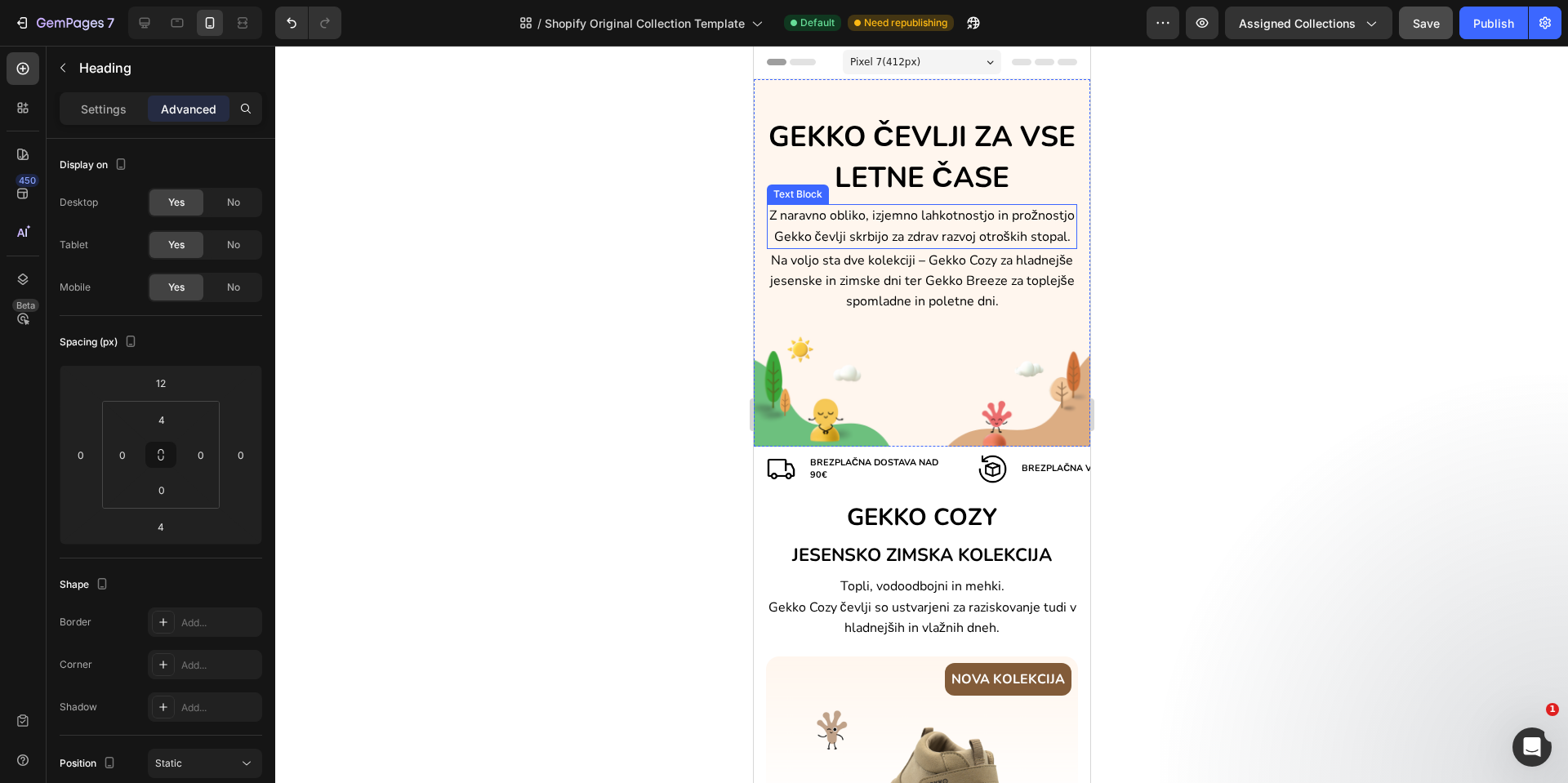
click at [899, 217] on span "Z naravno obliko, izjemno lahkotnostjo in prožnostjo Gekko čevlji skrbijo za zd…" at bounding box center [921, 226] width 305 height 38
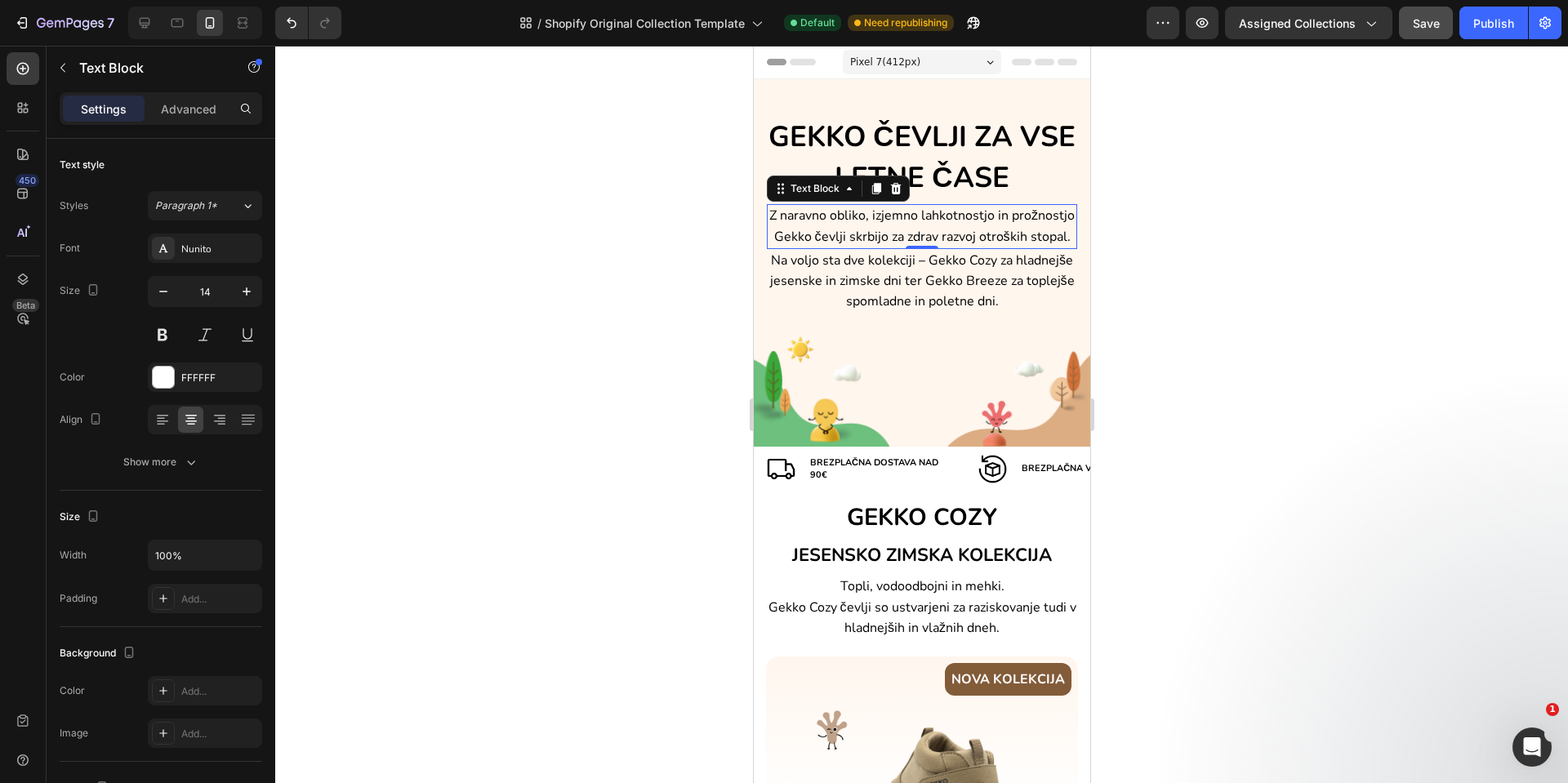
click at [899, 217] on span "Z naravno obliko, izjemno lahkotnostjo in prožnostjo Gekko čevlji skrbijo za zd…" at bounding box center [921, 226] width 305 height 38
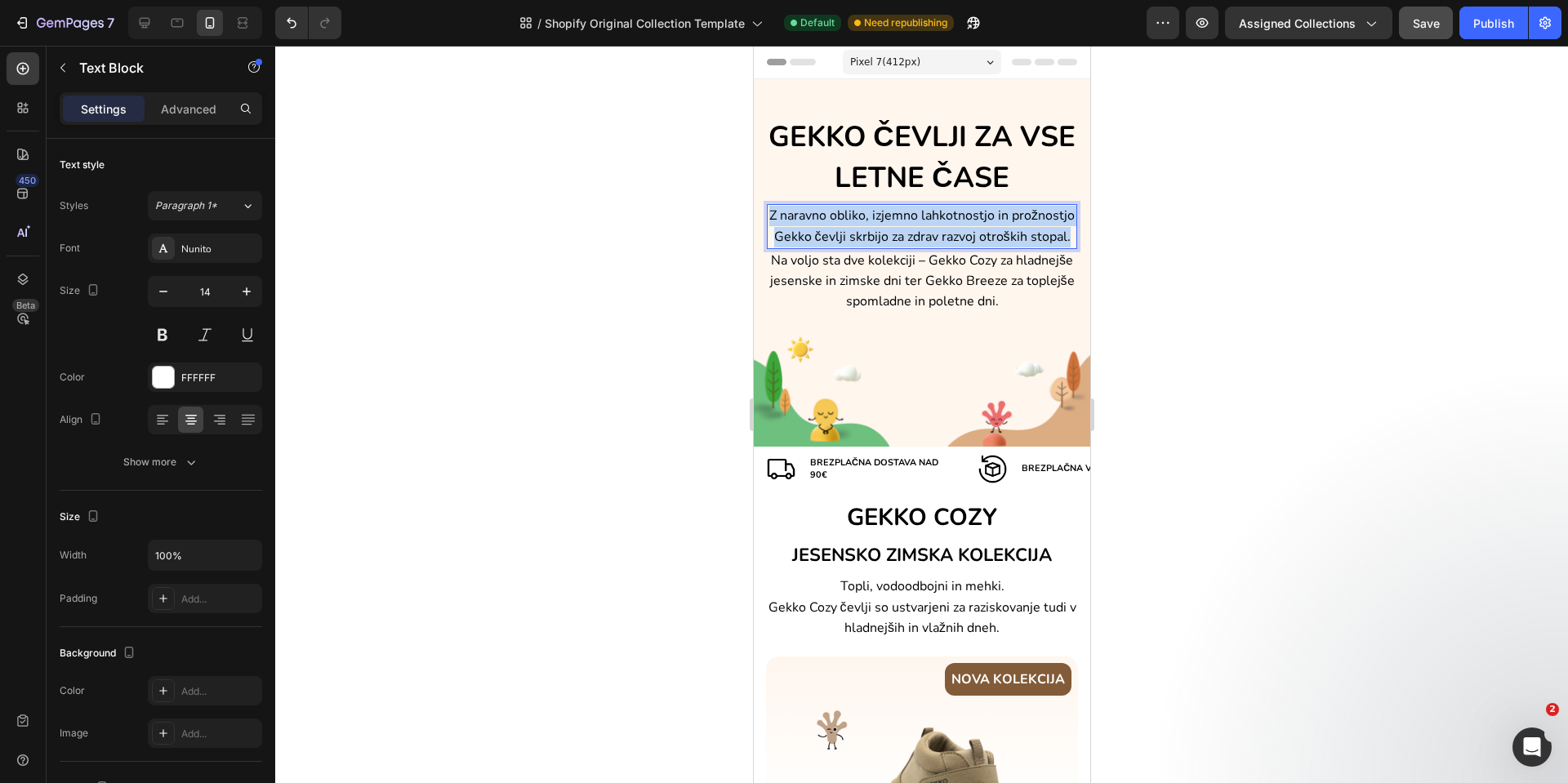
click at [899, 217] on span "Z naravno obliko, izjemno lahkotnostjo in prožnostjo Gekko čevlji skrbijo za zd…" at bounding box center [921, 226] width 305 height 38
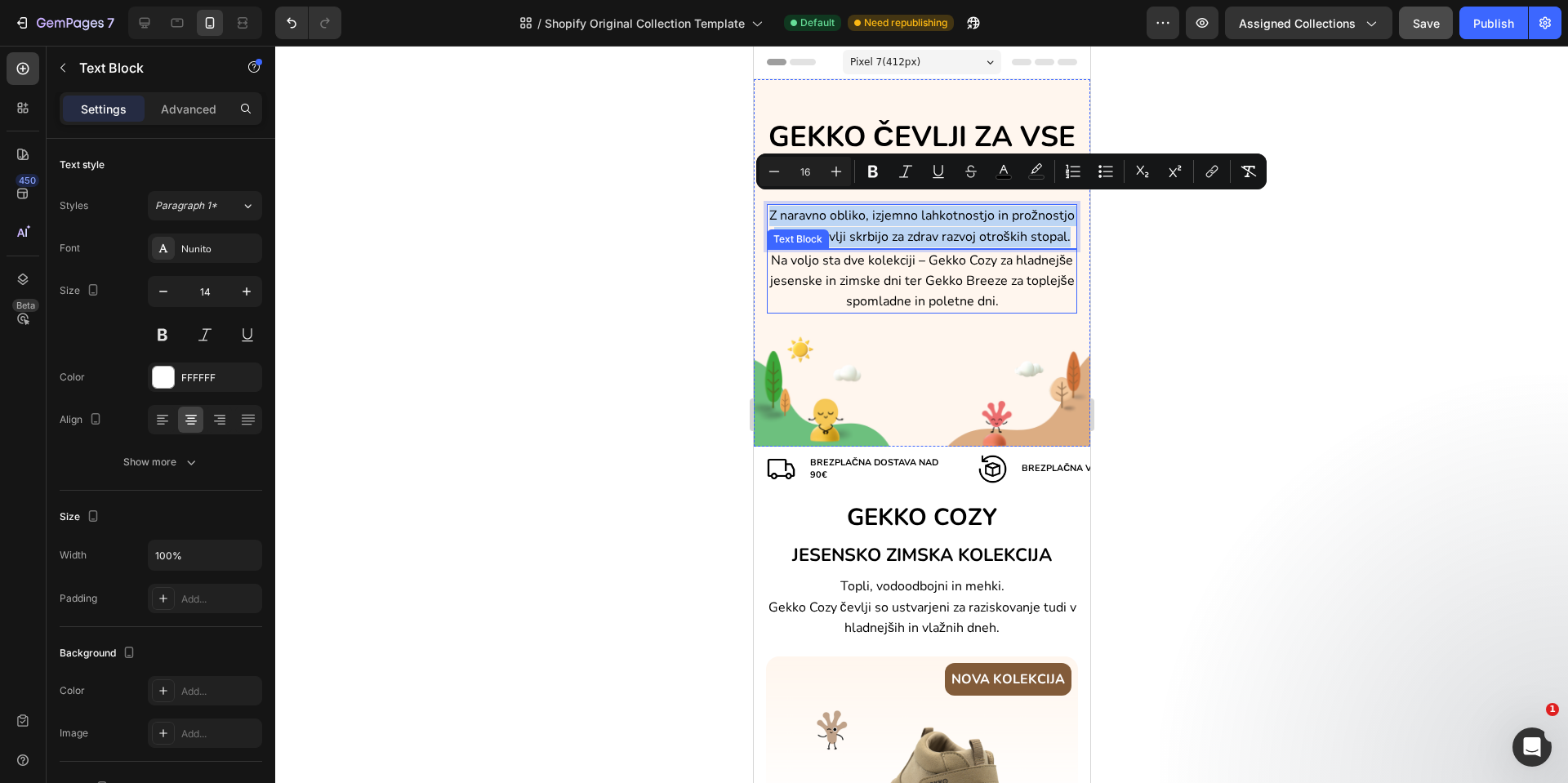
click at [845, 274] on span "Na voljo sta dve kolekciji – Gekko Cozy za hladnejše jesenske in zimske dni ter…" at bounding box center [921, 281] width 304 height 59
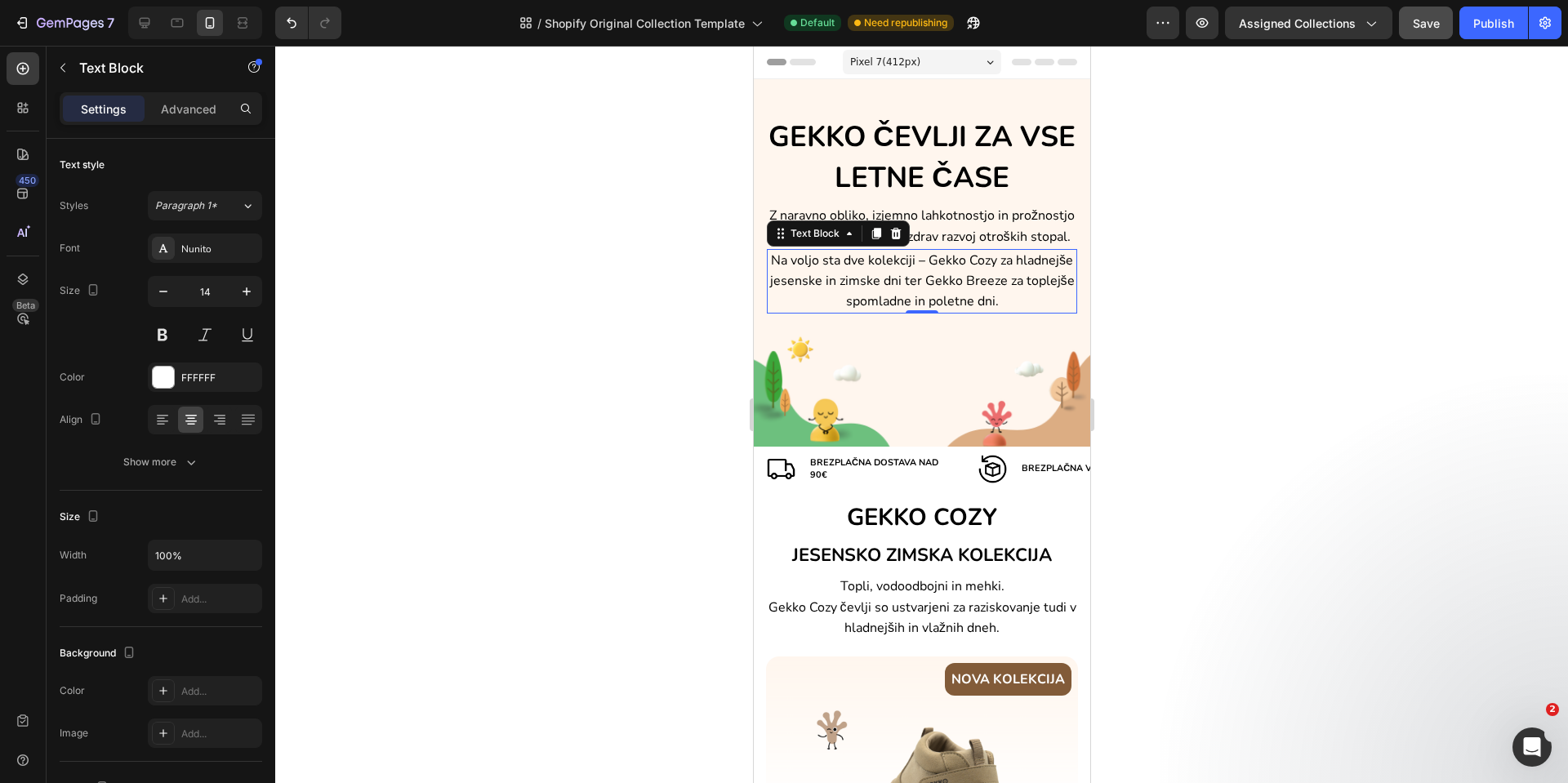
click at [845, 274] on span "Na voljo sta dve kolekciji – Gekko Cozy za hladnejše jesenske in zimske dni ter…" at bounding box center [921, 281] width 304 height 59
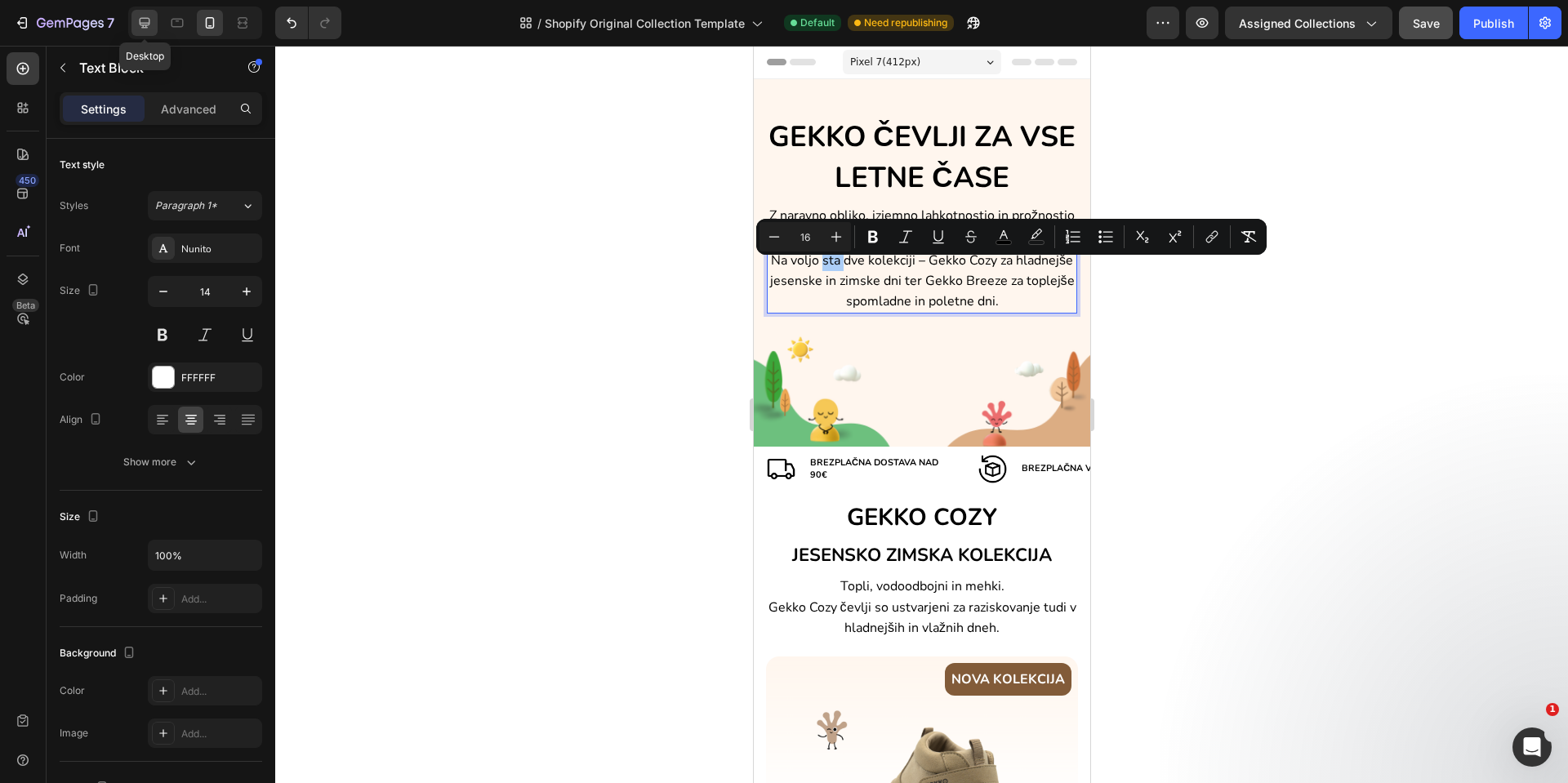
click at [146, 25] on icon at bounding box center [145, 23] width 11 height 11
type input "16"
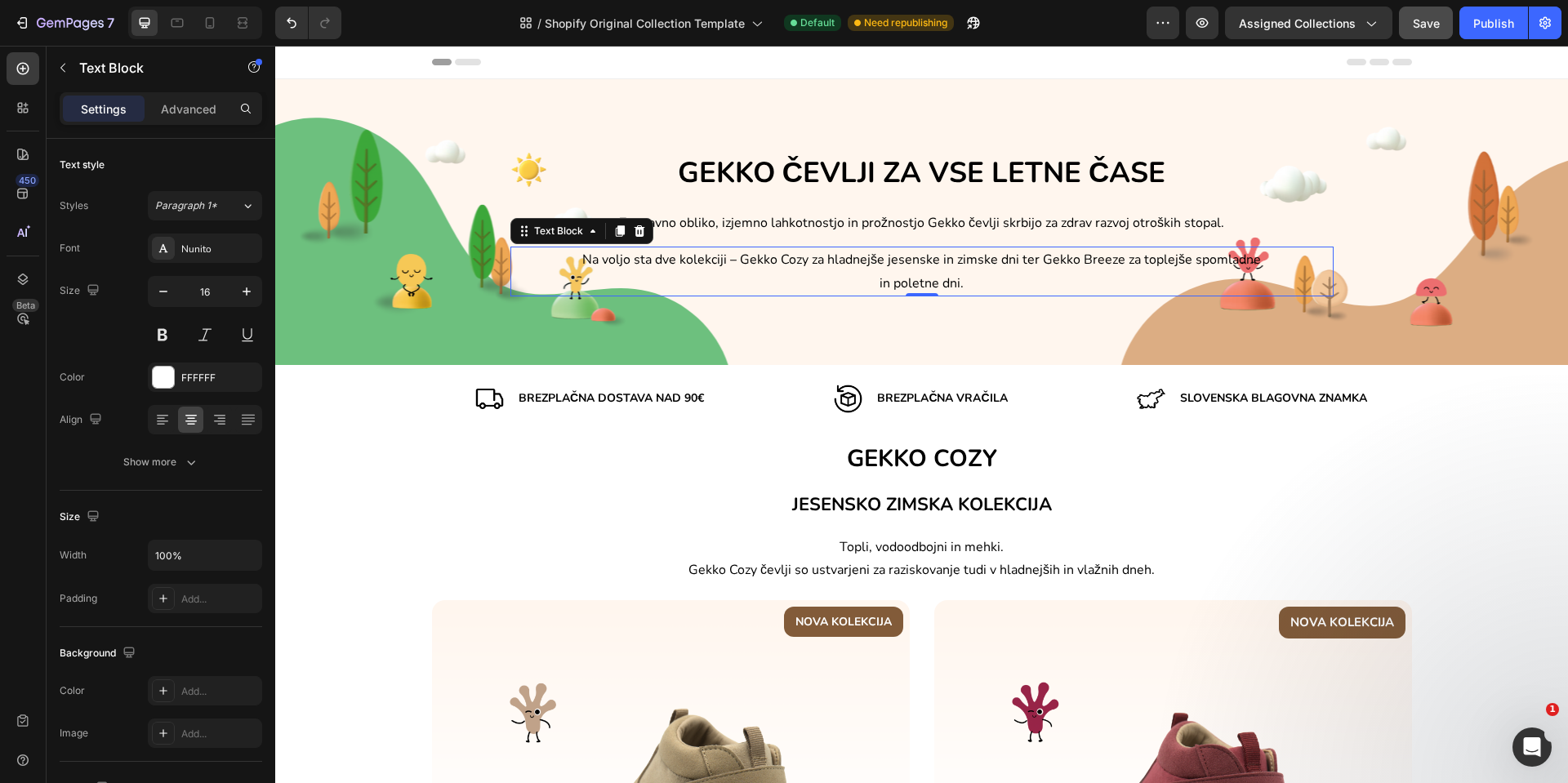
scroll to position [144, 0]
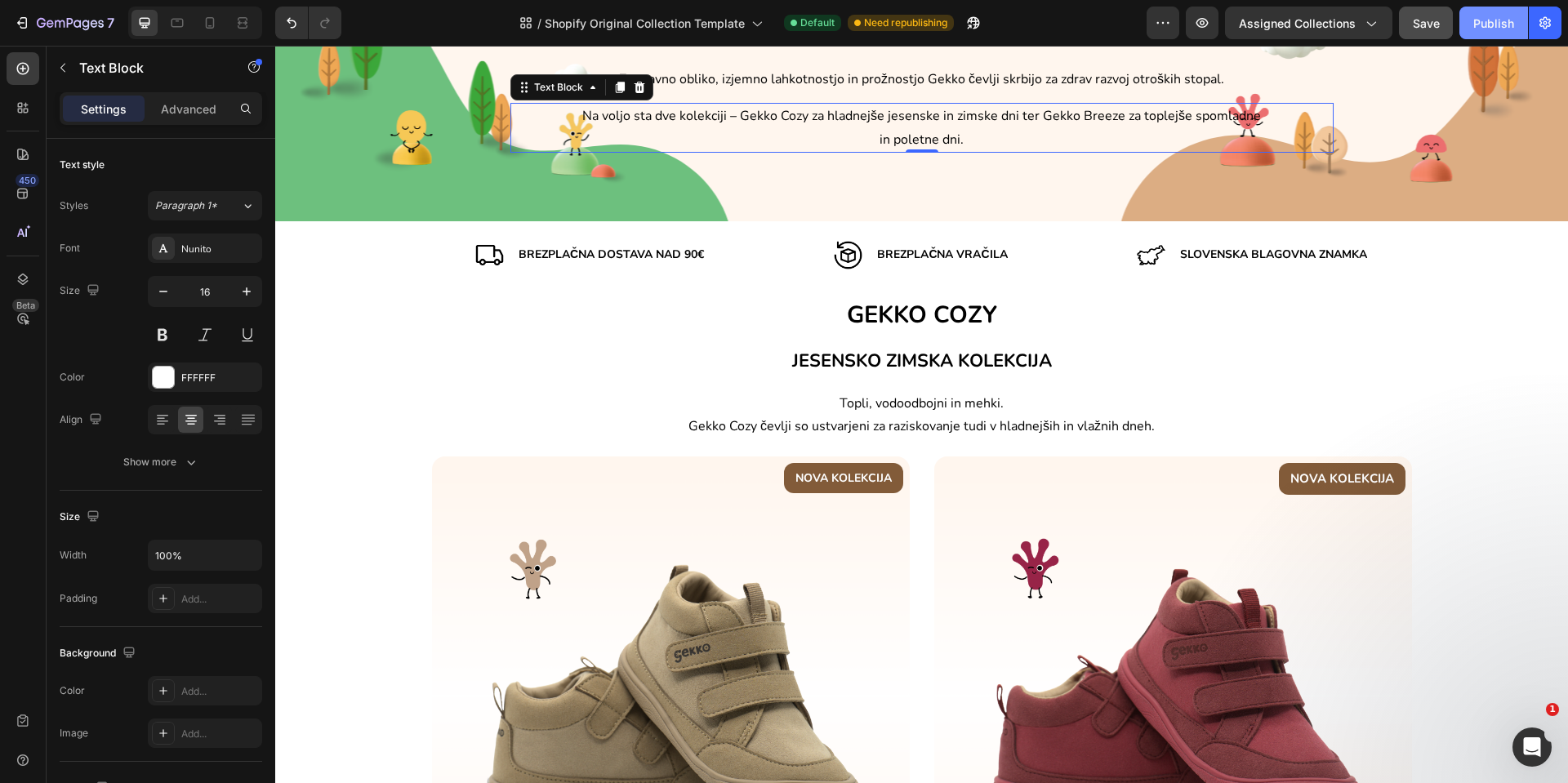
click at [1500, 29] on div "Publish" at bounding box center [1494, 23] width 41 height 17
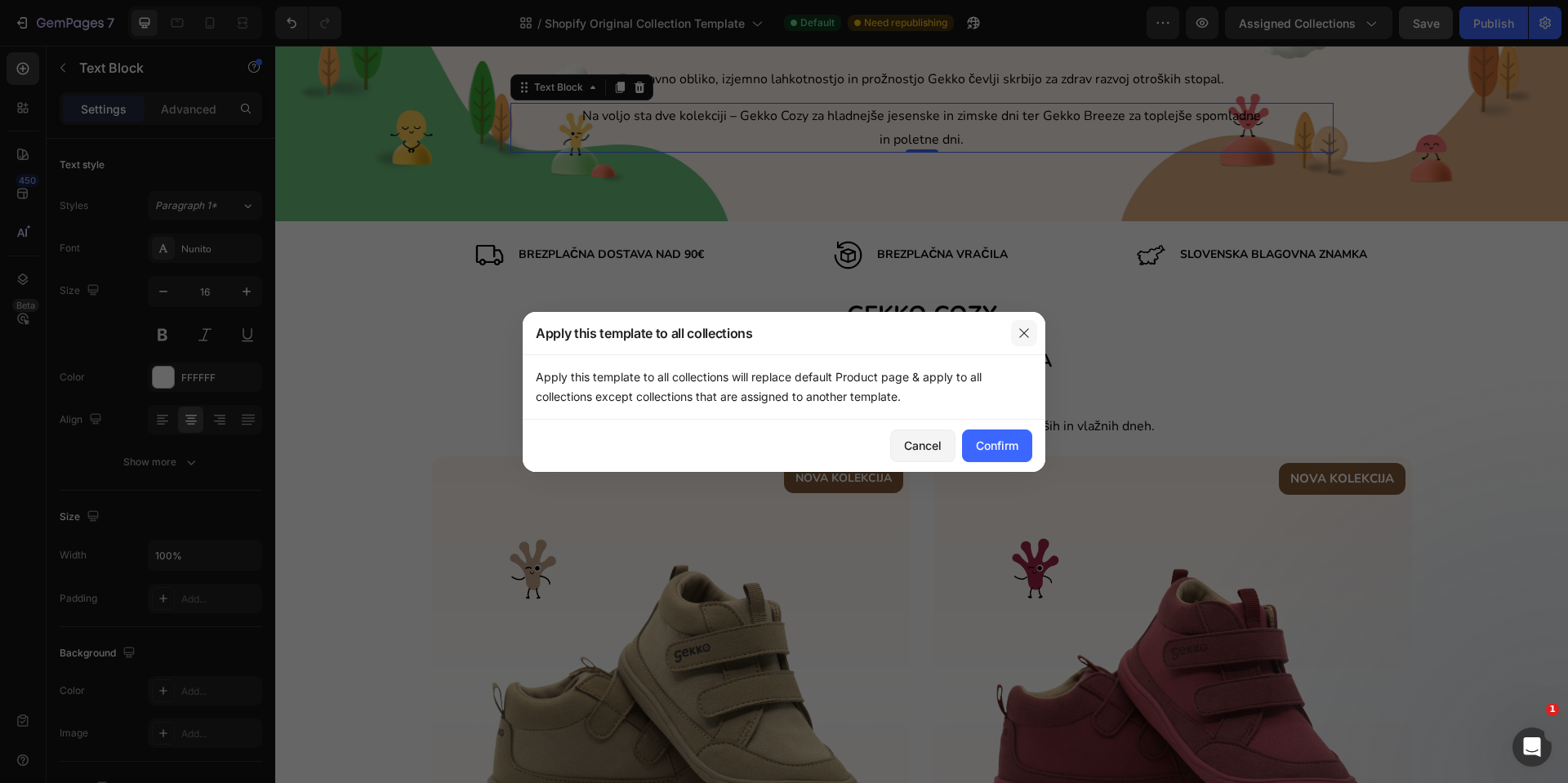
click at [1023, 328] on icon "button" at bounding box center [1025, 333] width 13 height 13
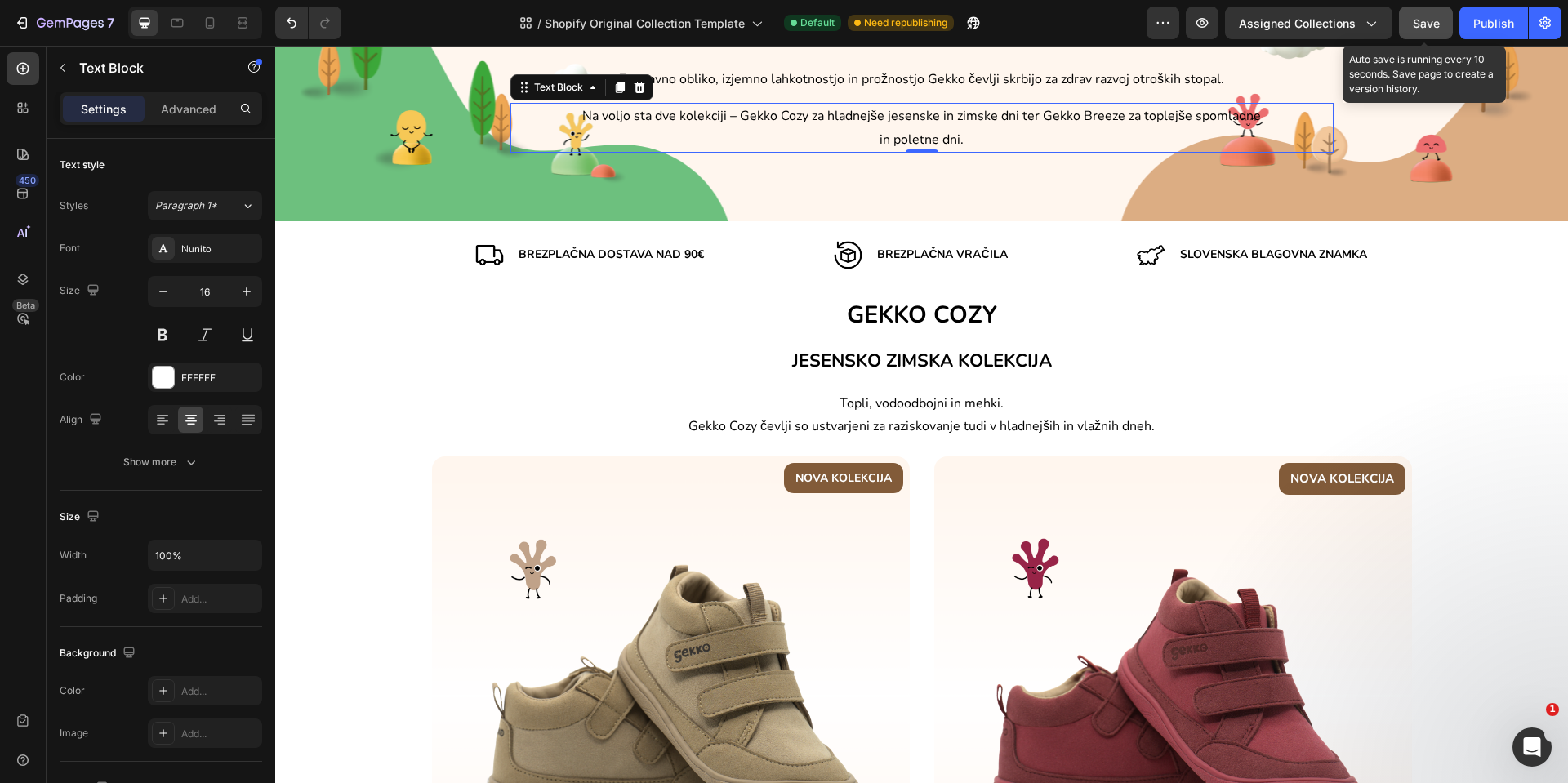
click at [1428, 19] on span "Save" at bounding box center [1426, 23] width 27 height 14
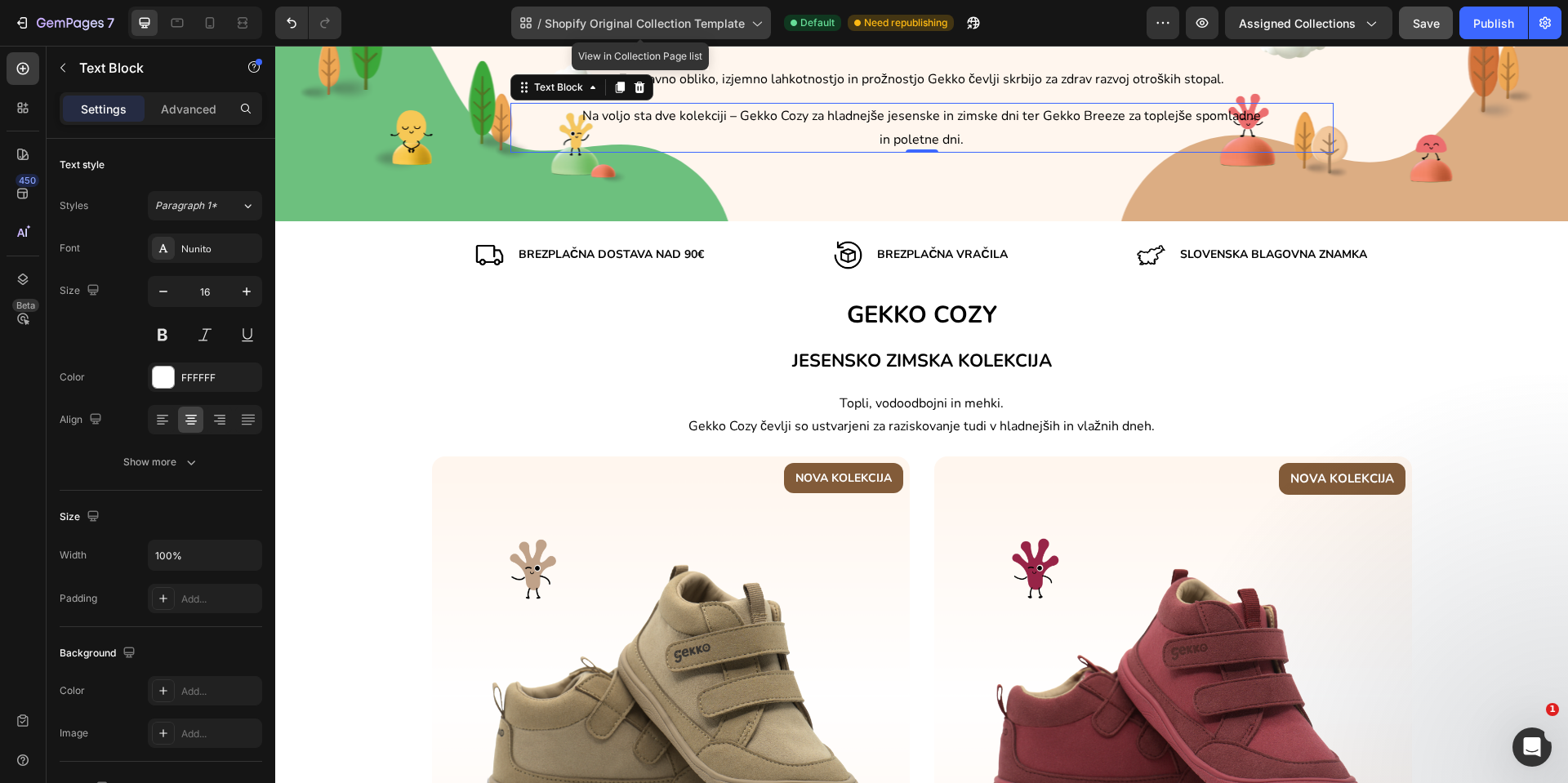
click at [755, 32] on div "/ Shopify Original Collection Template" at bounding box center [641, 23] width 259 height 33
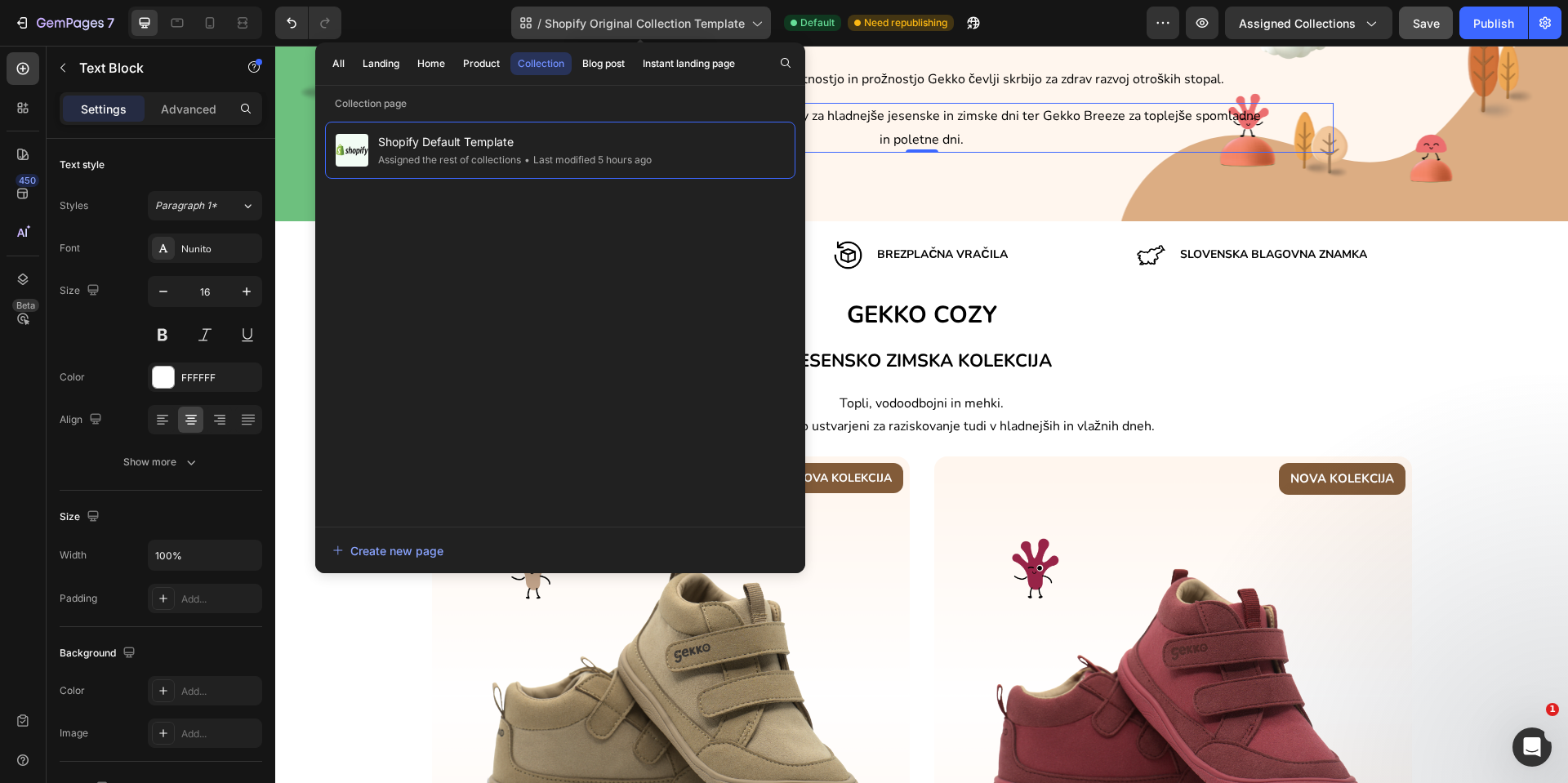
click at [755, 32] on div "/ Shopify Original Collection Template" at bounding box center [641, 23] width 259 height 33
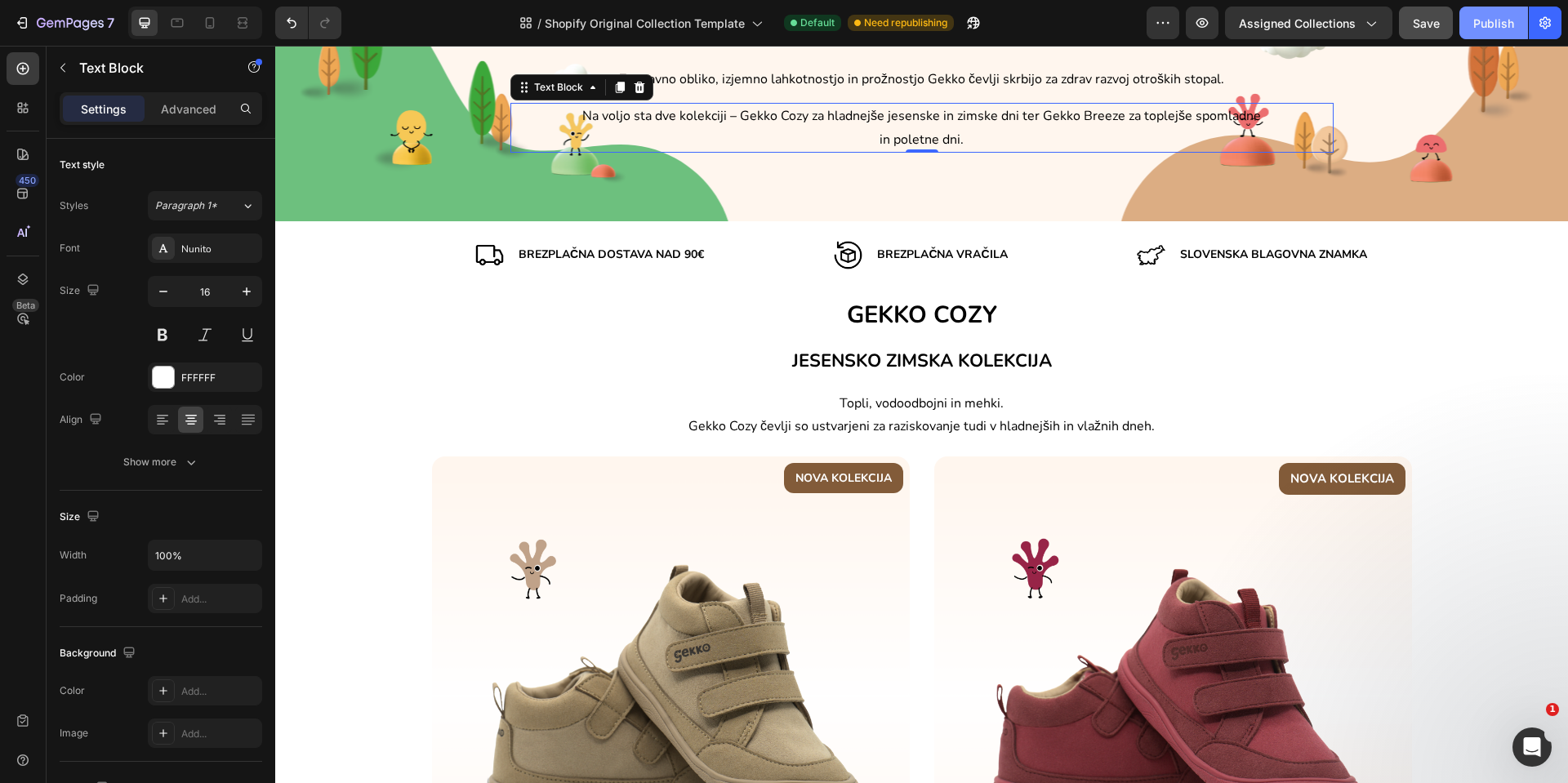
click at [1514, 25] on button "Publish" at bounding box center [1494, 23] width 69 height 33
